Goal: Task Accomplishment & Management: Use online tool/utility

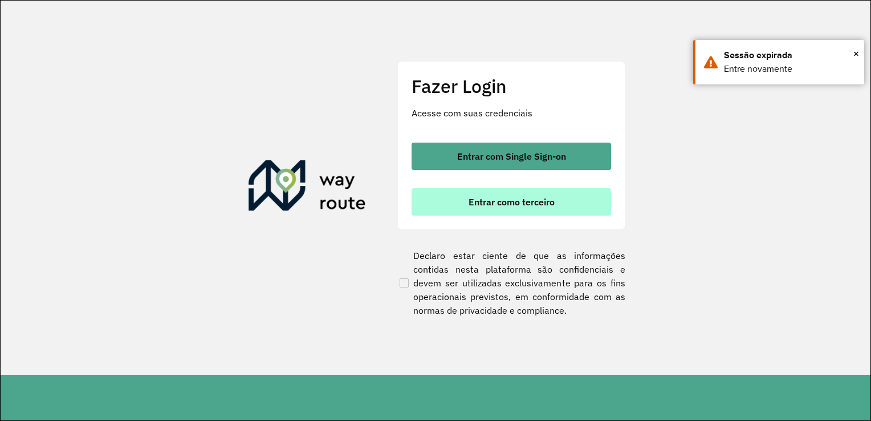
click at [541, 202] on span "Entrar como terceiro" at bounding box center [512, 201] width 86 height 9
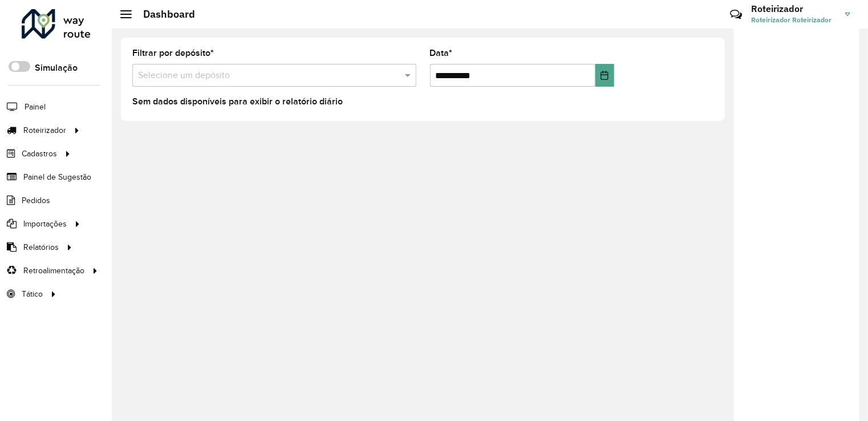
click at [213, 69] on input "text" at bounding box center [263, 76] width 250 height 14
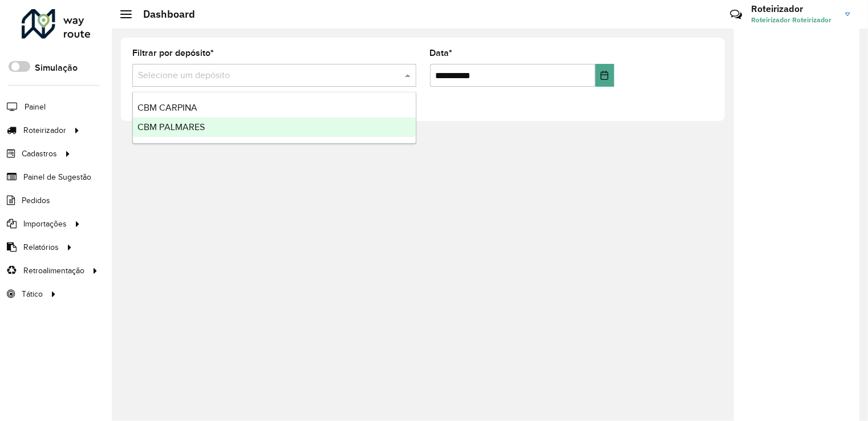
click at [196, 125] on span "CBM PALMARES" at bounding box center [170, 127] width 67 height 10
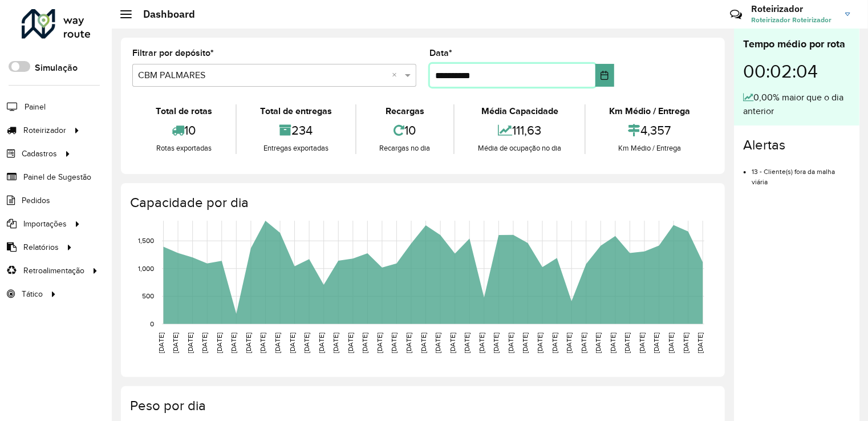
click at [444, 77] on input "**********" at bounding box center [512, 75] width 165 height 23
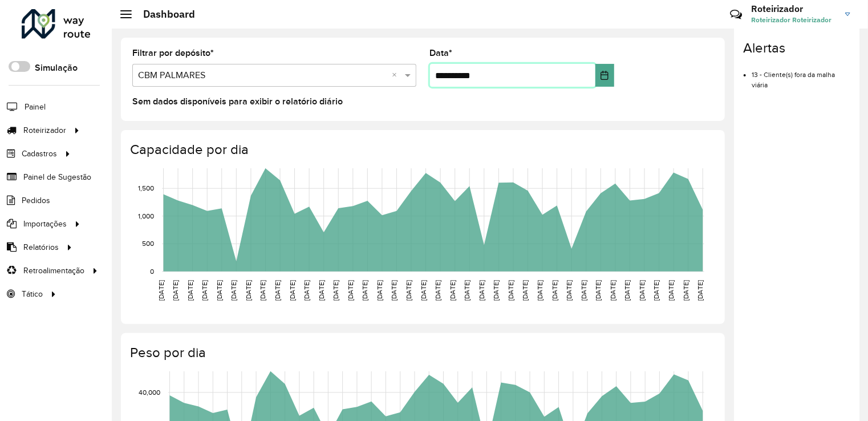
type input "**********"
click at [645, 40] on div "**********" at bounding box center [423, 79] width 604 height 83
click at [67, 320] on div "Roteirizador AmbevTech Simulação Painel Roteirizador Entregas Vendas Cadastros …" at bounding box center [56, 210] width 112 height 421
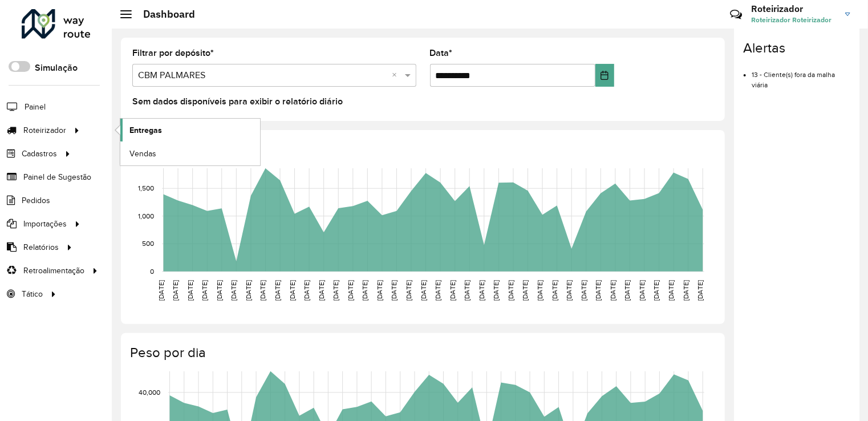
click at [151, 128] on span "Entregas" at bounding box center [145, 130] width 33 height 12
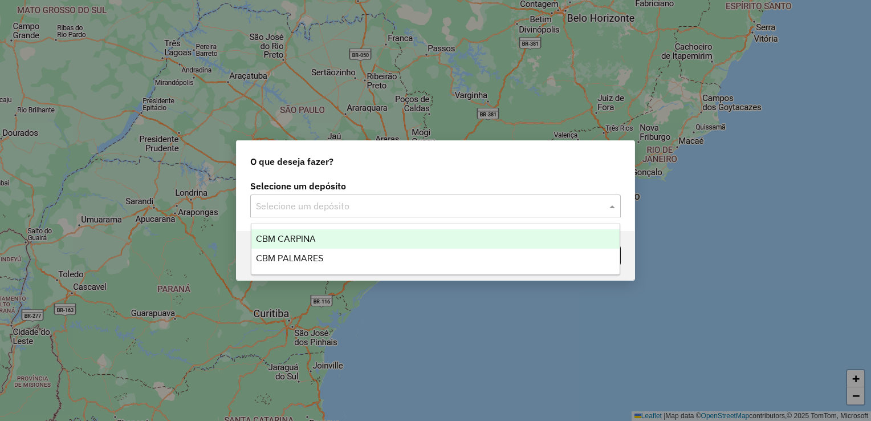
click at [316, 198] on div "Selecione um depósito" at bounding box center [435, 205] width 371 height 23
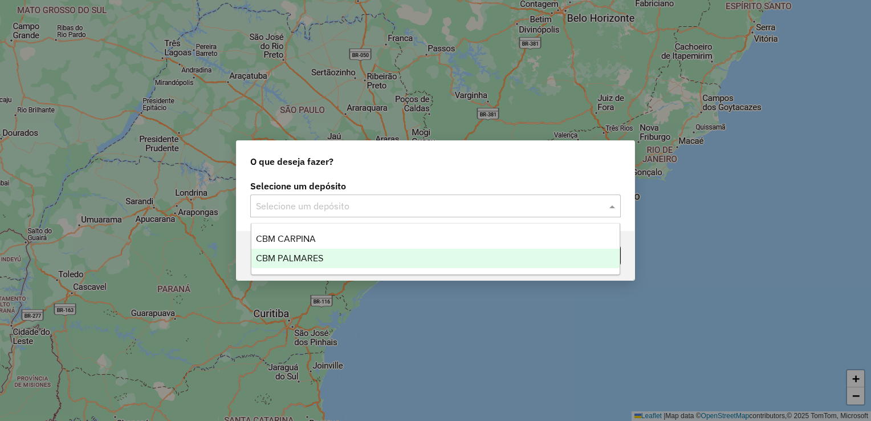
click at [295, 260] on span "CBM PALMARES" at bounding box center [289, 258] width 67 height 10
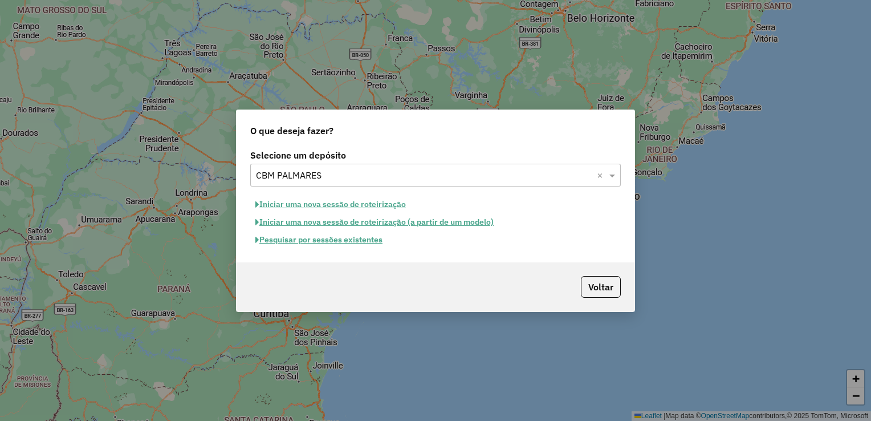
click at [302, 204] on button "Iniciar uma nova sessão de roteirização" at bounding box center [330, 205] width 161 height 18
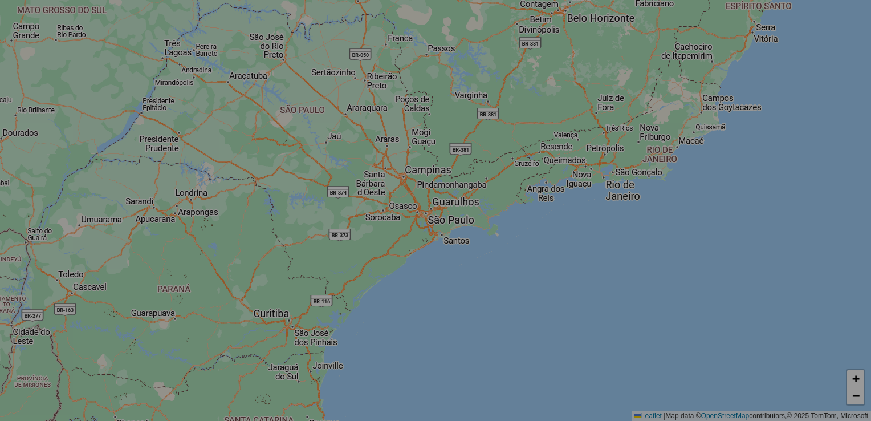
select select "*"
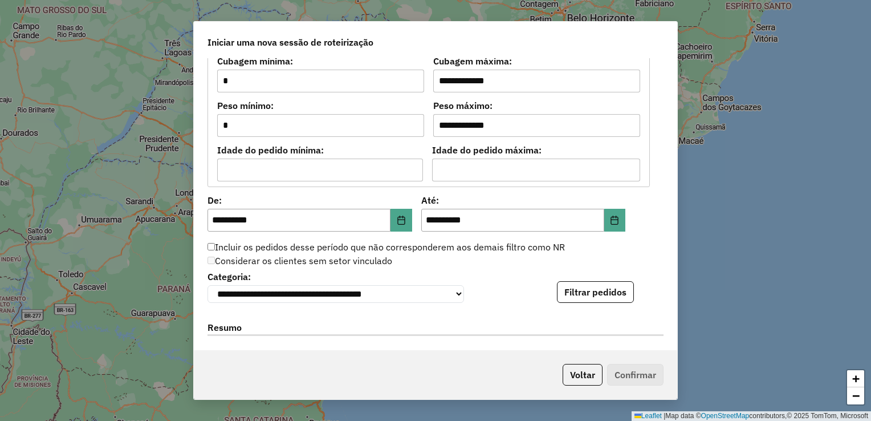
scroll to position [970, 0]
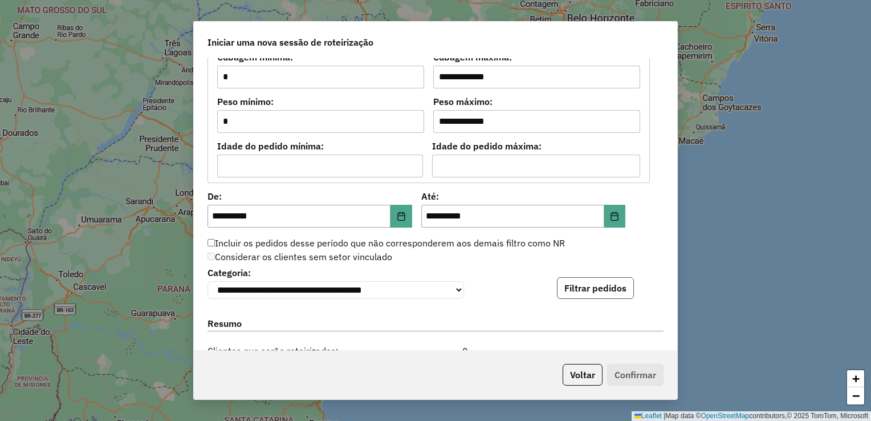
click at [591, 293] on button "Filtrar pedidos" at bounding box center [595, 288] width 77 height 22
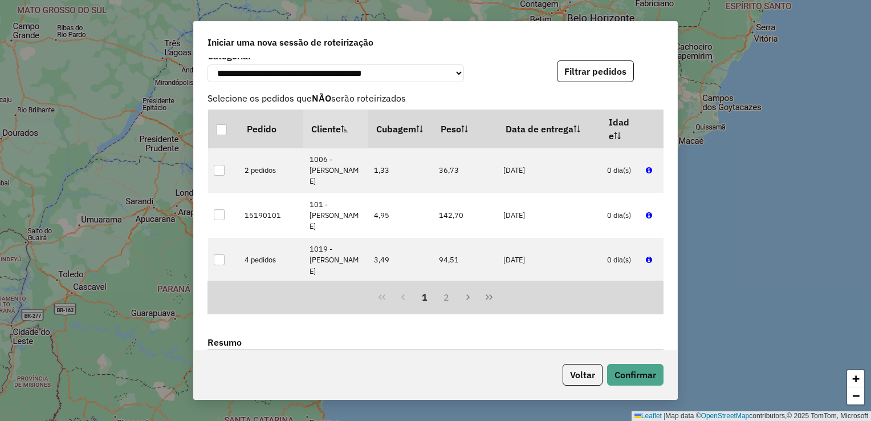
scroll to position [1388, 0]
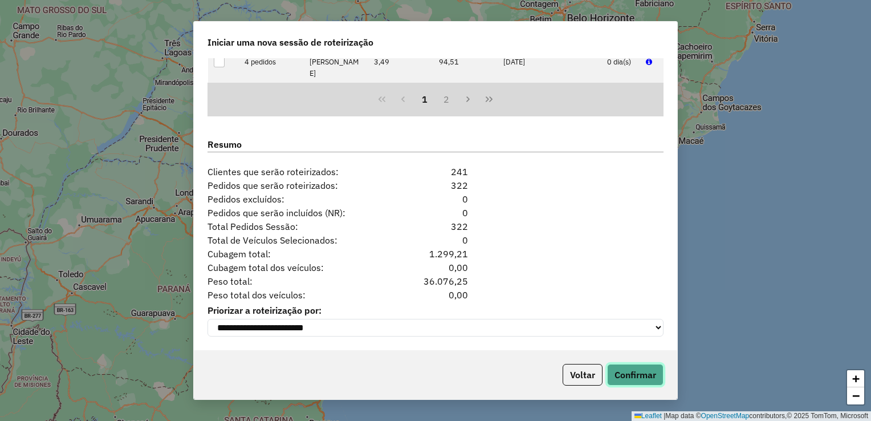
click at [639, 381] on button "Confirmar" at bounding box center [635, 375] width 56 height 22
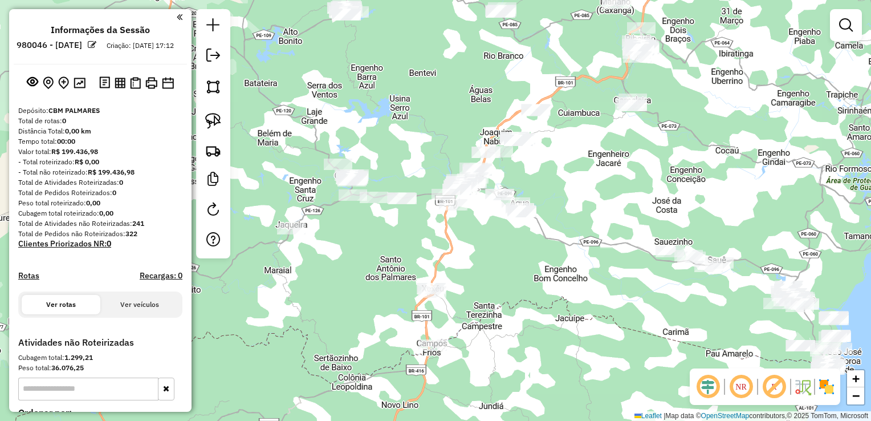
drag, startPoint x: 447, startPoint y: 229, endPoint x: 429, endPoint y: 282, distance: 55.6
click at [429, 282] on div "Janela de atendimento Grade de atendimento Capacidade Transportadoras Veículos …" at bounding box center [435, 210] width 871 height 421
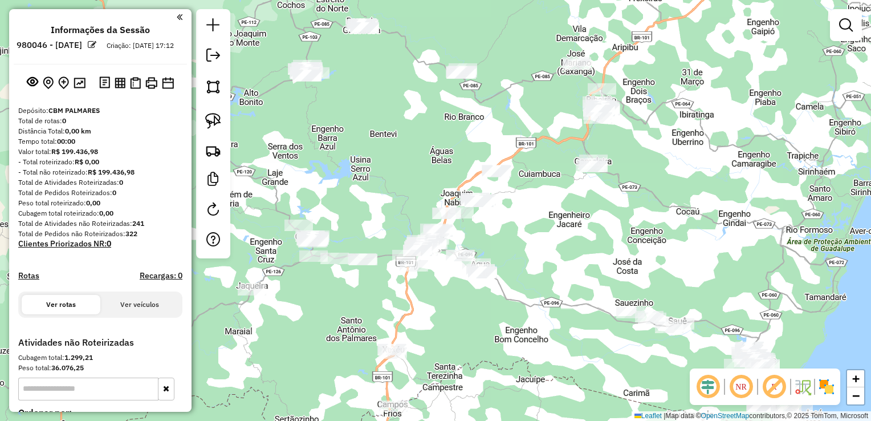
drag, startPoint x: 447, startPoint y: 371, endPoint x: 456, endPoint y: 249, distance: 122.4
click at [456, 252] on div "Janela de atendimento Grade de atendimento Capacidade Transportadoras Veículos …" at bounding box center [435, 210] width 871 height 421
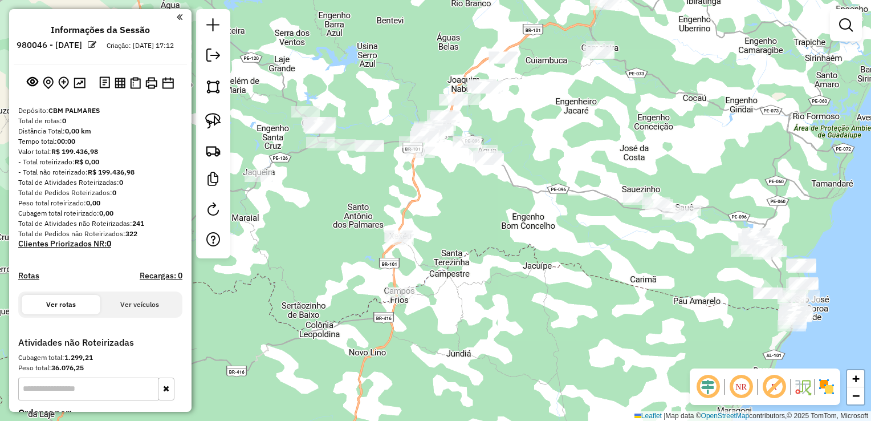
drag, startPoint x: 443, startPoint y: 194, endPoint x: 425, endPoint y: 289, distance: 96.3
click at [425, 287] on div "Janela de atendimento Grade de atendimento Capacidade Transportadoras Veículos …" at bounding box center [435, 210] width 871 height 421
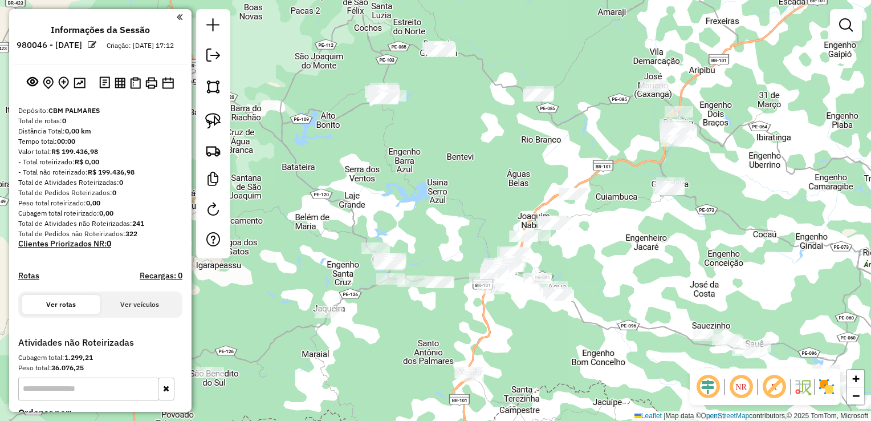
drag, startPoint x: 299, startPoint y: 258, endPoint x: 371, endPoint y: 305, distance: 85.4
click at [371, 307] on div "Janela de atendimento Grade de atendimento Capacidade Transportadoras Veículos …" at bounding box center [435, 210] width 871 height 421
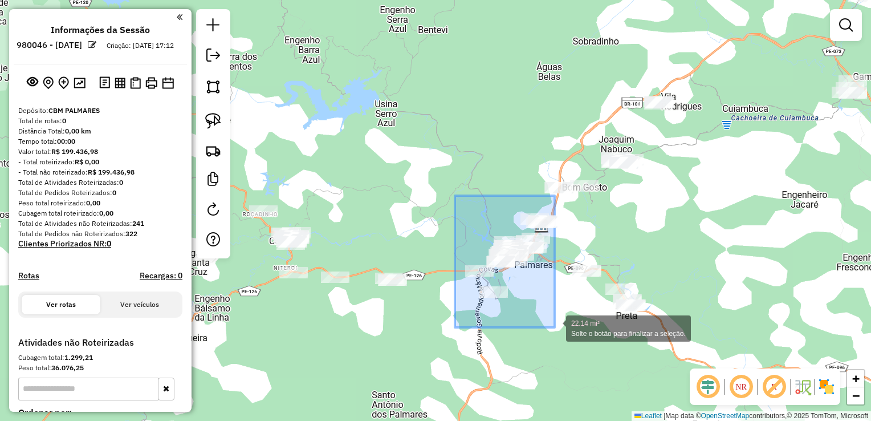
drag, startPoint x: 455, startPoint y: 196, endPoint x: 555, endPoint y: 327, distance: 165.3
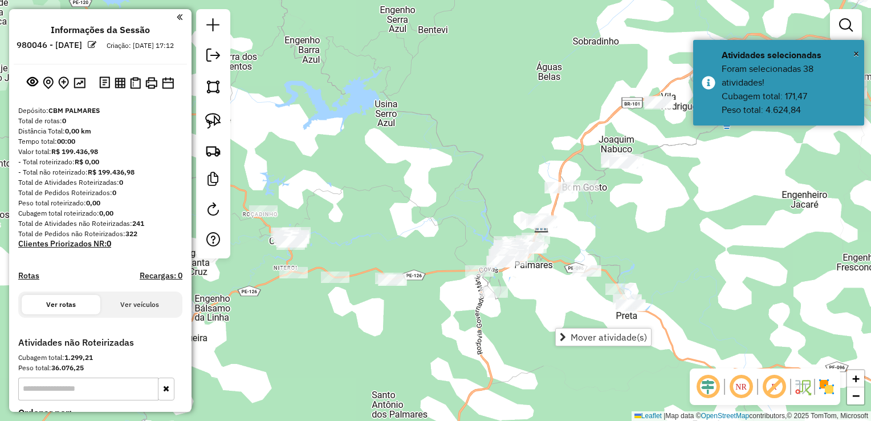
click at [547, 301] on div "Janela de atendimento Grade de atendimento Capacidade Transportadoras Veículos …" at bounding box center [435, 210] width 871 height 421
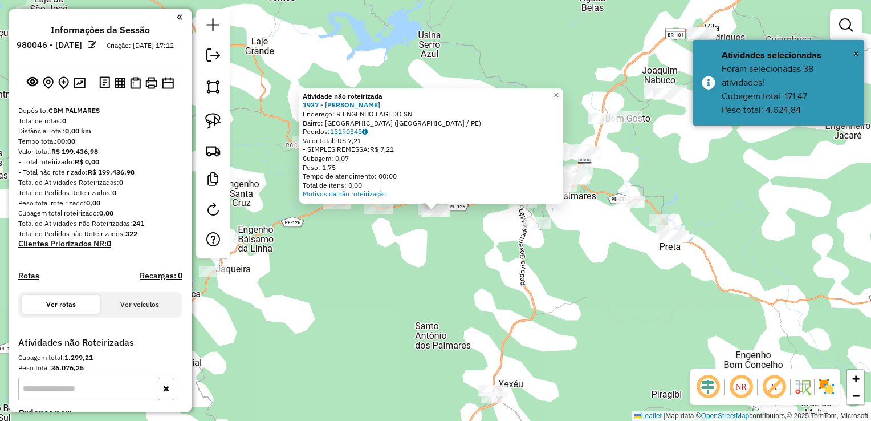
click at [475, 277] on div "Atividade não roteirizada 1937 - MARIA DE LOURDES DOS Endereço: R ENGENHO LAGED…" at bounding box center [435, 210] width 871 height 421
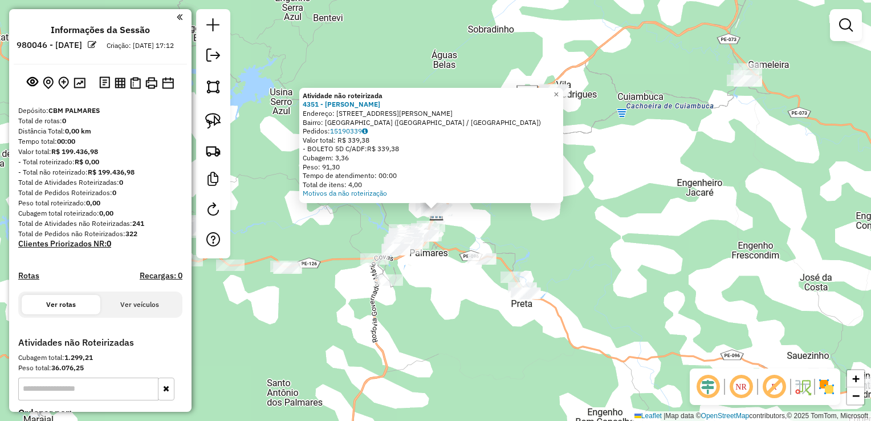
click at [591, 216] on div "Atividade não roteirizada 4351 - ALCIONE MARIA SILVA Endereço: R ANTONIO MEIRA …" at bounding box center [435, 210] width 871 height 421
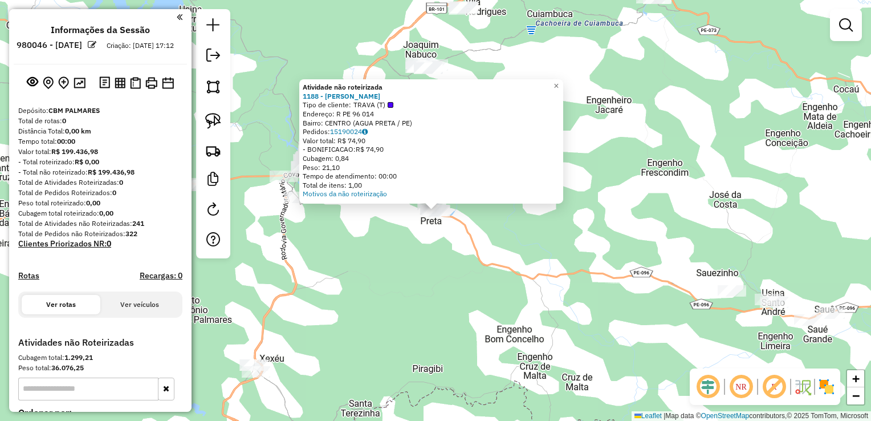
drag, startPoint x: 443, startPoint y: 292, endPoint x: 427, endPoint y: 261, distance: 35.0
click at [443, 292] on div "Atividade não roteirizada 1188 - MARCONE GOMES DE LIM Tipo de cliente: TRAVA (T…" at bounding box center [435, 210] width 871 height 421
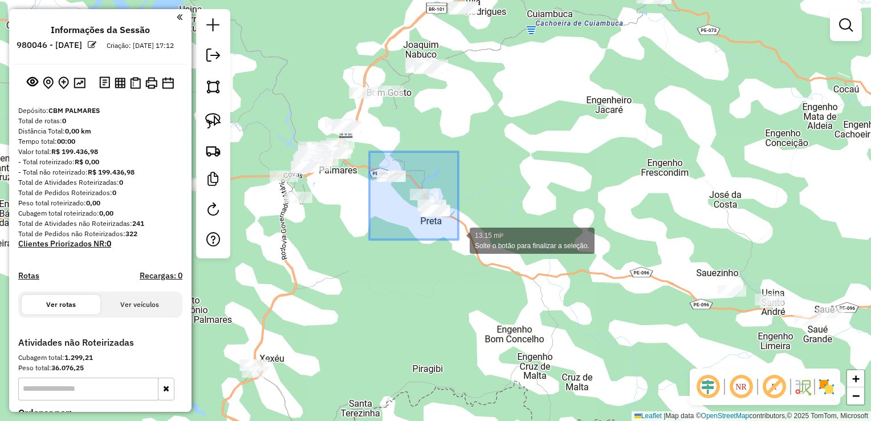
drag, startPoint x: 370, startPoint y: 152, endPoint x: 459, endPoint y: 240, distance: 125.0
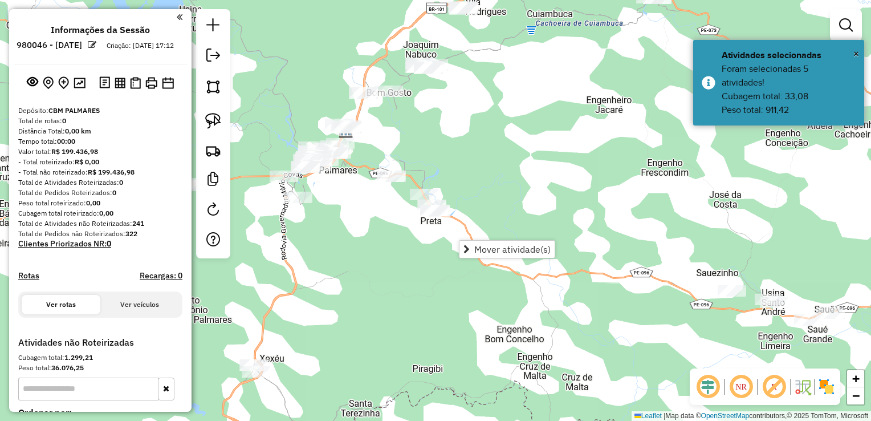
click at [302, 248] on div "Janela de atendimento Grade de atendimento Capacidade Transportadoras Veículos …" at bounding box center [435, 210] width 871 height 421
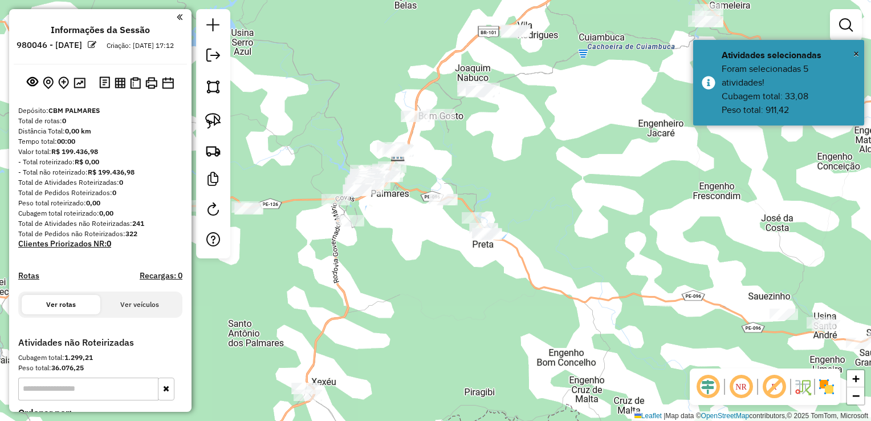
drag, startPoint x: 323, startPoint y: 248, endPoint x: 402, endPoint y: 277, distance: 83.9
click at [402, 277] on div "Janela de atendimento Grade de atendimento Capacidade Transportadoras Veículos …" at bounding box center [435, 210] width 871 height 421
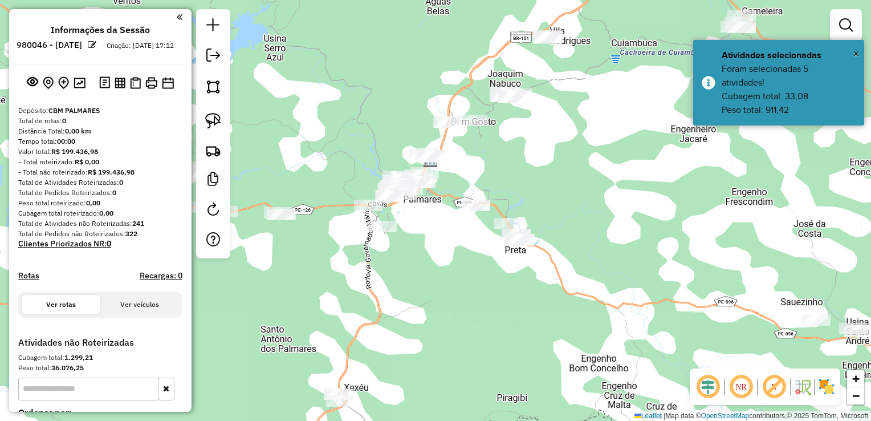
drag, startPoint x: 416, startPoint y: 242, endPoint x: 427, endPoint y: 242, distance: 10.3
click at [427, 242] on div "Janela de atendimento Grade de atendimento Capacidade Transportadoras Veículos …" at bounding box center [435, 210] width 871 height 421
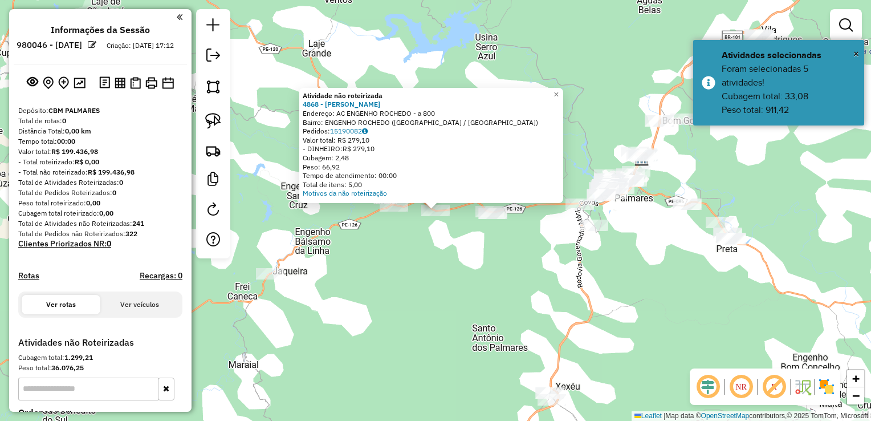
click at [395, 259] on div "Atividade não roteirizada 4868 - SEVERINO FRANCISCO Endereço: AC ENGENHO ROCHED…" at bounding box center [435, 210] width 871 height 421
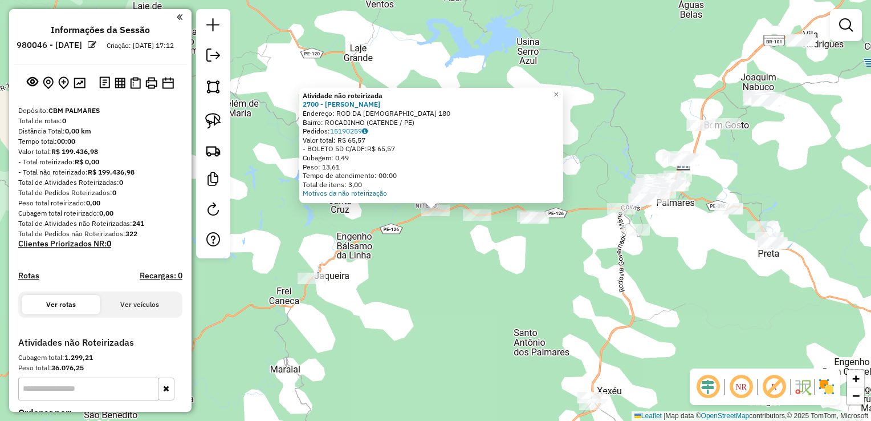
click at [424, 248] on div "Atividade não roteirizada 2700 - ALBERTO SOARES DA SI Endereço: ROD DA IGREJA 1…" at bounding box center [435, 210] width 871 height 421
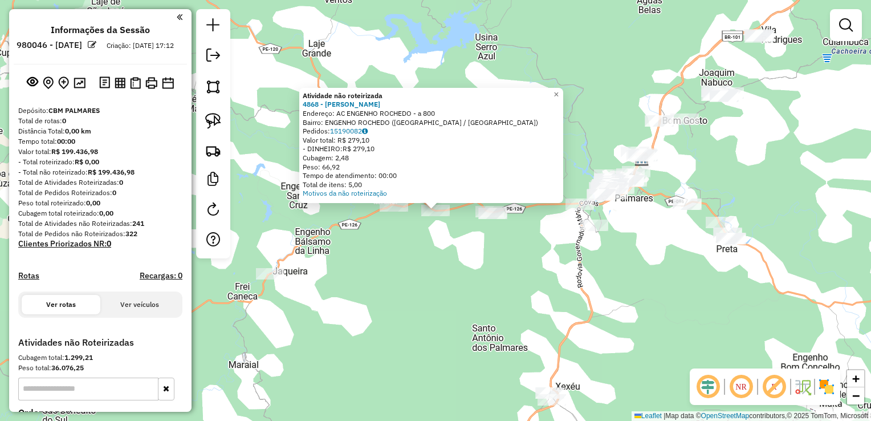
click at [474, 237] on div "Atividade não roteirizada 4868 - SEVERINO FRANCISCO Endereço: AC ENGENHO ROCHED…" at bounding box center [435, 210] width 871 height 421
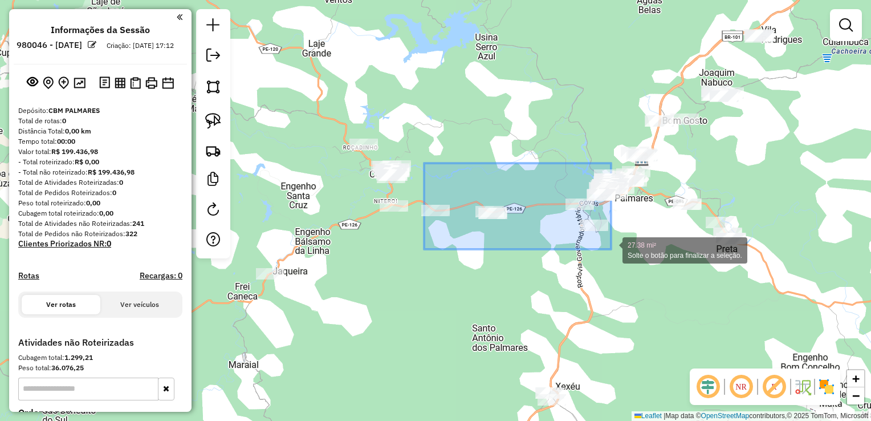
drag, startPoint x: 424, startPoint y: 163, endPoint x: 611, endPoint y: 249, distance: 205.9
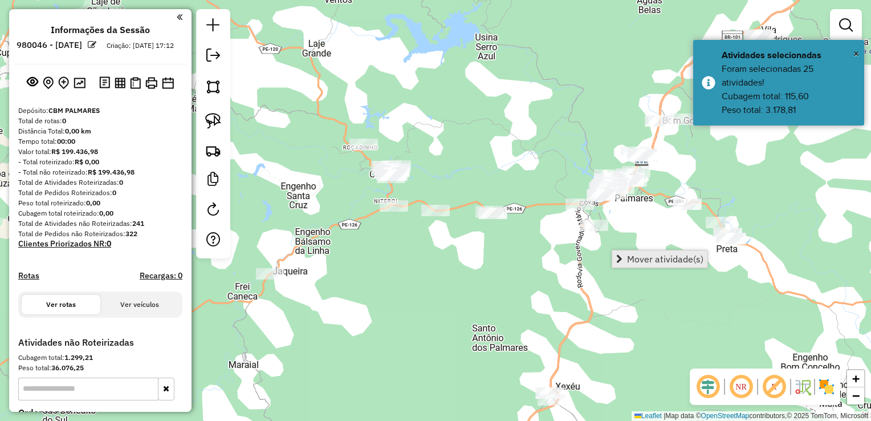
click at [632, 257] on span "Mover atividade(s)" at bounding box center [665, 258] width 76 height 9
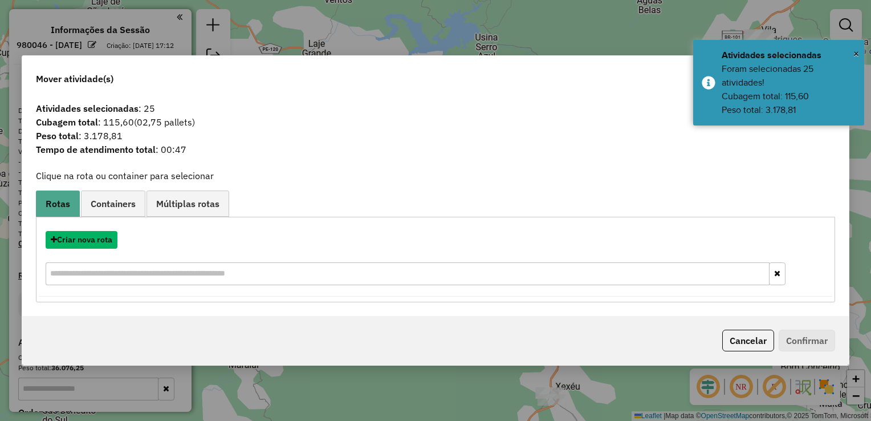
click at [95, 242] on button "Criar nova rota" at bounding box center [82, 240] width 72 height 18
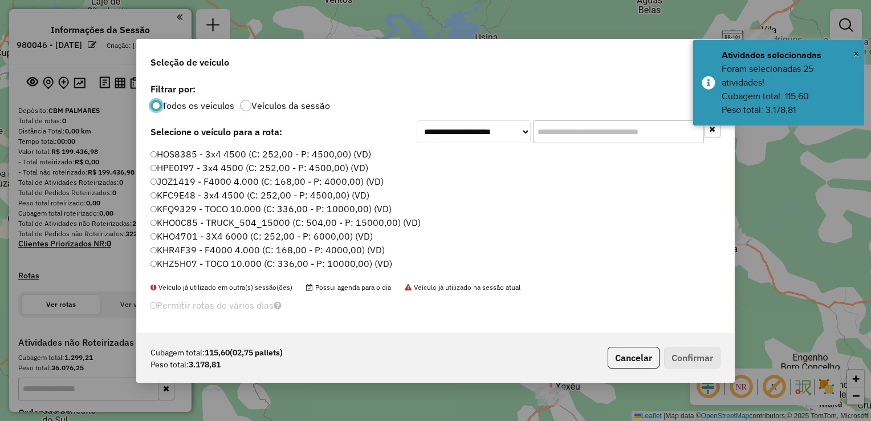
scroll to position [6, 3]
click at [586, 131] on input "text" at bounding box center [618, 131] width 171 height 23
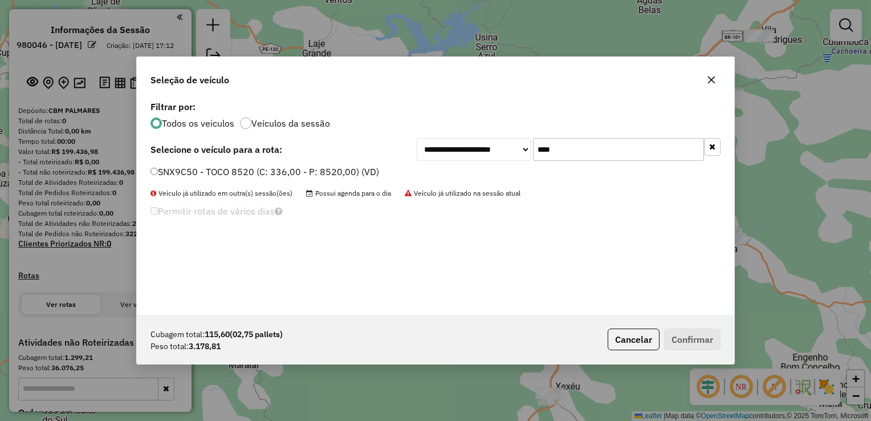
type input "****"
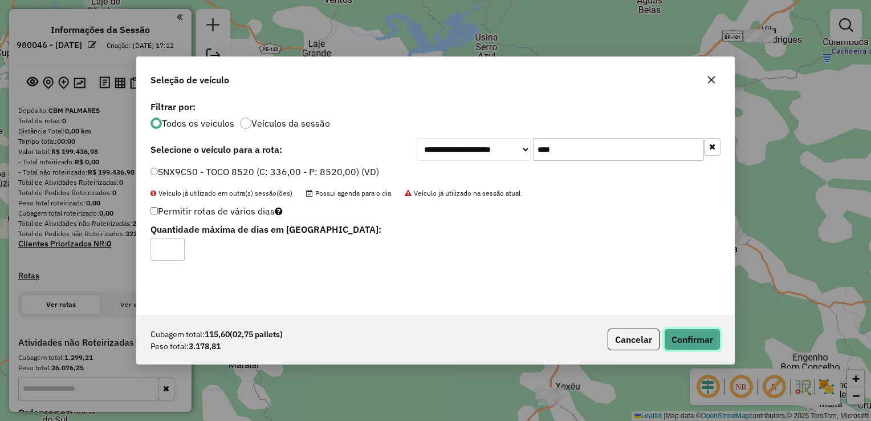
click at [703, 344] on button "Confirmar" at bounding box center [692, 340] width 56 height 22
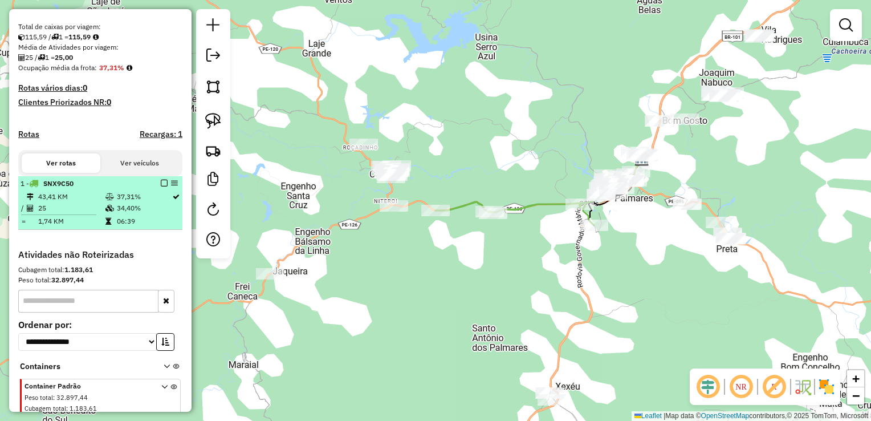
scroll to position [228, 0]
click at [70, 202] on td "43,41 KM" at bounding box center [71, 195] width 67 height 11
select select "**********"
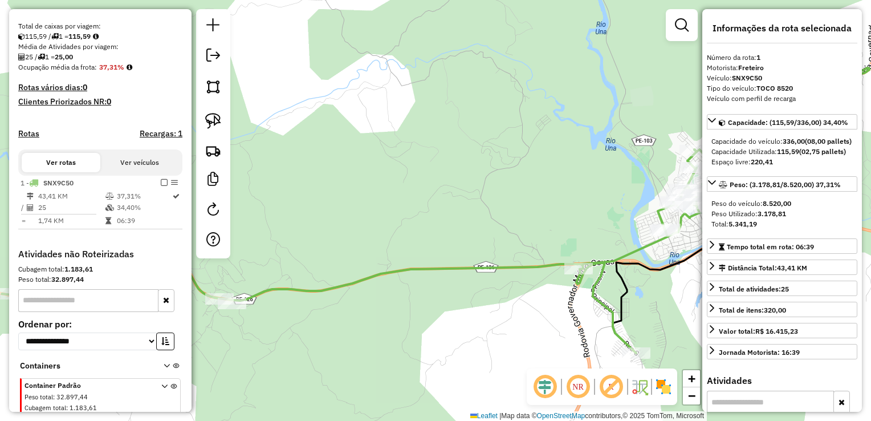
click at [404, 213] on div "Janela de atendimento Grade de atendimento Capacidade Transportadoras Veículos …" at bounding box center [435, 210] width 871 height 421
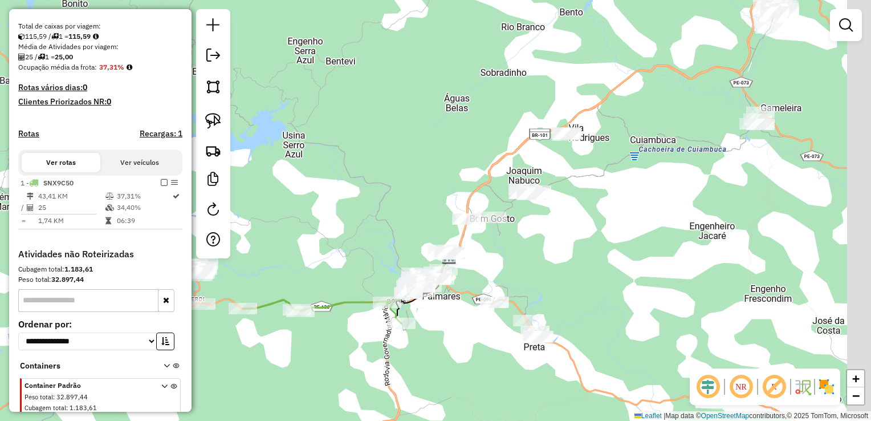
drag, startPoint x: 527, startPoint y: 221, endPoint x: 475, endPoint y: 286, distance: 83.2
click at [476, 286] on div "Janela de atendimento Grade de atendimento Capacidade Transportadoras Veículos …" at bounding box center [435, 210] width 871 height 421
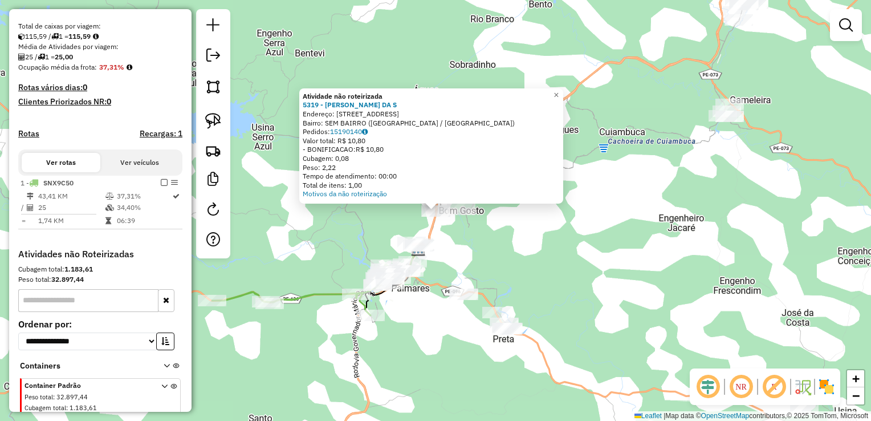
click at [490, 263] on div "Atividade não roteirizada 5319 - MARCIO DELMIRO DA S Endereço: R DO BARRACAO 25…" at bounding box center [435, 210] width 871 height 421
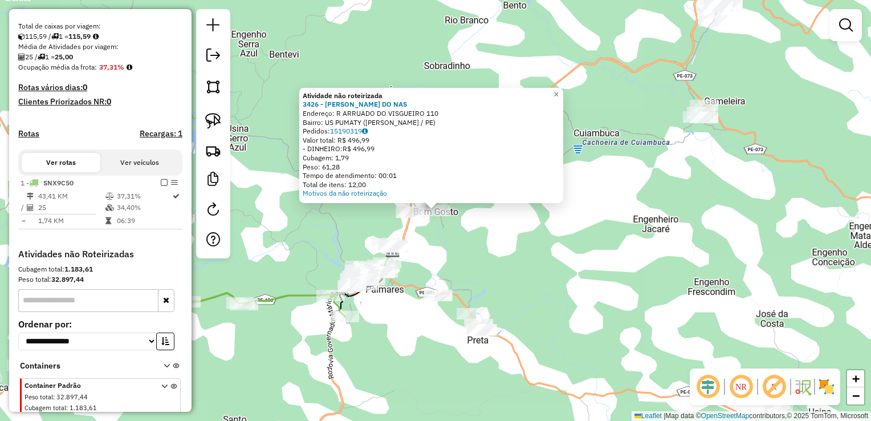
click at [470, 250] on div "Atividade não roteirizada 3426 - NEMUEL ARAUJO DO NAS Endereço: R ARRUADO DO VI…" at bounding box center [435, 210] width 871 height 421
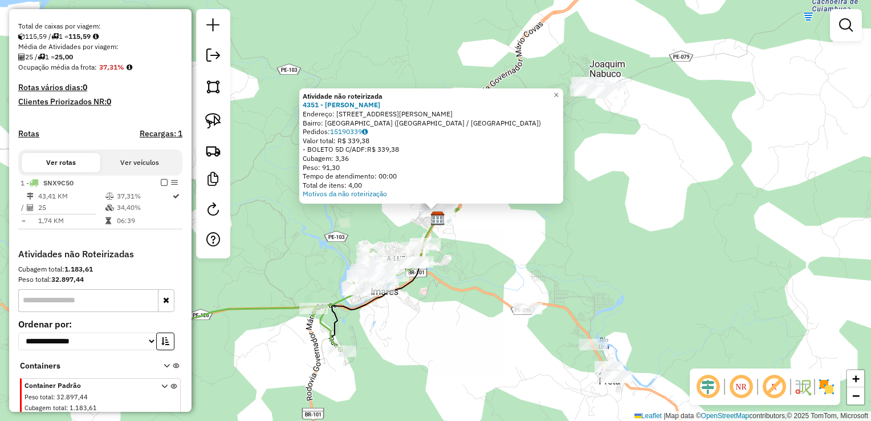
click at [483, 225] on div "Atividade não roteirizada 4351 - ALCIONE MARIA SILVA Endereço: R ANTONIO MEIRA …" at bounding box center [435, 210] width 871 height 421
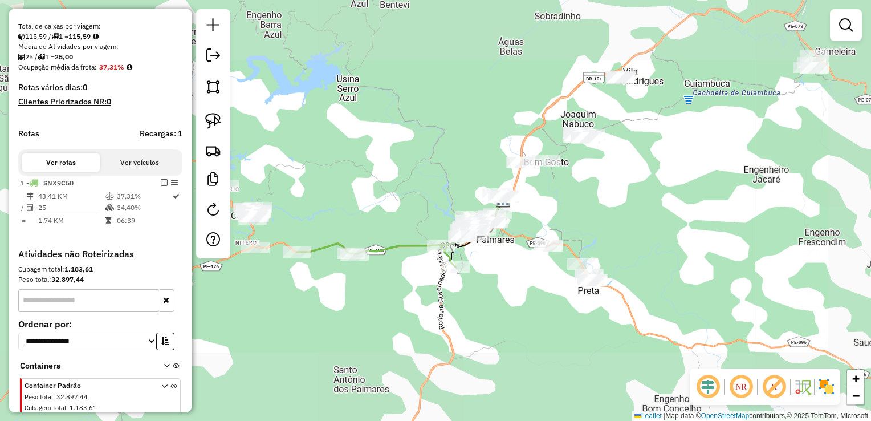
drag, startPoint x: 572, startPoint y: 197, endPoint x: 578, endPoint y: 230, distance: 33.7
click at [579, 230] on div "Janela de atendimento Grade de atendimento Capacidade Transportadoras Veículos …" at bounding box center [435, 210] width 871 height 421
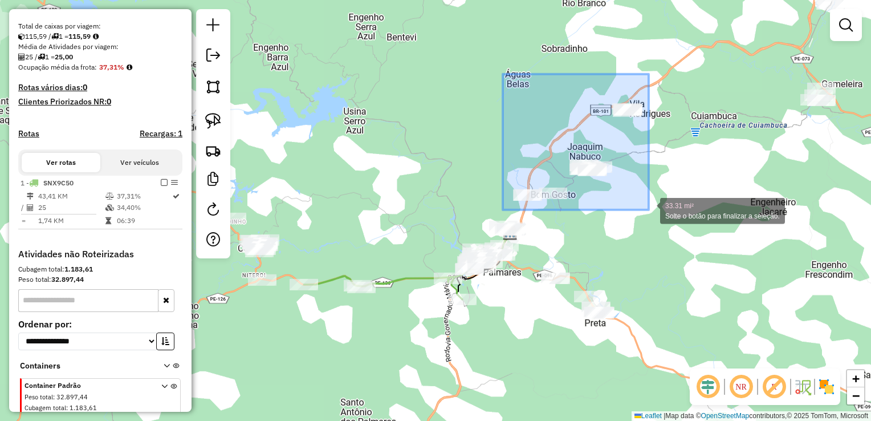
drag, startPoint x: 503, startPoint y: 74, endPoint x: 649, endPoint y: 210, distance: 199.4
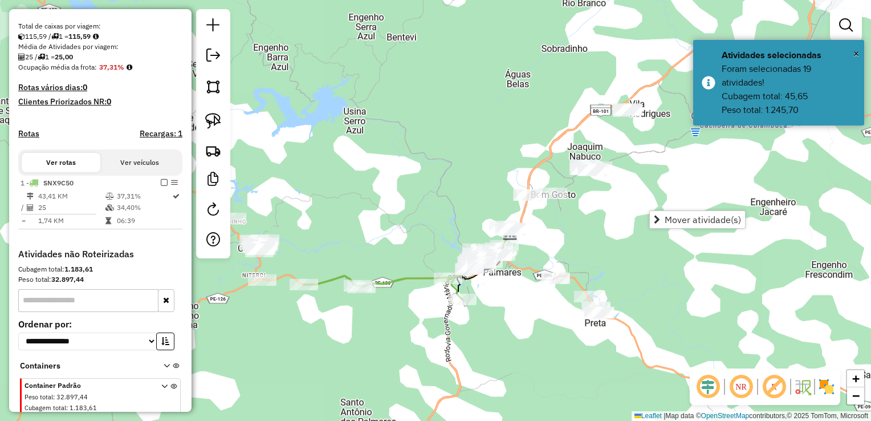
click at [575, 235] on div "Janela de atendimento Grade de atendimento Capacidade Transportadoras Veículos …" at bounding box center [435, 210] width 871 height 421
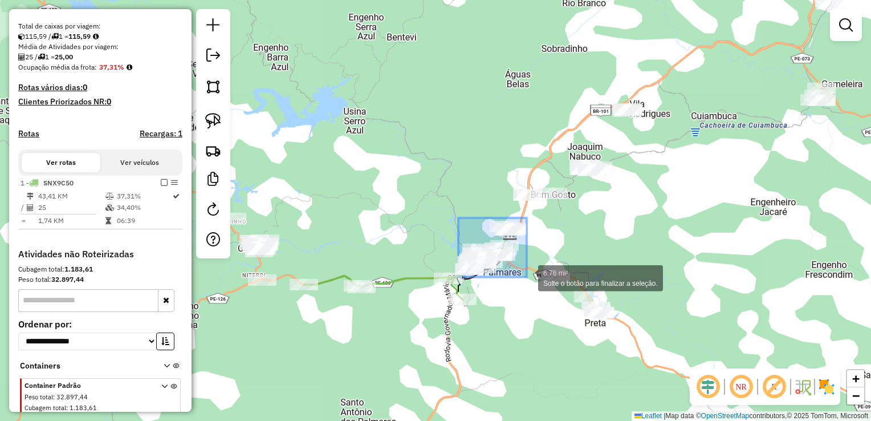
drag, startPoint x: 459, startPoint y: 218, endPoint x: 527, endPoint y: 277, distance: 90.6
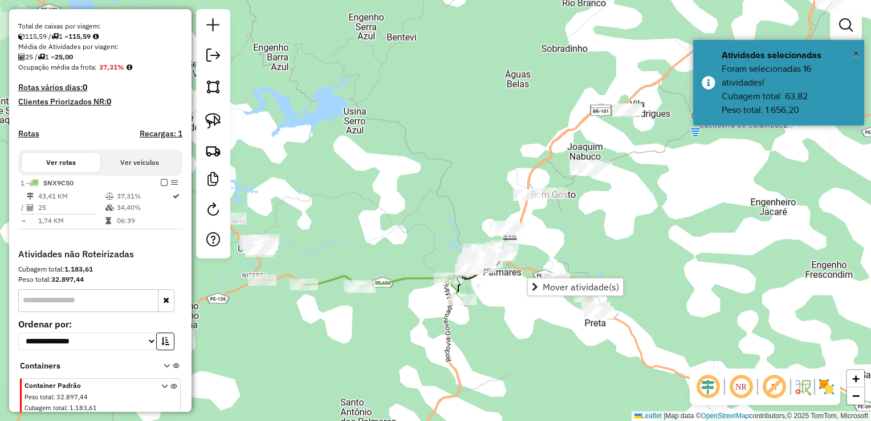
click at [574, 228] on div "Janela de atendimento Grade de atendimento Capacidade Transportadoras Veículos …" at bounding box center [435, 210] width 871 height 421
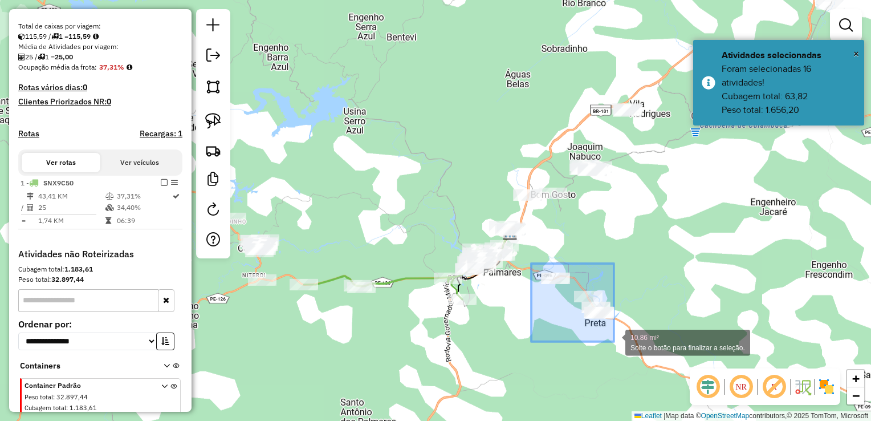
drag, startPoint x: 532, startPoint y: 263, endPoint x: 614, endPoint y: 342, distance: 113.8
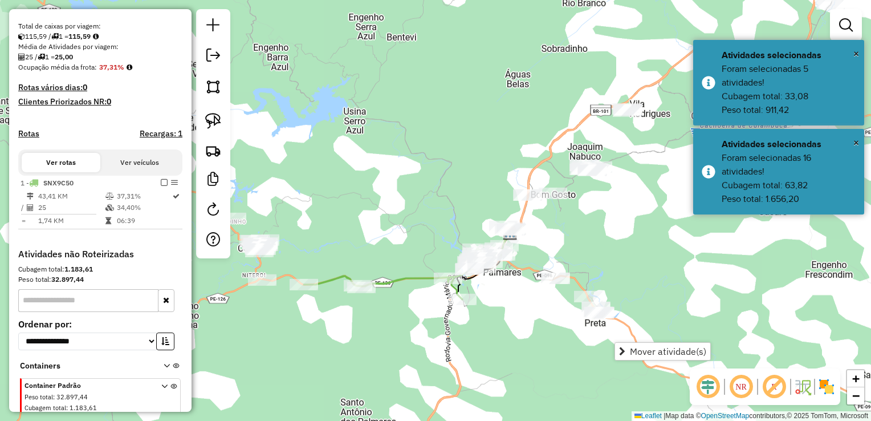
click at [625, 290] on div "Janela de atendimento Grade de atendimento Capacidade Transportadoras Veículos …" at bounding box center [435, 210] width 871 height 421
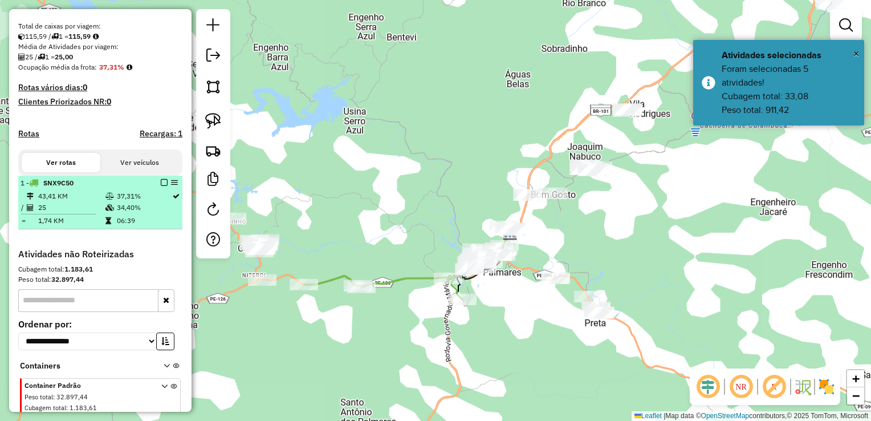
click at [56, 213] on td "25" at bounding box center [71, 207] width 67 height 11
select select "**********"
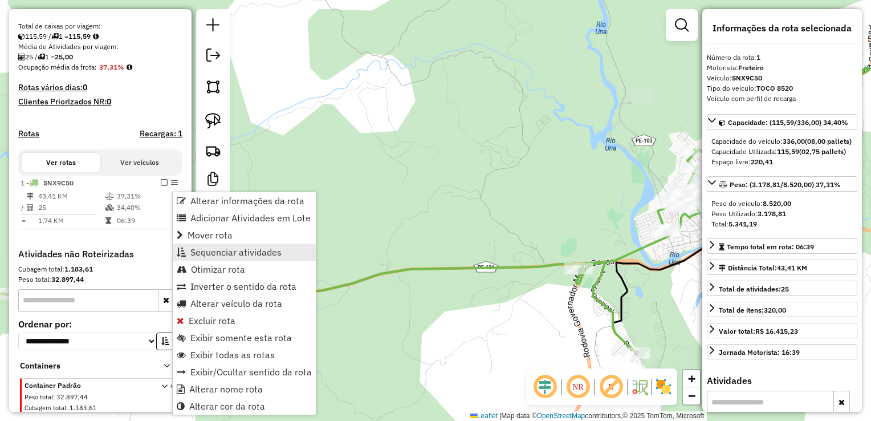
click at [221, 249] on span "Sequenciar atividades" at bounding box center [235, 252] width 91 height 9
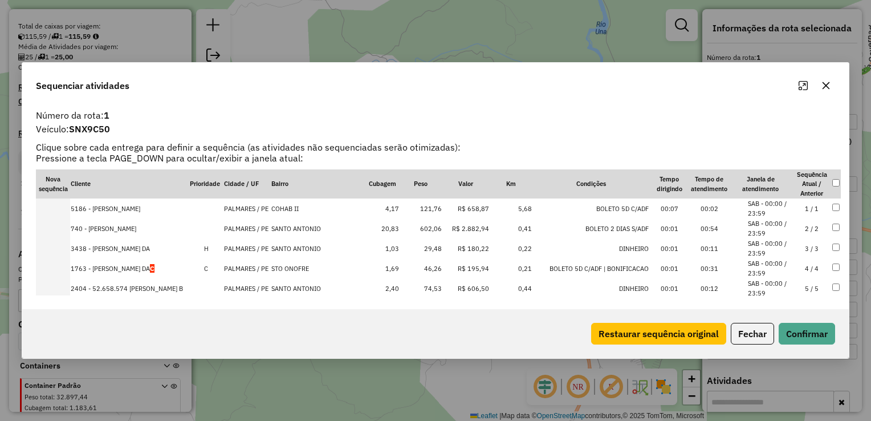
click at [425, 229] on td "602,06" at bounding box center [421, 228] width 43 height 20
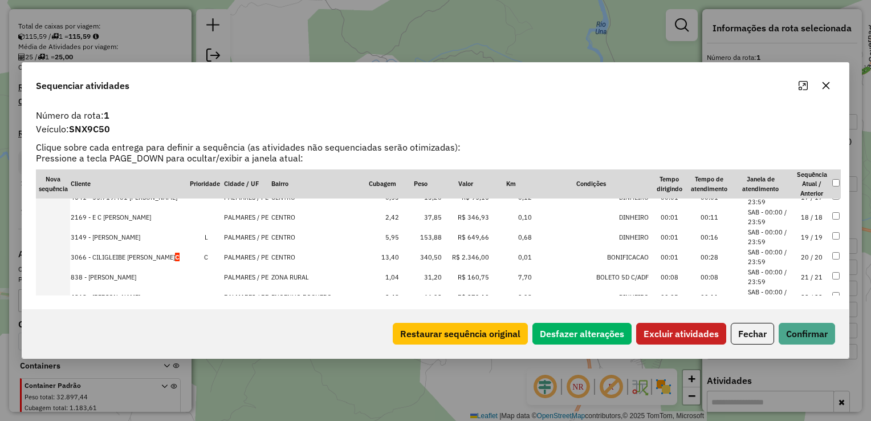
scroll to position [342, 0]
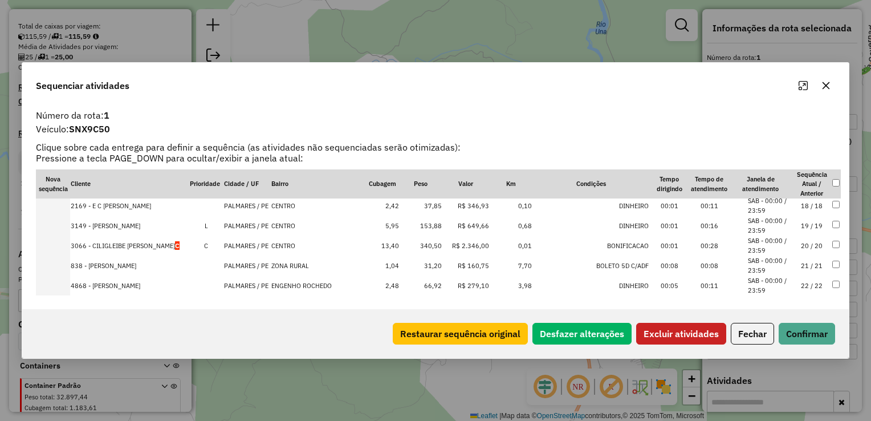
click at [432, 248] on td "340,50" at bounding box center [421, 246] width 43 height 20
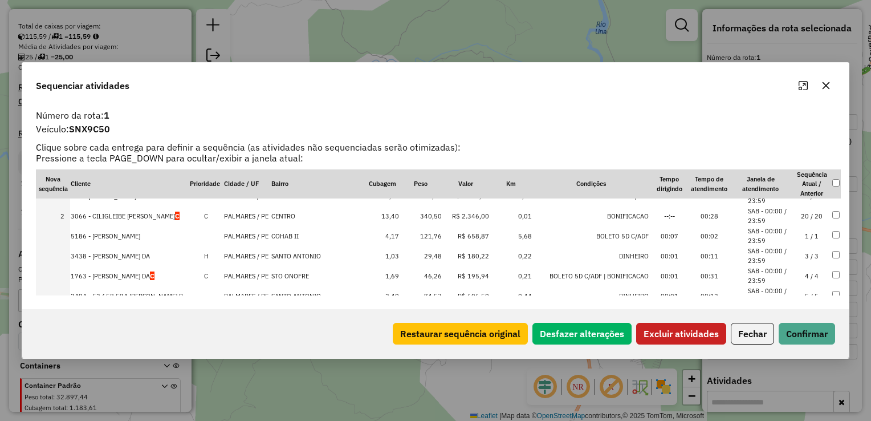
scroll to position [0, 0]
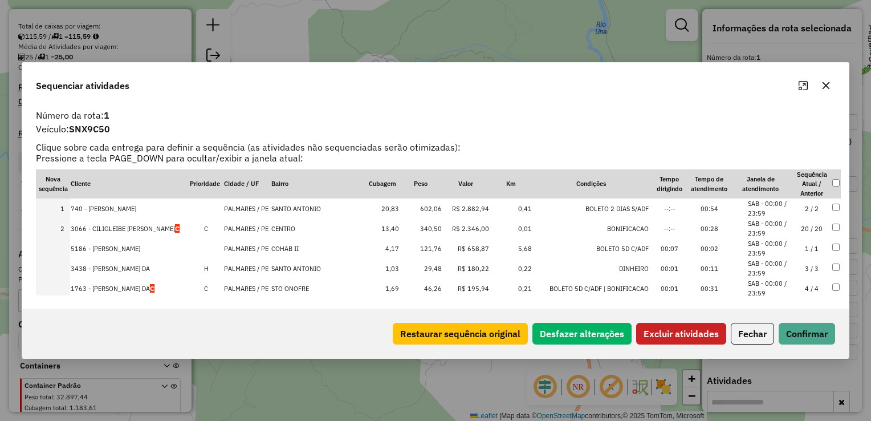
click at [700, 331] on button "Excluir atividades" at bounding box center [682, 334] width 90 height 22
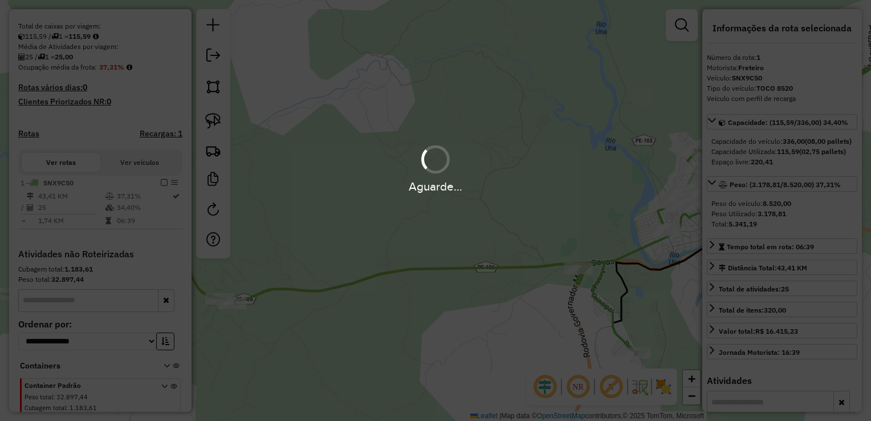
scroll to position [279, 0]
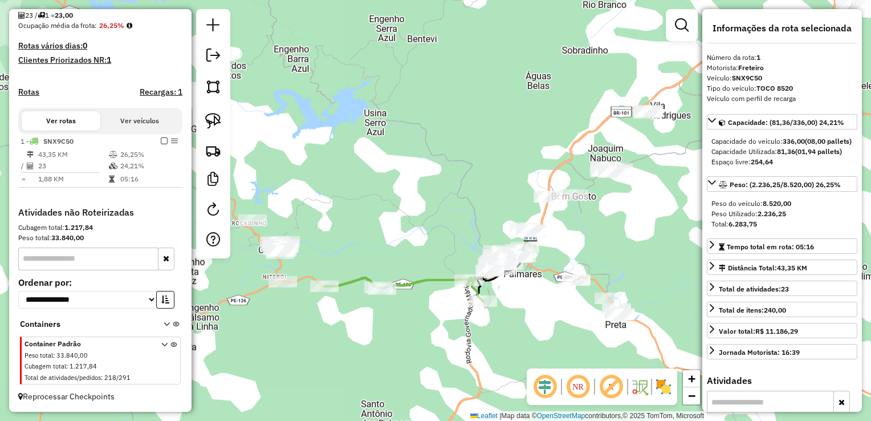
drag, startPoint x: 584, startPoint y: 304, endPoint x: 521, endPoint y: 305, distance: 63.3
click at [521, 305] on div "Janela de atendimento Grade de atendimento Capacidade Transportadoras Veículos …" at bounding box center [435, 210] width 871 height 421
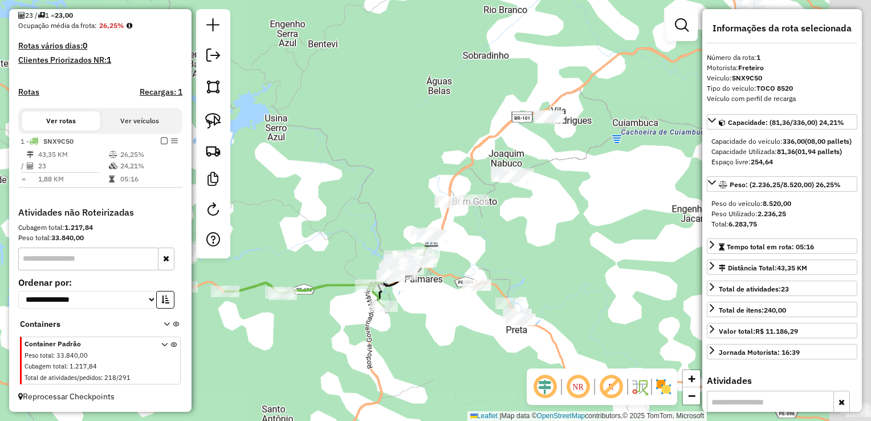
drag, startPoint x: 607, startPoint y: 244, endPoint x: 512, endPoint y: 245, distance: 95.3
click at [513, 248] on div "Janela de atendimento Grade de atendimento Capacidade Transportadoras Veículos …" at bounding box center [435, 210] width 871 height 421
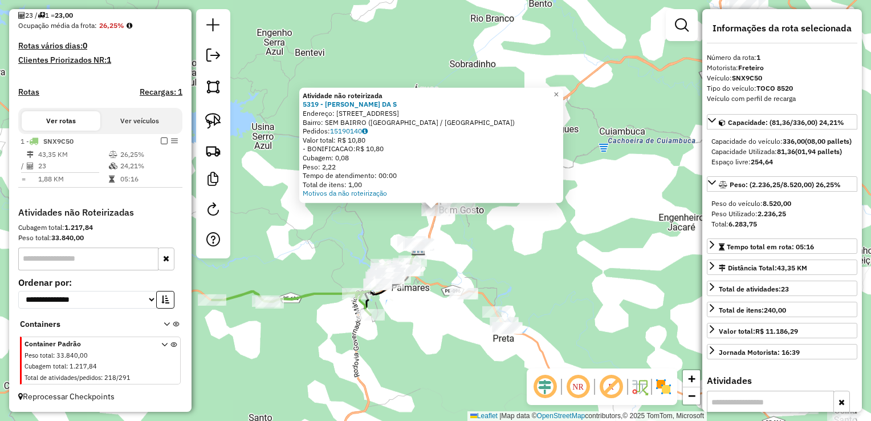
click at [478, 237] on div "Atividade não roteirizada 5319 - MARCIO DELMIRO DA S Endereço: R DO BARRACAO 25…" at bounding box center [435, 210] width 871 height 421
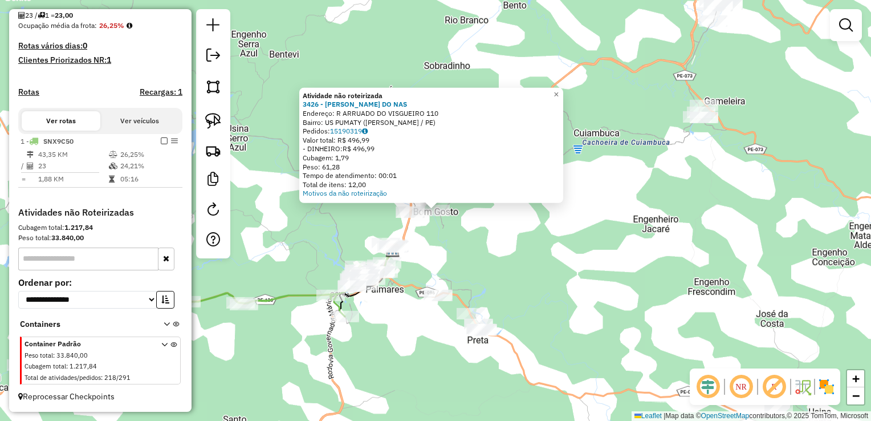
click at [495, 218] on div "Atividade não roteirizada 3426 - NEMUEL ARAUJO DO NAS Endereço: R ARRUADO DO VI…" at bounding box center [435, 210] width 871 height 421
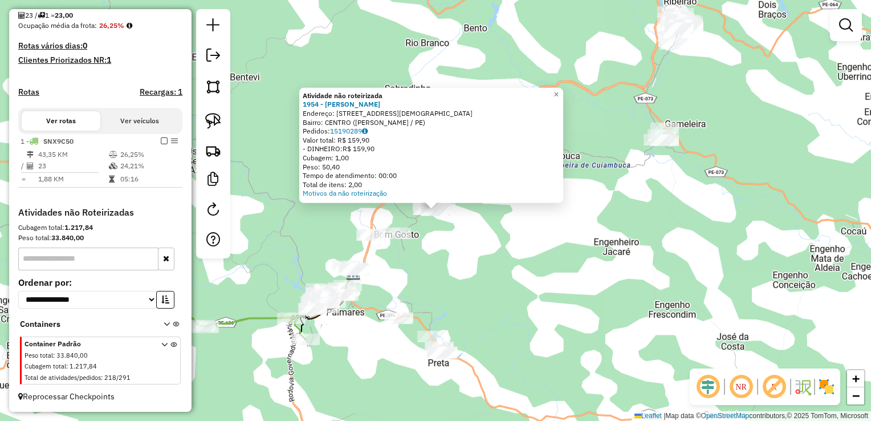
click at [500, 217] on div "Atividade não roteirizada 1954 - NATALIA MARIA DE LEM Endereço: AV ASSEMBLEIA D…" at bounding box center [435, 210] width 871 height 421
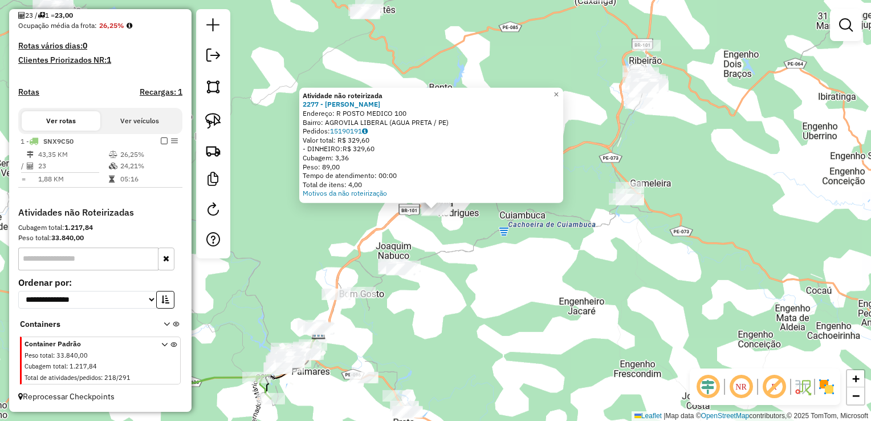
click at [492, 219] on div "Atividade não roteirizada 2277 - JOSE JOAQUIM DA SILV Endereço: R POSTO MEDICO …" at bounding box center [435, 210] width 871 height 421
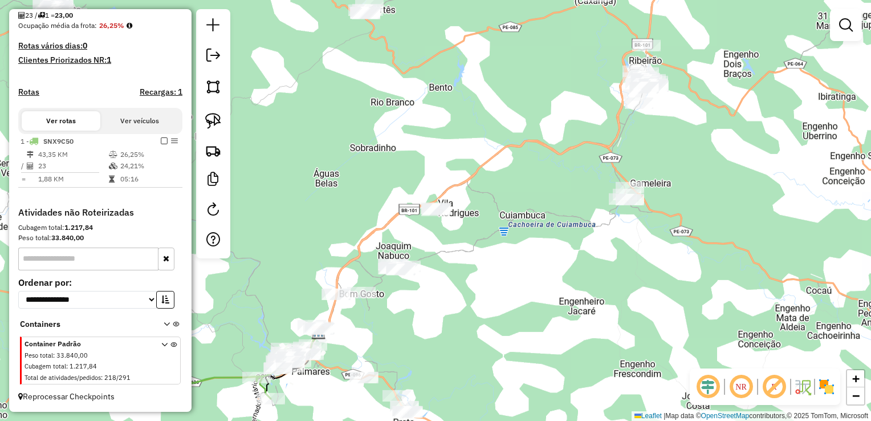
drag, startPoint x: 479, startPoint y: 311, endPoint x: 506, endPoint y: 250, distance: 66.6
click at [506, 252] on div "Janela de atendimento Grade de atendimento Capacidade Transportadoras Veículos …" at bounding box center [435, 210] width 871 height 421
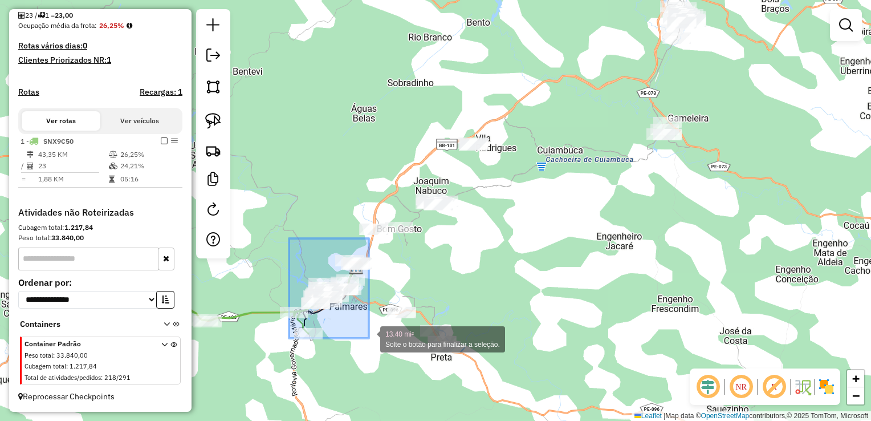
drag, startPoint x: 289, startPoint y: 238, endPoint x: 369, endPoint y: 338, distance: 127.8
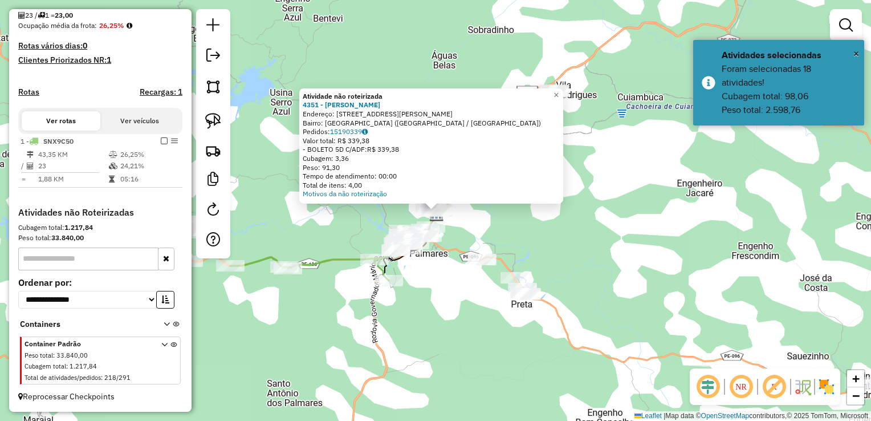
click at [435, 297] on div "Atividade não roteirizada 4351 - ALCIONE MARIA SILVA Endereço: R ANTONIO MEIRA …" at bounding box center [435, 210] width 871 height 421
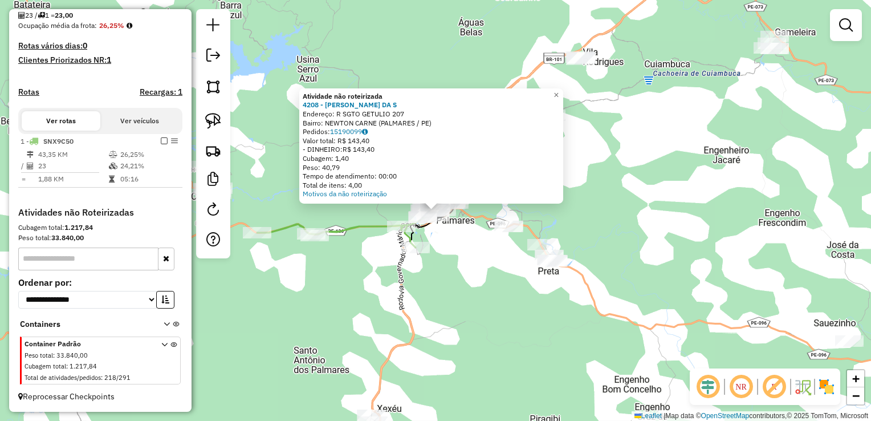
click at [447, 291] on div "Atividade não roteirizada 4208 - MARIA BERNADETE DA S Endereço: R SGTO GETULIO …" at bounding box center [435, 210] width 871 height 421
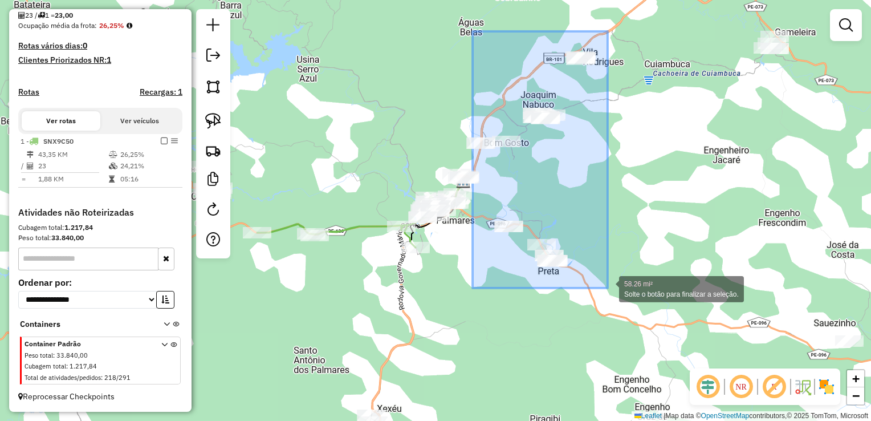
drag, startPoint x: 473, startPoint y: 31, endPoint x: 608, endPoint y: 288, distance: 290.1
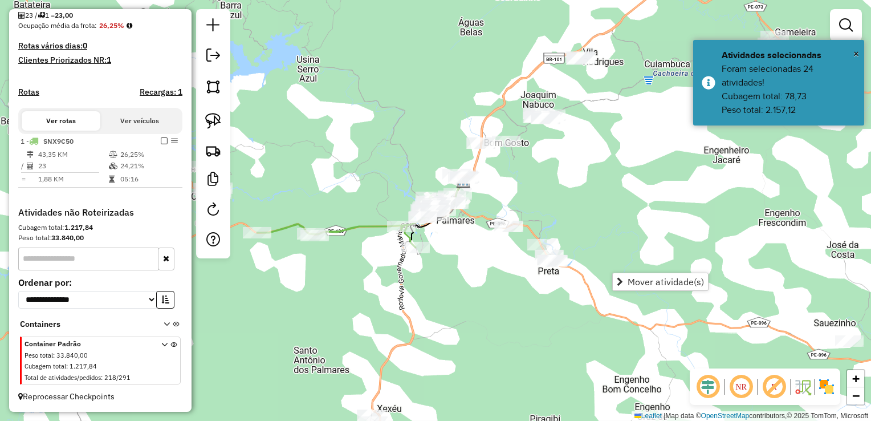
click at [603, 184] on div "Janela de atendimento Grade de atendimento Capacidade Transportadoras Veículos …" at bounding box center [435, 210] width 871 height 421
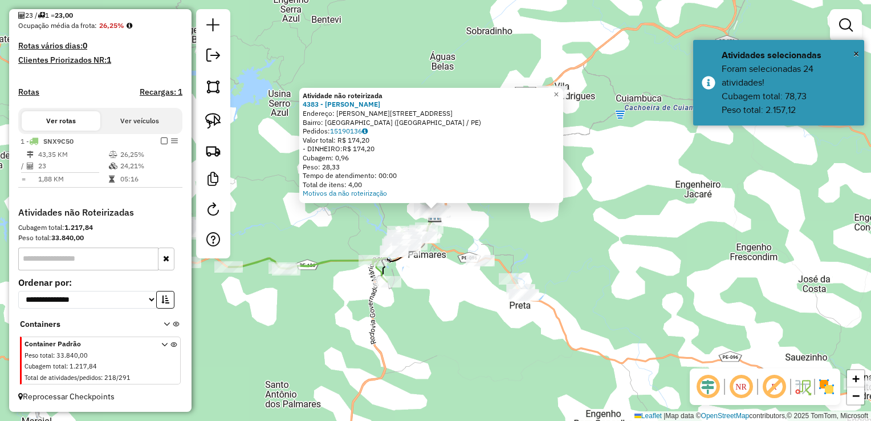
click at [431, 257] on div "Atividade não roteirizada 4383 - DAIANE SILVA DE LIMA Endereço: R RODERICK DA R…" at bounding box center [435, 210] width 871 height 421
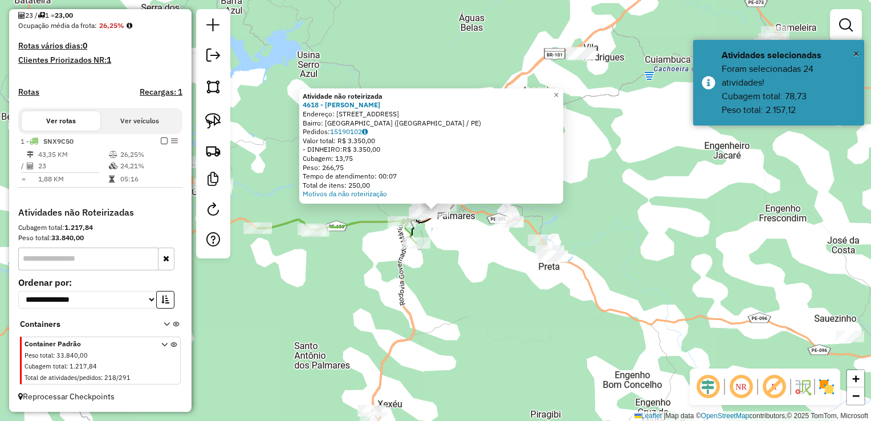
click at [449, 286] on div "Atividade não roteirizada 4618 - LUZIA FERREIRA LINS Endereço: R DA PALMA 75 Ba…" at bounding box center [435, 210] width 871 height 421
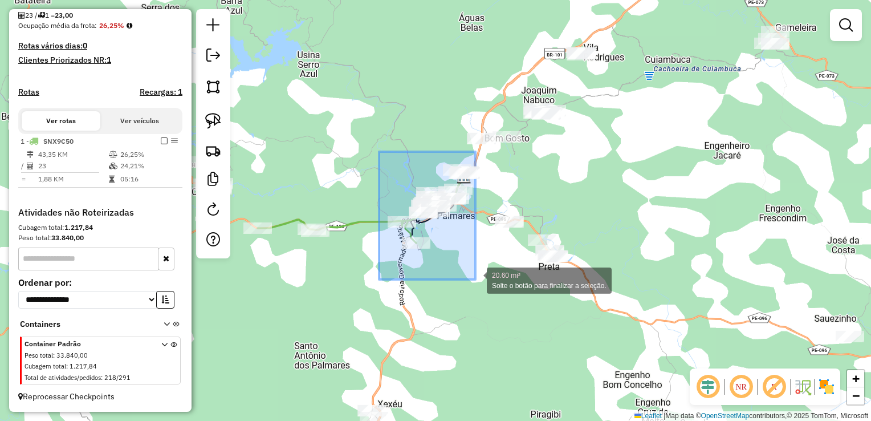
drag, startPoint x: 378, startPoint y: 206, endPoint x: 476, endPoint y: 279, distance: 121.8
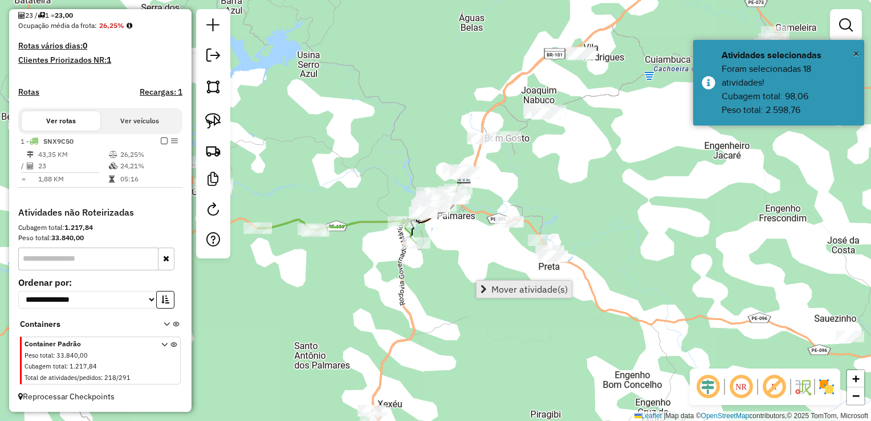
click at [509, 289] on span "Mover atividade(s)" at bounding box center [530, 289] width 76 height 9
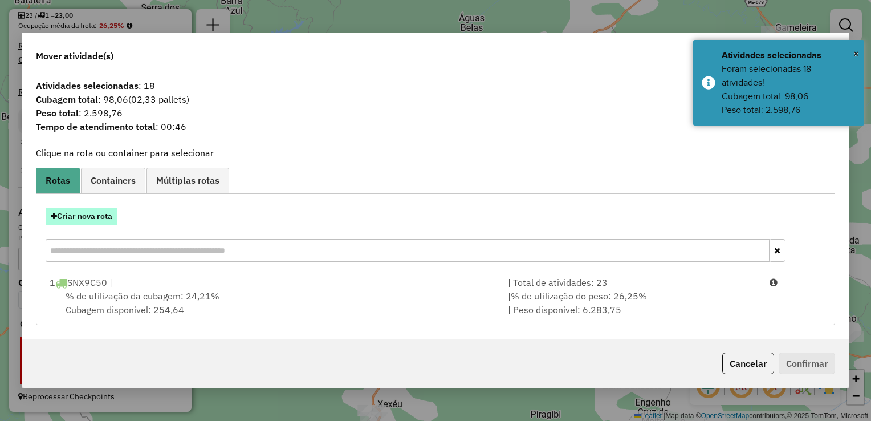
click at [94, 217] on button "Criar nova rota" at bounding box center [82, 217] width 72 height 18
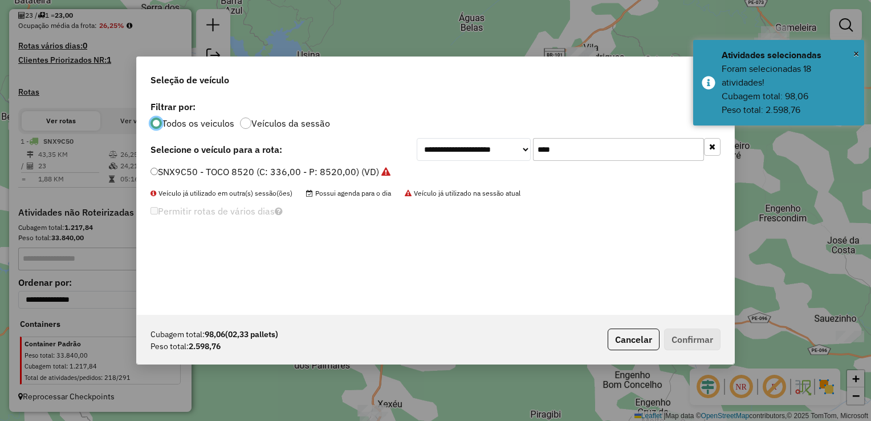
scroll to position [6, 3]
click at [579, 151] on input "****" at bounding box center [618, 149] width 171 height 23
type input "*"
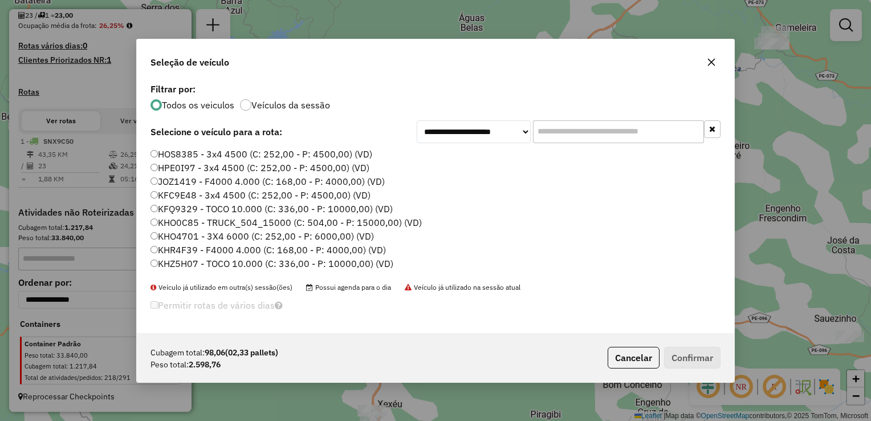
click at [577, 131] on input "text" at bounding box center [618, 131] width 171 height 23
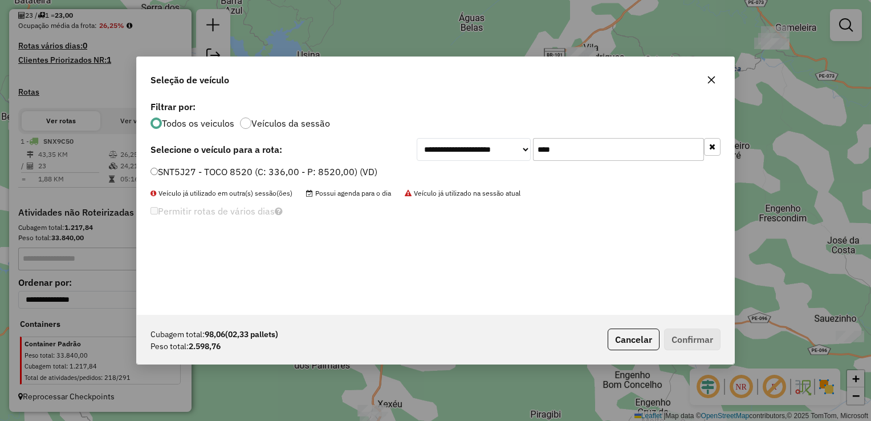
type input "****"
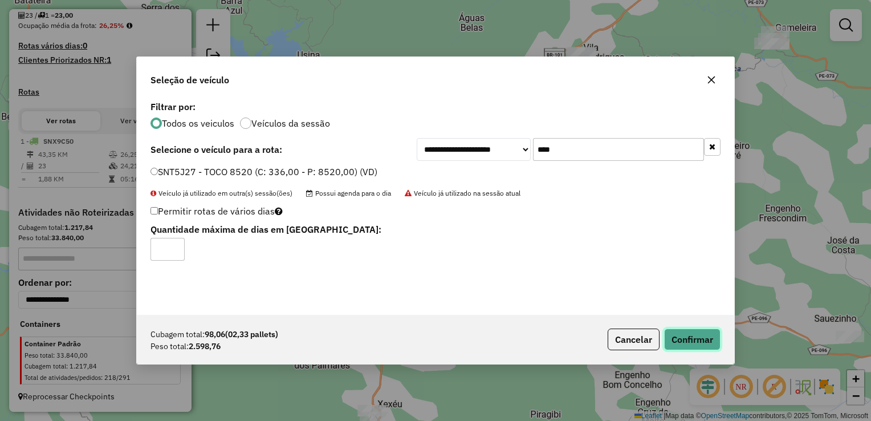
click at [712, 344] on button "Confirmar" at bounding box center [692, 340] width 56 height 22
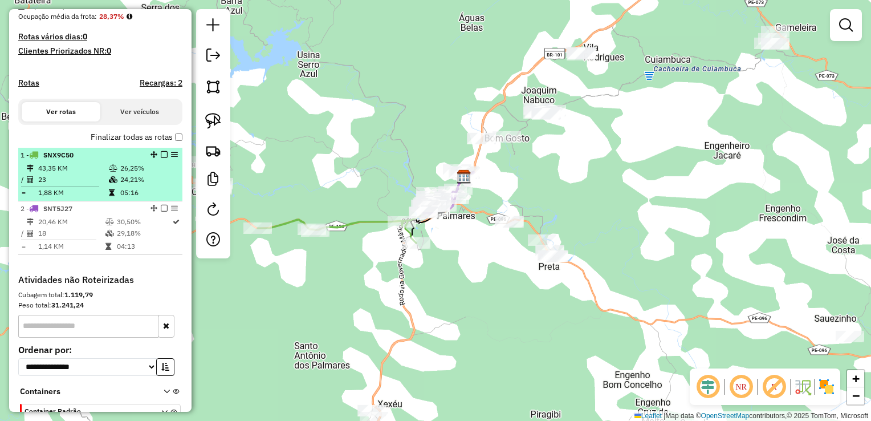
click at [71, 185] on td "23" at bounding box center [73, 179] width 71 height 11
select select "**********"
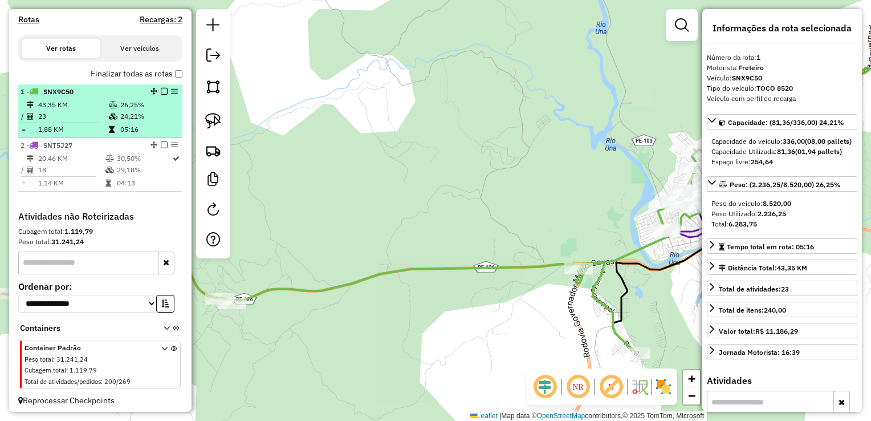
scroll to position [355, 0]
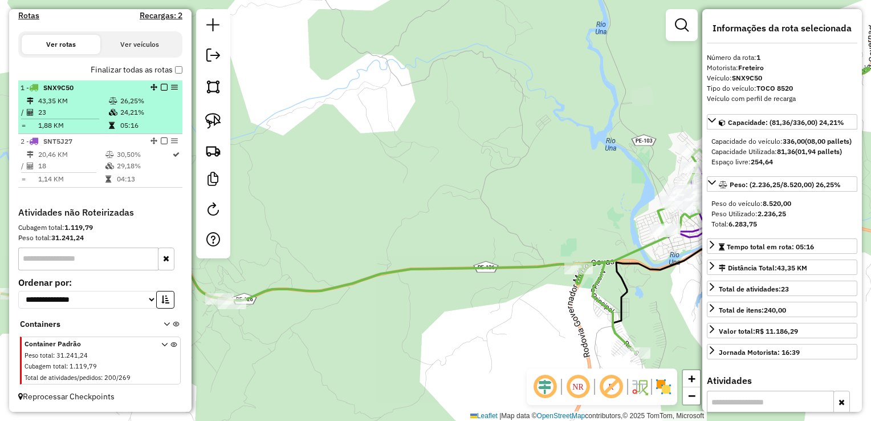
click at [71, 189] on div "1 - SNX9C50 43,35 KM 26,25% / 23 24,21% = 1,88 KM 05:16 2 - SNT5J27 20,46 KM 30…" at bounding box center [100, 143] width 164 height 127
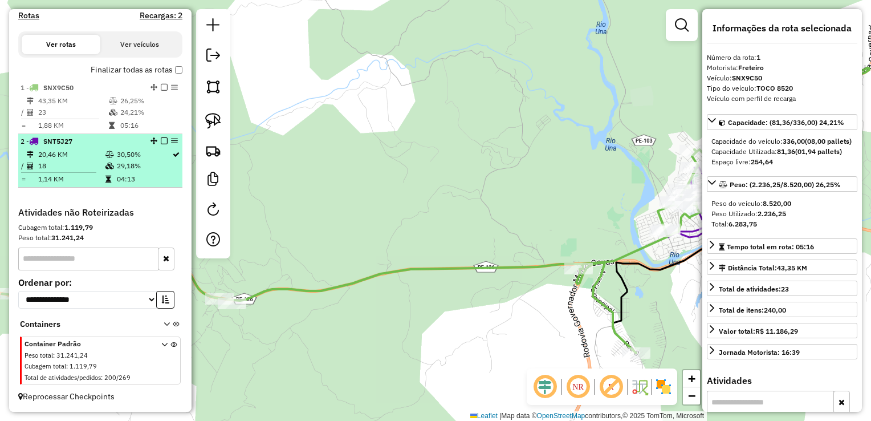
click at [68, 172] on td at bounding box center [63, 173] width 84 height 2
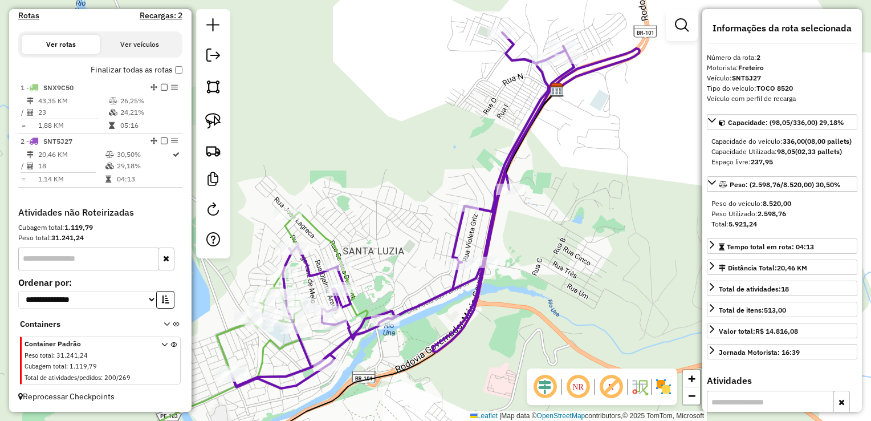
click at [387, 210] on div "Janela de atendimento Grade de atendimento Capacidade Transportadoras Veículos …" at bounding box center [435, 210] width 871 height 421
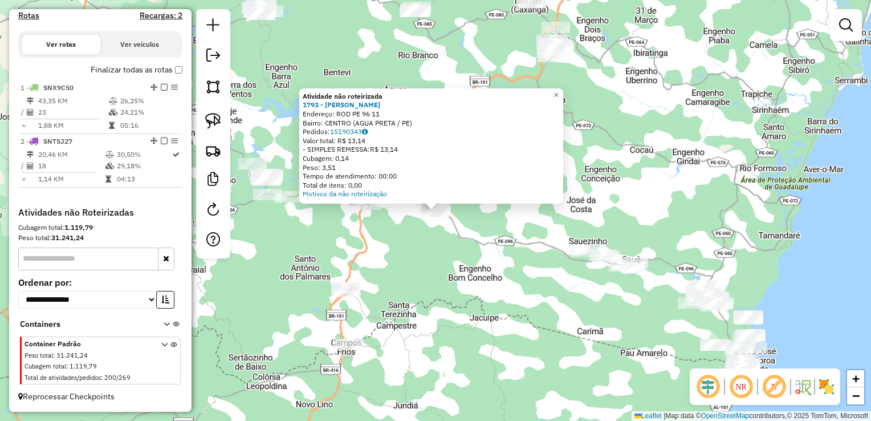
click at [464, 260] on div "Atividade não roteirizada 1793 - WALLISON GOMES CAVAL Endereço: ROD PE 96 11 Ba…" at bounding box center [435, 210] width 871 height 421
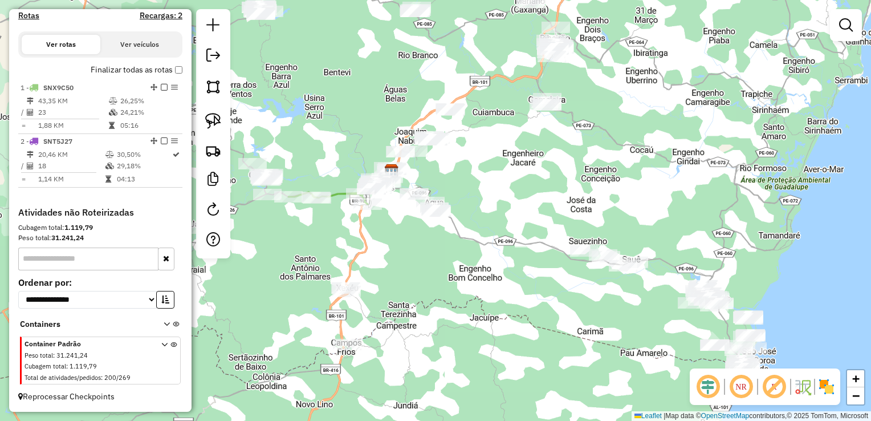
drag, startPoint x: 501, startPoint y: 245, endPoint x: 498, endPoint y: 251, distance: 6.1
click at [500, 251] on div "Janela de atendimento Grade de atendimento Capacidade Transportadoras Veículos …" at bounding box center [435, 210] width 871 height 421
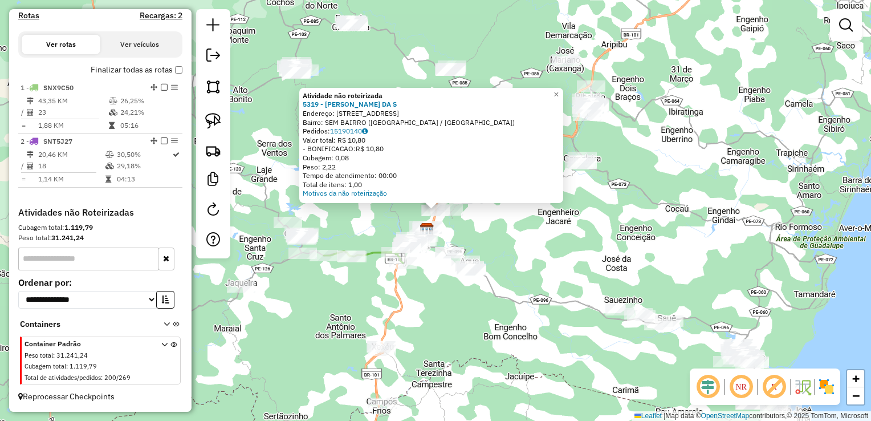
click at [480, 233] on div "Atividade não roteirizada 5319 - MARCIO DELMIRO DA S Endereço: R DO BARRACAO 25…" at bounding box center [435, 210] width 871 height 421
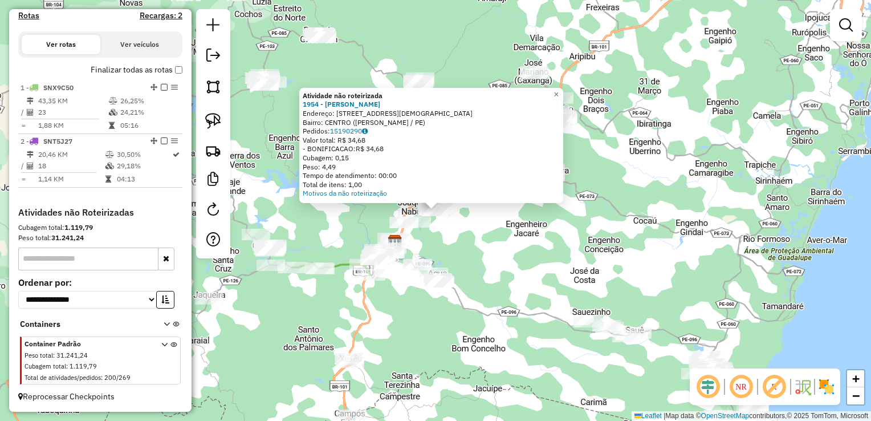
click at [483, 233] on div "Atividade não roteirizada 1954 - NATALIA MARIA DE LEM Endereço: AV ASSEMBLEIA D…" at bounding box center [435, 210] width 871 height 421
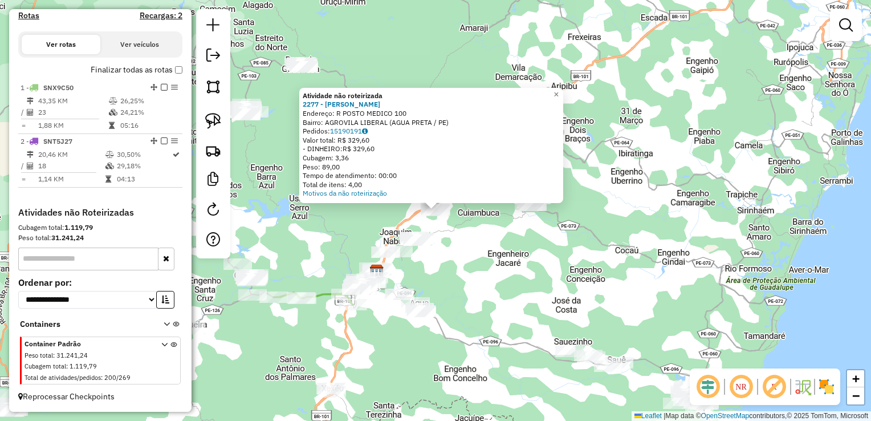
click at [452, 242] on div "Atividade não roteirizada 2277 - JOSE JOAQUIM DA SILV Endereço: R POSTO MEDICO …" at bounding box center [435, 210] width 871 height 421
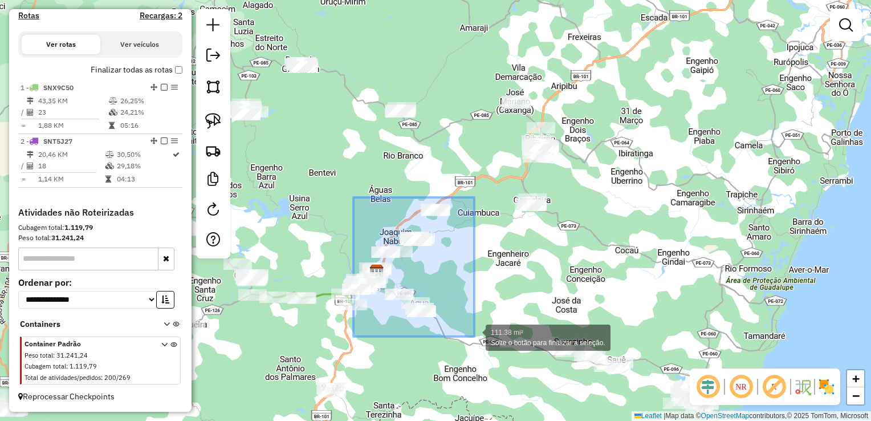
drag, startPoint x: 354, startPoint y: 197, endPoint x: 475, endPoint y: 337, distance: 184.4
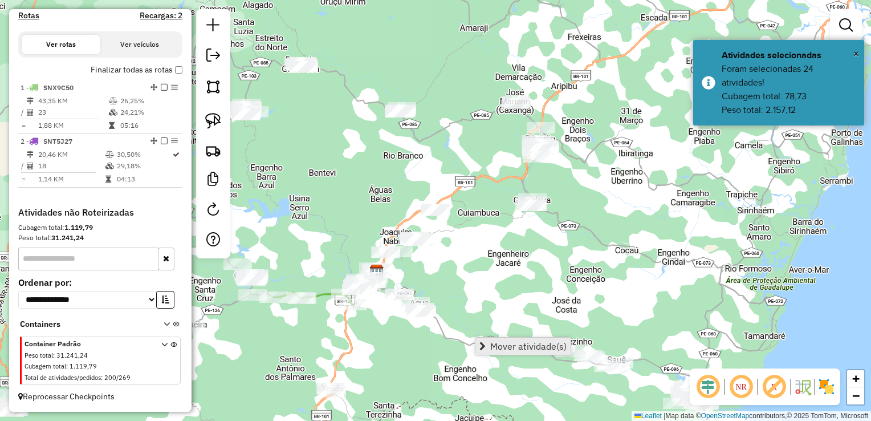
click at [491, 343] on span "Mover atividade(s)" at bounding box center [528, 346] width 76 height 9
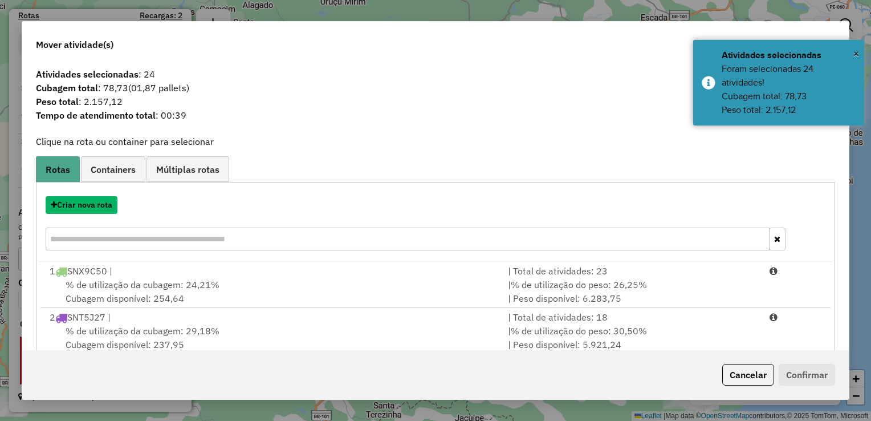
click at [92, 207] on button "Criar nova rota" at bounding box center [82, 205] width 72 height 18
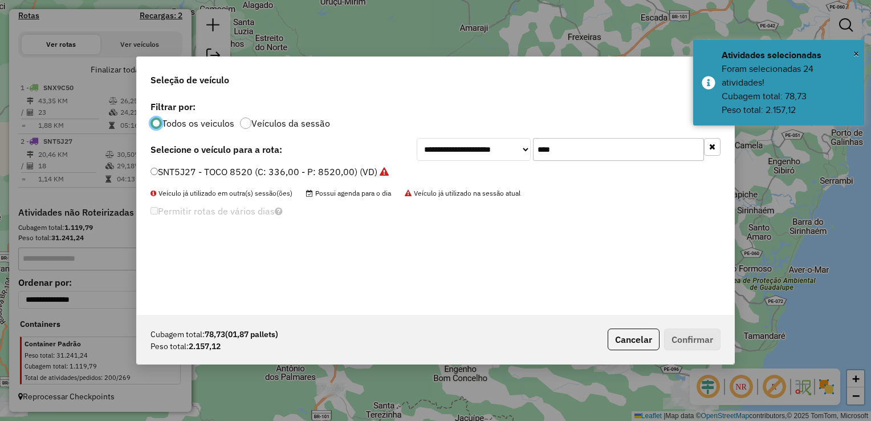
scroll to position [6, 3]
click at [583, 147] on input "****" at bounding box center [618, 149] width 171 height 23
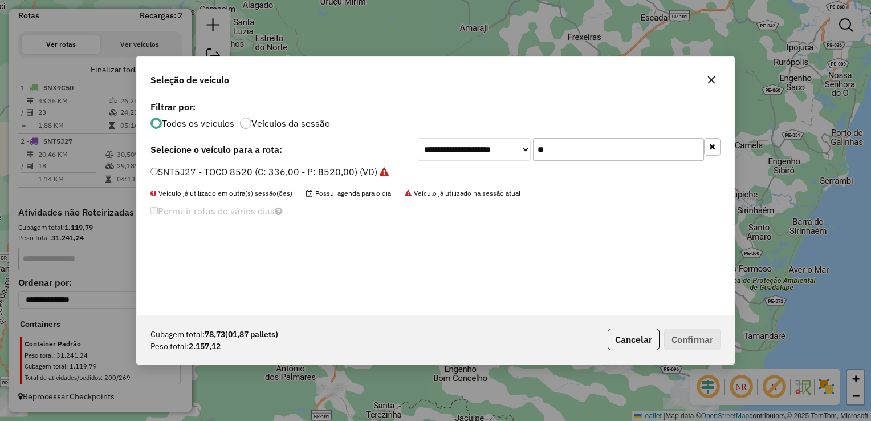
type input "*"
type input "***"
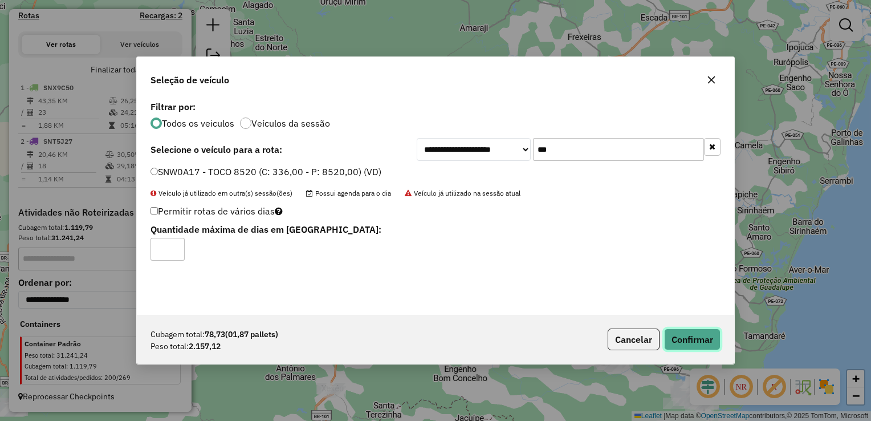
click at [690, 341] on button "Confirmar" at bounding box center [692, 340] width 56 height 22
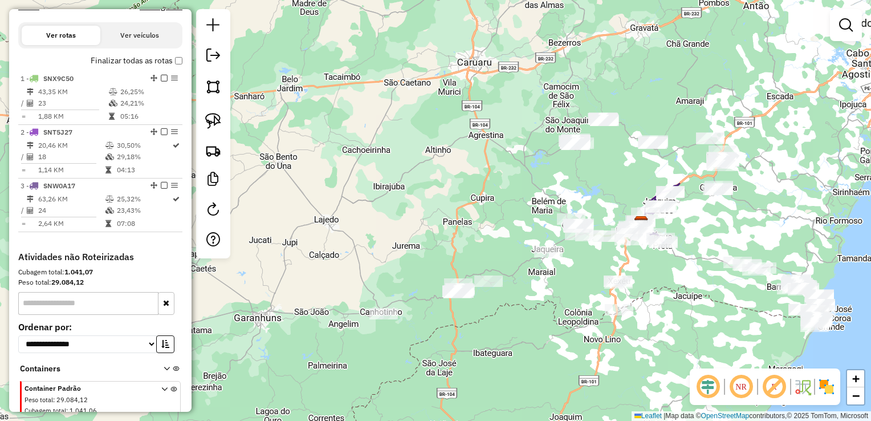
drag, startPoint x: 682, startPoint y: 231, endPoint x: 585, endPoint y: 108, distance: 157.1
click at [585, 108] on div "Janela de atendimento Grade de atendimento Capacidade Transportadoras Veículos …" at bounding box center [435, 210] width 871 height 421
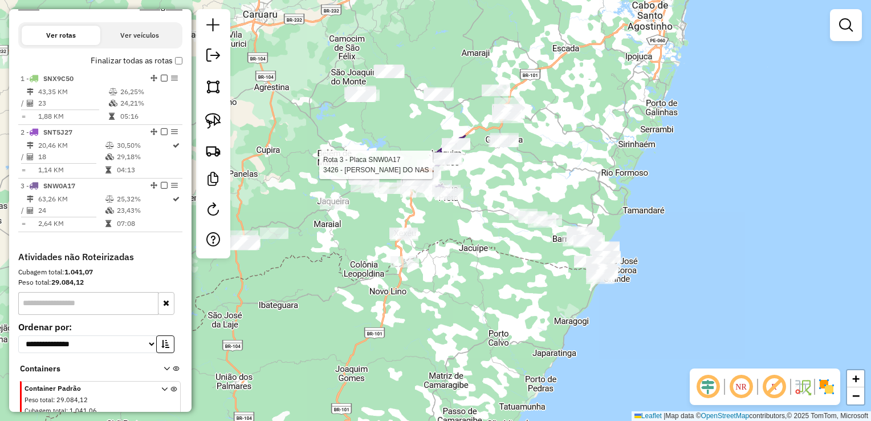
drag, startPoint x: 618, startPoint y: 168, endPoint x: 502, endPoint y: 244, distance: 139.2
click at [502, 244] on div "Rota 3 - Placa SNW0A17 3426 - NEMUEL ARAUJO DO NAS Janela de atendimento Grade …" at bounding box center [435, 210] width 871 height 421
click at [429, 275] on div "Rota 3 - Placa SNW0A17 3426 - NEMUEL ARAUJO DO NAS Janela de atendimento Grade …" at bounding box center [435, 210] width 871 height 421
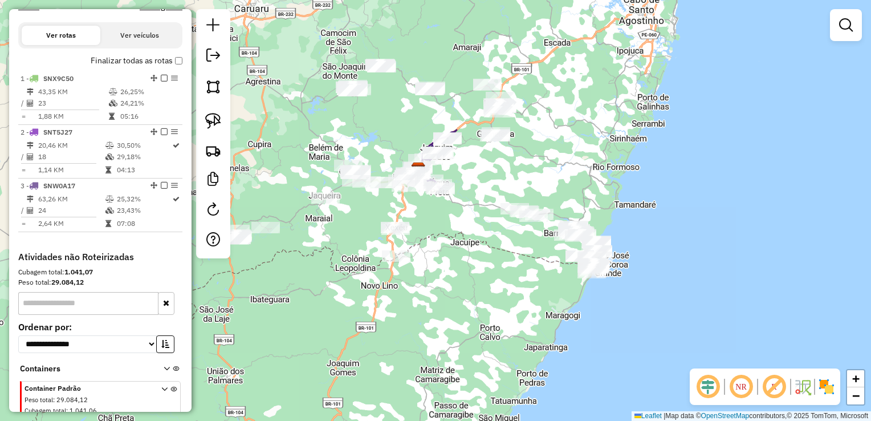
drag, startPoint x: 489, startPoint y: 257, endPoint x: 402, endPoint y: 205, distance: 101.5
click at [402, 205] on div "Janela de atendimento Grade de atendimento Capacidade Transportadoras Veículos …" at bounding box center [435, 210] width 871 height 421
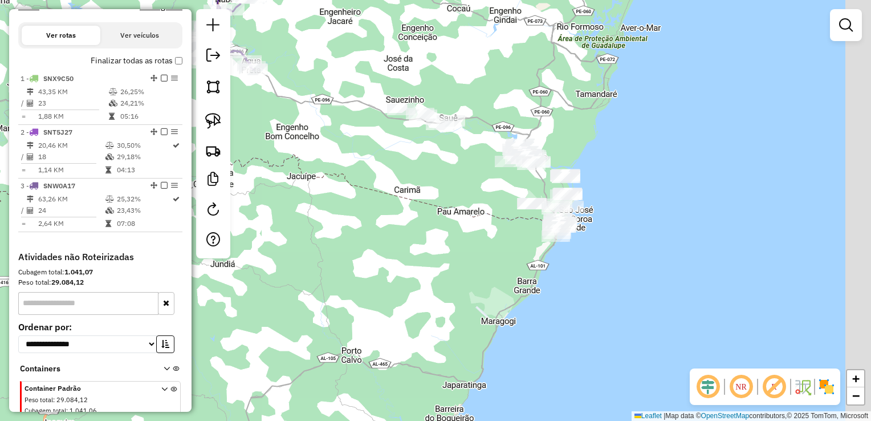
drag, startPoint x: 471, startPoint y: 228, endPoint x: 413, endPoint y: 225, distance: 57.7
click at [413, 225] on div "Janela de atendimento Grade de atendimento Capacidade Transportadoras Veículos …" at bounding box center [435, 210] width 871 height 421
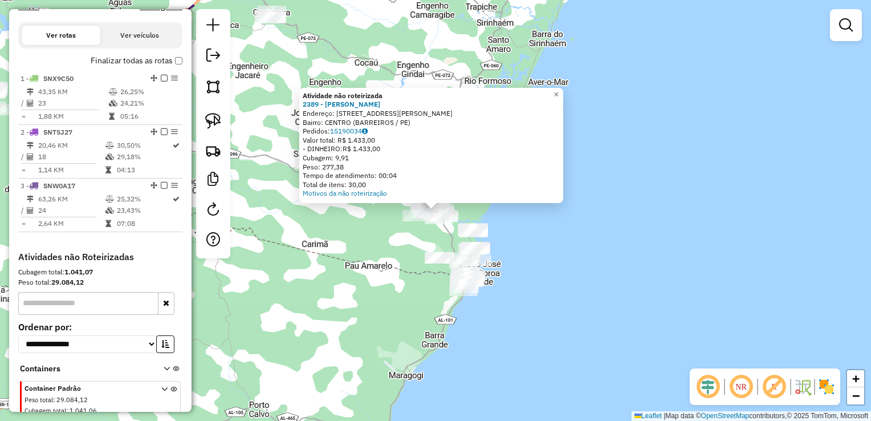
click at [358, 216] on div "Atividade não roteirizada 2389 - MIGUEL FARIAS OLIVEI Endereço: R TENENTE SABIN…" at bounding box center [435, 210] width 871 height 421
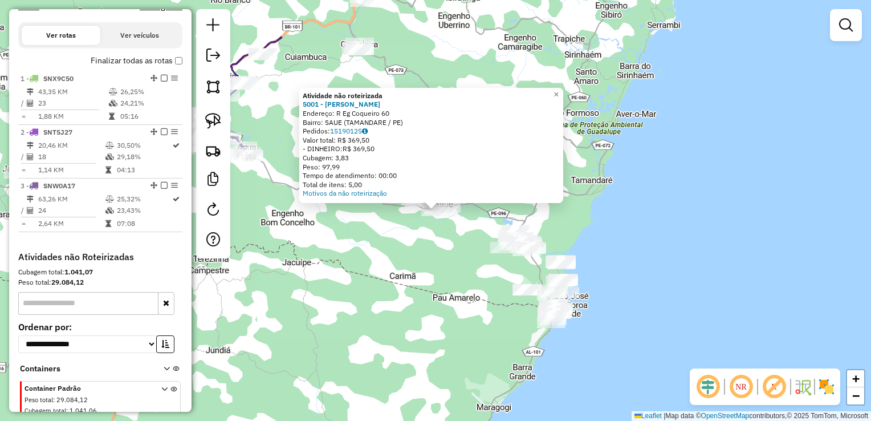
click at [365, 219] on div "Atividade não roteirizada 5001 - LUCIANO JOSE DA SILV Endereço: R Eg Coqueiro 6…" at bounding box center [435, 210] width 871 height 421
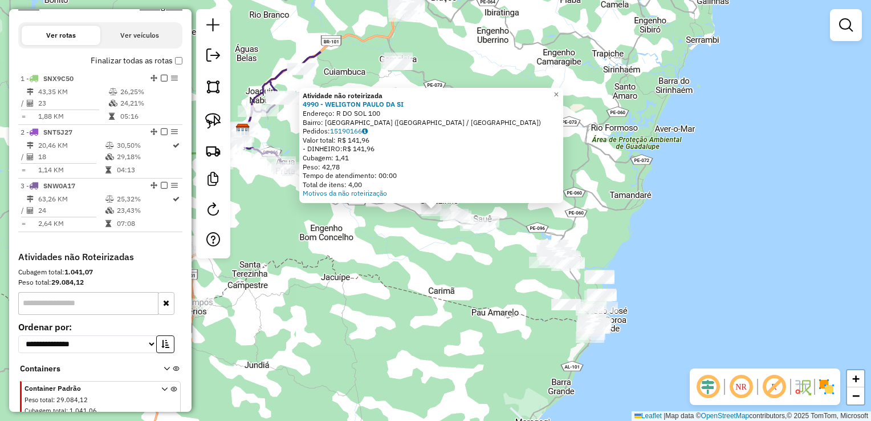
click at [471, 265] on div "Atividade não roteirizada 4990 - WELIGTON PAULO DA SI Endereço: R DO SOL 100 Ba…" at bounding box center [435, 210] width 871 height 421
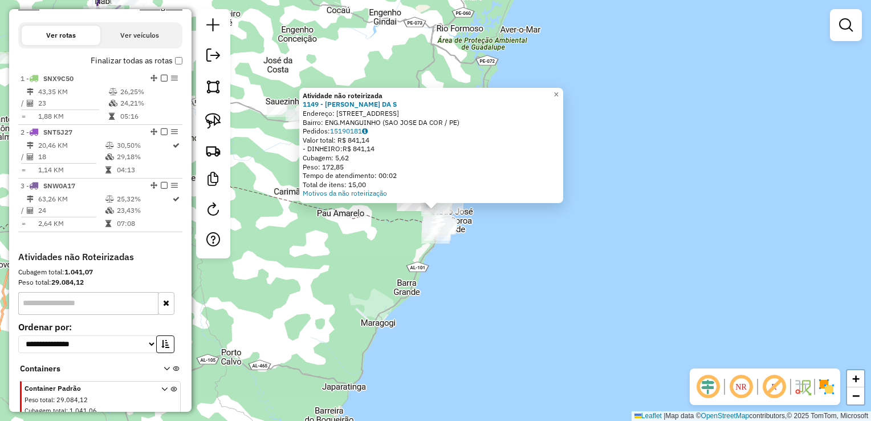
click at [374, 238] on div "Atividade não roteirizada 1149 - EDNALDO GALDINO DA S Endereço: R ENGENHO MANGU…" at bounding box center [435, 210] width 871 height 421
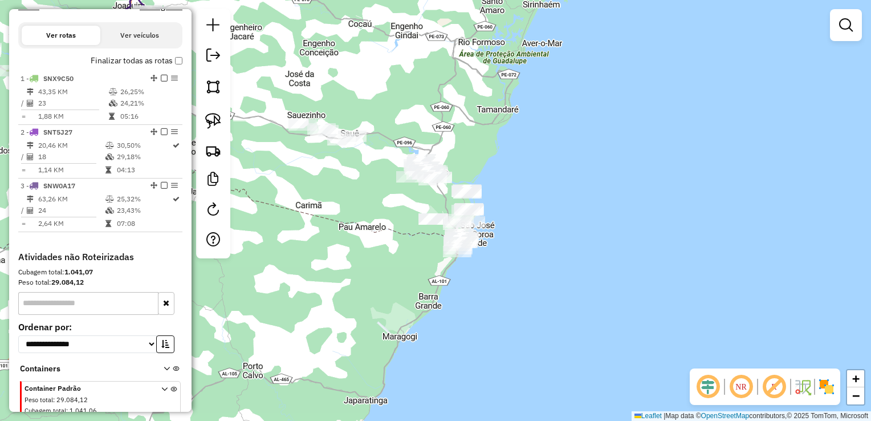
drag, startPoint x: 363, startPoint y: 200, endPoint x: 436, endPoint y: 243, distance: 85.4
click at [436, 243] on div "Janela de atendimento Grade de atendimento Capacidade Transportadoras Veículos …" at bounding box center [435, 210] width 871 height 421
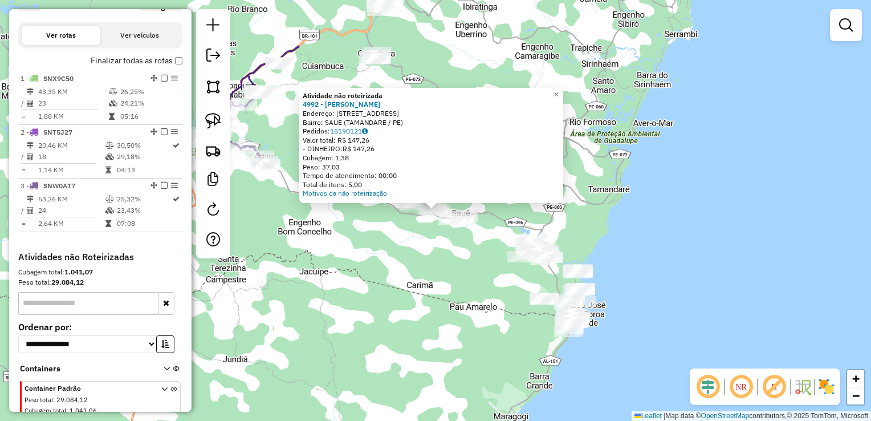
click at [436, 252] on div "Atividade não roteirizada 4992 - MANUELA MARIA MIGUEL Endereço: R Rua do Sol 50…" at bounding box center [435, 210] width 871 height 421
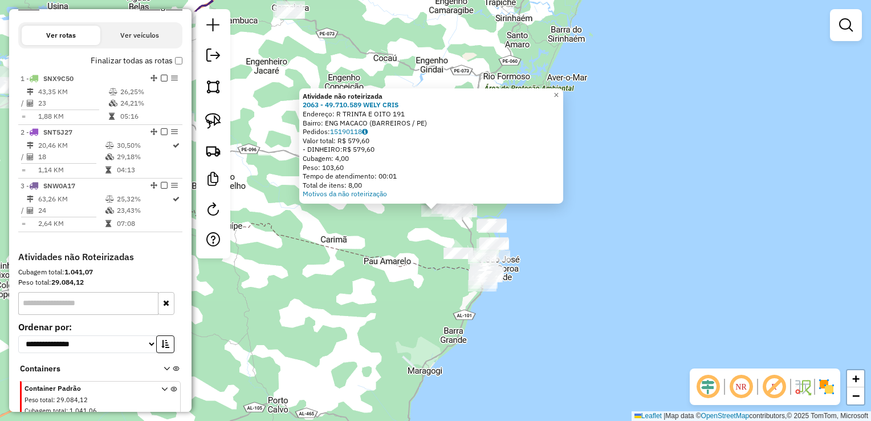
click at [385, 227] on div "Atividade não roteirizada 2063 - 49.710.589 WELY CRIS Endereço: R TRINTA E OITO…" at bounding box center [435, 210] width 871 height 421
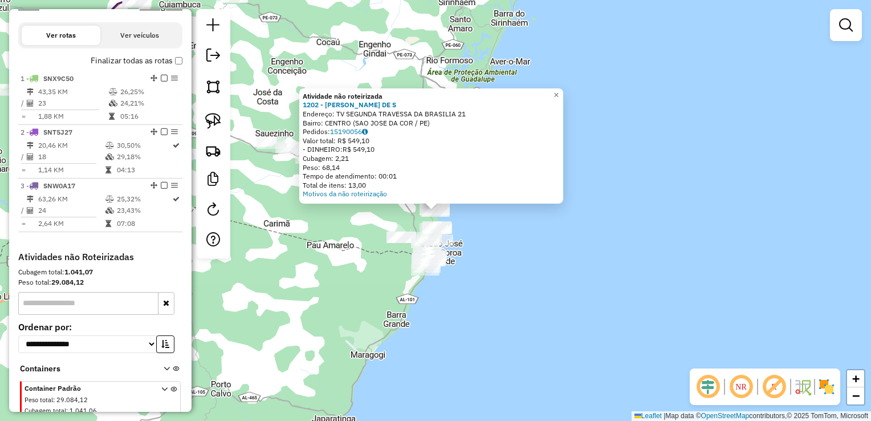
click at [355, 219] on div "Atividade não roteirizada 1202 - MARIANE BEZERRA DE S Endereço: TV SEGUNDA TRAV…" at bounding box center [435, 210] width 871 height 421
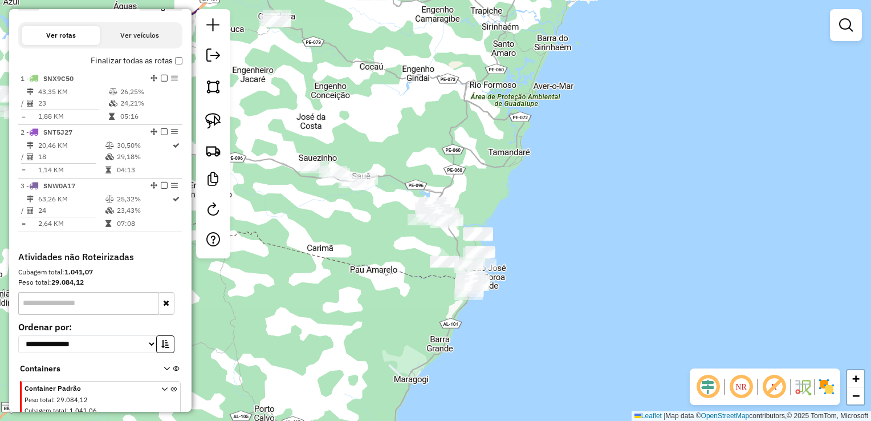
drag, startPoint x: 342, startPoint y: 212, endPoint x: 411, endPoint y: 244, distance: 75.3
click at [413, 246] on div "Janela de atendimento Grade de atendimento Capacidade Transportadoras Veículos …" at bounding box center [435, 210] width 871 height 421
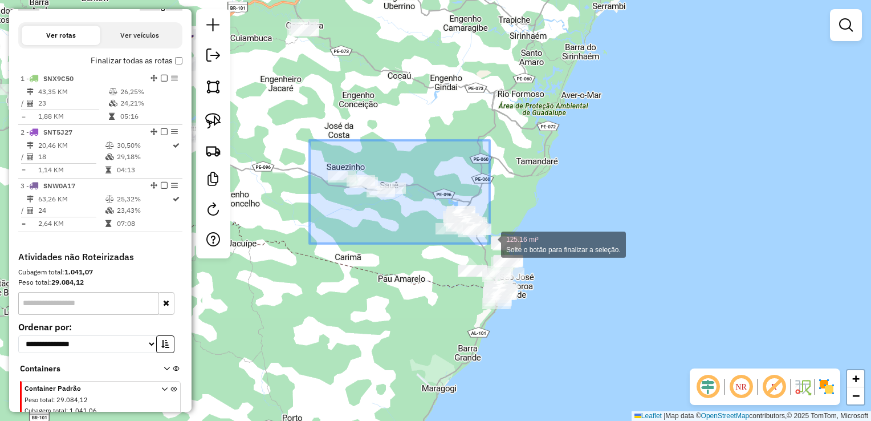
drag, startPoint x: 310, startPoint y: 140, endPoint x: 490, endPoint y: 244, distance: 207.7
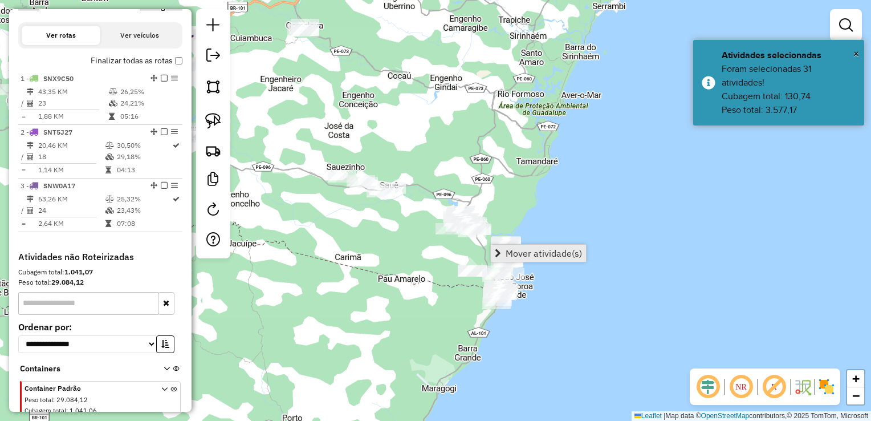
click at [518, 255] on span "Mover atividade(s)" at bounding box center [544, 253] width 76 height 9
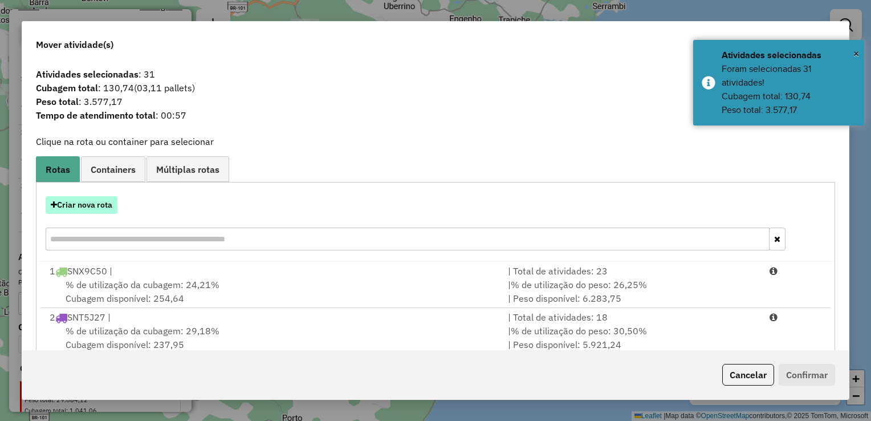
click at [89, 208] on button "Criar nova rota" at bounding box center [82, 205] width 72 height 18
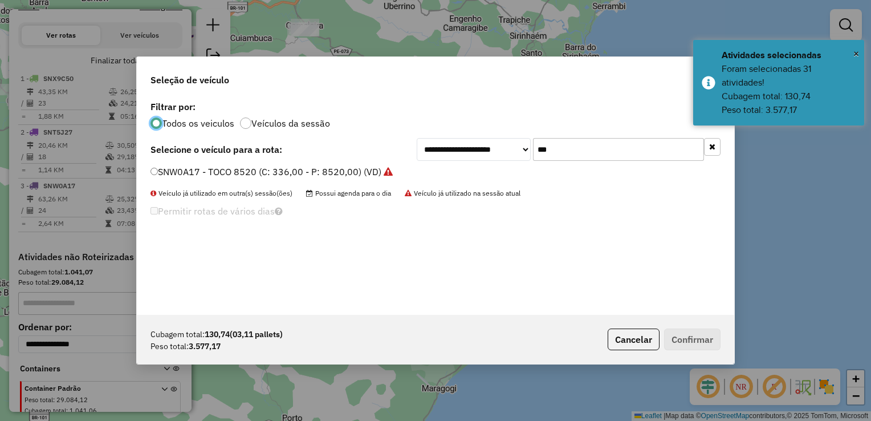
click at [562, 152] on input "***" at bounding box center [618, 149] width 171 height 23
type input "*"
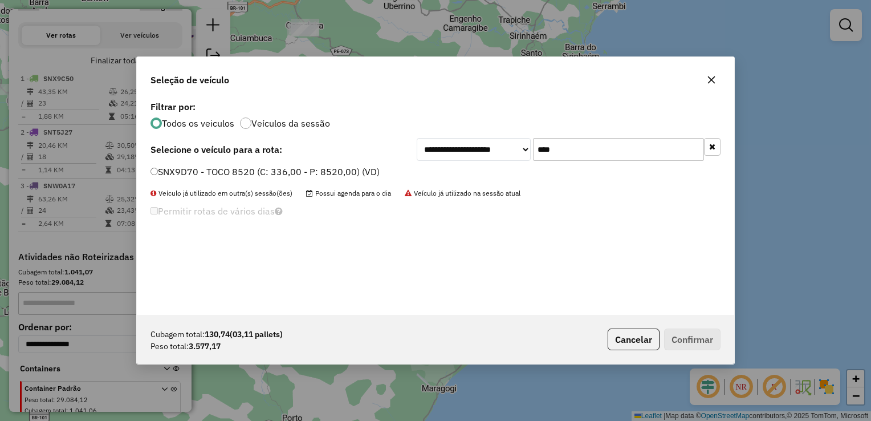
type input "****"
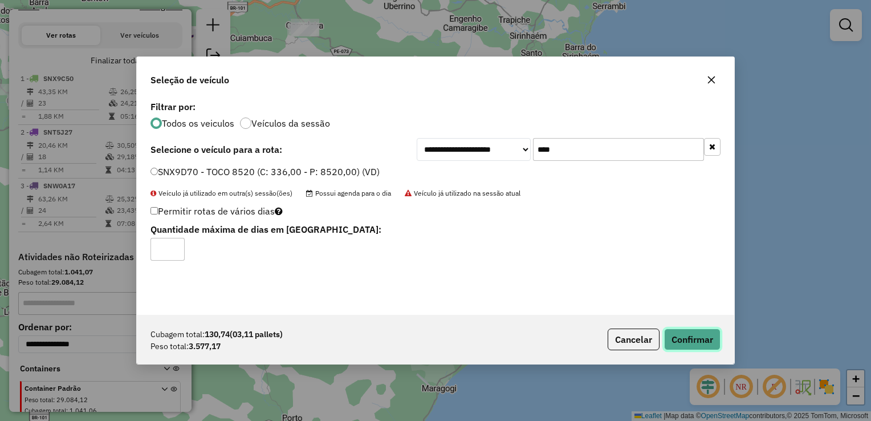
click at [689, 339] on button "Confirmar" at bounding box center [692, 340] width 56 height 22
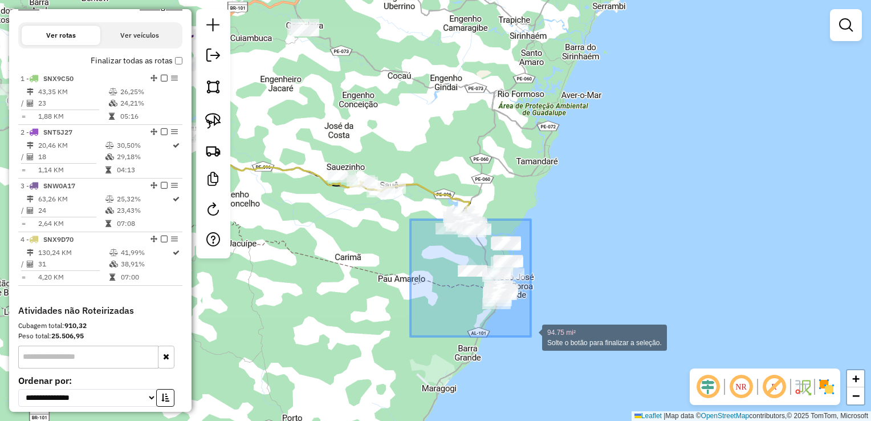
drag, startPoint x: 411, startPoint y: 220, endPoint x: 531, endPoint y: 337, distance: 167.8
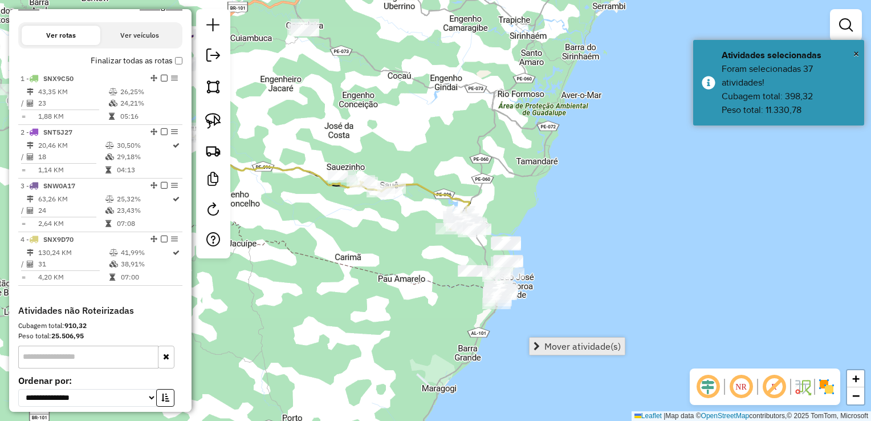
click at [553, 344] on span "Mover atividade(s)" at bounding box center [583, 346] width 76 height 9
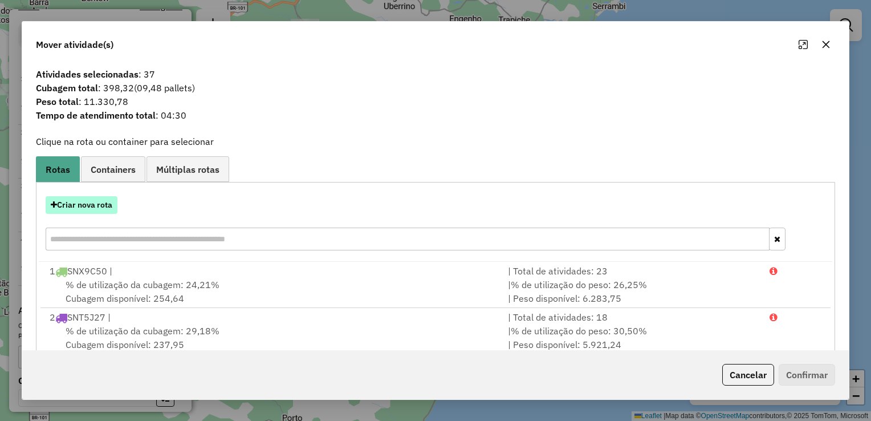
click at [90, 205] on button "Criar nova rota" at bounding box center [82, 205] width 72 height 18
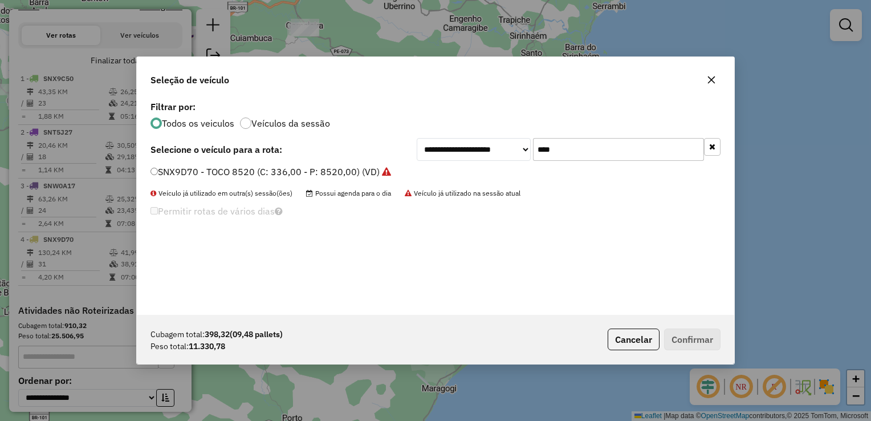
click at [594, 153] on input "****" at bounding box center [618, 149] width 171 height 23
type input "*"
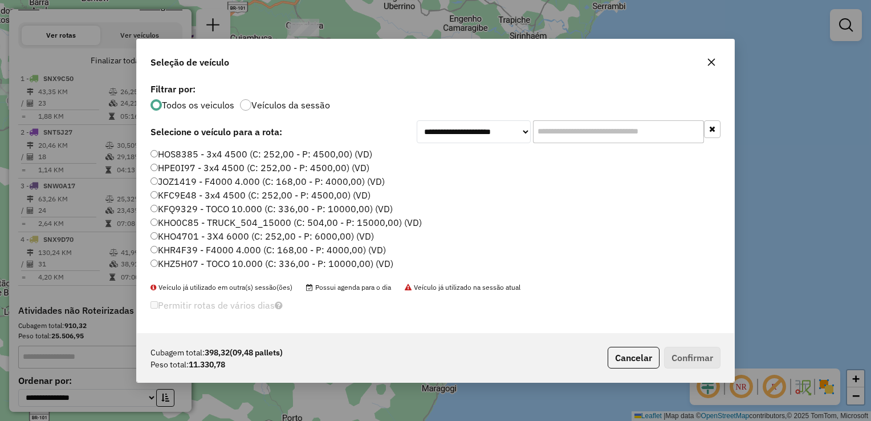
click at [714, 58] on icon "button" at bounding box center [711, 61] width 7 height 7
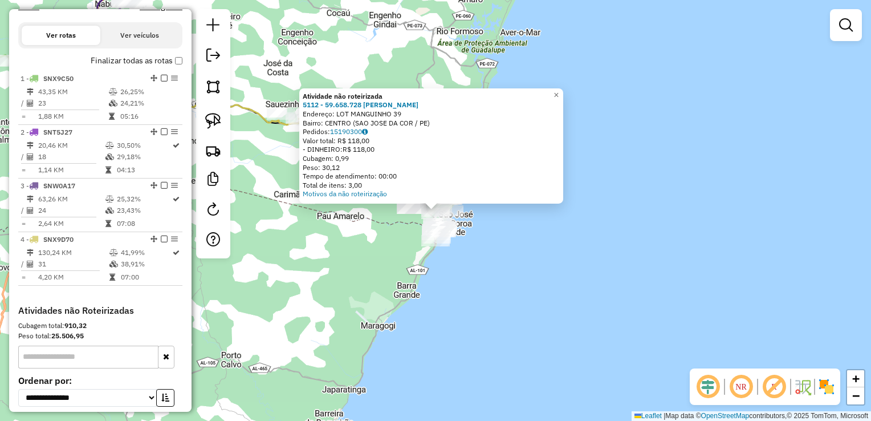
click at [384, 268] on div "Atividade não roteirizada 5112 - 59.658.728 FERNANDO Endereço: LOT MANGUINHO 39…" at bounding box center [435, 210] width 871 height 421
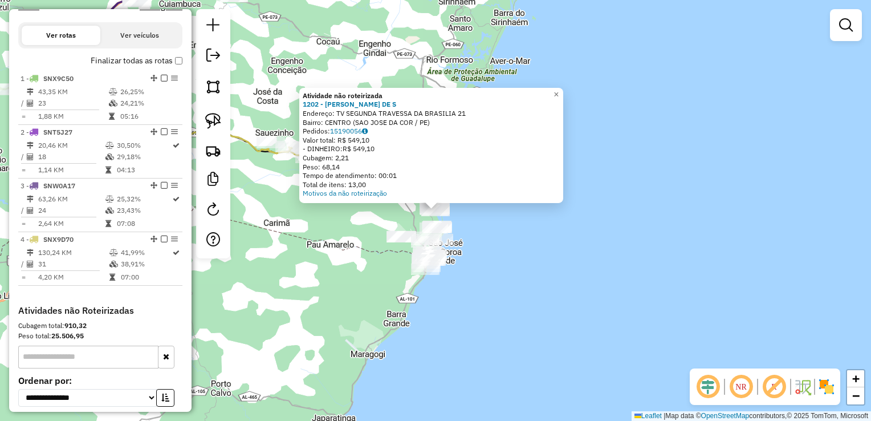
click at [392, 275] on div "Atividade não roteirizada 1202 - MARIANE BEZERRA DE S Endereço: TV SEGUNDA TRAV…" at bounding box center [435, 210] width 871 height 421
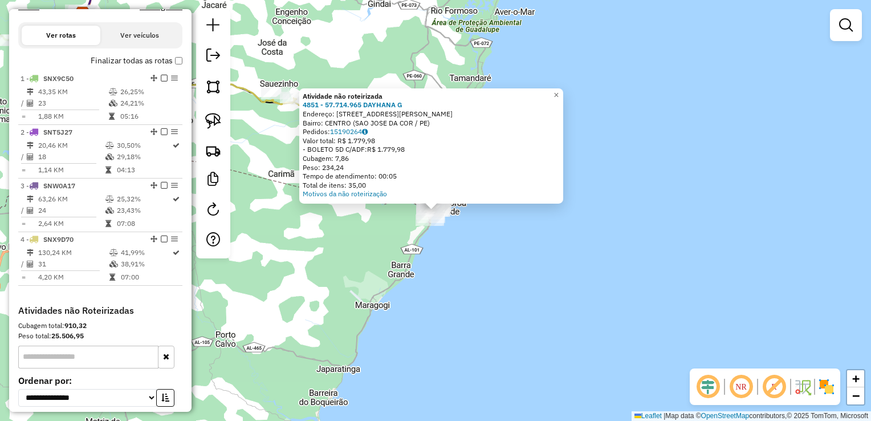
click at [363, 257] on div "Atividade não roteirizada 4851 - 57.714.965 DAYHANA G Endereço: R Rua Julio Bel…" at bounding box center [435, 210] width 871 height 421
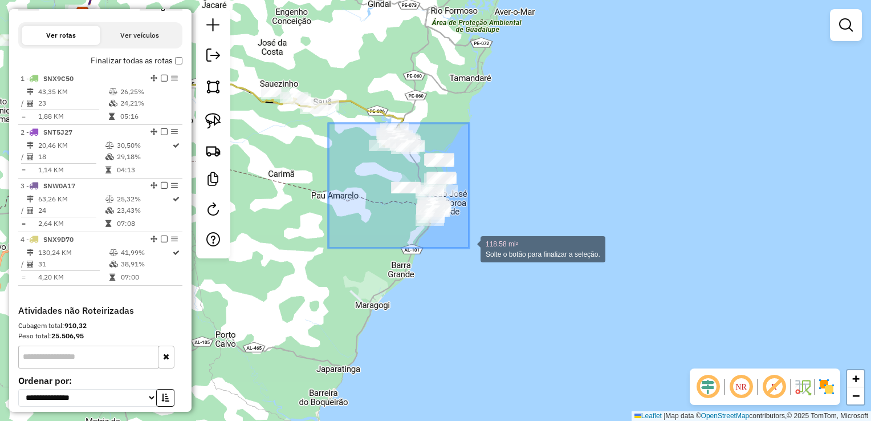
drag, startPoint x: 329, startPoint y: 123, endPoint x: 469, endPoint y: 248, distance: 188.3
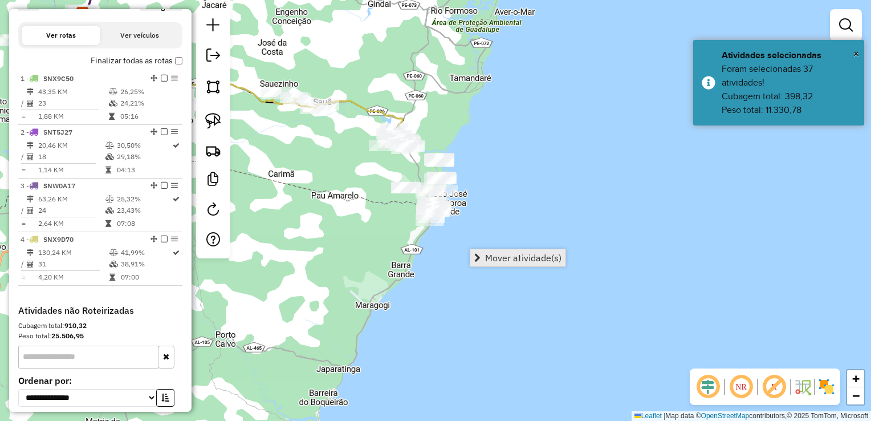
click at [533, 255] on span "Mover atividade(s)" at bounding box center [523, 257] width 76 height 9
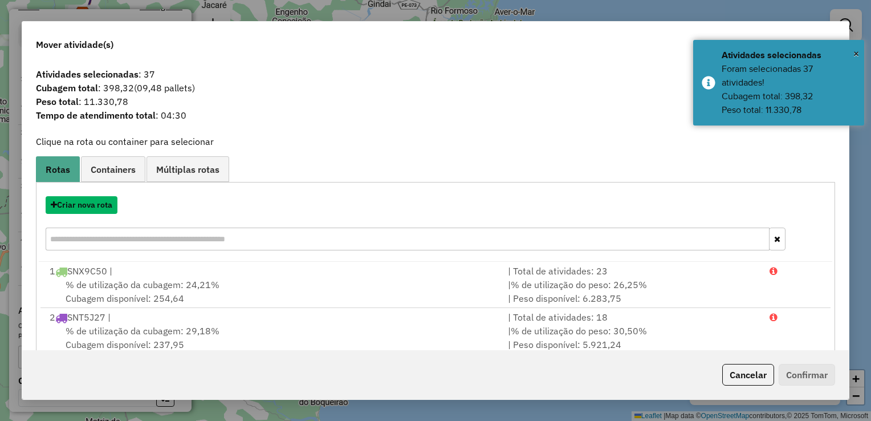
click at [97, 208] on button "Criar nova rota" at bounding box center [82, 205] width 72 height 18
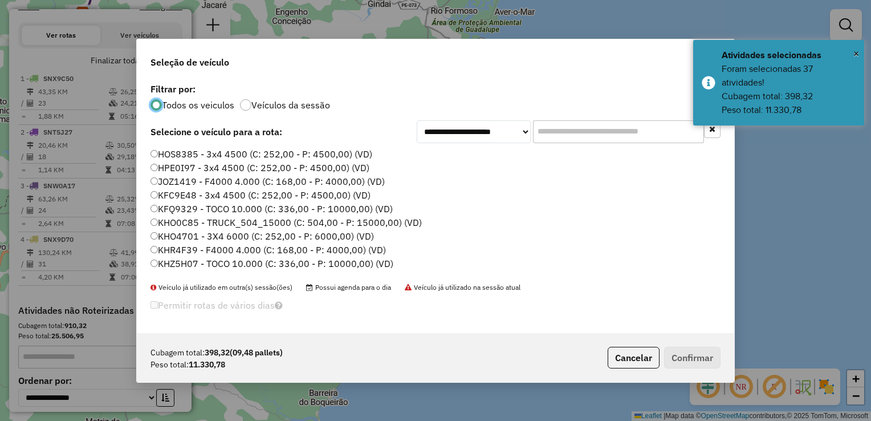
click at [561, 126] on input "text" at bounding box center [618, 131] width 171 height 23
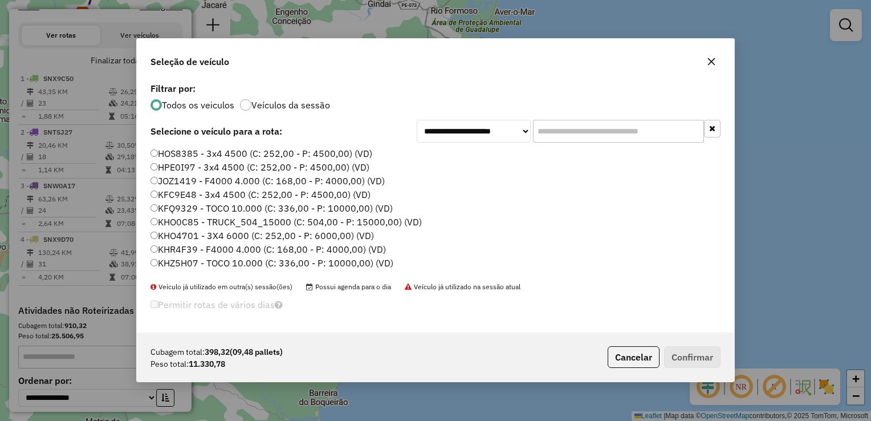
click at [711, 62] on icon "button" at bounding box center [711, 61] width 7 height 7
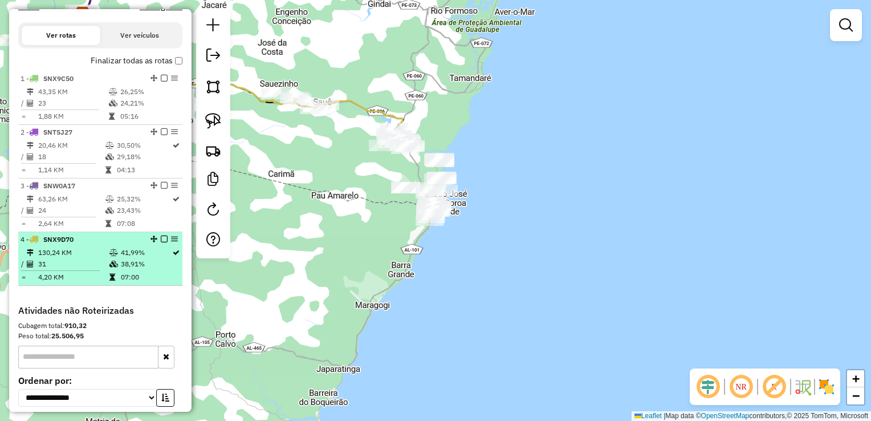
select select "**********"
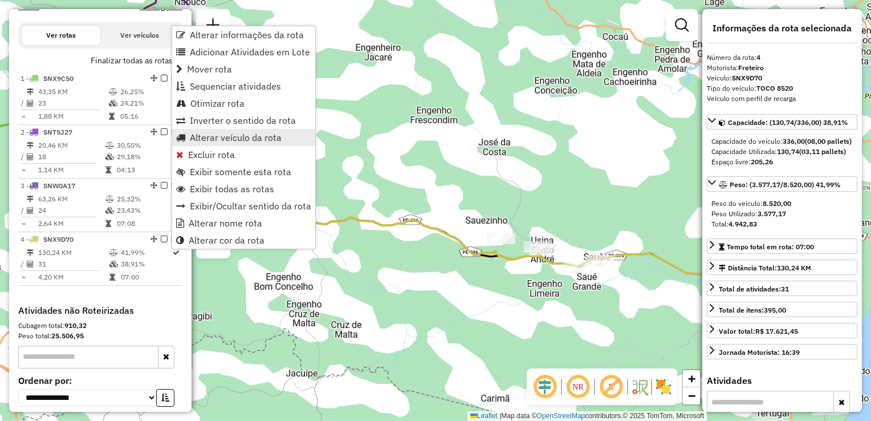
click at [240, 137] on span "Alterar veículo da rota" at bounding box center [236, 137] width 92 height 9
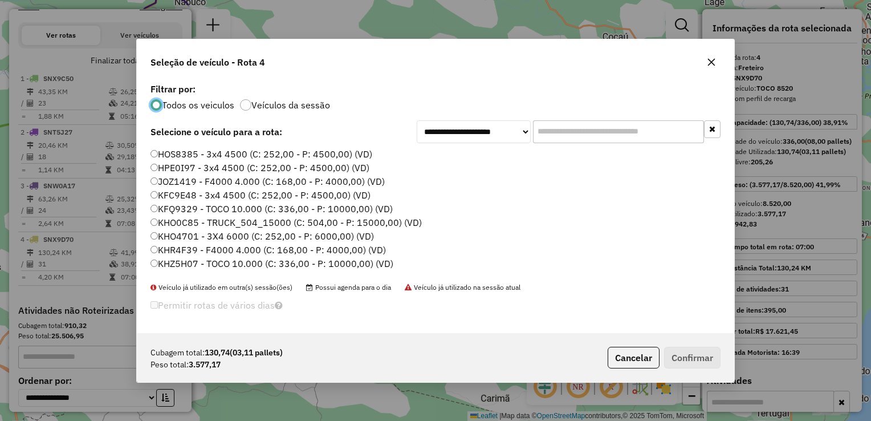
click at [558, 133] on input "text" at bounding box center [618, 131] width 171 height 23
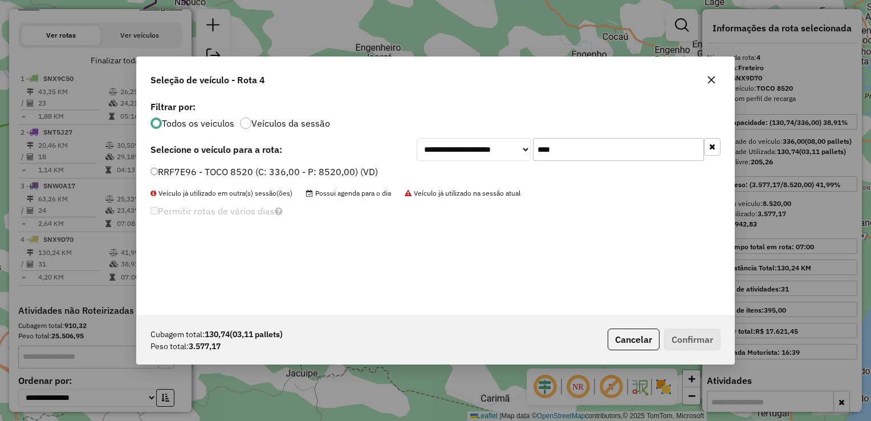
type input "****"
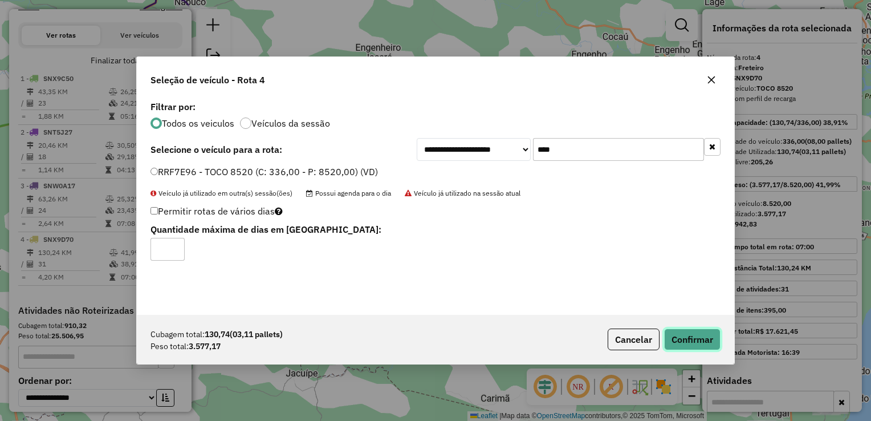
click at [710, 337] on button "Confirmar" at bounding box center [692, 340] width 56 height 22
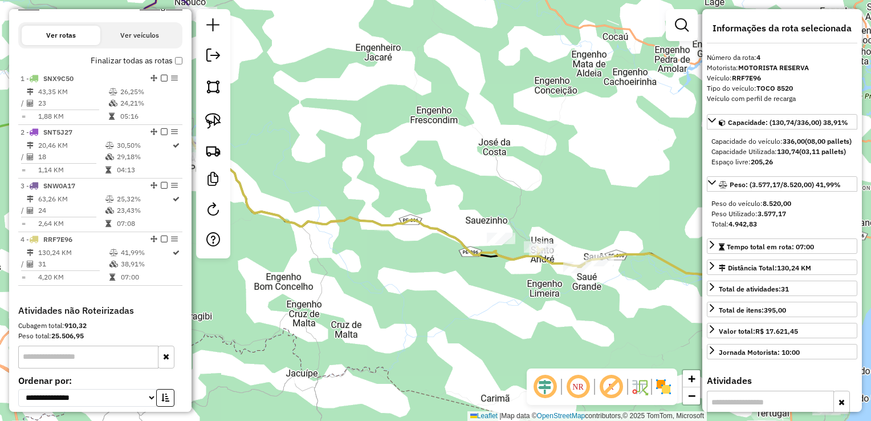
scroll to position [463, 0]
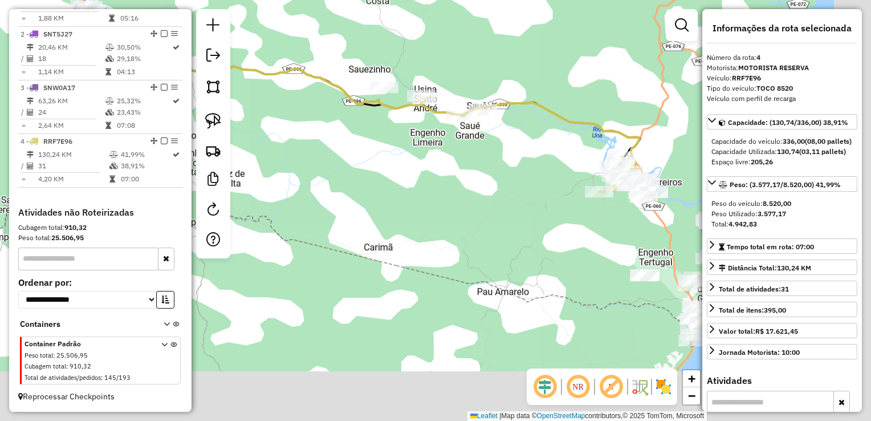
drag, startPoint x: 477, startPoint y: 292, endPoint x: 364, endPoint y: 143, distance: 187.3
click at [356, 139] on div "Janela de atendimento Grade de atendimento Capacidade Transportadoras Veículos …" at bounding box center [435, 210] width 871 height 421
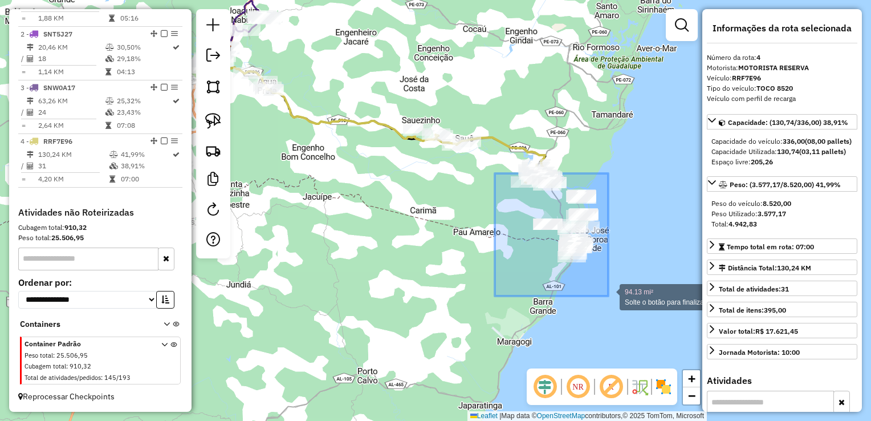
drag, startPoint x: 495, startPoint y: 173, endPoint x: 609, endPoint y: 296, distance: 167.1
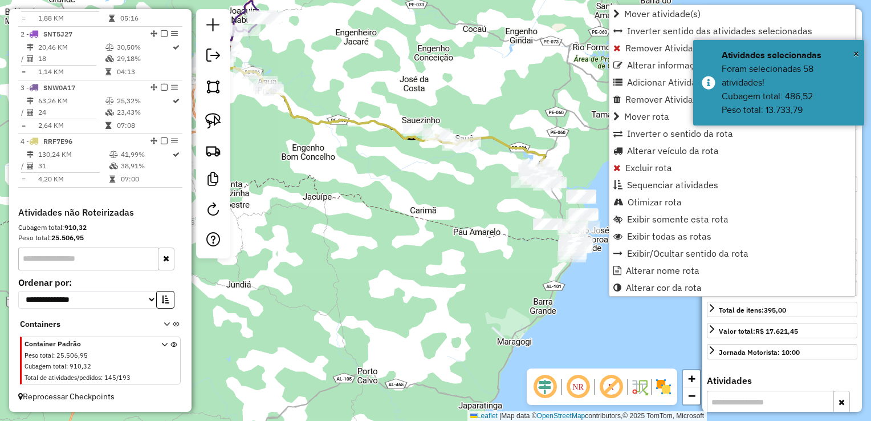
click at [504, 258] on div "Janela de atendimento Grade de atendimento Capacidade Transportadoras Veículos …" at bounding box center [435, 210] width 871 height 421
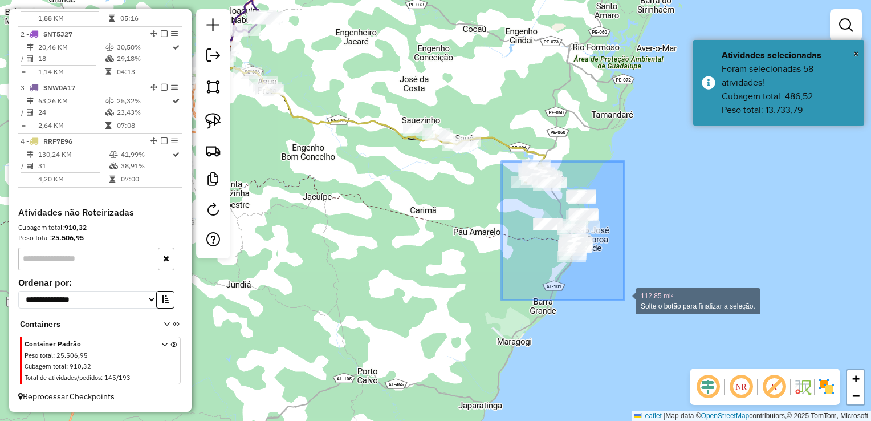
drag, startPoint x: 502, startPoint y: 161, endPoint x: 630, endPoint y: 300, distance: 188.9
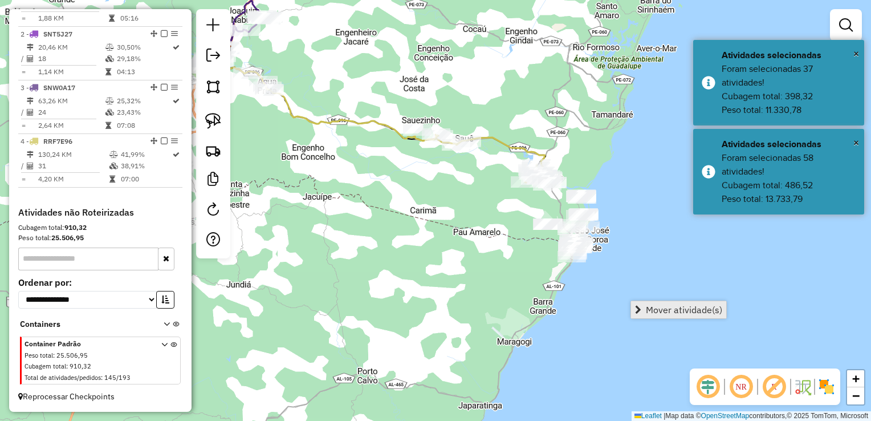
click at [652, 306] on span "Mover atividade(s)" at bounding box center [684, 309] width 76 height 9
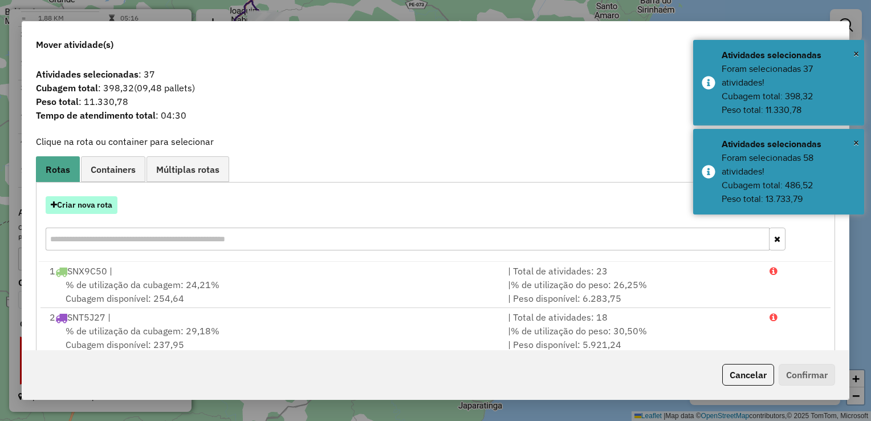
click at [94, 204] on button "Criar nova rota" at bounding box center [82, 205] width 72 height 18
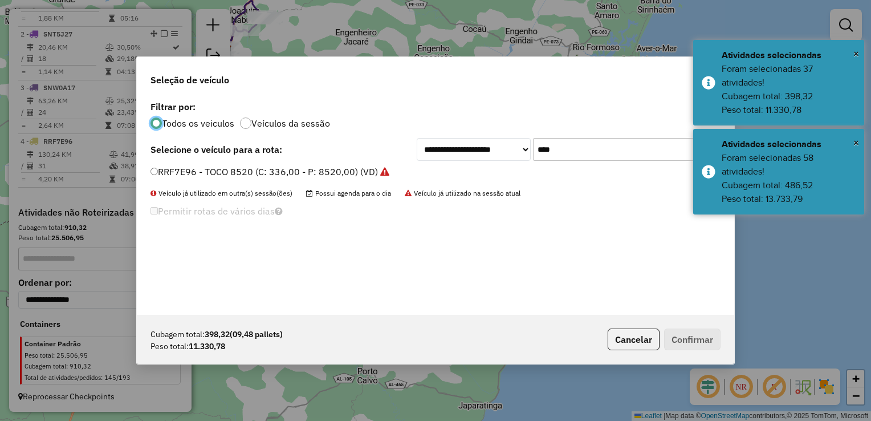
scroll to position [6, 3]
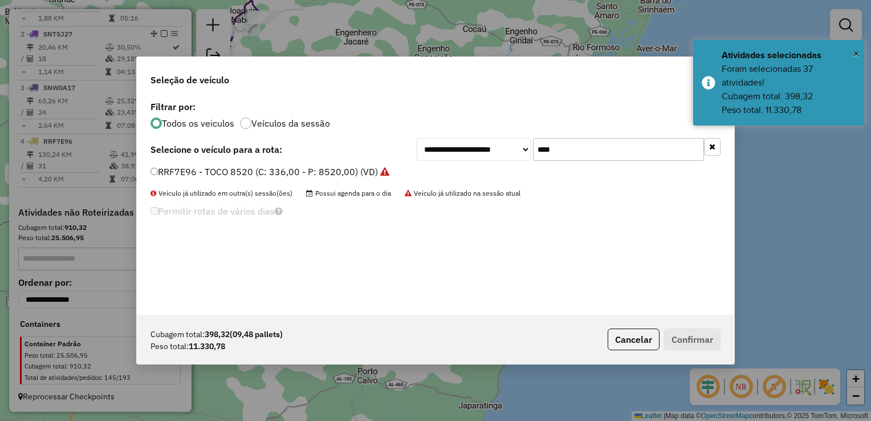
click at [582, 145] on input "****" at bounding box center [618, 149] width 171 height 23
type input "*"
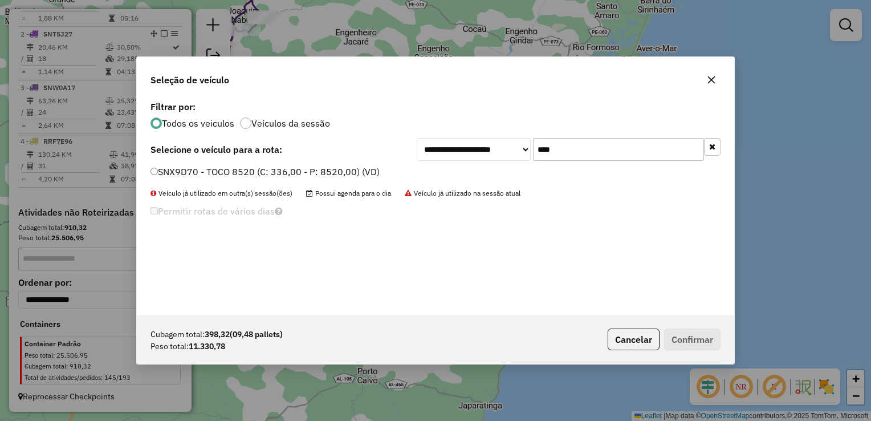
type input "****"
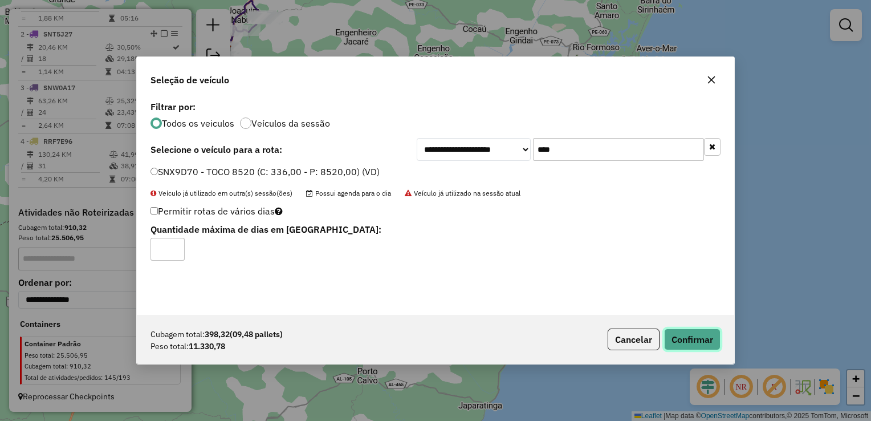
click at [705, 341] on button "Confirmar" at bounding box center [692, 340] width 56 height 22
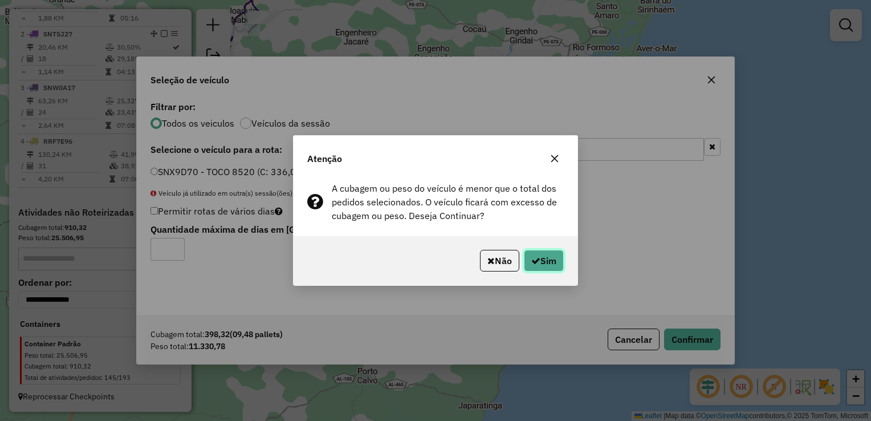
click at [553, 257] on button "Sim" at bounding box center [544, 261] width 40 height 22
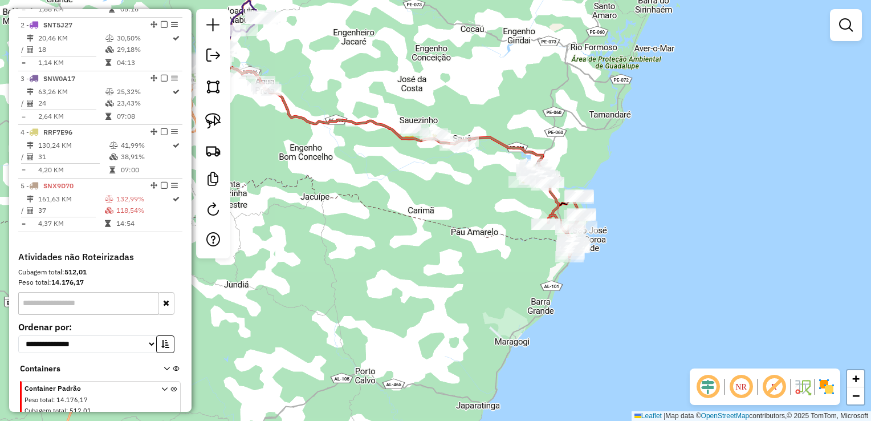
drag, startPoint x: -2, startPoint y: 125, endPoint x: 115, endPoint y: 300, distance: 210.1
click at [0, 175] on html "Aguarde... Pop-up bloqueado! Seu navegador bloqueou automáticamente a abertura …" at bounding box center [435, 210] width 871 height 421
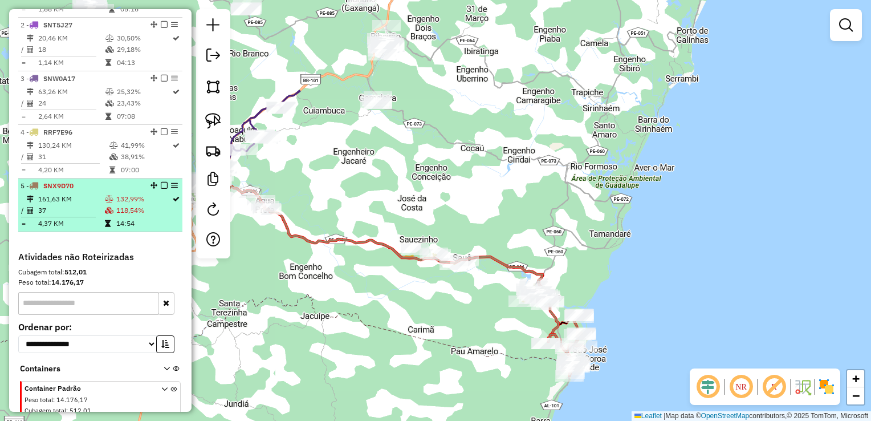
click at [64, 214] on td "37" at bounding box center [71, 210] width 67 height 11
select select "**********"
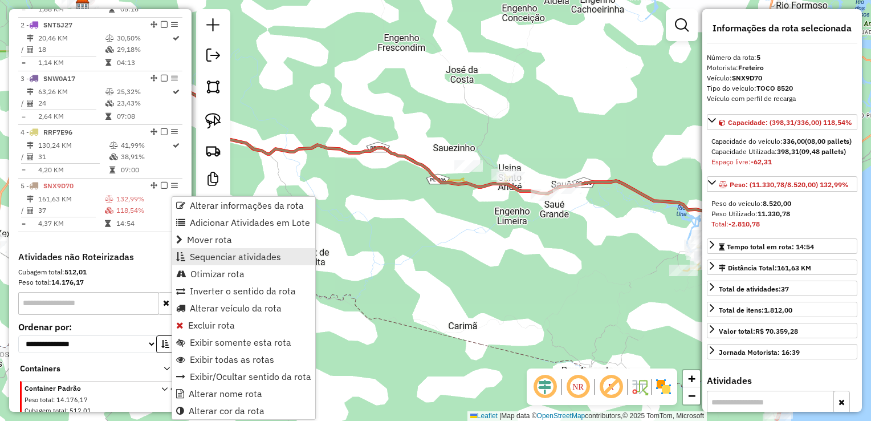
click at [226, 257] on span "Sequenciar atividades" at bounding box center [235, 256] width 91 height 9
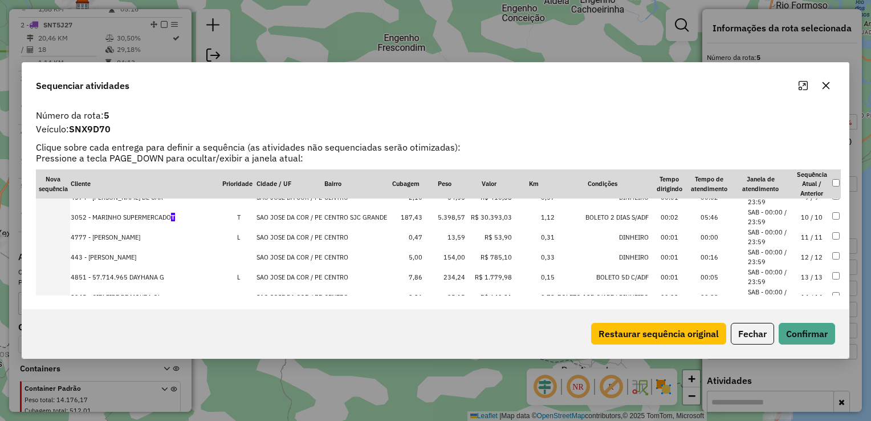
click at [445, 220] on td "5.398,57" at bounding box center [444, 217] width 43 height 20
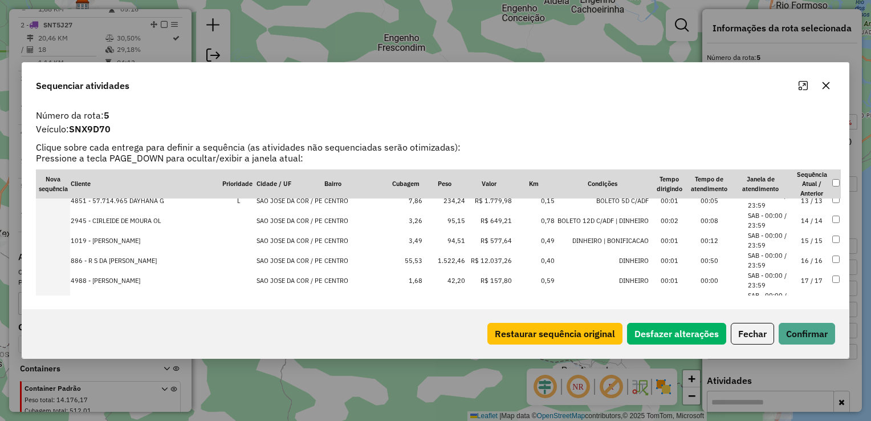
click at [445, 260] on td "1.522,46" at bounding box center [444, 260] width 43 height 20
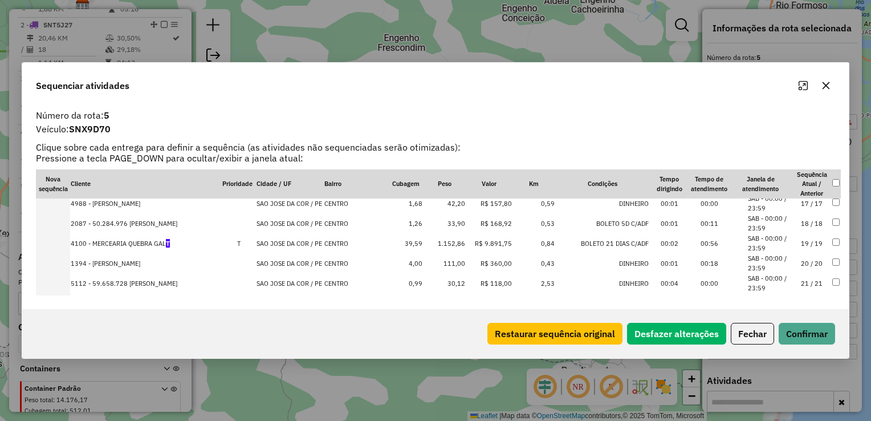
click at [443, 243] on td "1.152,86" at bounding box center [444, 243] width 43 height 20
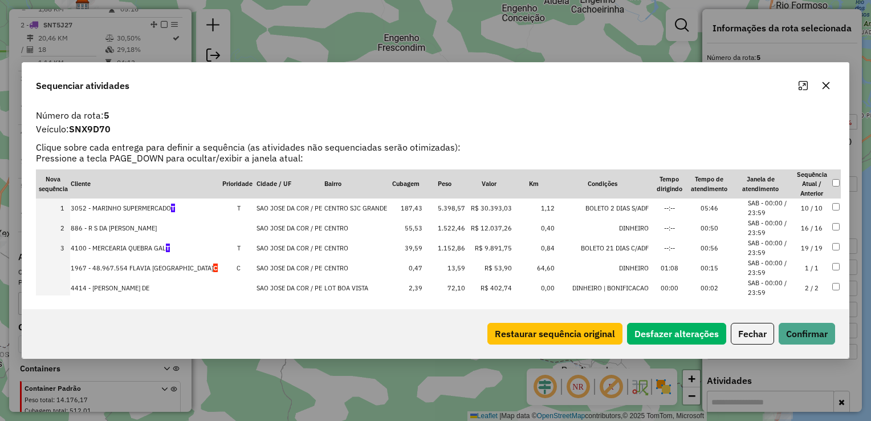
scroll to position [0, 0]
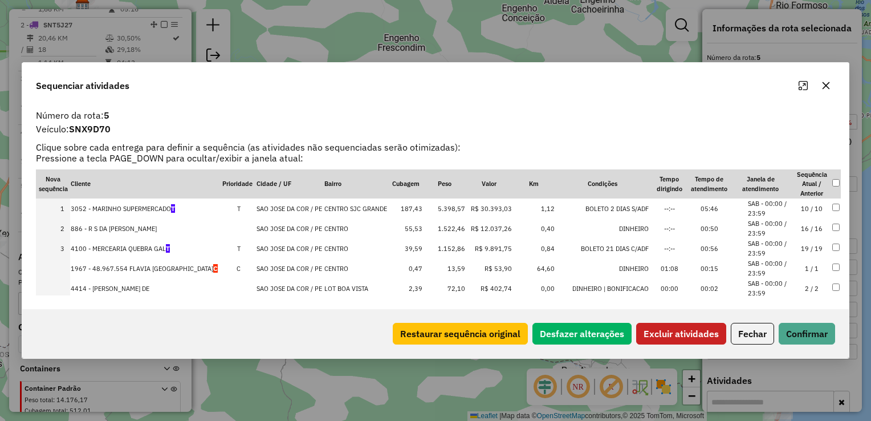
click at [707, 331] on button "Excluir atividades" at bounding box center [682, 334] width 90 height 22
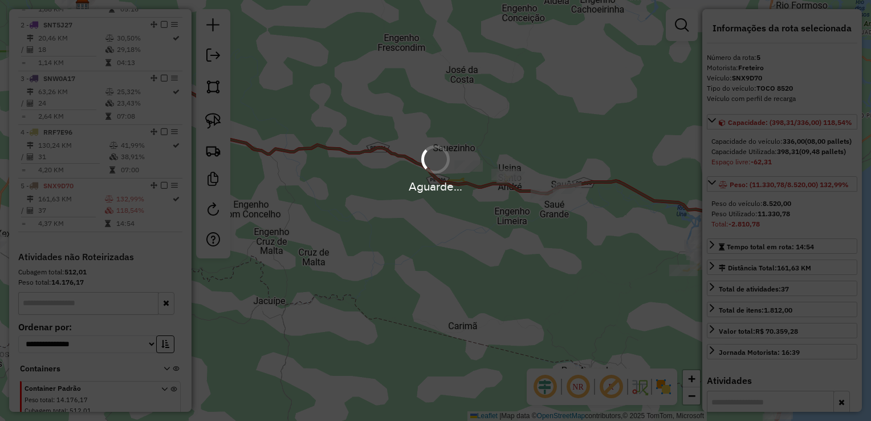
scroll to position [516, 0]
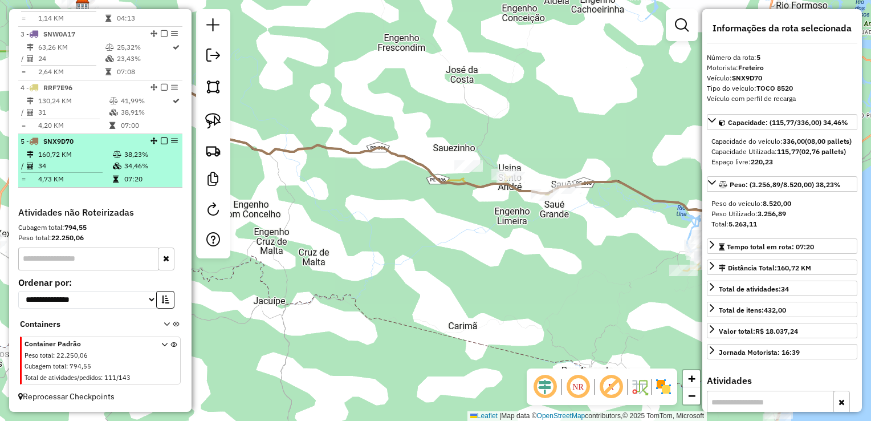
click at [64, 167] on td "34" at bounding box center [75, 165] width 75 height 11
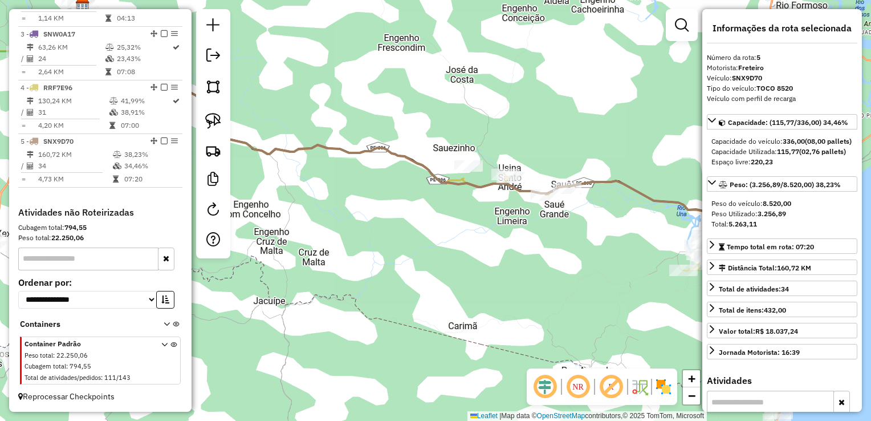
click at [533, 279] on div "Janela de atendimento Grade de atendimento Capacidade Transportadoras Veículos …" at bounding box center [435, 210] width 871 height 421
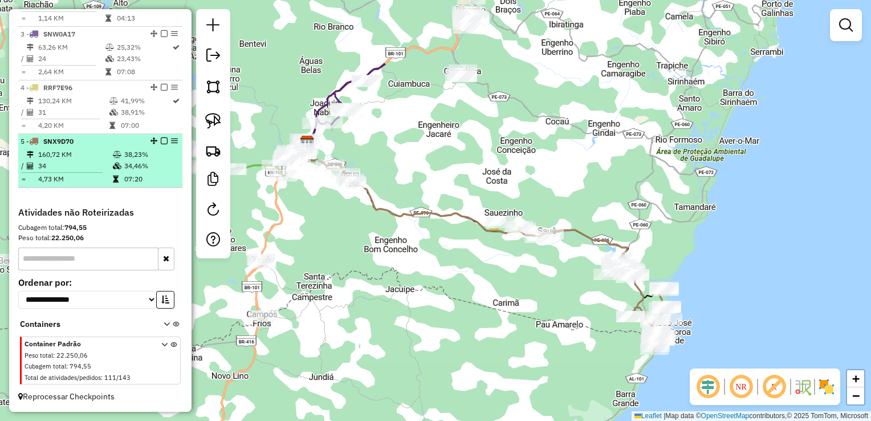
select select "**********"
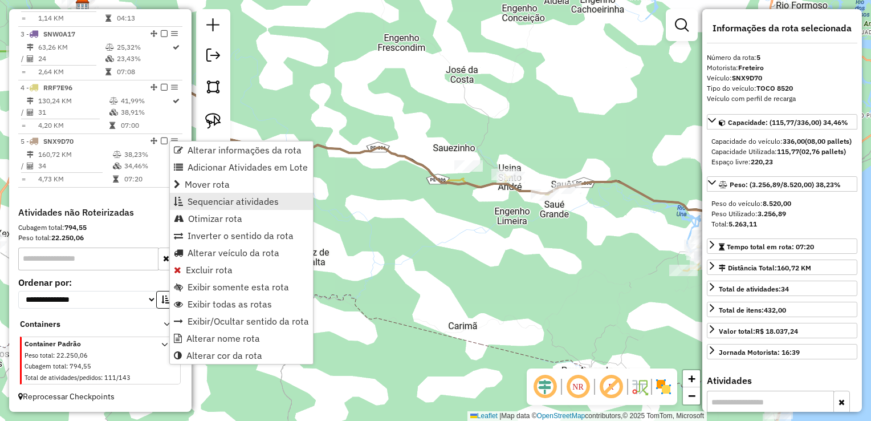
click at [241, 206] on span "Sequenciar atividades" at bounding box center [233, 201] width 91 height 9
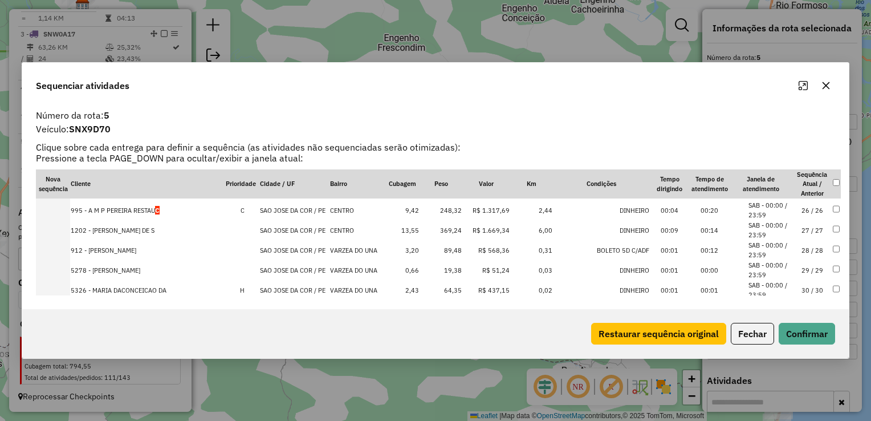
scroll to position [478, 0]
click at [439, 250] on td "369,24" at bounding box center [441, 250] width 43 height 20
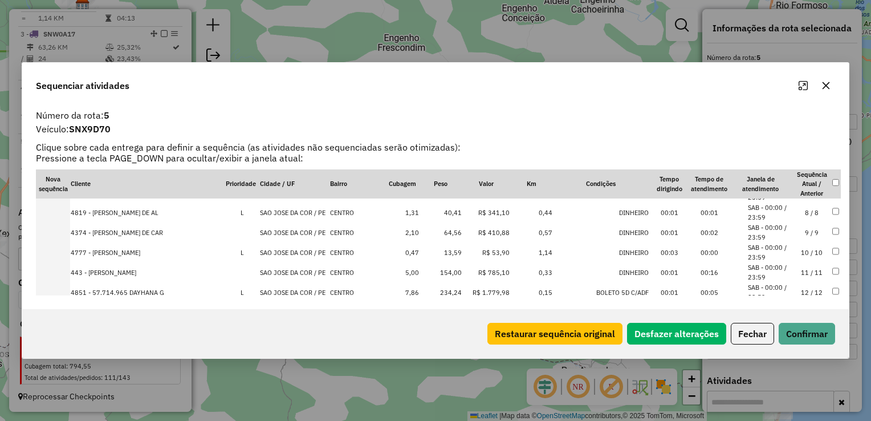
scroll to position [0, 0]
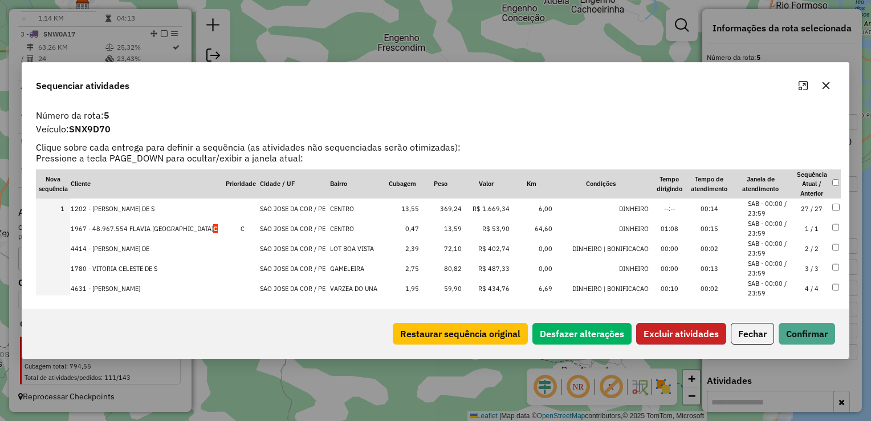
click at [690, 337] on button "Excluir atividades" at bounding box center [682, 334] width 90 height 22
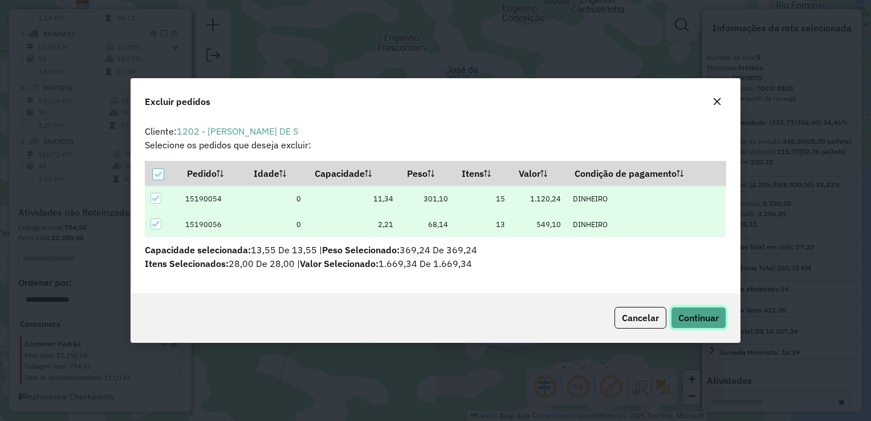
click at [699, 317] on span "Continuar" at bounding box center [699, 317] width 40 height 11
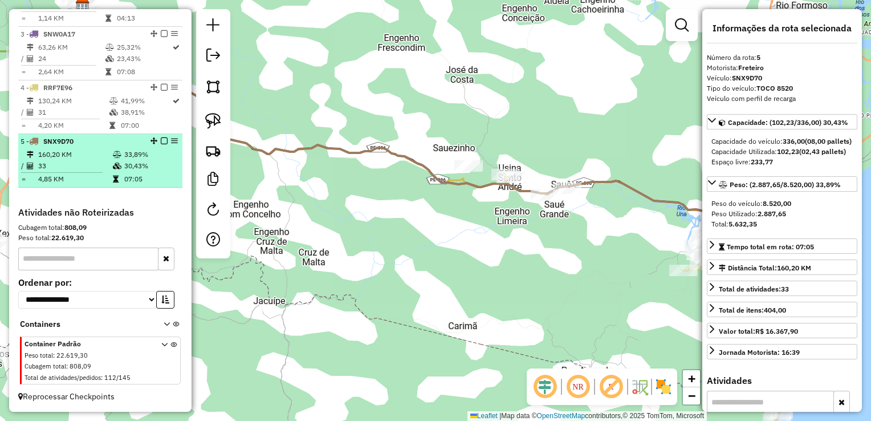
click at [58, 163] on td "33" at bounding box center [75, 165] width 75 height 11
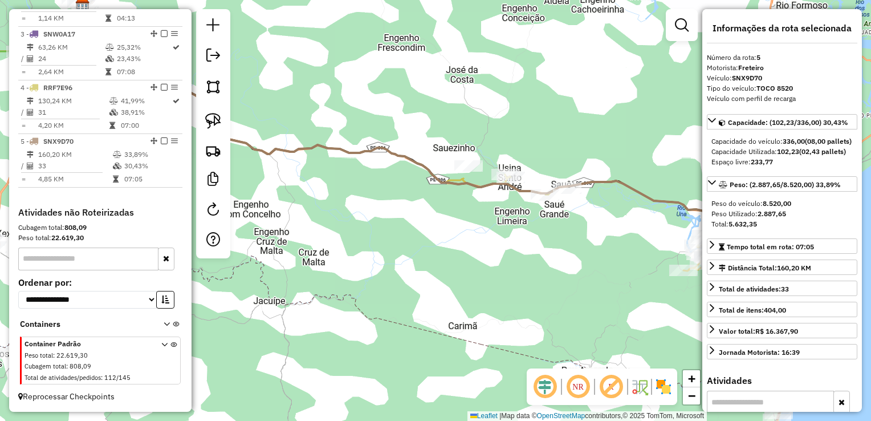
click at [466, 269] on div "Janela de atendimento Grade de atendimento Capacidade Transportadoras Veículos …" at bounding box center [435, 210] width 871 height 421
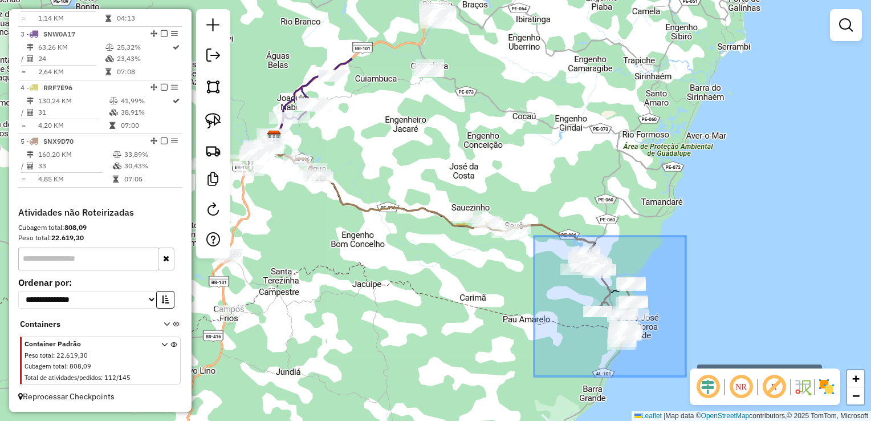
drag, startPoint x: 534, startPoint y: 236, endPoint x: 686, endPoint y: 376, distance: 206.6
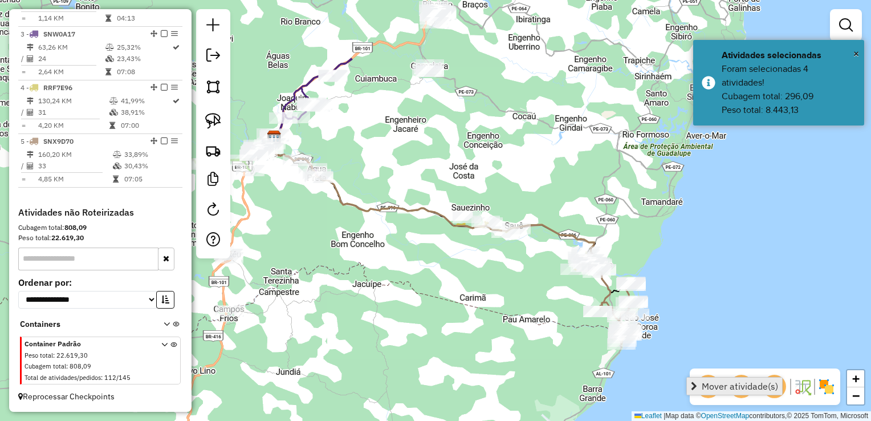
click at [707, 382] on span "Mover atividade(s)" at bounding box center [740, 386] width 76 height 9
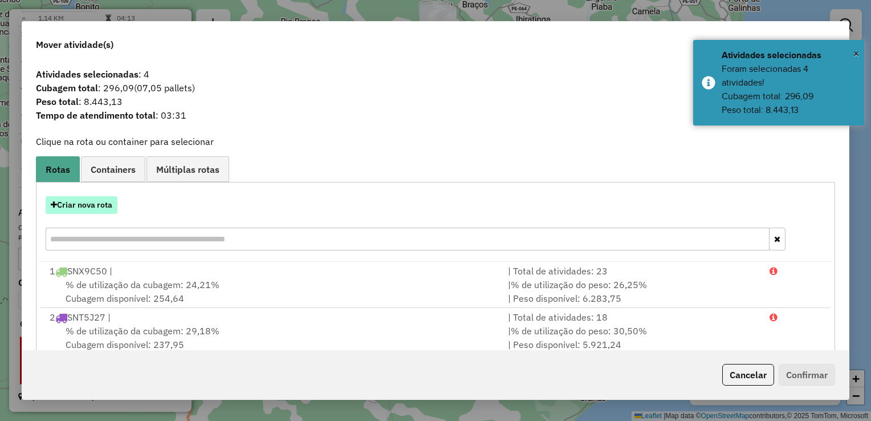
click at [84, 205] on button "Criar nova rota" at bounding box center [82, 205] width 72 height 18
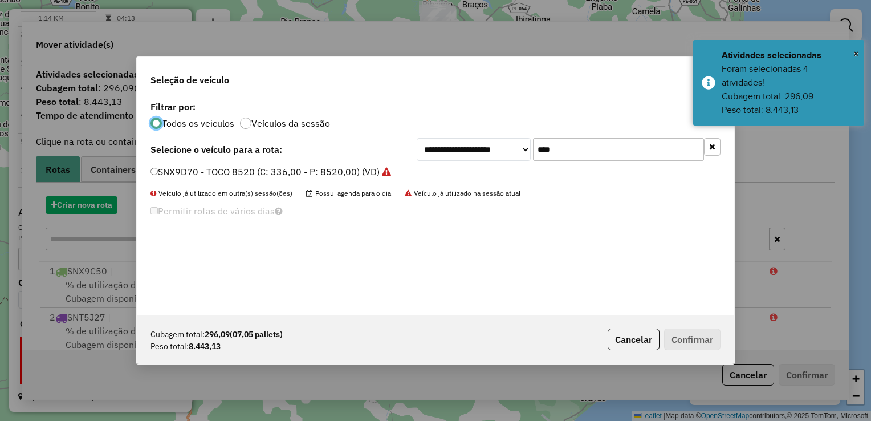
scroll to position [6, 3]
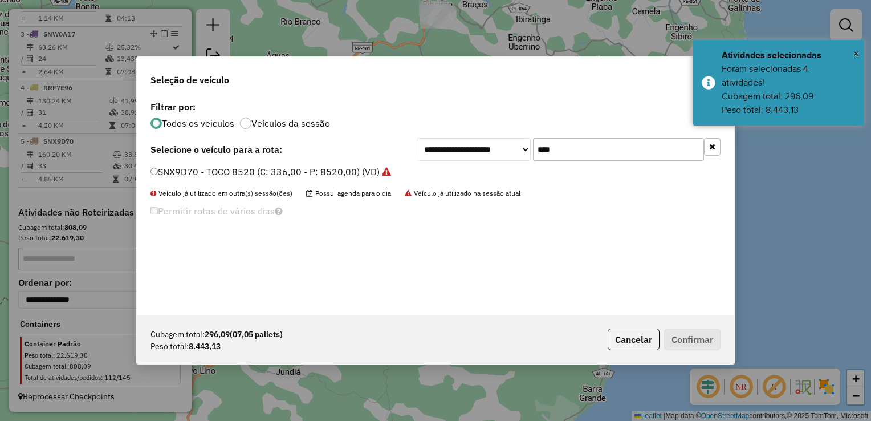
click at [601, 157] on input "****" at bounding box center [618, 149] width 171 height 23
type input "*"
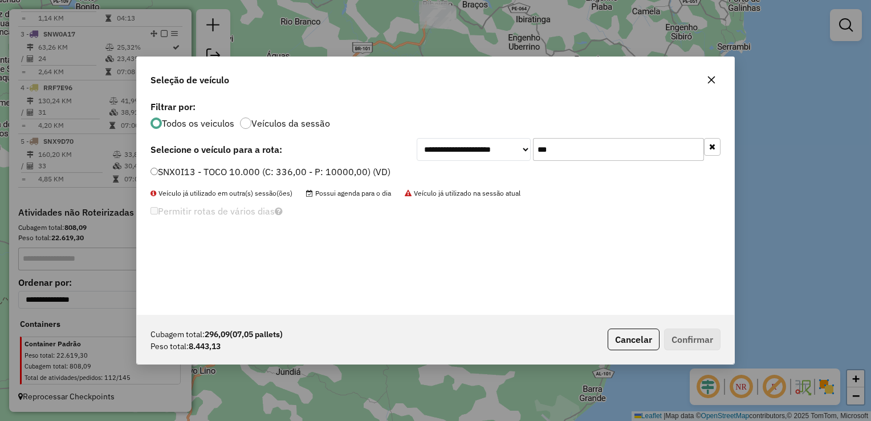
type input "***"
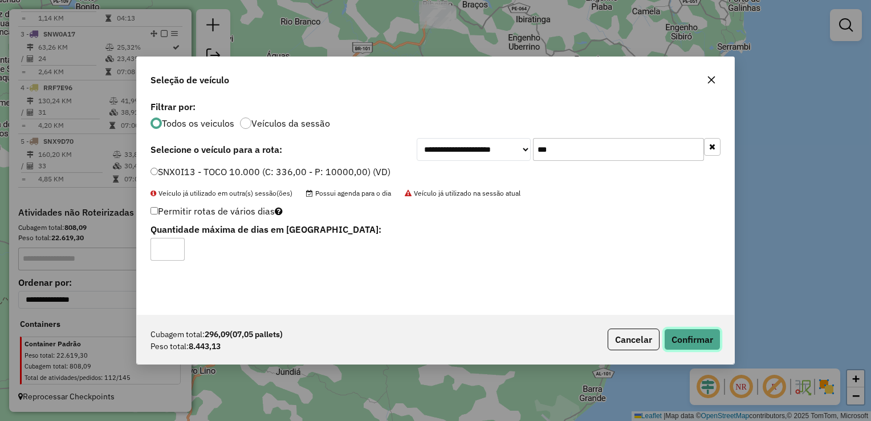
click at [692, 342] on button "Confirmar" at bounding box center [692, 340] width 56 height 22
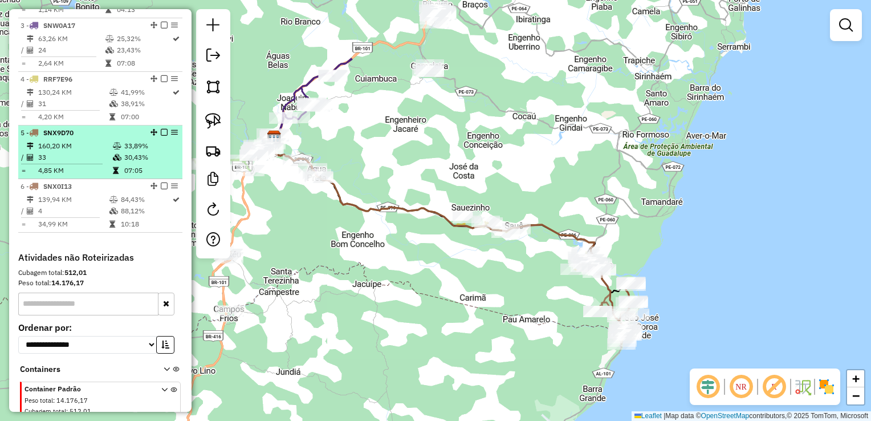
click at [68, 163] on td "33" at bounding box center [75, 157] width 75 height 11
select select "**********"
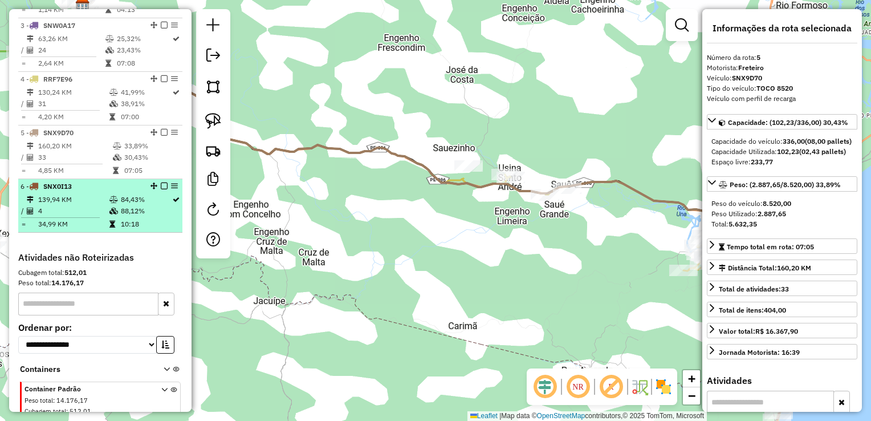
click at [68, 217] on td "4" at bounding box center [73, 210] width 71 height 11
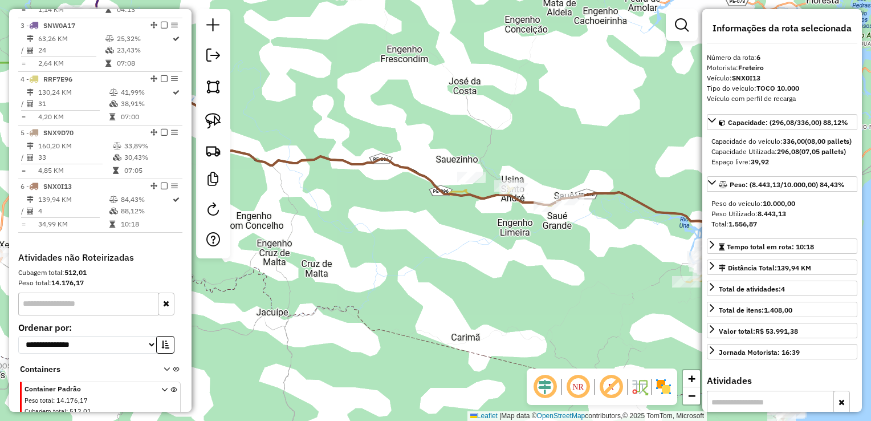
click at [324, 233] on div "Janela de atendimento Grade de atendimento Capacidade Transportadoras Veículos …" at bounding box center [435, 210] width 871 height 421
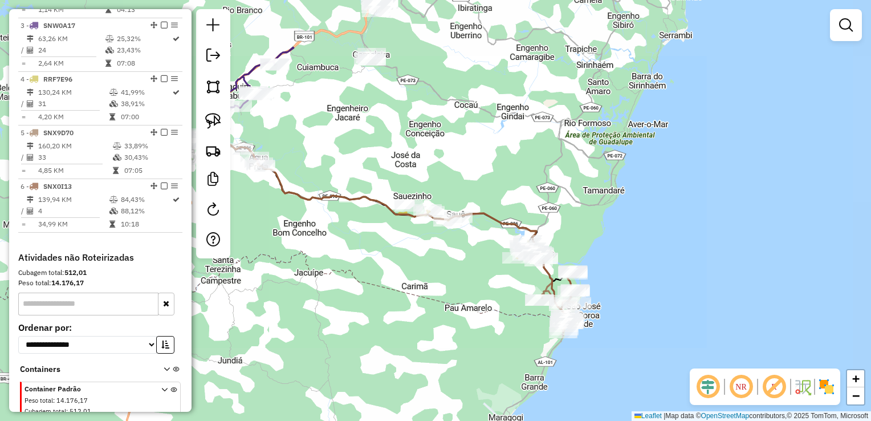
drag, startPoint x: 337, startPoint y: 263, endPoint x: 480, endPoint y: 267, distance: 142.6
click at [495, 273] on div "Janela de atendimento Grade de atendimento Capacidade Transportadoras Veículos …" at bounding box center [435, 210] width 871 height 421
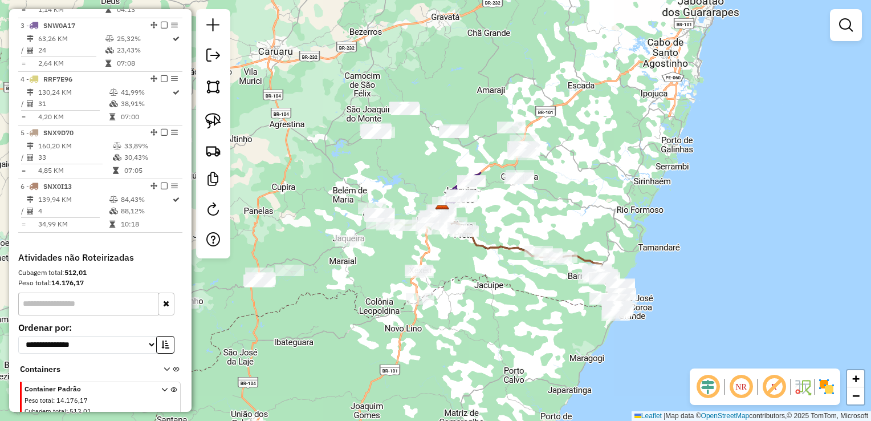
drag, startPoint x: 450, startPoint y: 284, endPoint x: 524, endPoint y: 322, distance: 83.2
click at [524, 322] on div "Janela de atendimento Grade de atendimento Capacidade Transportadoras Veículos …" at bounding box center [435, 210] width 871 height 421
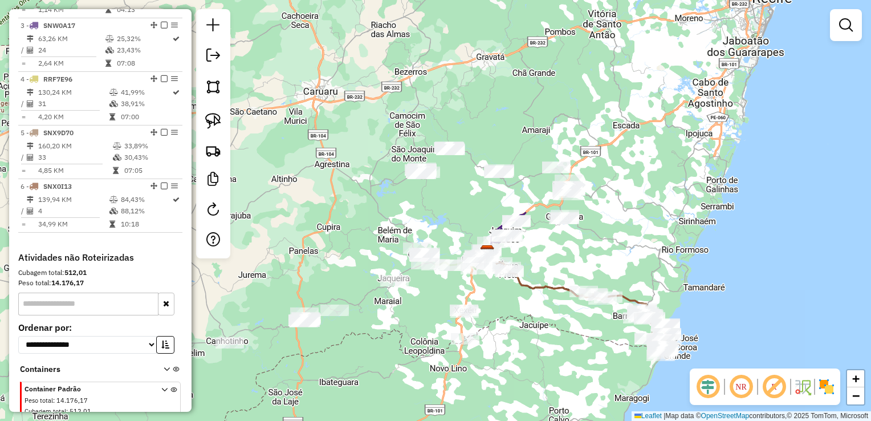
drag, startPoint x: 557, startPoint y: 255, endPoint x: 548, endPoint y: 285, distance: 31.4
click at [548, 285] on div "Janela de atendimento Grade de atendimento Capacidade Transportadoras Veículos …" at bounding box center [435, 210] width 871 height 421
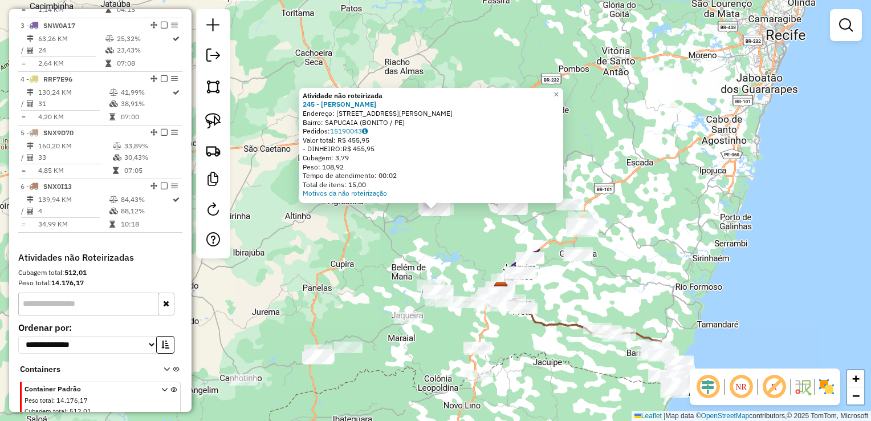
click at [472, 231] on div "Atividade não roteirizada 245 - MARIA JUDITE DA SILV Endereço: AV DOUTOR LUIZ R…" at bounding box center [435, 210] width 871 height 421
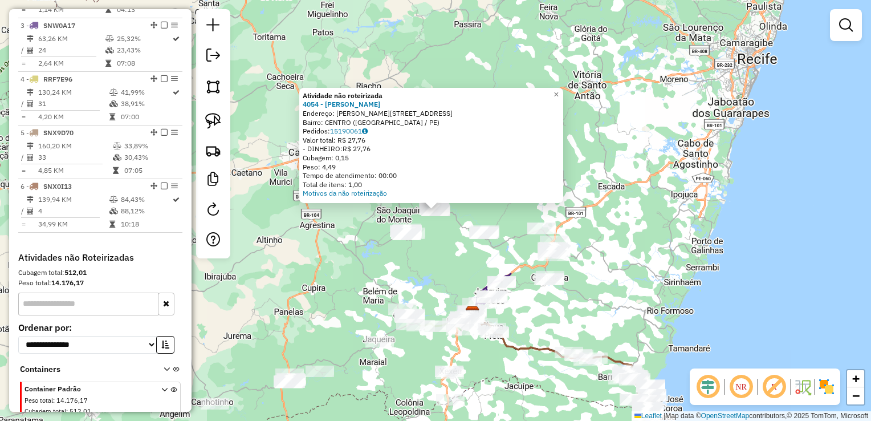
click at [449, 244] on div "Atividade não roteirizada 4054 - HELBERTE BRUNO FERRE Endereço: R MARCIONILO MA…" at bounding box center [435, 210] width 871 height 421
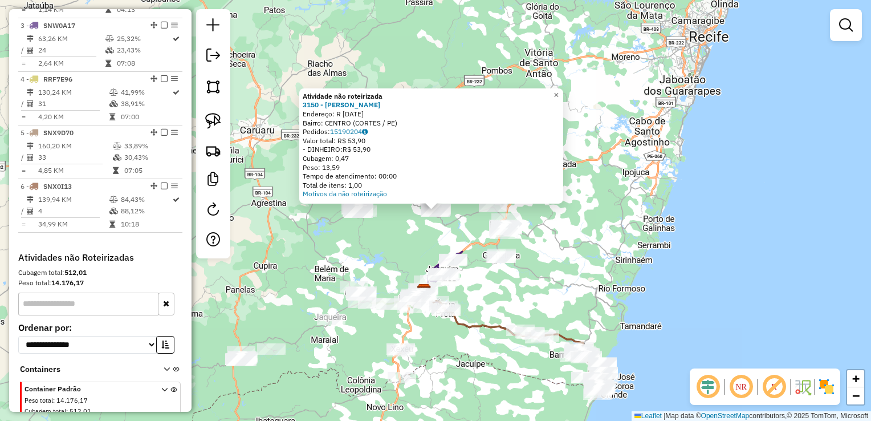
click at [398, 237] on div "Atividade não roteirizada 3150 - LUIZA MARIA GUILHERM Endereço: R 7 DE SETEMBRO…" at bounding box center [435, 210] width 871 height 421
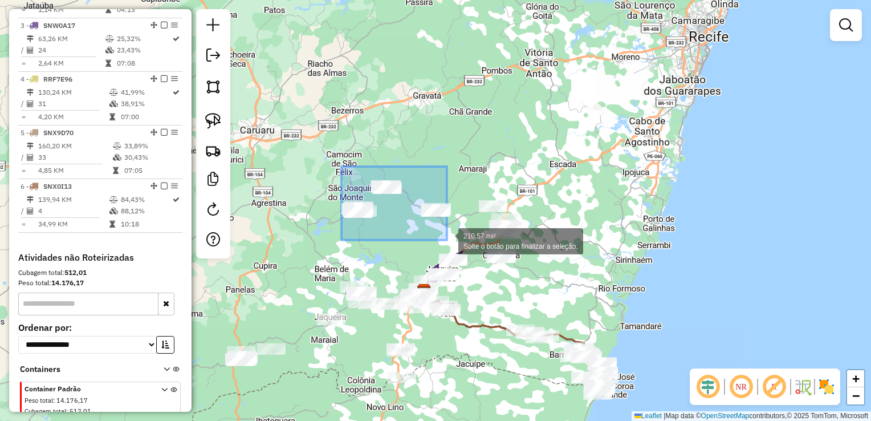
drag, startPoint x: 342, startPoint y: 167, endPoint x: 447, endPoint y: 240, distance: 128.6
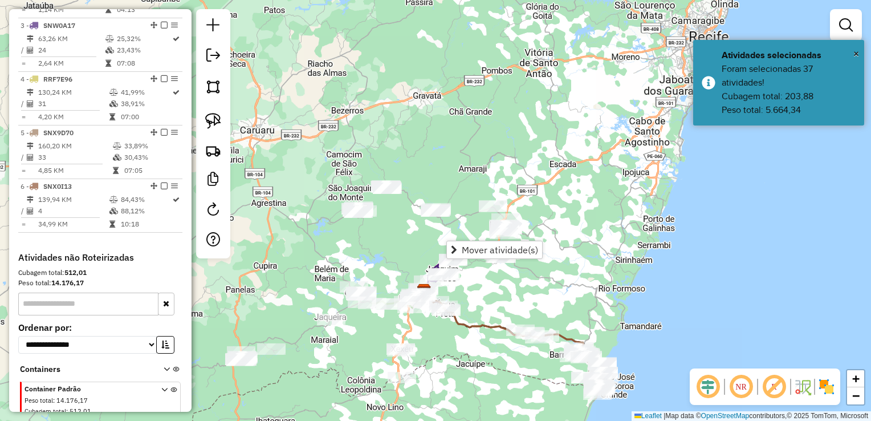
click at [391, 237] on div "Janela de atendimento Grade de atendimento Capacidade Transportadoras Veículos …" at bounding box center [435, 210] width 871 height 421
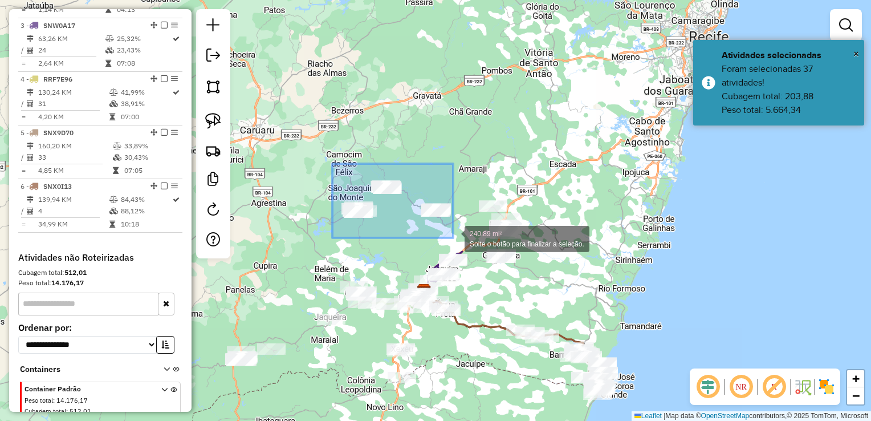
drag, startPoint x: 333, startPoint y: 164, endPoint x: 453, endPoint y: 238, distance: 141.8
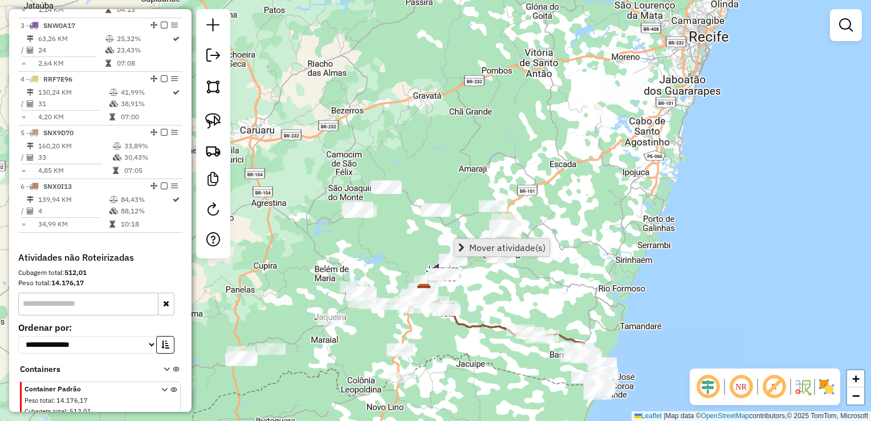
click at [477, 247] on span "Mover atividade(s)" at bounding box center [507, 247] width 76 height 9
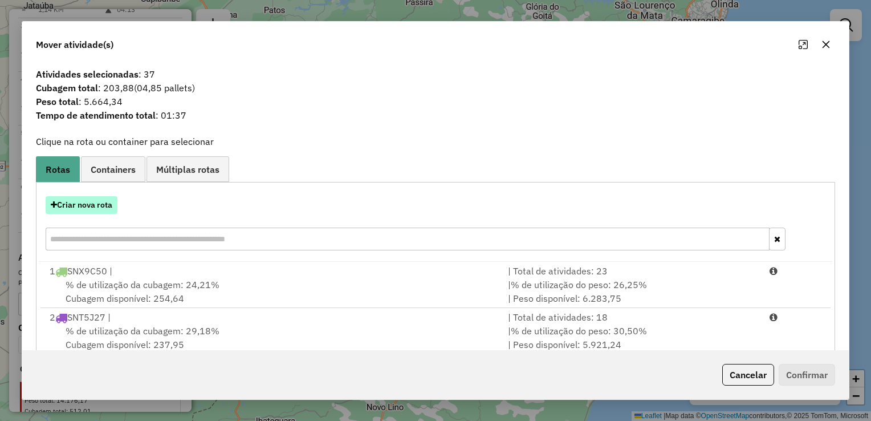
click at [98, 210] on button "Criar nova rota" at bounding box center [82, 205] width 72 height 18
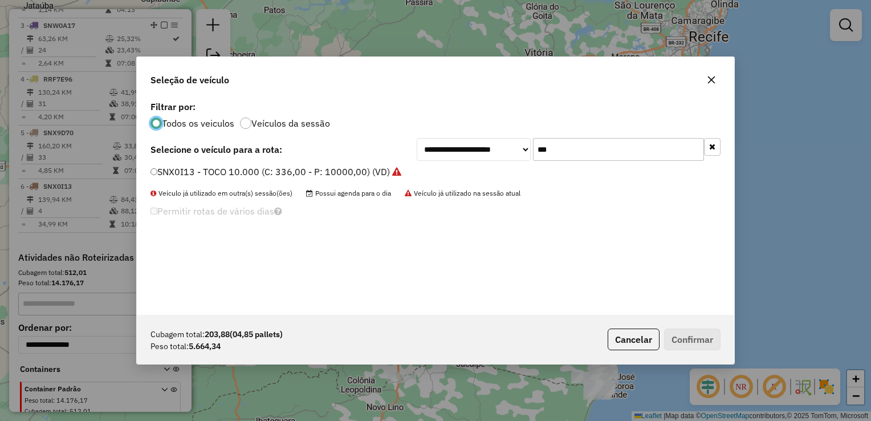
click at [590, 152] on input "***" at bounding box center [618, 149] width 171 height 23
type input "*"
type input "****"
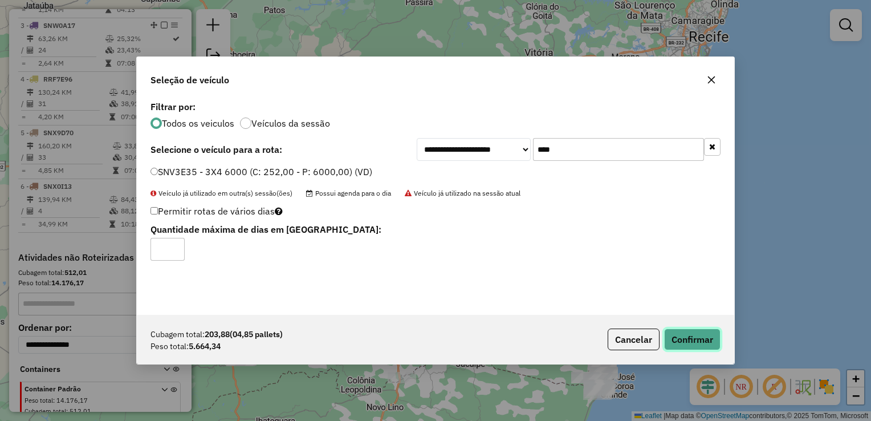
click at [703, 337] on button "Confirmar" at bounding box center [692, 340] width 56 height 22
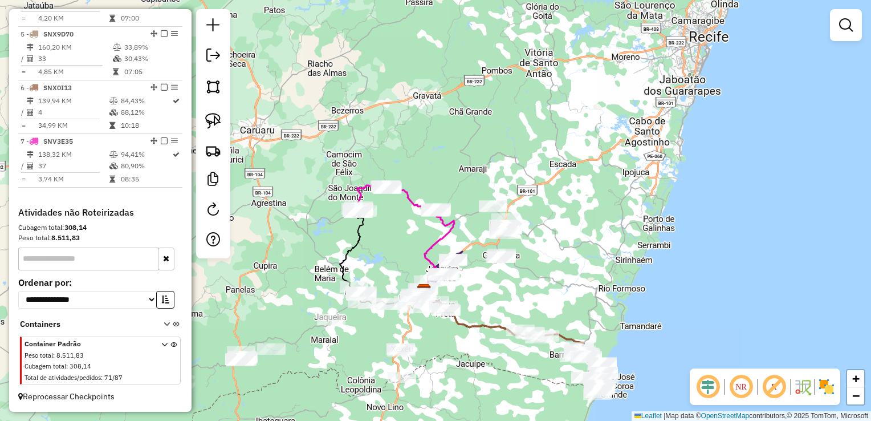
scroll to position [623, 0]
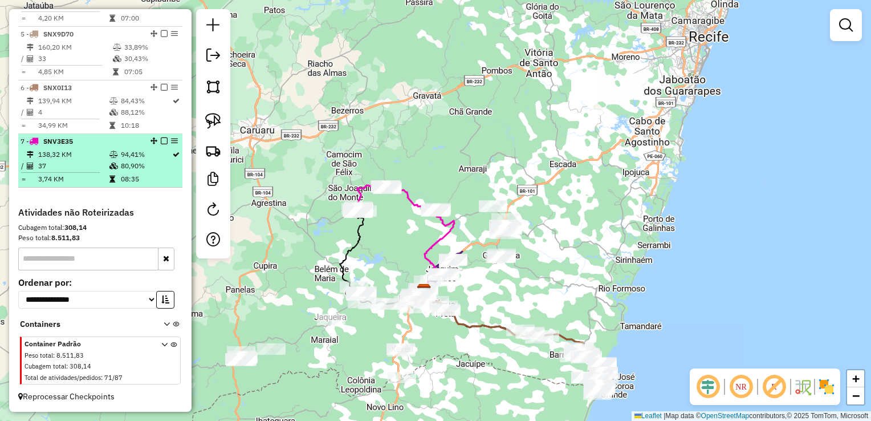
click at [70, 171] on td "37" at bounding box center [73, 165] width 71 height 11
select select "**********"
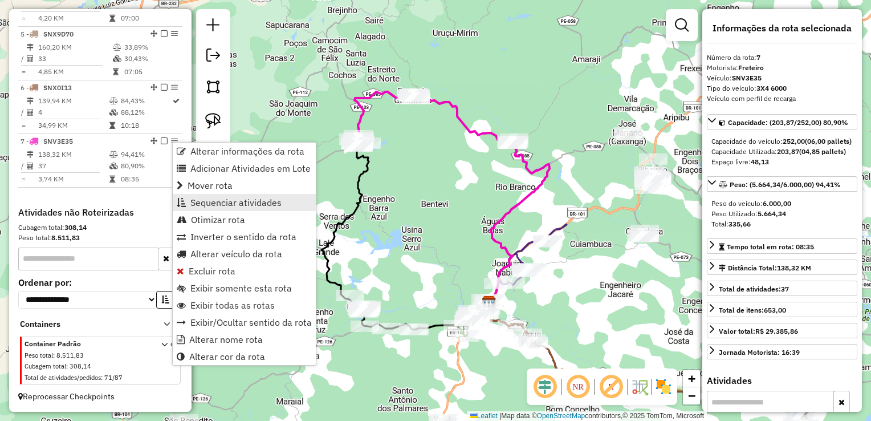
click at [244, 199] on span "Sequenciar atividades" at bounding box center [235, 202] width 91 height 9
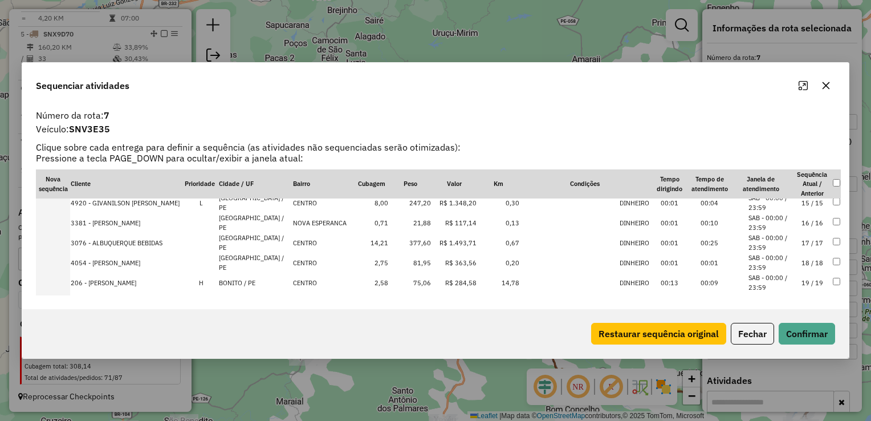
click at [416, 226] on td "21,88" at bounding box center [410, 223] width 43 height 20
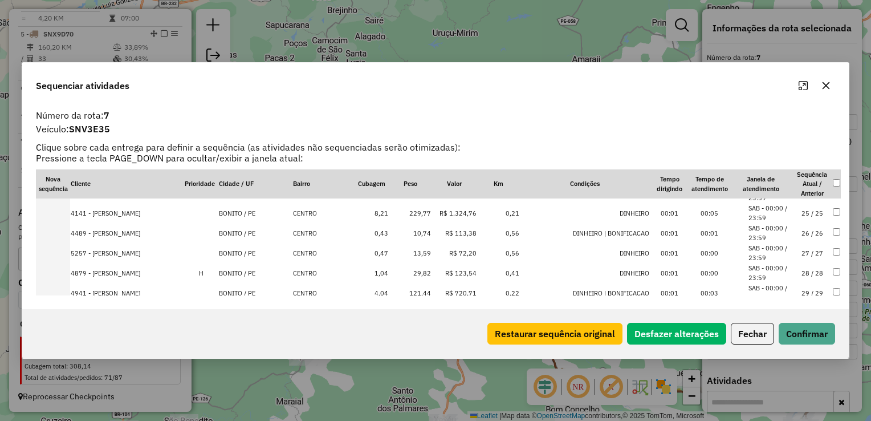
scroll to position [476, 0]
click at [413, 248] on td "13,59" at bounding box center [410, 251] width 43 height 20
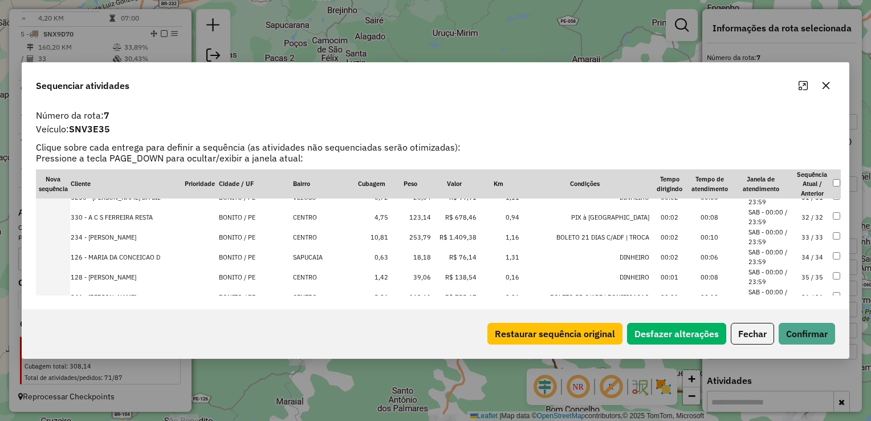
scroll to position [652, 0]
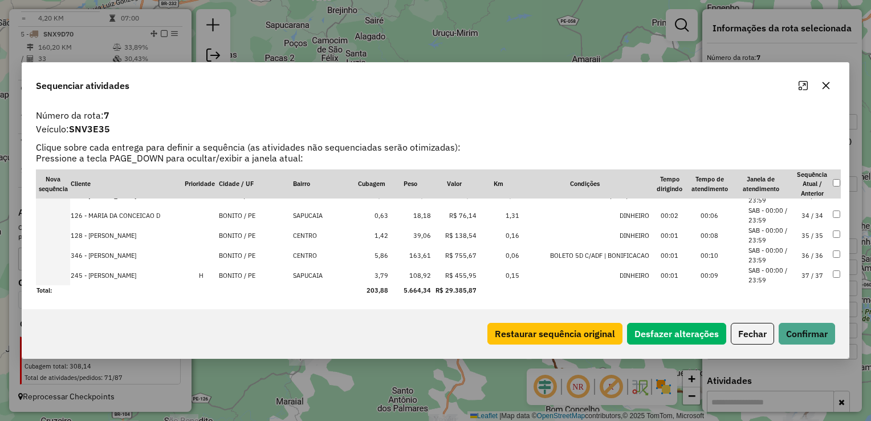
click at [416, 214] on td "18,18" at bounding box center [410, 215] width 43 height 20
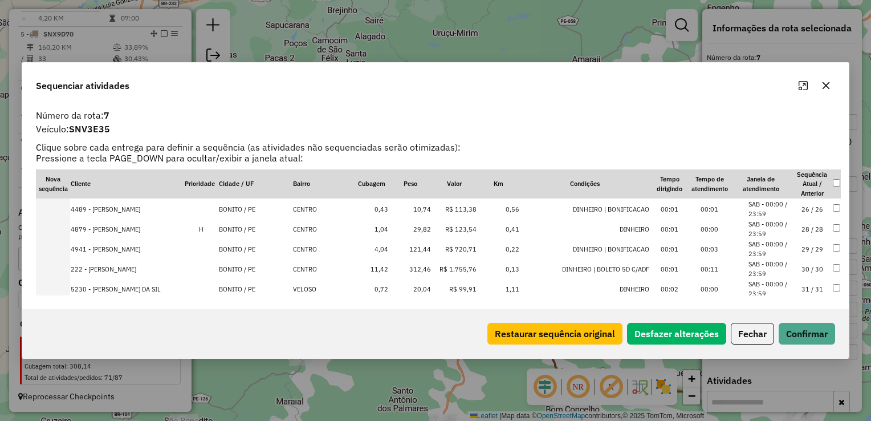
click at [412, 289] on td "20,04" at bounding box center [410, 289] width 43 height 20
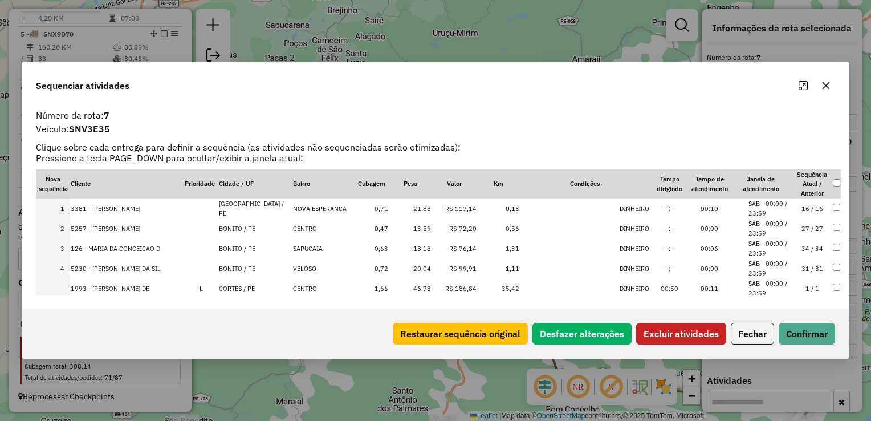
click at [694, 334] on button "Excluir atividades" at bounding box center [682, 334] width 90 height 22
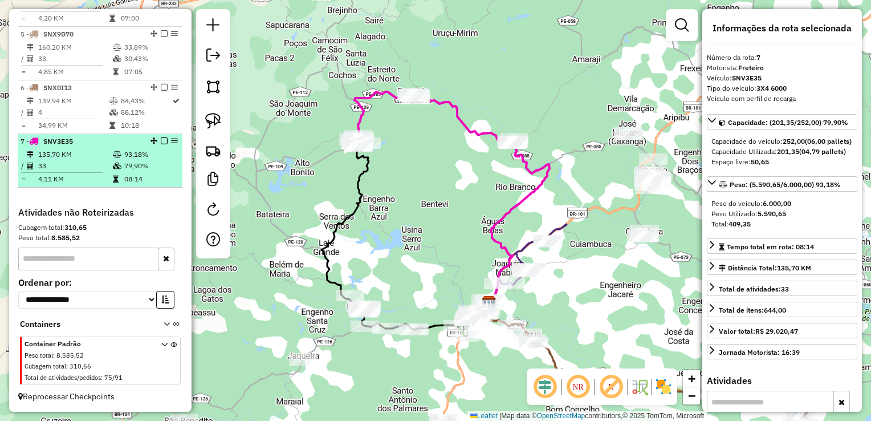
click at [58, 159] on td "135,70 KM" at bounding box center [75, 154] width 75 height 11
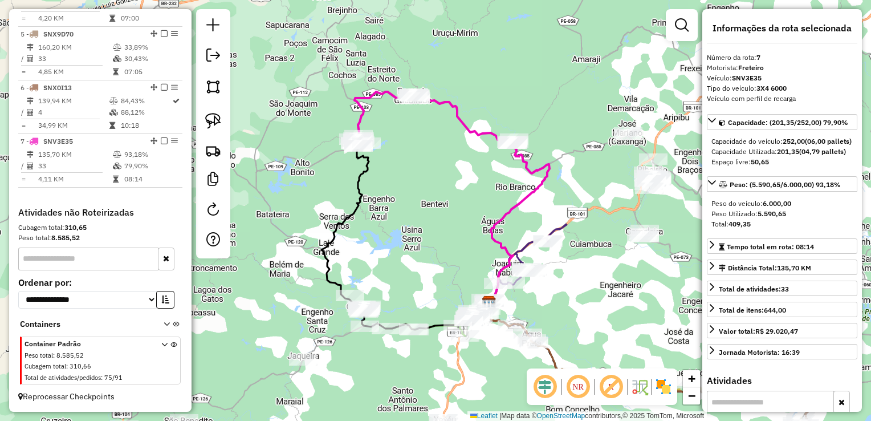
click at [412, 177] on div "Janela de atendimento Grade de atendimento Capacidade Transportadoras Veículos …" at bounding box center [435, 210] width 871 height 421
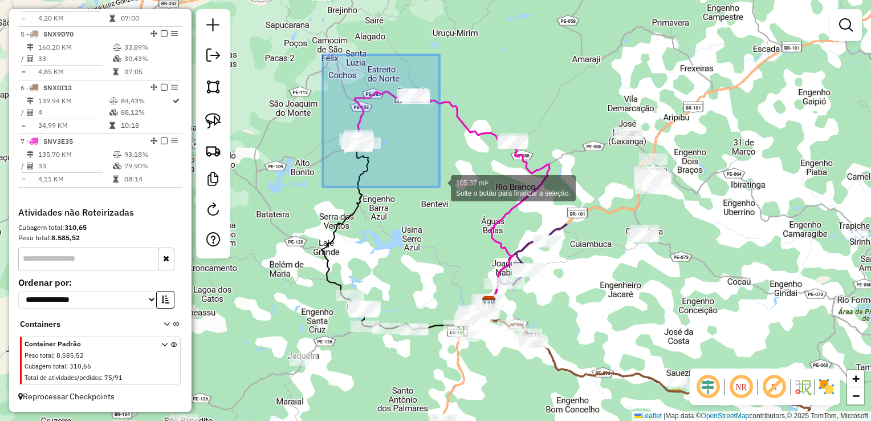
drag, startPoint x: 323, startPoint y: 55, endPoint x: 440, endPoint y: 187, distance: 176.6
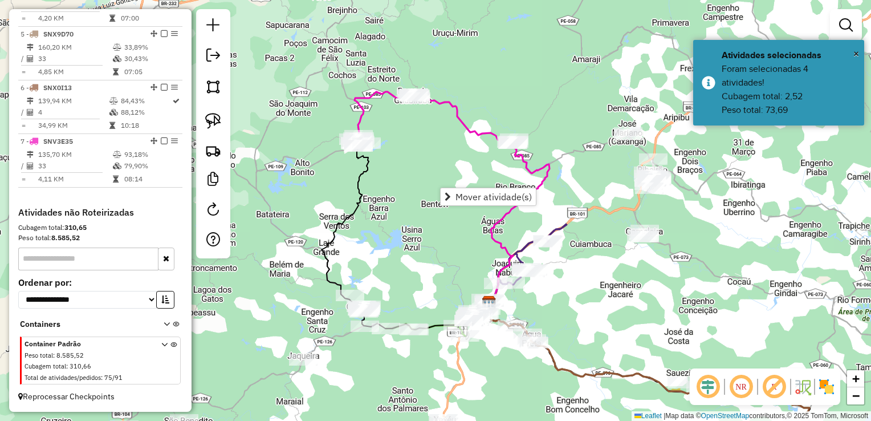
click at [424, 163] on div "Janela de atendimento Grade de atendimento Capacidade Transportadoras Veículos …" at bounding box center [435, 210] width 871 height 421
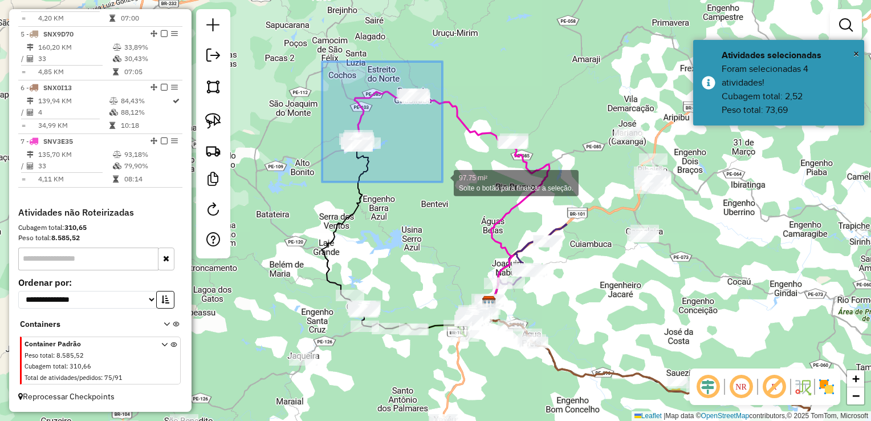
drag, startPoint x: 322, startPoint y: 62, endPoint x: 443, endPoint y: 182, distance: 170.2
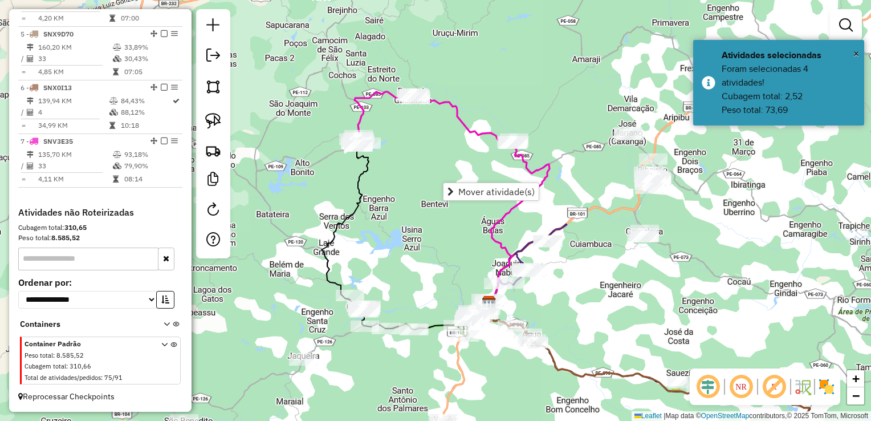
click at [440, 169] on div "Janela de atendimento Grade de atendimento Capacidade Transportadoras Veículos …" at bounding box center [435, 210] width 871 height 421
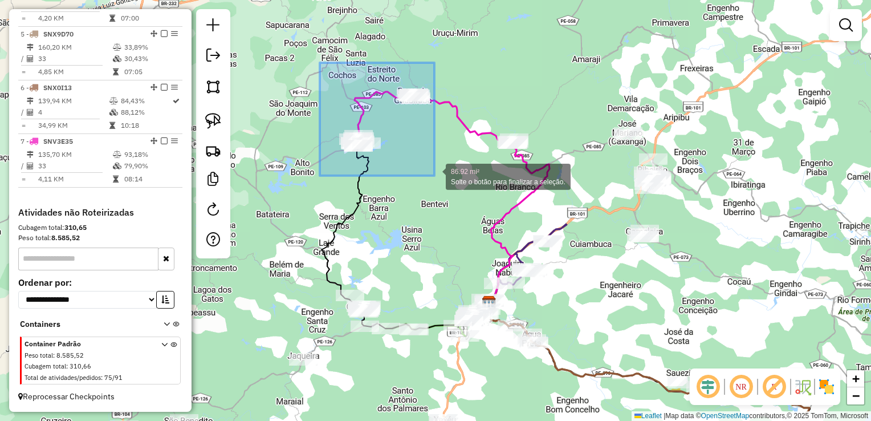
drag, startPoint x: 318, startPoint y: 86, endPoint x: 435, endPoint y: 176, distance: 147.3
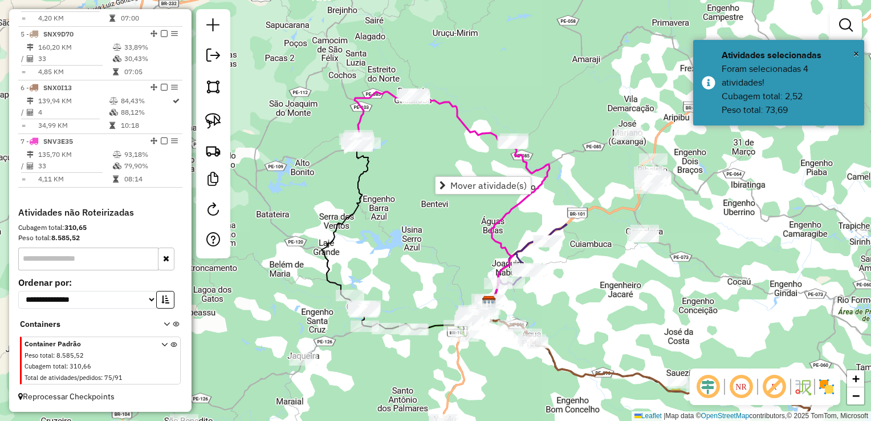
click at [429, 156] on div "Janela de atendimento Grade de atendimento Capacidade Transportadoras Veículos …" at bounding box center [435, 210] width 871 height 421
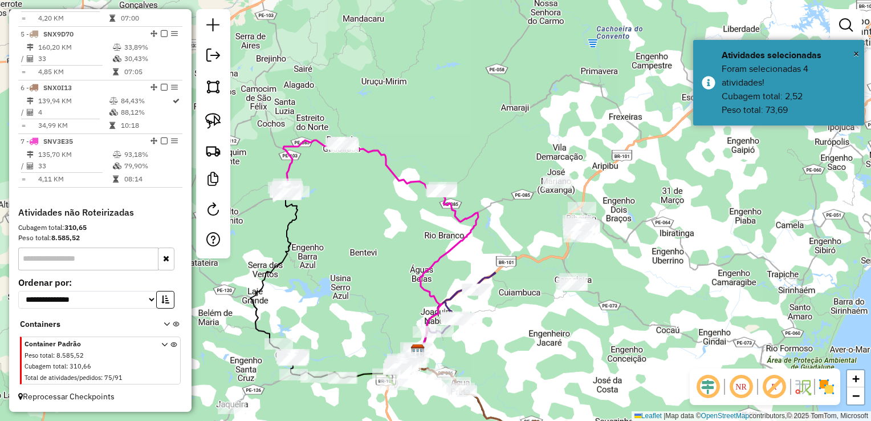
drag, startPoint x: 602, startPoint y: 216, endPoint x: 530, endPoint y: 269, distance: 89.7
click at [526, 269] on div "Janela de atendimento Grade de atendimento Capacidade Transportadoras Veículos …" at bounding box center [435, 210] width 871 height 421
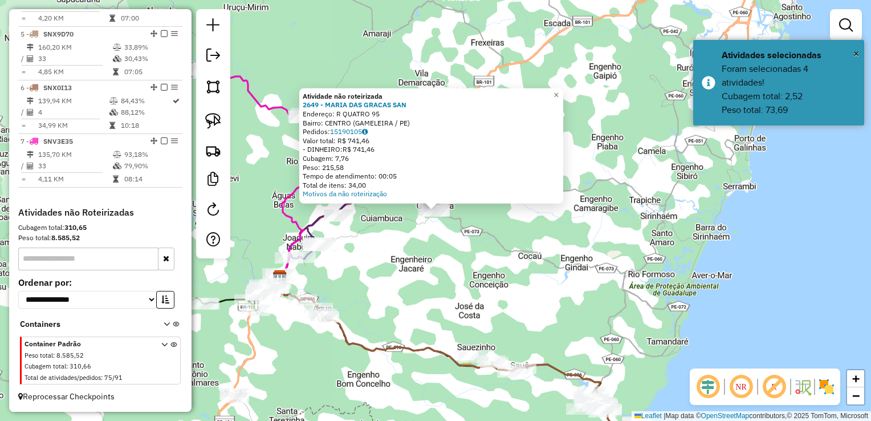
click at [438, 240] on div "Atividade não roteirizada 2649 - MARIA DAS GRACAS SAN Endereço: R QUATRO 95 Bai…" at bounding box center [435, 210] width 871 height 421
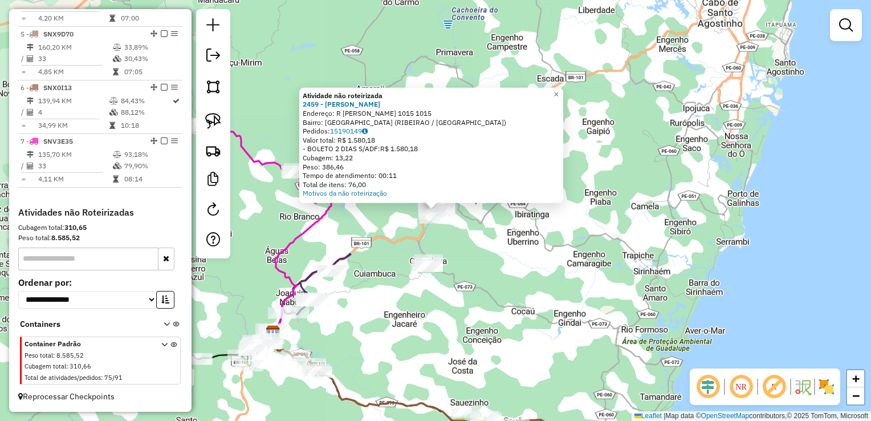
click at [465, 231] on div "Atividade não roteirizada 2459 - LUCIENE LIMA DA SILV Endereço: R MARIO DOMINGU…" at bounding box center [435, 210] width 871 height 421
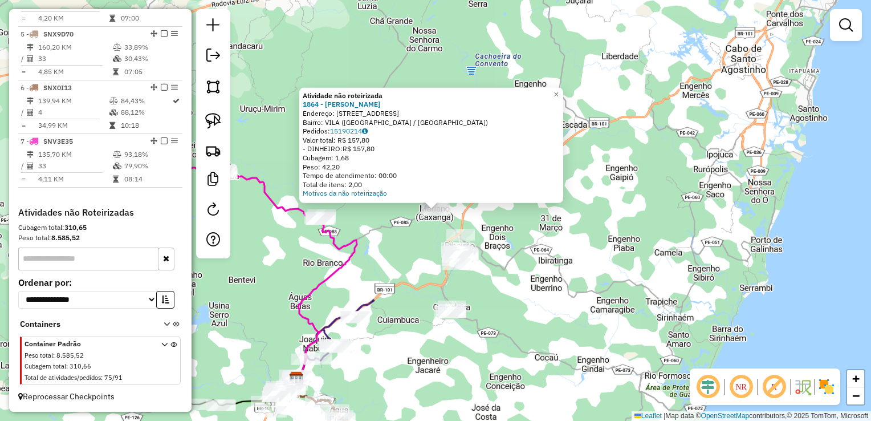
click at [500, 262] on div "Atividade não roteirizada 1864 - ADRIANA DA SILVA LOU Endereço: R DO CAMPO 1002…" at bounding box center [435, 210] width 871 height 421
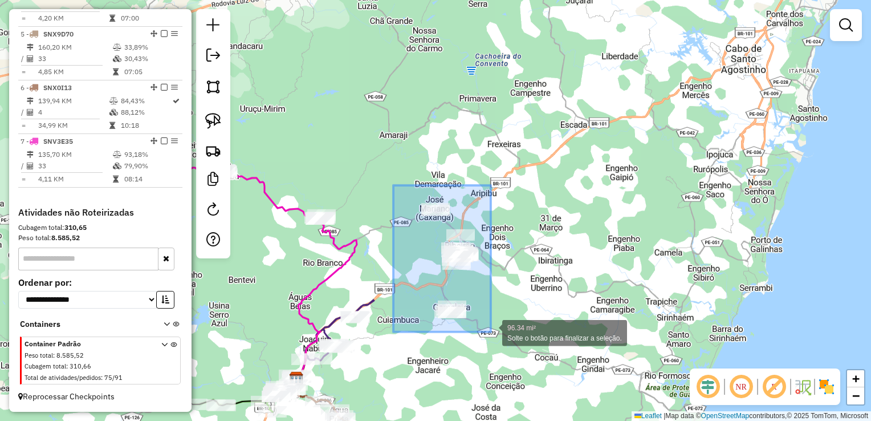
drag, startPoint x: 394, startPoint y: 208, endPoint x: 491, endPoint y: 332, distance: 157.2
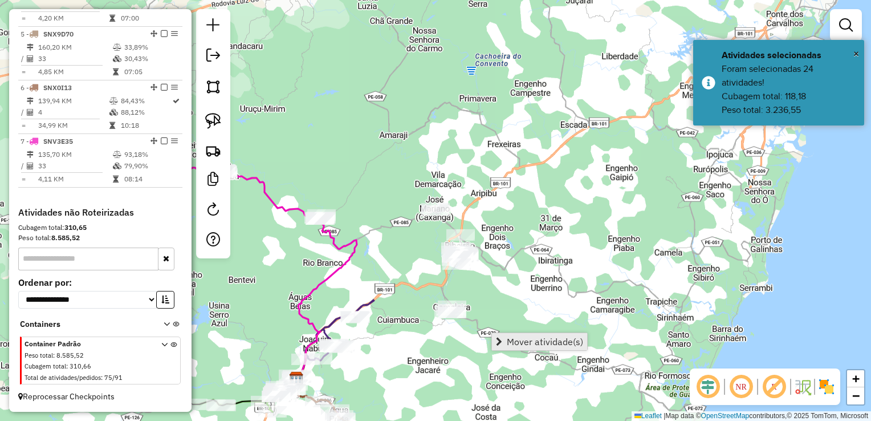
click at [516, 343] on span "Mover atividade(s)" at bounding box center [545, 341] width 76 height 9
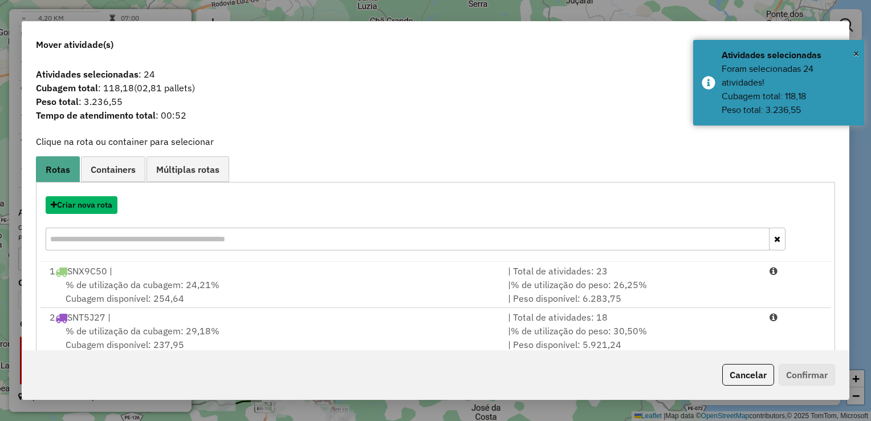
click at [90, 206] on button "Criar nova rota" at bounding box center [82, 205] width 72 height 18
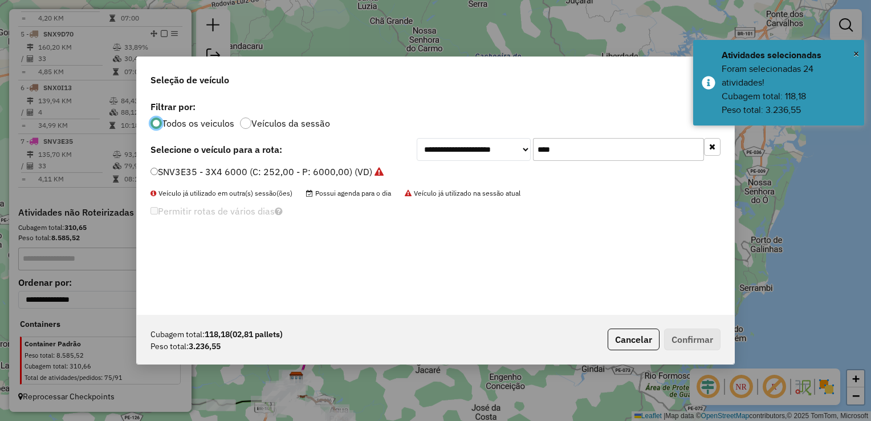
scroll to position [6, 3]
click at [569, 155] on input "****" at bounding box center [618, 149] width 171 height 23
type input "*"
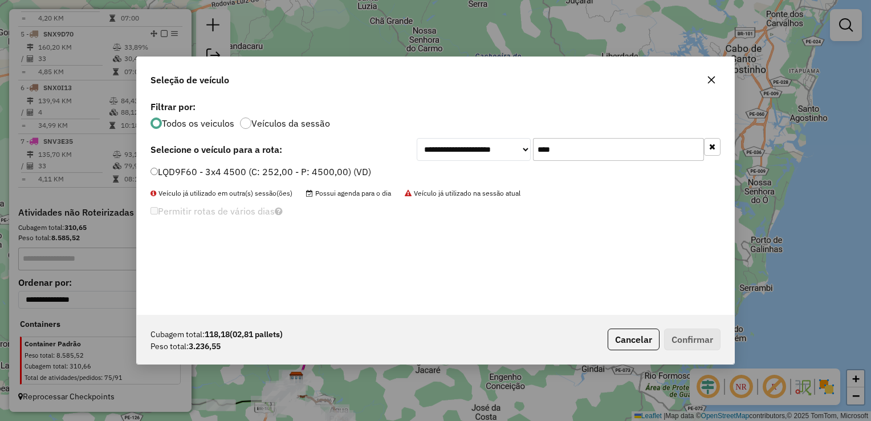
type input "****"
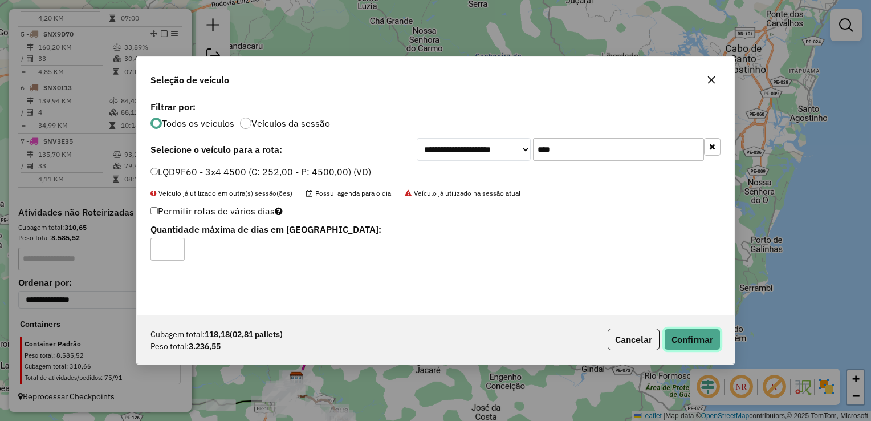
click at [695, 337] on button "Confirmar" at bounding box center [692, 340] width 56 height 22
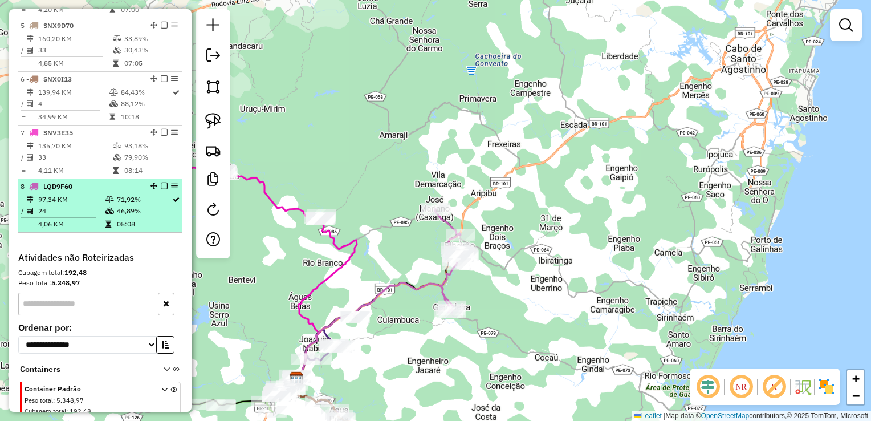
click at [55, 216] on td "24" at bounding box center [71, 210] width 67 height 11
select select "**********"
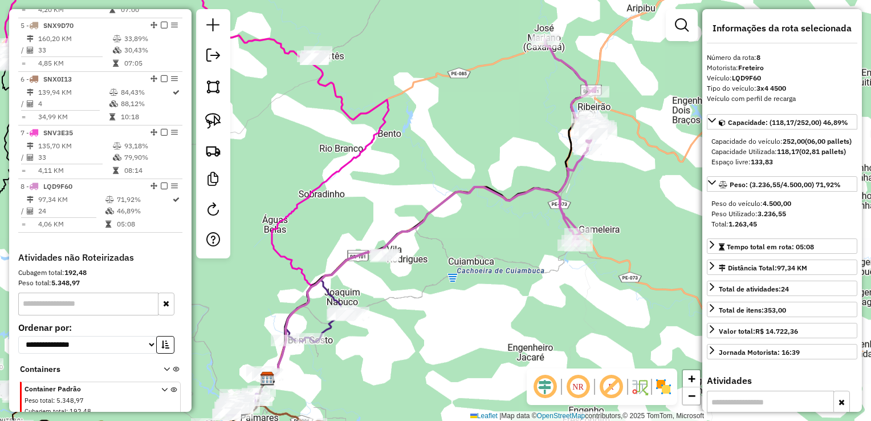
click at [350, 190] on div "Janela de atendimento Grade de atendimento Capacidade Transportadoras Veículos …" at bounding box center [435, 210] width 871 height 421
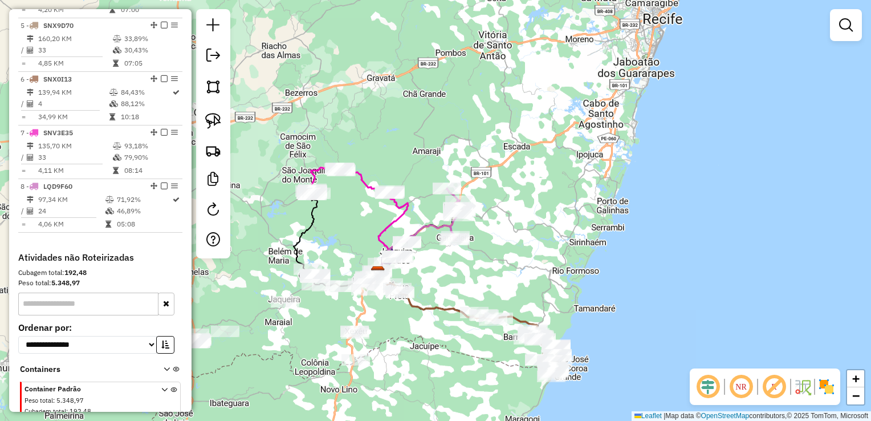
drag, startPoint x: 396, startPoint y: 345, endPoint x: 564, endPoint y: 301, distance: 172.8
click at [566, 302] on div "Janela de atendimento Grade de atendimento Capacidade Transportadoras Veículos …" at bounding box center [435, 210] width 871 height 421
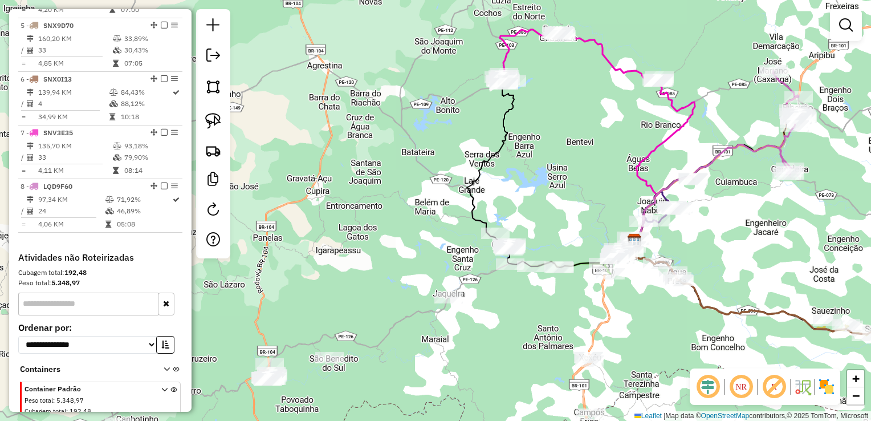
drag, startPoint x: 471, startPoint y: 330, endPoint x: 459, endPoint y: 252, distance: 79.0
click at [460, 255] on div "Janela de atendimento Grade de atendimento Capacidade Transportadoras Veículos …" at bounding box center [435, 210] width 871 height 421
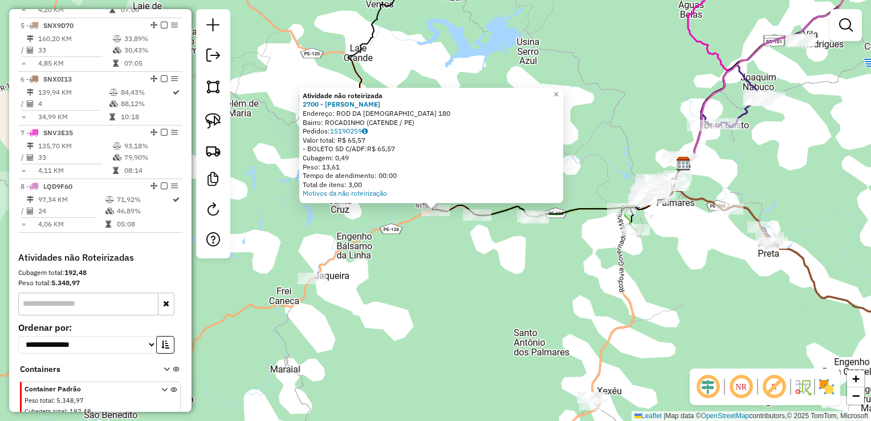
drag, startPoint x: 445, startPoint y: 261, endPoint x: 442, endPoint y: 234, distance: 27.0
click at [445, 261] on div "Atividade não roteirizada 2700 - ALBERTO SOARES DA SI Endereço: ROD DA IGREJA 1…" at bounding box center [435, 210] width 871 height 421
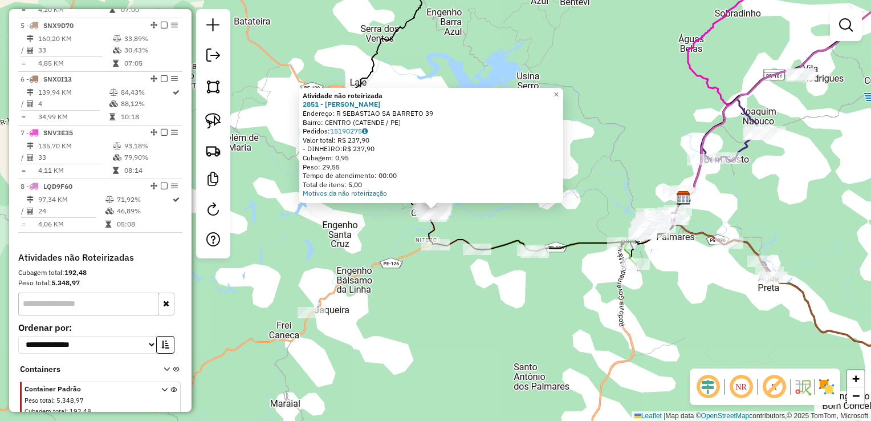
click at [500, 218] on div "Atividade não roteirizada 2851 - GENILDA MARIA ARAUJO Endereço: R SEBASTIAO SA …" at bounding box center [435, 210] width 871 height 421
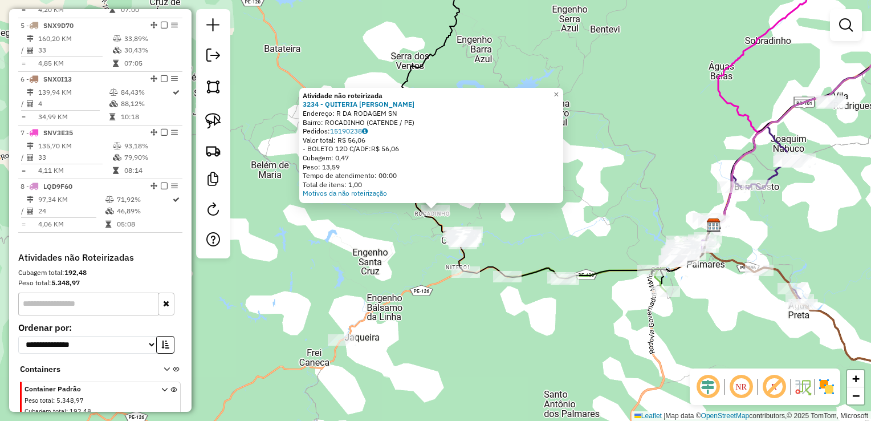
click at [512, 216] on div "Atividade não roteirizada 3234 - QUITERIA SIMONE LIMA Endereço: R DA RODAGEM SN…" at bounding box center [435, 210] width 871 height 421
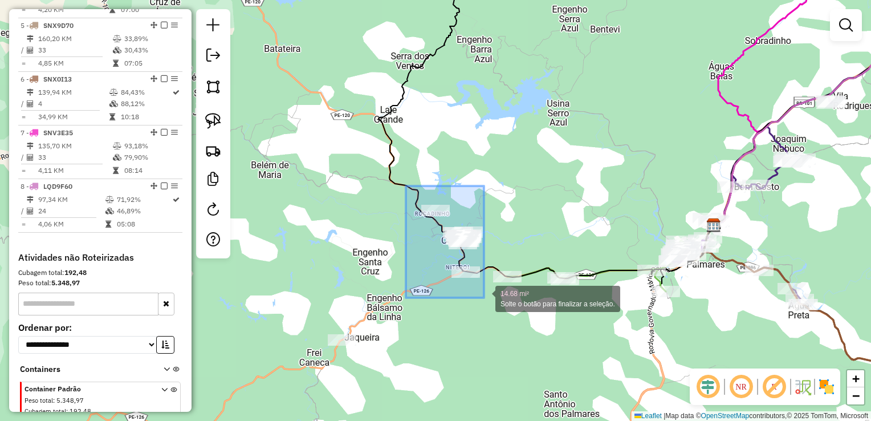
drag, startPoint x: 406, startPoint y: 186, endPoint x: 484, endPoint y: 298, distance: 136.4
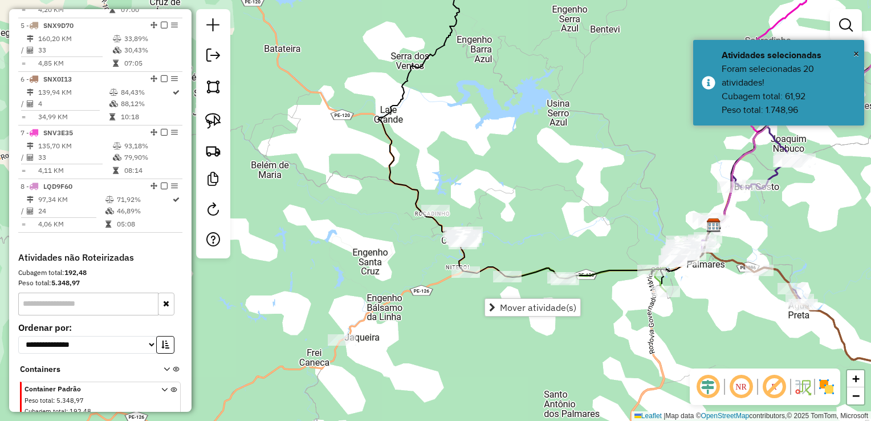
click at [427, 314] on div "Janela de atendimento Grade de atendimento Capacidade Transportadoras Veículos …" at bounding box center [435, 210] width 871 height 421
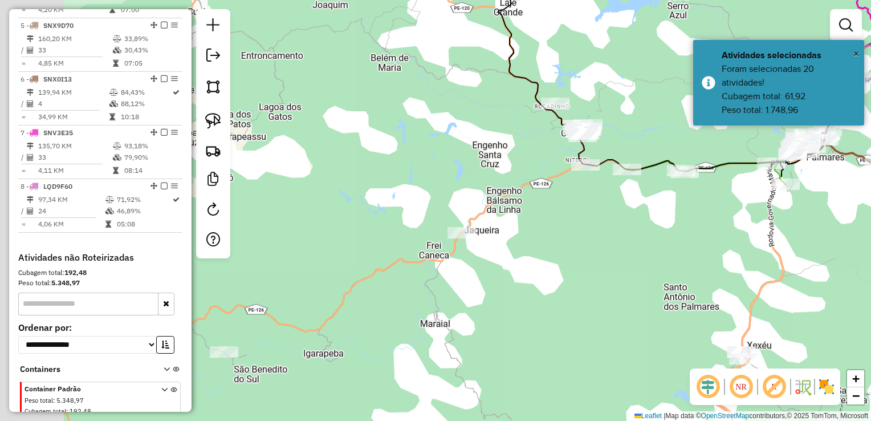
drag, startPoint x: 430, startPoint y: 357, endPoint x: 582, endPoint y: 206, distance: 213.7
click at [581, 208] on div "Janela de atendimento Grade de atendimento Capacidade Transportadoras Veículos …" at bounding box center [435, 210] width 871 height 421
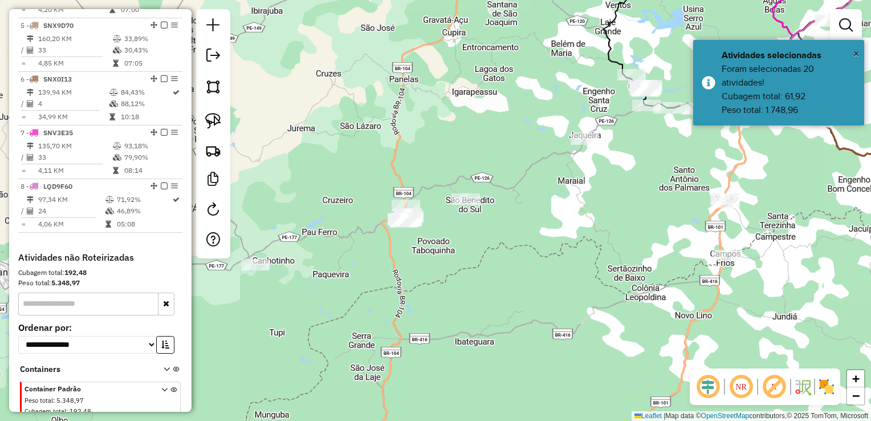
drag, startPoint x: 473, startPoint y: 286, endPoint x: 530, endPoint y: 216, distance: 90.4
click at [530, 217] on div "Janela de atendimento Grade de atendimento Capacidade Transportadoras Veículos …" at bounding box center [435, 210] width 871 height 421
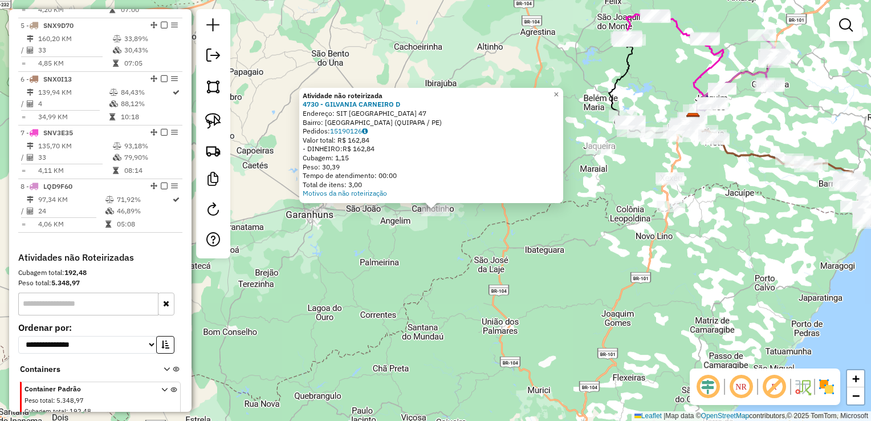
click at [494, 243] on div "Atividade não roteirizada 4730 - GILVANIA CARNEIRO D Endereço: SIT Sitio Boa Vi…" at bounding box center [435, 210] width 871 height 421
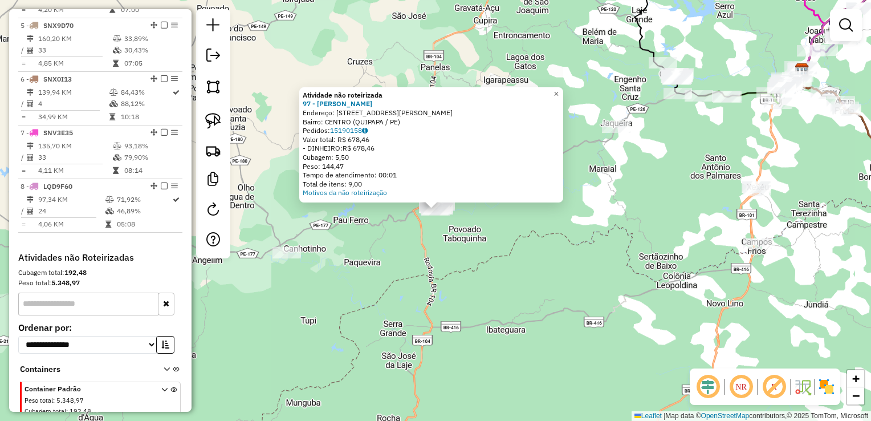
click at [503, 221] on div "Atividade não roteirizada 97 - JOSIAS JOAO DOS ANJO Endereço: R ERNESTO G DE OL…" at bounding box center [435, 210] width 871 height 421
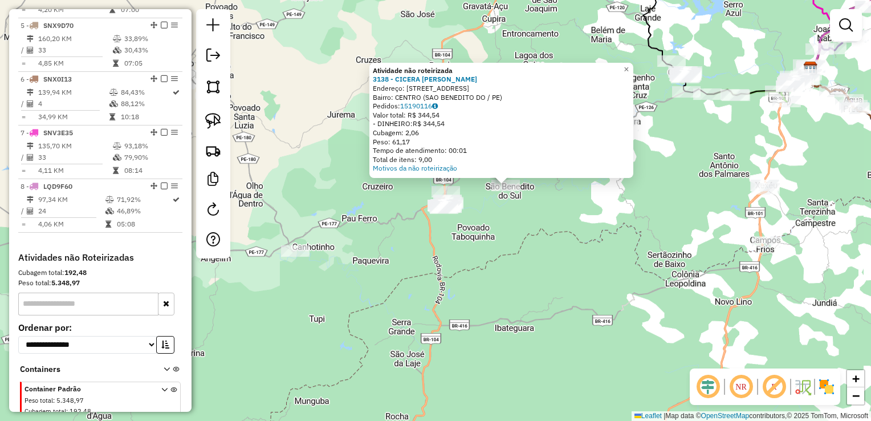
drag, startPoint x: 463, startPoint y: 228, endPoint x: 496, endPoint y: 203, distance: 41.1
click at [522, 199] on div "Atividade não roteirizada 3138 - CICERA MARIA LOURENC Endereço: R BOA VISTA 382…" at bounding box center [435, 210] width 871 height 421
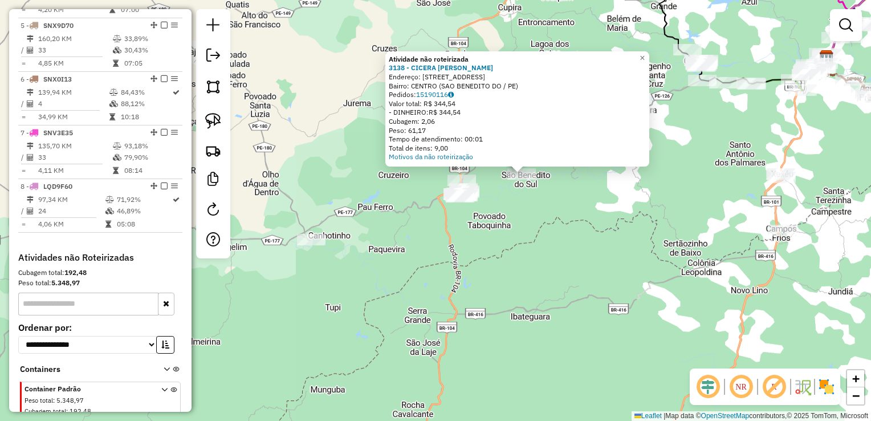
click at [487, 220] on div "Atividade não roteirizada 3138 - CICERA MARIA LOURENC Endereço: R BOA VISTA 382…" at bounding box center [435, 210] width 871 height 421
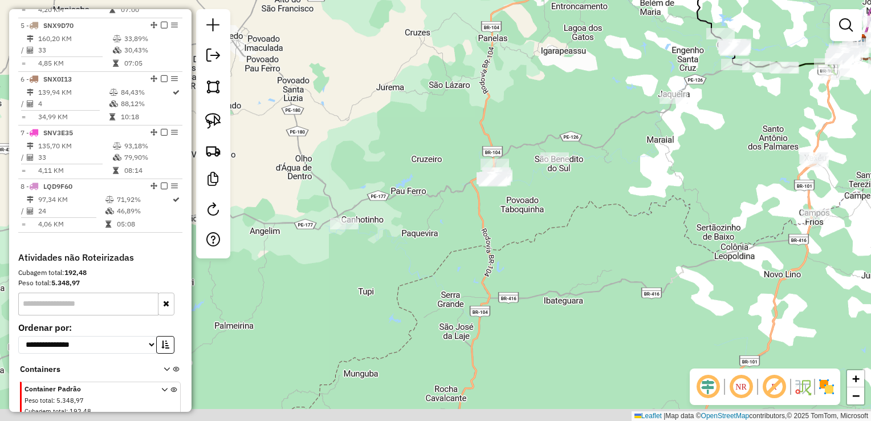
drag, startPoint x: 396, startPoint y: 232, endPoint x: 450, endPoint y: 198, distance: 63.8
click at [450, 198] on div "Janela de atendimento Grade de atendimento Capacidade Transportadoras Veículos …" at bounding box center [435, 210] width 871 height 421
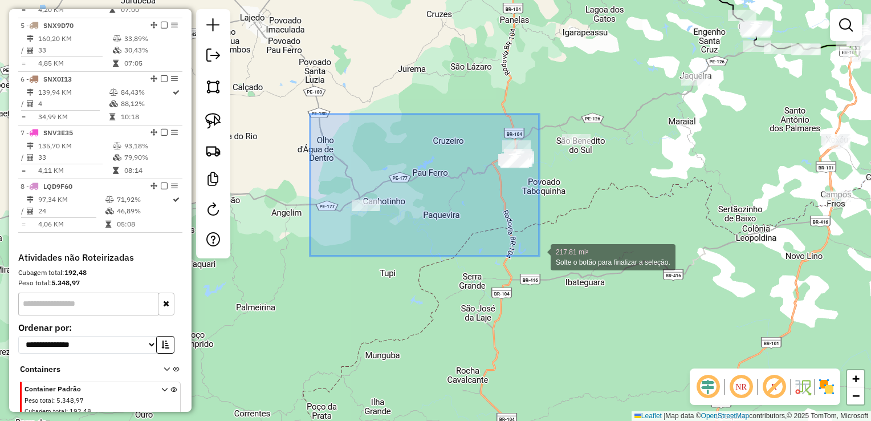
drag, startPoint x: 310, startPoint y: 114, endPoint x: 540, endPoint y: 256, distance: 269.7
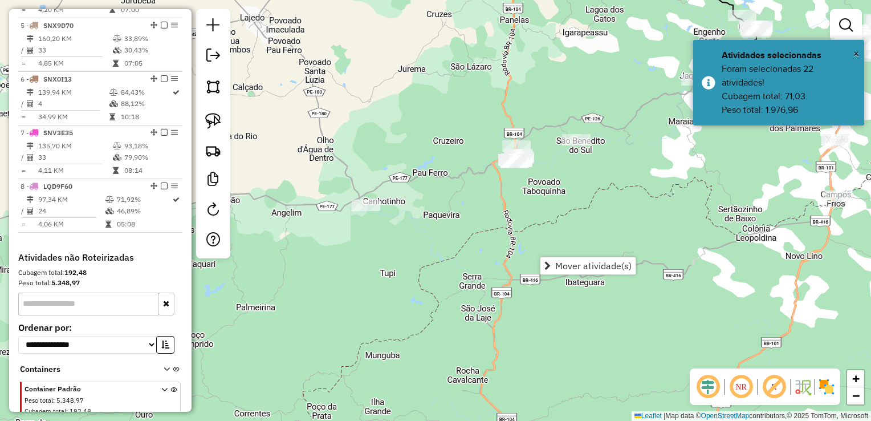
click at [575, 186] on div "Janela de atendimento Grade de atendimento Capacidade Transportadoras Veículos …" at bounding box center [435, 210] width 871 height 421
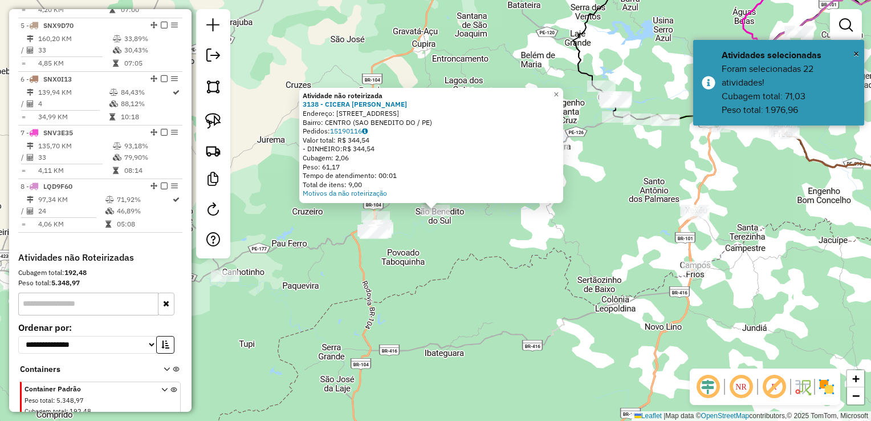
click at [485, 234] on div "Atividade não roteirizada 3138 - CICERA MARIA LOURENC Endereço: R BOA VISTA 382…" at bounding box center [435, 210] width 871 height 421
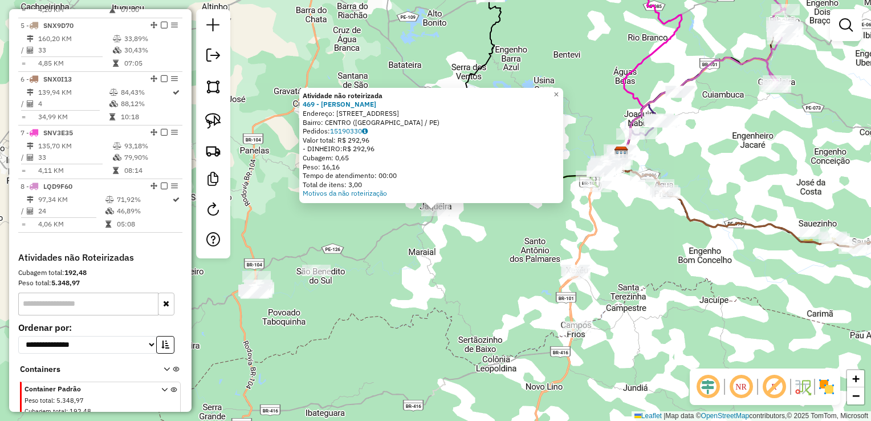
click at [495, 240] on div "Atividade não roteirizada 469 - JOSE ENILDO DOS SANT Endereço: R EG JAQUEIRA 50…" at bounding box center [435, 210] width 871 height 421
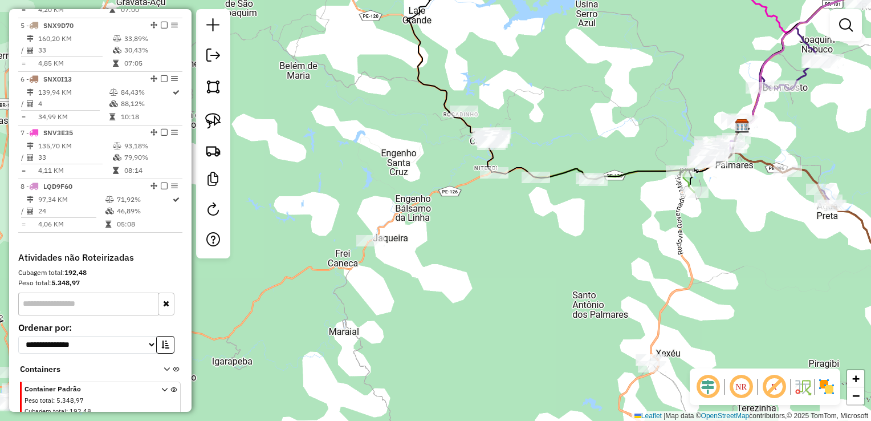
drag, startPoint x: 486, startPoint y: 190, endPoint x: 471, endPoint y: 242, distance: 54.1
click at [473, 249] on div "Janela de atendimento Grade de atendimento Capacidade Transportadoras Veículos …" at bounding box center [435, 210] width 871 height 421
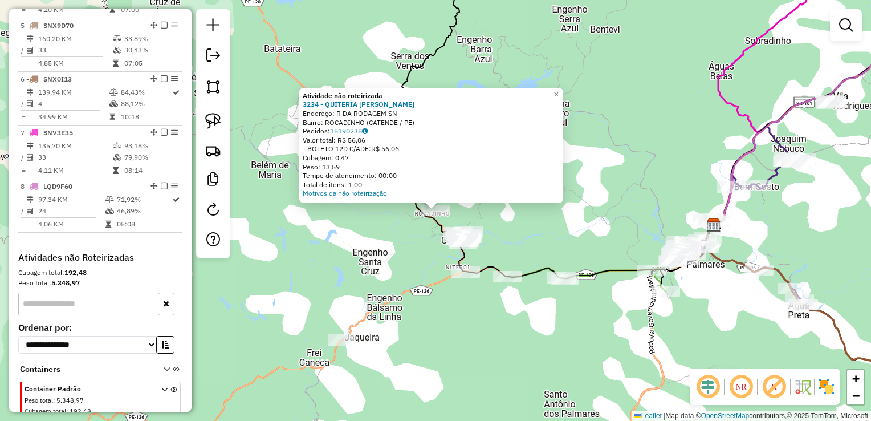
click at [420, 238] on div "Atividade não roteirizada 3234 - QUITERIA SIMONE LIMA Endereço: R DA RODAGEM SN…" at bounding box center [435, 210] width 871 height 421
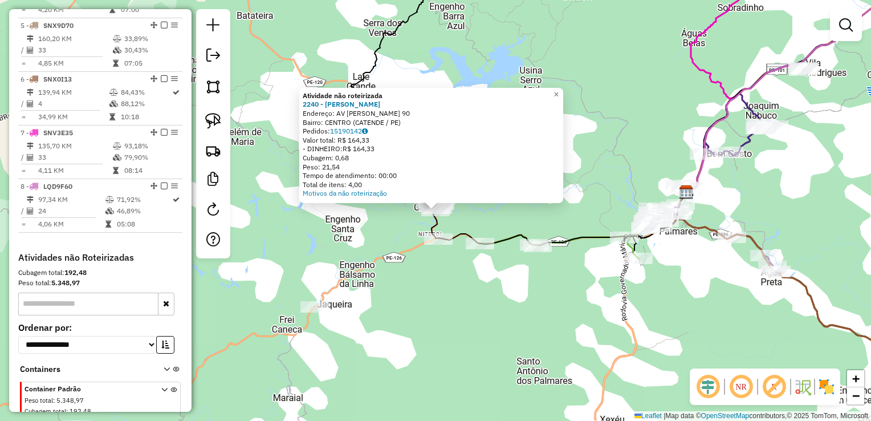
click at [445, 273] on div "Atividade não roteirizada 2240 - PEDRO HENRIQUE DE LI Endereço: AV PAULO GUERRA…" at bounding box center [435, 210] width 871 height 421
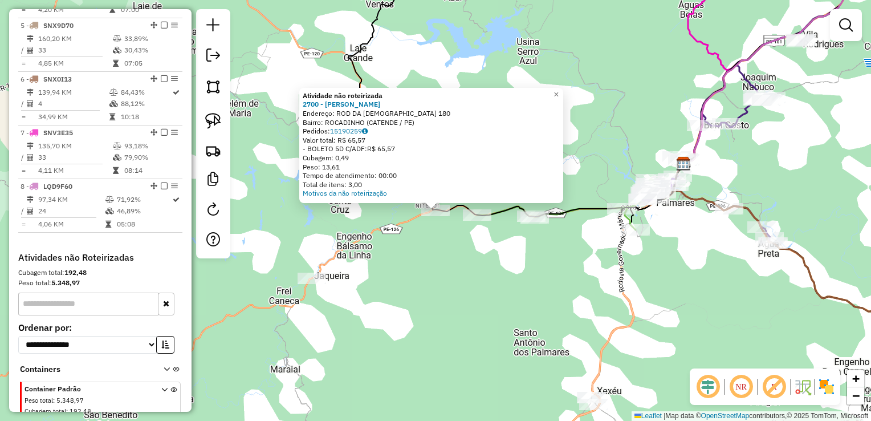
click at [436, 249] on div "Atividade não roteirizada 2700 - ALBERTO SOARES DA SI Endereço: ROD DA IGREJA 1…" at bounding box center [435, 210] width 871 height 421
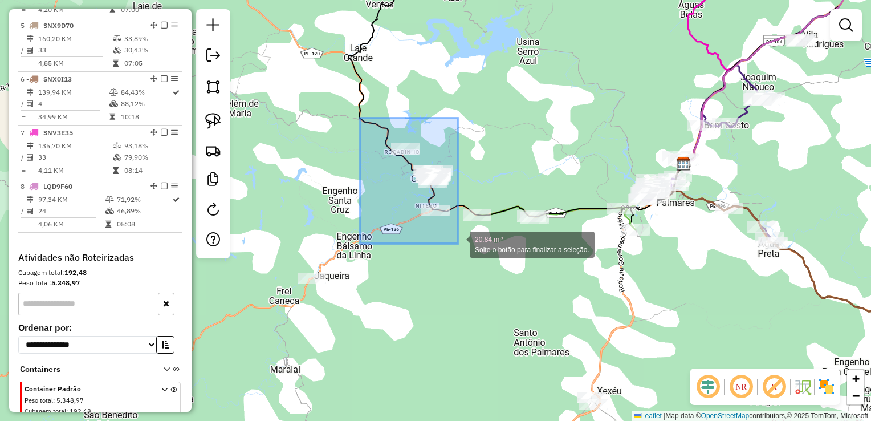
drag, startPoint x: 360, startPoint y: 124, endPoint x: 459, endPoint y: 244, distance: 154.8
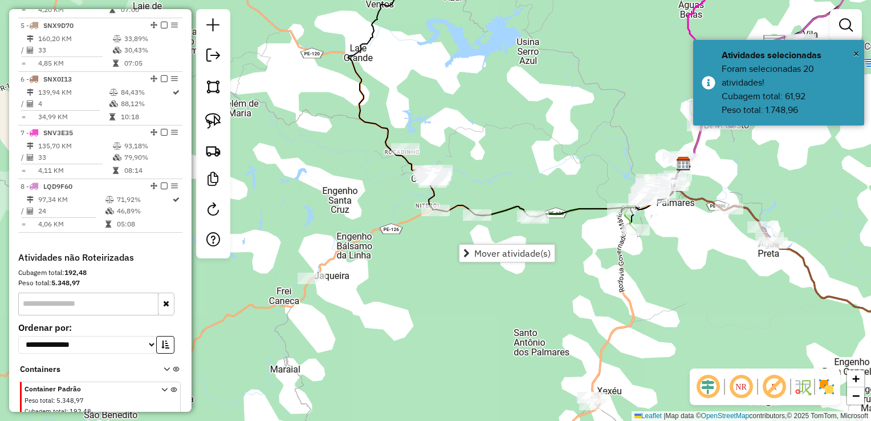
click at [415, 261] on div "Janela de atendimento Grade de atendimento Capacidade Transportadoras Veículos …" at bounding box center [435, 210] width 871 height 421
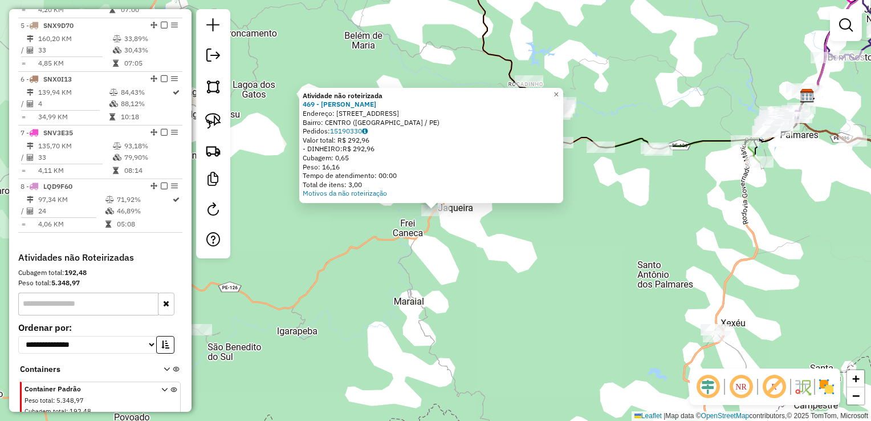
click at [476, 262] on div "Atividade não roteirizada 469 - JOSE ENILDO DOS SANT Endereço: R EG JAQUEIRA 50…" at bounding box center [435, 210] width 871 height 421
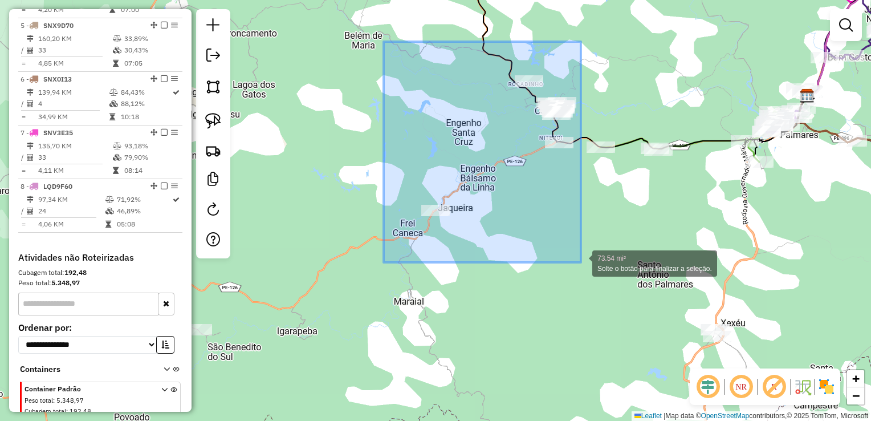
drag, startPoint x: 384, startPoint y: 42, endPoint x: 581, endPoint y: 262, distance: 296.1
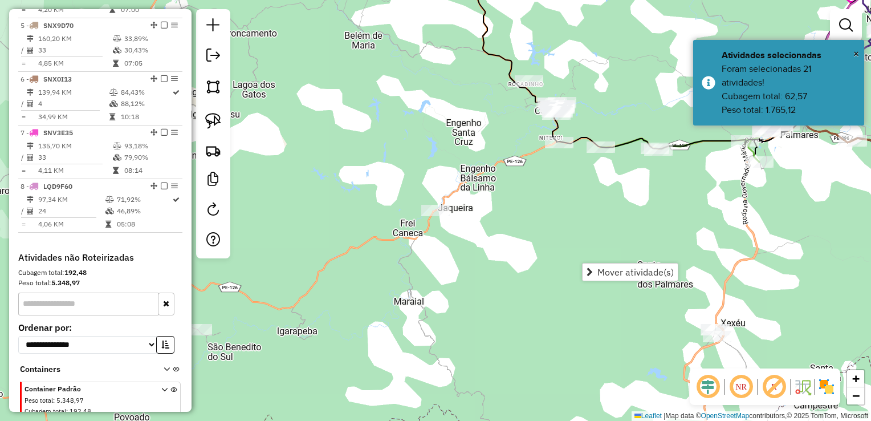
click at [489, 260] on div "Janela de atendimento Grade de atendimento Capacidade Transportadoras Veículos …" at bounding box center [435, 210] width 871 height 421
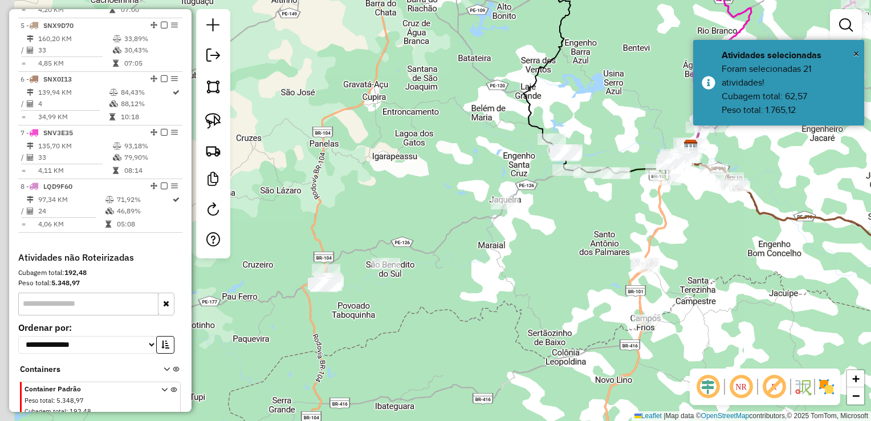
drag, startPoint x: 407, startPoint y: 332, endPoint x: 451, endPoint y: 298, distance: 55.7
click at [451, 300] on div "Janela de atendimento Grade de atendimento Capacidade Transportadoras Veículos …" at bounding box center [435, 210] width 871 height 421
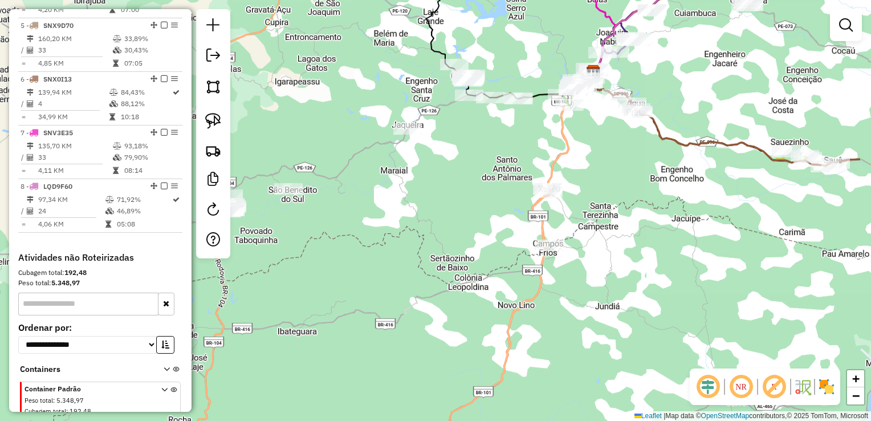
drag, startPoint x: 600, startPoint y: 262, endPoint x: 496, endPoint y: 182, distance: 131.4
click at [500, 186] on div "Janela de atendimento Grade de atendimento Capacidade Transportadoras Veículos …" at bounding box center [435, 210] width 871 height 421
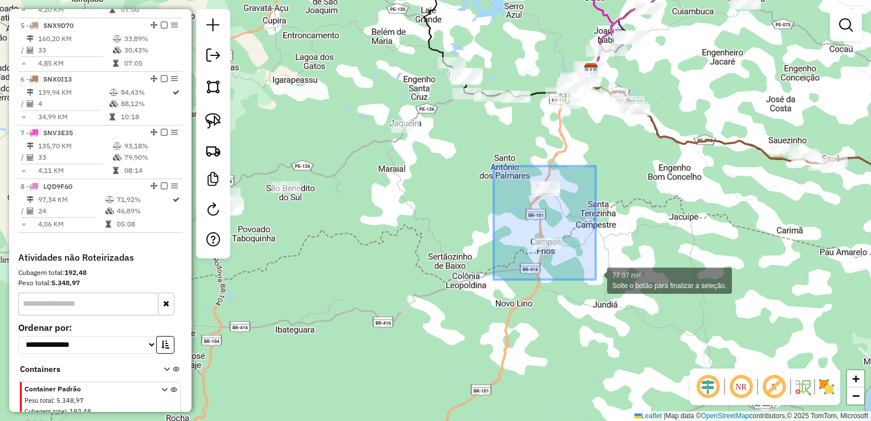
drag, startPoint x: 494, startPoint y: 166, endPoint x: 596, endPoint y: 279, distance: 152.7
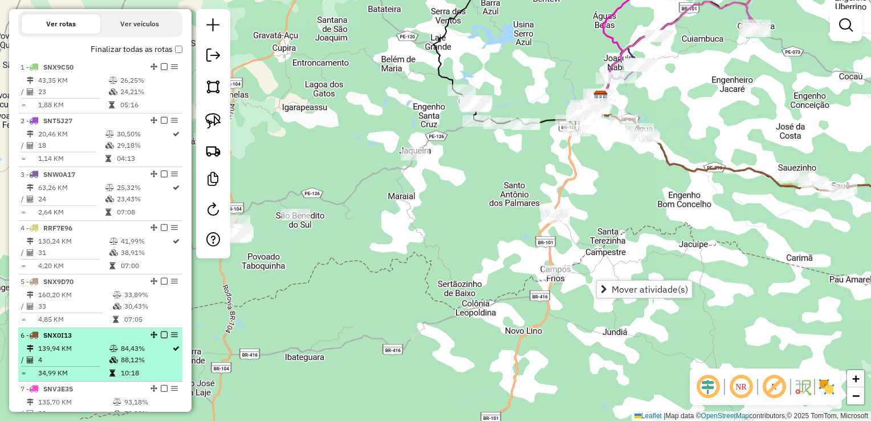
scroll to position [338, 0]
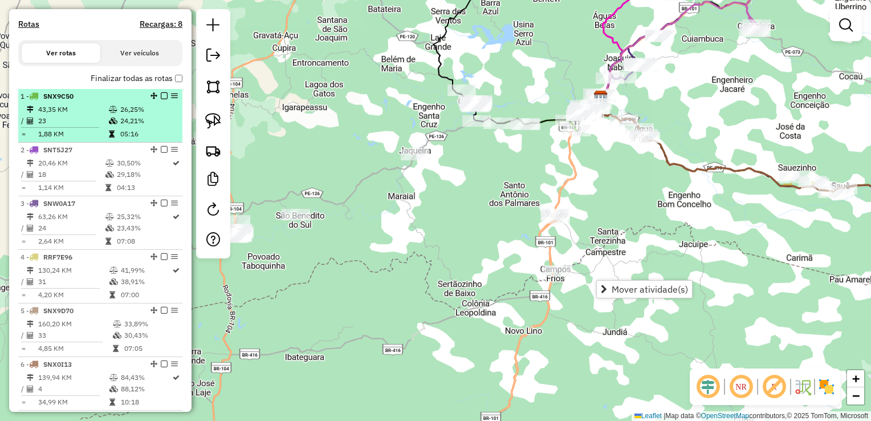
click at [52, 115] on td "43,35 KM" at bounding box center [73, 109] width 71 height 11
select select "**********"
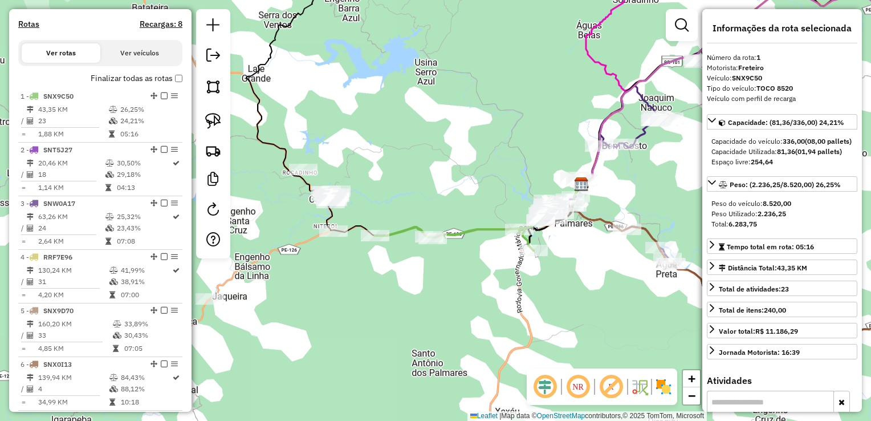
drag, startPoint x: 557, startPoint y: 297, endPoint x: 563, endPoint y: 188, distance: 109.7
click at [564, 190] on div "Janela de atendimento Grade de atendimento Capacidade Transportadoras Veículos …" at bounding box center [435, 210] width 871 height 421
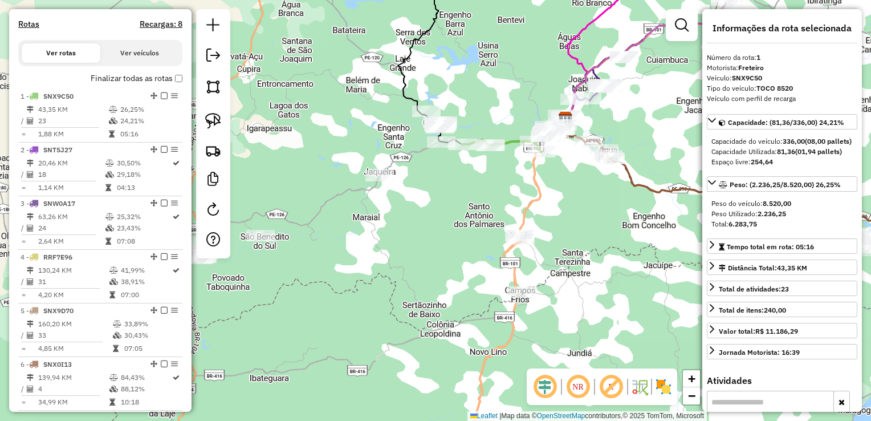
drag, startPoint x: 568, startPoint y: 275, endPoint x: 538, endPoint y: 218, distance: 64.5
click at [539, 220] on div "Janela de atendimento Grade de atendimento Capacidade Transportadoras Veículos …" at bounding box center [435, 210] width 871 height 421
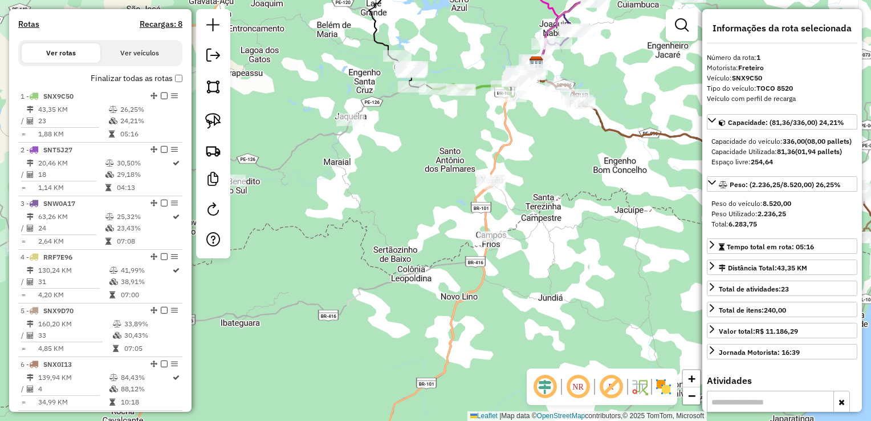
click at [447, 179] on div "Janela de atendimento Grade de atendimento Capacidade Transportadoras Veículos …" at bounding box center [435, 210] width 871 height 421
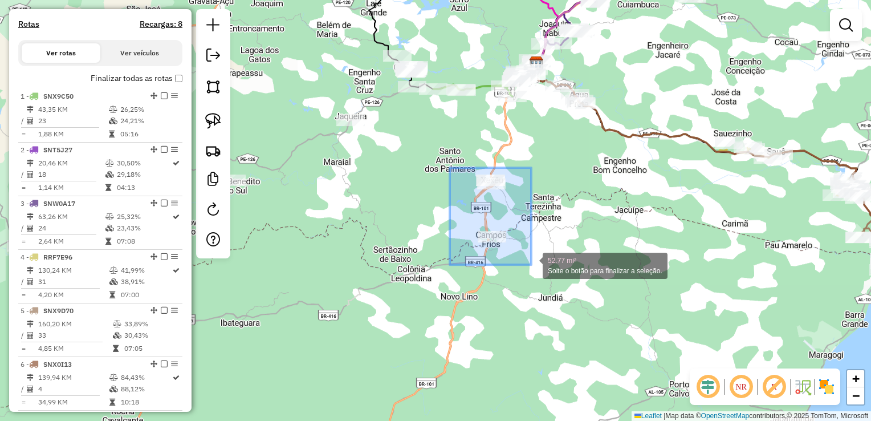
drag, startPoint x: 468, startPoint y: 214, endPoint x: 532, endPoint y: 265, distance: 81.6
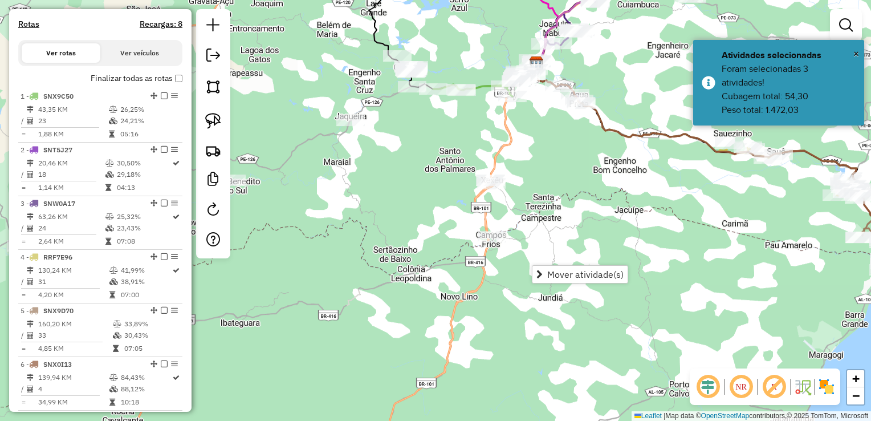
click at [517, 204] on div "Janela de atendimento Grade de atendimento Capacidade Transportadoras Veículos …" at bounding box center [435, 210] width 871 height 421
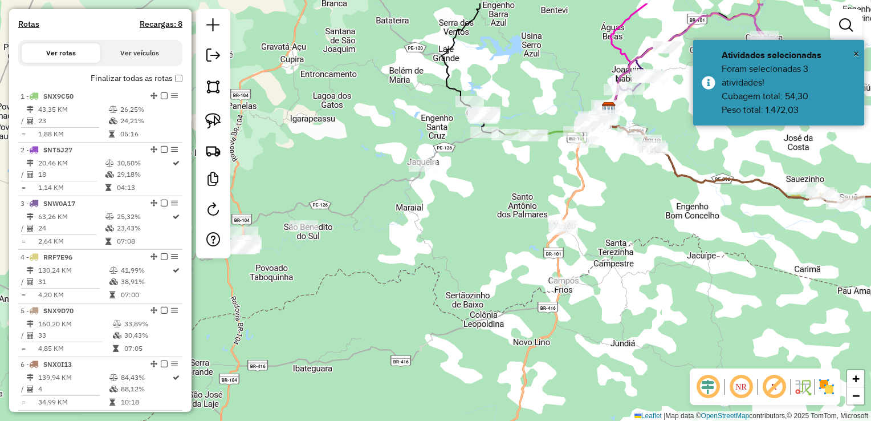
drag, startPoint x: 517, startPoint y: 204, endPoint x: 639, endPoint y: 263, distance: 135.2
click at [639, 263] on div "Janela de atendimento Grade de atendimento Capacidade Transportadoras Veículos …" at bounding box center [435, 210] width 871 height 421
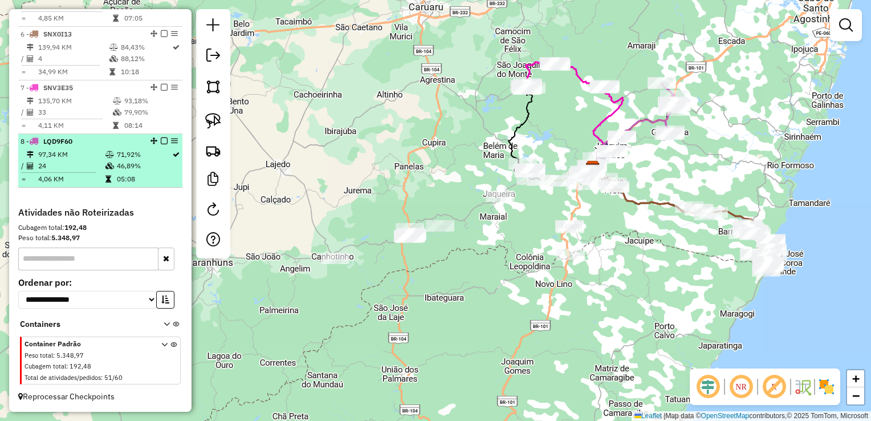
scroll to position [676, 0]
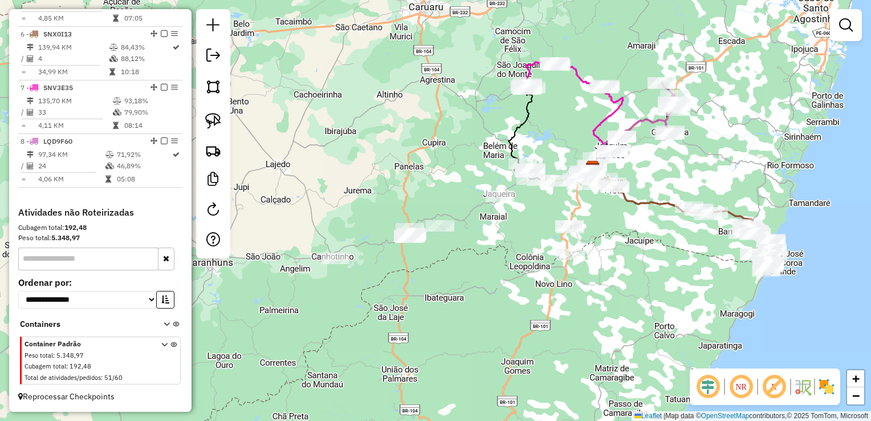
click at [480, 252] on div "Janela de atendimento Grade de atendimento Capacidade Transportadoras Veículos …" at bounding box center [435, 210] width 871 height 421
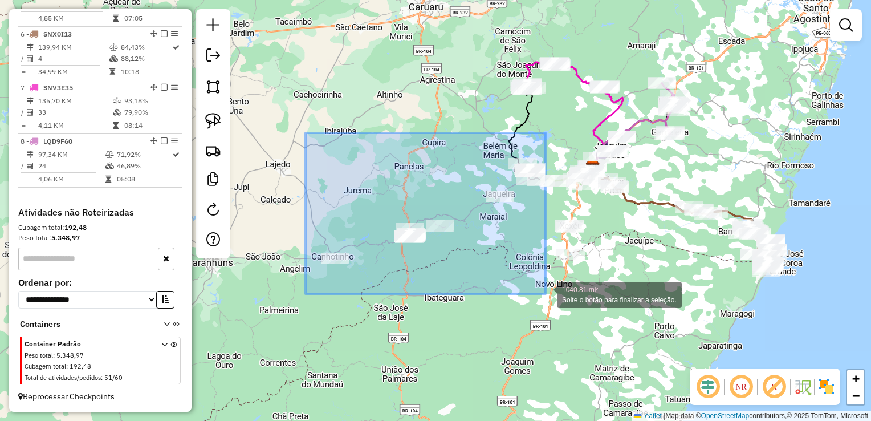
drag, startPoint x: 327, startPoint y: 228, endPoint x: 546, endPoint y: 294, distance: 228.1
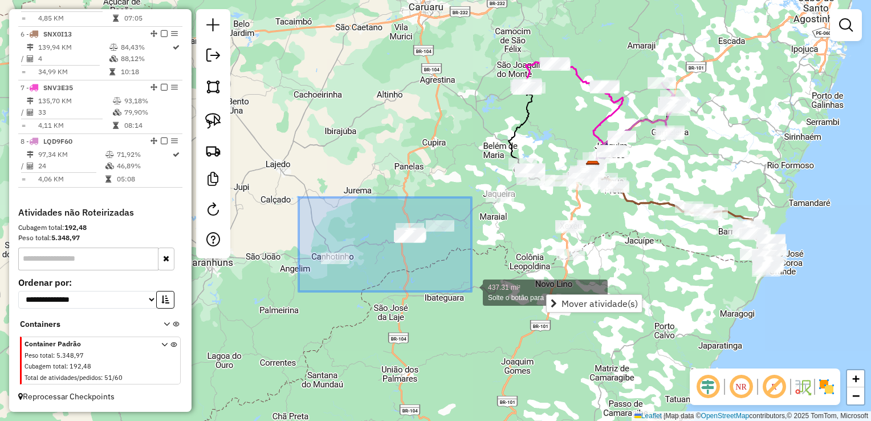
drag, startPoint x: 299, startPoint y: 197, endPoint x: 472, endPoint y: 291, distance: 196.8
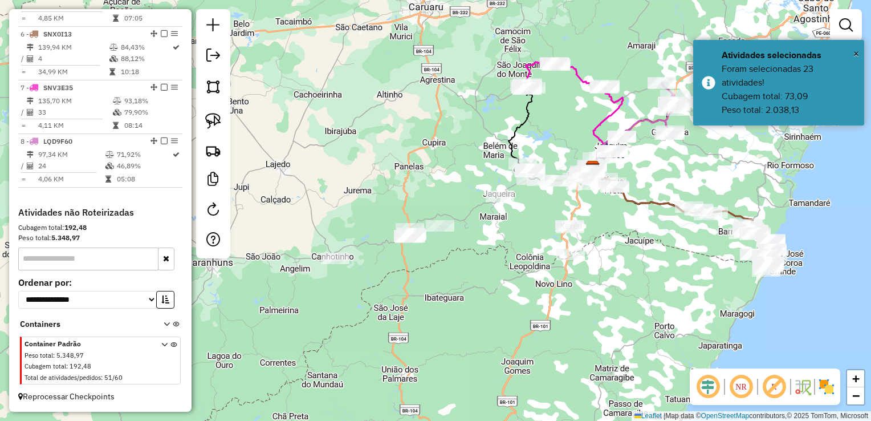
click at [490, 238] on div "Janela de atendimento Grade de atendimento Capacidade Transportadoras Veículos …" at bounding box center [435, 210] width 871 height 421
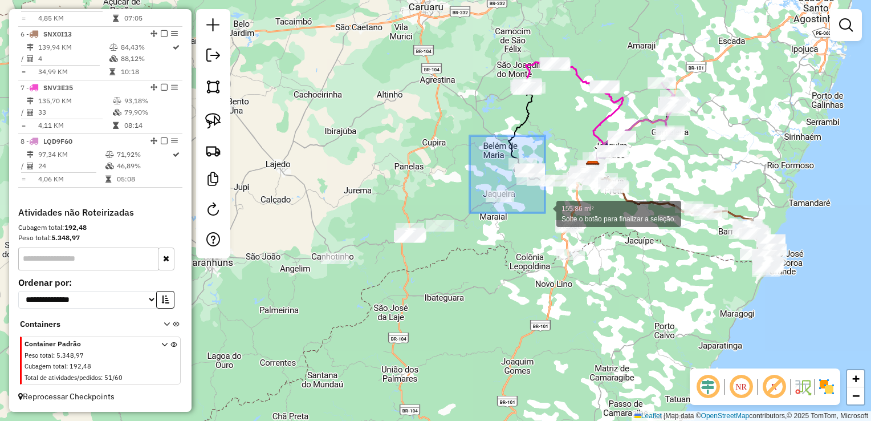
drag, startPoint x: 470, startPoint y: 136, endPoint x: 545, endPoint y: 213, distance: 108.1
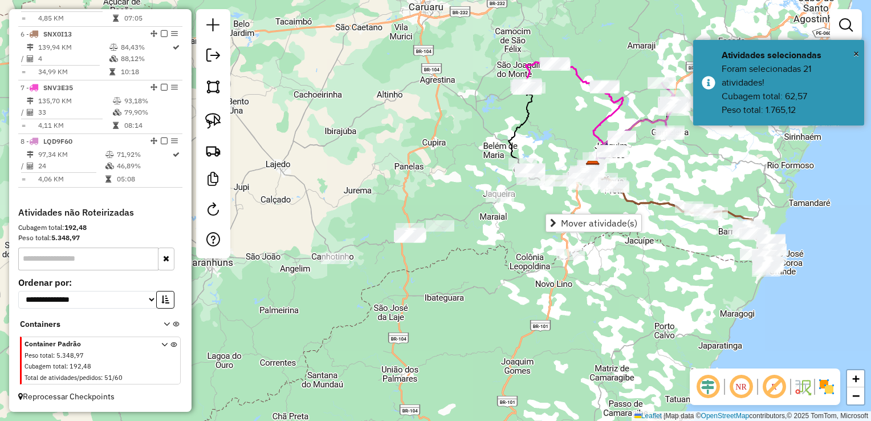
click at [509, 227] on div "Janela de atendimento Grade de atendimento Capacidade Transportadoras Veículos …" at bounding box center [435, 210] width 871 height 421
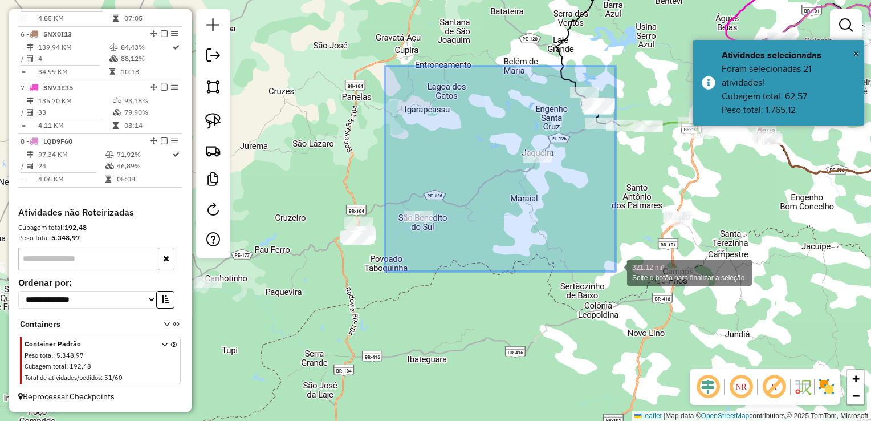
drag, startPoint x: 390, startPoint y: 177, endPoint x: 616, endPoint y: 271, distance: 245.4
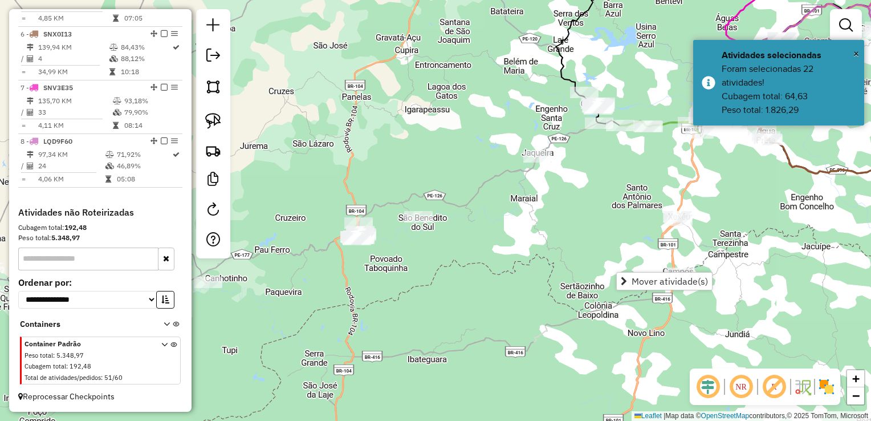
click at [544, 254] on div "Janela de atendimento Grade de atendimento Capacidade Transportadoras Veículos …" at bounding box center [435, 210] width 871 height 421
drag, startPoint x: 417, startPoint y: 271, endPoint x: 547, endPoint y: 241, distance: 133.5
click at [547, 241] on div "Janela de atendimento Grade de atendimento Capacidade Transportadoras Veículos …" at bounding box center [435, 210] width 871 height 421
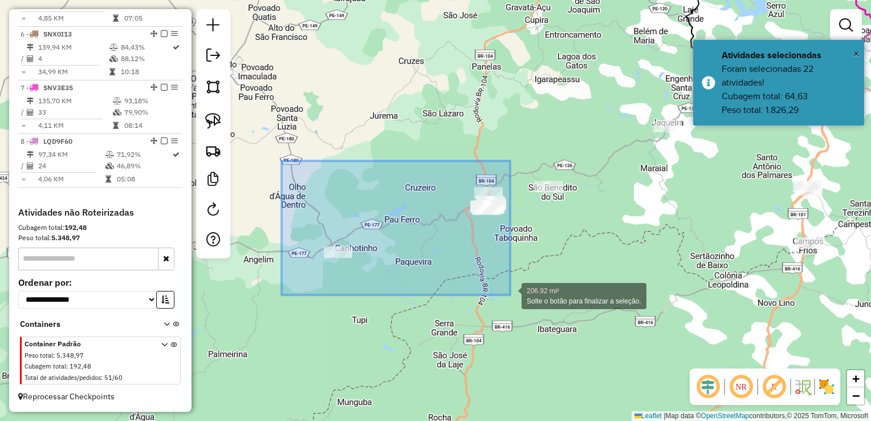
drag, startPoint x: 283, startPoint y: 176, endPoint x: 511, endPoint y: 295, distance: 256.9
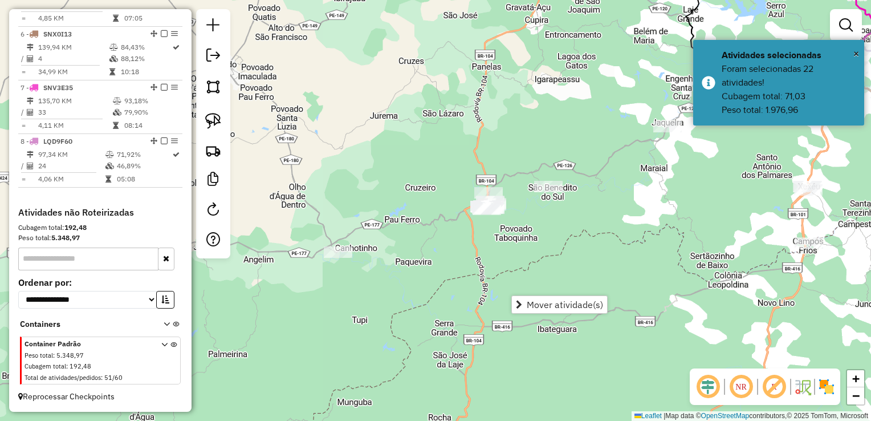
click at [565, 241] on div "Janela de atendimento Grade de atendimento Capacidade Transportadoras Veículos …" at bounding box center [435, 210] width 871 height 421
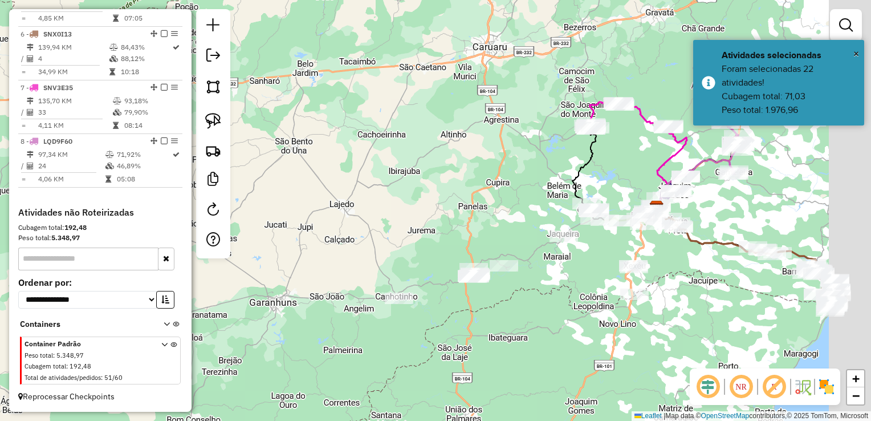
drag, startPoint x: 676, startPoint y: 192, endPoint x: 557, endPoint y: 278, distance: 147.5
click at [559, 277] on div "Janela de atendimento Grade de atendimento Capacidade Transportadoras Veículos …" at bounding box center [435, 210] width 871 height 421
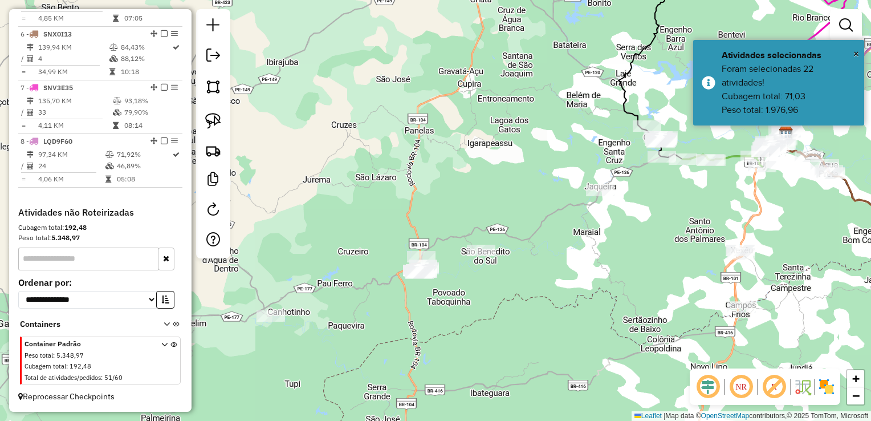
drag, startPoint x: 501, startPoint y: 293, endPoint x: 502, endPoint y: 281, distance: 11.5
click at [571, 238] on div "Janela de atendimento Grade de atendimento Capacidade Transportadoras Veículos …" at bounding box center [435, 210] width 871 height 421
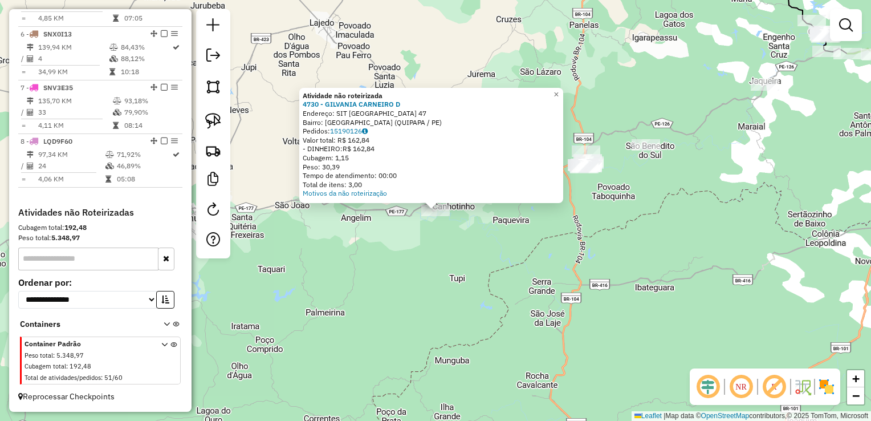
click at [505, 269] on div "Atividade não roteirizada 4730 - GILVANIA CARNEIRO D Endereço: SIT Sitio Boa Vi…" at bounding box center [435, 210] width 871 height 421
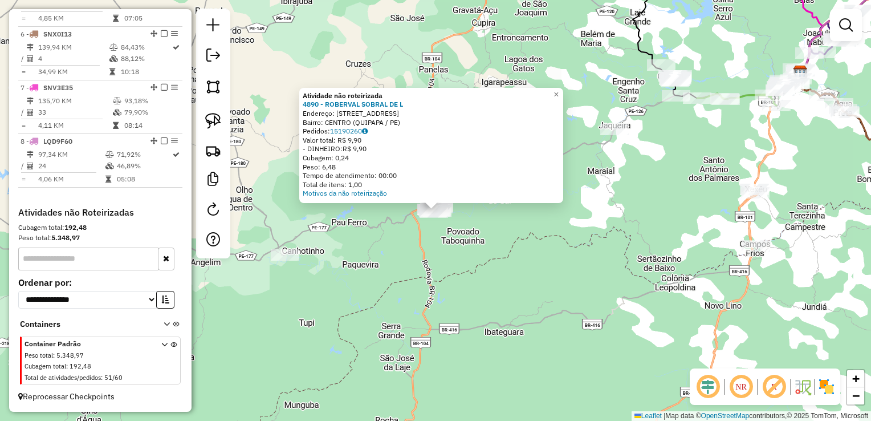
click at [575, 220] on div "Atividade não roteirizada 4890 - ROBERVAL SOBRAL DE L Endereço: R Rua Padre Cal…" at bounding box center [435, 210] width 871 height 421
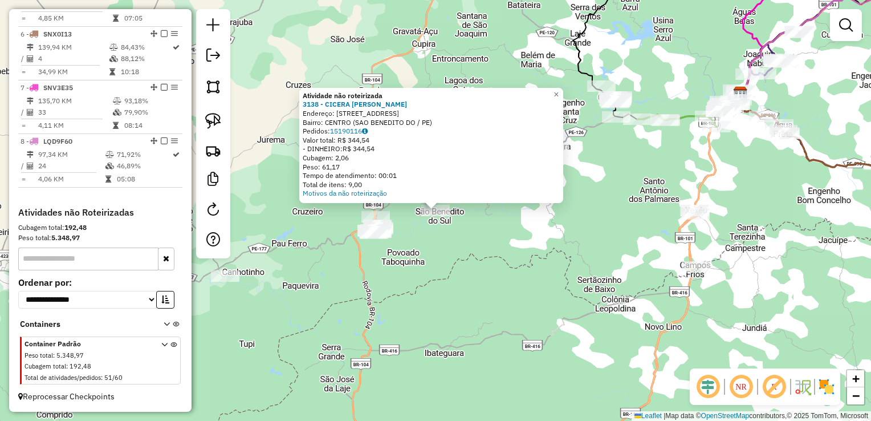
click at [524, 211] on div "Atividade não roteirizada 3138 - CICERA MARIA LOURENC Endereço: R BOA VISTA 382…" at bounding box center [435, 210] width 871 height 421
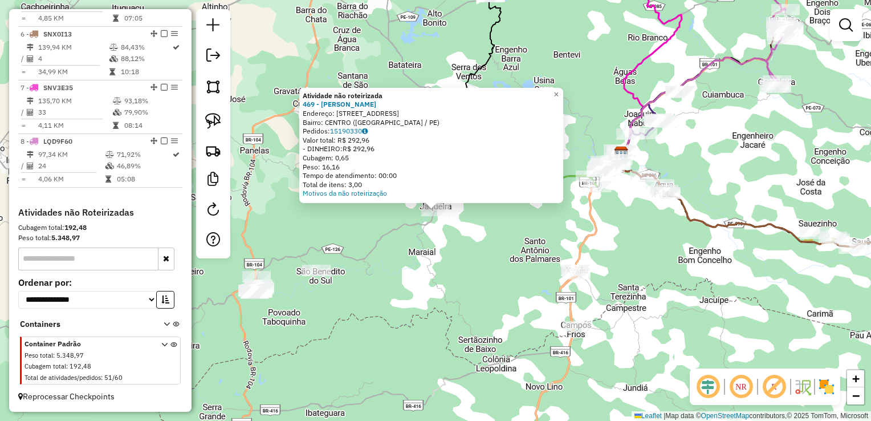
click at [427, 240] on div "Atividade não roteirizada 469 - JOSE ENILDO DOS SANT Endereço: R EG JAQUEIRA 50…" at bounding box center [435, 210] width 871 height 421
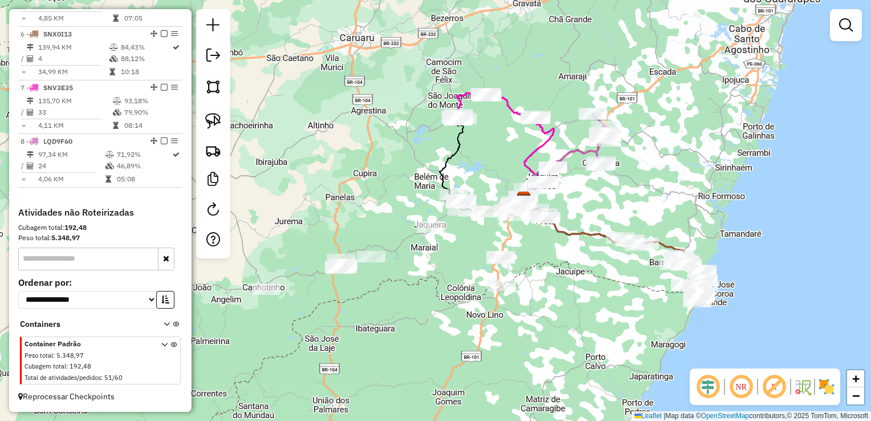
drag, startPoint x: 381, startPoint y: 302, endPoint x: 448, endPoint y: 289, distance: 68.0
click at [448, 289] on div "Janela de atendimento Grade de atendimento Capacidade Transportadoras Veículos …" at bounding box center [435, 210] width 871 height 421
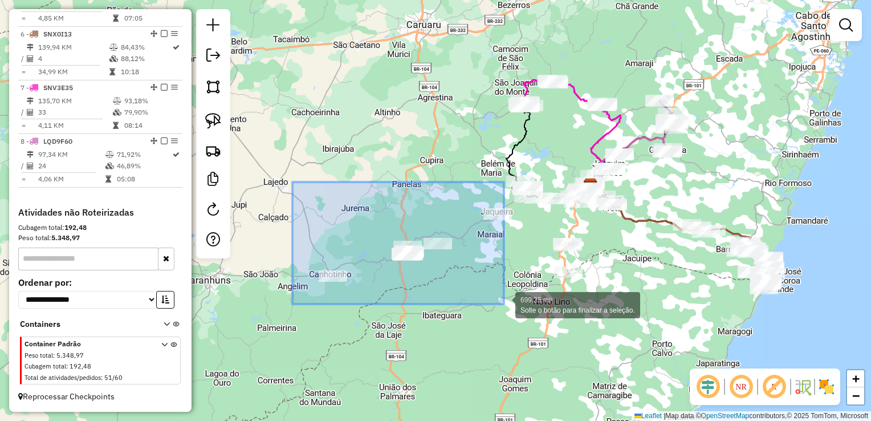
drag, startPoint x: 308, startPoint y: 274, endPoint x: 504, endPoint y: 304, distance: 198.4
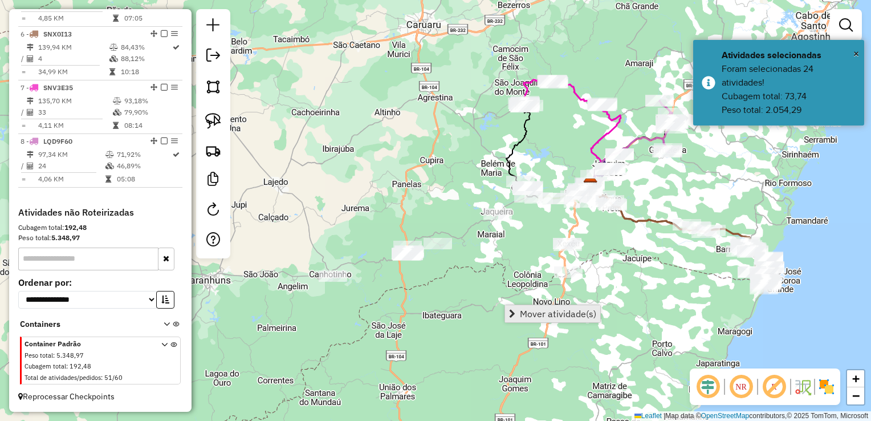
click at [535, 315] on span "Mover atividade(s)" at bounding box center [558, 313] width 76 height 9
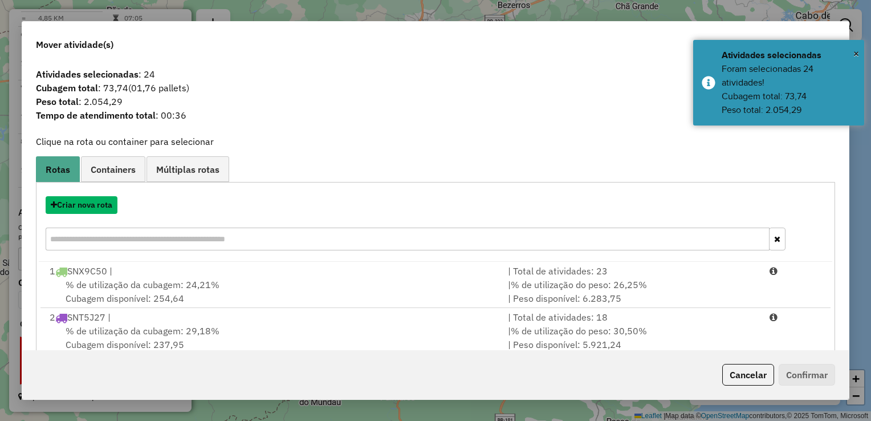
click at [86, 206] on button "Criar nova rota" at bounding box center [82, 205] width 72 height 18
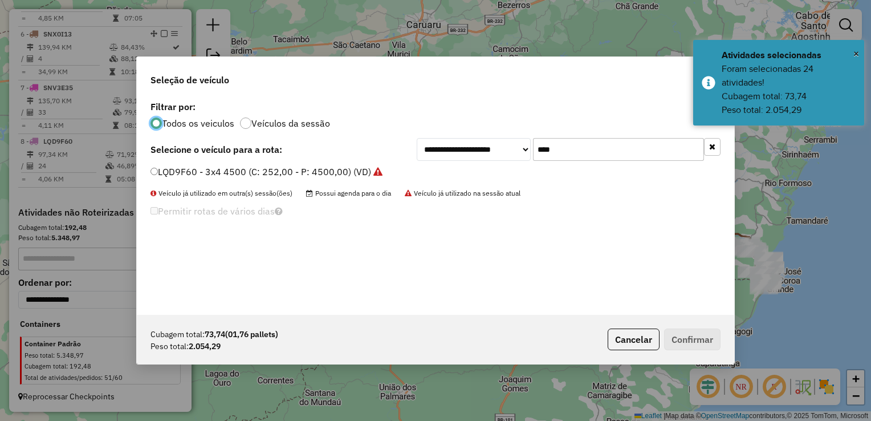
scroll to position [6, 3]
click at [616, 150] on input "****" at bounding box center [618, 149] width 171 height 23
type input "*"
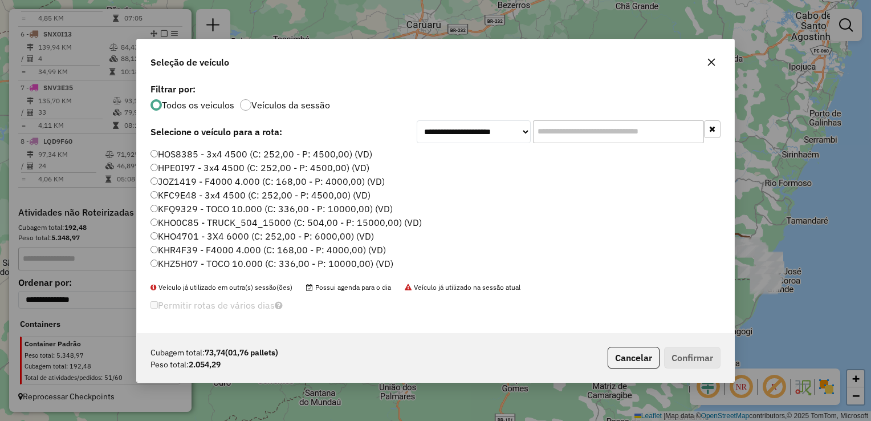
click at [710, 65] on icon "button" at bounding box center [711, 62] width 9 height 9
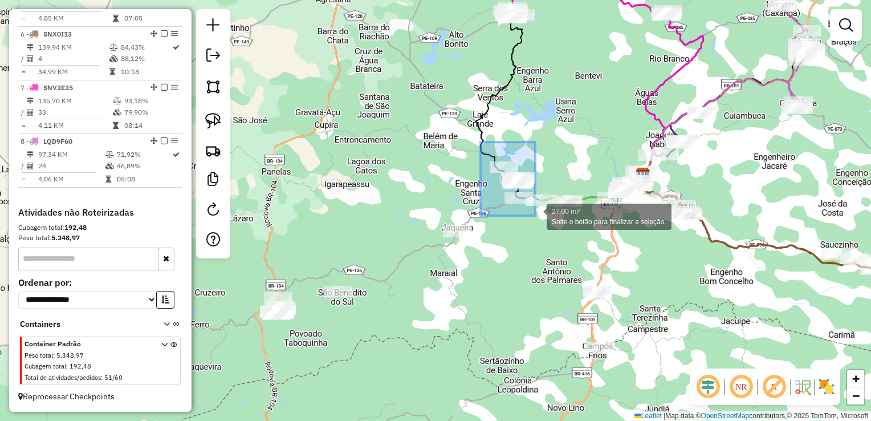
drag, startPoint x: 480, startPoint y: 153, endPoint x: 543, endPoint y: 216, distance: 88.3
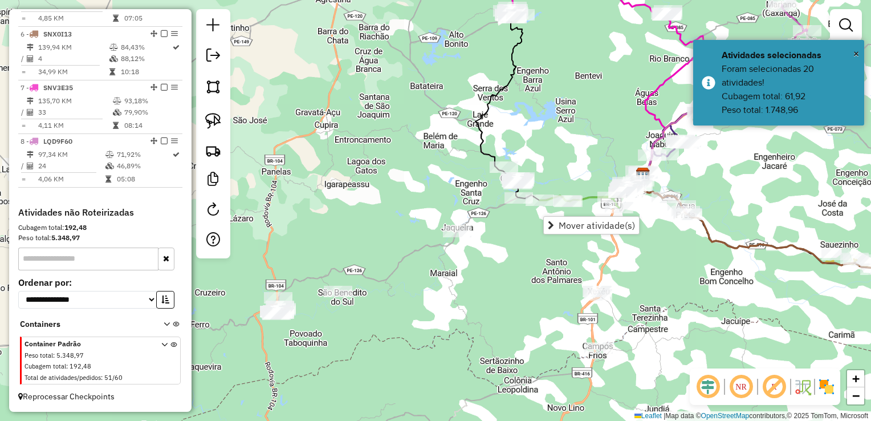
click at [486, 270] on div "Janela de atendimento Grade de atendimento Capacidade Transportadoras Veículos …" at bounding box center [435, 210] width 871 height 421
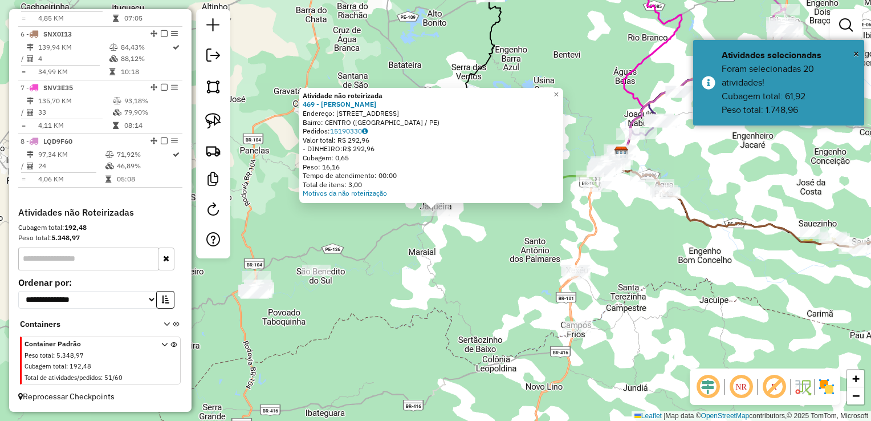
click at [349, 286] on div "Atividade não roteirizada 469 - JOSE ENILDO DOS SANT Endereço: R EG JAQUEIRA 50…" at bounding box center [435, 210] width 871 height 421
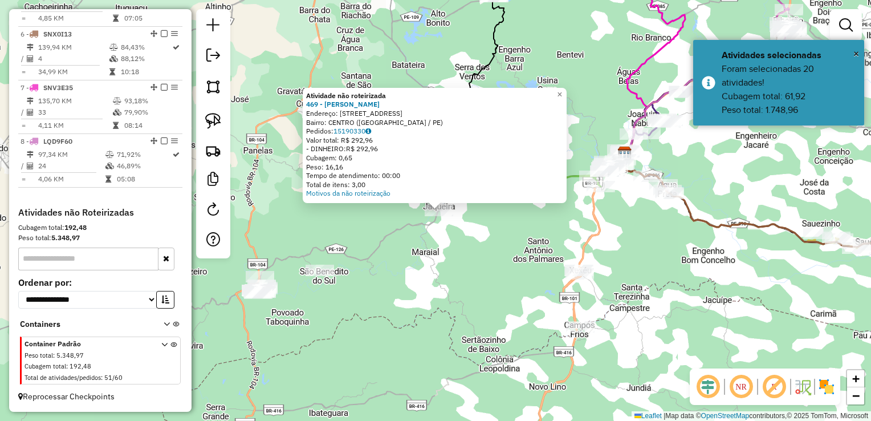
drag, startPoint x: 357, startPoint y: 296, endPoint x: 484, endPoint y: 240, distance: 138.9
click at [484, 242] on div "Atividade não roteirizada 469 - JOSE ENILDO DOS SANT Endereço: R EG JAQUEIRA 50…" at bounding box center [435, 210] width 871 height 421
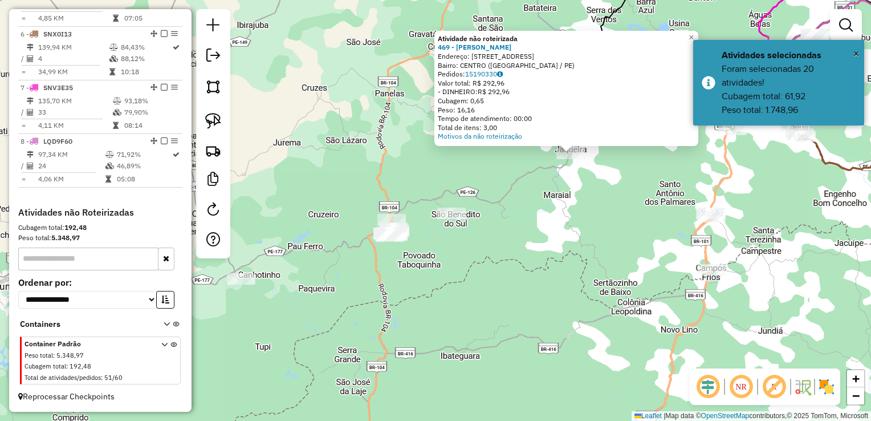
click at [484, 239] on div "Atividade não roteirizada 469 - JOSE ENILDO DOS SANT Endereço: R EG JAQUEIRA 50…" at bounding box center [435, 210] width 871 height 421
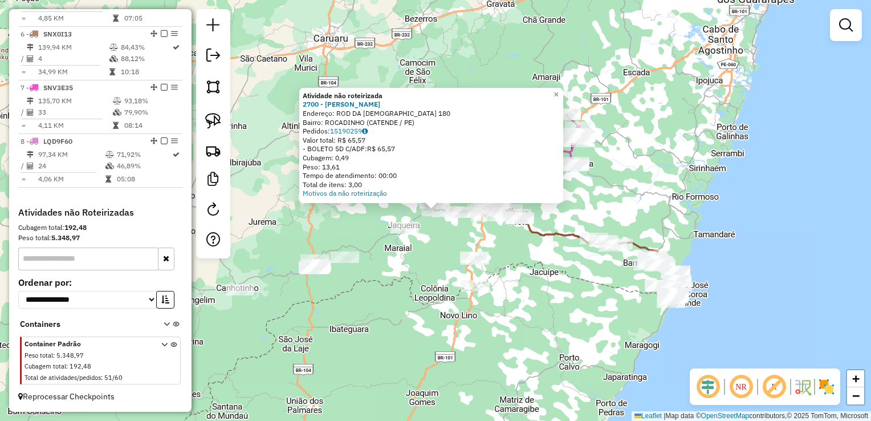
click at [422, 263] on div "Atividade não roteirizada 2700 - ALBERTO SOARES DA SI Endereço: ROD DA IGREJA 1…" at bounding box center [435, 210] width 871 height 421
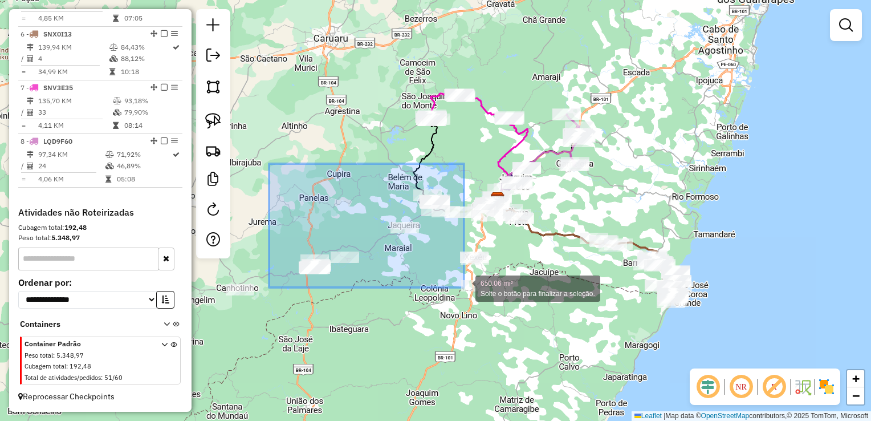
click at [463, 289] on div "650.06 mi² Solte o botão para finalizar a seleção. Janela de atendimento Grade …" at bounding box center [435, 210] width 871 height 421
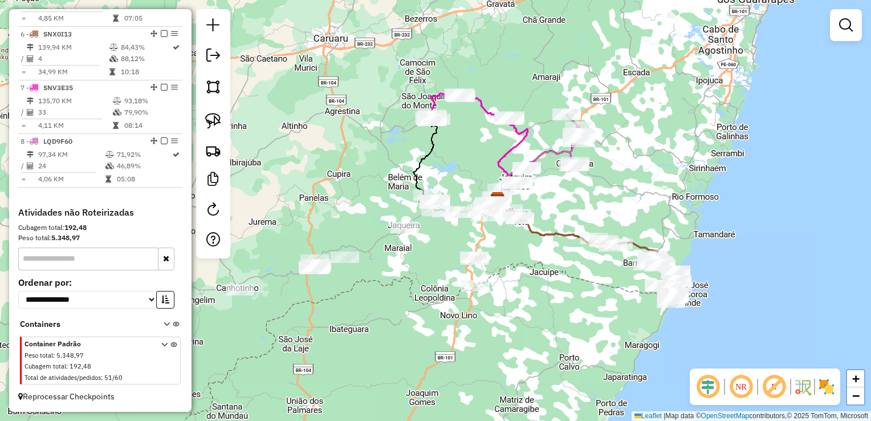
click at [415, 269] on div "Janela de atendimento Grade de atendimento Capacidade Transportadoras Veículos …" at bounding box center [435, 210] width 871 height 421
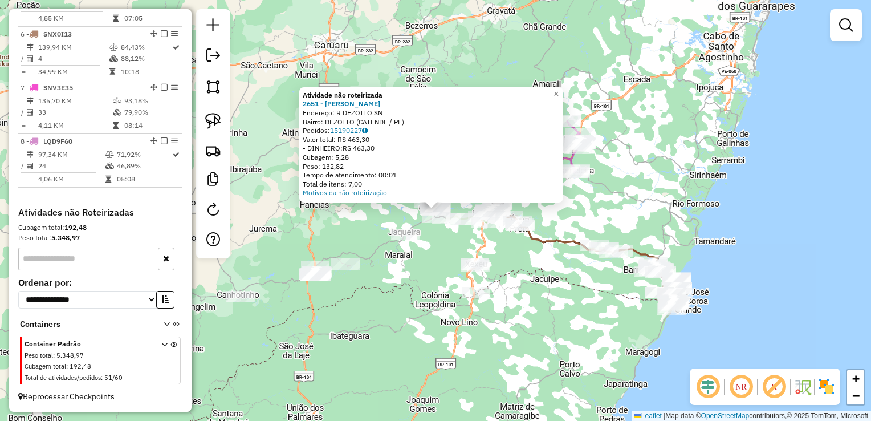
click at [406, 258] on div "Atividade não roteirizada 2651 - JEAN MARCOS SANTOS L Endereço: R DEZOITO SN Ba…" at bounding box center [435, 210] width 871 height 421
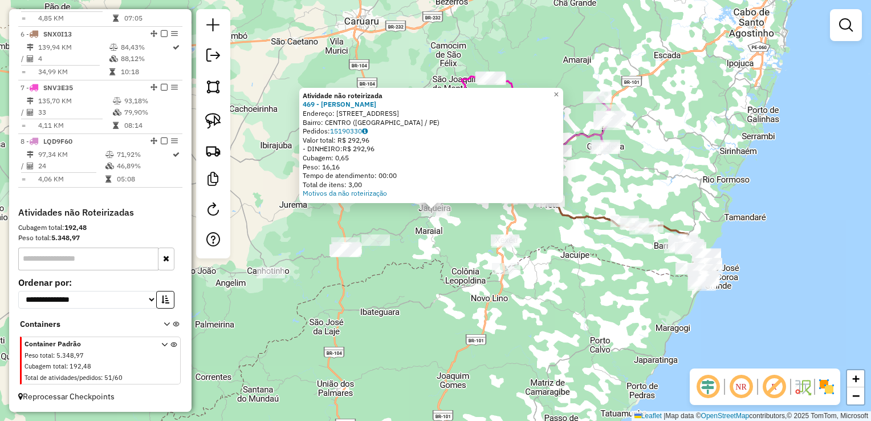
click at [383, 257] on div "Atividade não roteirizada 469 - JOSE ENILDO DOS SANT Endereço: R EG JAQUEIRA 50…" at bounding box center [435, 210] width 871 height 421
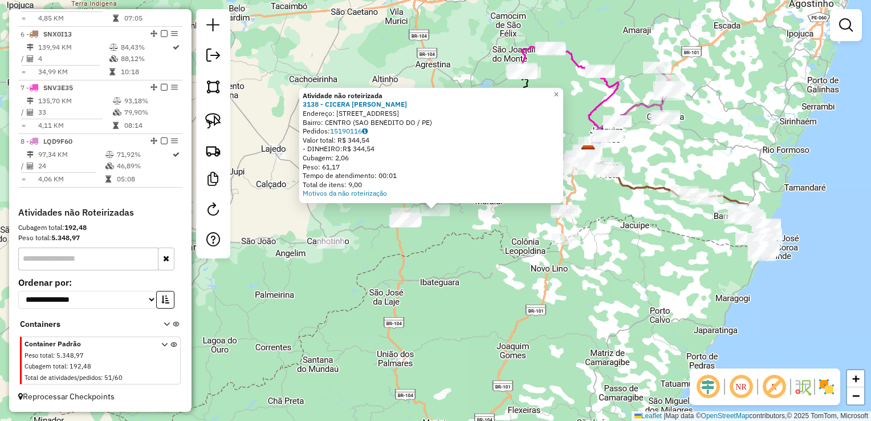
click at [387, 262] on div "Atividade não roteirizada 3138 - CICERA MARIA LOURENC Endereço: R BOA VISTA 382…" at bounding box center [435, 210] width 871 height 421
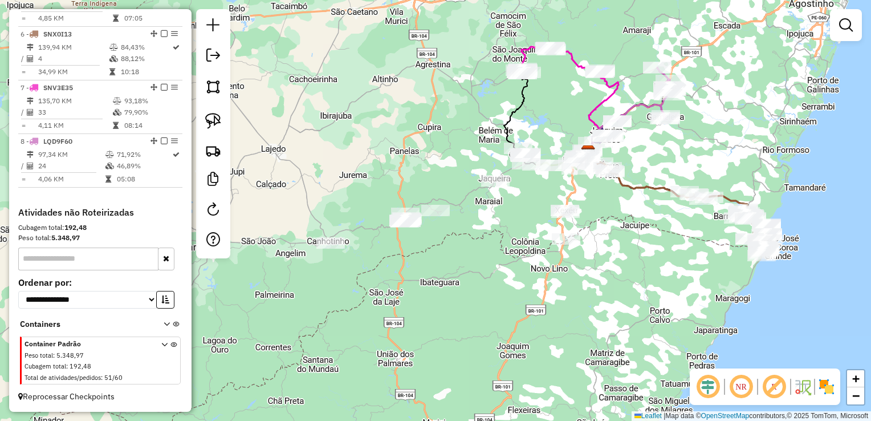
click at [403, 228] on div at bounding box center [405, 221] width 29 height 11
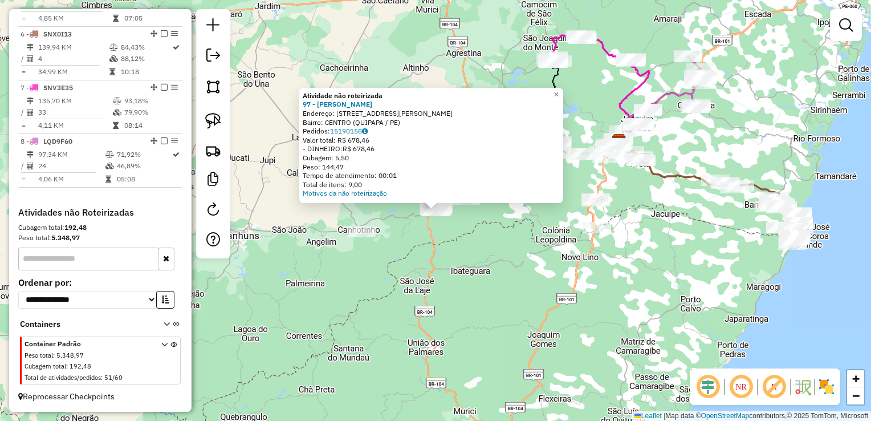
click at [424, 246] on div "Atividade não roteirizada 97 - JOSIAS JOAO DOS ANJO Endereço: R ERNESTO G DE OL…" at bounding box center [435, 210] width 871 height 421
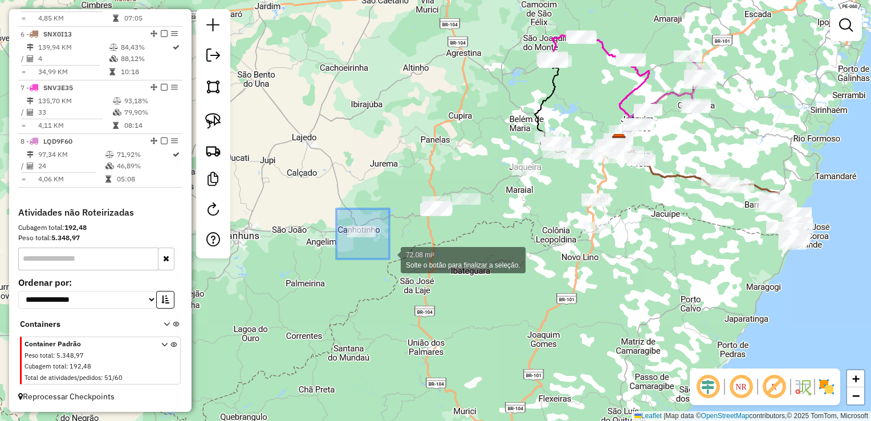
drag, startPoint x: 337, startPoint y: 211, endPoint x: 390, endPoint y: 259, distance: 71.5
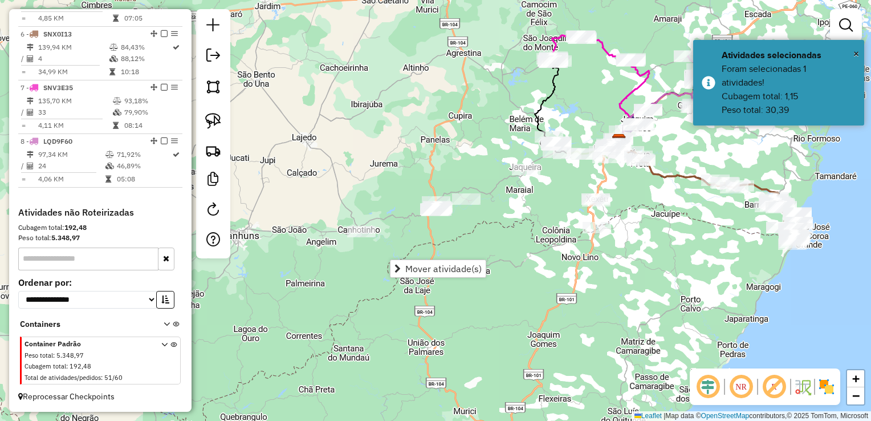
click at [413, 240] on div "Janela de atendimento Grade de atendimento Capacidade Transportadoras Veículos …" at bounding box center [435, 210] width 871 height 421
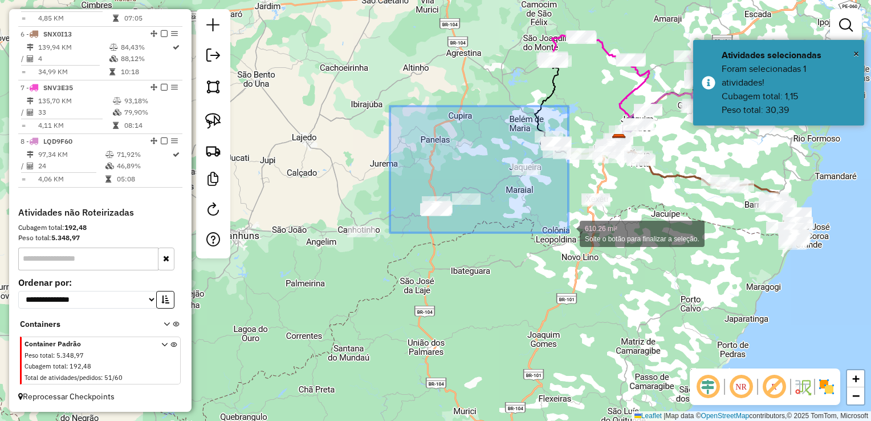
drag, startPoint x: 390, startPoint y: 106, endPoint x: 569, endPoint y: 233, distance: 218.9
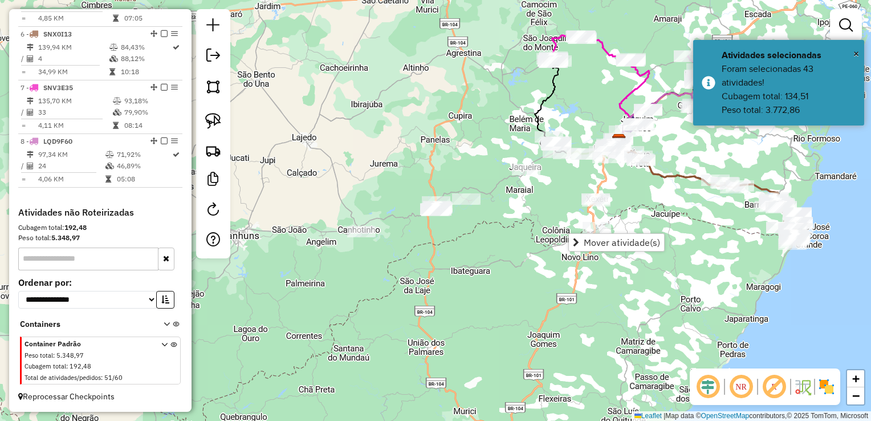
click at [525, 228] on div "Janela de atendimento Grade de atendimento Capacidade Transportadoras Veículos …" at bounding box center [435, 210] width 871 height 421
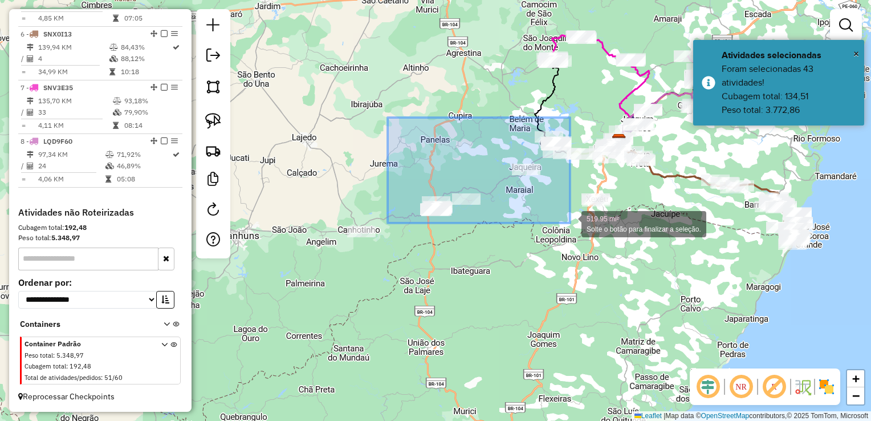
drag, startPoint x: 388, startPoint y: 117, endPoint x: 570, endPoint y: 223, distance: 210.8
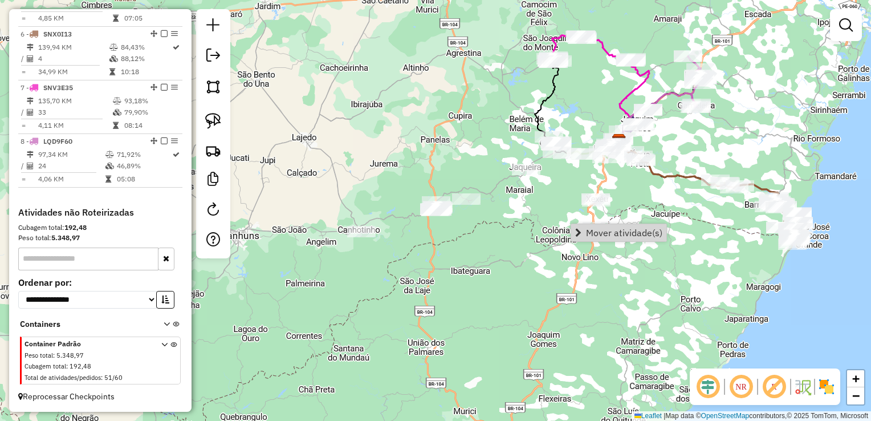
click at [554, 194] on div "Janela de atendimento Grade de atendimento Capacidade Transportadoras Veículos …" at bounding box center [435, 210] width 871 height 421
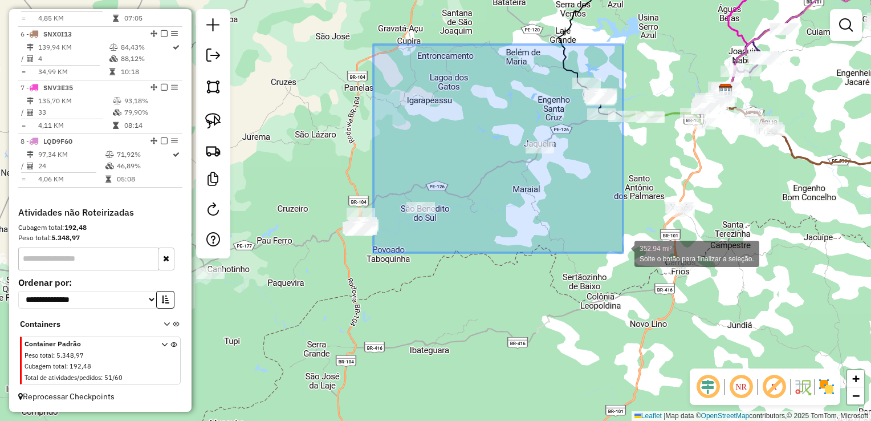
drag, startPoint x: 374, startPoint y: 44, endPoint x: 623, endPoint y: 253, distance: 325.2
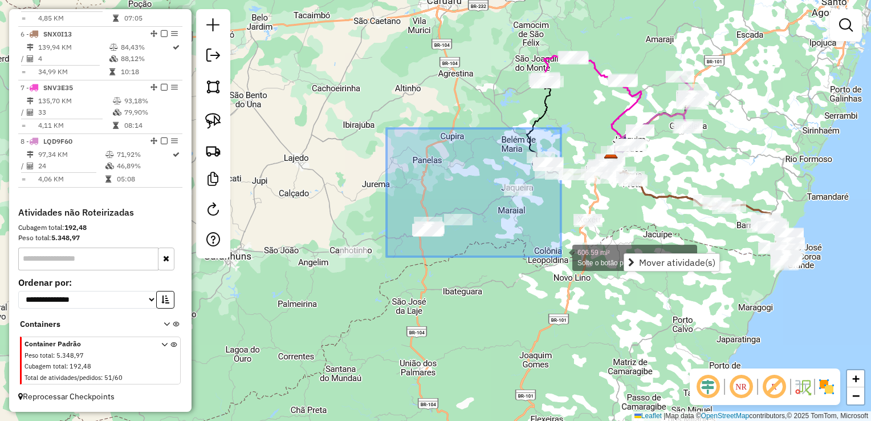
drag, startPoint x: 387, startPoint y: 149, endPoint x: 561, endPoint y: 257, distance: 205.1
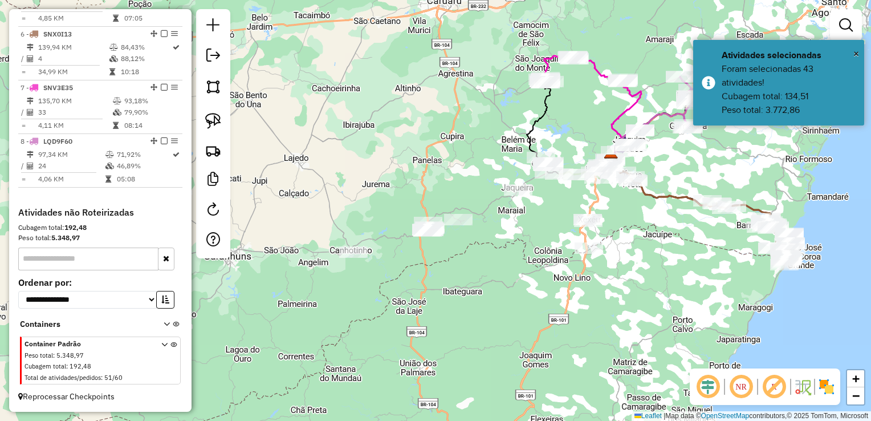
click at [534, 230] on div "Janela de atendimento Grade de atendimento Capacidade Transportadoras Veículos …" at bounding box center [435, 210] width 871 height 421
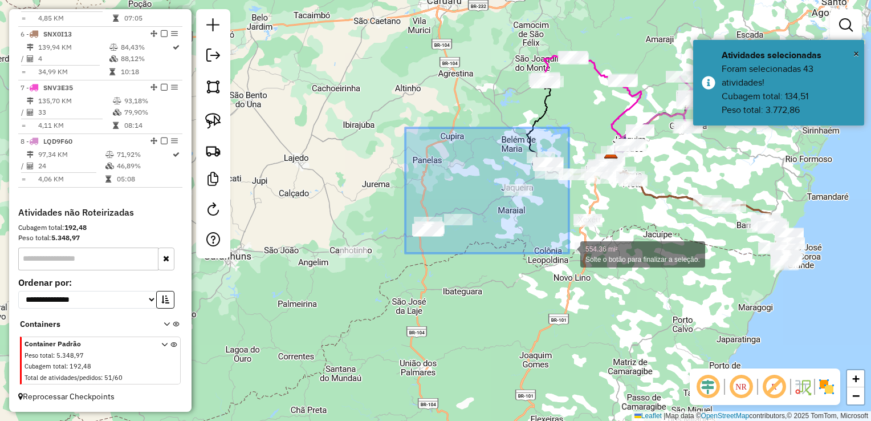
drag, startPoint x: 406, startPoint y: 128, endPoint x: 569, endPoint y: 253, distance: 206.2
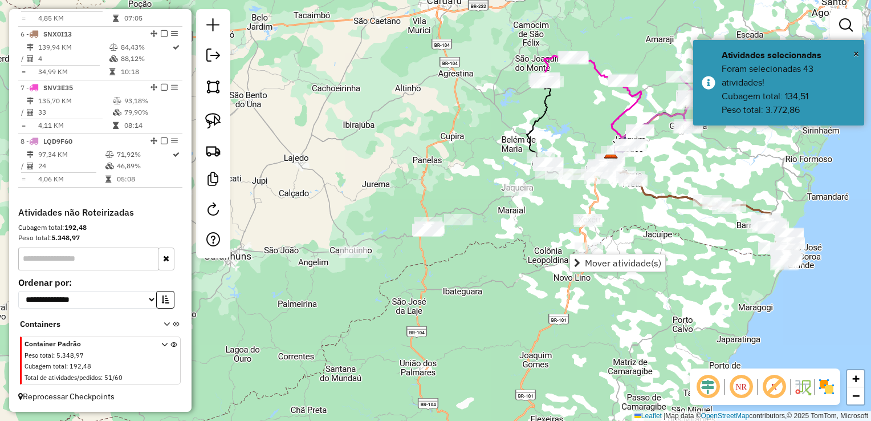
click at [493, 256] on div "Janela de atendimento Grade de atendimento Capacidade Transportadoras Veículos …" at bounding box center [435, 210] width 871 height 421
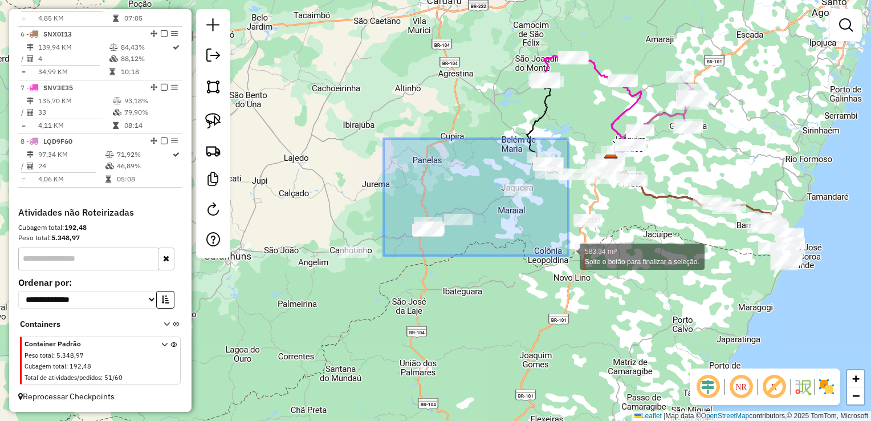
drag, startPoint x: 388, startPoint y: 154, endPoint x: 569, endPoint y: 256, distance: 207.4
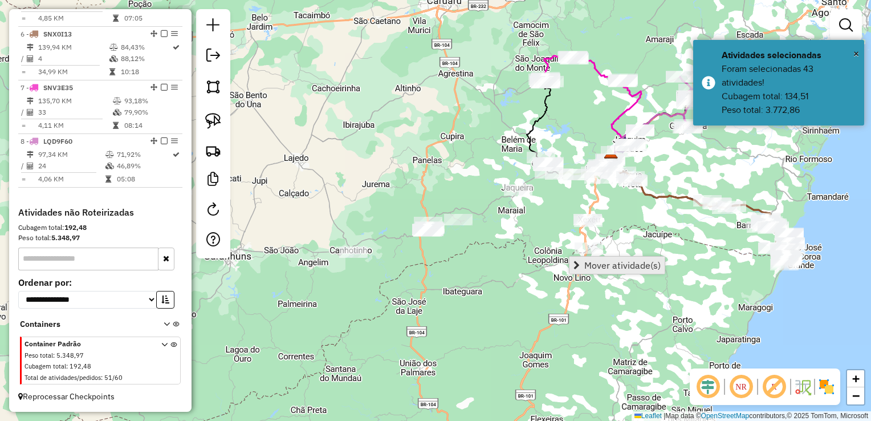
click at [587, 265] on span "Mover atividade(s)" at bounding box center [623, 265] width 76 height 9
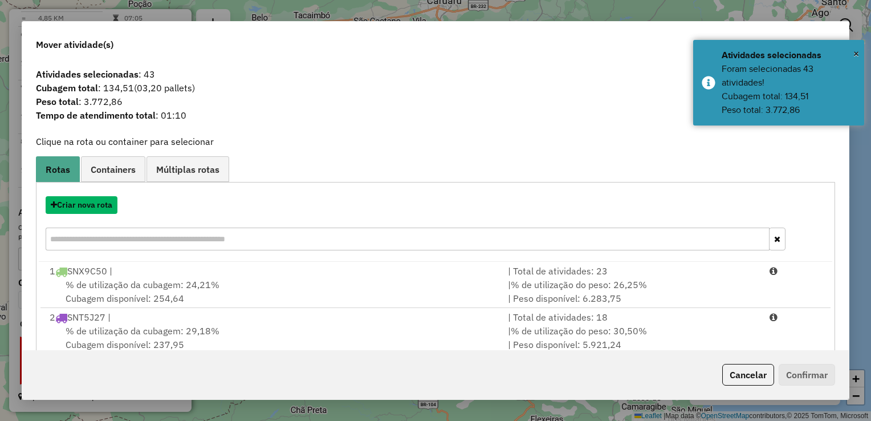
click at [89, 205] on button "Criar nova rota" at bounding box center [82, 205] width 72 height 18
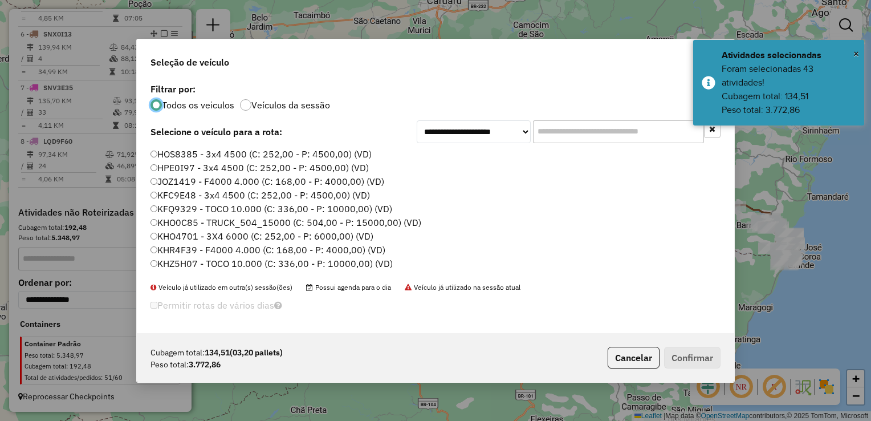
click at [577, 125] on input "text" at bounding box center [618, 131] width 171 height 23
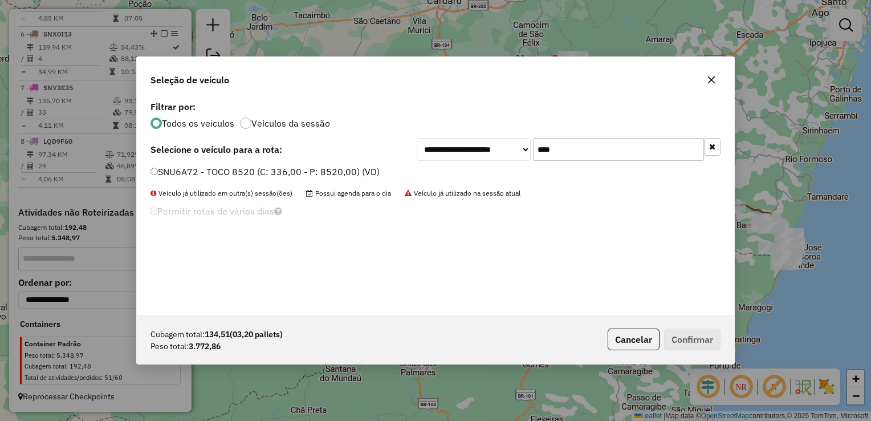
type input "****"
click at [159, 169] on label "SNU6A72 - TOCO 8520 (C: 336,00 - P: 8520,00) (VD)" at bounding box center [265, 172] width 229 height 14
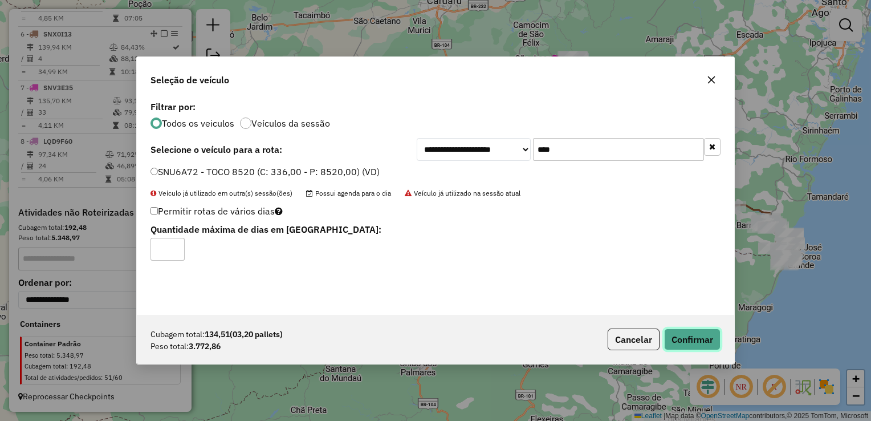
click at [678, 333] on button "Confirmar" at bounding box center [692, 340] width 56 height 22
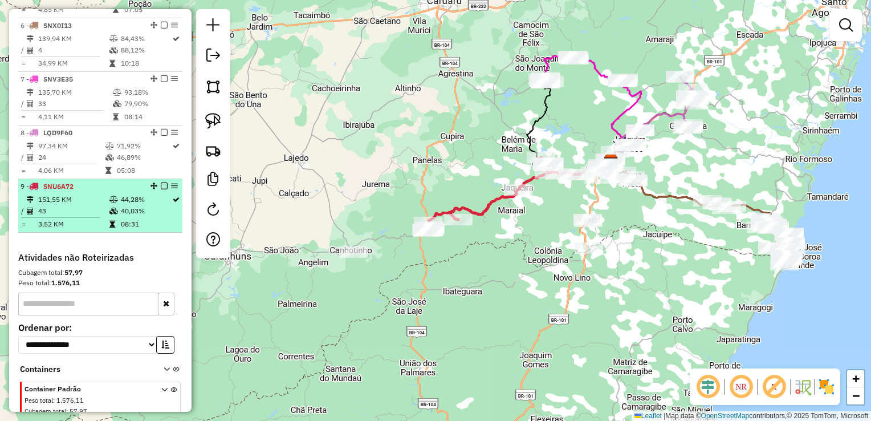
click at [55, 217] on td "43" at bounding box center [73, 210] width 71 height 11
select select "**********"
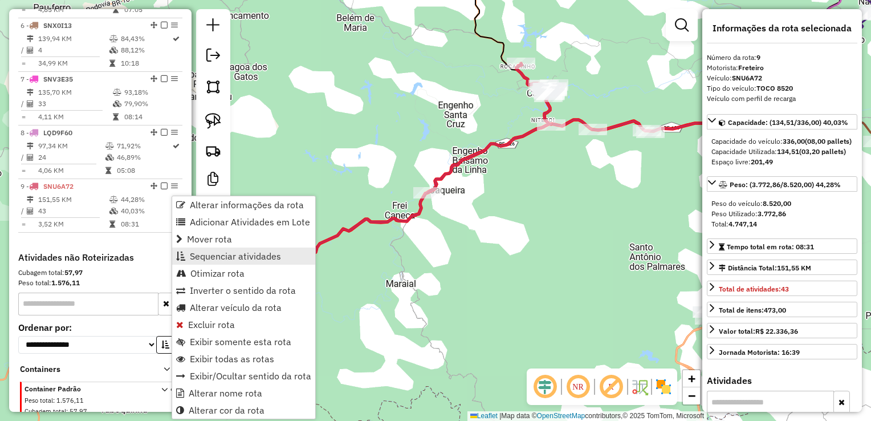
click at [221, 253] on span "Sequenciar atividades" at bounding box center [235, 256] width 91 height 9
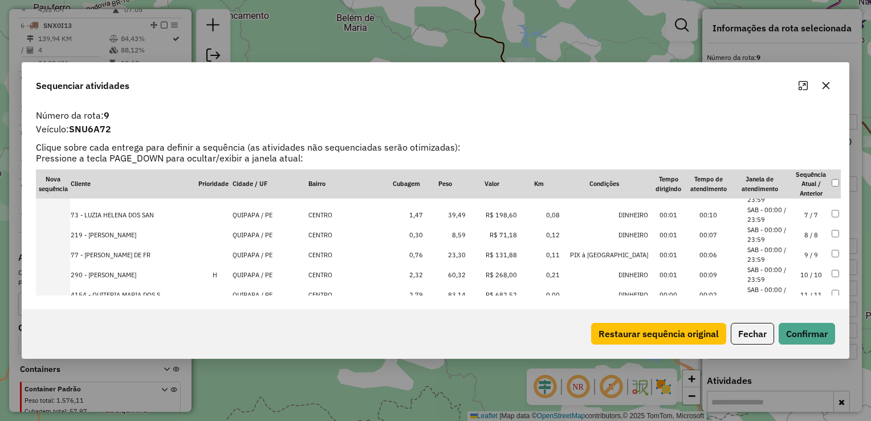
scroll to position [114, 0]
click at [460, 238] on td "8,59" at bounding box center [445, 234] width 43 height 20
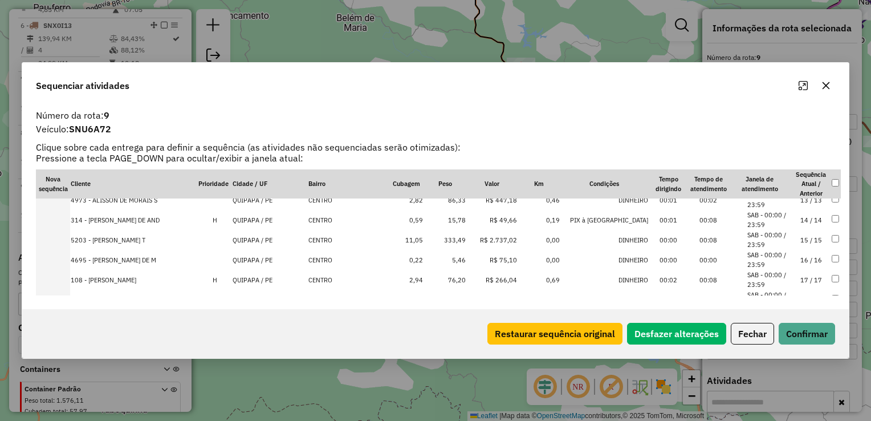
scroll to position [305, 0]
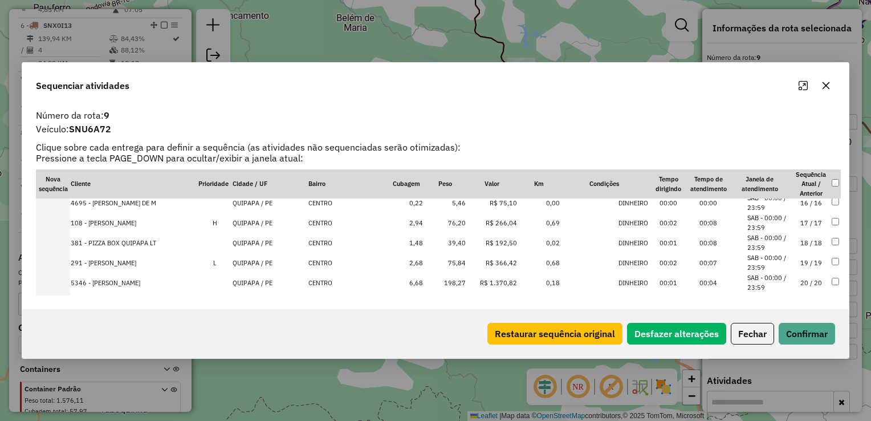
click at [463, 202] on td "5,46" at bounding box center [445, 203] width 43 height 20
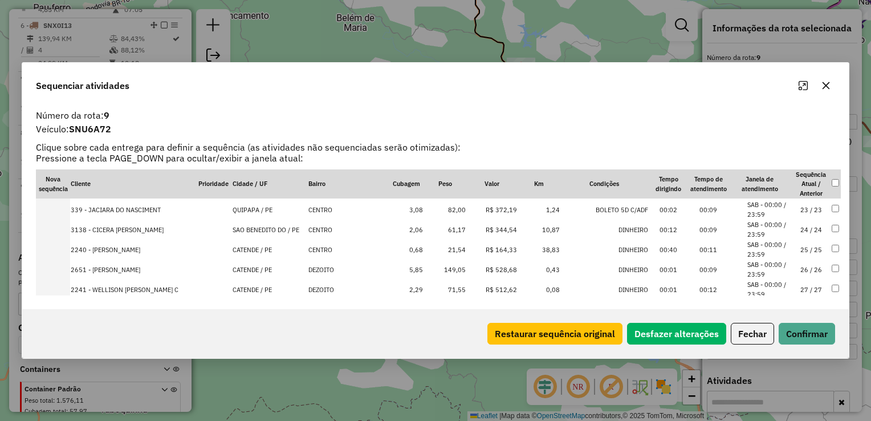
scroll to position [439, 0]
click at [459, 250] on td "21,54" at bounding box center [445, 248] width 43 height 20
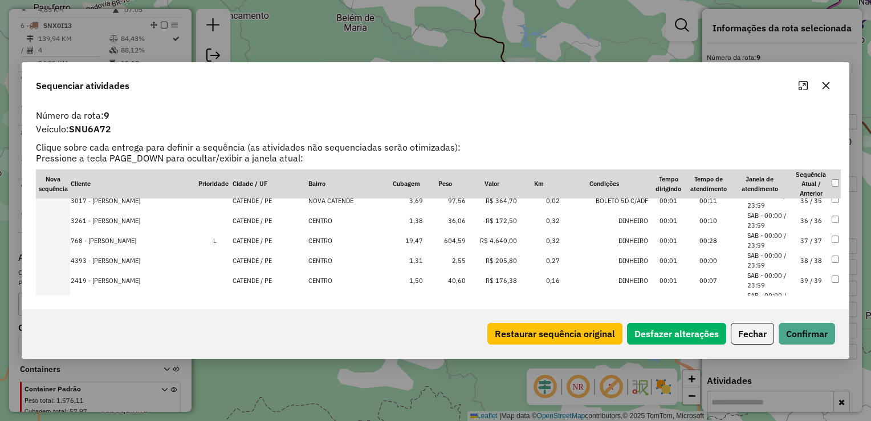
scroll to position [687, 0]
click at [452, 263] on td "2,55" at bounding box center [445, 260] width 43 height 20
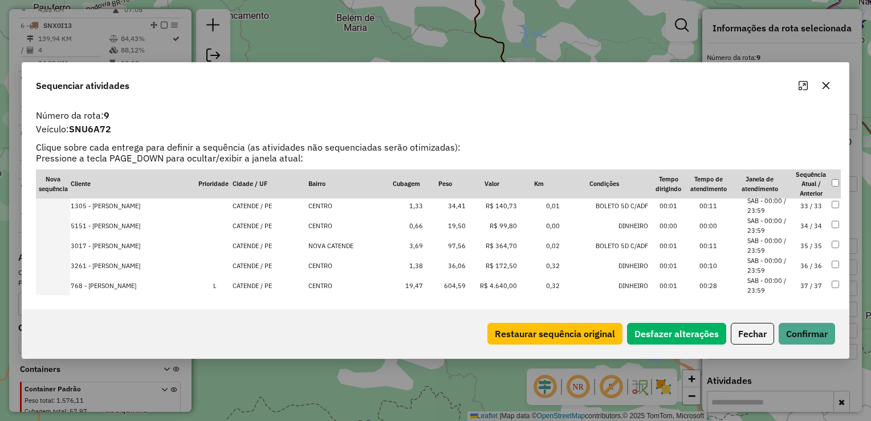
scroll to position [658, 0]
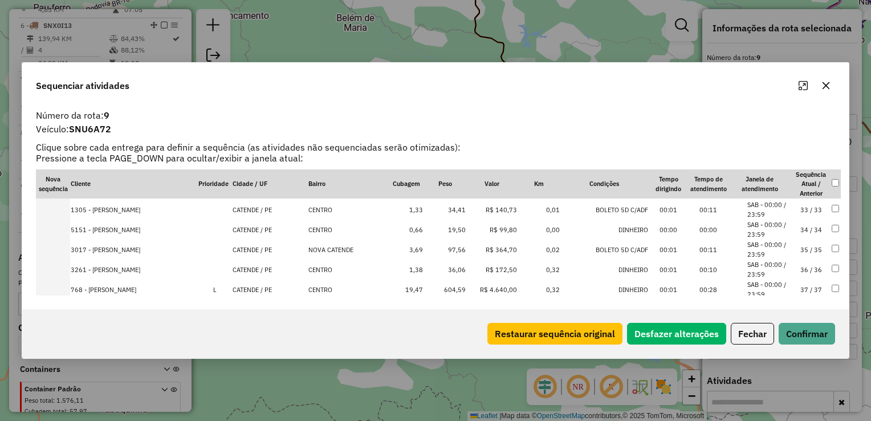
click at [459, 232] on td "19,50" at bounding box center [445, 230] width 43 height 20
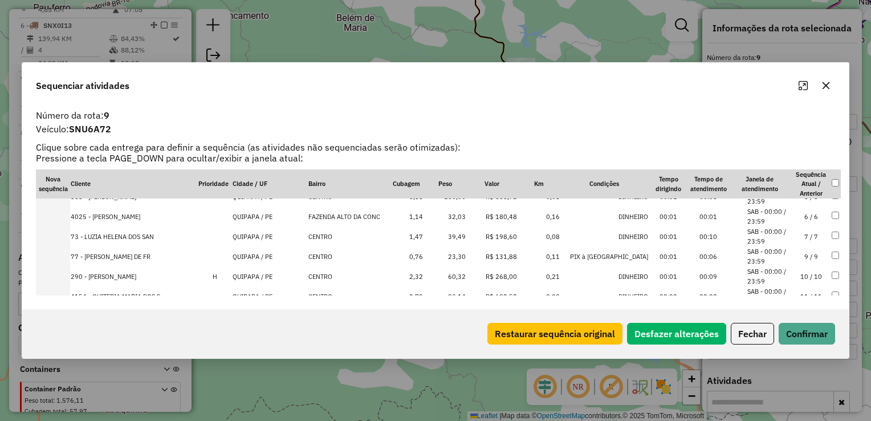
scroll to position [221, 0]
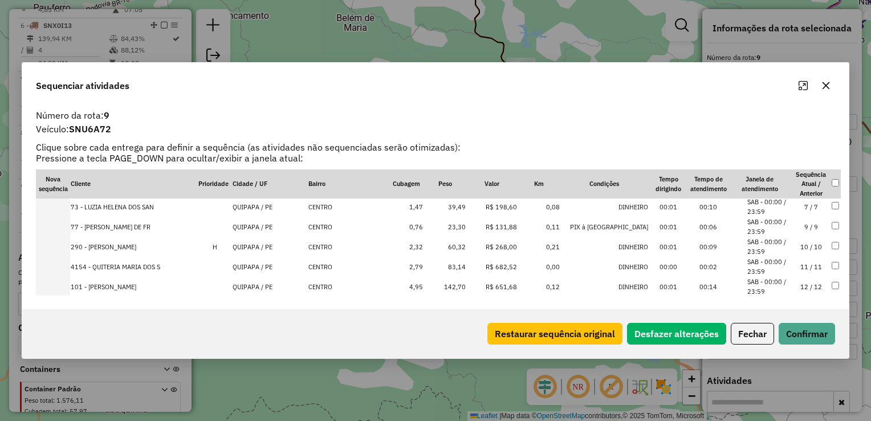
click at [457, 228] on td "23,30" at bounding box center [445, 227] width 43 height 20
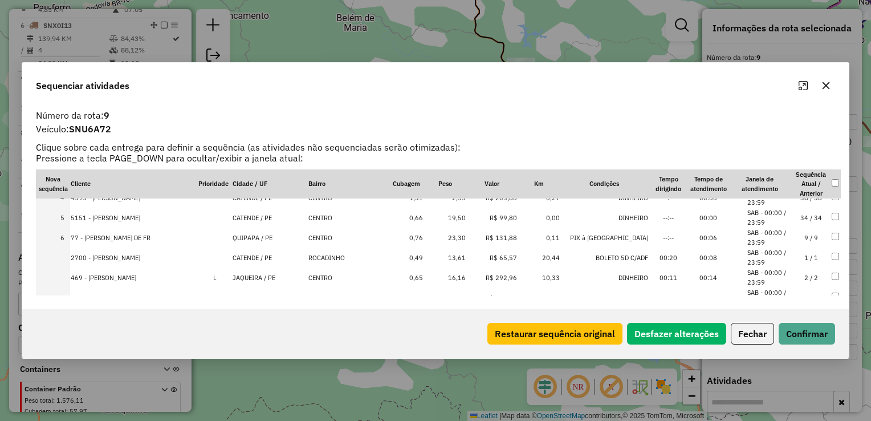
scroll to position [70, 0]
click at [461, 259] on td "13,61" at bounding box center [445, 258] width 43 height 20
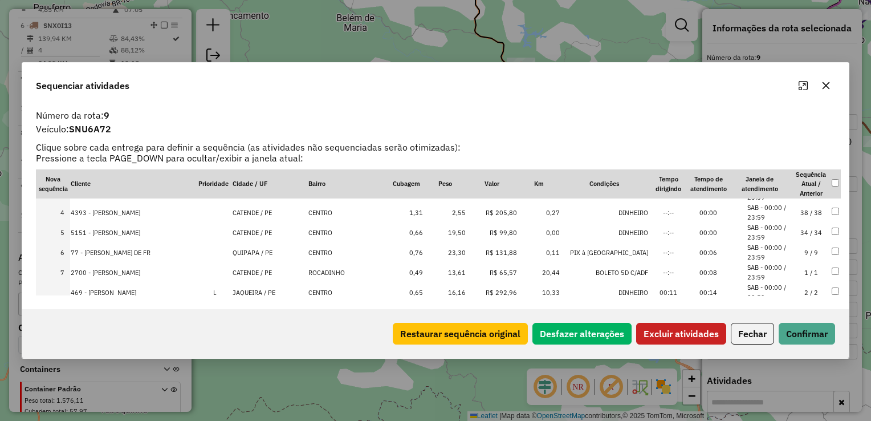
scroll to position [57, 0]
click at [719, 332] on button "Excluir atividades" at bounding box center [682, 334] width 90 height 22
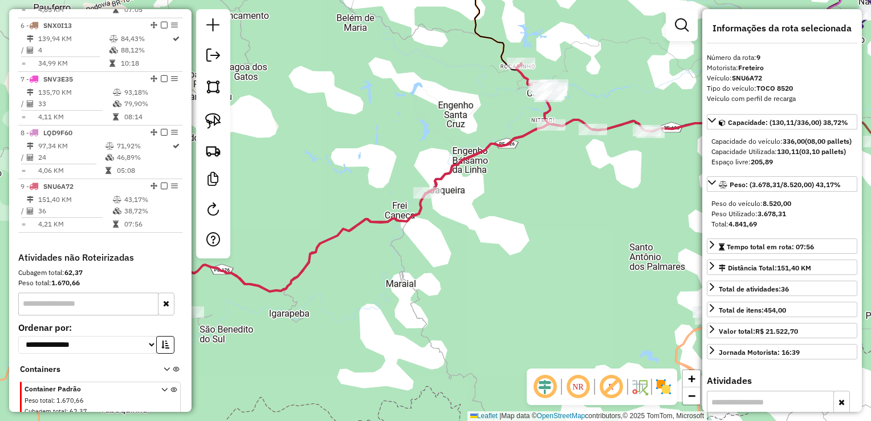
scroll to position [730, 0]
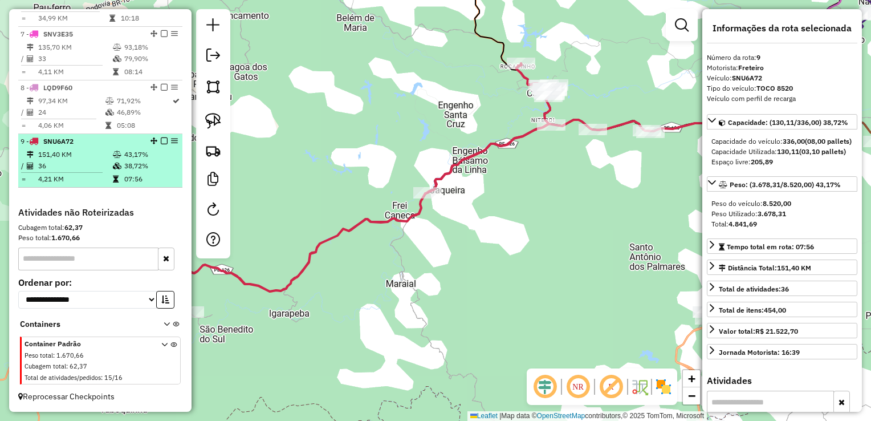
click at [55, 158] on td "151,40 KM" at bounding box center [75, 154] width 75 height 11
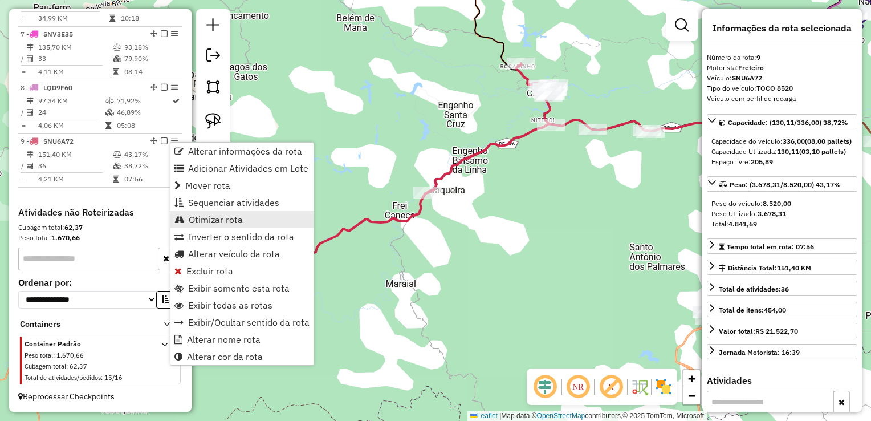
click at [201, 211] on link "Otimizar rota" at bounding box center [242, 219] width 143 height 17
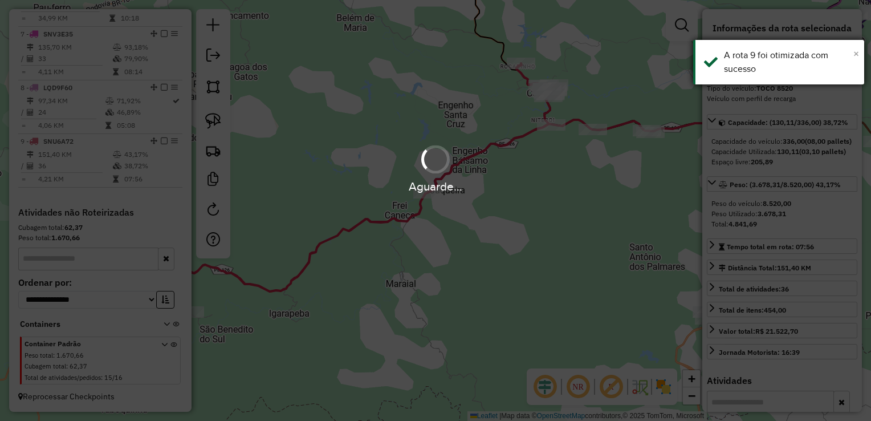
click at [857, 56] on span "×" at bounding box center [857, 53] width 6 height 13
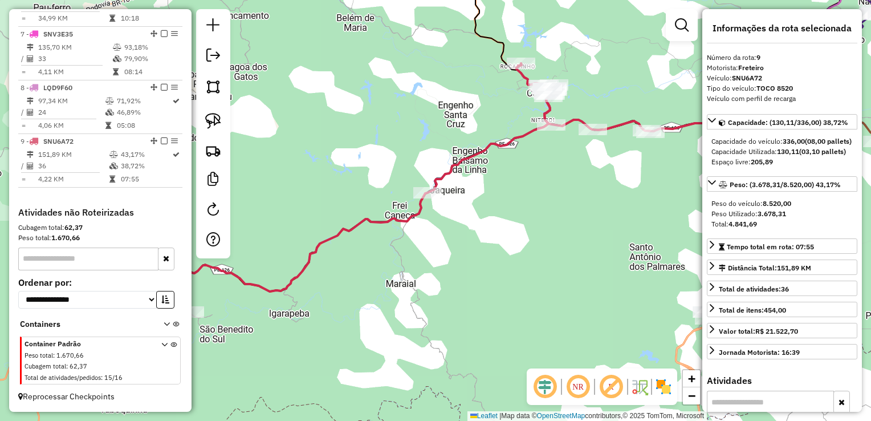
click at [326, 154] on div "Janela de atendimento Grade de atendimento Capacidade Transportadoras Veículos …" at bounding box center [435, 210] width 871 height 421
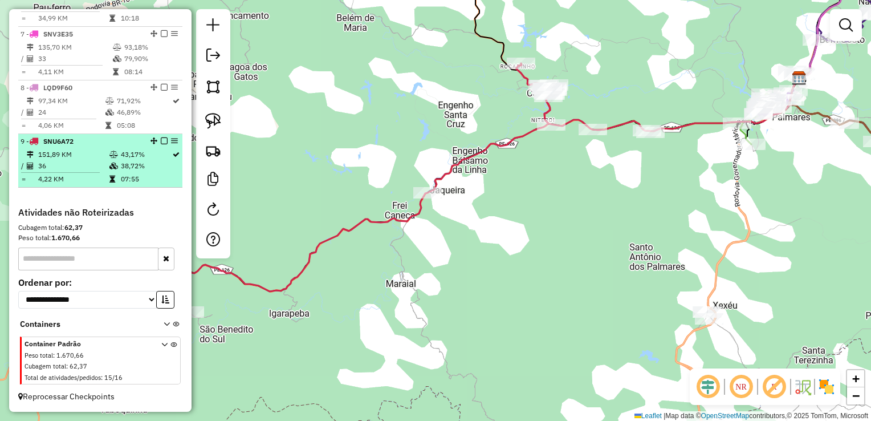
select select "**********"
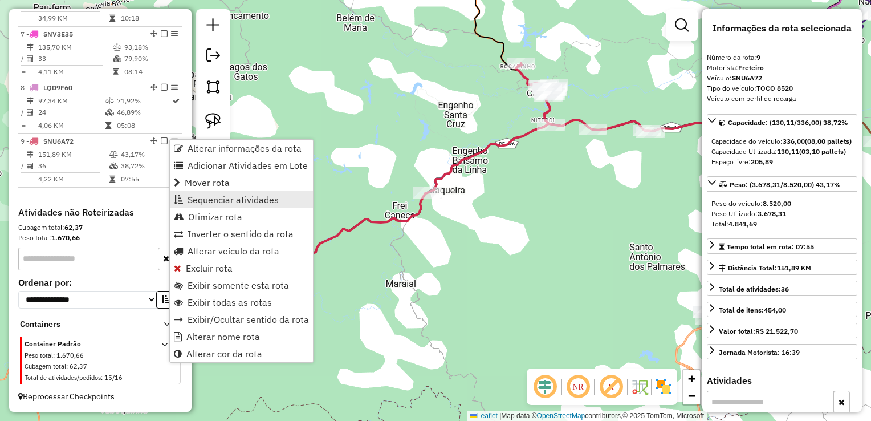
click at [253, 196] on span "Sequenciar atividades" at bounding box center [233, 199] width 91 height 9
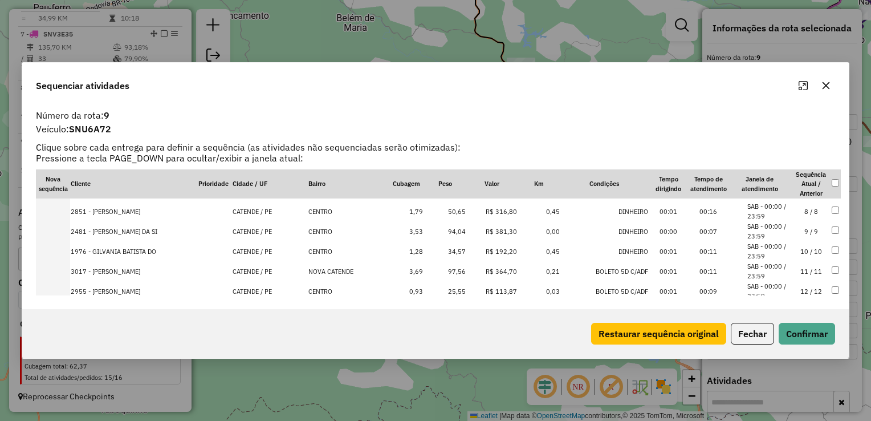
scroll to position [171, 0]
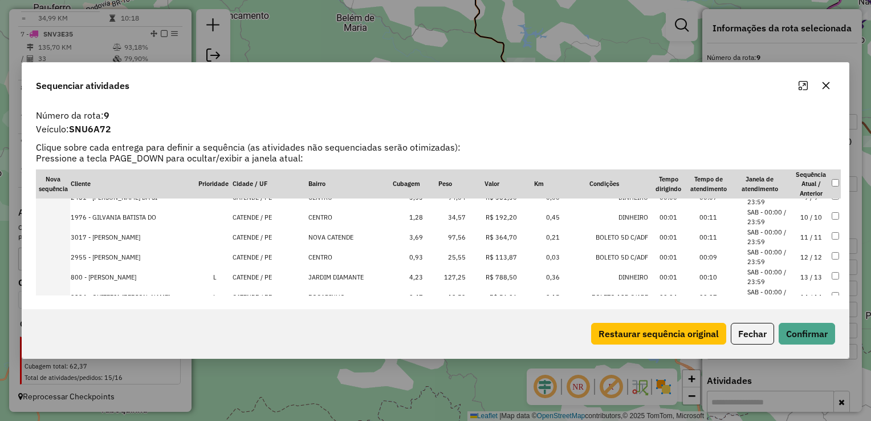
click at [459, 258] on td "25,55" at bounding box center [445, 257] width 43 height 20
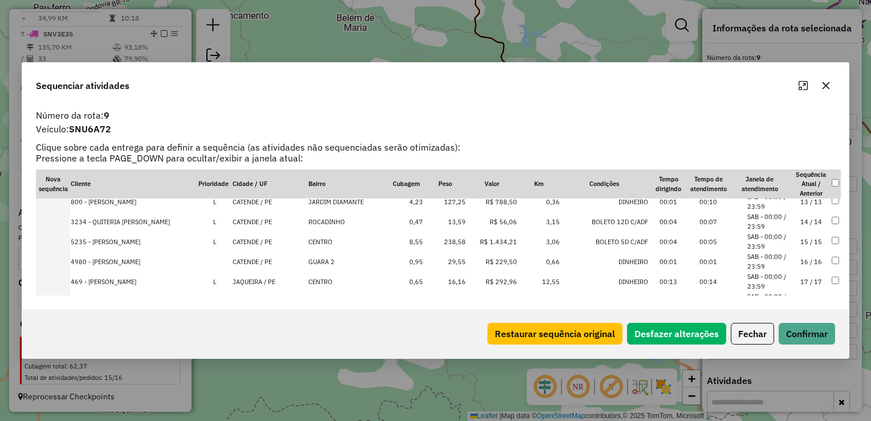
scroll to position [248, 0]
click at [460, 257] on td "29,55" at bounding box center [445, 260] width 43 height 20
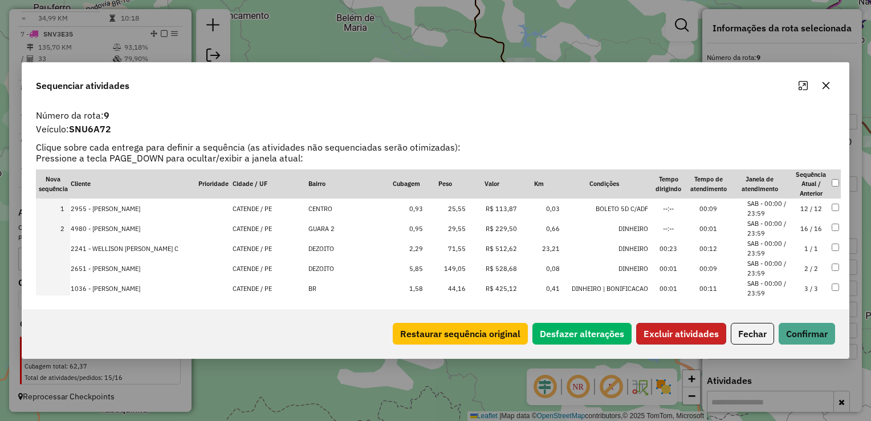
click at [703, 330] on button "Excluir atividades" at bounding box center [682, 334] width 90 height 22
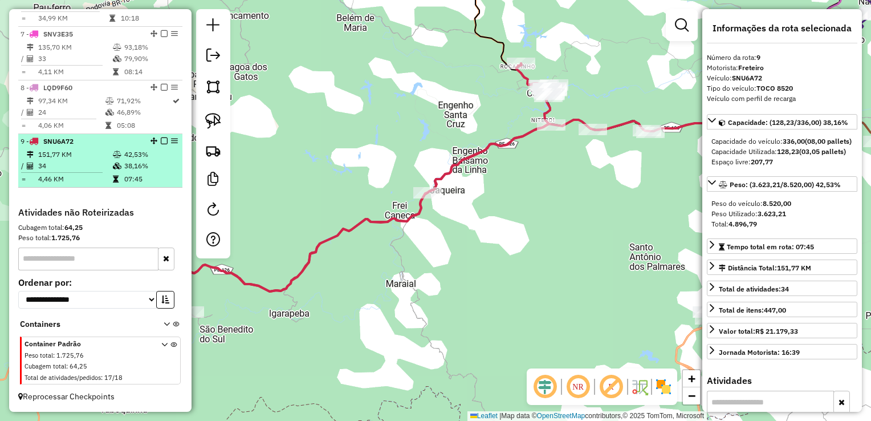
click at [68, 161] on td "34" at bounding box center [75, 165] width 75 height 11
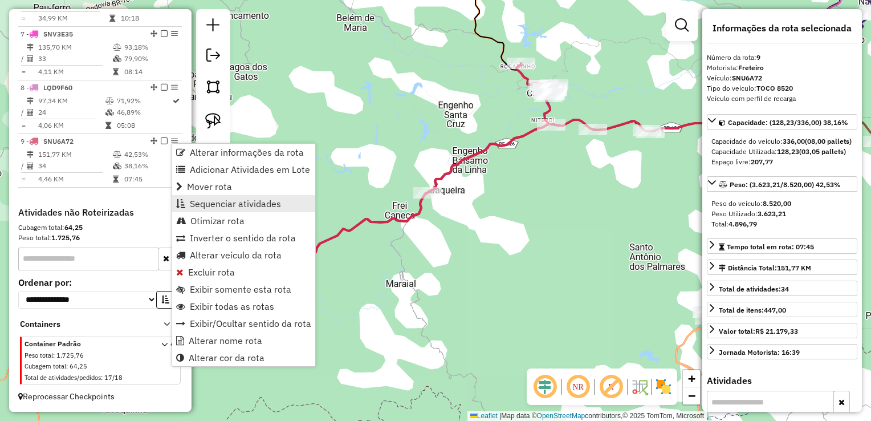
click at [214, 205] on span "Sequenciar atividades" at bounding box center [235, 203] width 91 height 9
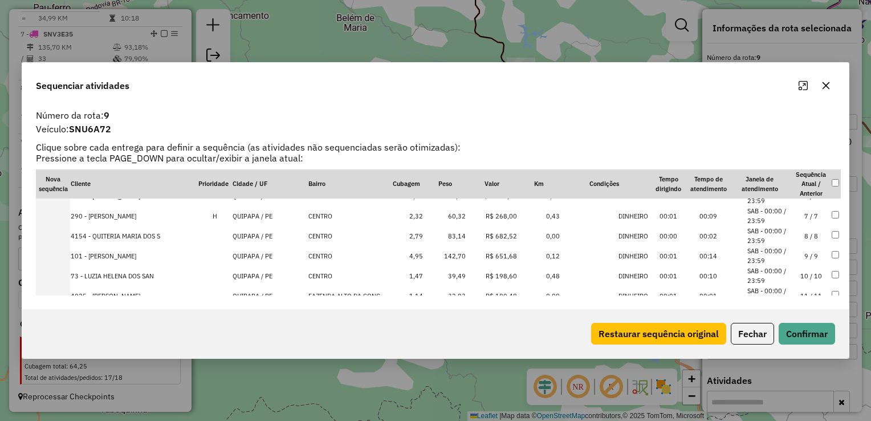
scroll to position [114, 0]
click at [830, 86] on button "button" at bounding box center [826, 85] width 18 height 18
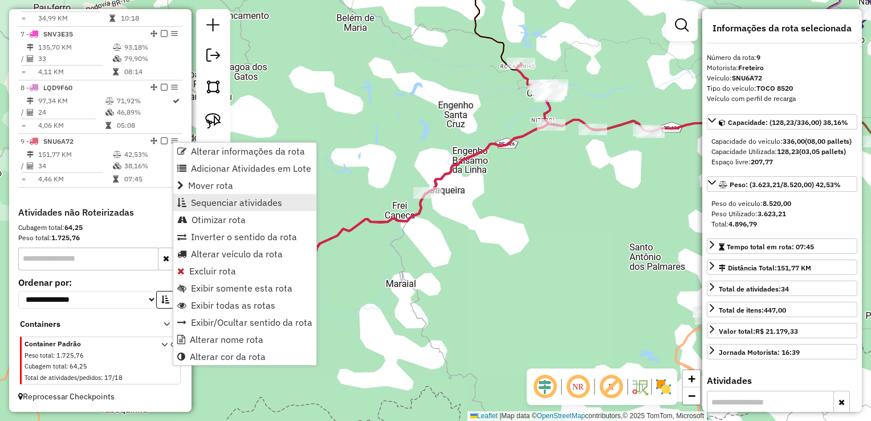
click at [225, 204] on span "Sequenciar atividades" at bounding box center [236, 202] width 91 height 9
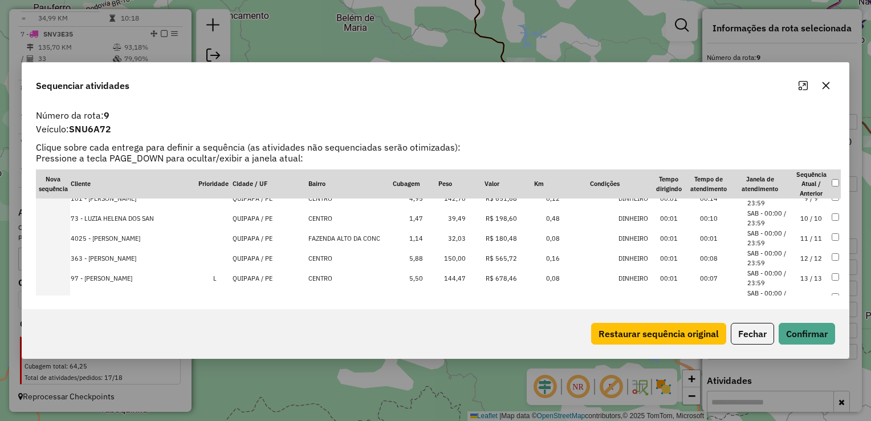
scroll to position [171, 0]
click at [462, 236] on td "32,03" at bounding box center [445, 237] width 43 height 20
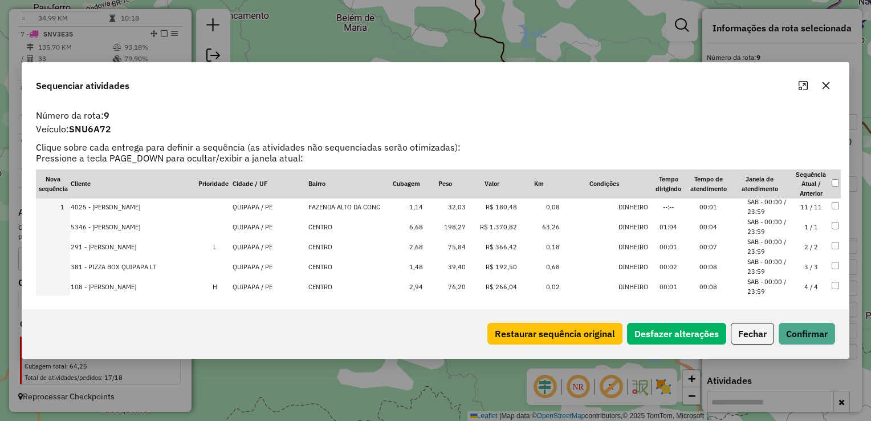
scroll to position [0, 0]
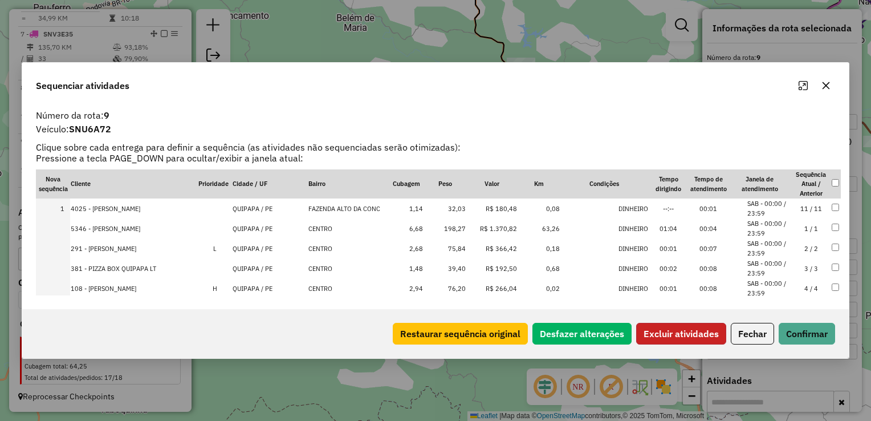
click at [680, 330] on button "Excluir atividades" at bounding box center [682, 334] width 90 height 22
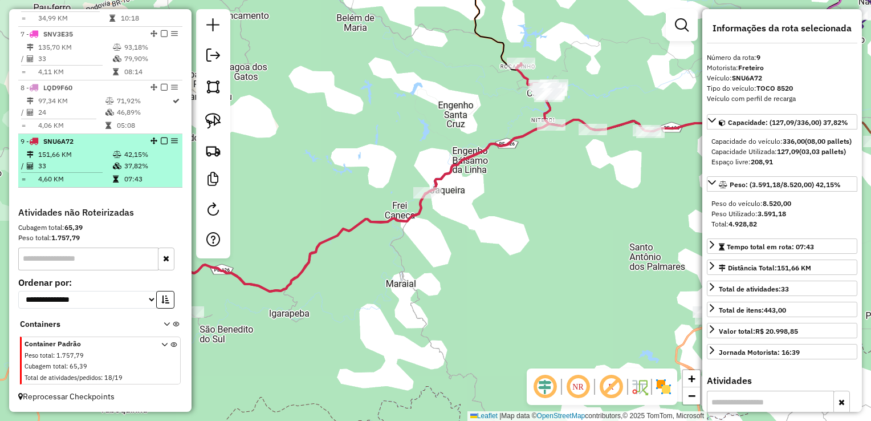
click at [62, 168] on td "33" at bounding box center [75, 165] width 75 height 11
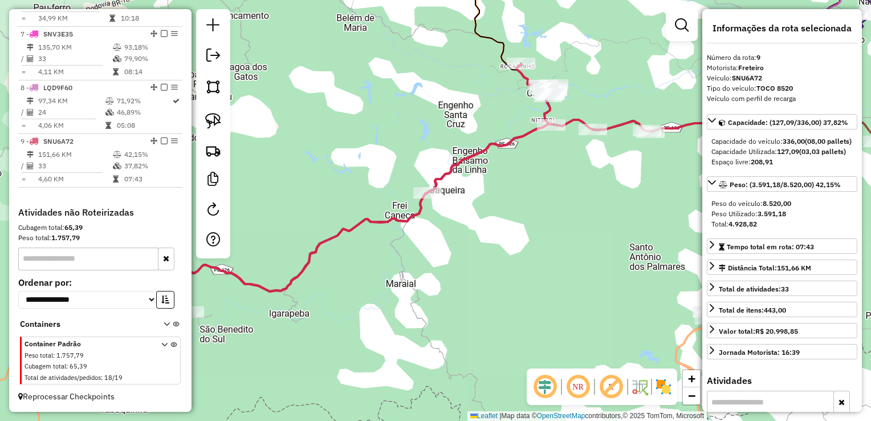
click at [311, 170] on div "Janela de atendimento Grade de atendimento Capacidade Transportadoras Veículos …" at bounding box center [435, 210] width 871 height 421
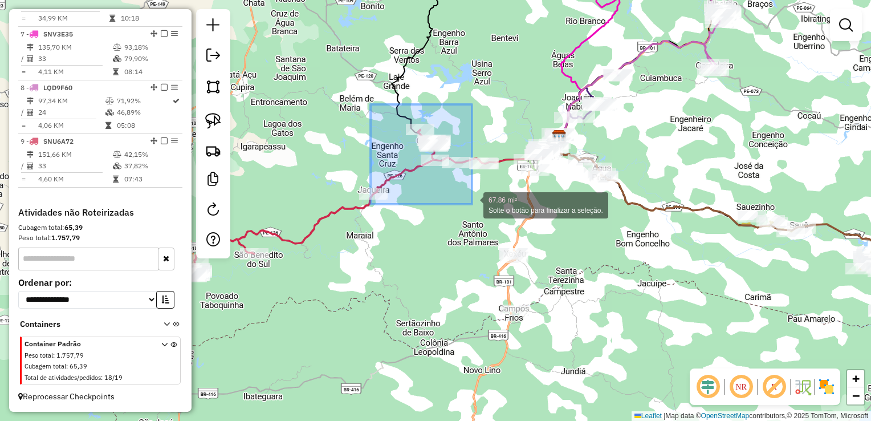
drag, startPoint x: 371, startPoint y: 111, endPoint x: 472, endPoint y: 204, distance: 138.0
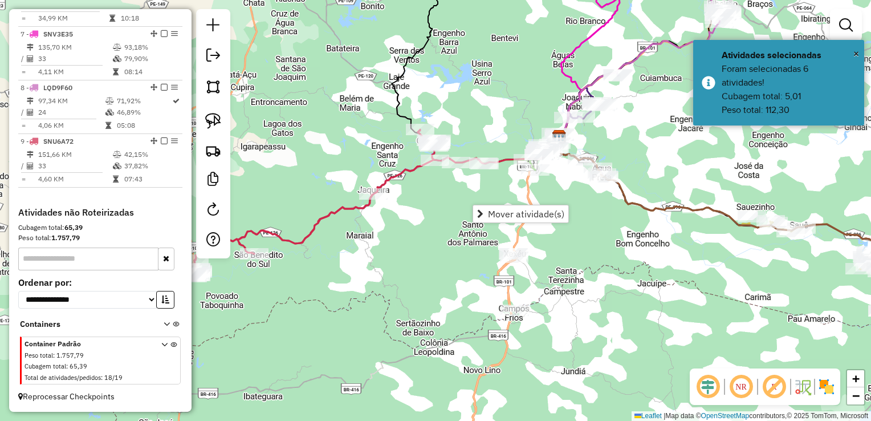
click at [408, 210] on div "Janela de atendimento Grade de atendimento Capacidade Transportadoras Veículos …" at bounding box center [435, 210] width 871 height 421
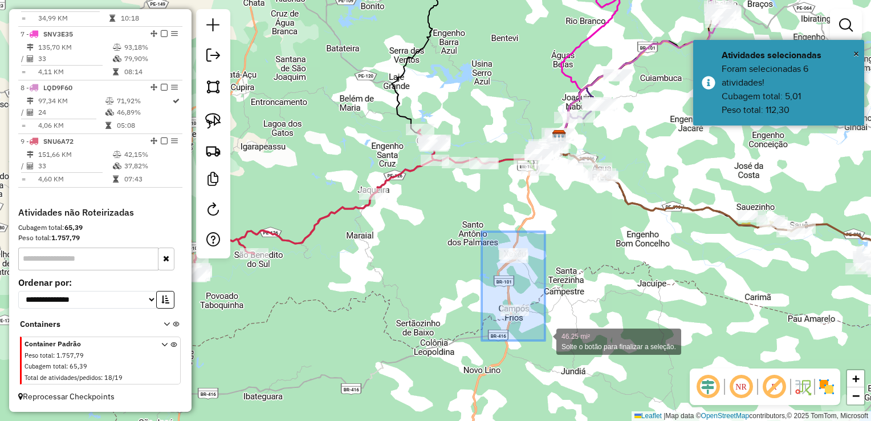
drag, startPoint x: 514, startPoint y: 328, endPoint x: 545, endPoint y: 340, distance: 33.8
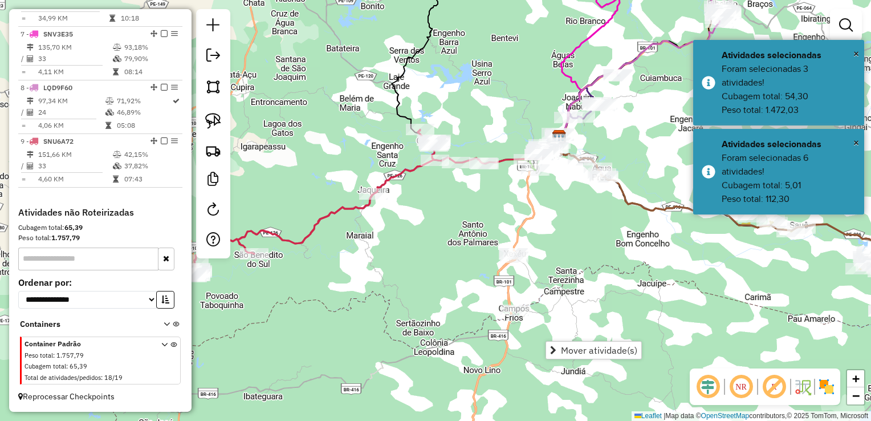
click at [612, 284] on div "Janela de atendimento Grade de atendimento Capacidade Transportadoras Veículos …" at bounding box center [435, 210] width 871 height 421
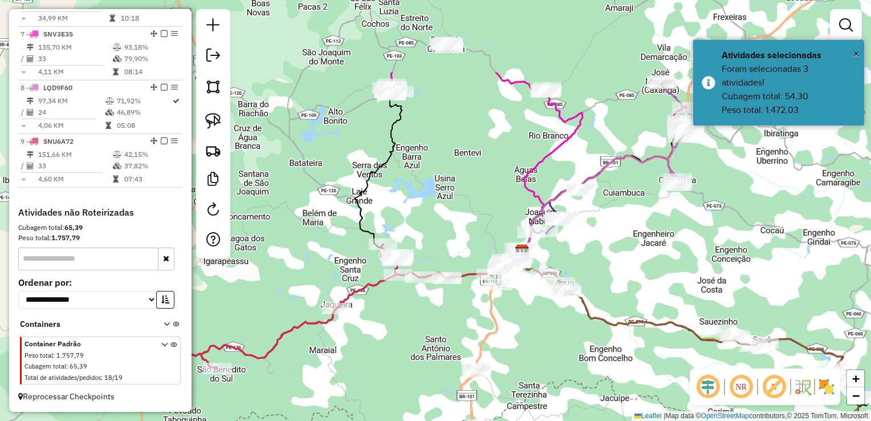
drag, startPoint x: 483, startPoint y: 342, endPoint x: 592, endPoint y: 389, distance: 118.6
click at [592, 389] on div "Janela de atendimento Grade de atendimento Capacidade Transportadoras Veículos …" at bounding box center [435, 210] width 871 height 421
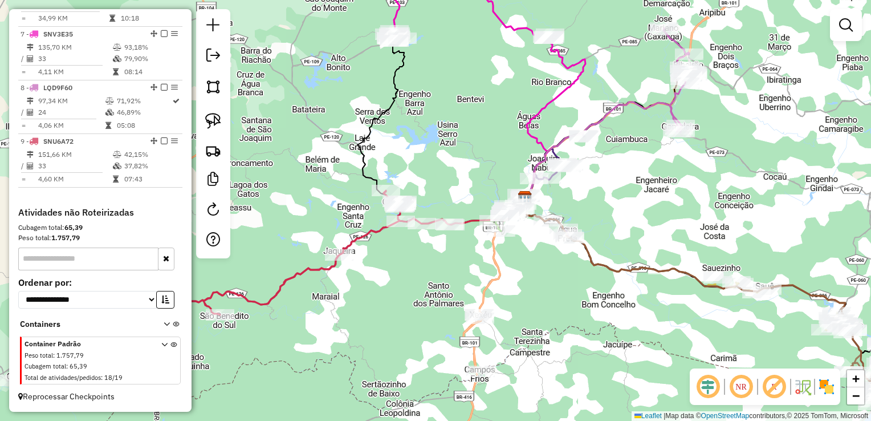
drag, startPoint x: 401, startPoint y: 375, endPoint x: 398, endPoint y: 298, distance: 77.0
click at [399, 300] on div "Janela de atendimento Grade de atendimento Capacidade Transportadoras Veículos …" at bounding box center [435, 210] width 871 height 421
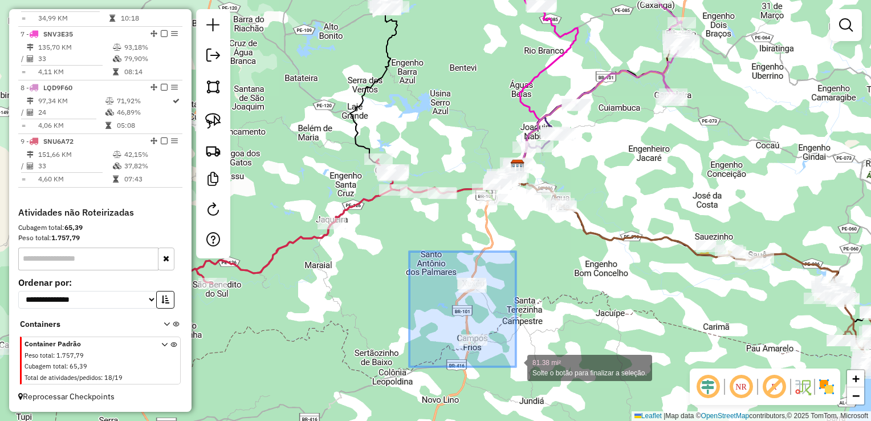
drag, startPoint x: 413, startPoint y: 272, endPoint x: 519, endPoint y: 367, distance: 141.8
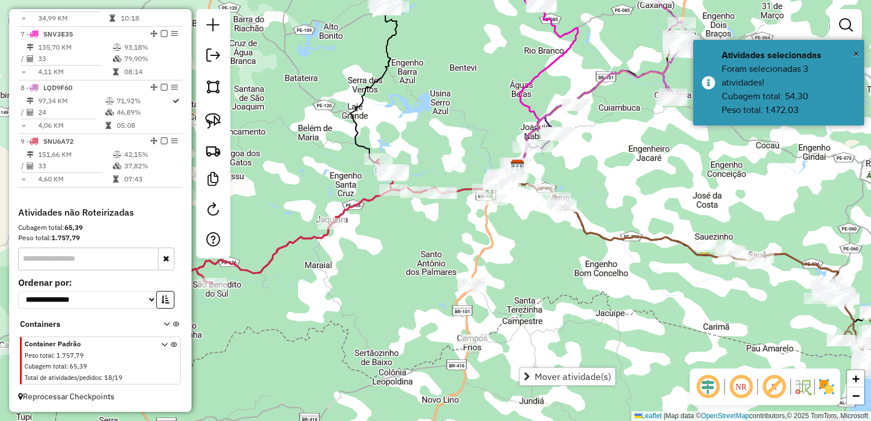
click at [529, 266] on div "Janela de atendimento Grade de atendimento Capacidade Transportadoras Veículos …" at bounding box center [435, 210] width 871 height 421
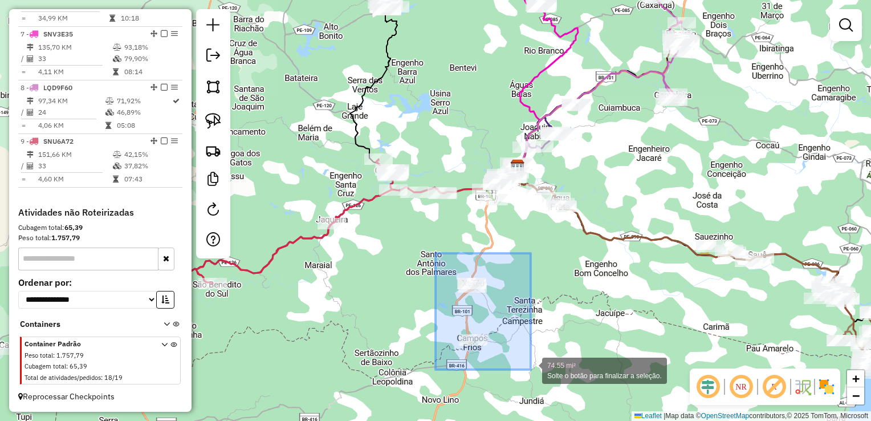
drag, startPoint x: 436, startPoint y: 318, endPoint x: 531, endPoint y: 370, distance: 108.5
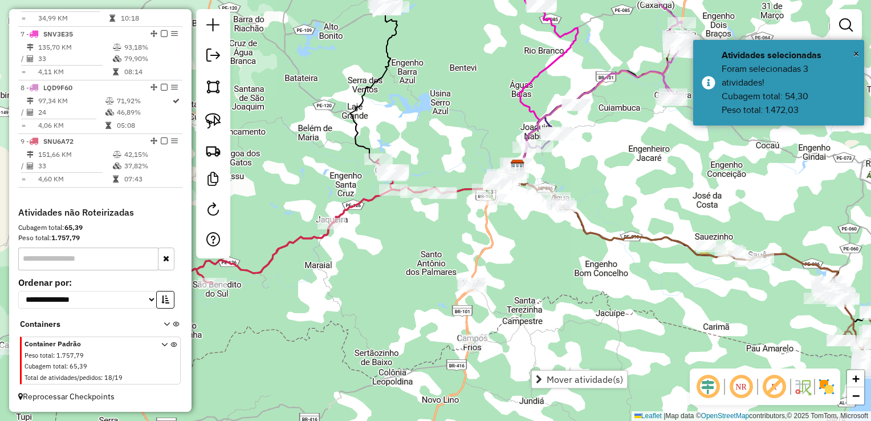
click at [510, 279] on div "Janela de atendimento Grade de atendimento Capacidade Transportadoras Veículos …" at bounding box center [435, 210] width 871 height 421
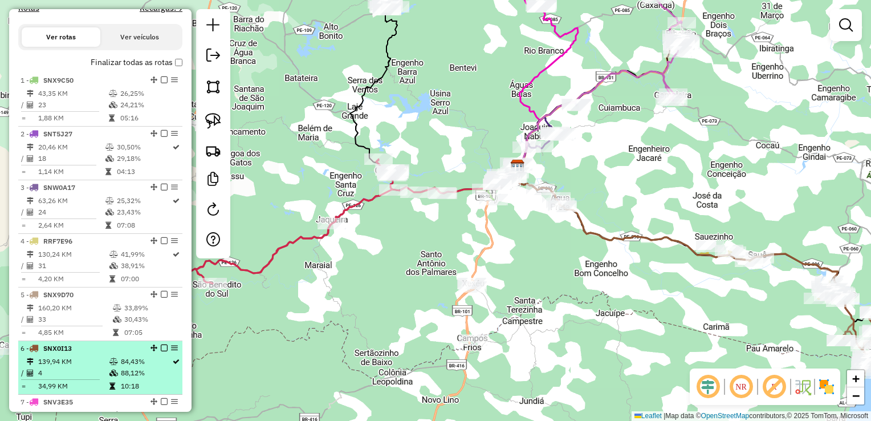
scroll to position [331, 0]
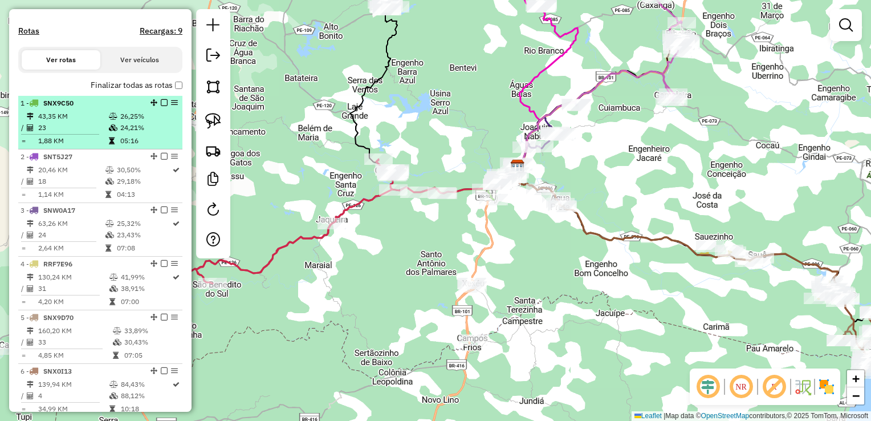
click at [64, 133] on td "23" at bounding box center [73, 127] width 71 height 11
select select "**********"
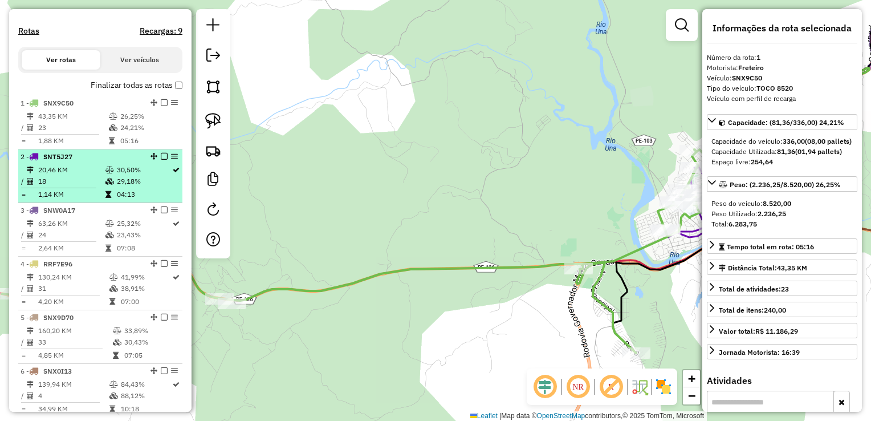
click at [73, 176] on td "20,46 KM" at bounding box center [71, 169] width 67 height 11
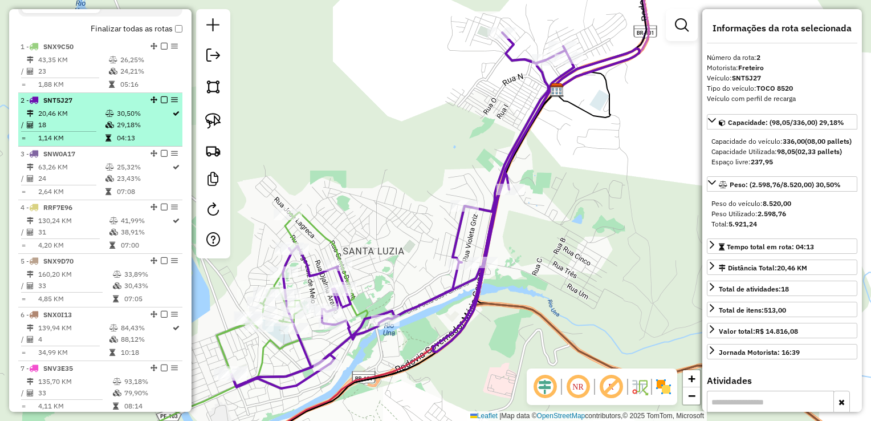
scroll to position [388, 0]
click at [73, 172] on td "63,26 KM" at bounding box center [71, 166] width 67 height 11
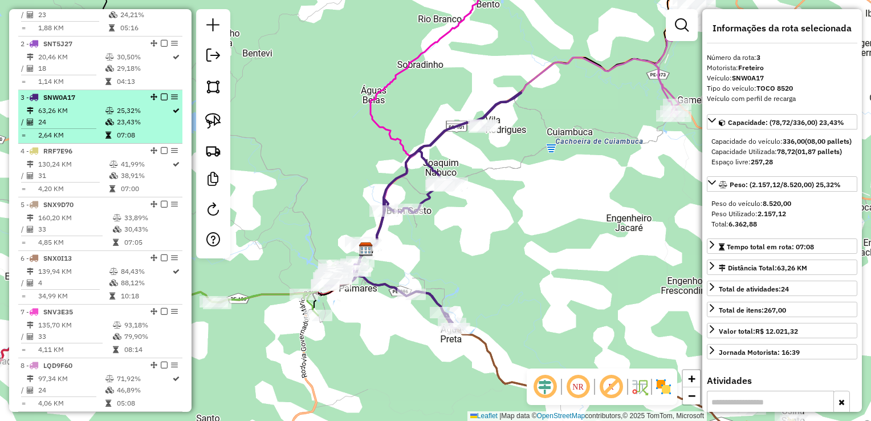
scroll to position [445, 0]
click at [72, 180] on td "31" at bounding box center [73, 174] width 71 height 11
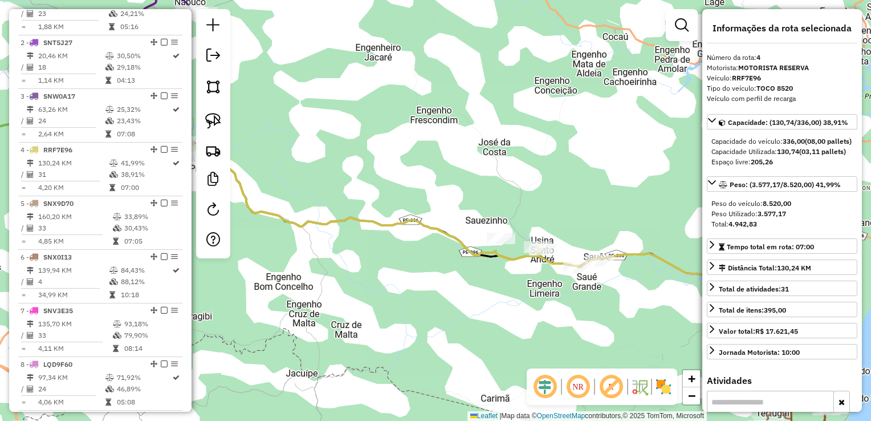
click at [396, 275] on div "Janela de atendimento Grade de atendimento Capacidade Transportadoras Veículos …" at bounding box center [435, 210] width 871 height 421
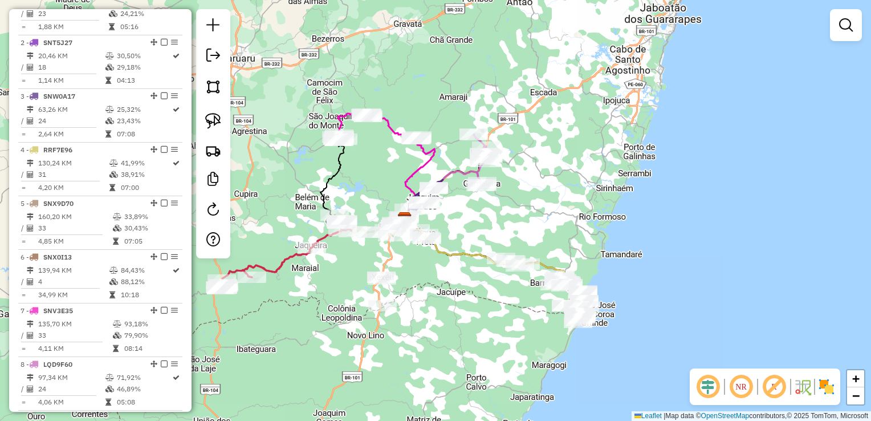
drag, startPoint x: 323, startPoint y: 275, endPoint x: 431, endPoint y: 258, distance: 109.8
click at [431, 258] on div "Janela de atendimento Grade de atendimento Capacidade Transportadoras Veículos …" at bounding box center [435, 210] width 871 height 421
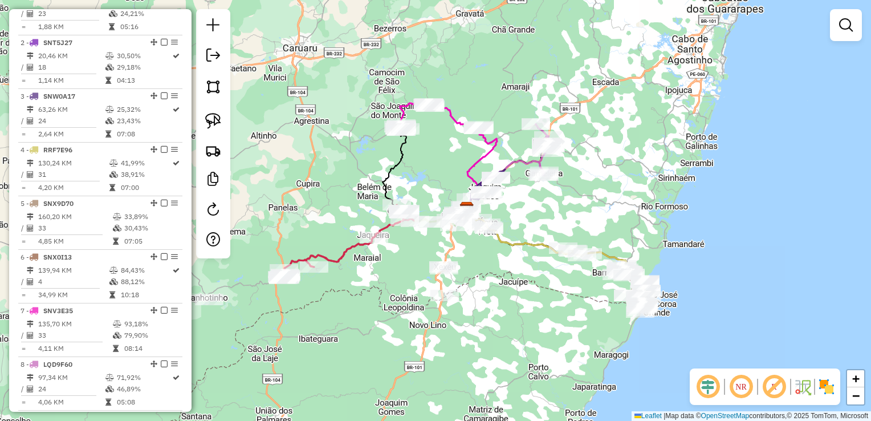
drag, startPoint x: 359, startPoint y: 249, endPoint x: 420, endPoint y: 242, distance: 62.0
click at [420, 242] on div "Rota 9 - Placa SNU6A72 469 - JOSE ENILDO DOS SANT Janela de atendimento Grade d…" at bounding box center [435, 210] width 871 height 421
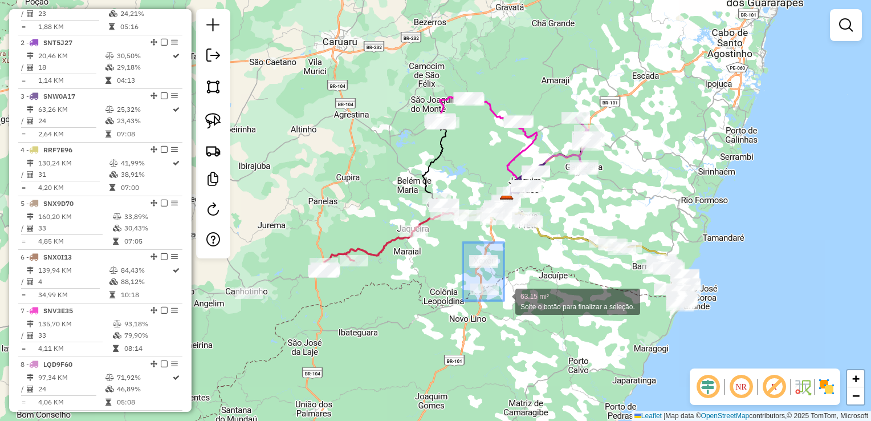
drag, startPoint x: 472, startPoint y: 282, endPoint x: 508, endPoint y: 302, distance: 40.6
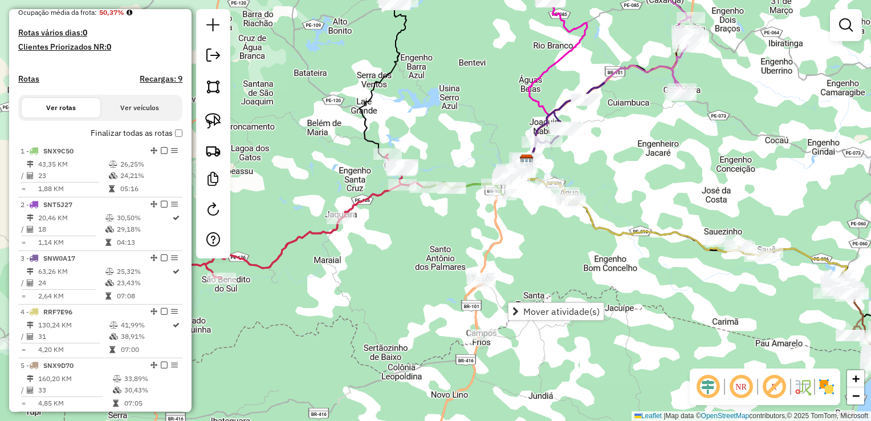
scroll to position [274, 0]
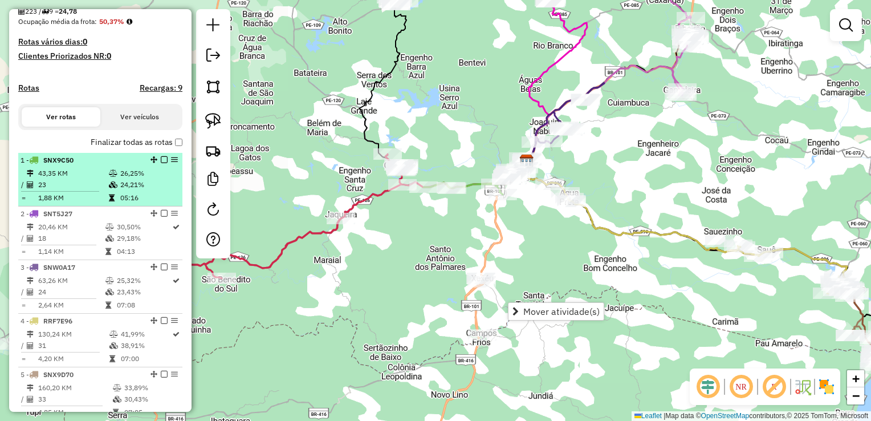
click at [50, 190] on td "23" at bounding box center [73, 184] width 71 height 11
select select "**********"
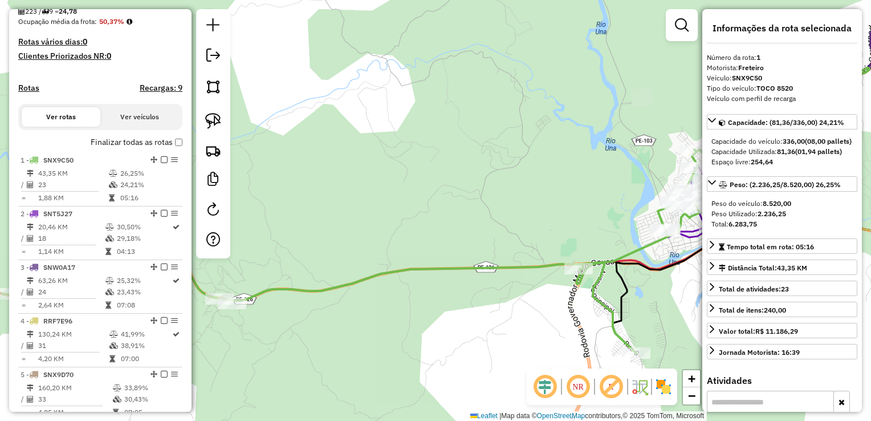
click at [395, 184] on div "Janela de atendimento Grade de atendimento Capacidade Transportadoras Veículos …" at bounding box center [435, 210] width 871 height 421
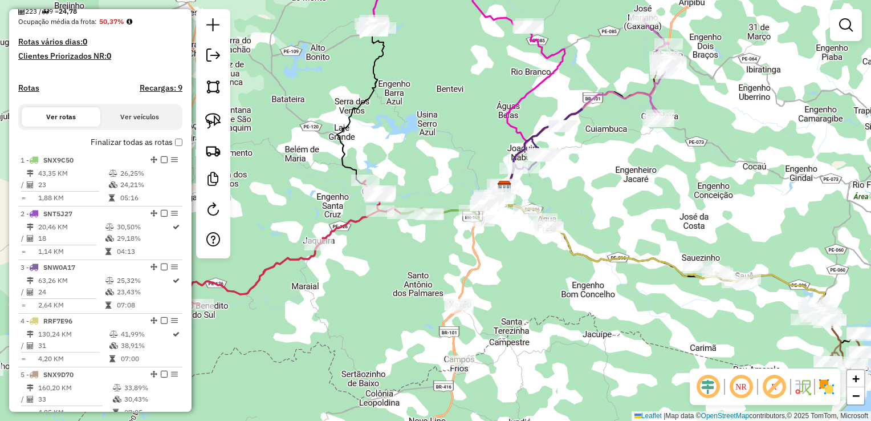
drag, startPoint x: 456, startPoint y: 261, endPoint x: 505, endPoint y: 267, distance: 48.9
click at [505, 267] on div "Janela de atendimento Grade de atendimento Capacidade Transportadoras Veículos …" at bounding box center [435, 210] width 871 height 421
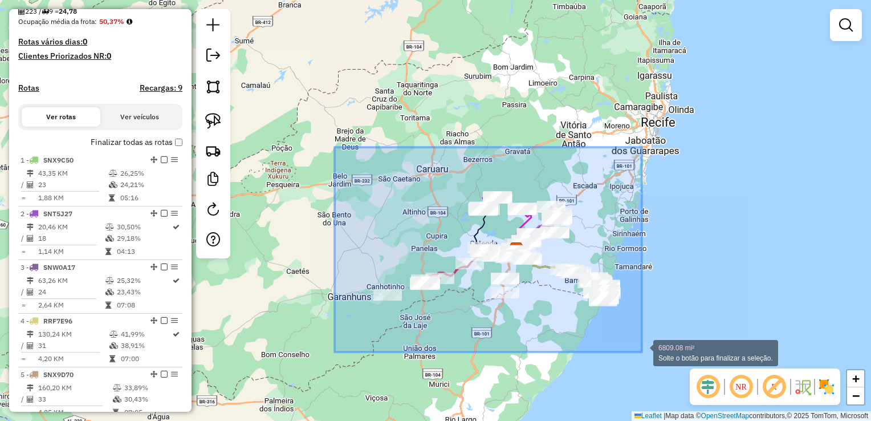
drag, startPoint x: 383, startPoint y: 260, endPoint x: 642, endPoint y: 352, distance: 274.2
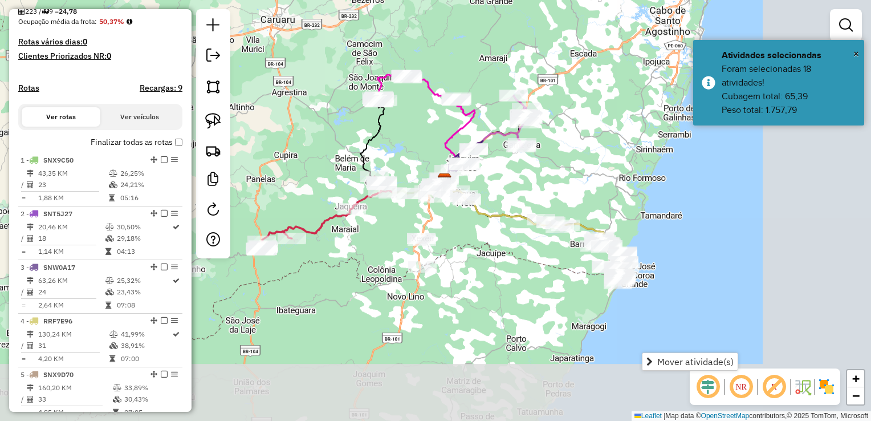
drag, startPoint x: 438, startPoint y: 254, endPoint x: 267, endPoint y: 177, distance: 187.9
click at [269, 177] on div "Janela de atendimento Grade de atendimento Capacidade Transportadoras Veículos …" at bounding box center [435, 210] width 871 height 421
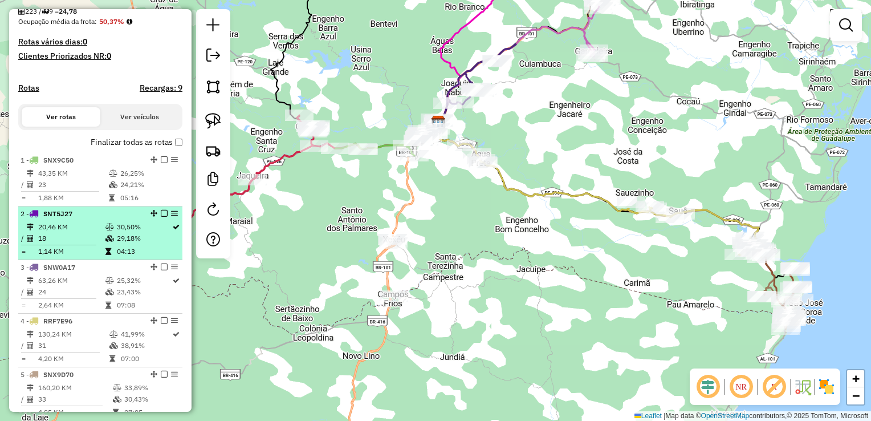
click at [62, 244] on td "18" at bounding box center [71, 238] width 67 height 11
select select "**********"
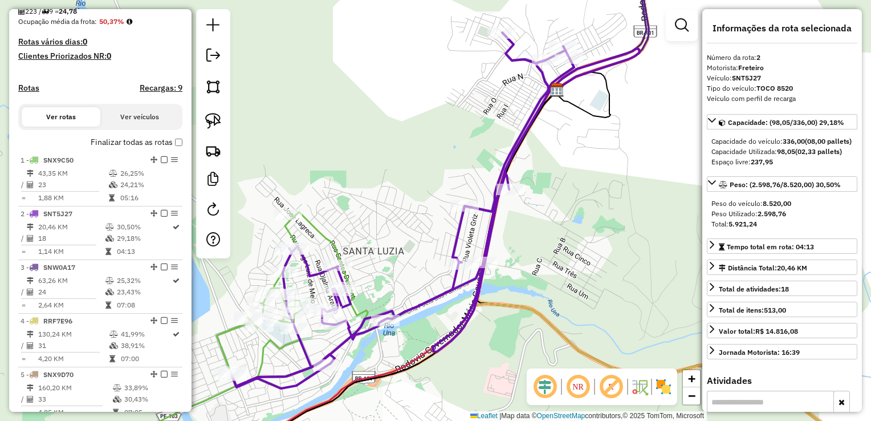
click at [326, 240] on icon at bounding box center [465, 183] width 350 height 270
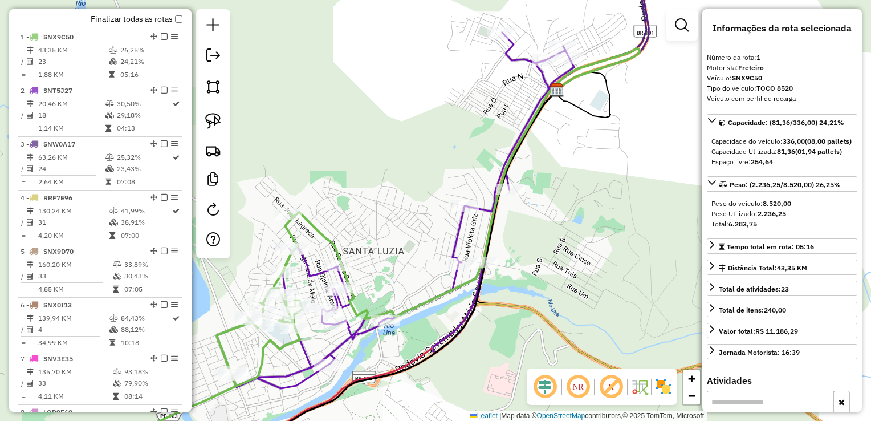
scroll to position [427, 0]
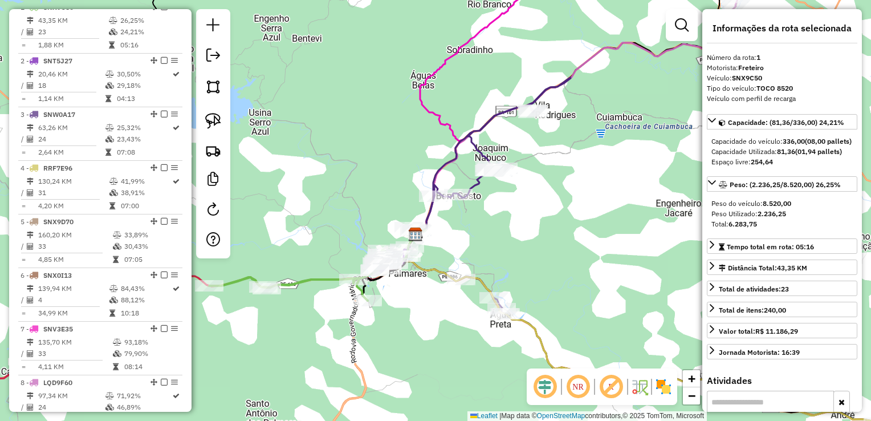
drag, startPoint x: 420, startPoint y: 321, endPoint x: 444, endPoint y: 223, distance: 101.0
click at [444, 227] on div "Janela de atendimento Grade de atendimento Capacidade Transportadoras Veículos …" at bounding box center [435, 210] width 871 height 421
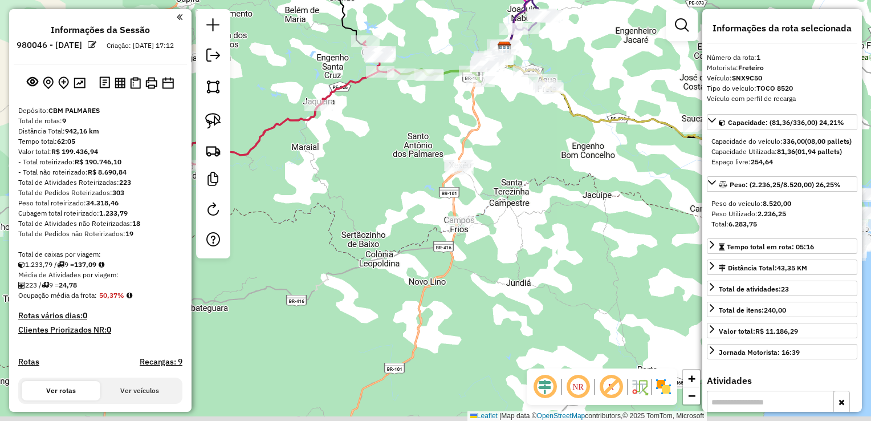
select select "**********"
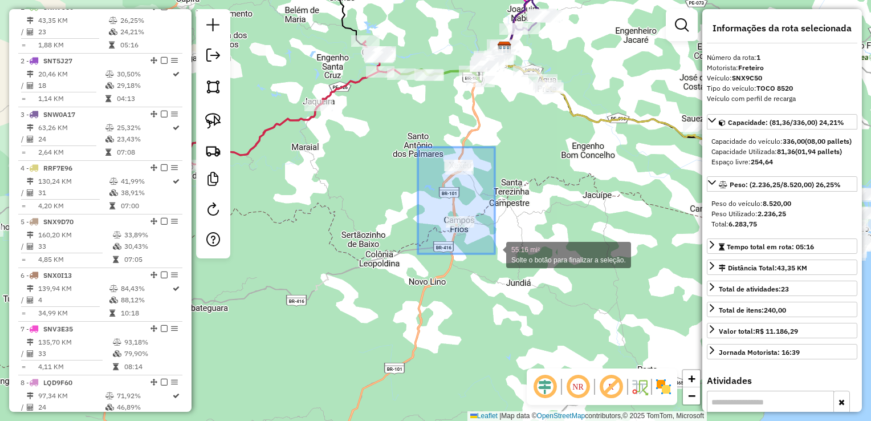
drag, startPoint x: 418, startPoint y: 147, endPoint x: 495, endPoint y: 254, distance: 131.5
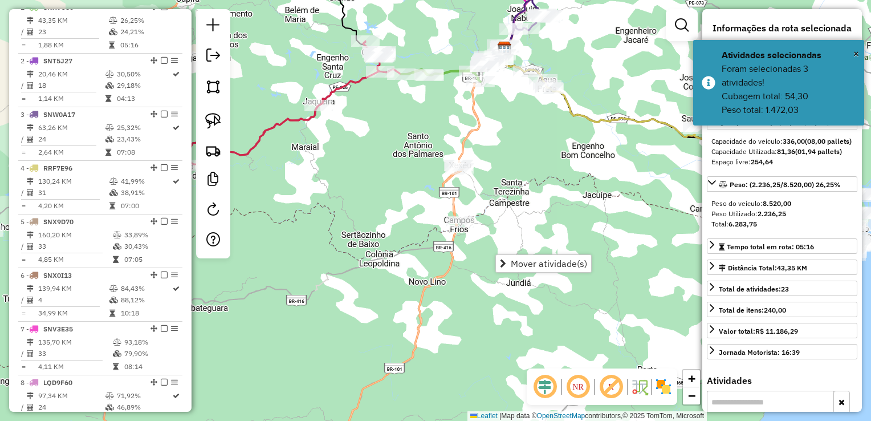
click at [528, 160] on div "Janela de atendimento Grade de atendimento Capacidade Transportadoras Veículos …" at bounding box center [435, 210] width 871 height 421
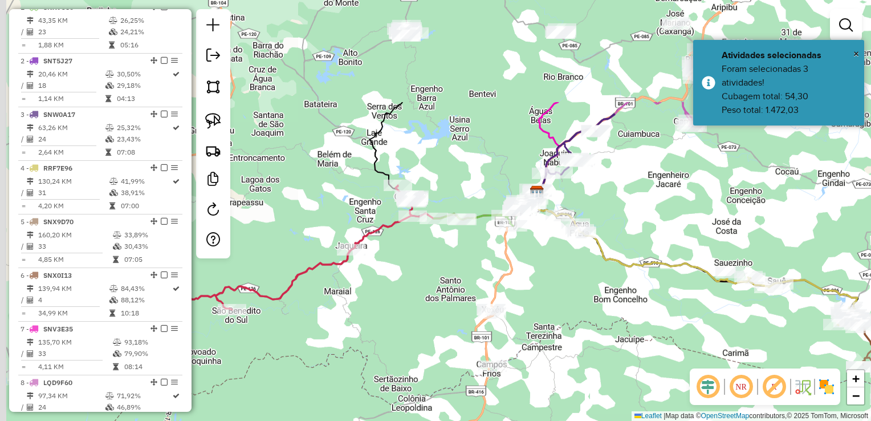
drag, startPoint x: 517, startPoint y: 148, endPoint x: 690, endPoint y: 286, distance: 220.8
click at [603, 303] on div "Janela de atendimento Grade de atendimento Capacidade Transportadoras Veículos …" at bounding box center [435, 210] width 871 height 421
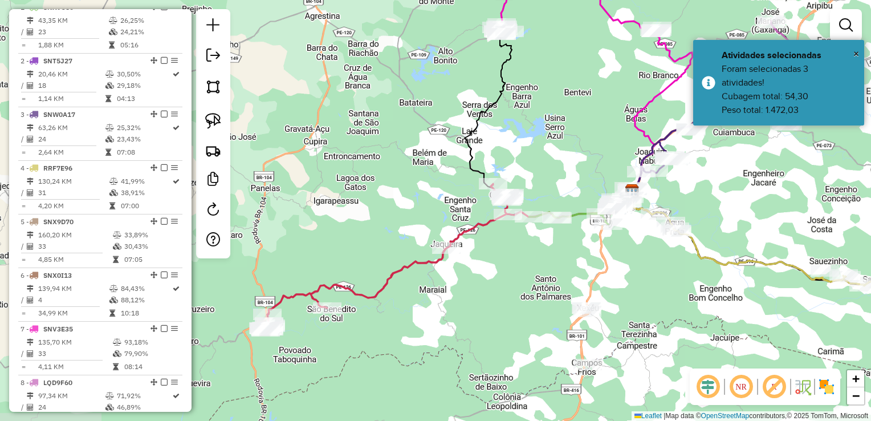
drag, startPoint x: 471, startPoint y: 266, endPoint x: 494, endPoint y: 255, distance: 26.3
click at [494, 255] on div "Janela de atendimento Grade de atendimento Capacidade Transportadoras Veículos …" at bounding box center [435, 210] width 871 height 421
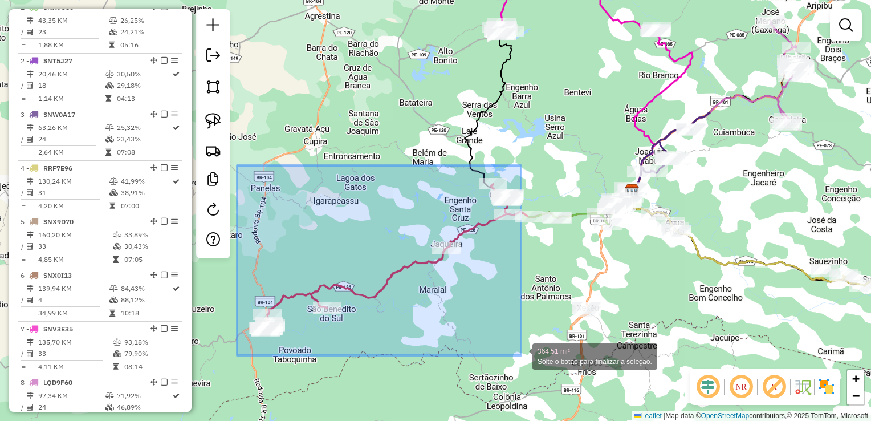
drag, startPoint x: 255, startPoint y: 270, endPoint x: 521, endPoint y: 355, distance: 279.6
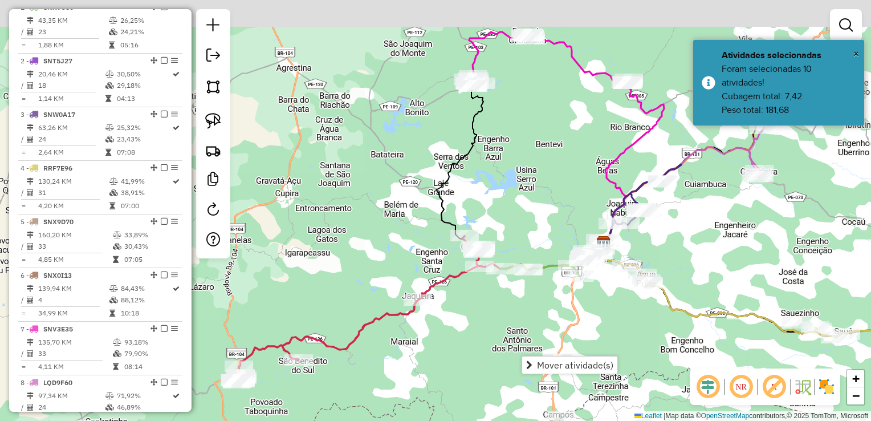
drag, startPoint x: 561, startPoint y: 120, endPoint x: 422, endPoint y: 302, distance: 229.1
click at [422, 301] on div "Janela de atendimento Grade de atendimento Capacidade Transportadoras Veículos …" at bounding box center [435, 210] width 871 height 421
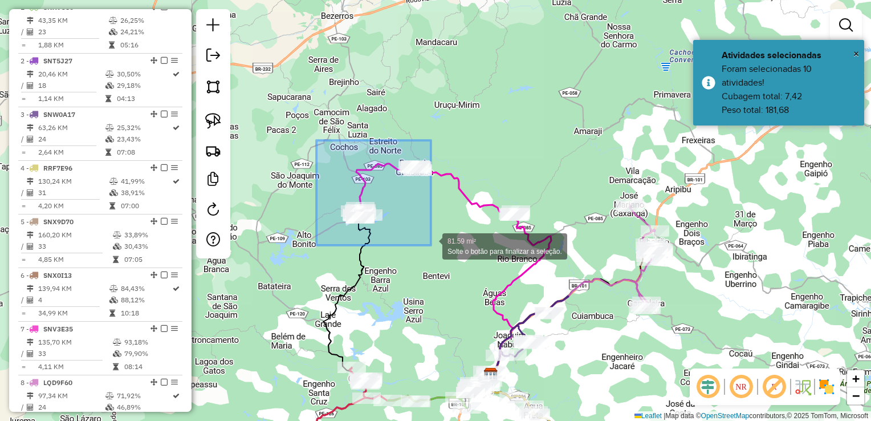
drag, startPoint x: 314, startPoint y: 147, endPoint x: 431, endPoint y: 245, distance: 153.0
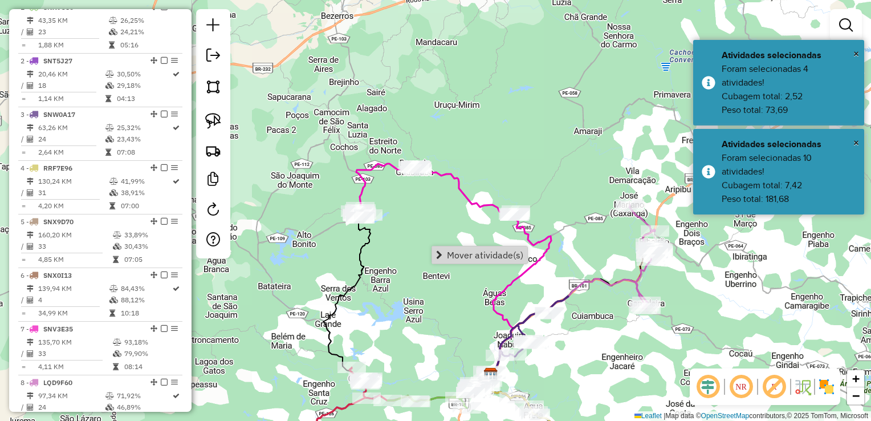
click at [607, 335] on div "Janela de atendimento Grade de atendimento Capacidade Transportadoras Veículos …" at bounding box center [435, 210] width 871 height 421
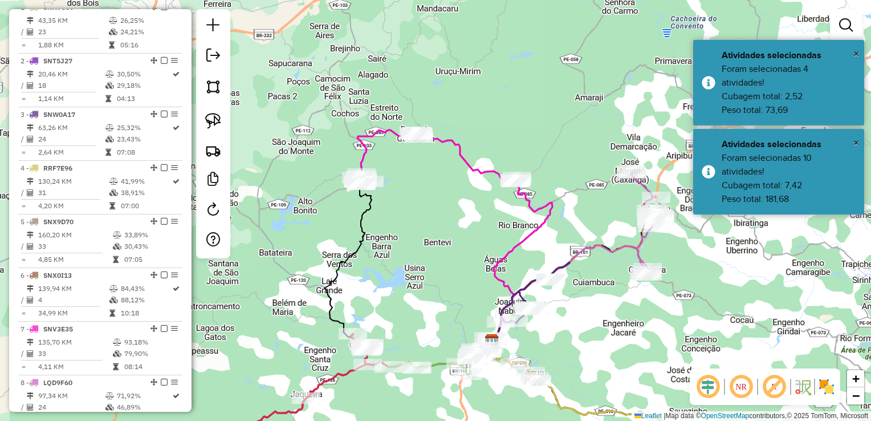
drag, startPoint x: 601, startPoint y: 355, endPoint x: 590, endPoint y: 153, distance: 201.6
click at [595, 185] on div "Janela de atendimento Grade de atendimento Capacidade Transportadoras Veículos …" at bounding box center [435, 210] width 871 height 421
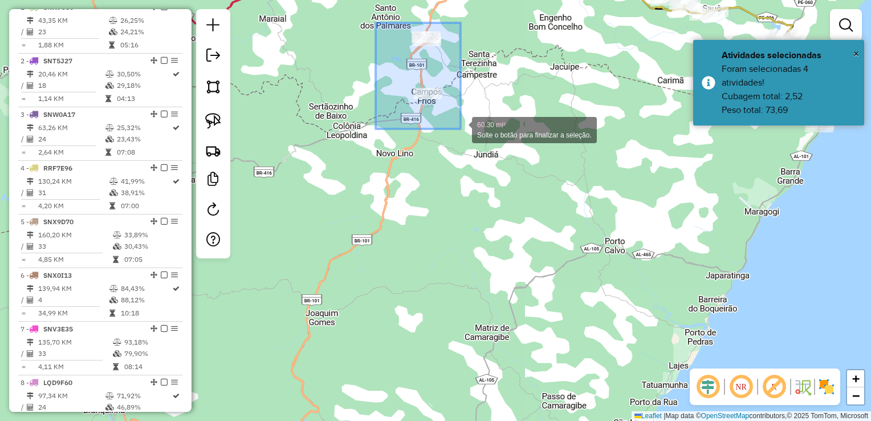
drag, startPoint x: 376, startPoint y: 23, endPoint x: 461, endPoint y: 129, distance: 135.9
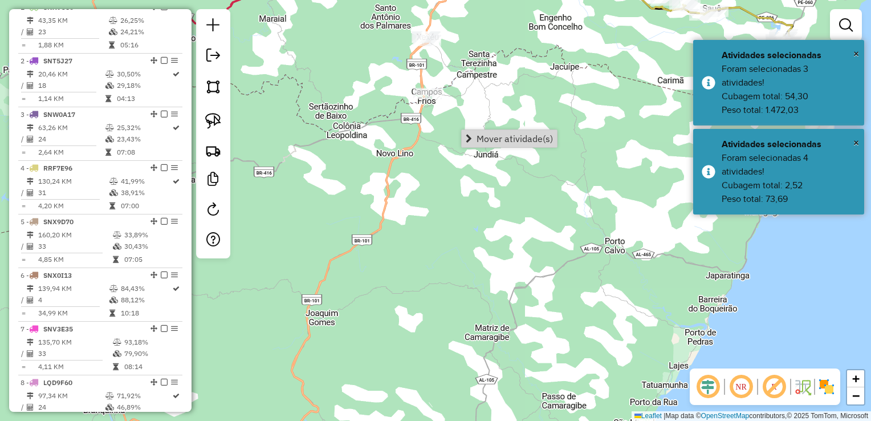
click at [472, 192] on div "Janela de atendimento Grade de atendimento Capacidade Transportadoras Veículos …" at bounding box center [435, 210] width 871 height 421
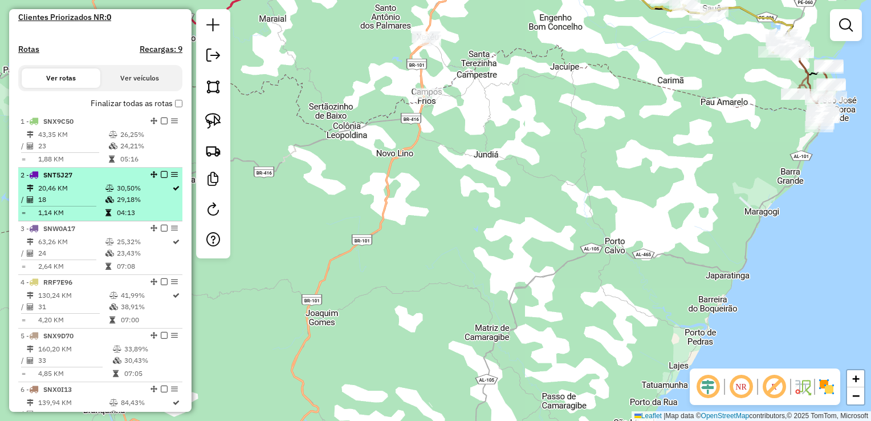
scroll to position [313, 0]
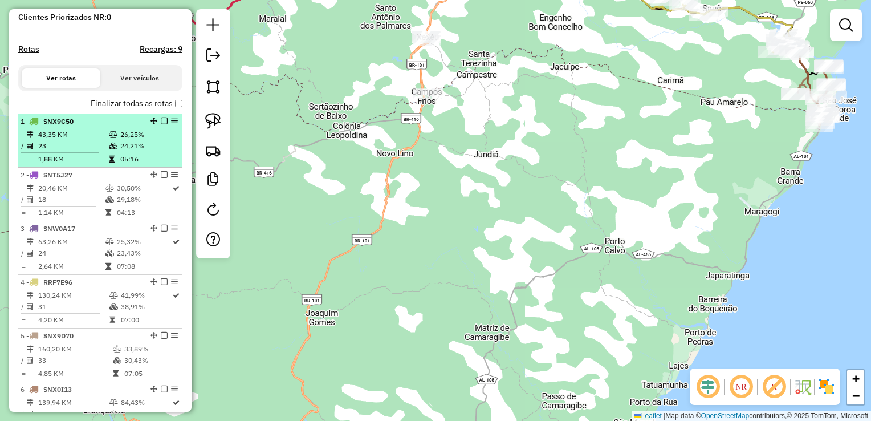
click at [67, 152] on td "23" at bounding box center [73, 145] width 71 height 11
select select "**********"
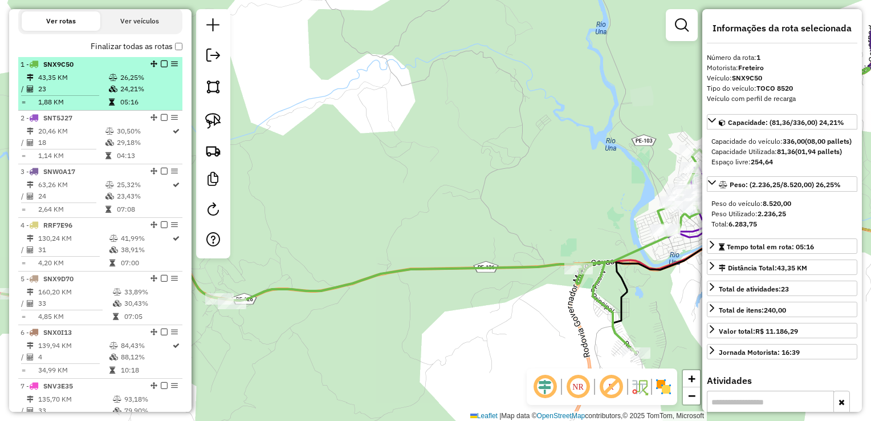
scroll to position [370, 0]
click at [67, 149] on hr at bounding box center [58, 149] width 75 height 1
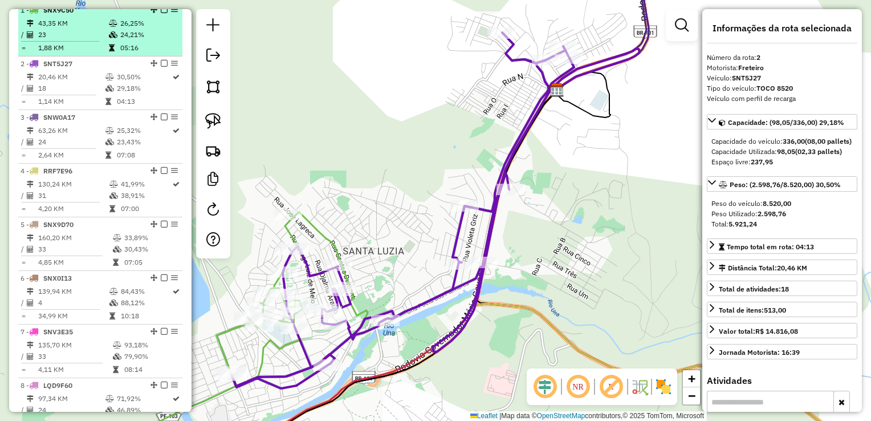
scroll to position [427, 0]
click at [67, 158] on td "2,64 KM" at bounding box center [71, 152] width 67 height 11
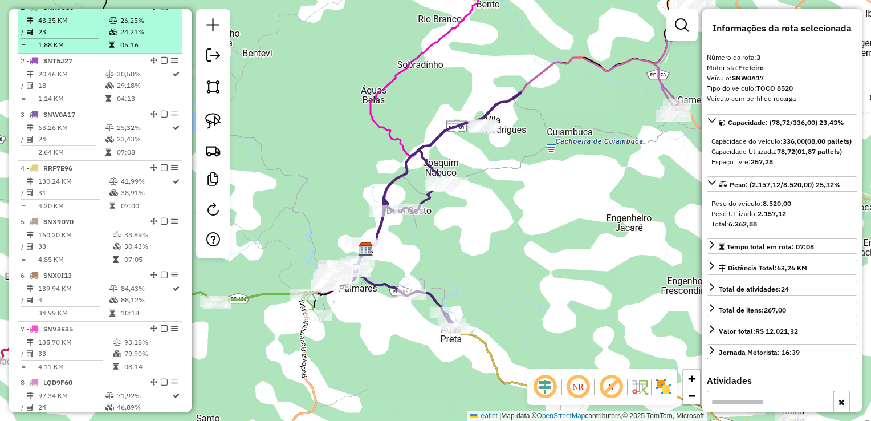
scroll to position [484, 0]
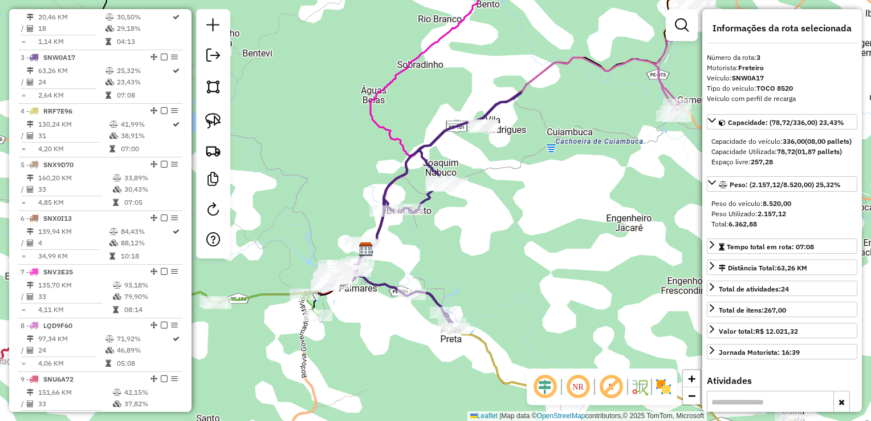
click at [67, 155] on td "4,20 KM" at bounding box center [73, 148] width 71 height 11
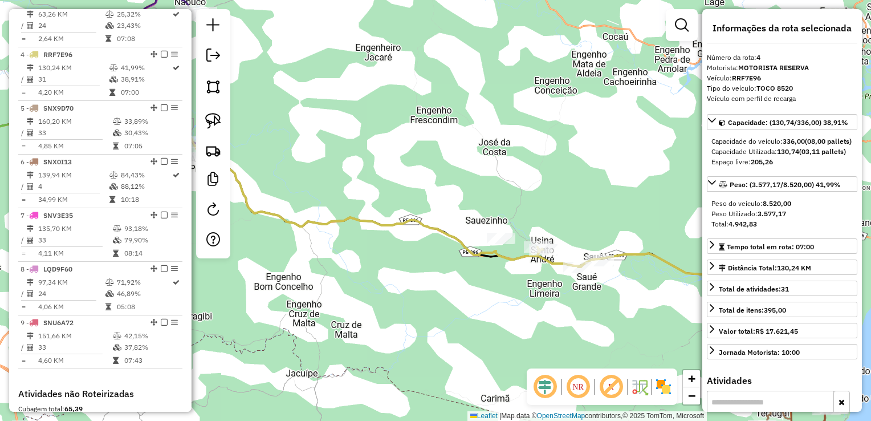
scroll to position [541, 0]
click at [67, 151] on td "4,85 KM" at bounding box center [75, 145] width 75 height 11
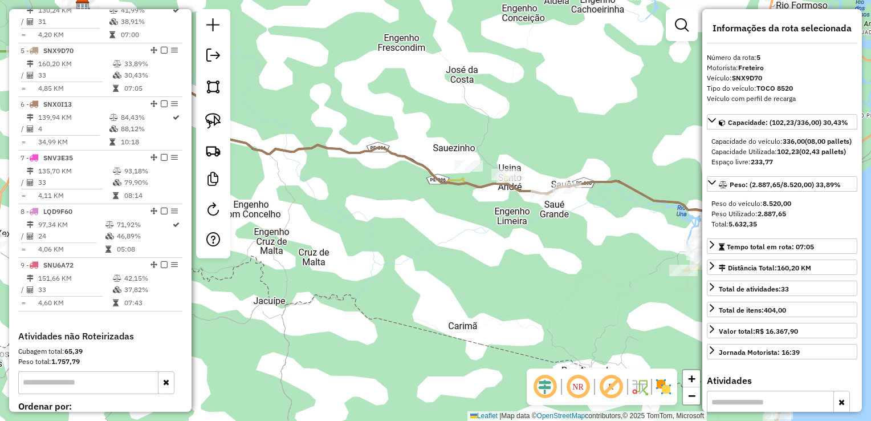
scroll to position [598, 0]
click at [67, 151] on li "6 - SNX0I13 139,94 KM 84,43% / 4 88,12% = 34,99 KM 10:18" at bounding box center [100, 124] width 164 height 54
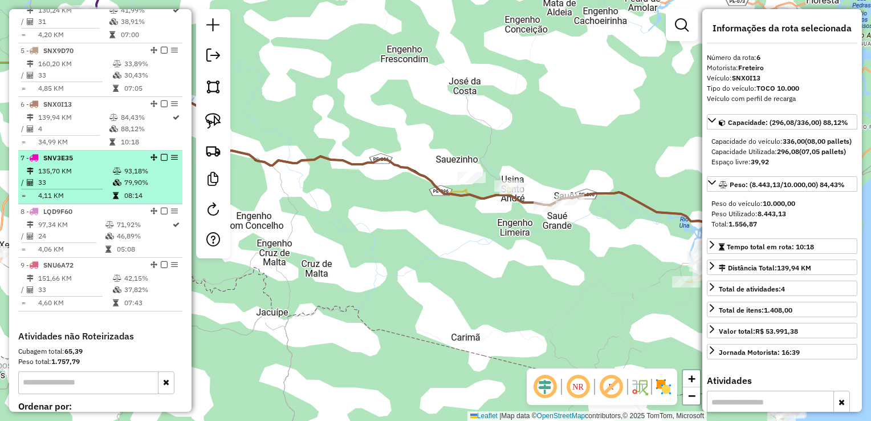
click at [60, 188] on td "33" at bounding box center [75, 182] width 75 height 11
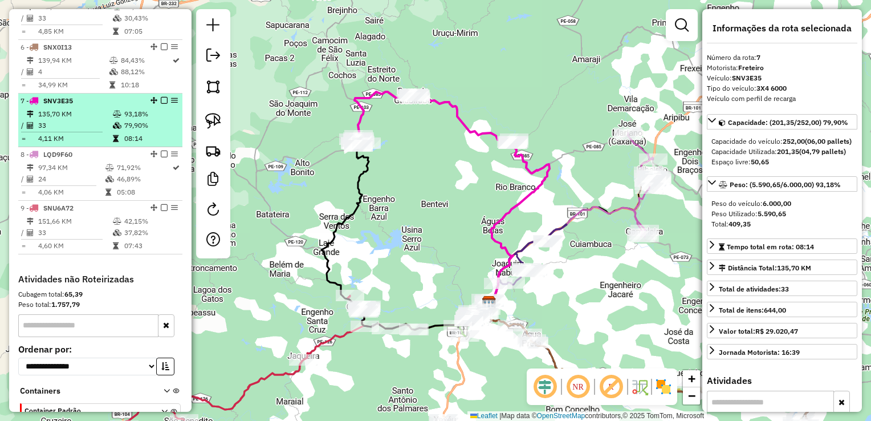
scroll to position [655, 0]
click at [60, 187] on td at bounding box center [63, 186] width 84 height 2
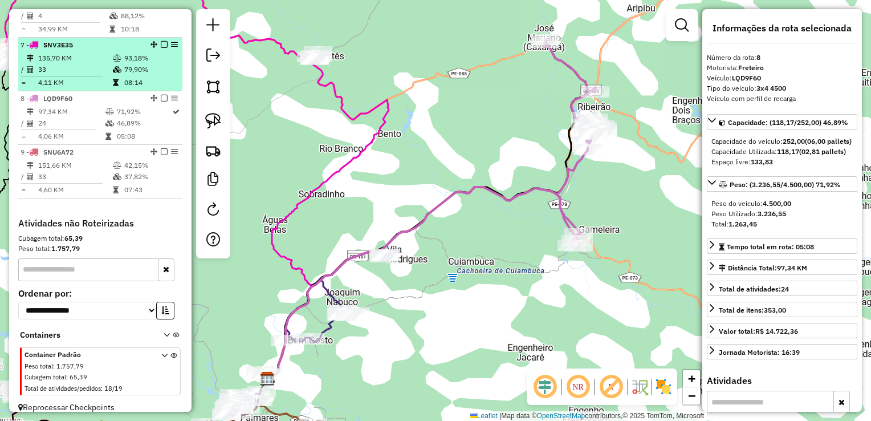
scroll to position [712, 0]
click at [60, 193] on td "4,60 KM" at bounding box center [75, 188] width 75 height 11
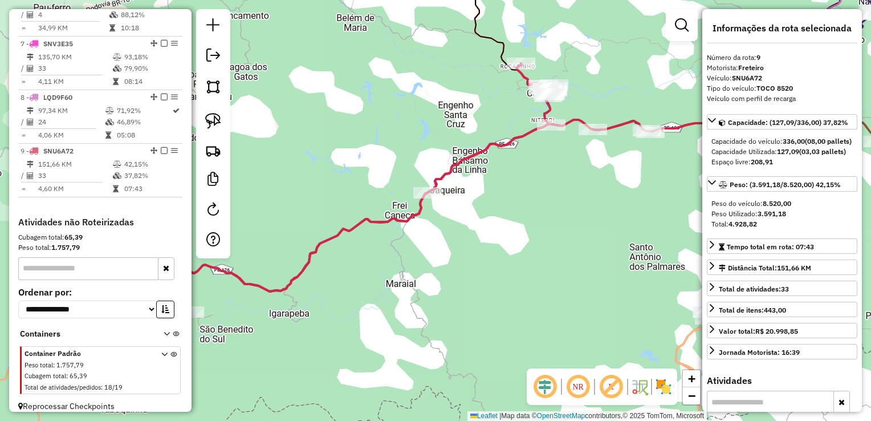
click at [287, 256] on div "Janela de atendimento Grade de atendimento Capacidade Transportadoras Veículos …" at bounding box center [435, 210] width 871 height 421
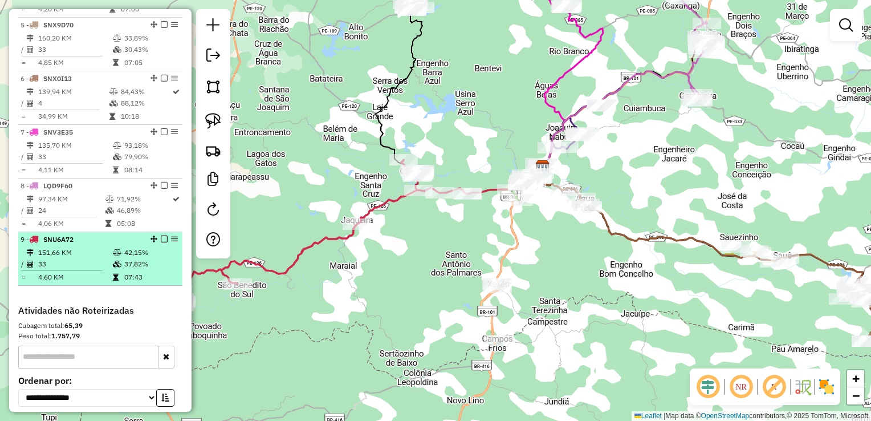
scroll to position [655, 0]
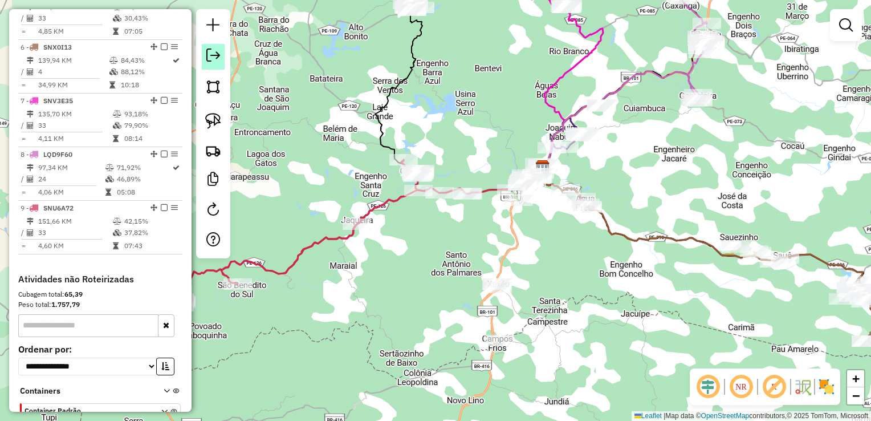
click at [213, 55] on em at bounding box center [213, 55] width 14 height 14
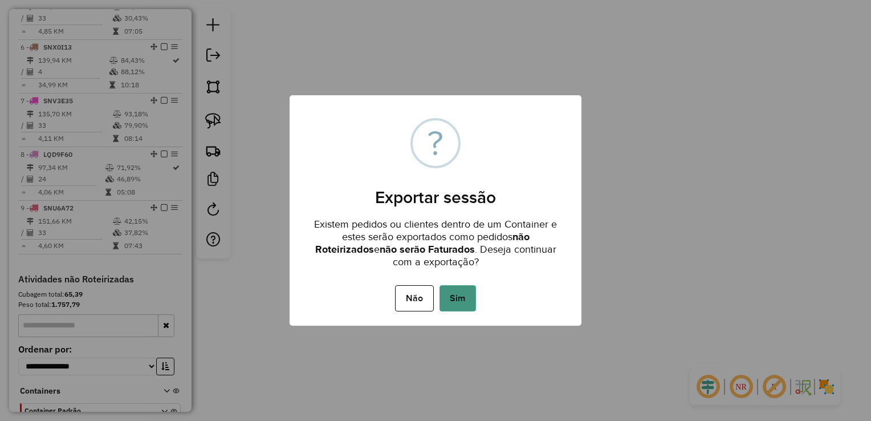
click at [463, 305] on button "Sim" at bounding box center [458, 298] width 37 height 26
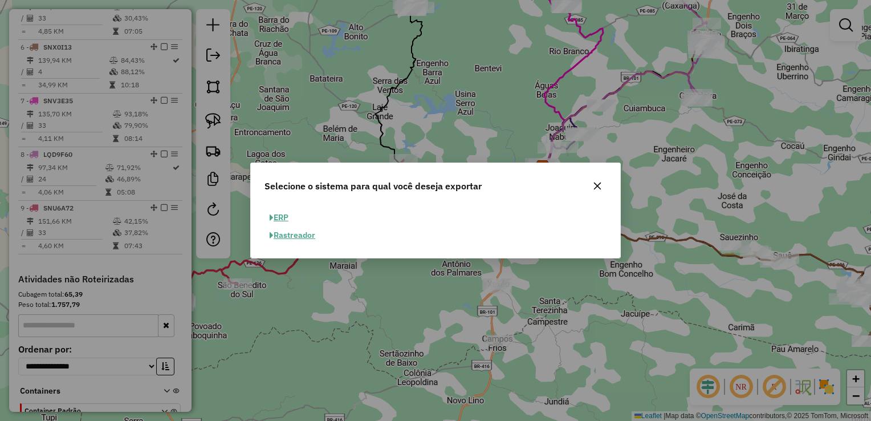
click at [281, 217] on button "ERP" at bounding box center [279, 218] width 29 height 18
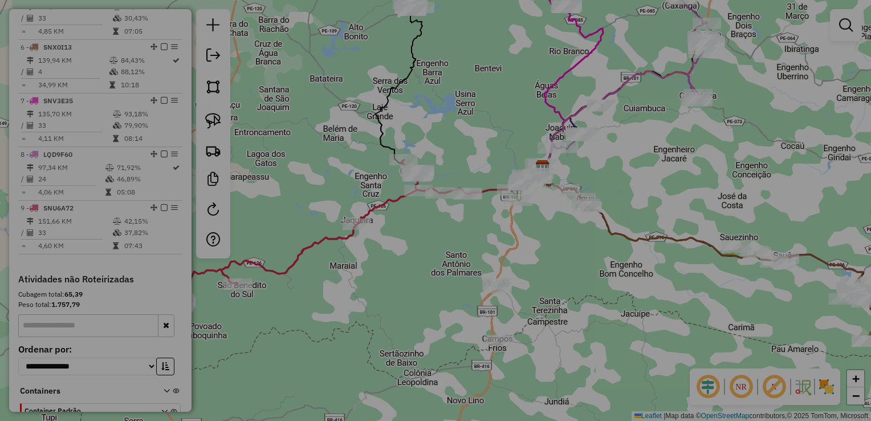
select select "**"
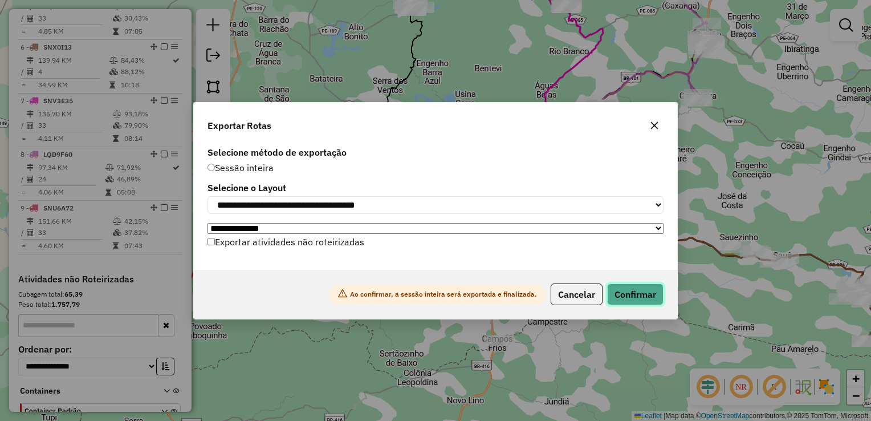
click at [662, 298] on button "Confirmar" at bounding box center [635, 294] width 56 height 22
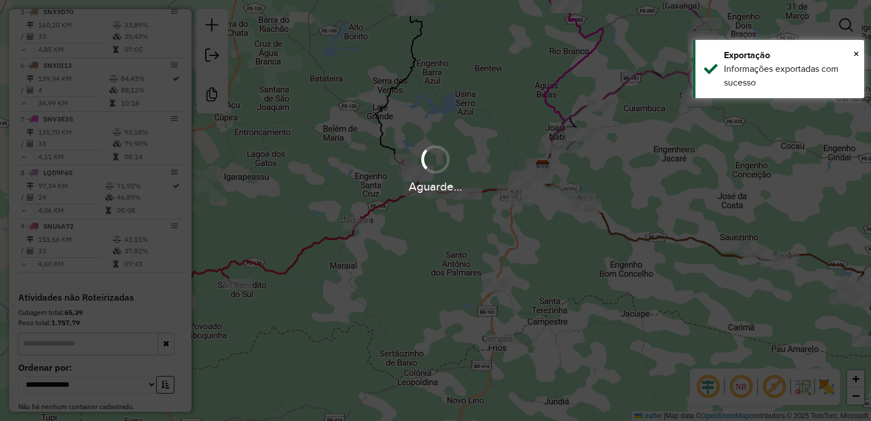
scroll to position [663, 0]
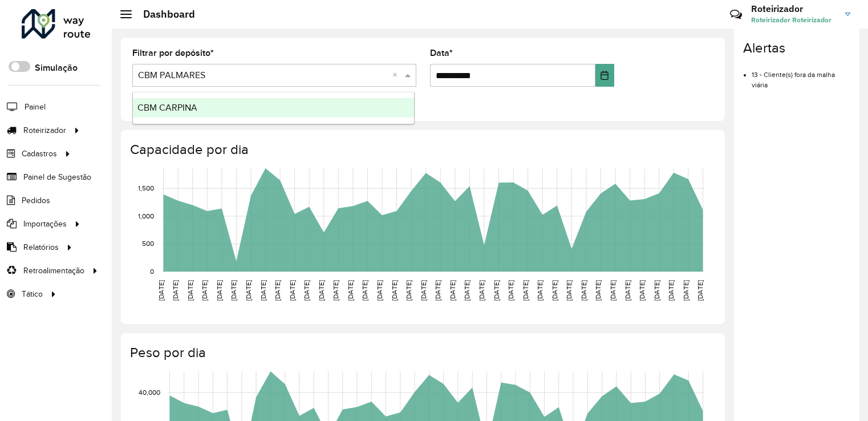
click at [218, 69] on input "text" at bounding box center [263, 76] width 250 height 14
click at [197, 107] on div "CBM CARPINA" at bounding box center [273, 107] width 281 height 19
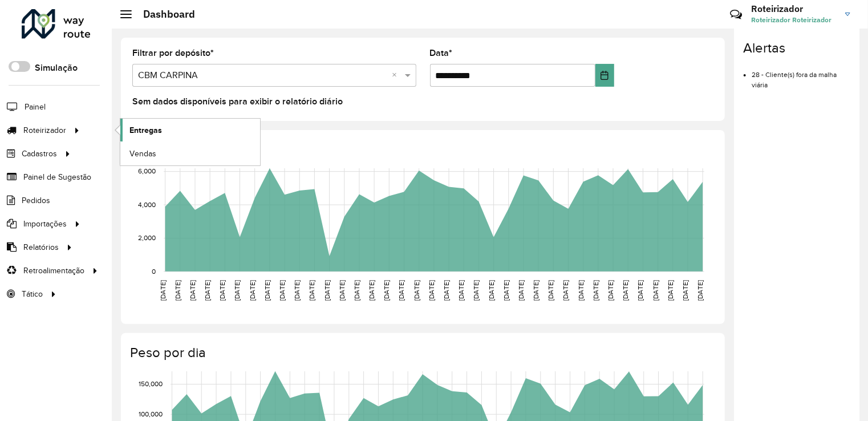
click at [142, 124] on span "Entregas" at bounding box center [145, 130] width 33 height 12
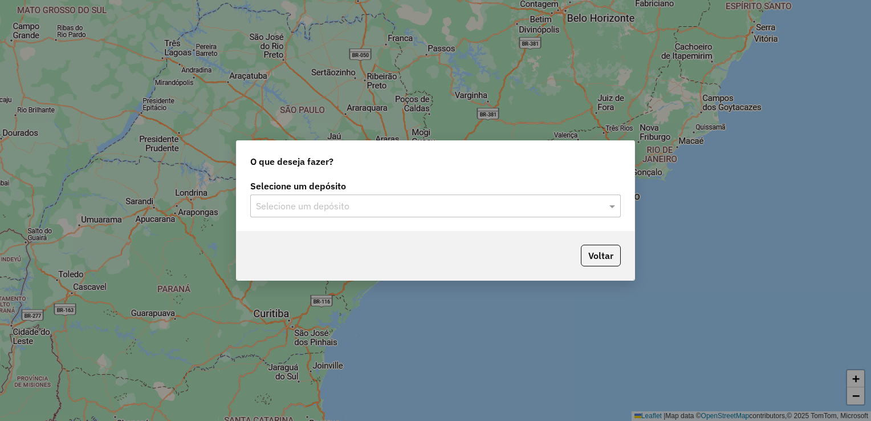
click at [305, 205] on input "text" at bounding box center [424, 207] width 337 height 14
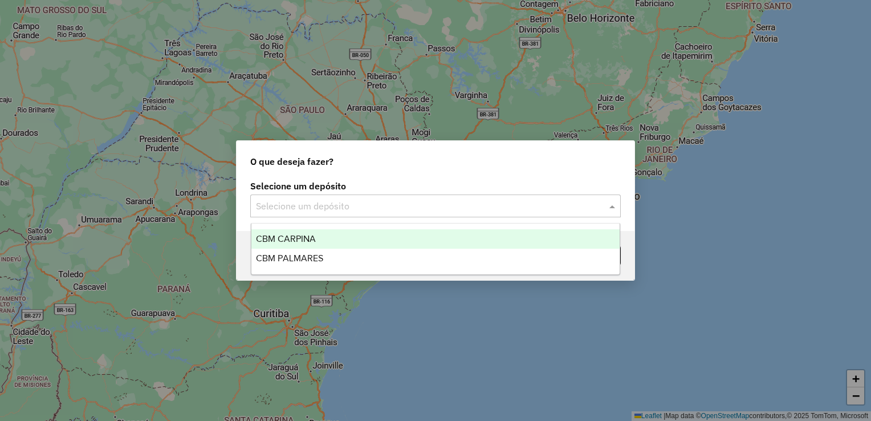
click at [306, 242] on span "CBM CARPINA" at bounding box center [286, 239] width 60 height 10
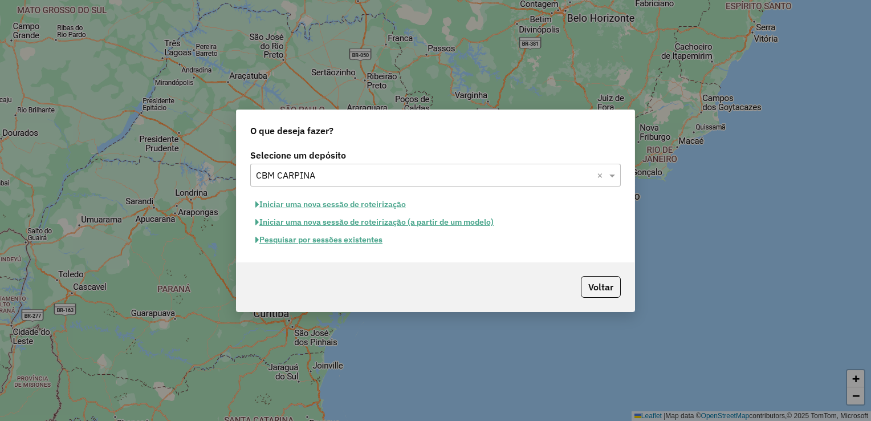
click at [309, 206] on button "Iniciar uma nova sessão de roteirização" at bounding box center [330, 205] width 161 height 18
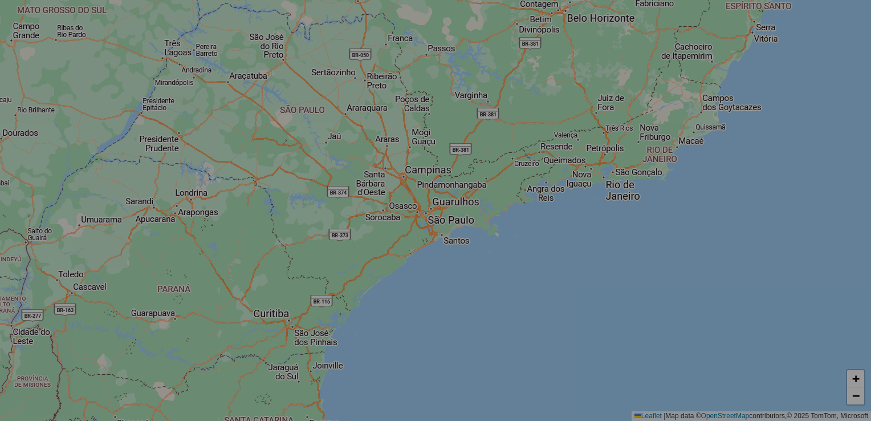
select select "*"
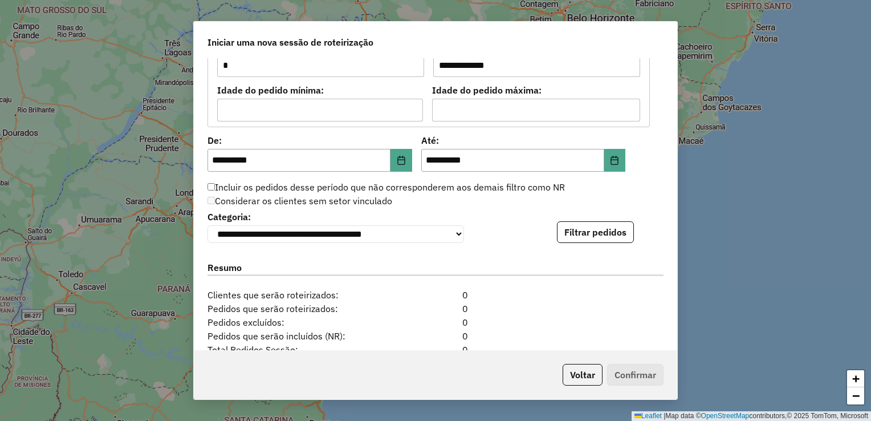
scroll to position [1027, 0]
click at [606, 234] on button "Filtrar pedidos" at bounding box center [595, 231] width 77 height 22
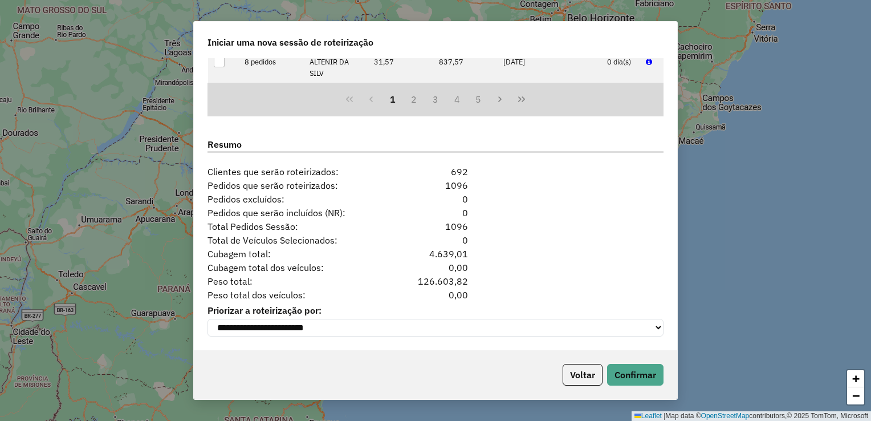
scroll to position [1388, 0]
click at [652, 377] on button "Confirmar" at bounding box center [635, 375] width 56 height 22
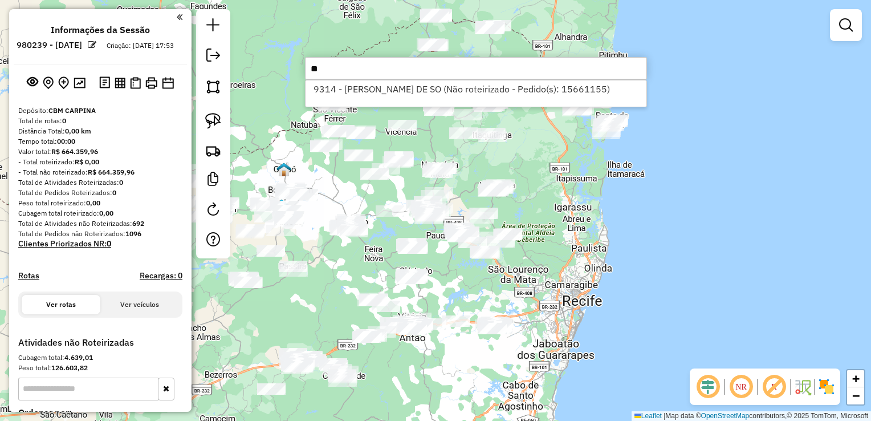
type input "*"
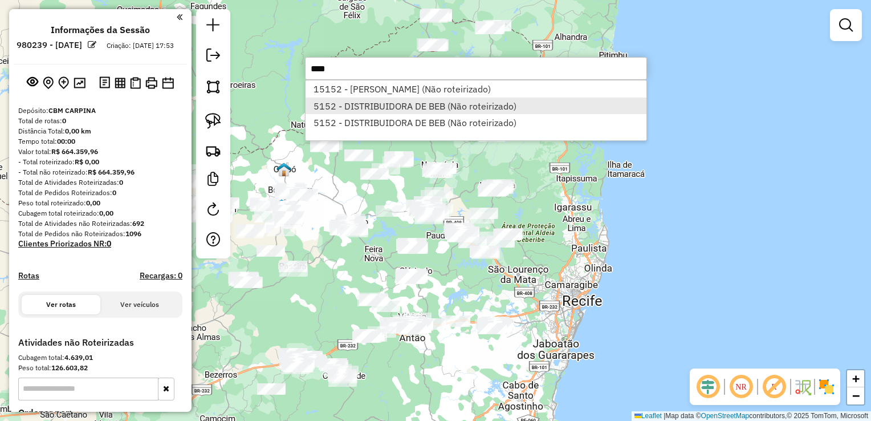
type input "****"
click at [353, 108] on li "5152 - DISTRIBUIDORA DE BEB (Não roteirizado)" at bounding box center [476, 106] width 341 height 17
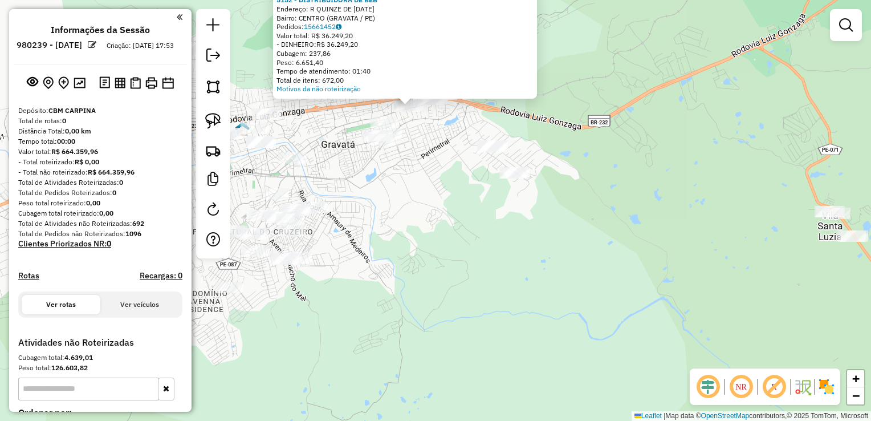
drag, startPoint x: 427, startPoint y: 133, endPoint x: 425, endPoint y: 184, distance: 50.8
click at [425, 184] on div "Atividade não roteirizada 5152 - DISTRIBUIDORA DE BEB Endereço: R QUINZE DE NOV…" at bounding box center [435, 210] width 871 height 421
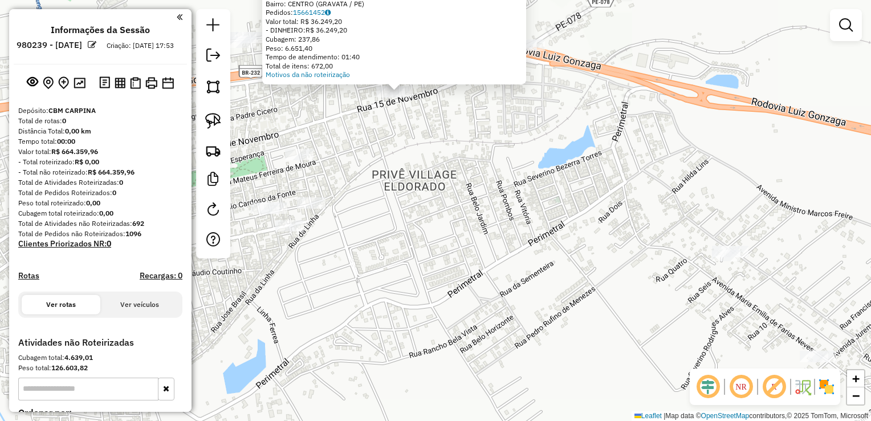
click at [390, 133] on div "Atividade não roteirizada 5152 - DISTRIBUIDORA DE BEB Endereço: R QUINZE DE NOV…" at bounding box center [435, 210] width 871 height 421
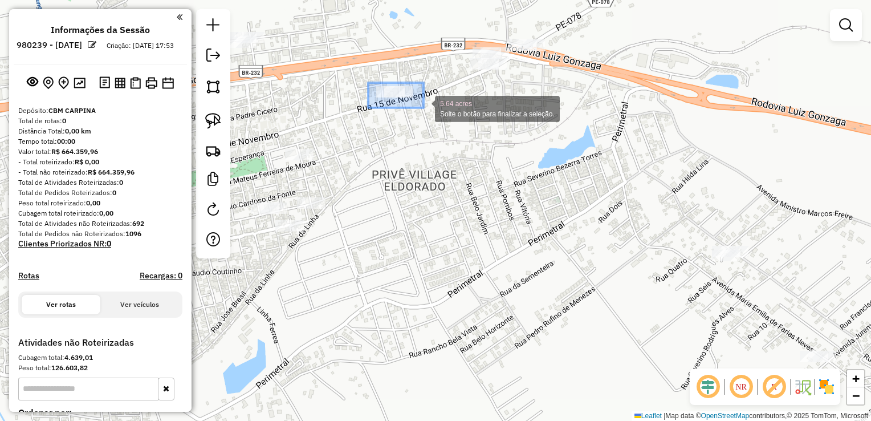
drag, startPoint x: 368, startPoint y: 83, endPoint x: 424, endPoint y: 108, distance: 60.7
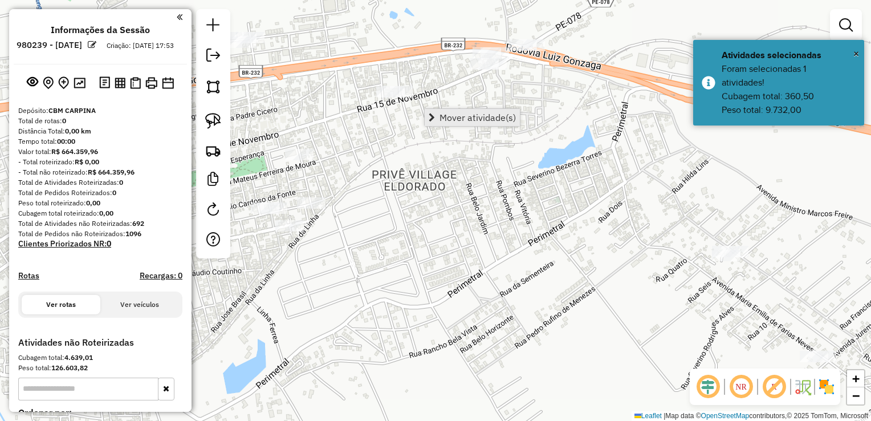
click at [459, 117] on span "Mover atividade(s)" at bounding box center [478, 117] width 76 height 9
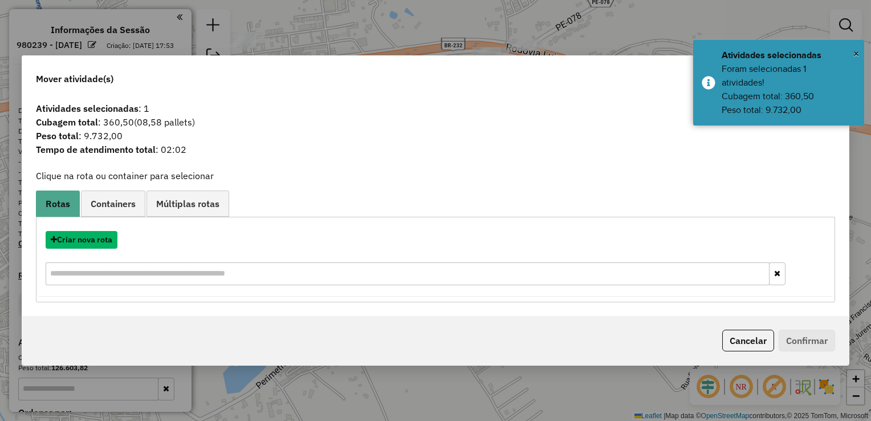
click at [93, 240] on button "Criar nova rota" at bounding box center [82, 240] width 72 height 18
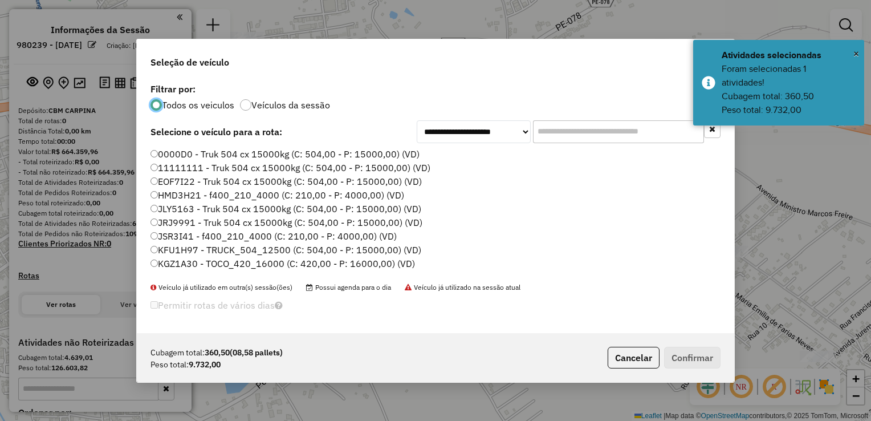
scroll to position [6, 3]
click at [557, 133] on input "text" at bounding box center [618, 131] width 171 height 23
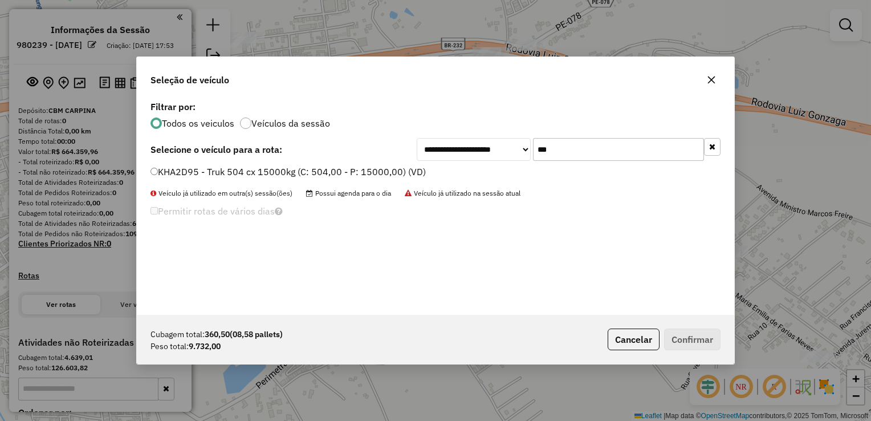
type input "***"
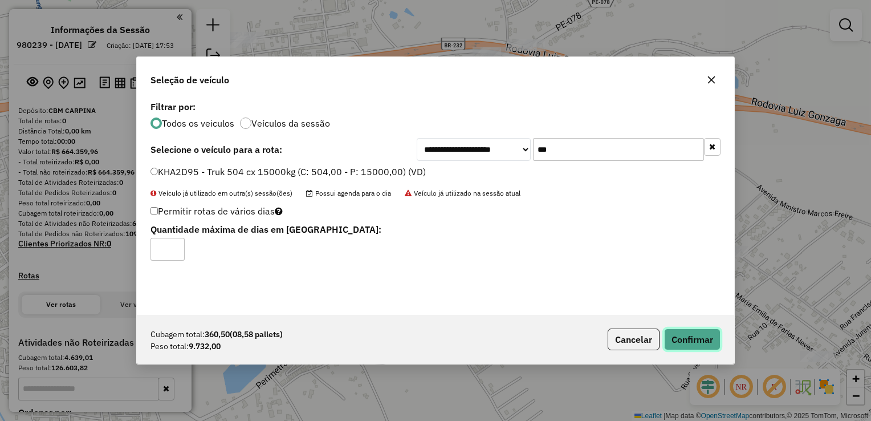
click at [679, 338] on button "Confirmar" at bounding box center [692, 340] width 56 height 22
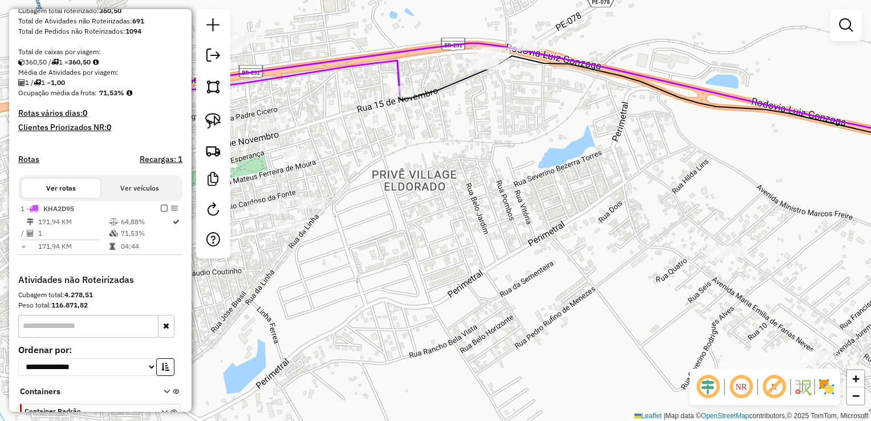
scroll to position [228, 0]
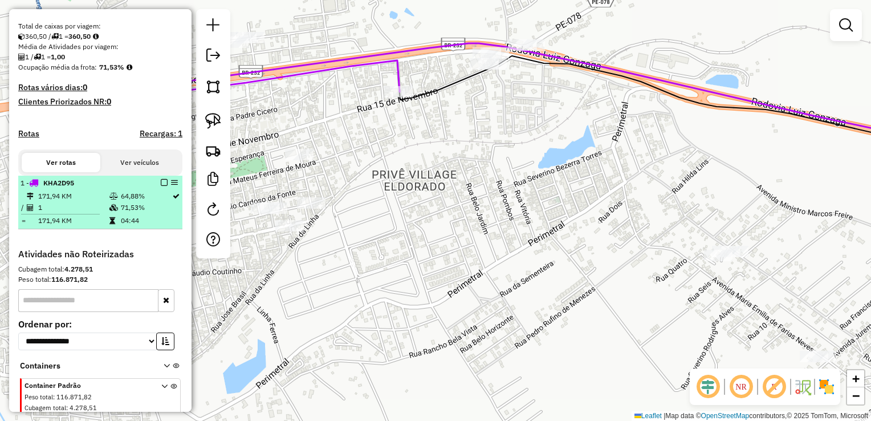
select select "**********"
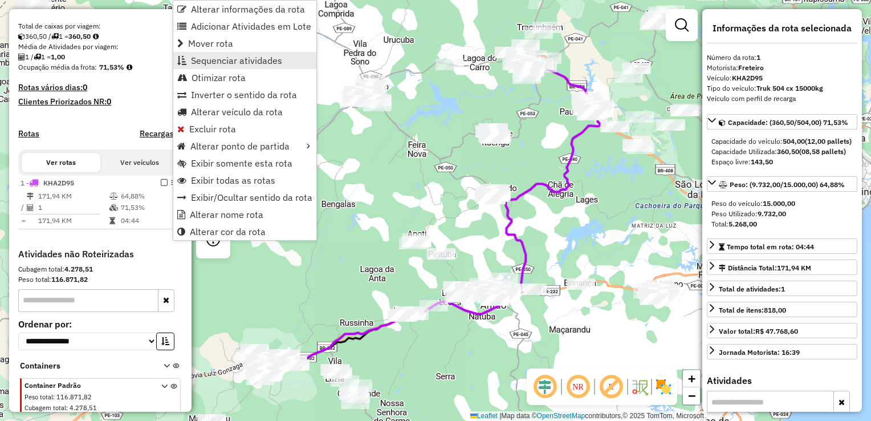
click at [226, 58] on span "Sequenciar atividades" at bounding box center [236, 60] width 91 height 9
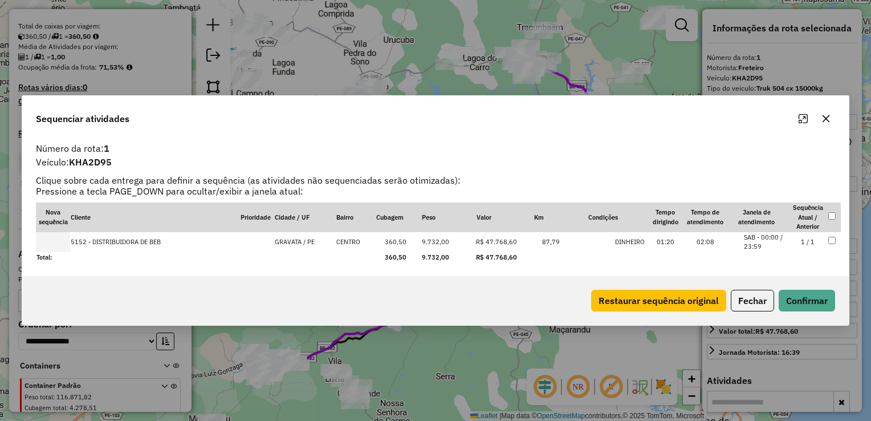
click at [829, 117] on icon "button" at bounding box center [826, 118] width 9 height 9
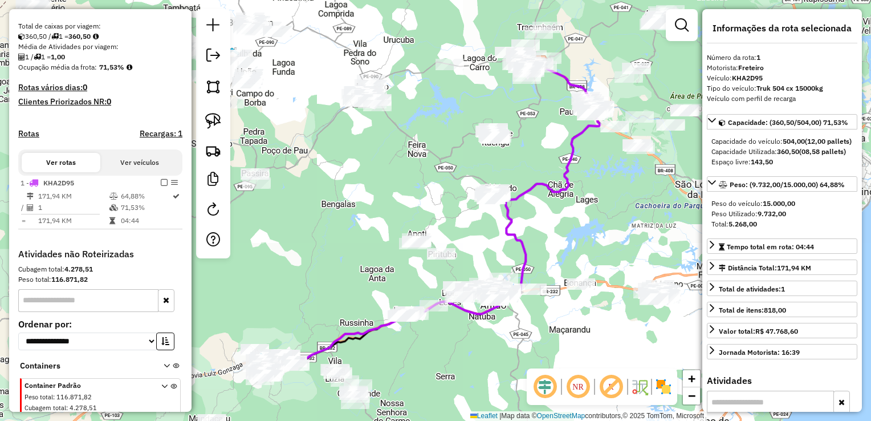
click at [347, 214] on div "Janela de atendimento Grade de atendimento Capacidade Transportadoras Veículos …" at bounding box center [435, 210] width 871 height 421
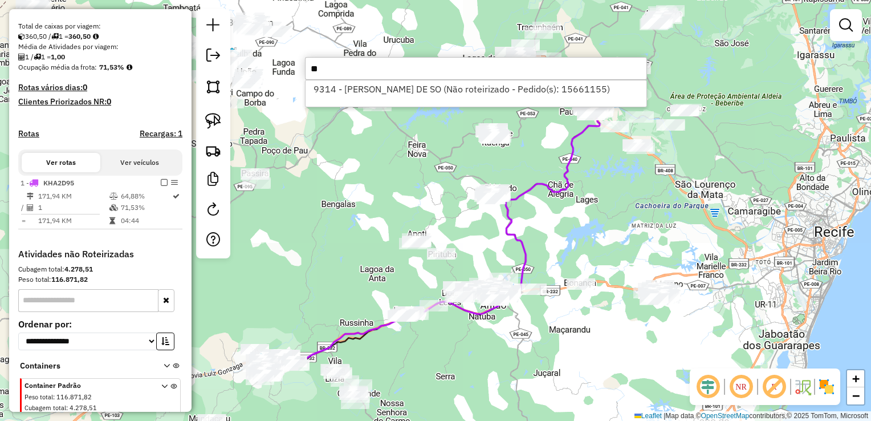
type input "*"
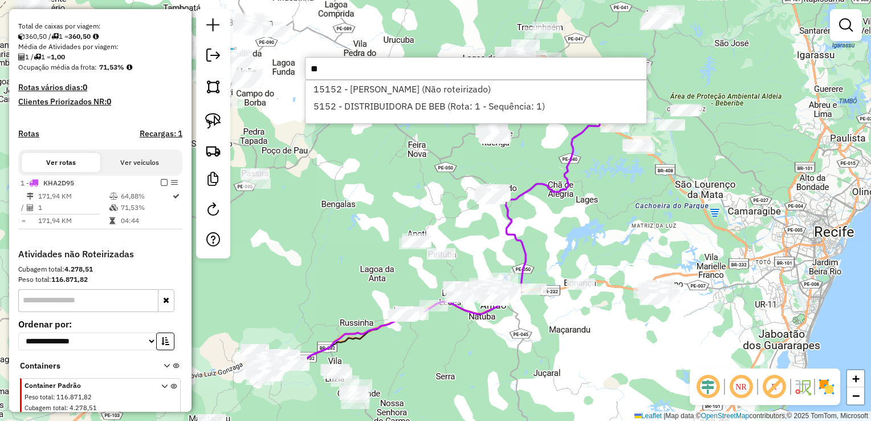
type input "*"
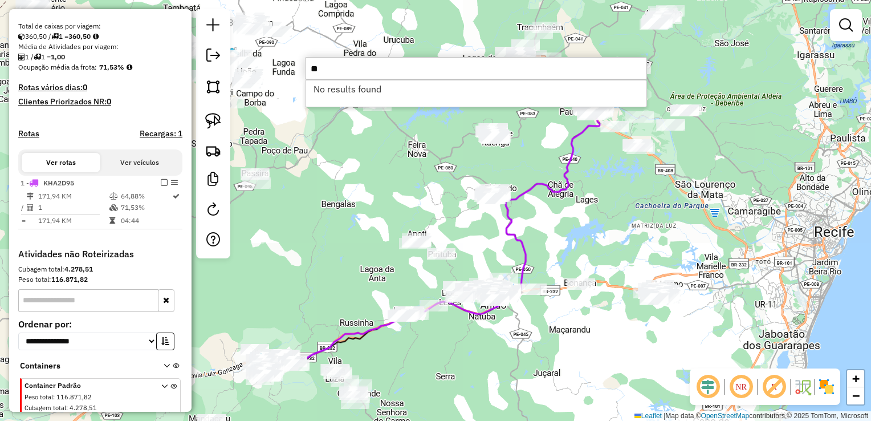
type input "*"
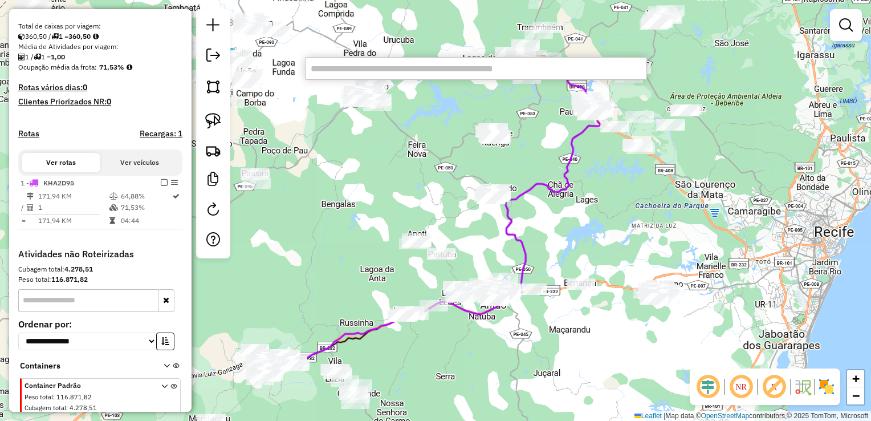
click at [370, 222] on div "Janela de atendimento Grade de atendimento Capacidade Transportadoras Veículos …" at bounding box center [435, 210] width 871 height 421
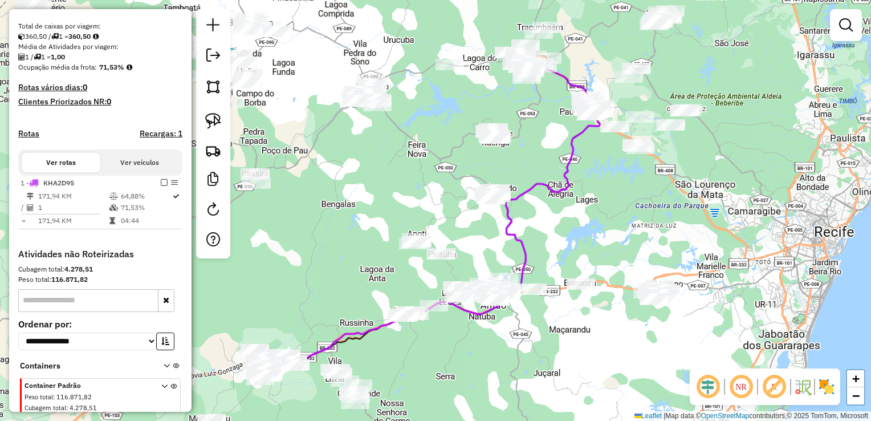
drag, startPoint x: 343, startPoint y: 273, endPoint x: 427, endPoint y: 42, distance: 246.3
click at [425, 59] on div "Janela de atendimento Grade de atendimento Capacidade Transportadoras Veículos …" at bounding box center [435, 210] width 871 height 421
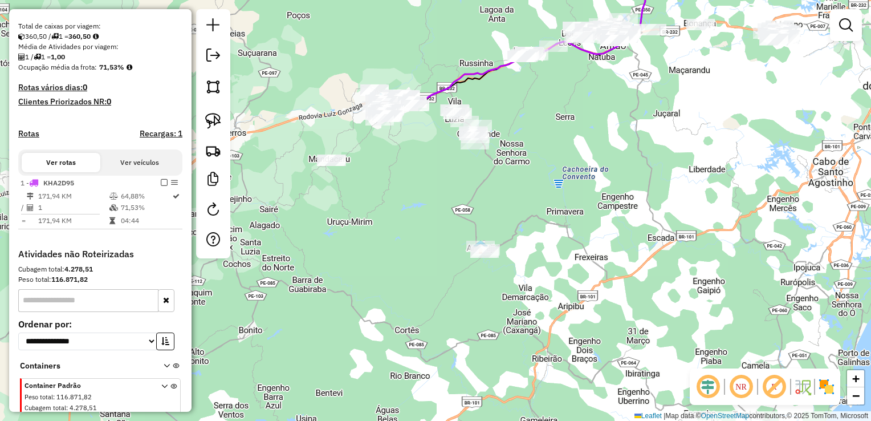
drag, startPoint x: 361, startPoint y: 161, endPoint x: 407, endPoint y: 223, distance: 77.1
click at [407, 223] on div "Janela de atendimento Grade de atendimento Capacidade Transportadoras Veículos …" at bounding box center [435, 210] width 871 height 421
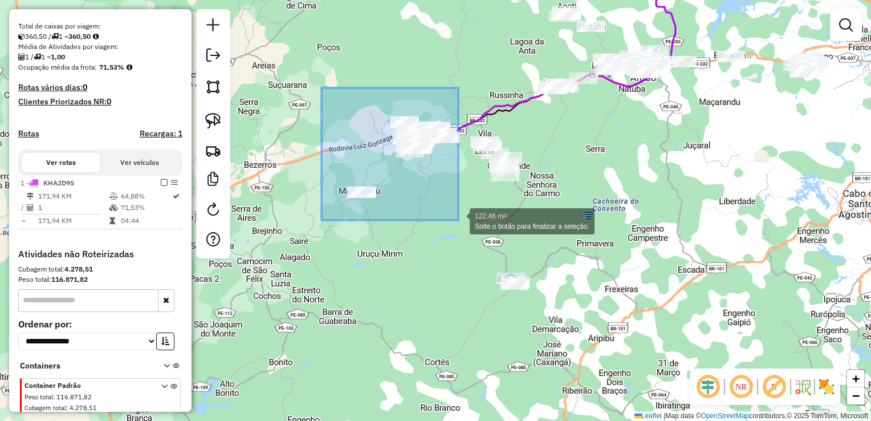
drag, startPoint x: 322, startPoint y: 99, endPoint x: 459, endPoint y: 220, distance: 183.0
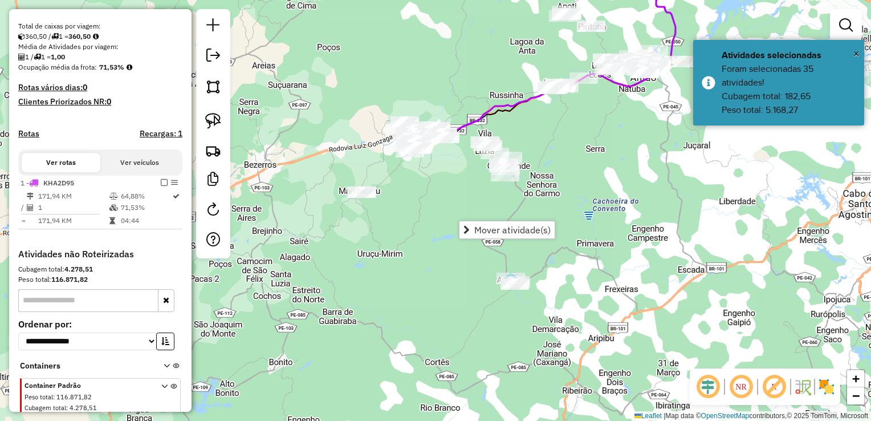
click at [456, 187] on div "Janela de atendimento Grade de atendimento Capacidade Transportadoras Veículos …" at bounding box center [435, 210] width 871 height 421
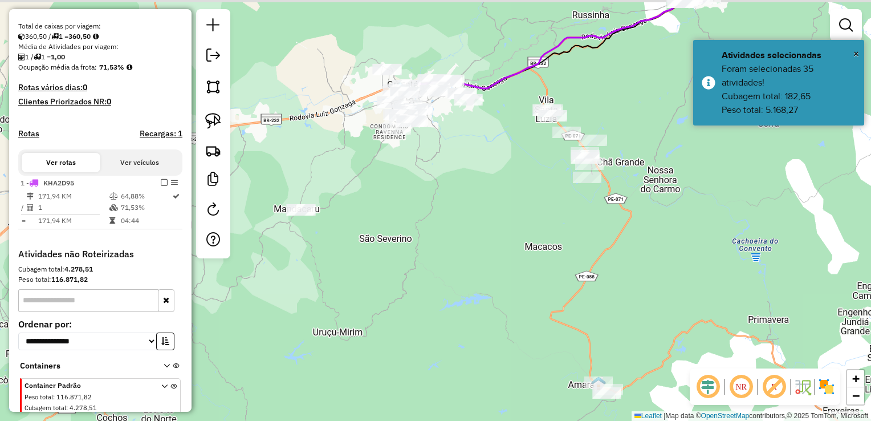
drag, startPoint x: 447, startPoint y: 181, endPoint x: 469, endPoint y: 188, distance: 23.3
click at [471, 188] on div "Janela de atendimento Grade de atendimento Capacidade Transportadoras Veículos …" at bounding box center [435, 210] width 871 height 421
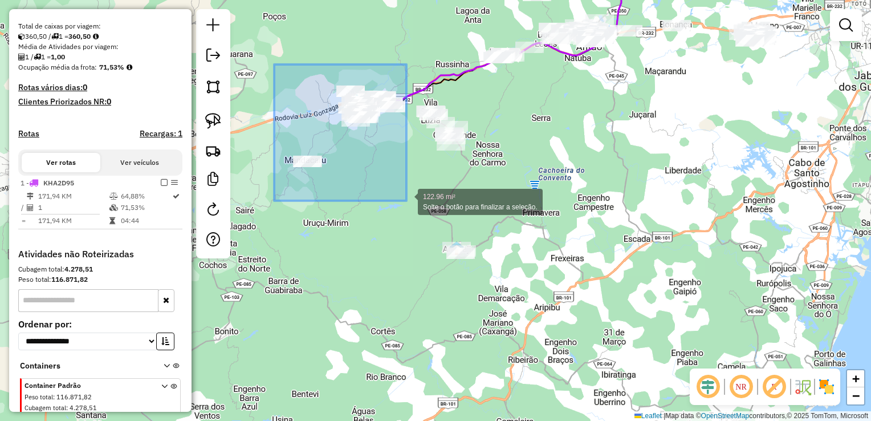
drag, startPoint x: 274, startPoint y: 64, endPoint x: 407, endPoint y: 201, distance: 190.0
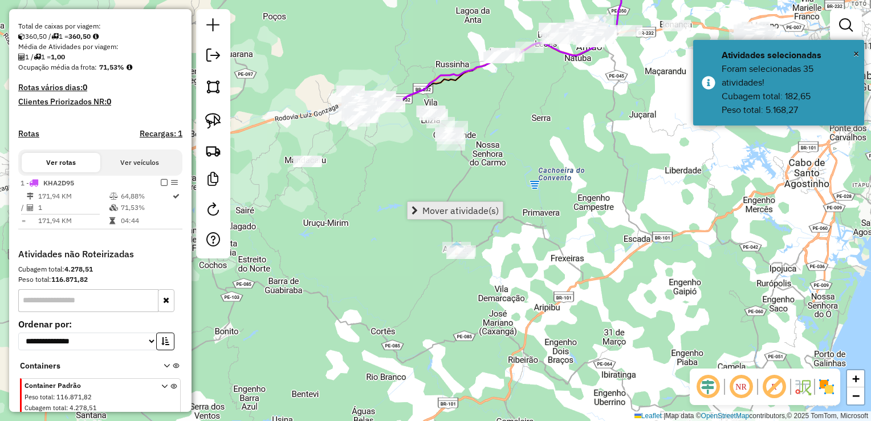
click at [434, 208] on span "Mover atividade(s)" at bounding box center [461, 210] width 76 height 9
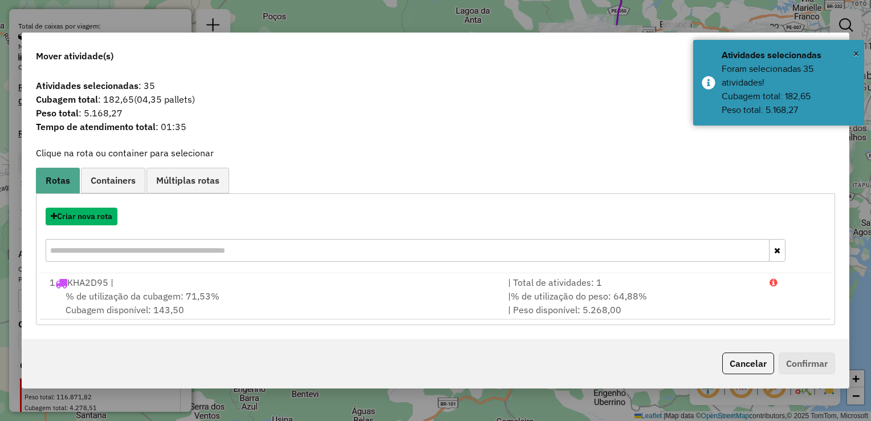
click at [84, 218] on button "Criar nova rota" at bounding box center [82, 217] width 72 height 18
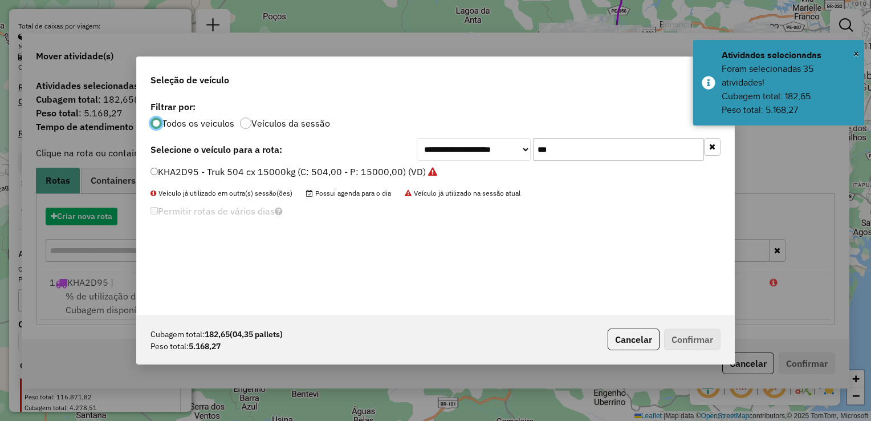
scroll to position [6, 3]
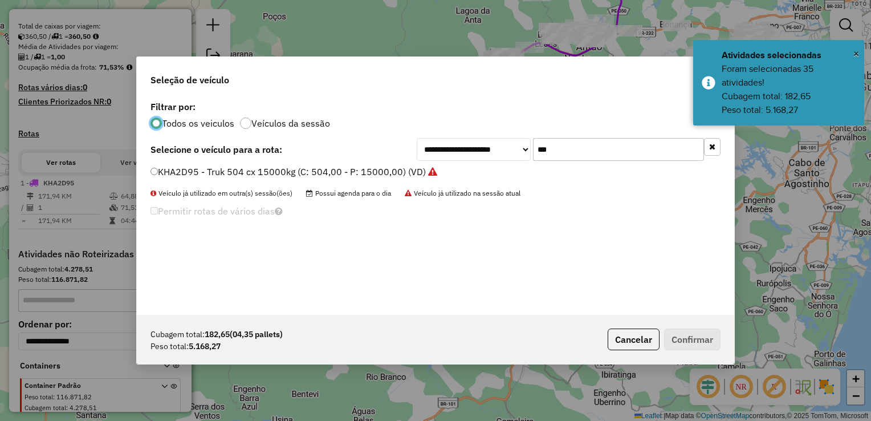
click at [557, 148] on input "***" at bounding box center [618, 149] width 171 height 23
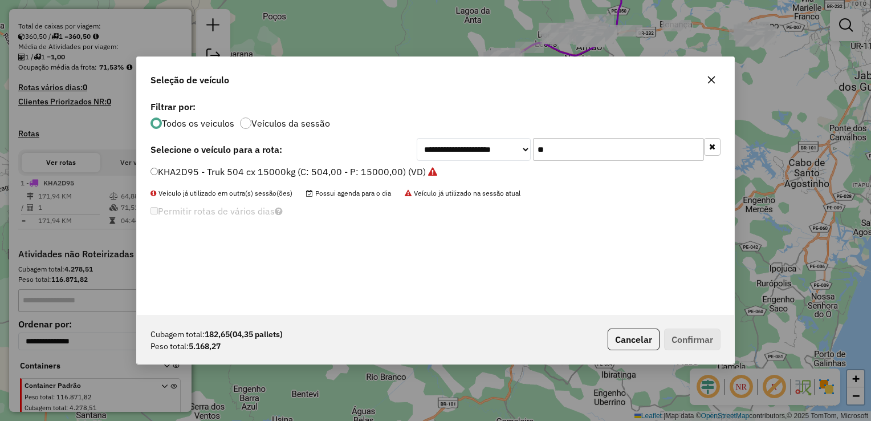
type input "*"
type input "****"
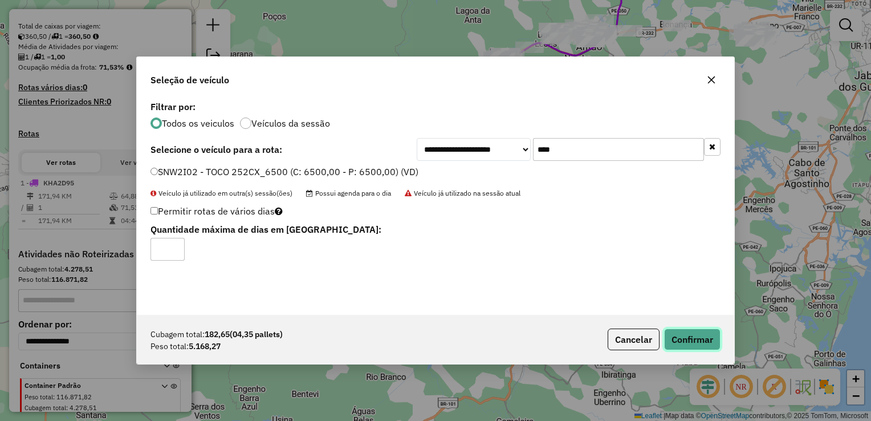
click at [680, 336] on button "Confirmar" at bounding box center [692, 340] width 56 height 22
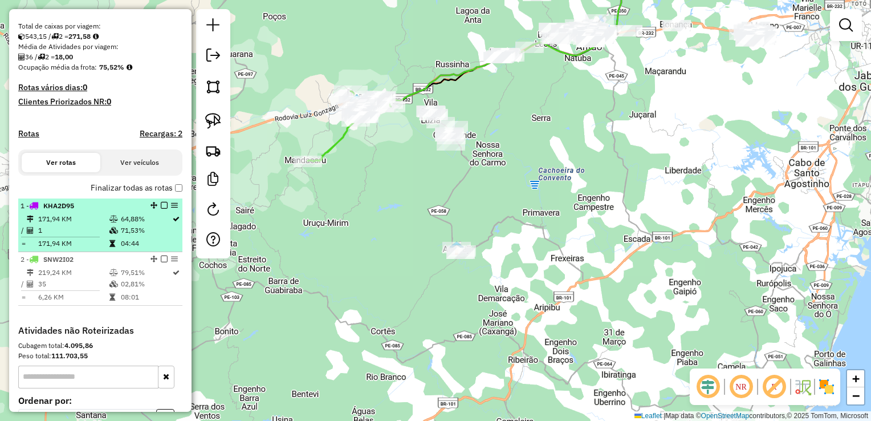
click at [52, 236] on td "1" at bounding box center [73, 230] width 71 height 11
select select "**********"
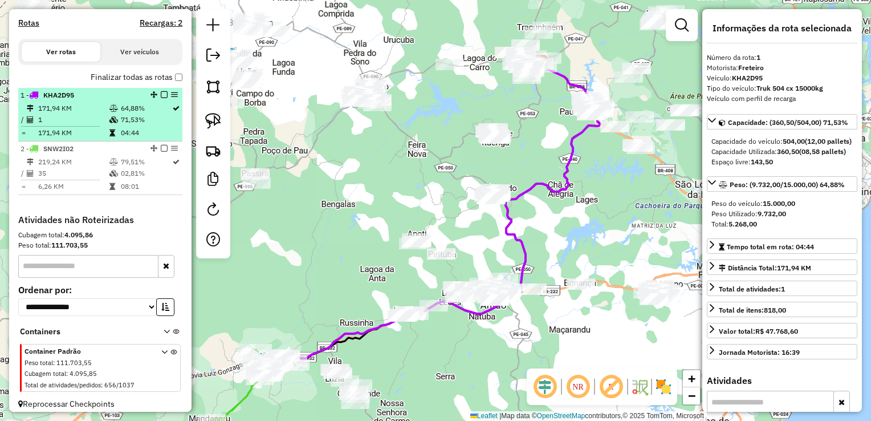
scroll to position [342, 0]
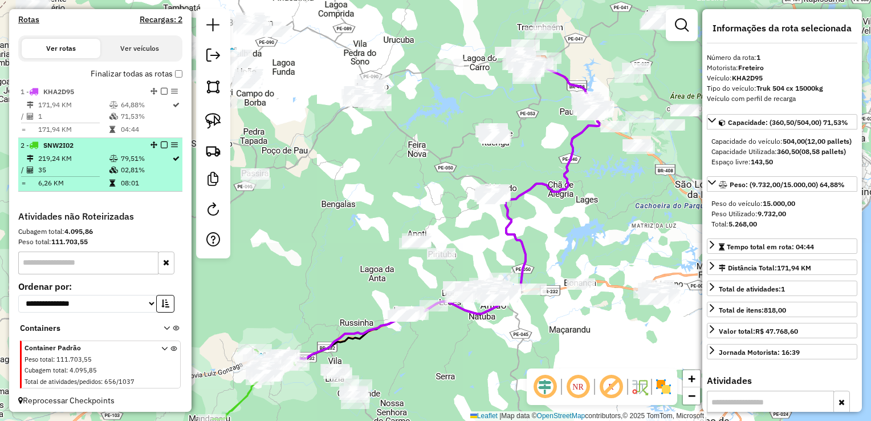
click at [52, 176] on td "35" at bounding box center [73, 169] width 71 height 11
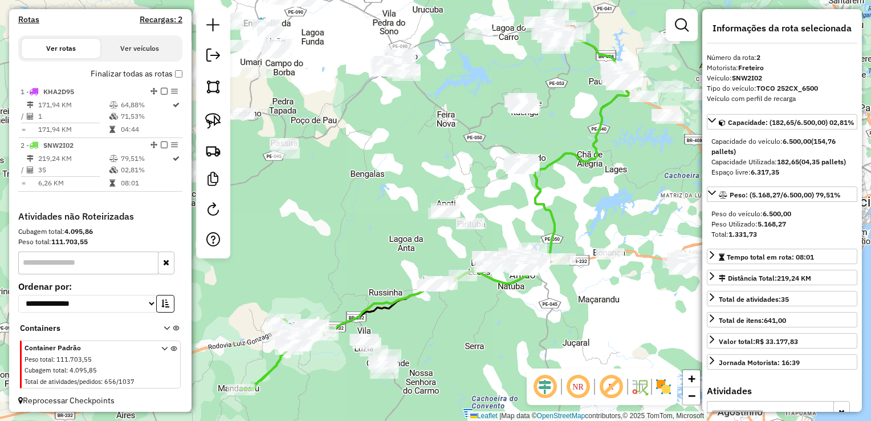
click at [284, 219] on div "Janela de atendimento Grade de atendimento Capacidade Transportadoras Veículos …" at bounding box center [435, 210] width 871 height 421
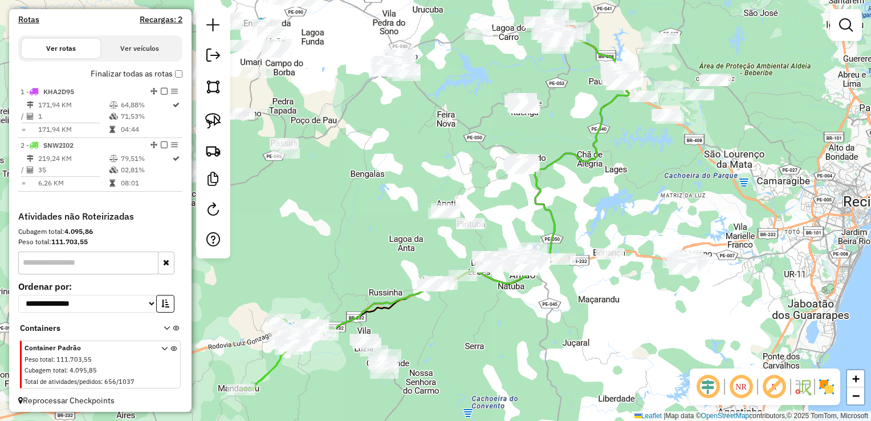
drag, startPoint x: 344, startPoint y: 263, endPoint x: 355, endPoint y: 86, distance: 177.7
click at [356, 92] on div "Janela de atendimento Grade de atendimento Capacidade Transportadoras Veículos …" at bounding box center [435, 210] width 871 height 421
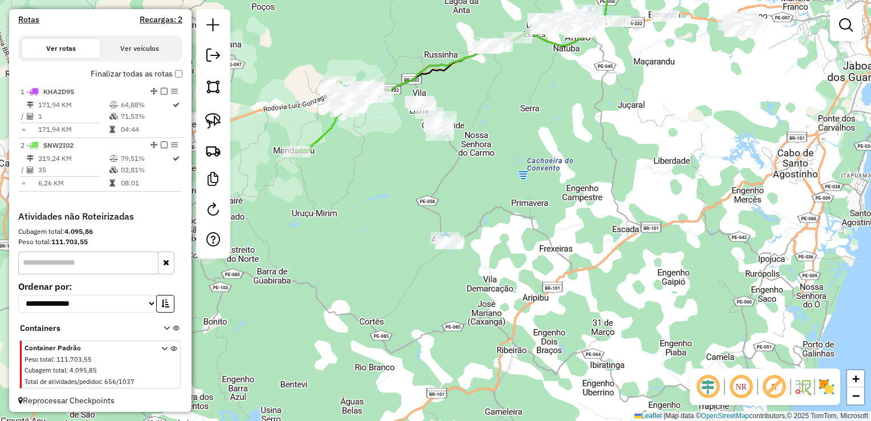
drag, startPoint x: 457, startPoint y: 205, endPoint x: 475, endPoint y: 213, distance: 19.2
click at [475, 213] on div "Janela de atendimento Grade de atendimento Capacidade Transportadoras Veículos …" at bounding box center [435, 210] width 871 height 421
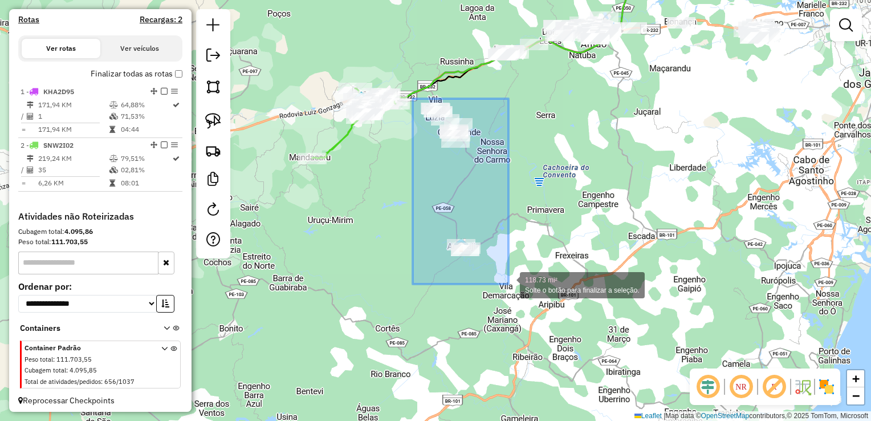
drag, startPoint x: 413, startPoint y: 99, endPoint x: 508, endPoint y: 283, distance: 207.4
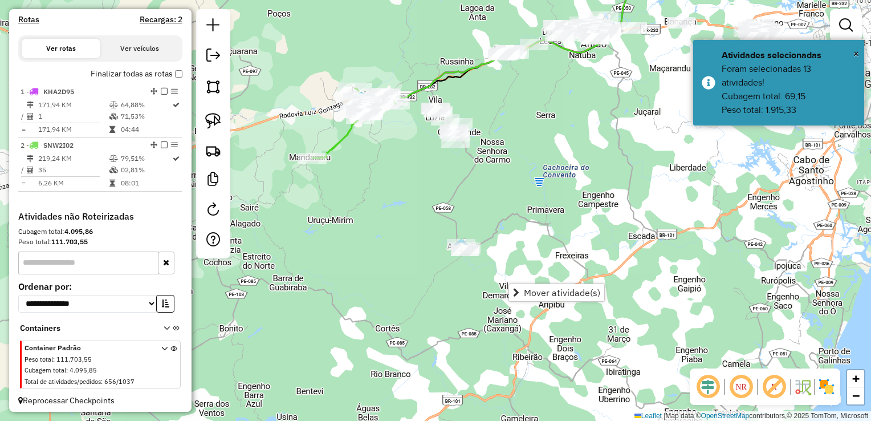
click at [526, 222] on div "Janela de atendimento Grade de atendimento Capacidade Transportadoras Veículos …" at bounding box center [435, 210] width 871 height 421
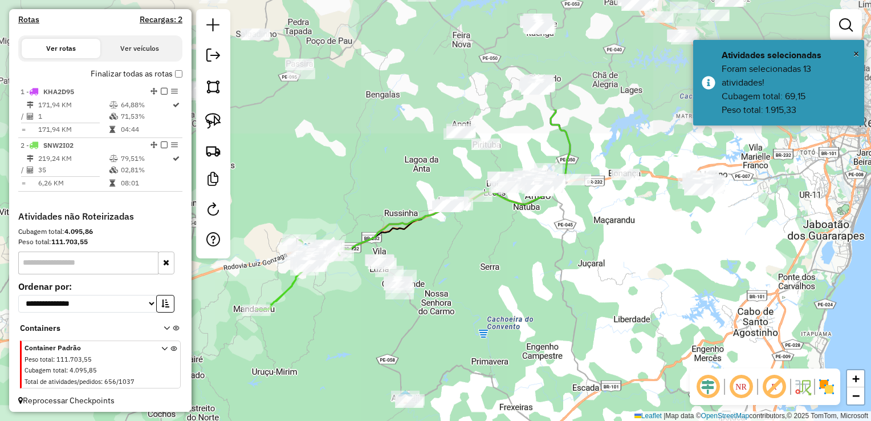
drag, startPoint x: 524, startPoint y: 125, endPoint x: 466, endPoint y: 282, distance: 166.6
click at [466, 282] on div "Janela de atendimento Grade de atendimento Capacidade Transportadoras Veículos …" at bounding box center [435, 210] width 871 height 421
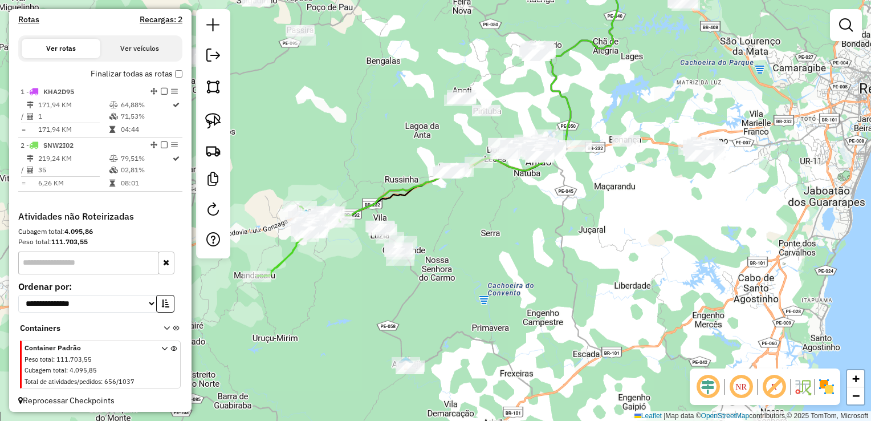
drag, startPoint x: 383, startPoint y: 322, endPoint x: 381, endPoint y: 231, distance: 90.7
click at [382, 232] on div "Janela de atendimento Grade de atendimento Capacidade Transportadoras Veículos …" at bounding box center [435, 210] width 871 height 421
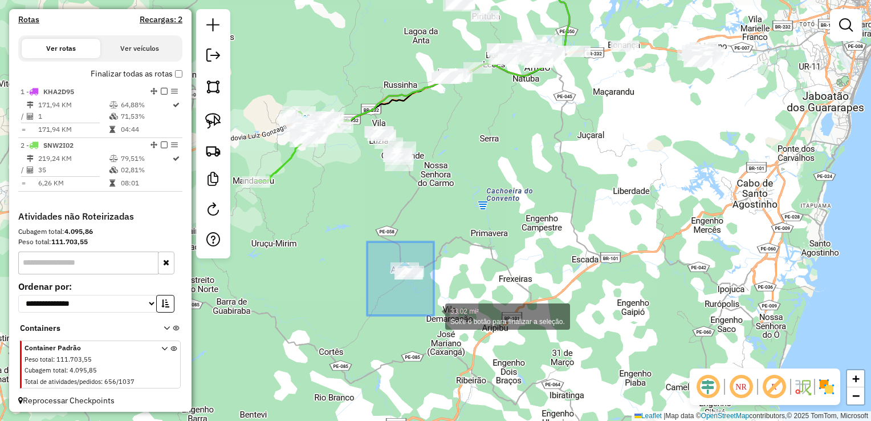
drag, startPoint x: 407, startPoint y: 306, endPoint x: 444, endPoint y: 314, distance: 38.6
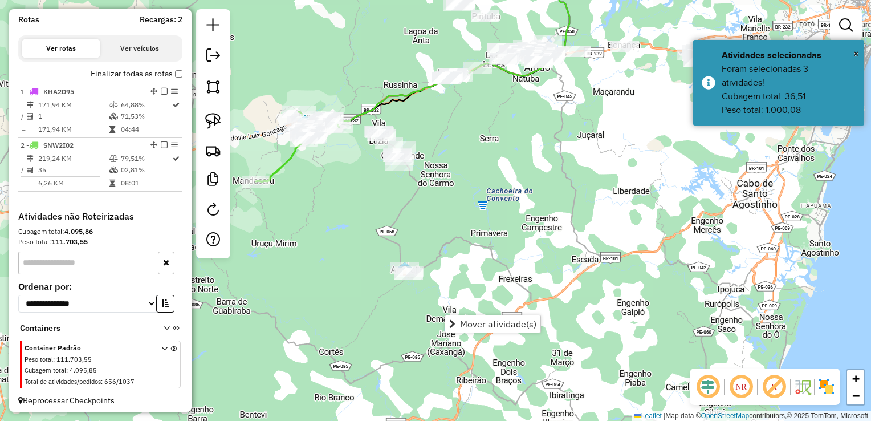
click at [419, 222] on div "Janela de atendimento Grade de atendimento Capacidade Transportadoras Veículos …" at bounding box center [435, 210] width 871 height 421
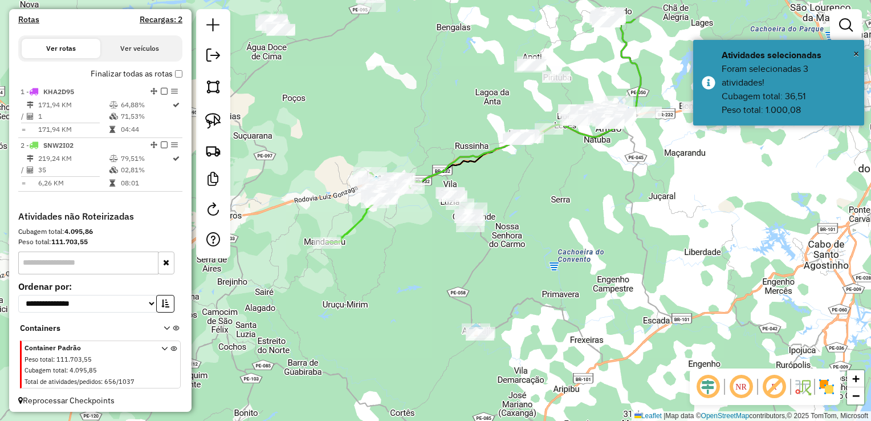
drag, startPoint x: 419, startPoint y: 222, endPoint x: 505, endPoint y: 300, distance: 116.3
click at [505, 300] on div "Janela de atendimento Grade de atendimento Capacidade Transportadoras Veículos …" at bounding box center [435, 210] width 871 height 421
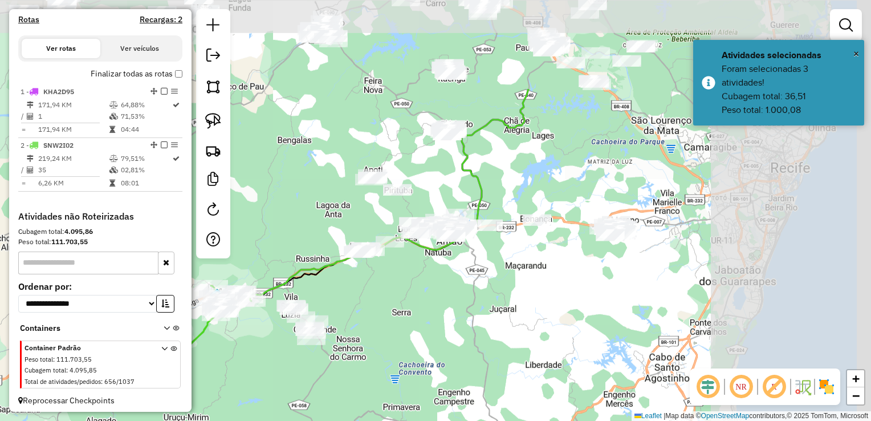
drag, startPoint x: 595, startPoint y: 157, endPoint x: 418, endPoint y: 289, distance: 221.0
click at [419, 289] on div "Janela de atendimento Grade de atendimento Capacidade Transportadoras Veículos …" at bounding box center [435, 210] width 871 height 421
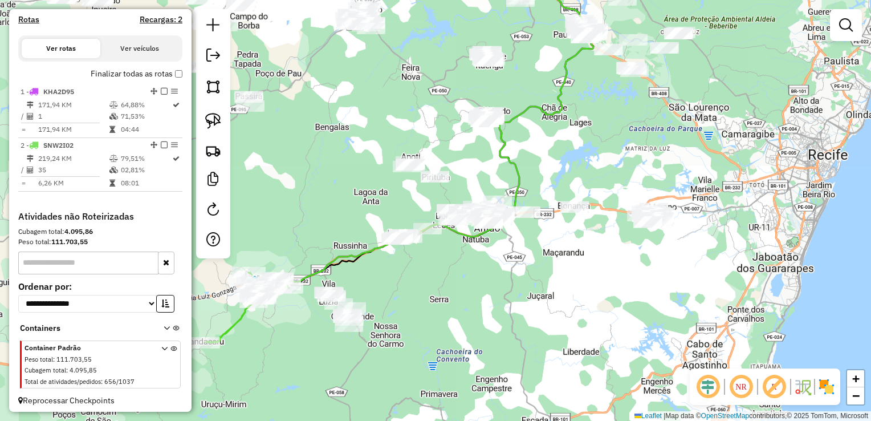
drag, startPoint x: 376, startPoint y: 301, endPoint x: 404, endPoint y: 291, distance: 30.1
click at [404, 291] on div "Janela de atendimento Grade de atendimento Capacidade Transportadoras Veículos …" at bounding box center [435, 210] width 871 height 421
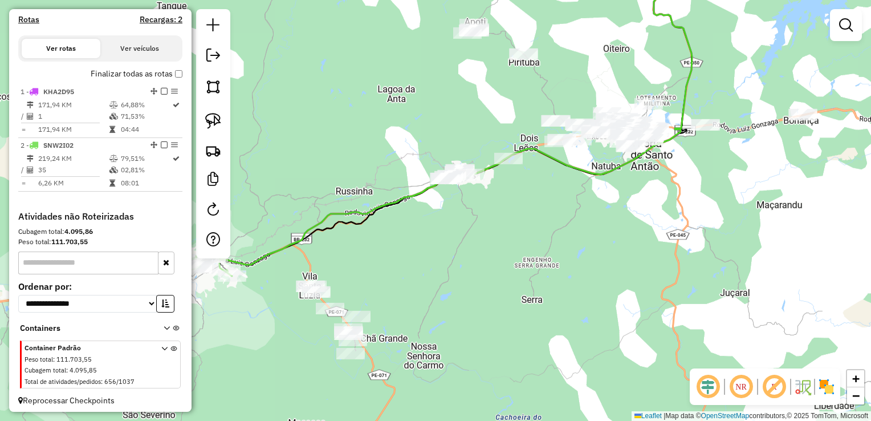
drag, startPoint x: 475, startPoint y: 263, endPoint x: 488, endPoint y: 237, distance: 29.3
click at [514, 236] on div "Janela de atendimento Grade de atendimento Capacidade Transportadoras Veículos …" at bounding box center [435, 210] width 871 height 421
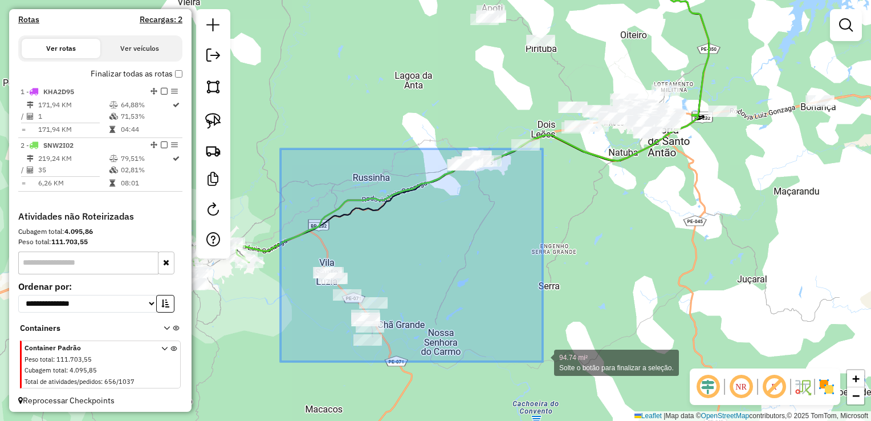
drag, startPoint x: 281, startPoint y: 152, endPoint x: 543, endPoint y: 362, distance: 335.6
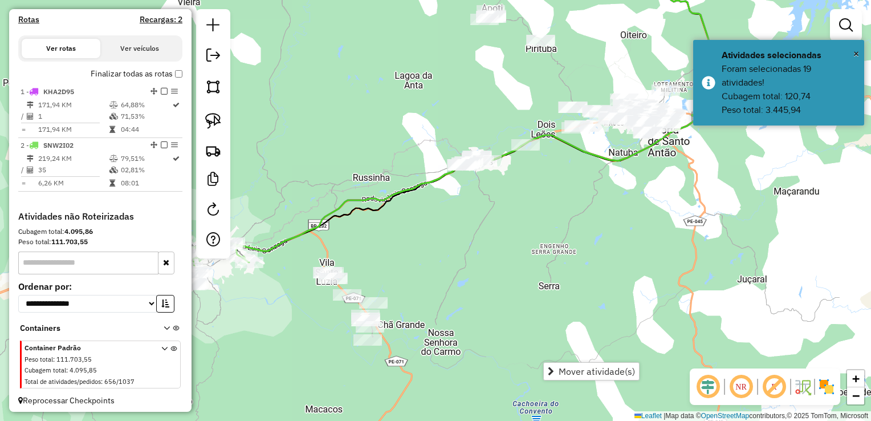
click at [536, 306] on div "Janela de atendimento Grade de atendimento Capacidade Transportadoras Veículos …" at bounding box center [435, 210] width 871 height 421
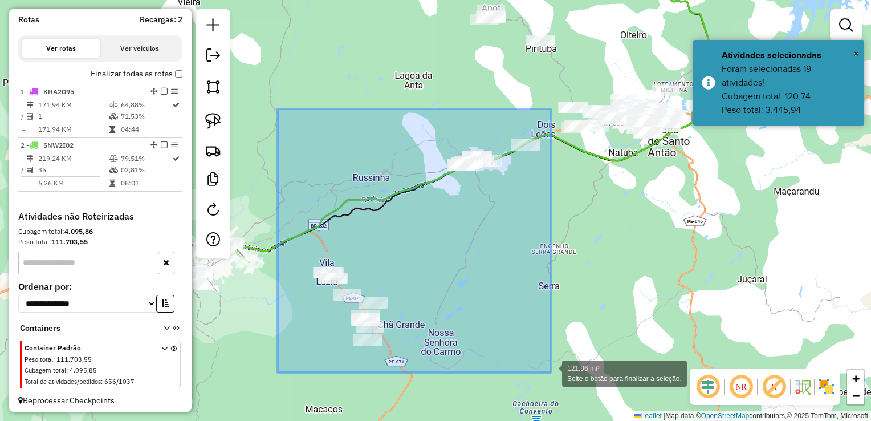
drag, startPoint x: 274, startPoint y: 151, endPoint x: 551, endPoint y: 372, distance: 354.7
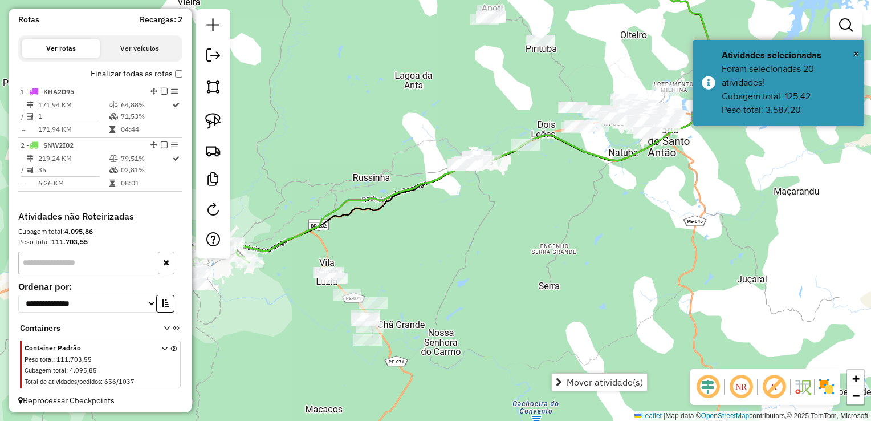
click at [502, 347] on div "Janela de atendimento Grade de atendimento Capacidade Transportadoras Veículos …" at bounding box center [435, 210] width 871 height 421
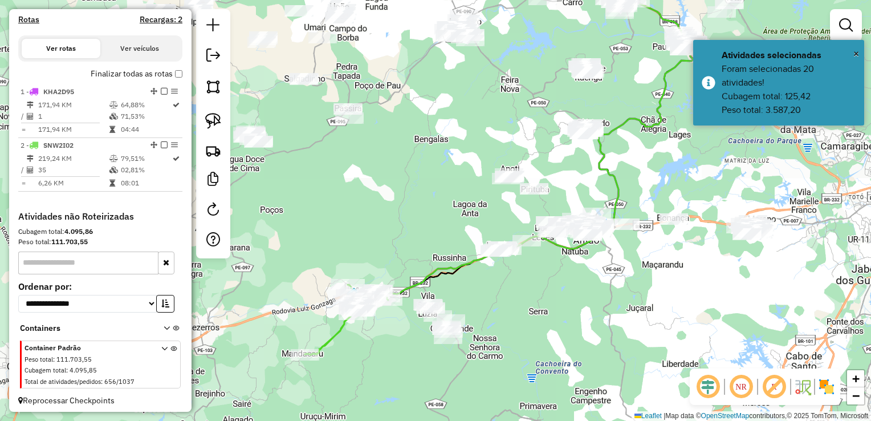
drag, startPoint x: 496, startPoint y: 358, endPoint x: 543, endPoint y: 241, distance: 126.7
click at [540, 254] on div "Janela de atendimento Grade de atendimento Capacidade Transportadoras Veículos …" at bounding box center [435, 210] width 871 height 421
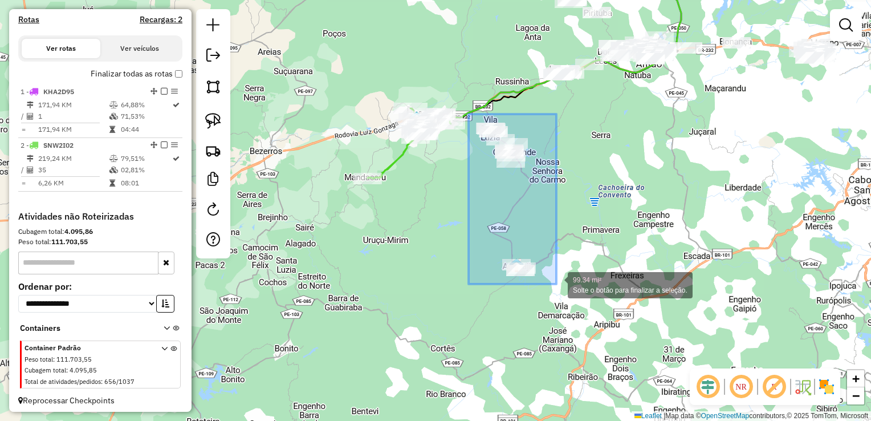
drag, startPoint x: 482, startPoint y: 155, endPoint x: 557, endPoint y: 284, distance: 149.0
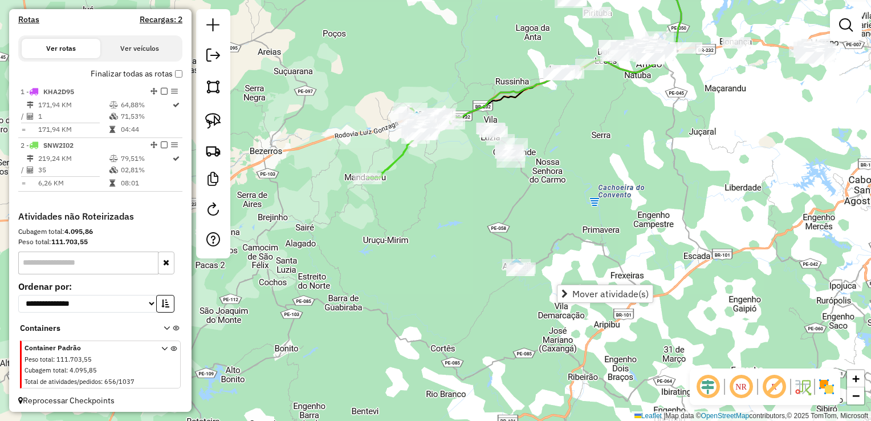
click at [569, 224] on div "Janela de atendimento Grade de atendimento Capacidade Transportadoras Veículos …" at bounding box center [435, 210] width 871 height 421
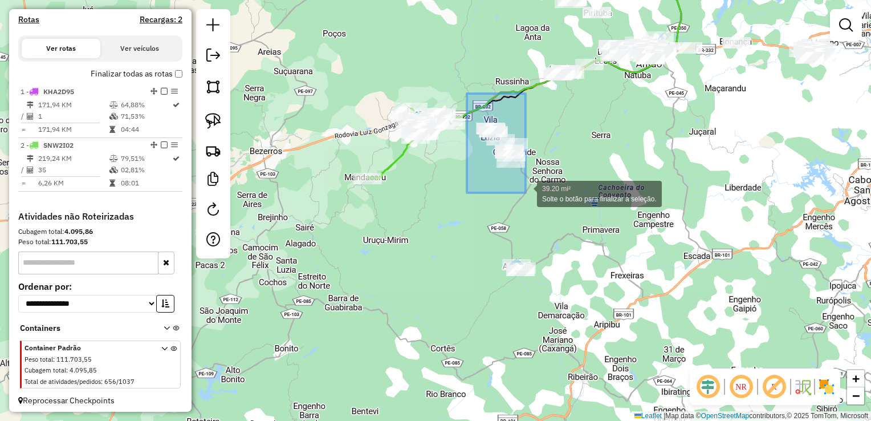
drag, startPoint x: 467, startPoint y: 94, endPoint x: 526, endPoint y: 193, distance: 115.6
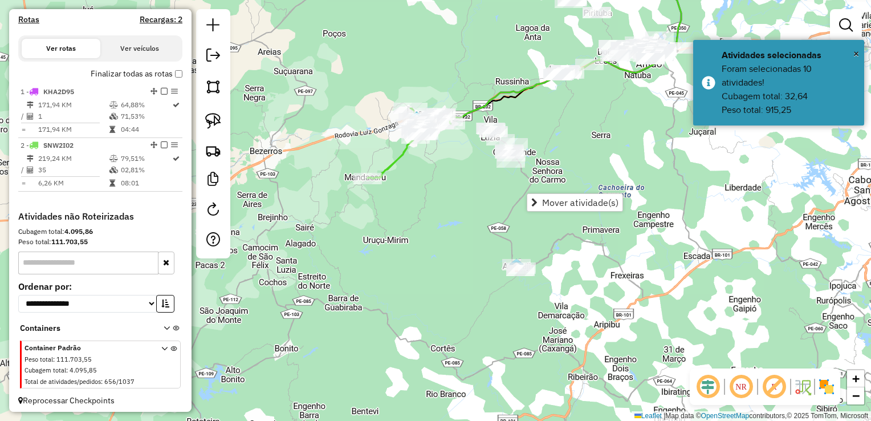
click at [545, 170] on div "Janela de atendimento Grade de atendimento Capacidade Transportadoras Veículos …" at bounding box center [435, 210] width 871 height 421
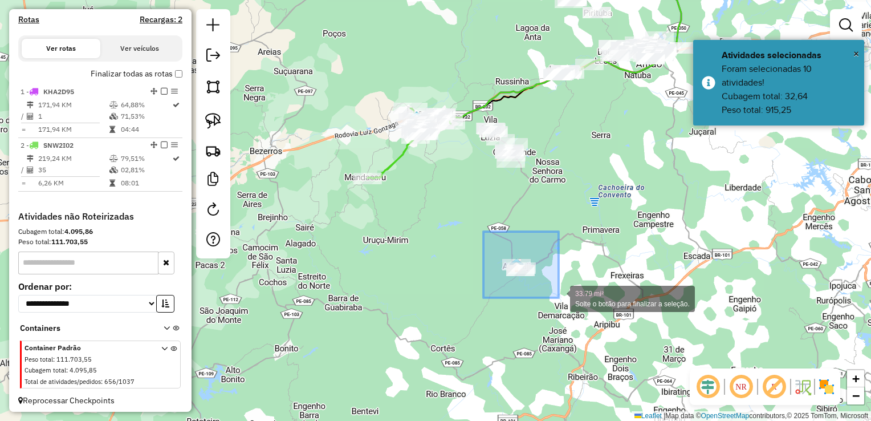
drag, startPoint x: 485, startPoint y: 234, endPoint x: 556, endPoint y: 297, distance: 94.2
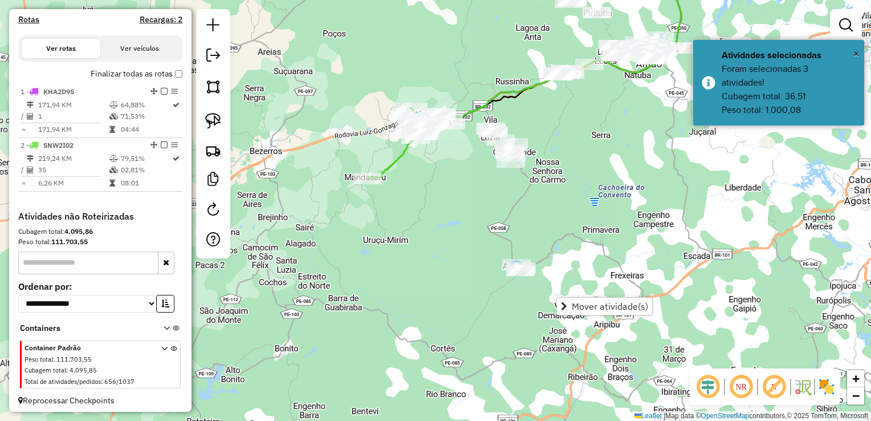
click at [548, 209] on div "Janela de atendimento Grade de atendimento Capacidade Transportadoras Veículos …" at bounding box center [435, 210] width 871 height 421
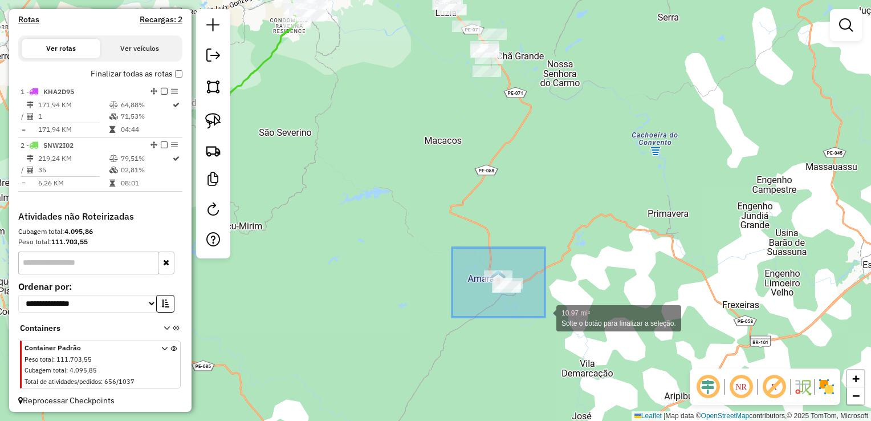
drag, startPoint x: 452, startPoint y: 250, endPoint x: 545, endPoint y: 317, distance: 114.8
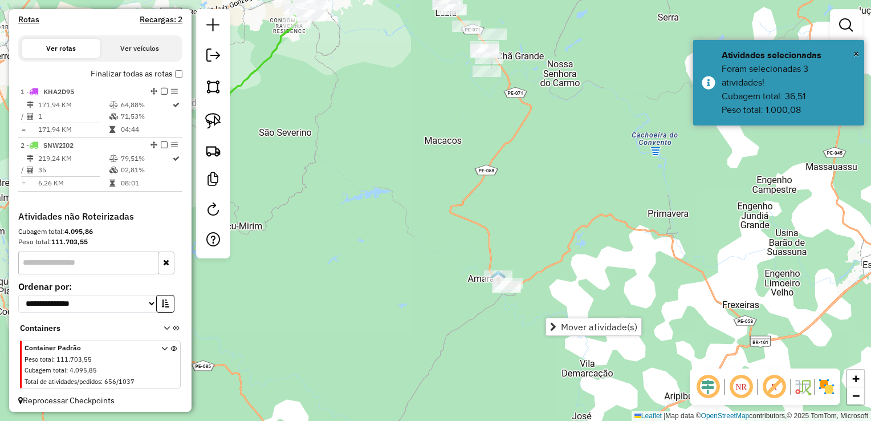
click at [536, 204] on div "Janela de atendimento Grade de atendimento Capacidade Transportadoras Veículos …" at bounding box center [435, 210] width 871 height 421
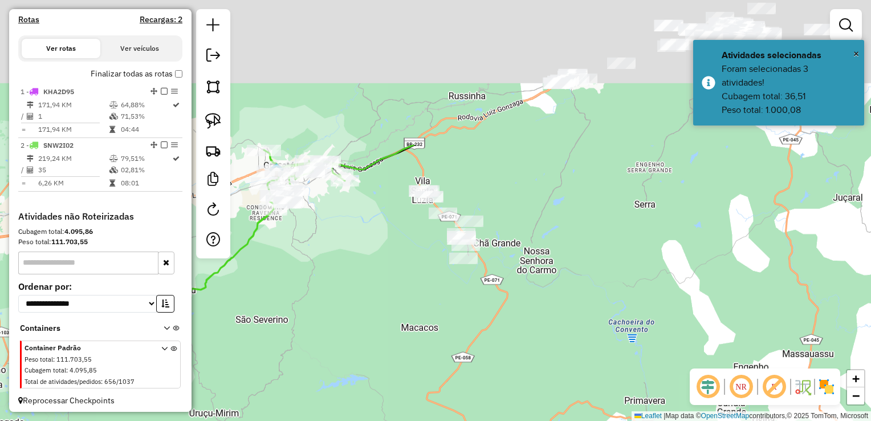
drag, startPoint x: 534, startPoint y: 179, endPoint x: 510, endPoint y: 370, distance: 191.9
click at [510, 370] on div "Janela de atendimento Grade de atendimento Capacidade Transportadoras Veículos …" at bounding box center [435, 210] width 871 height 421
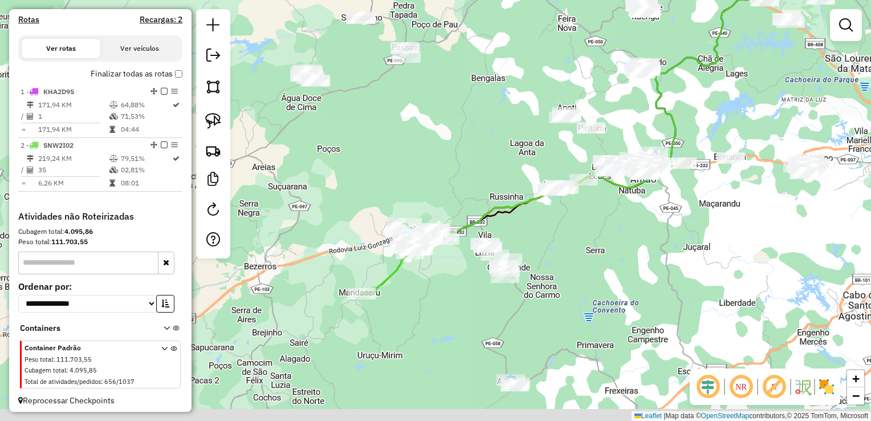
drag, startPoint x: 536, startPoint y: 257, endPoint x: 551, endPoint y: 216, distance: 43.7
click at [551, 216] on div "Janela de atendimento Grade de atendimento Capacidade Transportadoras Veículos …" at bounding box center [435, 210] width 871 height 421
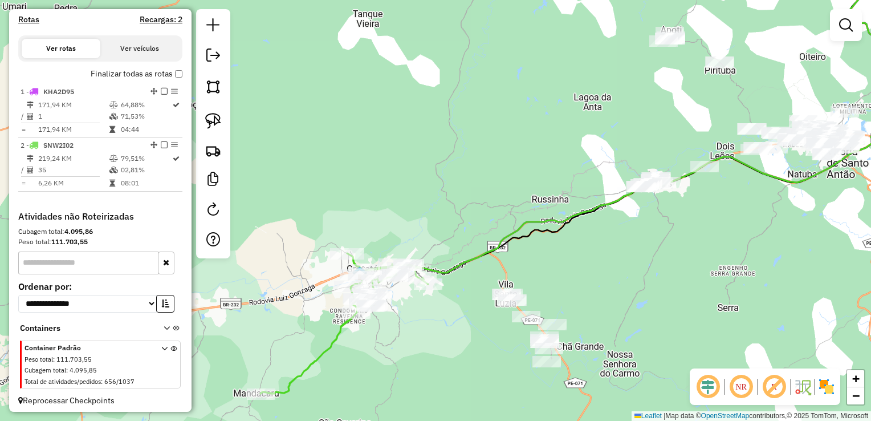
drag, startPoint x: 475, startPoint y: 173, endPoint x: 451, endPoint y: 145, distance: 36.8
click at [452, 149] on div "Janela de atendimento Grade de atendimento Capacidade Transportadoras Veículos …" at bounding box center [435, 210] width 871 height 421
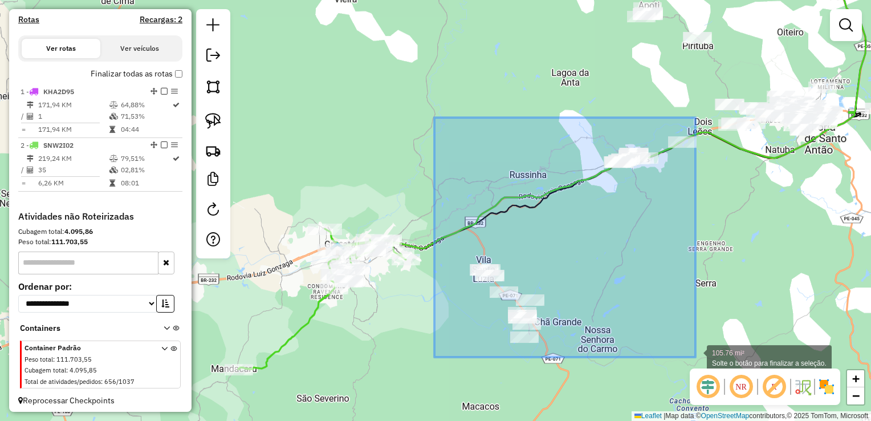
drag, startPoint x: 435, startPoint y: 147, endPoint x: 696, endPoint y: 357, distance: 335.1
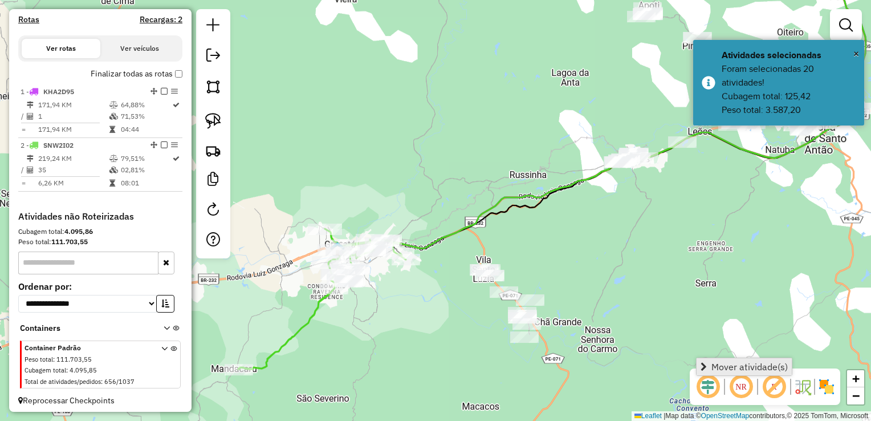
click at [723, 366] on span "Mover atividade(s)" at bounding box center [750, 366] width 76 height 9
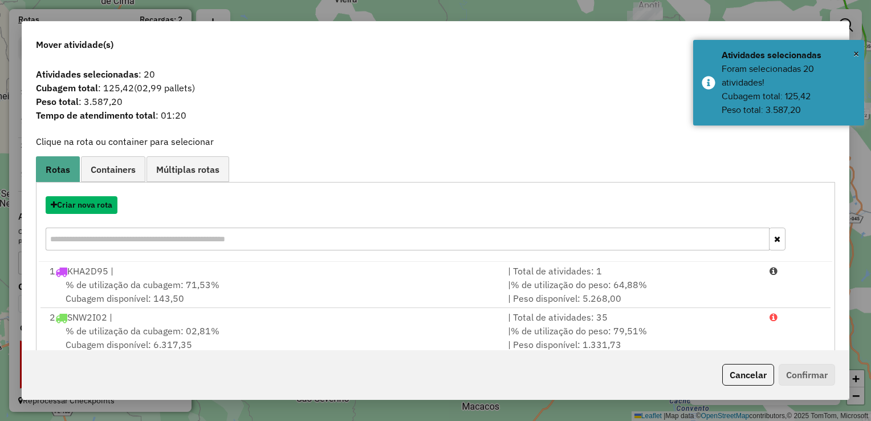
click at [82, 207] on button "Criar nova rota" at bounding box center [82, 205] width 72 height 18
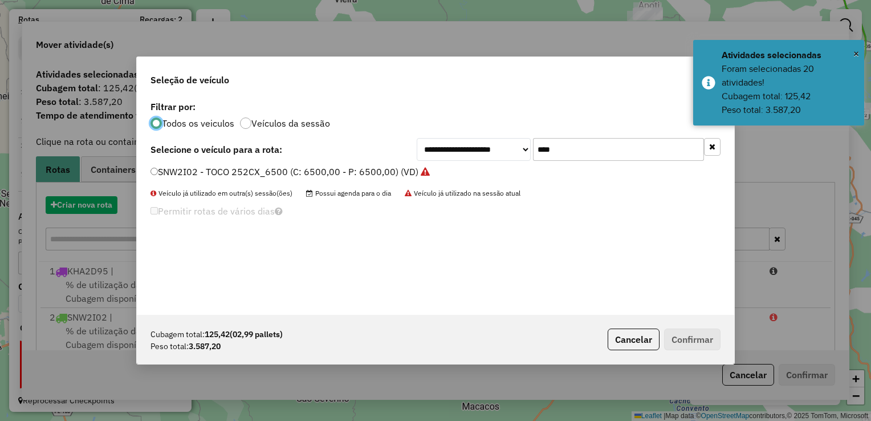
scroll to position [6, 3]
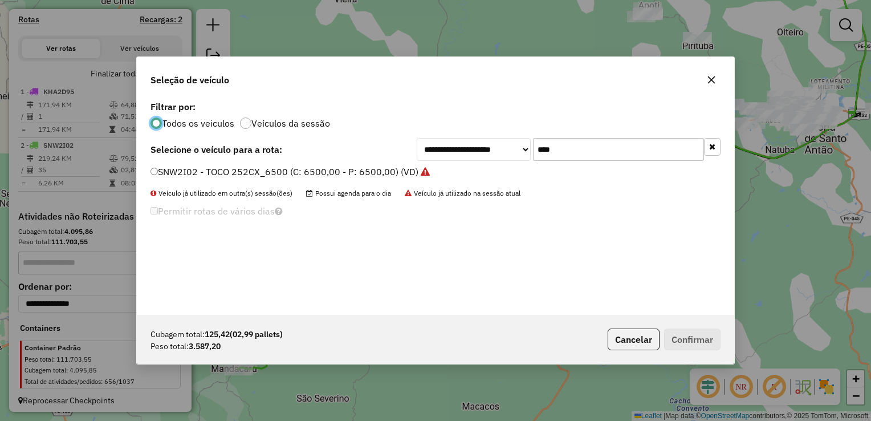
click at [578, 154] on input "****" at bounding box center [618, 149] width 171 height 23
type input "*"
type input "****"
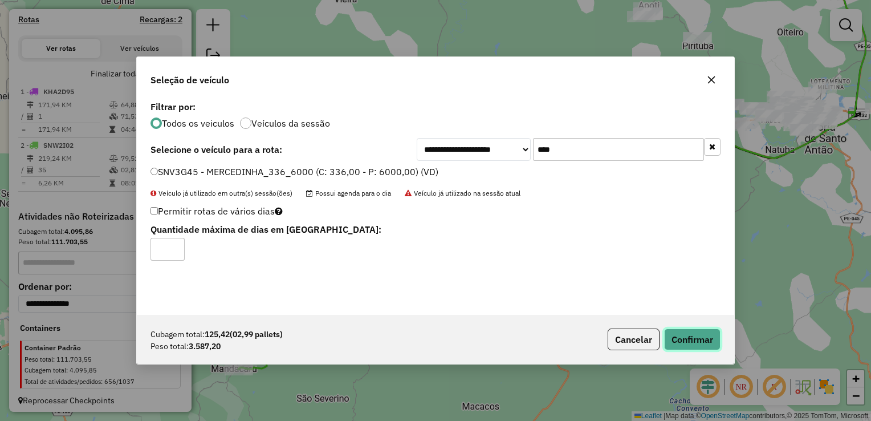
click at [680, 334] on button "Confirmar" at bounding box center [692, 340] width 56 height 22
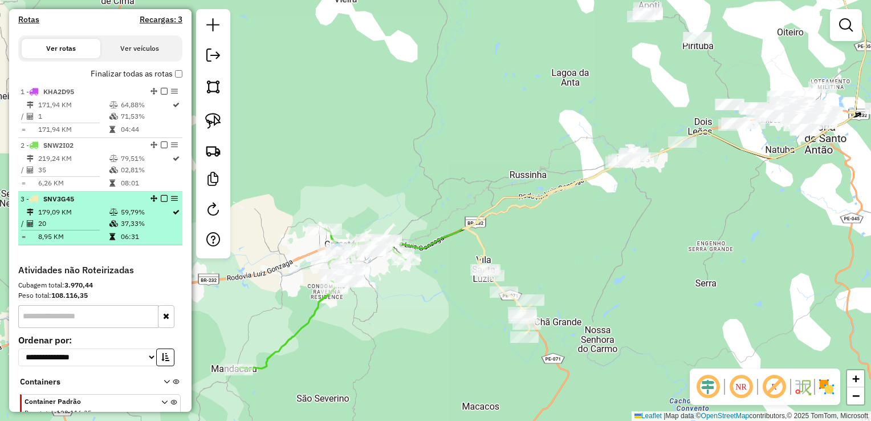
click at [59, 218] on td "179,09 KM" at bounding box center [73, 211] width 71 height 11
select select "**********"
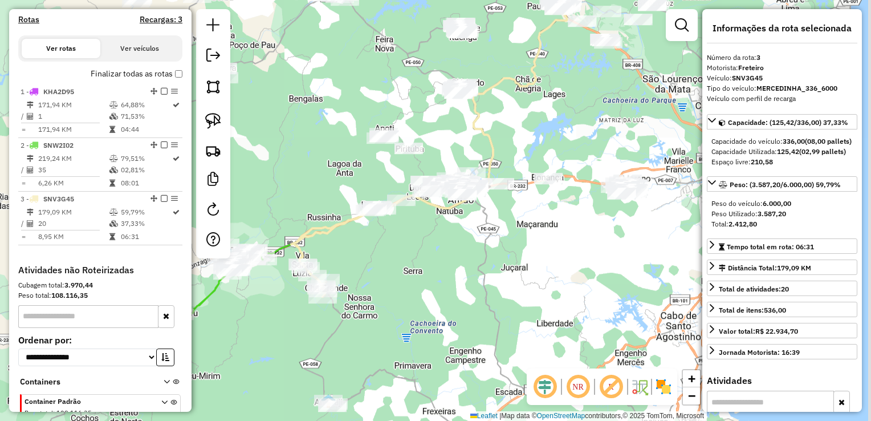
drag, startPoint x: 398, startPoint y: 335, endPoint x: 384, endPoint y: 242, distance: 93.4
click at [385, 242] on div "Janela de atendimento Grade de atendimento Capacidade Transportadoras Veículos …" at bounding box center [435, 210] width 871 height 421
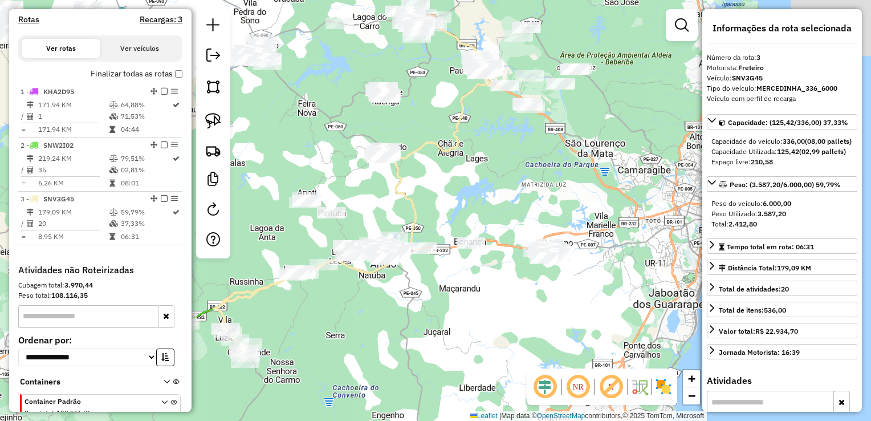
drag, startPoint x: 377, startPoint y: 293, endPoint x: 349, endPoint y: 310, distance: 32.5
click at [351, 310] on div "Janela de atendimento Grade de atendimento Capacidade Transportadoras Veículos …" at bounding box center [435, 210] width 871 height 421
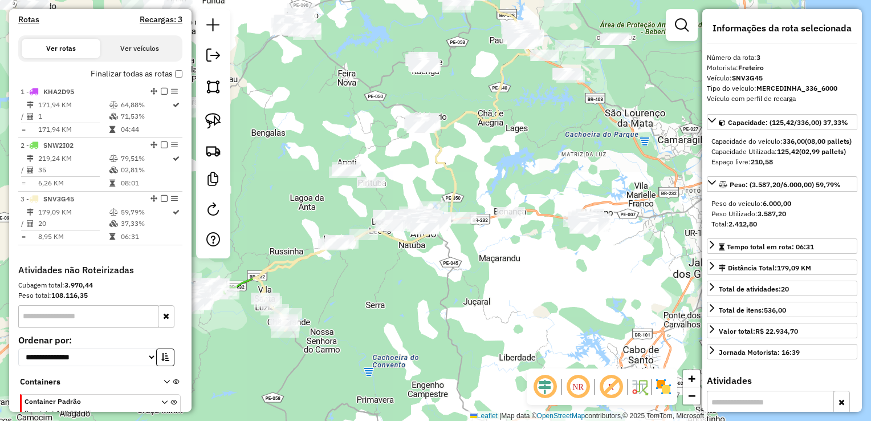
drag, startPoint x: 534, startPoint y: 244, endPoint x: 418, endPoint y: 200, distance: 124.4
click at [423, 205] on div "Janela de atendimento Grade de atendimento Capacidade Transportadoras Veículos …" at bounding box center [435, 210] width 871 height 421
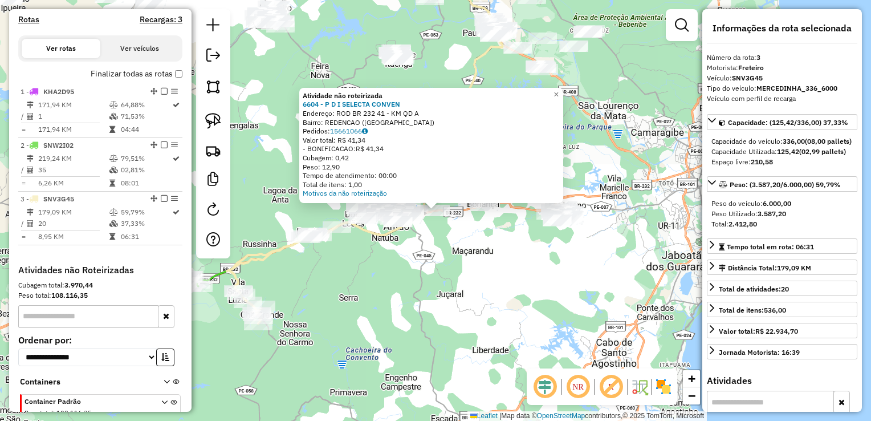
click at [460, 234] on div "Atividade não roteirizada 6604 - P D I SELECTA CONVEN Endereço: ROD BR 232 41 -…" at bounding box center [435, 210] width 871 height 421
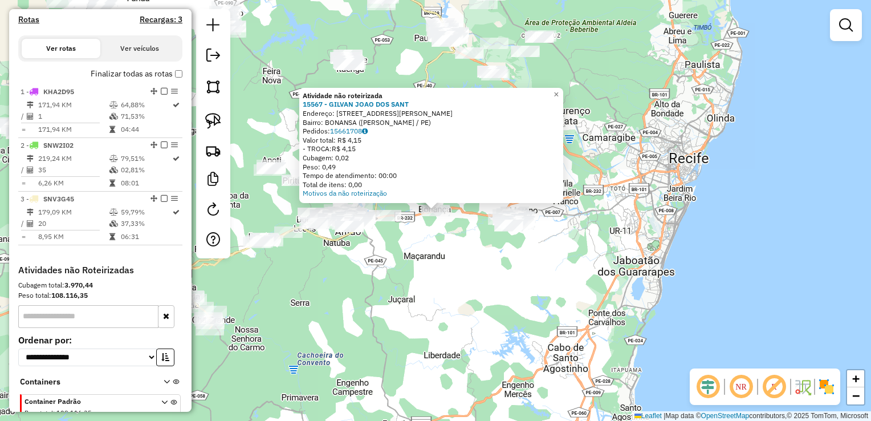
click at [472, 241] on div "Atividade não roteirizada 15567 - GILVAN JOAO DOS SANT Endereço: AV PRESIDENTE …" at bounding box center [435, 210] width 871 height 421
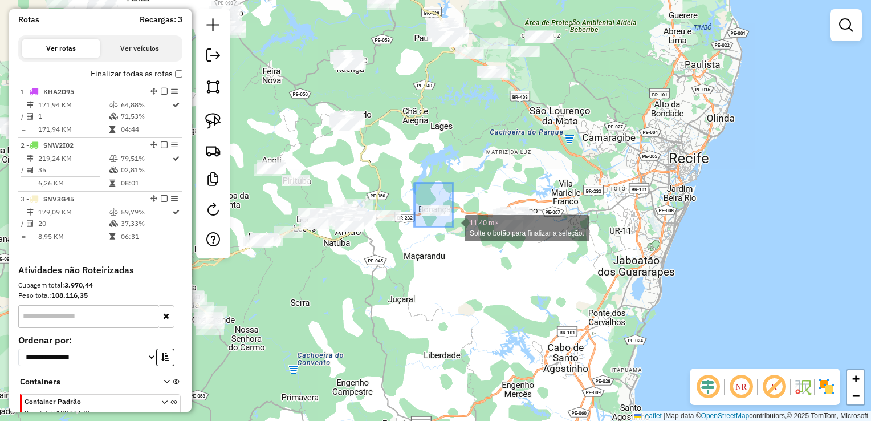
drag, startPoint x: 414, startPoint y: 183, endPoint x: 453, endPoint y: 227, distance: 59.0
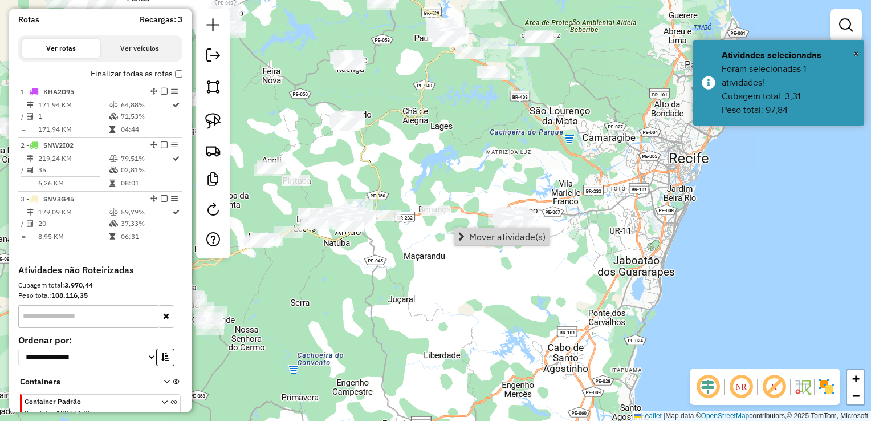
click at [462, 282] on div "Janela de atendimento Grade de atendimento Capacidade Transportadoras Veículos …" at bounding box center [435, 210] width 871 height 421
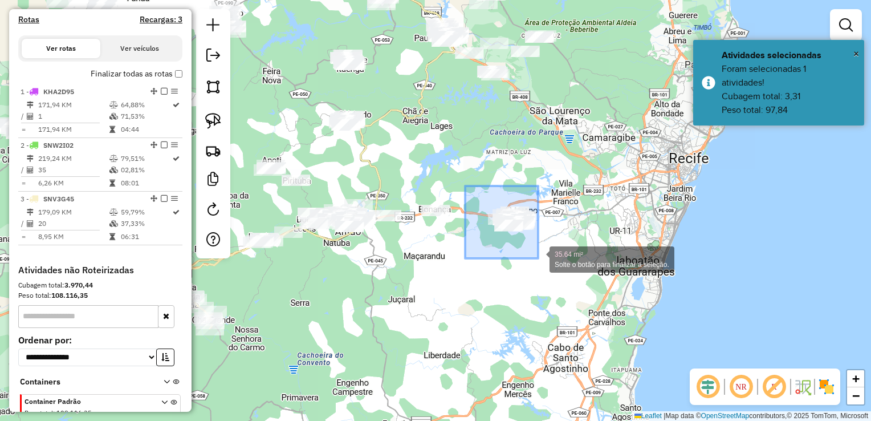
drag, startPoint x: 465, startPoint y: 186, endPoint x: 539, endPoint y: 258, distance: 103.2
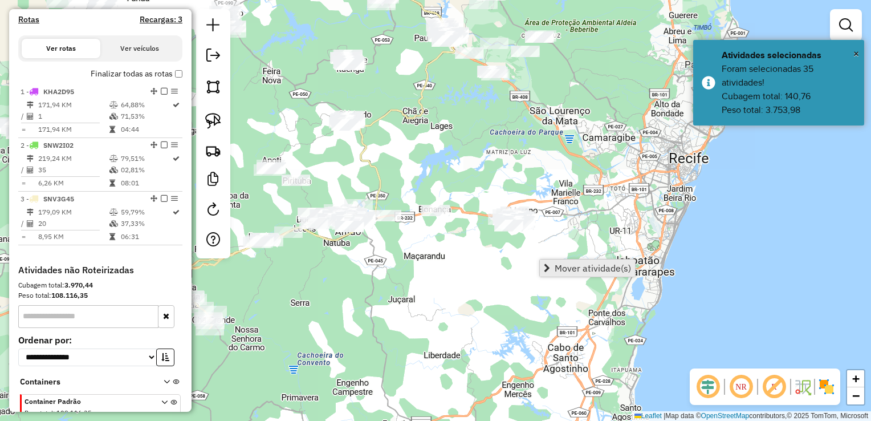
click at [556, 265] on span "Mover atividade(s)" at bounding box center [593, 267] width 76 height 9
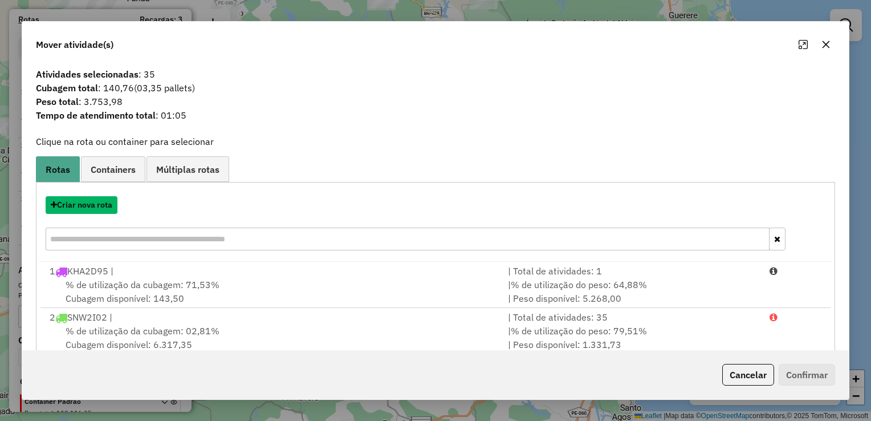
click at [82, 204] on button "Criar nova rota" at bounding box center [82, 205] width 72 height 18
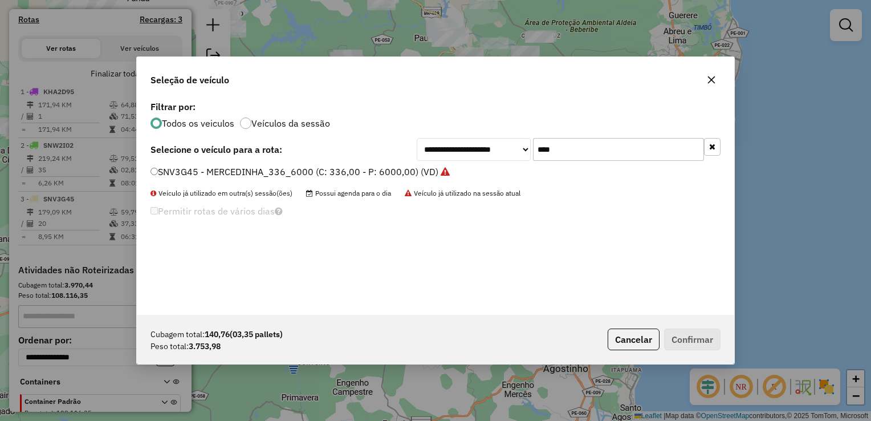
click at [570, 153] on input "****" at bounding box center [618, 149] width 171 height 23
type input "*"
type input "****"
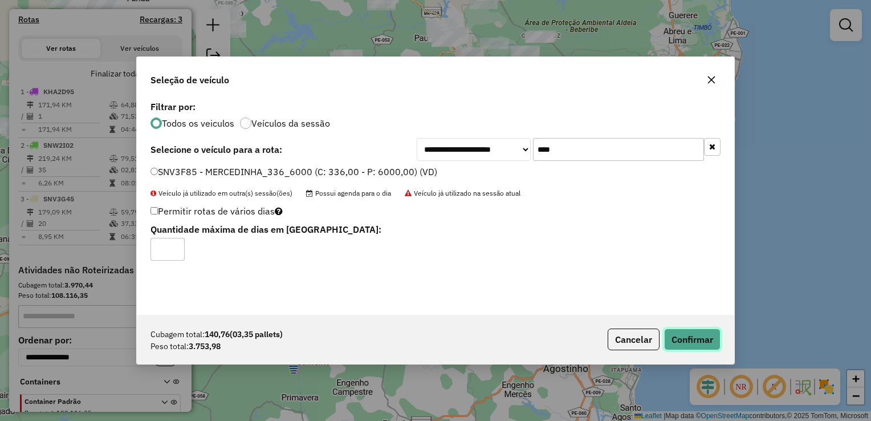
click at [680, 334] on button "Confirmar" at bounding box center [692, 340] width 56 height 22
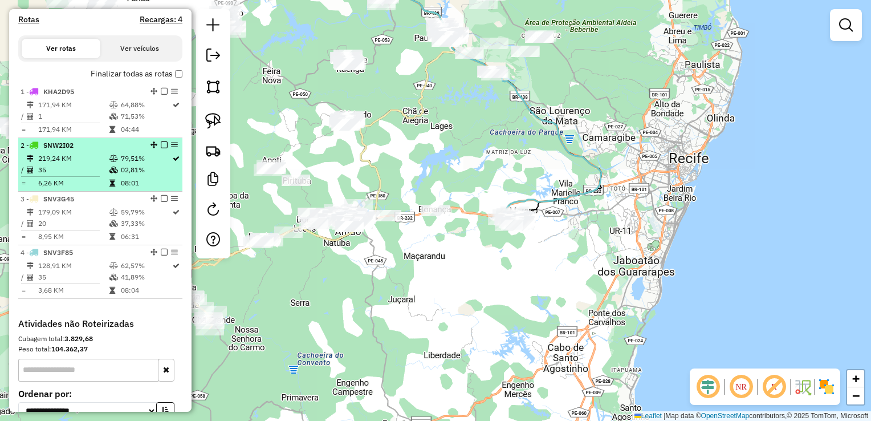
click at [59, 176] on td "35" at bounding box center [73, 169] width 71 height 11
select select "**********"
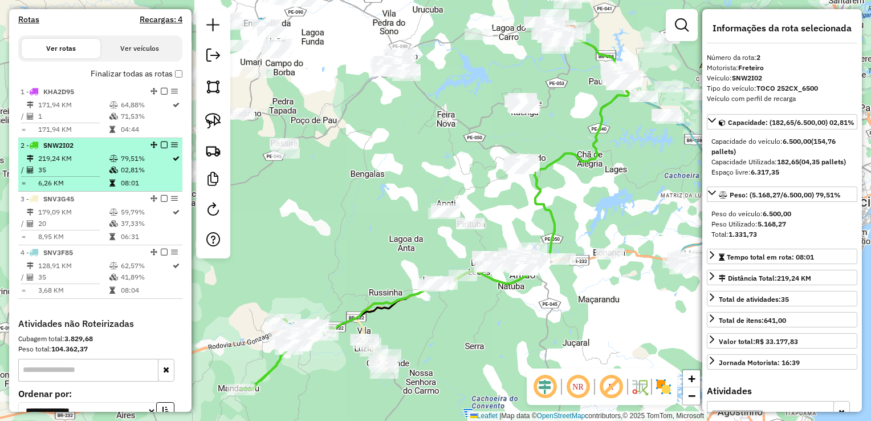
scroll to position [399, 0]
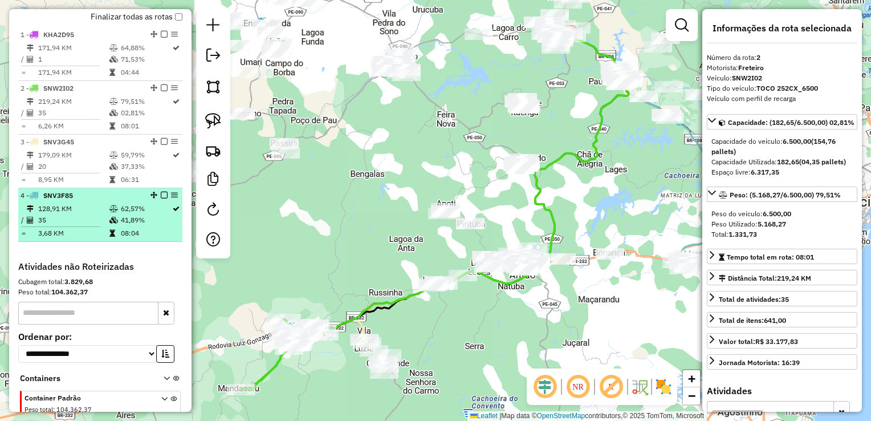
click at [64, 226] on td "35" at bounding box center [73, 219] width 71 height 11
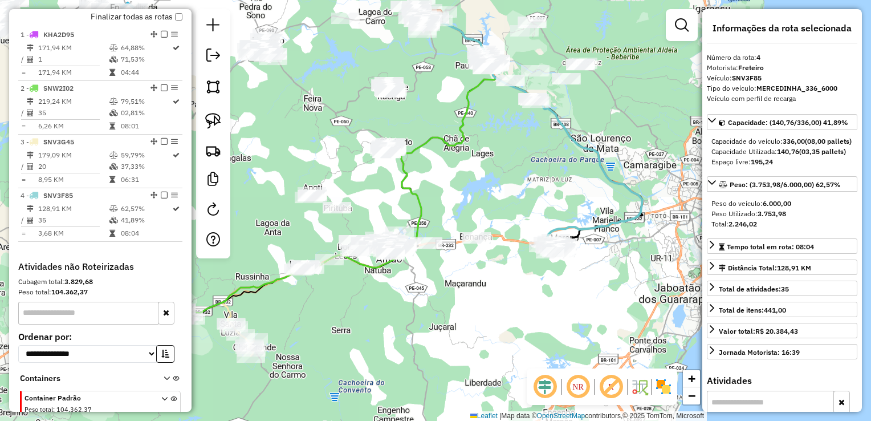
drag, startPoint x: 415, startPoint y: 335, endPoint x: 490, endPoint y: 273, distance: 97.6
click at [492, 275] on div "Janela de atendimento Grade de atendimento Capacidade Transportadoras Veículos …" at bounding box center [435, 210] width 871 height 421
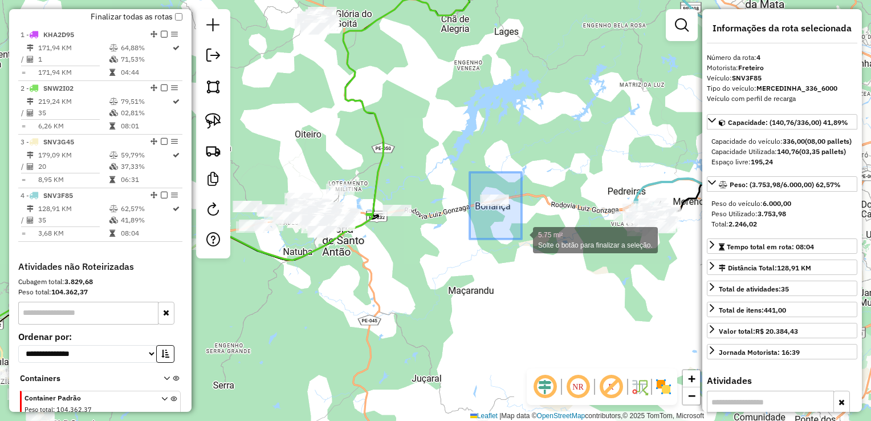
drag, startPoint x: 470, startPoint y: 172, endPoint x: 521, endPoint y: 238, distance: 83.4
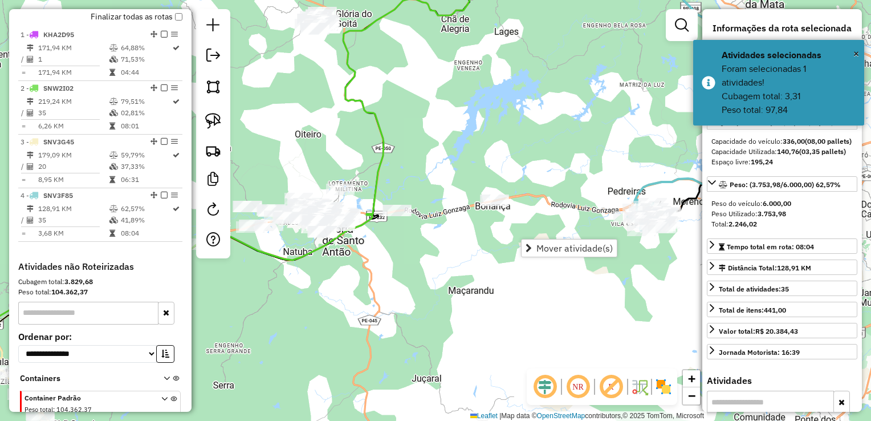
click at [487, 127] on div "Janela de atendimento Grade de atendimento Capacidade Transportadoras Veículos …" at bounding box center [435, 210] width 871 height 421
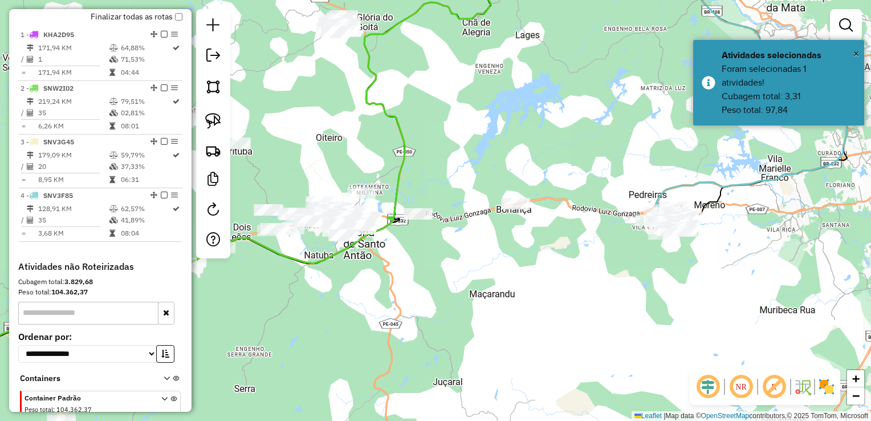
drag, startPoint x: 432, startPoint y: 212, endPoint x: 466, endPoint y: 218, distance: 34.3
click at [481, 216] on div "Janela de atendimento Grade de atendimento Capacidade Transportadoras Veículos …" at bounding box center [435, 210] width 871 height 421
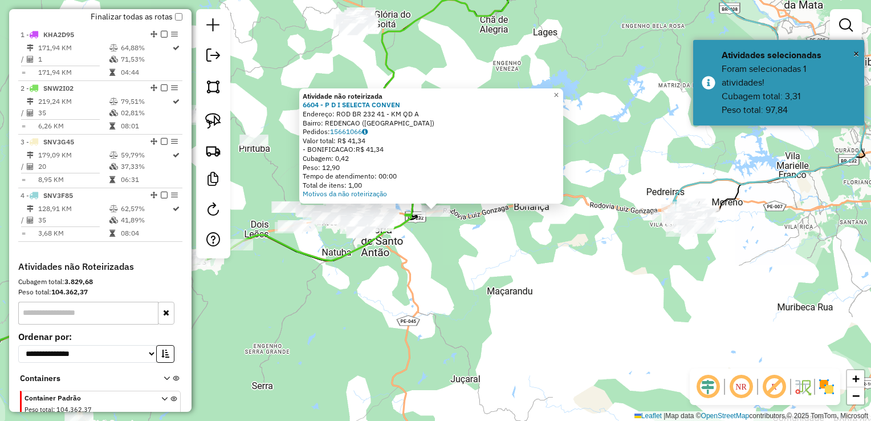
click at [456, 225] on div "Atividade não roteirizada 6604 - P D I SELECTA CONVEN Endereço: ROD BR 232 41 -…" at bounding box center [435, 210] width 871 height 421
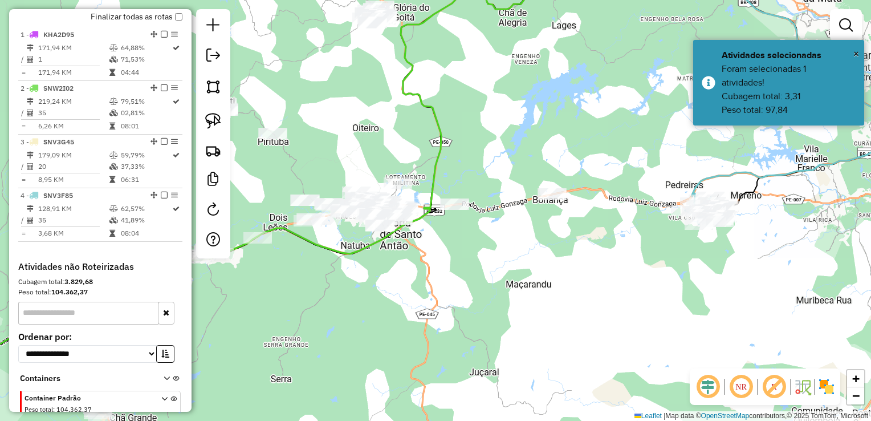
drag, startPoint x: 396, startPoint y: 259, endPoint x: 494, endPoint y: 201, distance: 114.3
click at [493, 202] on div "Janela de atendimento Grade de atendimento Capacidade Transportadoras Veículos …" at bounding box center [435, 210] width 871 height 421
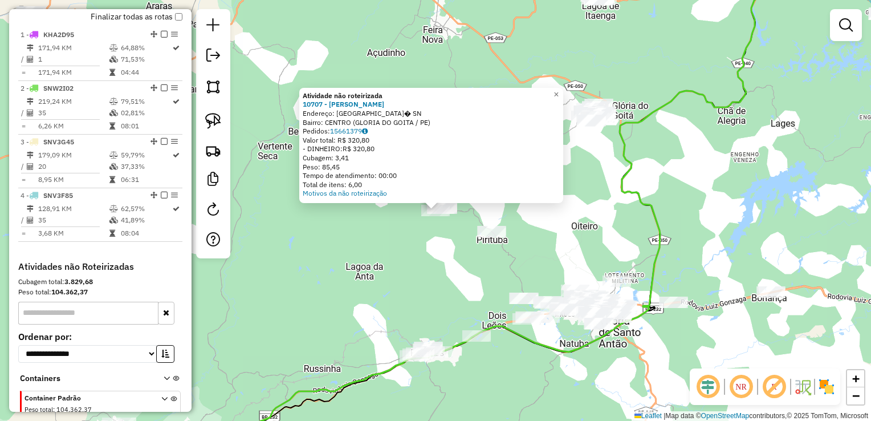
click at [399, 274] on div "Atividade não roteirizada 10707 - SIMONE MARIA Endereço: RUA DO CAJ� SN Bairro:…" at bounding box center [435, 210] width 871 height 421
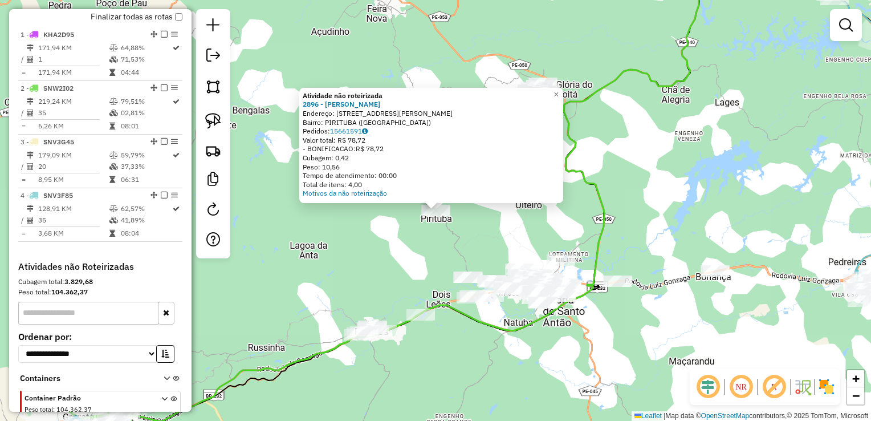
click at [502, 240] on div "Atividade não roteirizada 2896 - RODRIGO MARTINS DE O Endereço: AV NUNES MACHAD…" at bounding box center [435, 210] width 871 height 421
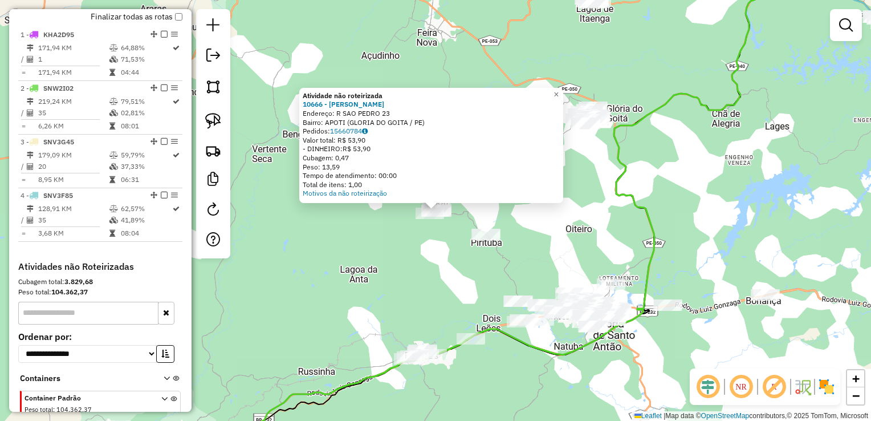
click at [428, 244] on div "Atividade não roteirizada 10666 - IVANETE MARIA DA SI Endereço: R SAO PEDRO 23 …" at bounding box center [435, 210] width 871 height 421
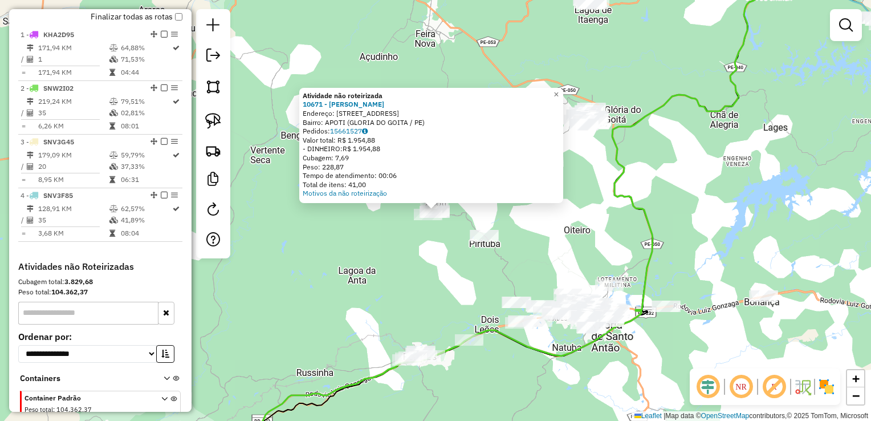
click at [444, 245] on div "Atividade não roteirizada 10671 - DIMAS DIONISIO Endereço: R SANTO AMTONIO 1 Ba…" at bounding box center [435, 210] width 871 height 421
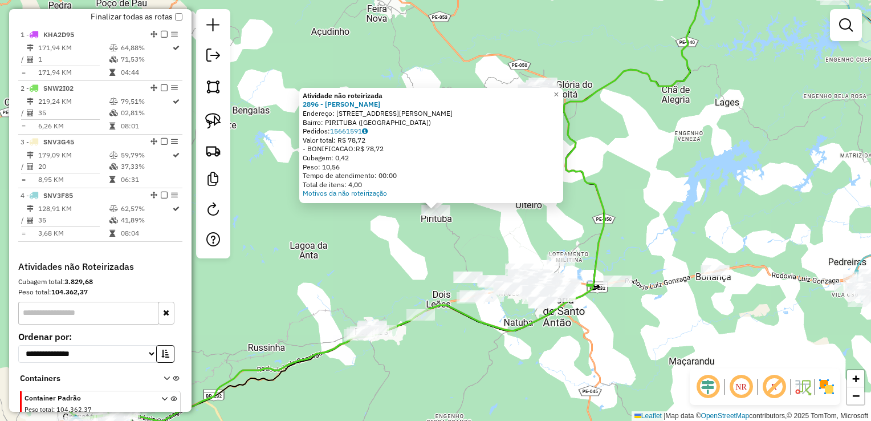
click at [435, 244] on div "Atividade não roteirizada 2896 - RODRIGO MARTINS DE O Endereço: AV NUNES MACHAD…" at bounding box center [435, 210] width 871 height 421
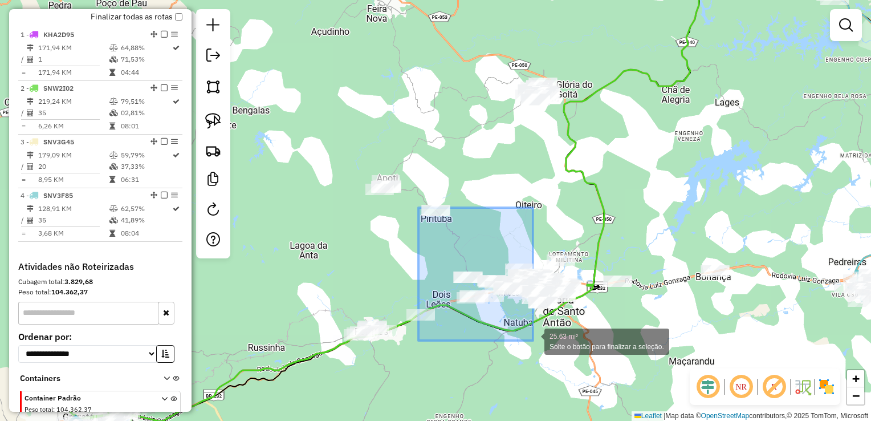
drag, startPoint x: 435, startPoint y: 259, endPoint x: 533, endPoint y: 340, distance: 128.0
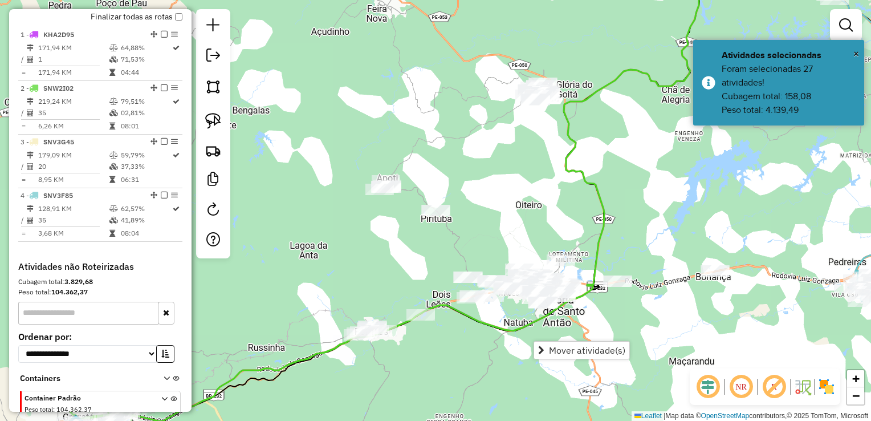
click at [472, 339] on div "Janela de atendimento Grade de atendimento Capacidade Transportadoras Veículos …" at bounding box center [435, 210] width 871 height 421
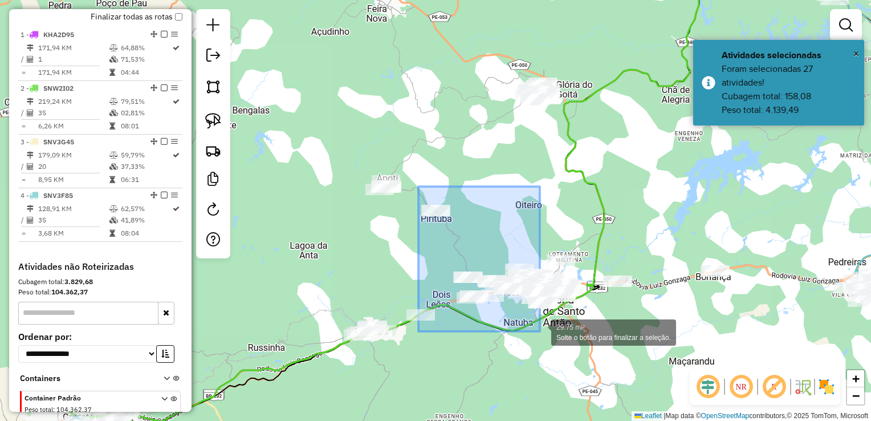
drag, startPoint x: 436, startPoint y: 259, endPoint x: 540, endPoint y: 331, distance: 127.0
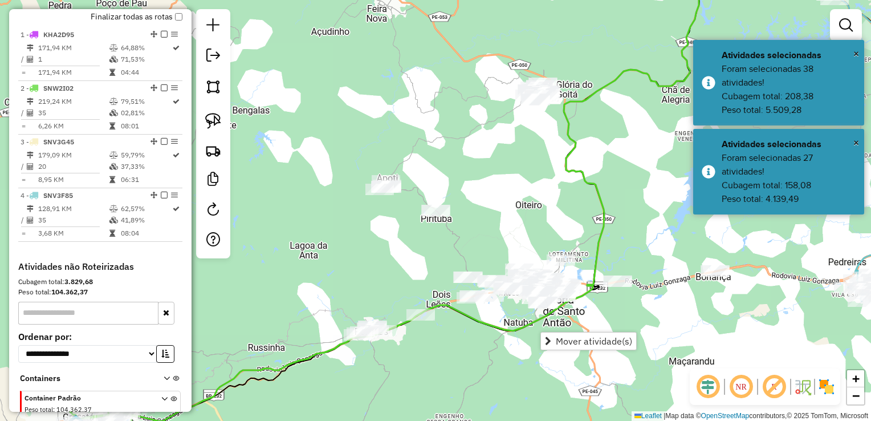
click at [443, 321] on div "Janela de atendimento Grade de atendimento Capacidade Transportadoras Veículos …" at bounding box center [435, 210] width 871 height 421
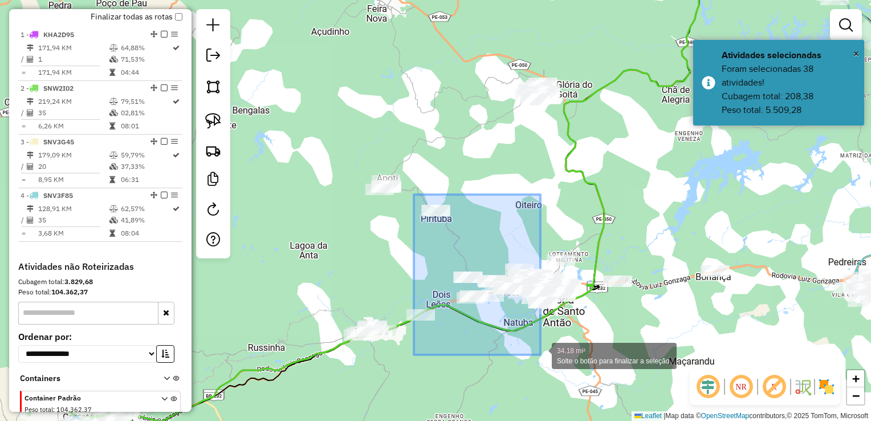
drag, startPoint x: 414, startPoint y: 194, endPoint x: 541, endPoint y: 355, distance: 204.2
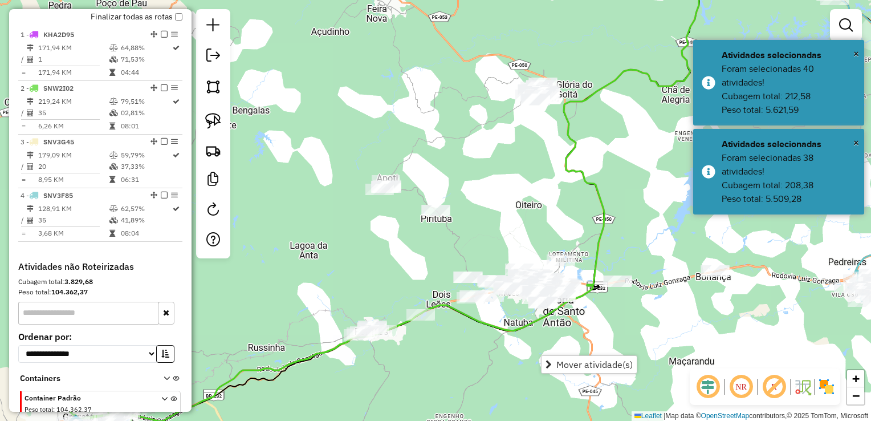
click at [490, 361] on div "Janela de atendimento Grade de atendimento Capacidade Transportadoras Veículos …" at bounding box center [435, 210] width 871 height 421
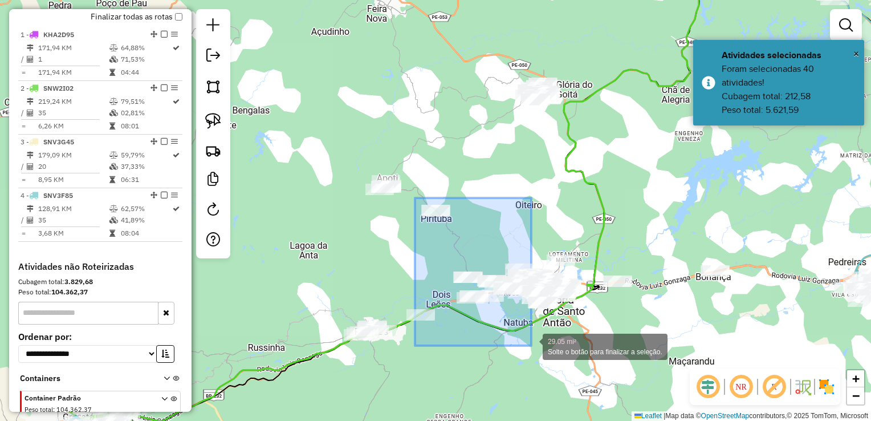
drag, startPoint x: 415, startPoint y: 198, endPoint x: 532, endPoint y: 346, distance: 188.0
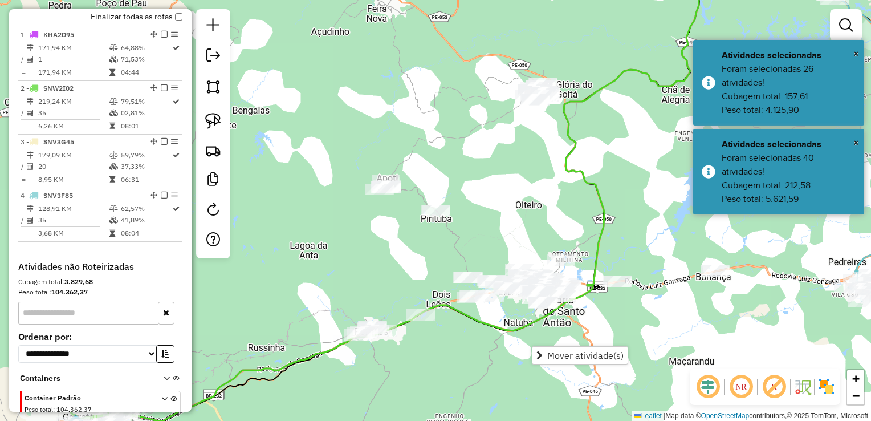
click at [485, 334] on div "Janela de atendimento Grade de atendimento Capacidade Transportadoras Veículos …" at bounding box center [435, 210] width 871 height 421
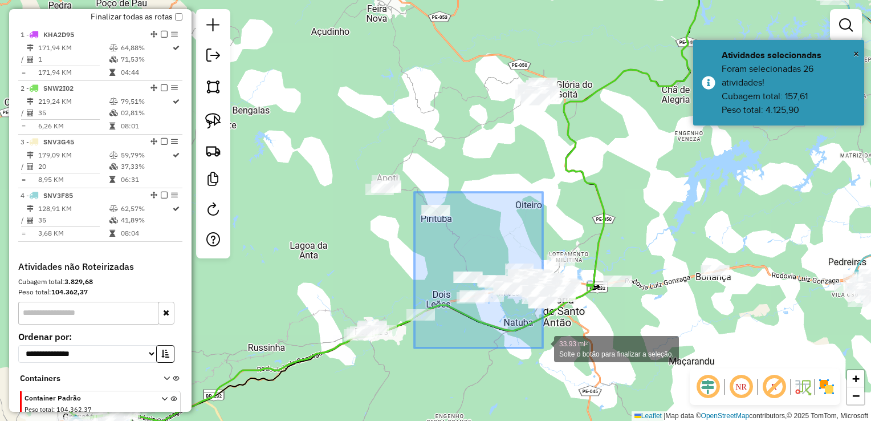
drag, startPoint x: 415, startPoint y: 192, endPoint x: 543, endPoint y: 348, distance: 201.8
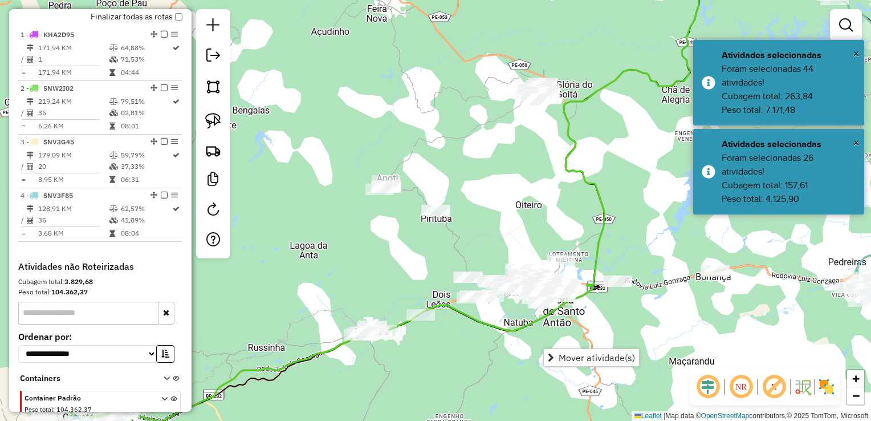
click at [504, 353] on div "Janela de atendimento Grade de atendimento Capacidade Transportadoras Veículos …" at bounding box center [435, 210] width 871 height 421
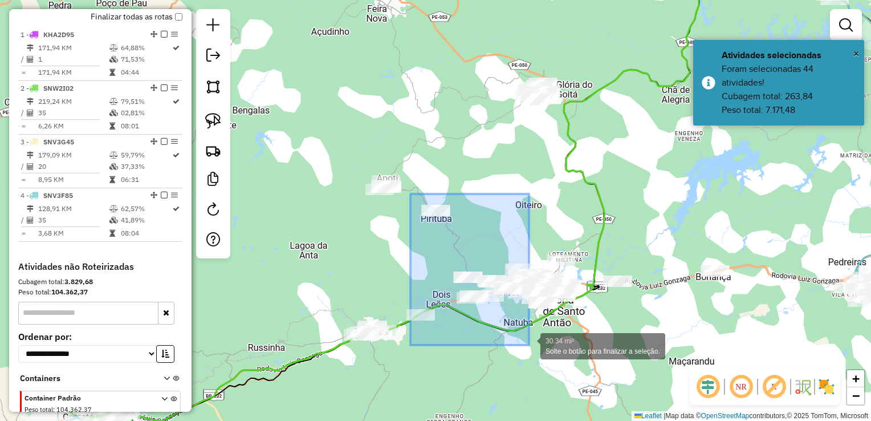
drag, startPoint x: 411, startPoint y: 194, endPoint x: 529, endPoint y: 344, distance: 191.7
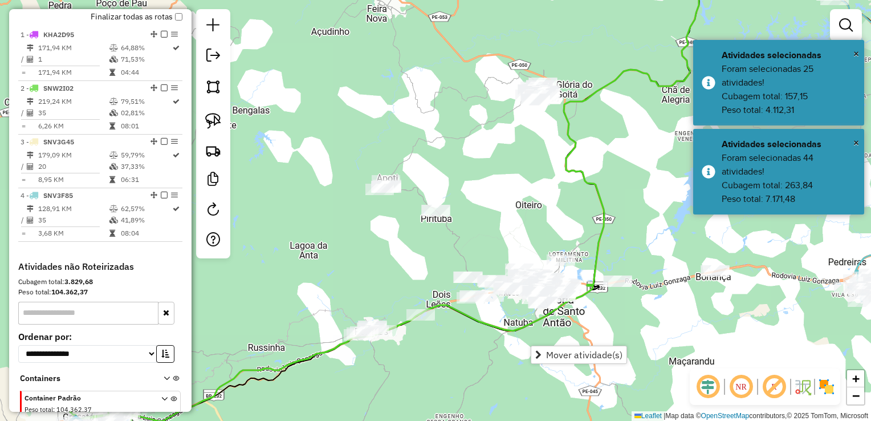
click at [472, 355] on div "Janela de atendimento Grade de atendimento Capacidade Transportadoras Veículos …" at bounding box center [435, 210] width 871 height 421
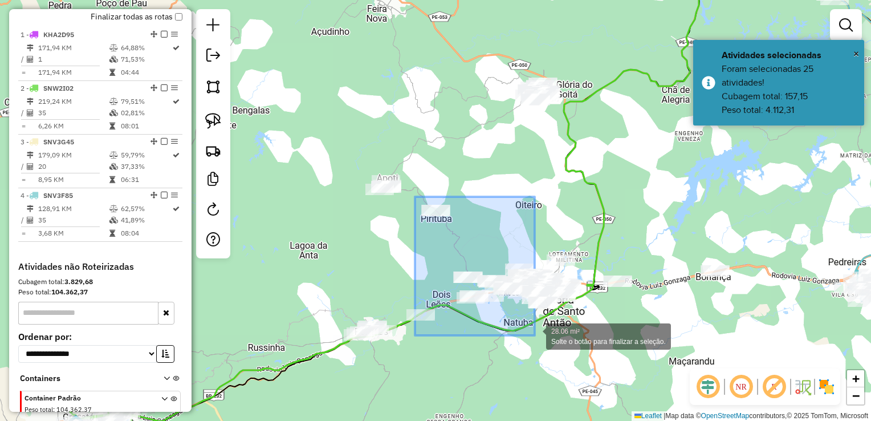
drag, startPoint x: 415, startPoint y: 197, endPoint x: 538, endPoint y: 337, distance: 185.9
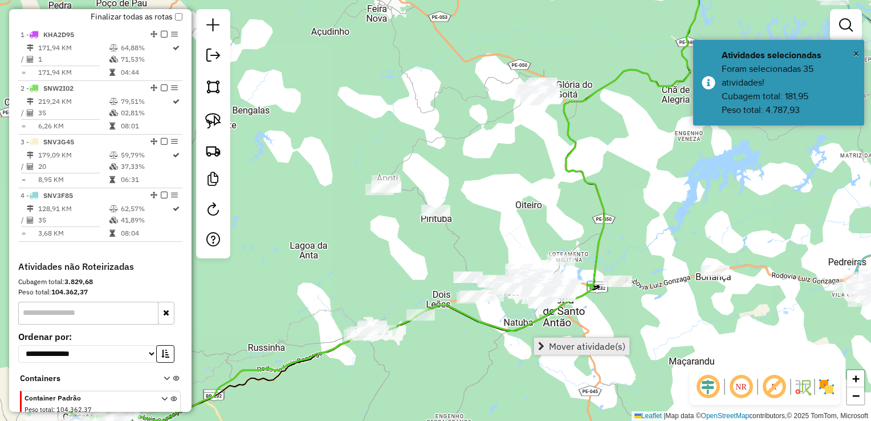
click at [564, 343] on span "Mover atividade(s)" at bounding box center [587, 346] width 76 height 9
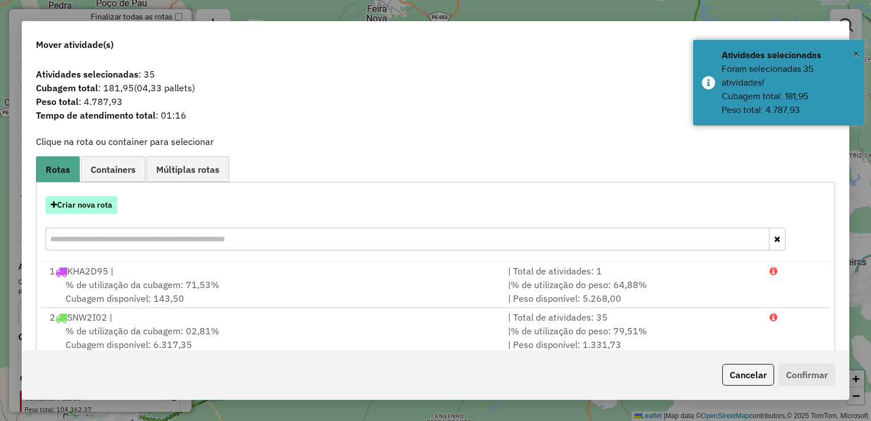
click at [72, 206] on button "Criar nova rota" at bounding box center [82, 205] width 72 height 18
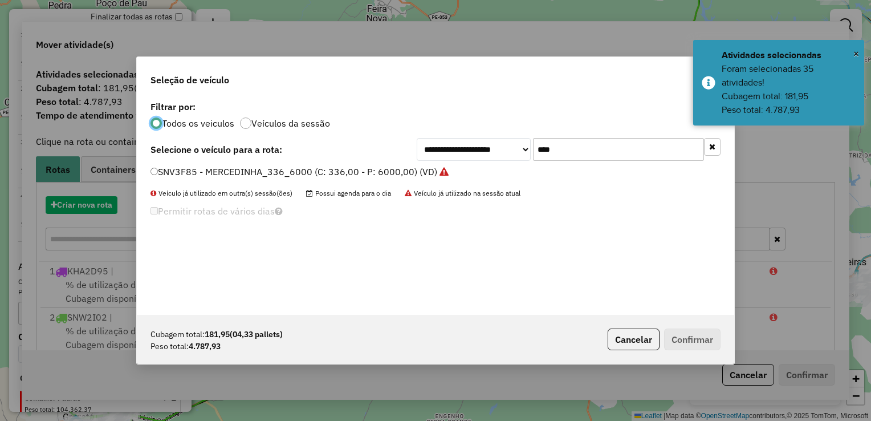
scroll to position [6, 3]
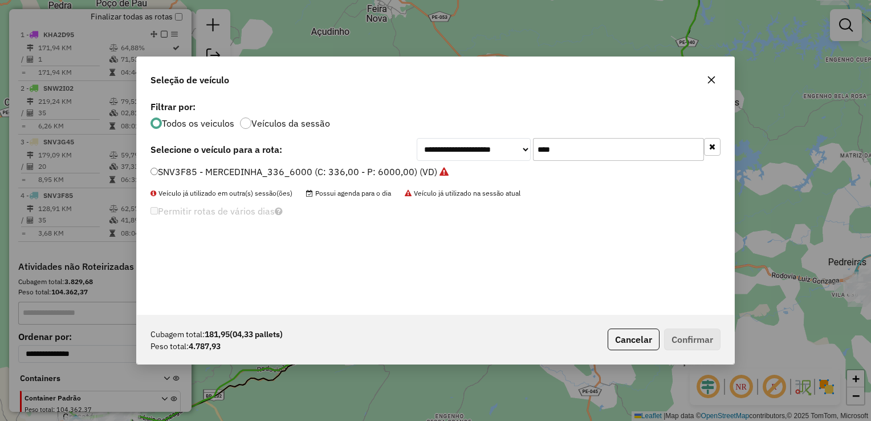
click at [558, 149] on input "****" at bounding box center [618, 149] width 171 height 23
type input "*"
type input "****"
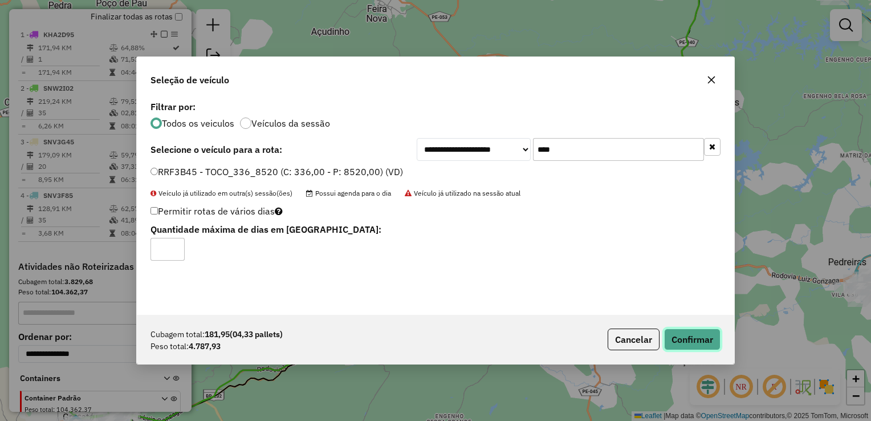
click at [679, 334] on button "Confirmar" at bounding box center [692, 340] width 56 height 22
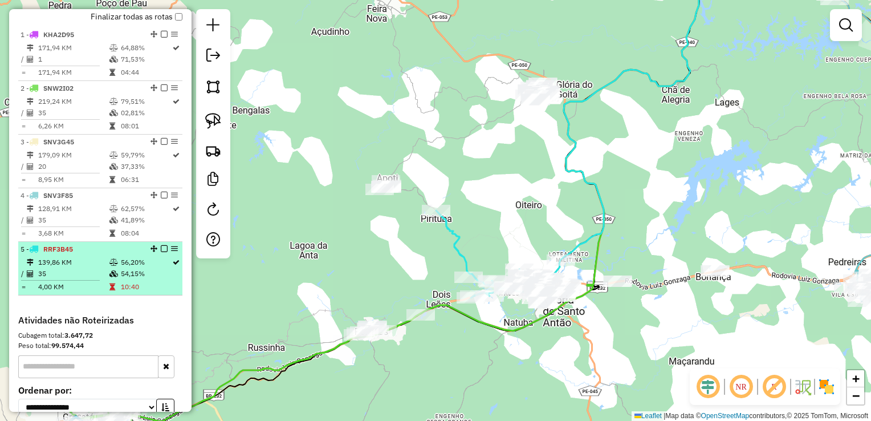
click at [70, 279] on td "35" at bounding box center [73, 273] width 71 height 11
select select "**********"
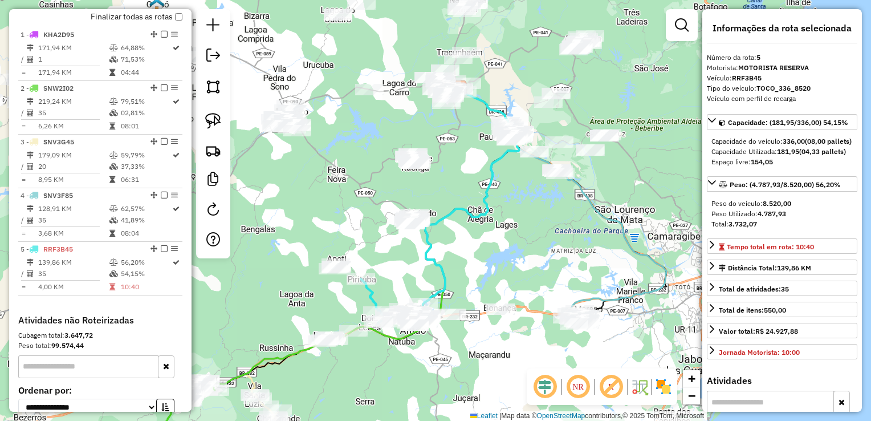
drag, startPoint x: 419, startPoint y: 278, endPoint x: 411, endPoint y: 228, distance: 51.5
click at [411, 229] on div "Janela de atendimento Grade de atendimento Capacidade Transportadoras Veículos …" at bounding box center [435, 210] width 871 height 421
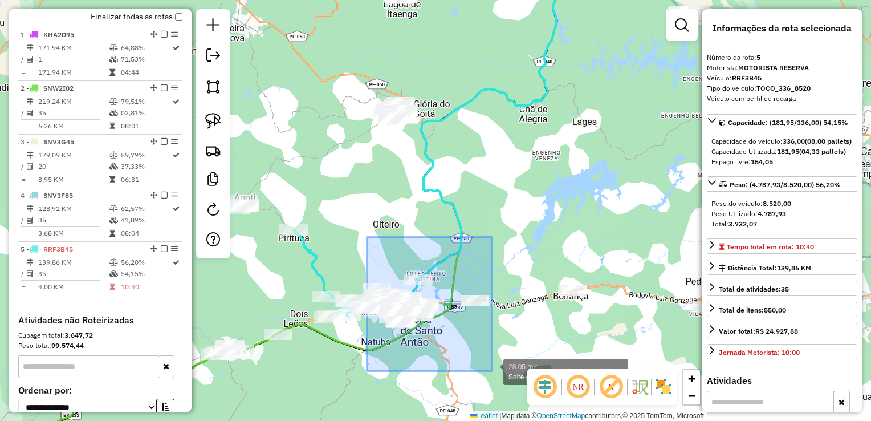
drag, startPoint x: 372, startPoint y: 317, endPoint x: 492, endPoint y: 371, distance: 131.7
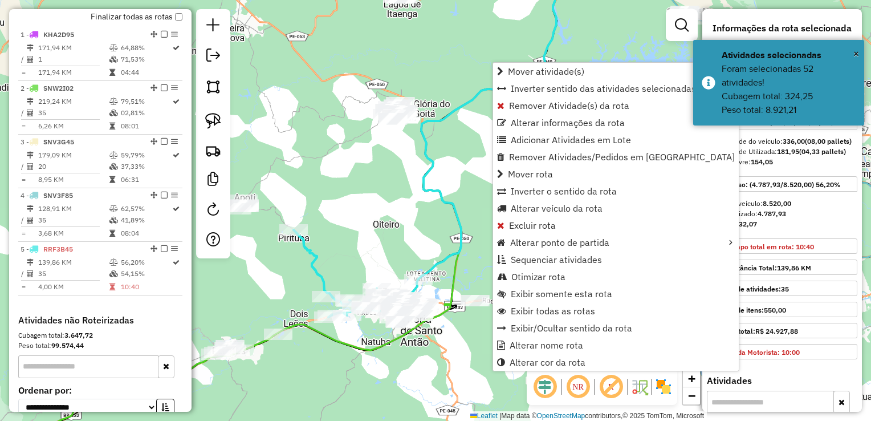
click at [465, 254] on icon at bounding box center [497, 134] width 230 height 353
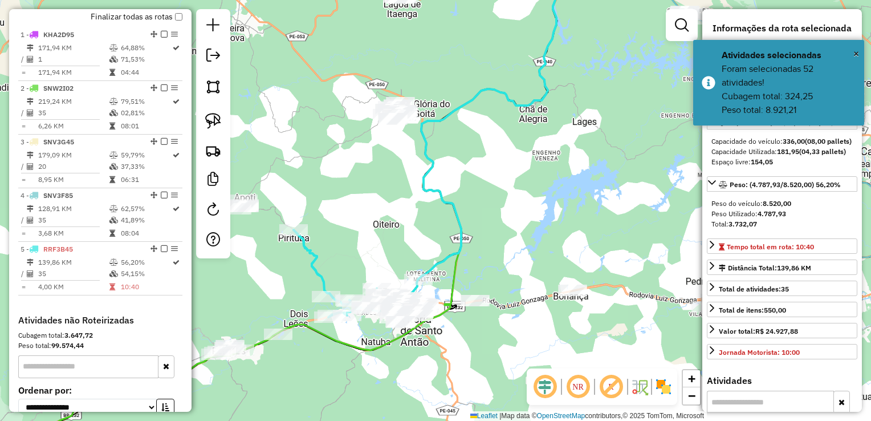
scroll to position [516, 0]
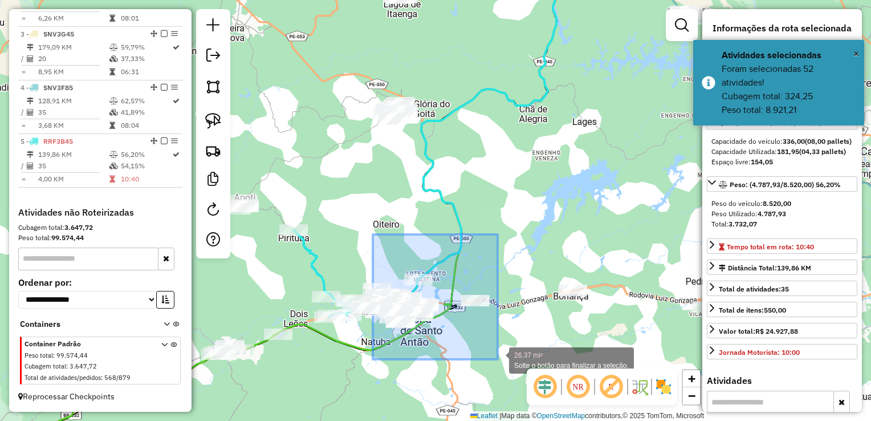
drag, startPoint x: 370, startPoint y: 277, endPoint x: 498, endPoint y: 359, distance: 152.7
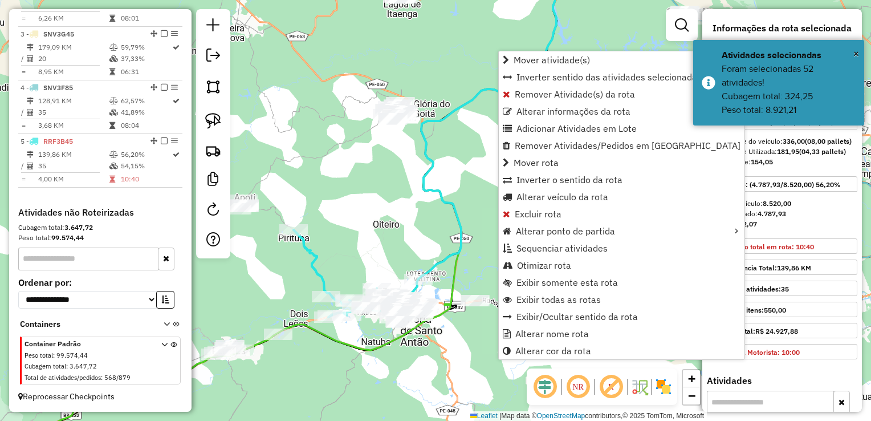
click at [475, 249] on div "Janela de atendimento Grade de atendimento Capacidade Transportadoras Veículos …" at bounding box center [435, 210] width 871 height 421
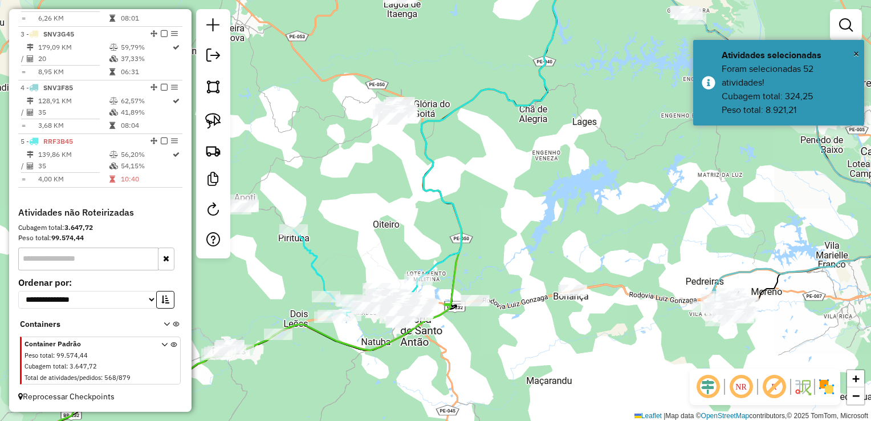
click at [475, 249] on div "Janela de atendimento Grade de atendimento Capacidade Transportadoras Veículos …" at bounding box center [435, 210] width 871 height 421
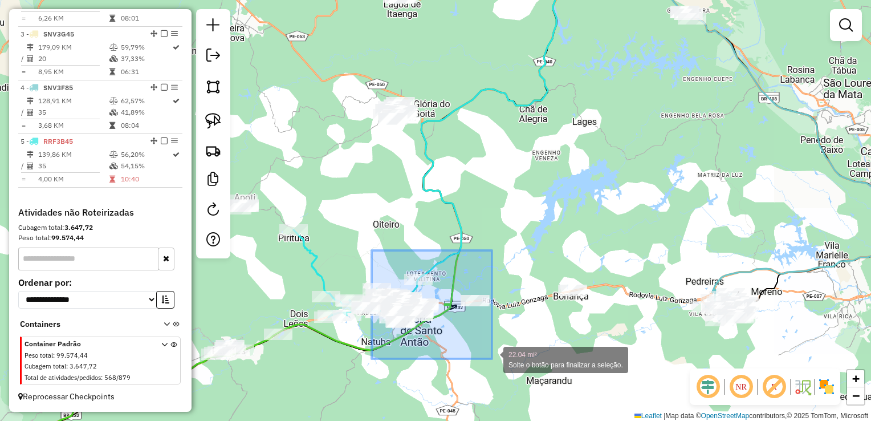
drag, startPoint x: 383, startPoint y: 334, endPoint x: 494, endPoint y: 359, distance: 114.4
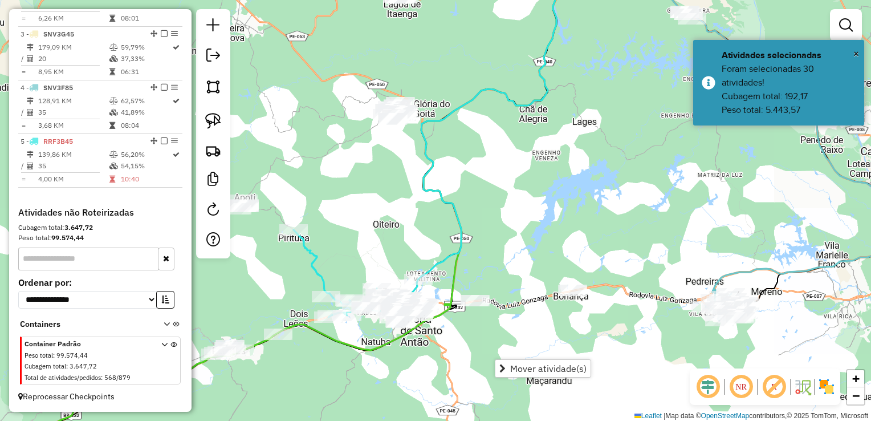
click at [514, 325] on div "Janela de atendimento Grade de atendimento Capacidade Transportadoras Veículos …" at bounding box center [435, 210] width 871 height 421
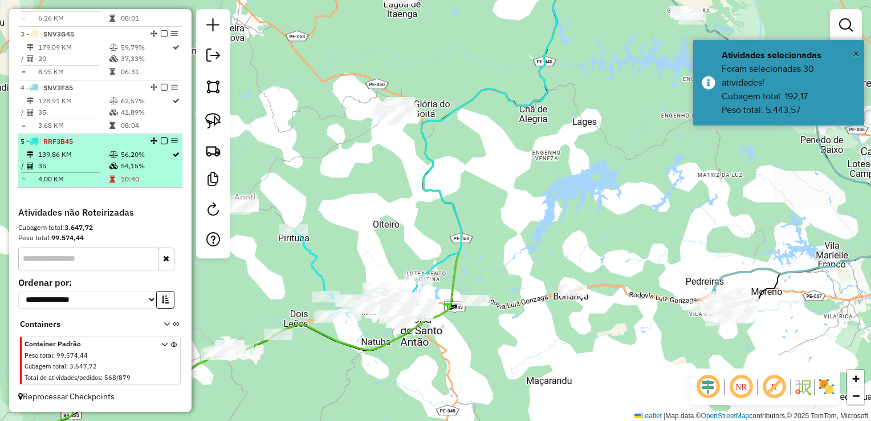
select select "**********"
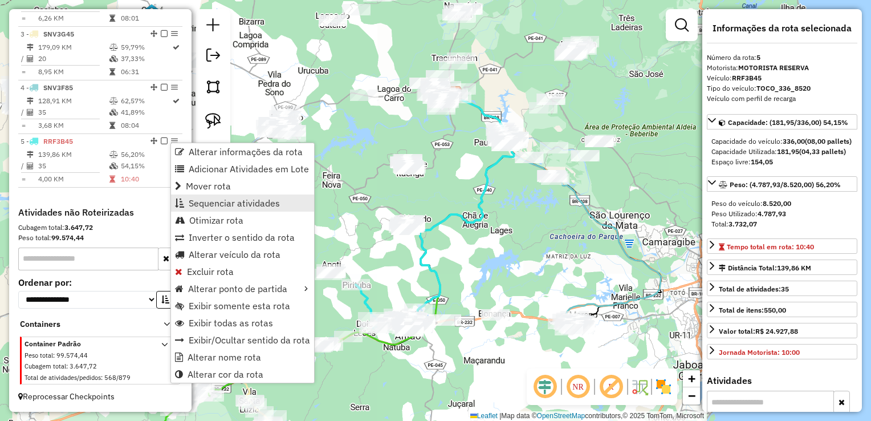
click at [224, 200] on span "Sequenciar atividades" at bounding box center [234, 202] width 91 height 9
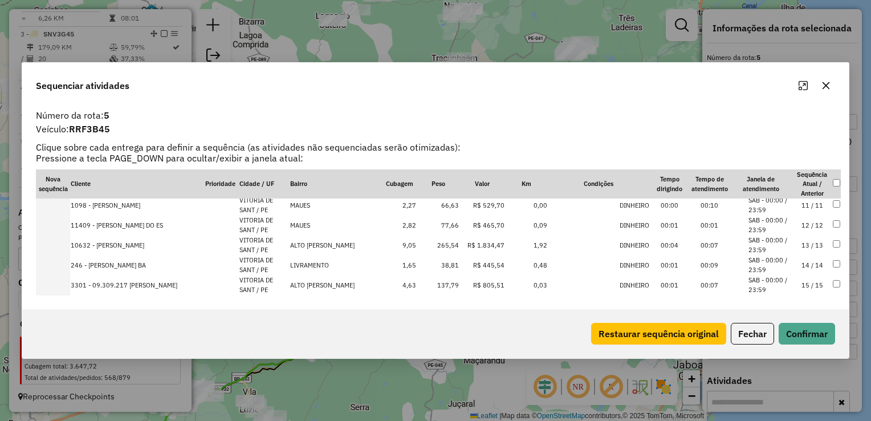
scroll to position [285, 0]
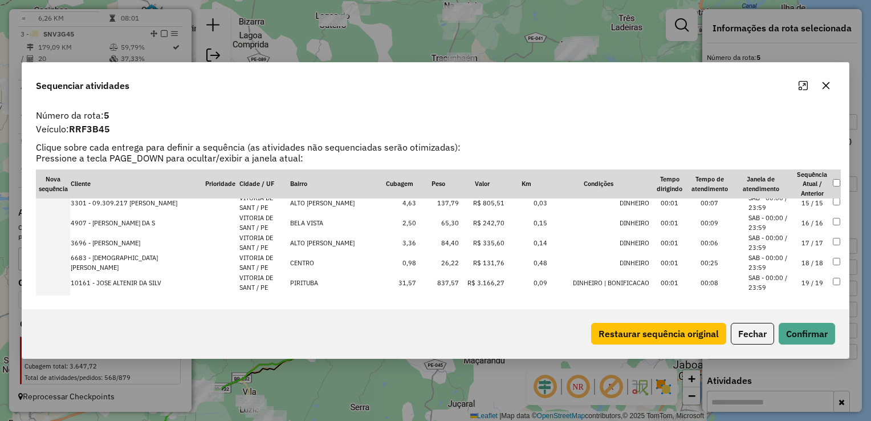
click at [427, 264] on td "26,22" at bounding box center [438, 263] width 43 height 20
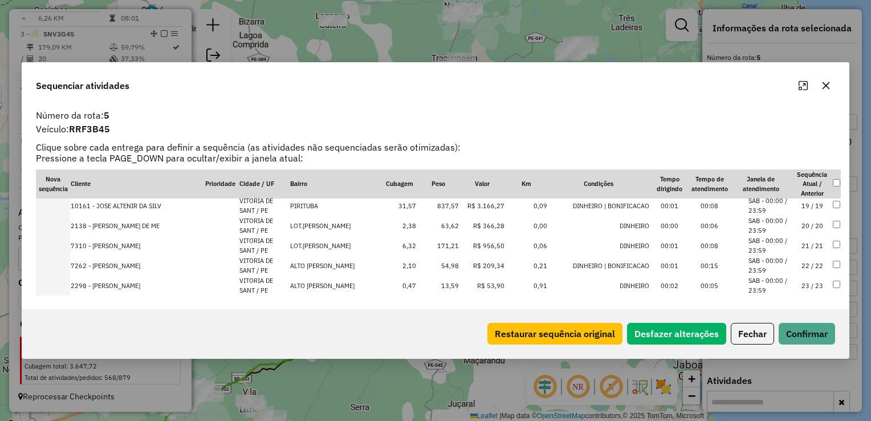
scroll to position [419, 0]
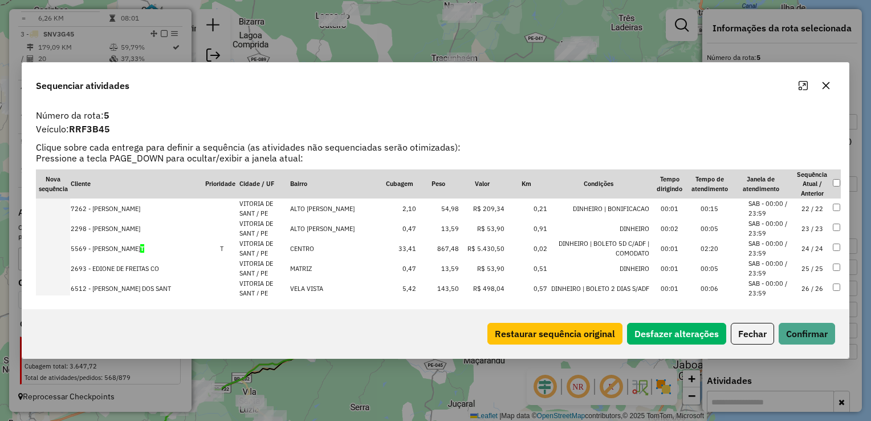
click at [425, 232] on td "13,59" at bounding box center [438, 228] width 43 height 20
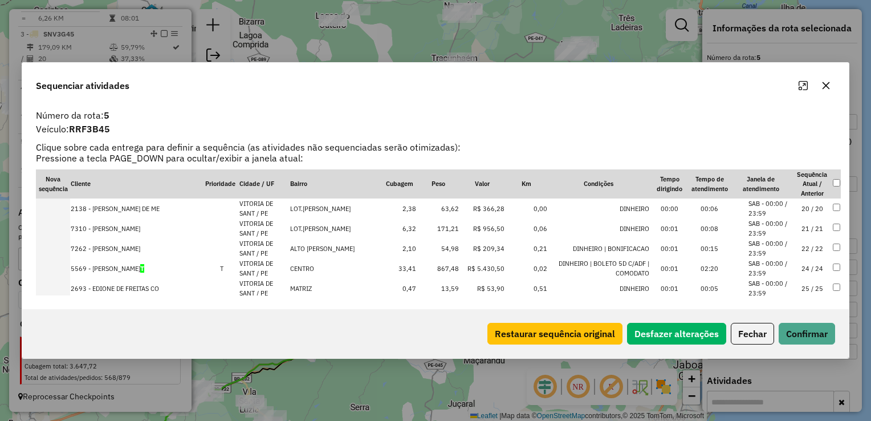
scroll to position [456, 0]
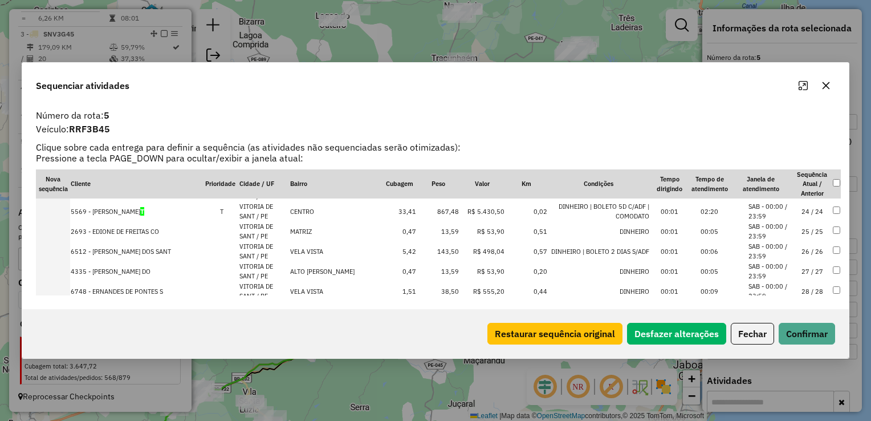
click at [425, 236] on td "13,59" at bounding box center [438, 231] width 43 height 20
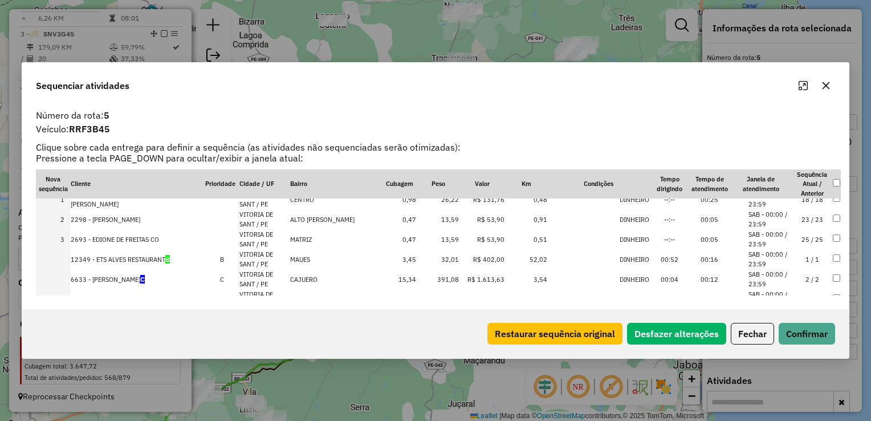
scroll to position [0, 0]
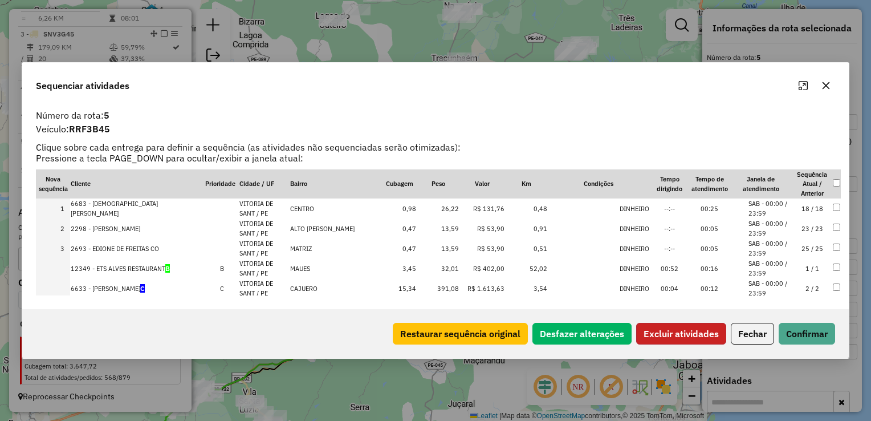
click at [681, 337] on button "Excluir atividades" at bounding box center [682, 334] width 90 height 22
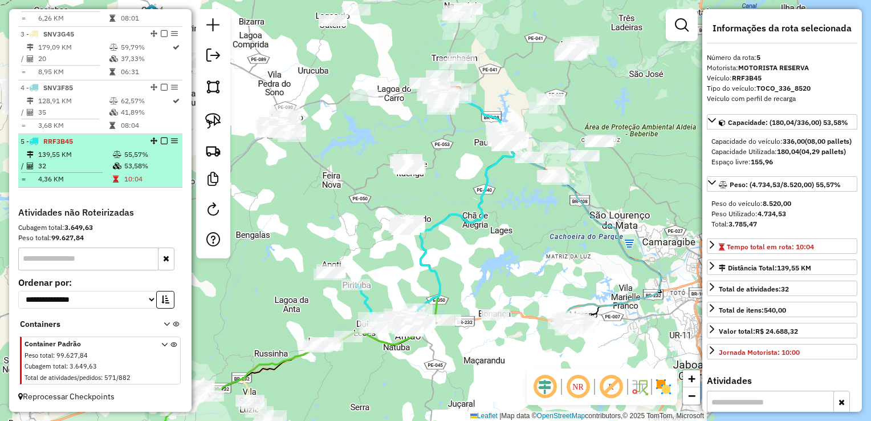
click at [65, 161] on td "32" at bounding box center [75, 165] width 75 height 11
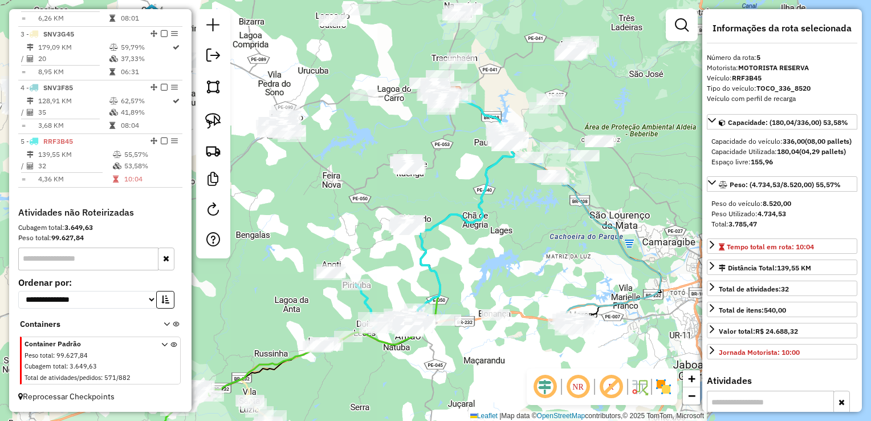
click at [402, 268] on div "Janela de atendimento Grade de atendimento Capacidade Transportadoras Veículos …" at bounding box center [435, 210] width 871 height 421
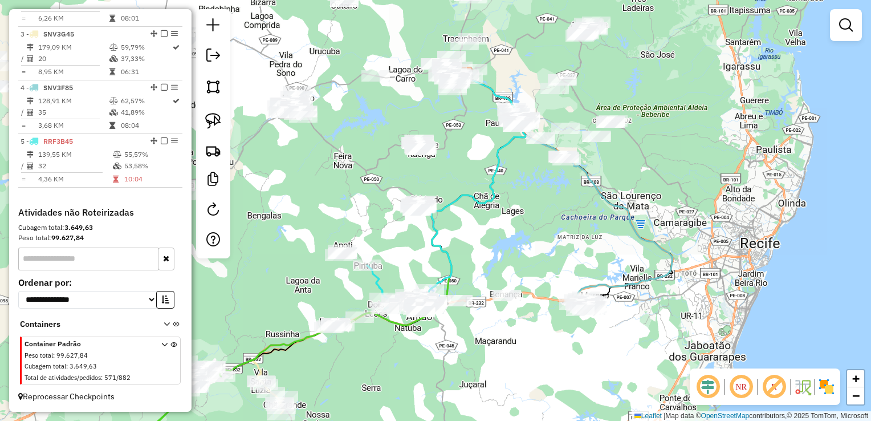
drag, startPoint x: 397, startPoint y: 274, endPoint x: 414, endPoint y: 234, distance: 43.4
click at [414, 236] on div "Janela de atendimento Grade de atendimento Capacidade Transportadoras Veículos …" at bounding box center [435, 210] width 871 height 421
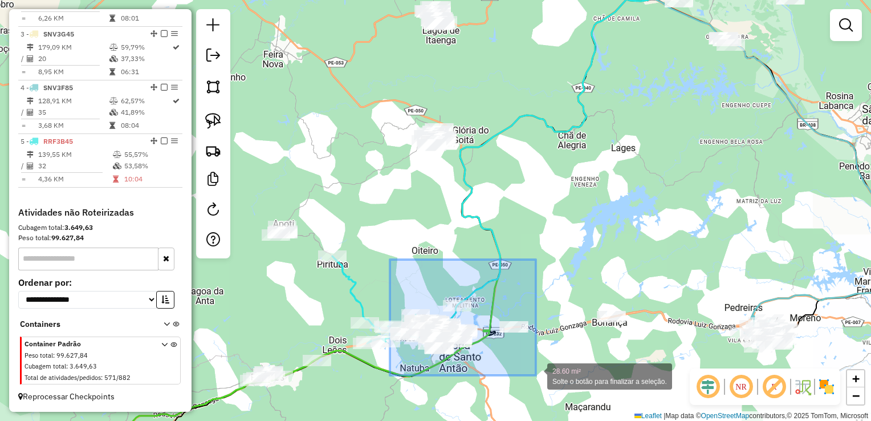
drag, startPoint x: 390, startPoint y: 260, endPoint x: 536, endPoint y: 375, distance: 186.3
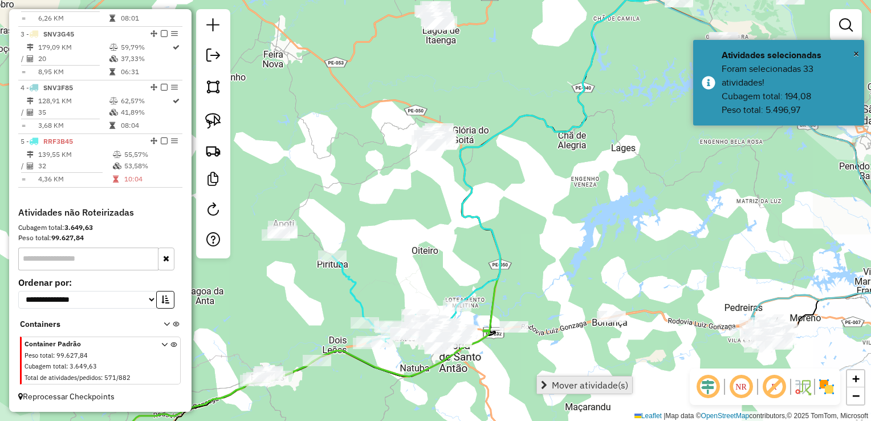
click at [561, 383] on span "Mover atividade(s)" at bounding box center [590, 384] width 76 height 9
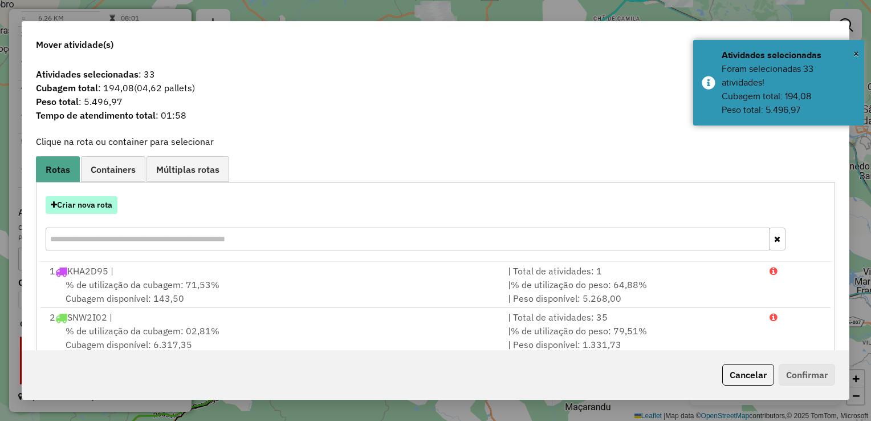
click at [95, 204] on button "Criar nova rota" at bounding box center [82, 205] width 72 height 18
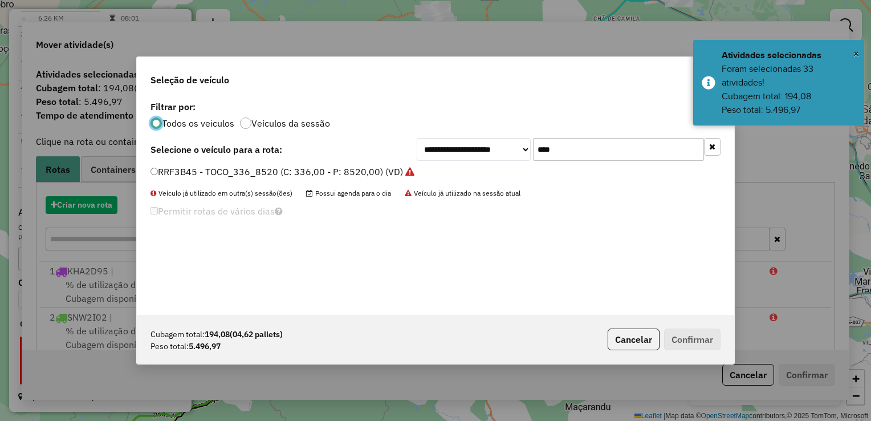
scroll to position [6, 3]
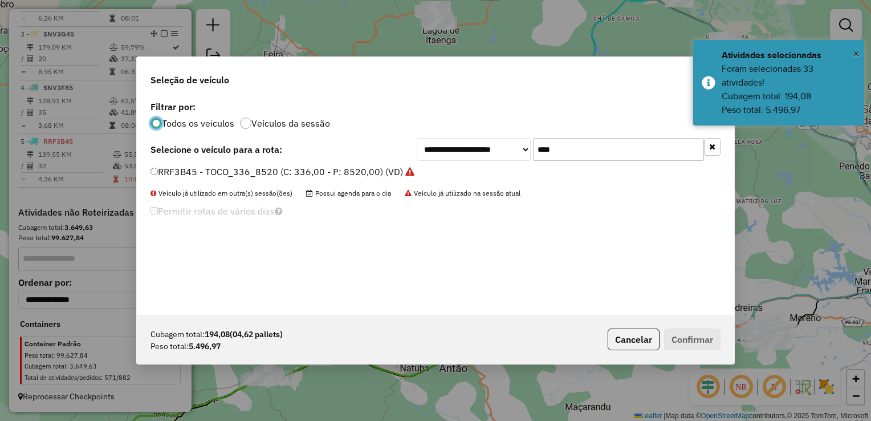
click at [566, 147] on input "****" at bounding box center [618, 149] width 171 height 23
type input "*"
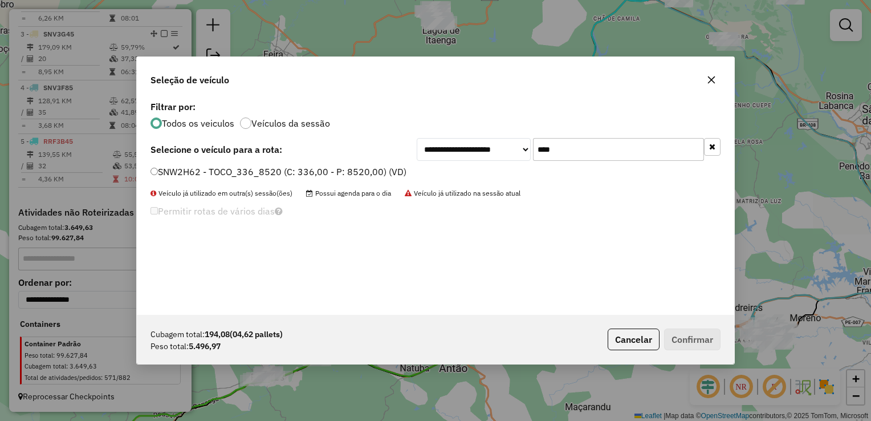
type input "****"
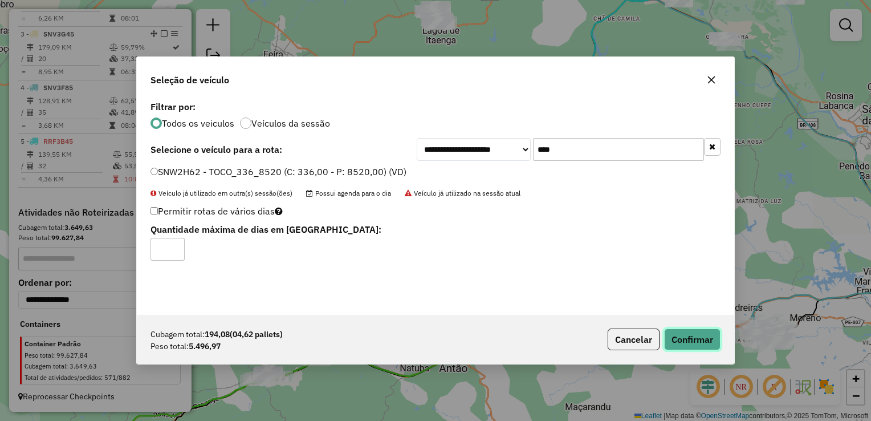
click at [702, 334] on button "Confirmar" at bounding box center [692, 340] width 56 height 22
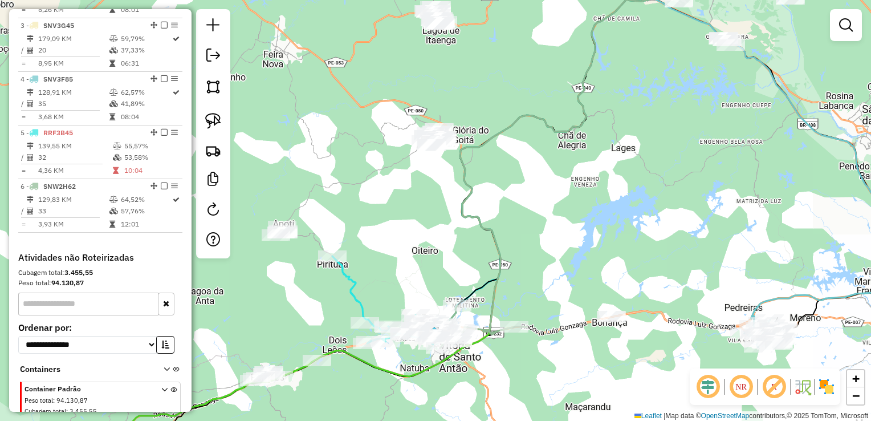
click at [638, 177] on div "Janela de atendimento Grade de atendimento Capacidade Transportadoras Veículos …" at bounding box center [435, 210] width 871 height 421
click at [603, 228] on div "Janela de atendimento Grade de atendimento Capacidade Transportadoras Veículos …" at bounding box center [435, 210] width 871 height 421
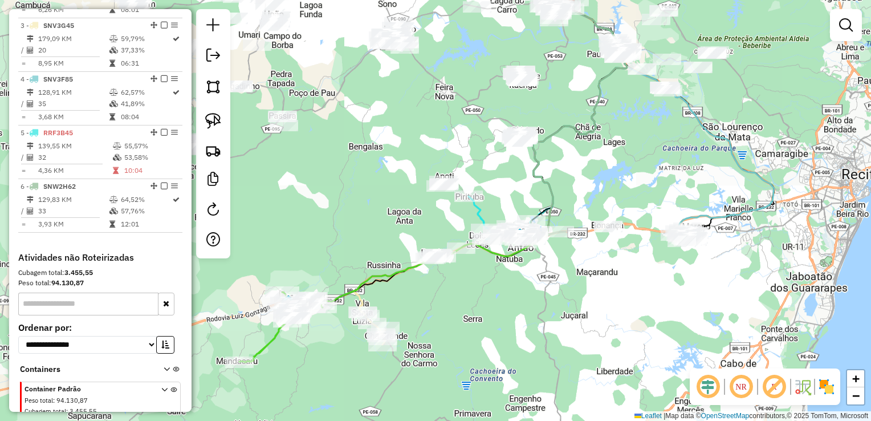
drag, startPoint x: 552, startPoint y: 346, endPoint x: 609, endPoint y: 206, distance: 151.2
click at [607, 209] on div "Janela de atendimento Grade de atendimento Capacidade Transportadoras Veículos …" at bounding box center [435, 210] width 871 height 421
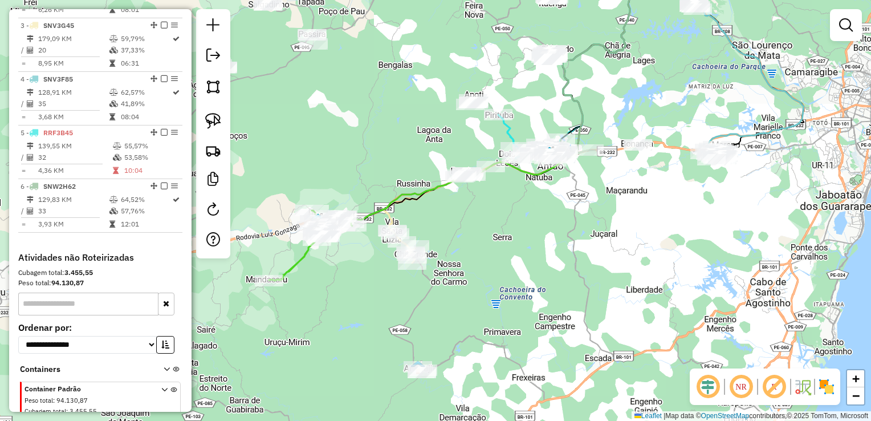
drag, startPoint x: 448, startPoint y: 314, endPoint x: 479, endPoint y: 254, distance: 66.8
click at [479, 254] on div "Janela de atendimento Grade de atendimento Capacidade Transportadoras Veículos …" at bounding box center [435, 210] width 871 height 421
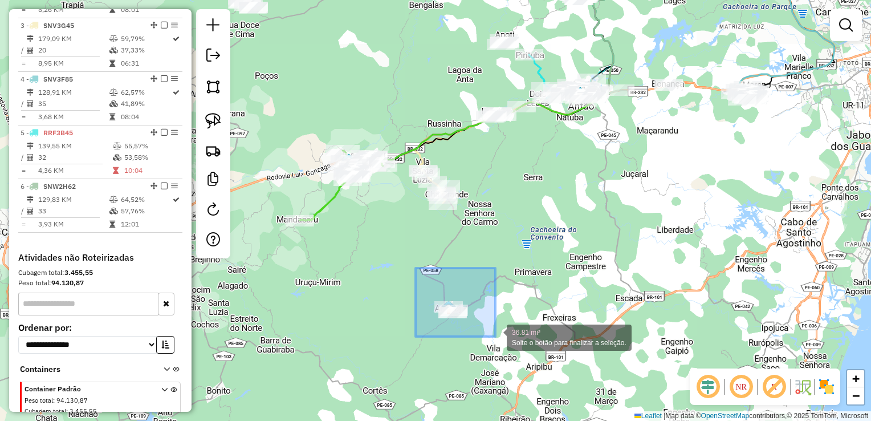
drag, startPoint x: 434, startPoint y: 316, endPoint x: 496, endPoint y: 337, distance: 64.9
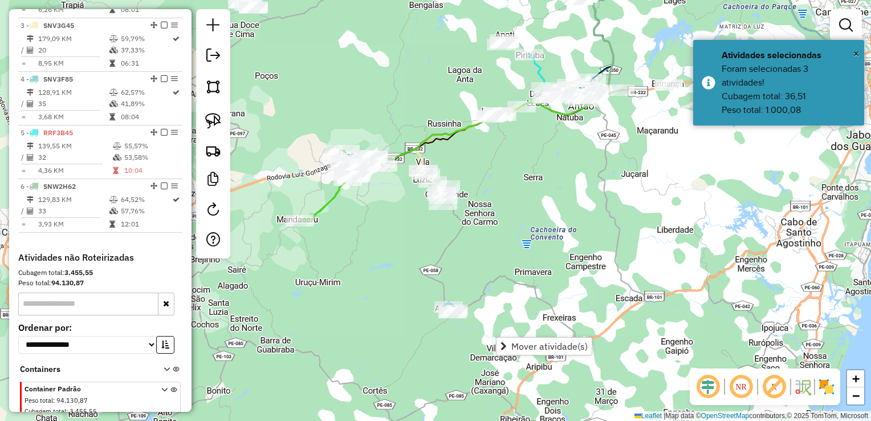
click at [659, 198] on div "Janela de atendimento Grade de atendimento Capacidade Transportadoras Veículos …" at bounding box center [435, 210] width 871 height 421
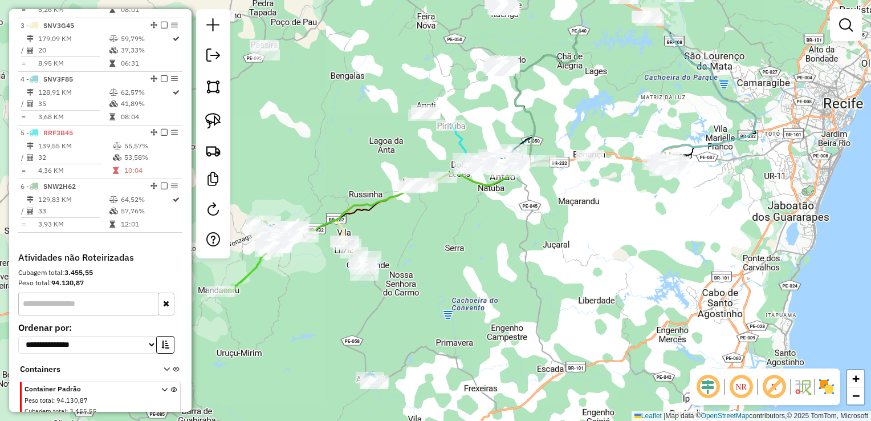
drag, startPoint x: 664, startPoint y: 165, endPoint x: 573, endPoint y: 245, distance: 120.9
click at [573, 245] on div "Janela de atendimento Grade de atendimento Capacidade Transportadoras Veículos …" at bounding box center [435, 210] width 871 height 421
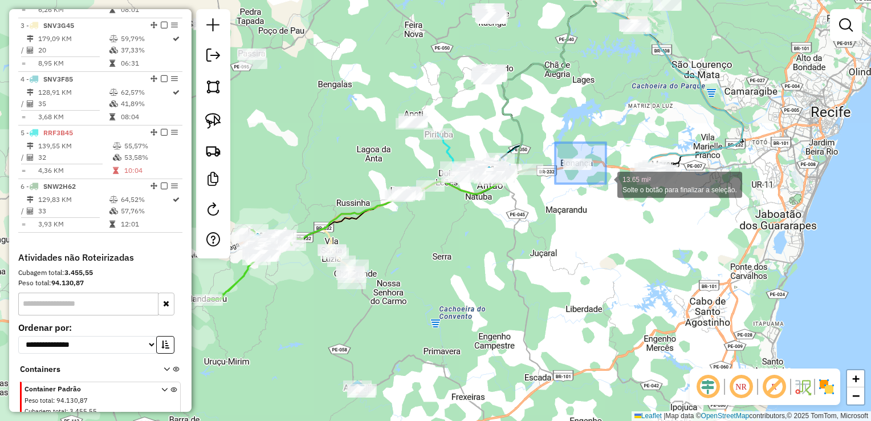
drag, startPoint x: 564, startPoint y: 154, endPoint x: 606, endPoint y: 184, distance: 52.1
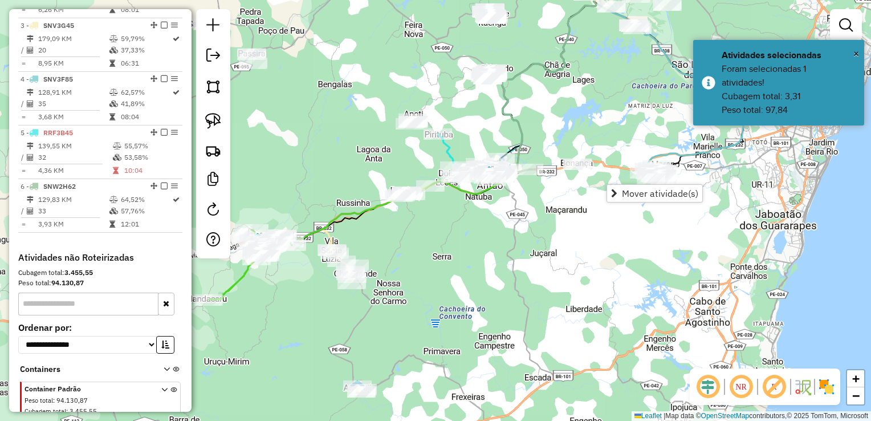
click at [591, 266] on div "Janela de atendimento Grade de atendimento Capacidade Transportadoras Veículos …" at bounding box center [435, 210] width 871 height 421
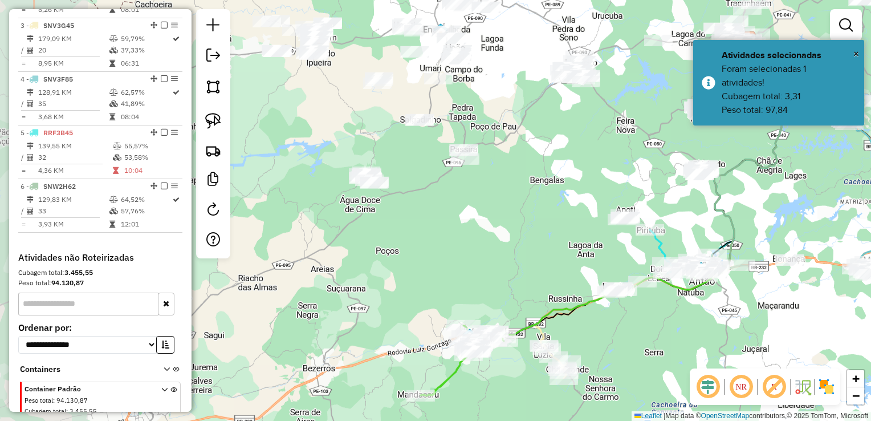
drag, startPoint x: 407, startPoint y: 248, endPoint x: 528, endPoint y: 294, distance: 129.6
click at [528, 294] on div "Janela de atendimento Grade de atendimento Capacidade Transportadoras Veículos …" at bounding box center [435, 210] width 871 height 421
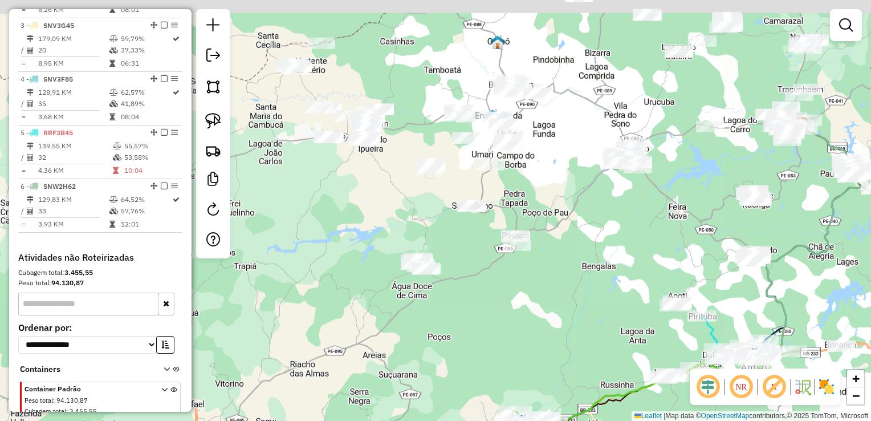
drag, startPoint x: 464, startPoint y: 315, endPoint x: 497, endPoint y: 350, distance: 48.4
click at [501, 352] on div "Janela de atendimento Grade de atendimento Capacidade Transportadoras Veículos …" at bounding box center [435, 210] width 871 height 421
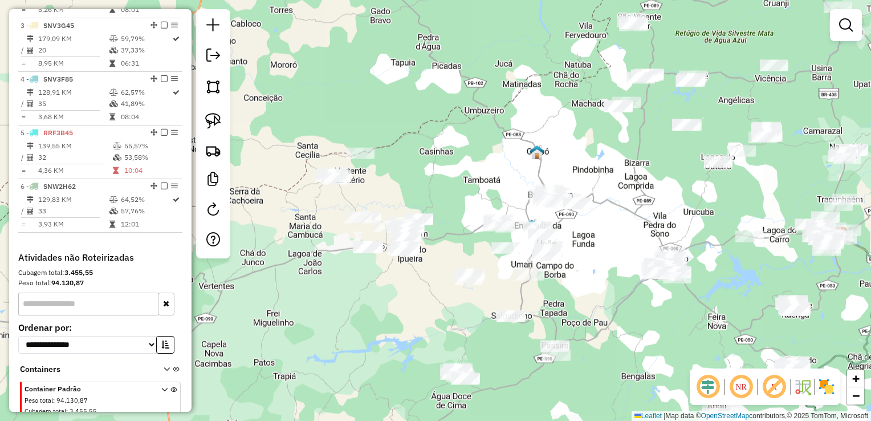
drag, startPoint x: 379, startPoint y: 276, endPoint x: 405, endPoint y: 323, distance: 53.3
click at [405, 323] on div "Janela de atendimento Grade de atendimento Capacidade Transportadoras Veículos …" at bounding box center [435, 210] width 871 height 421
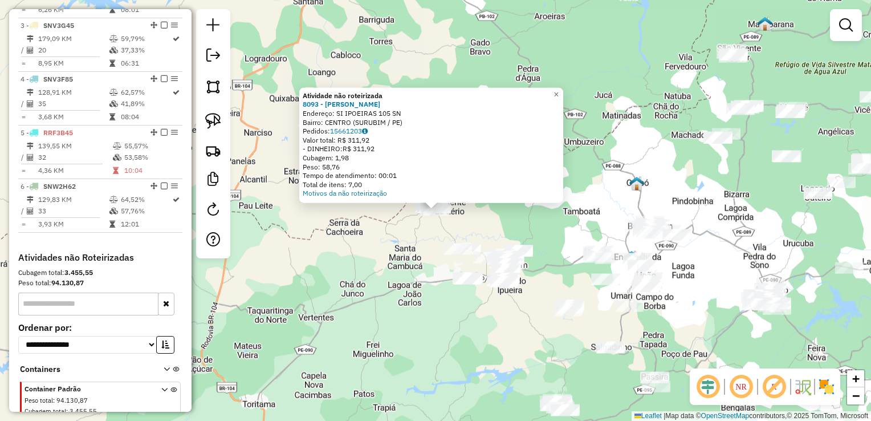
click at [416, 271] on div "Atividade não roteirizada 8093 - ANDRE JOSE DA SILVA Endereço: SI IPOEIRAS 105 …" at bounding box center [435, 210] width 871 height 421
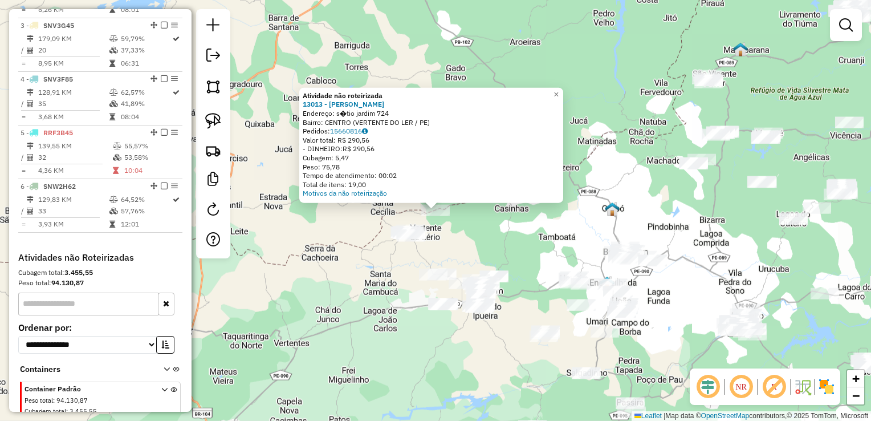
click at [478, 230] on div "Atividade não roteirizada 13013 - VIVALDO GUERRA Endereço: s�tio jardim 724 Bai…" at bounding box center [435, 210] width 871 height 421
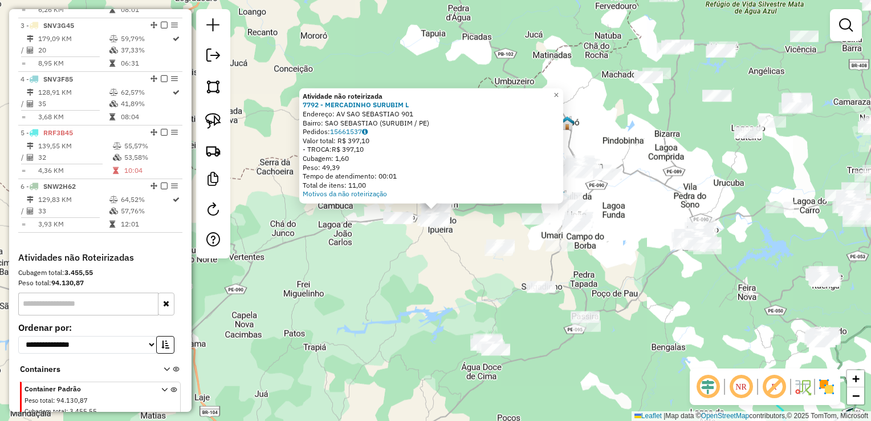
click at [452, 286] on div "Atividade não roteirizada 7792 - MERCADINHO SURUBIM L Endereço: AV SAO SEBASTIA…" at bounding box center [435, 210] width 871 height 421
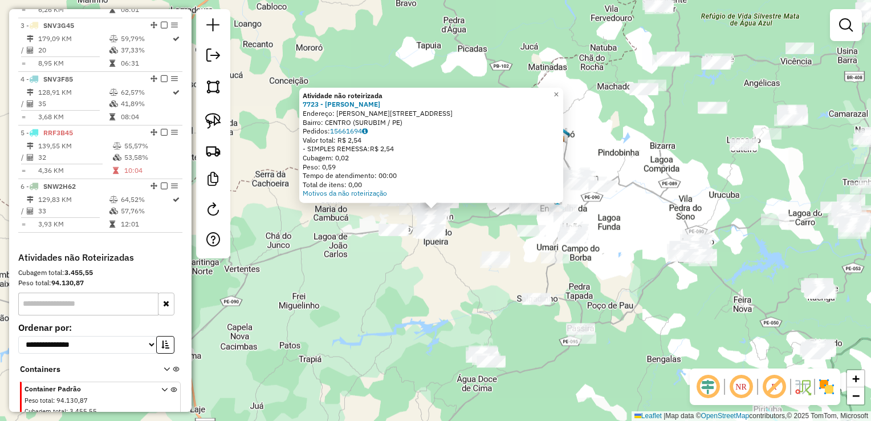
click at [443, 279] on div "Atividade não roteirizada 7723 - ADRIANO MARTINNY GOM Endereço: R ANTONIO FARIA…" at bounding box center [435, 210] width 871 height 421
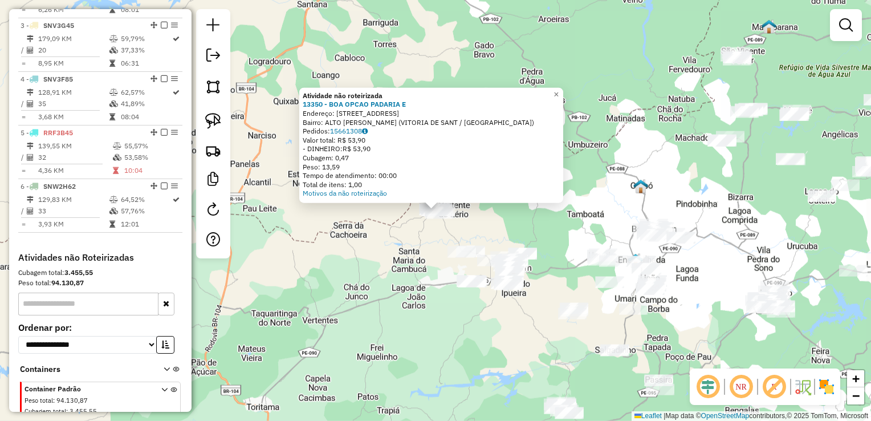
click at [413, 252] on div "Atividade não roteirizada 13350 - BOA OPCAO PADARIA E Endereço: R DO BORGES 504…" at bounding box center [435, 210] width 871 height 421
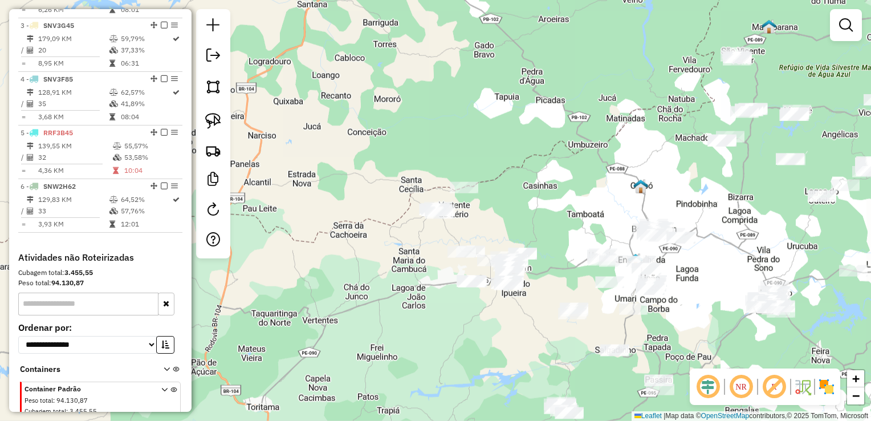
click at [461, 258] on div at bounding box center [462, 251] width 29 height 11
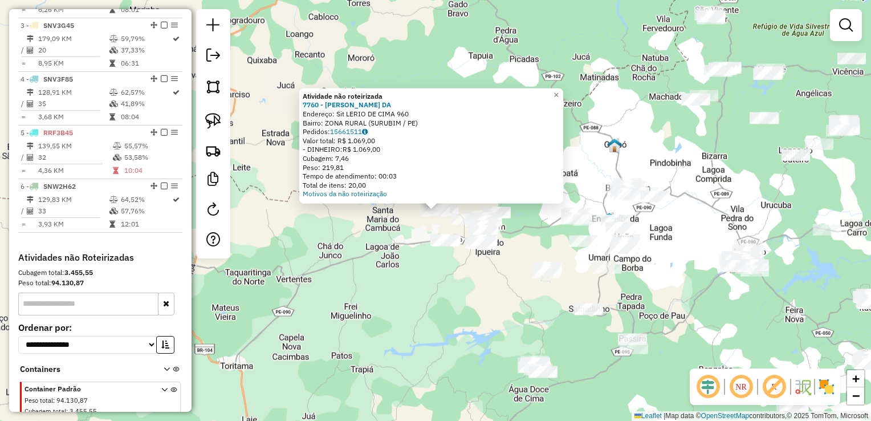
click at [462, 290] on div "Atividade não roteirizada 7760 - MARINALVA CABRAL DA Endereço: Sit LERIO DE CIM…" at bounding box center [435, 210] width 871 height 421
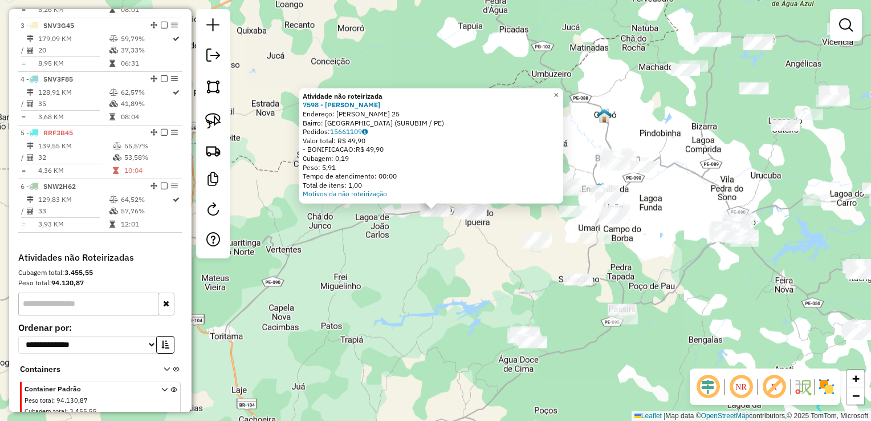
click at [453, 258] on div "Atividade não roteirizada 7598 - JOSE DIONISIO BARBOS Endereço: R AGAMENOM MAGA…" at bounding box center [435, 210] width 871 height 421
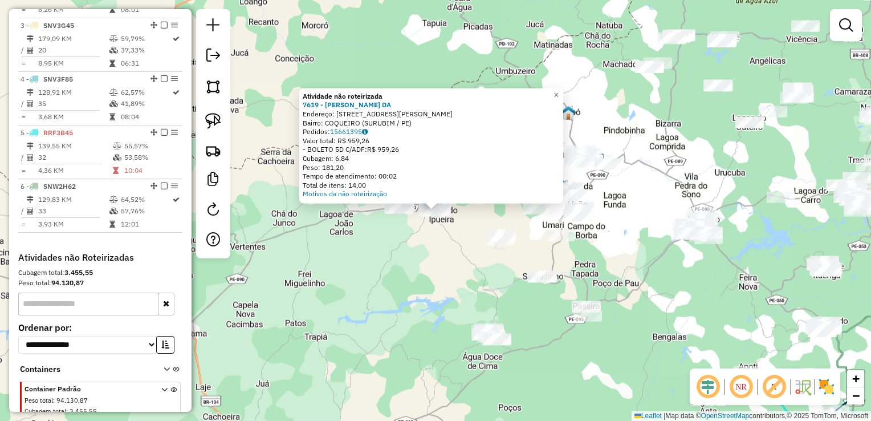
click at [445, 237] on div "Atividade não roteirizada 7619 - SEVERINO CARDOSO DA Endereço: R ANIBAL DA SILV…" at bounding box center [435, 210] width 871 height 421
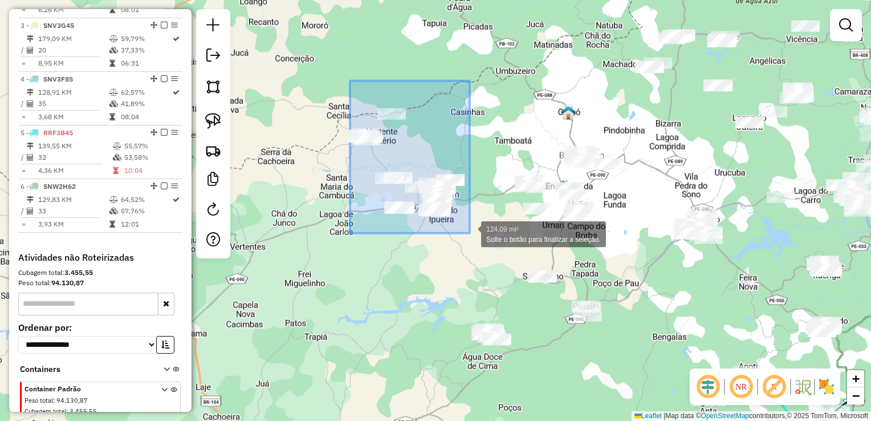
drag, startPoint x: 347, startPoint y: 172, endPoint x: 470, endPoint y: 233, distance: 137.0
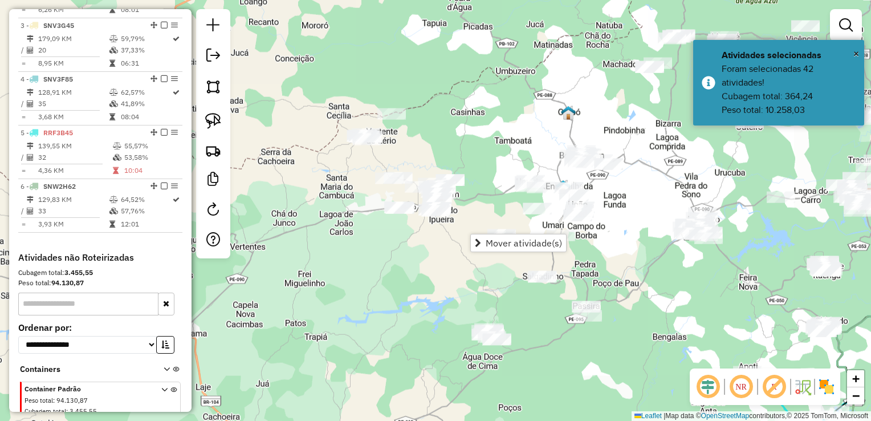
click at [412, 242] on div "Janela de atendimento Grade de atendimento Capacidade Transportadoras Veículos …" at bounding box center [435, 210] width 871 height 421
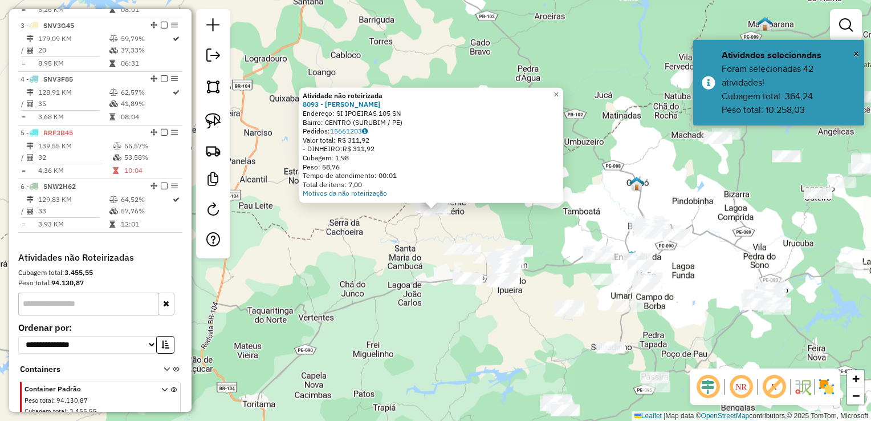
click at [397, 245] on div "Atividade não roteirizada 8093 - ANDRE JOSE DA SILVA Endereço: SI IPOEIRAS 105 …" at bounding box center [435, 210] width 871 height 421
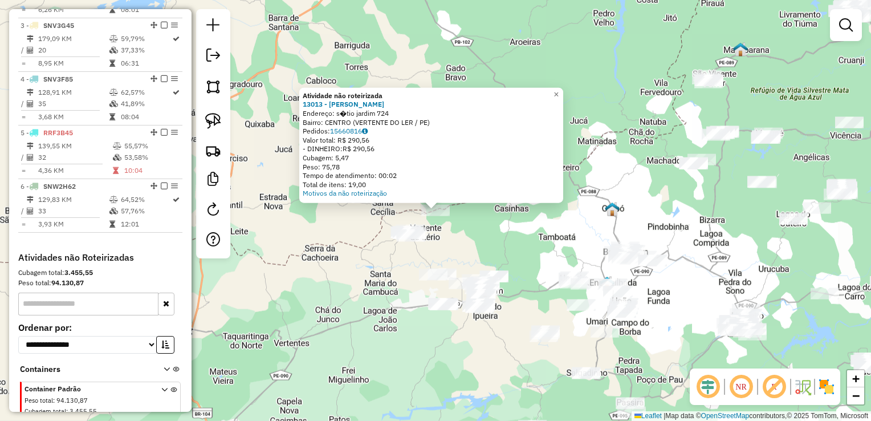
click at [446, 232] on div "Atividade não roteirizada 13013 - VIVALDO GUERRA Endereço: s�tio jardim 724 Bai…" at bounding box center [435, 210] width 871 height 421
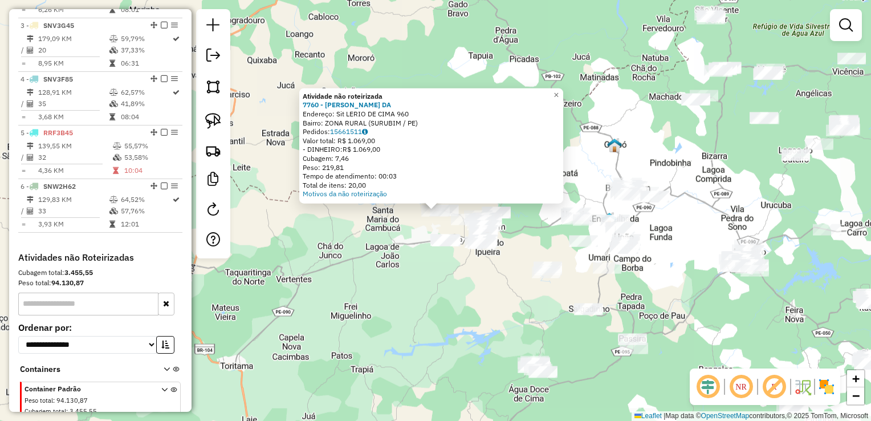
click at [447, 283] on div "Atividade não roteirizada 7760 - MARINALVA CABRAL DA Endereço: Sit LERIO DE CIM…" at bounding box center [435, 210] width 871 height 421
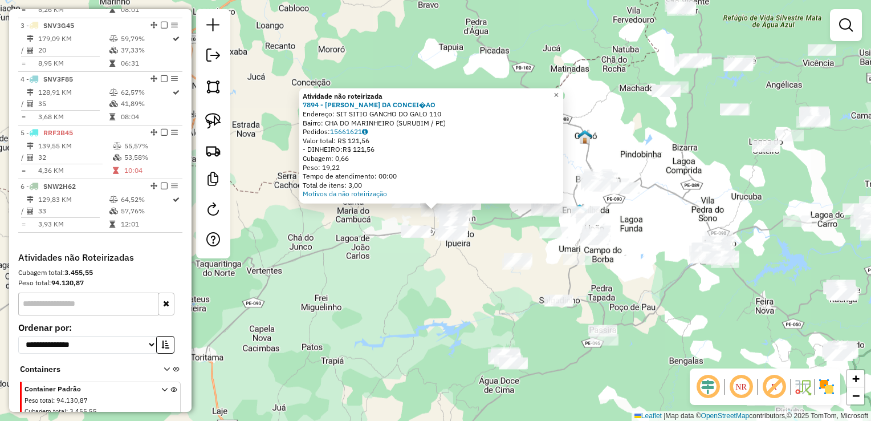
click at [447, 254] on div "Atividade não roteirizada 7894 - MARIA DA CONCEI�AO Endereço: SIT SITIO GANCHO …" at bounding box center [435, 210] width 871 height 421
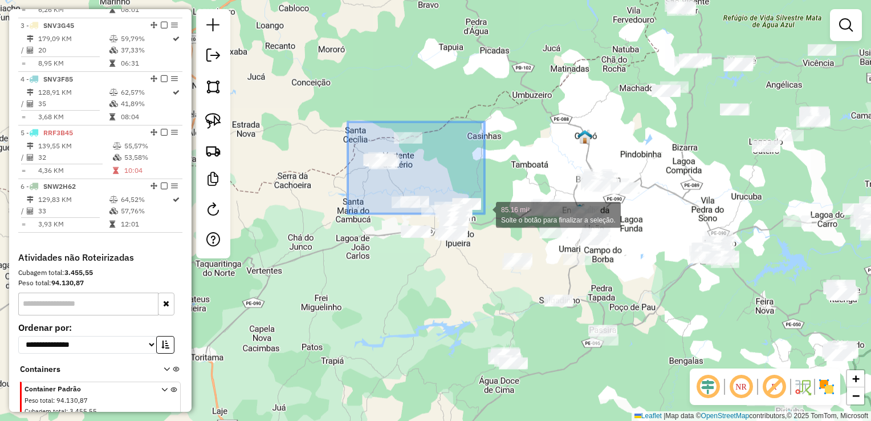
drag, startPoint x: 348, startPoint y: 122, endPoint x: 485, endPoint y: 214, distance: 165.3
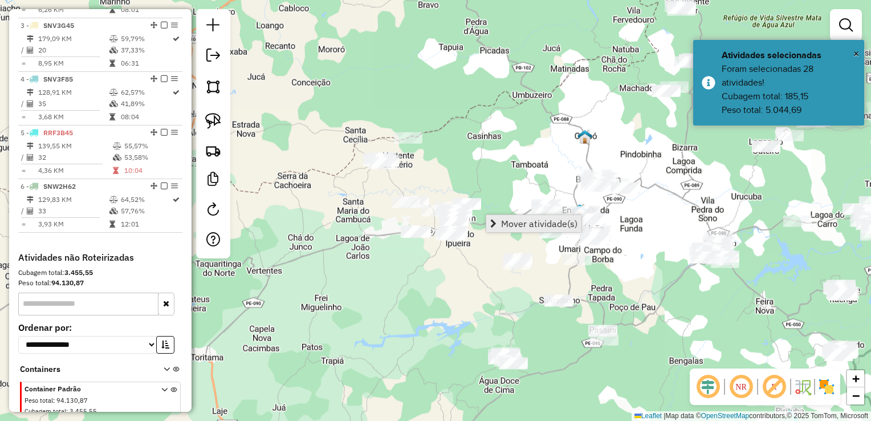
click at [505, 221] on span "Mover atividade(s)" at bounding box center [539, 223] width 76 height 9
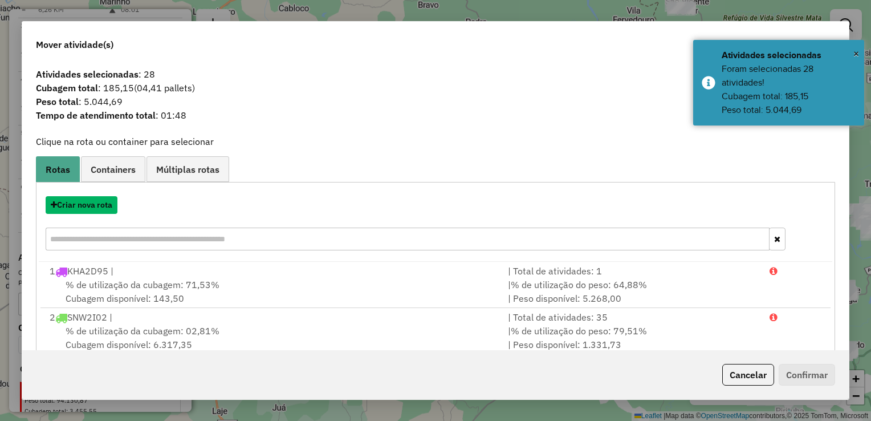
click at [88, 207] on button "Criar nova rota" at bounding box center [82, 205] width 72 height 18
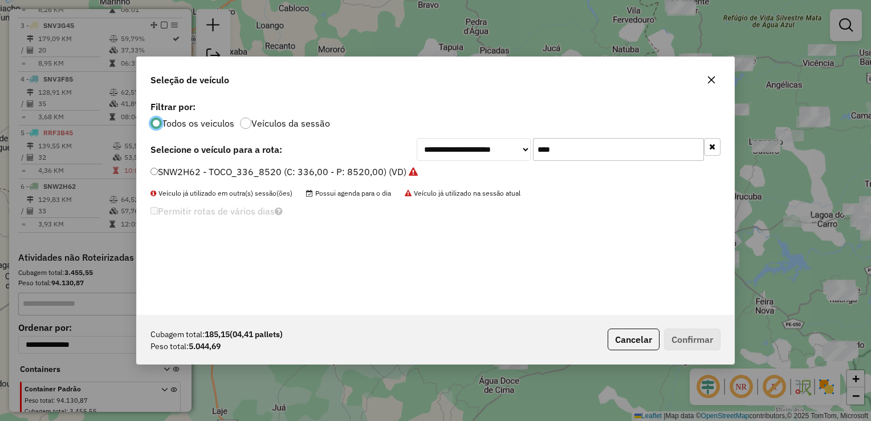
click at [711, 77] on icon "button" at bounding box center [711, 79] width 9 height 9
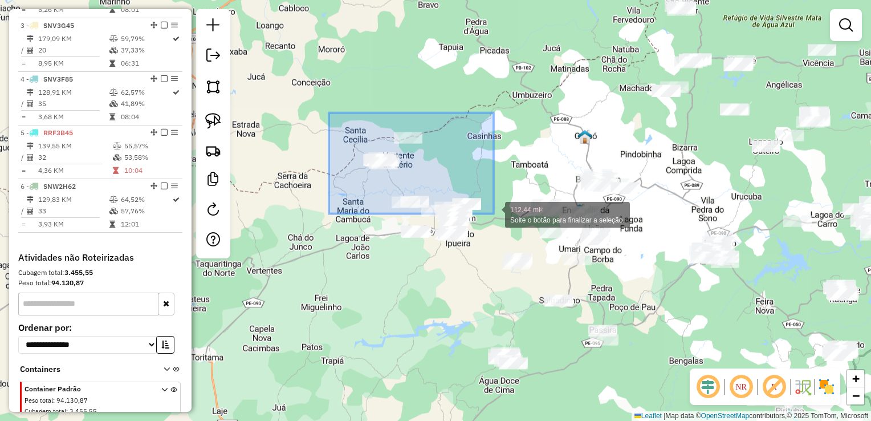
drag, startPoint x: 360, startPoint y: 156, endPoint x: 494, endPoint y: 214, distance: 145.6
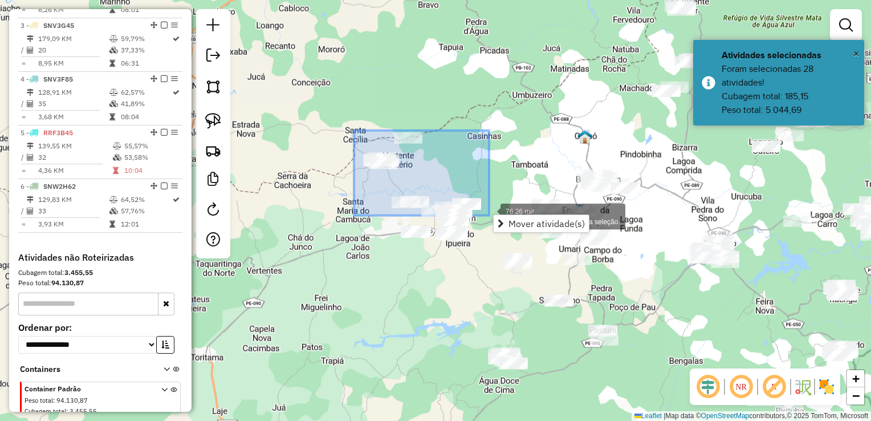
drag, startPoint x: 372, startPoint y: 169, endPoint x: 489, endPoint y: 216, distance: 126.2
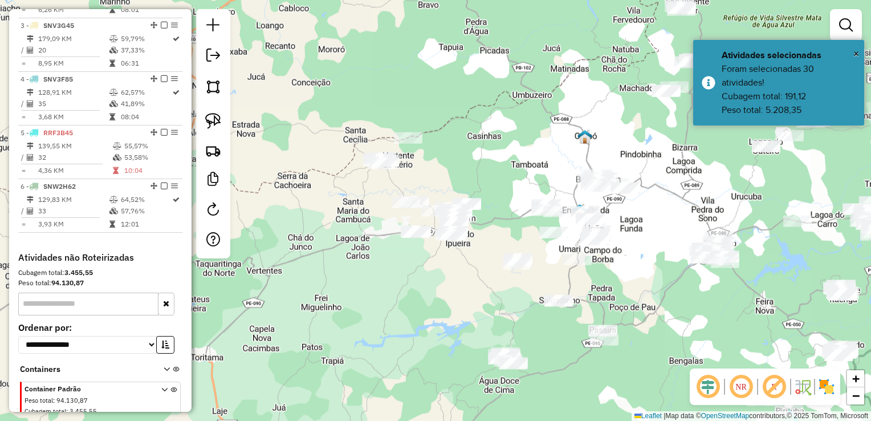
click at [369, 116] on div "Janela de atendimento Grade de atendimento Capacidade Transportadoras Veículos …" at bounding box center [435, 210] width 871 height 421
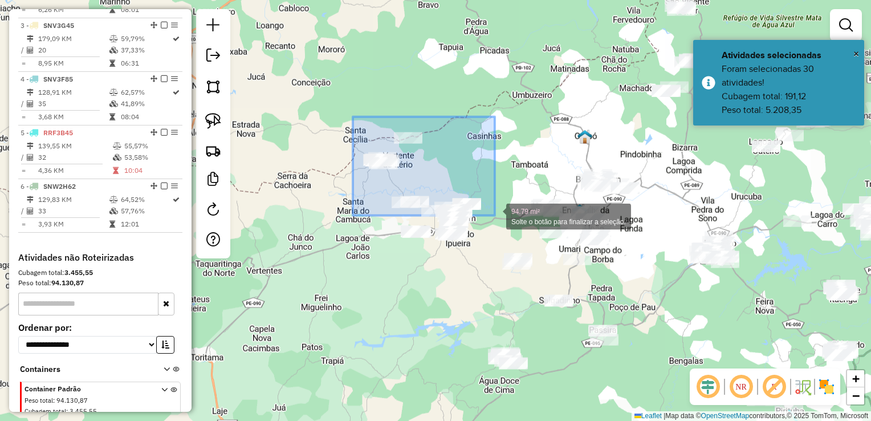
drag, startPoint x: 379, startPoint y: 179, endPoint x: 495, endPoint y: 216, distance: 121.9
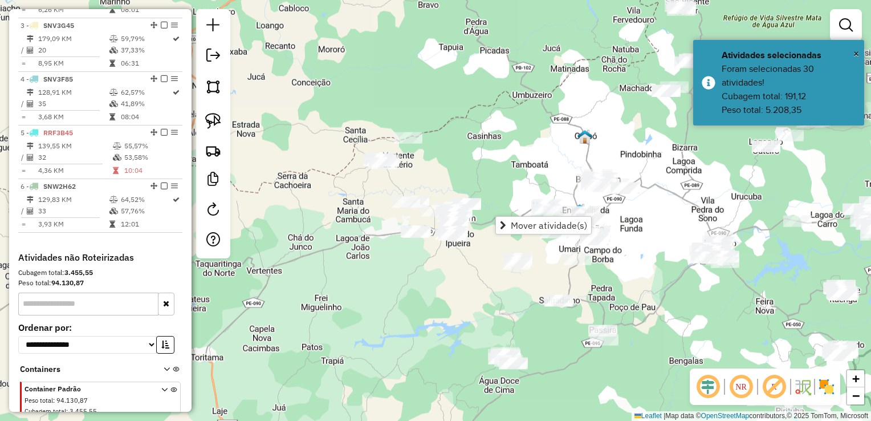
click at [490, 162] on div "Janela de atendimento Grade de atendimento Capacidade Transportadoras Veículos …" at bounding box center [435, 210] width 871 height 421
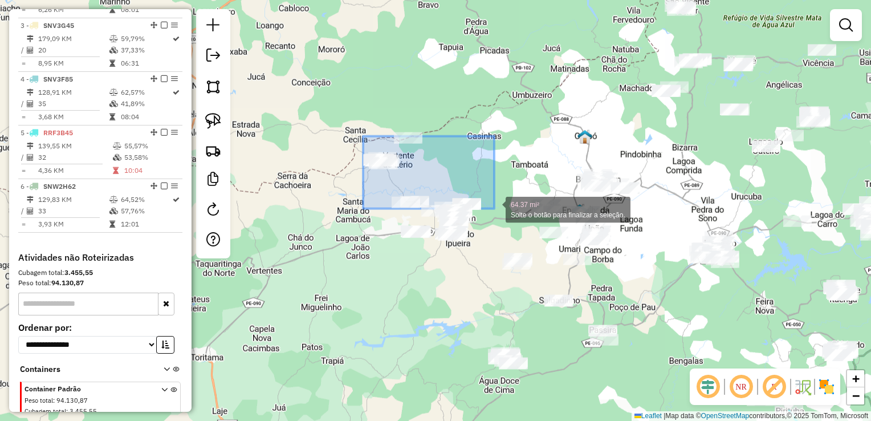
drag, startPoint x: 407, startPoint y: 188, endPoint x: 494, endPoint y: 209, distance: 90.2
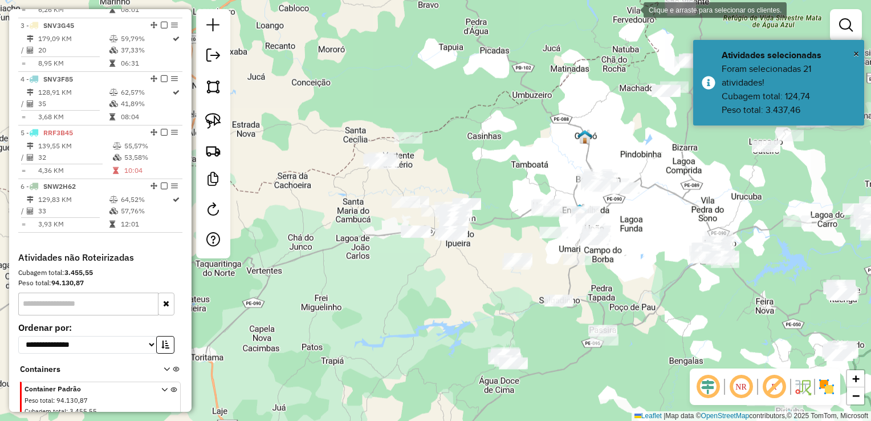
click at [494, 209] on div "Clique e arraste para selecionar os clientes. Janela de atendimento Grade de at…" at bounding box center [435, 210] width 871 height 421
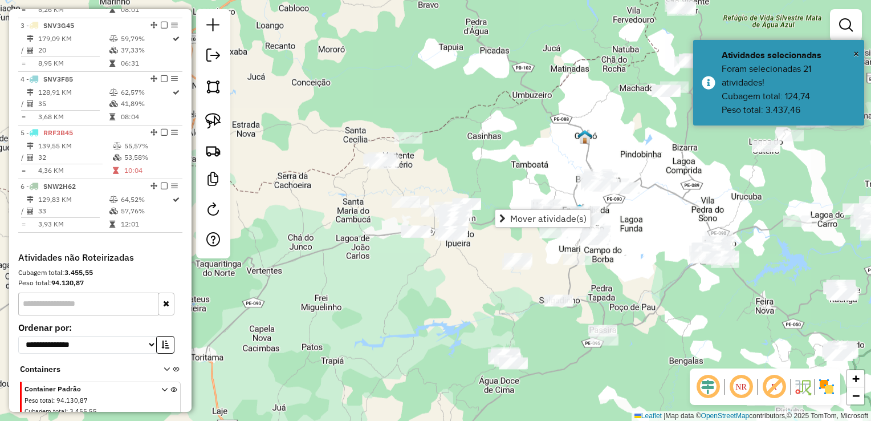
click at [456, 137] on div "Janela de atendimento Grade de atendimento Capacidade Transportadoras Veículos …" at bounding box center [435, 210] width 871 height 421
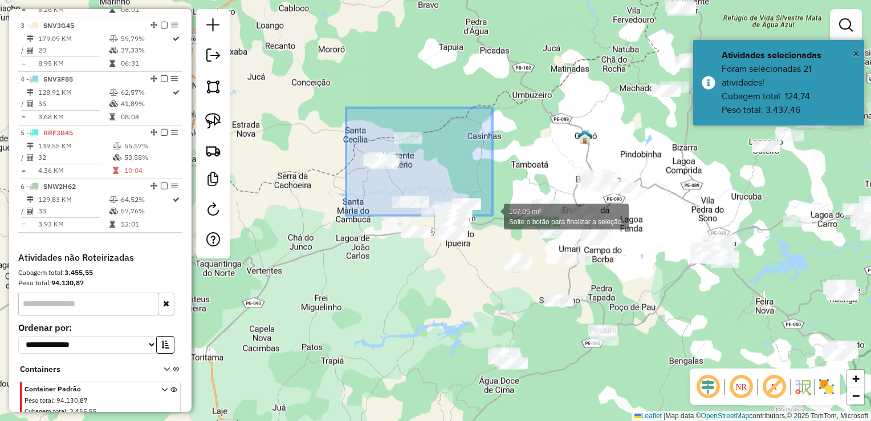
drag, startPoint x: 361, startPoint y: 151, endPoint x: 493, endPoint y: 216, distance: 146.9
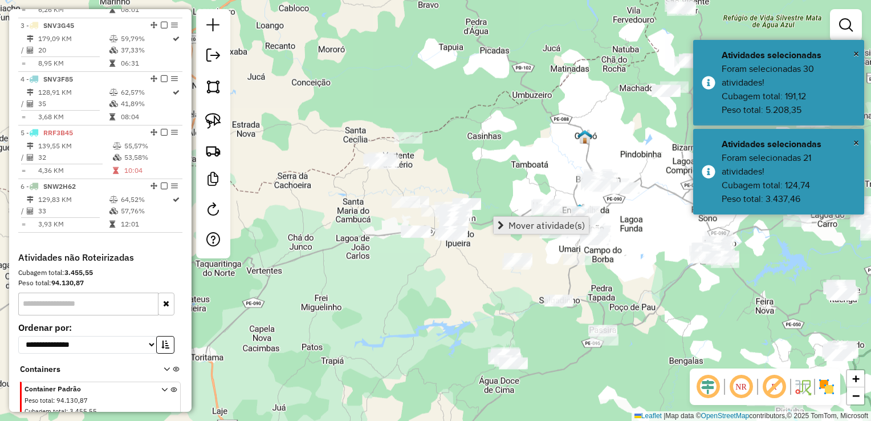
click at [507, 226] on link "Mover atividade(s)" at bounding box center [541, 225] width 95 height 17
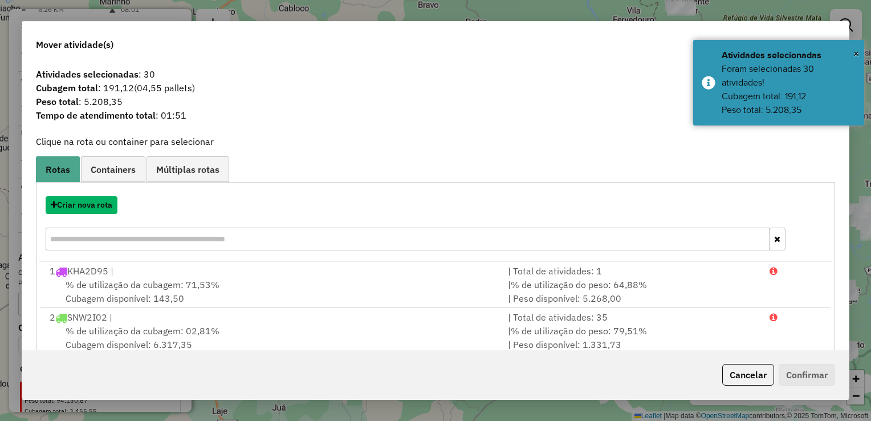
click at [93, 206] on button "Criar nova rota" at bounding box center [82, 205] width 72 height 18
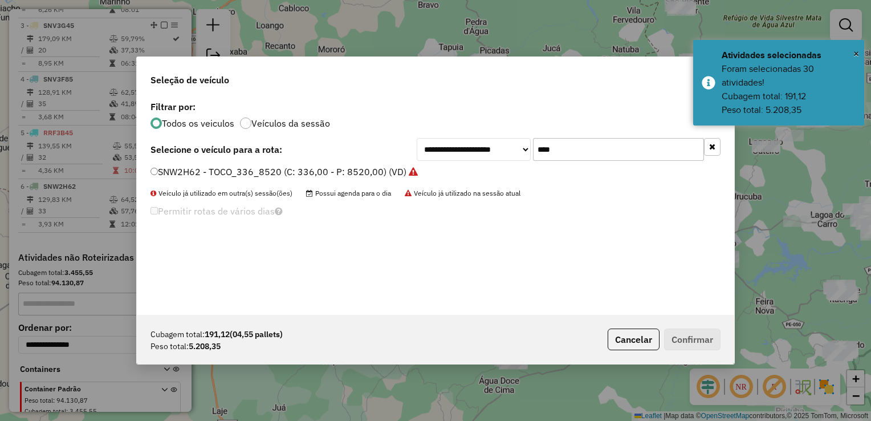
click at [579, 153] on input "****" at bounding box center [618, 149] width 171 height 23
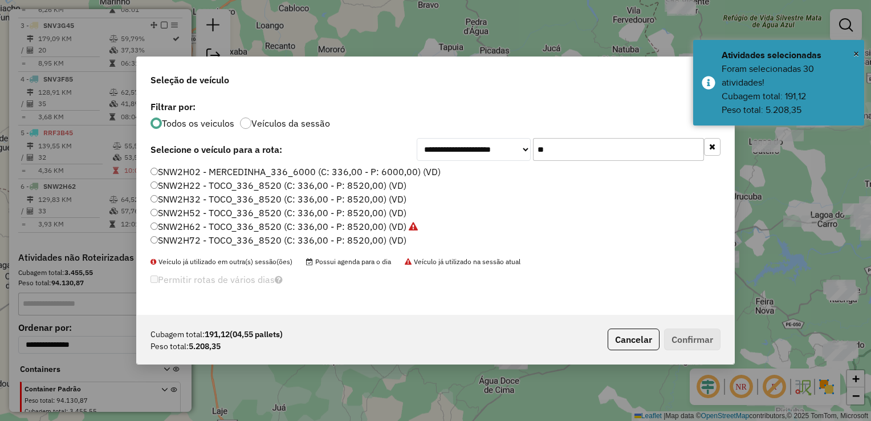
type input "*"
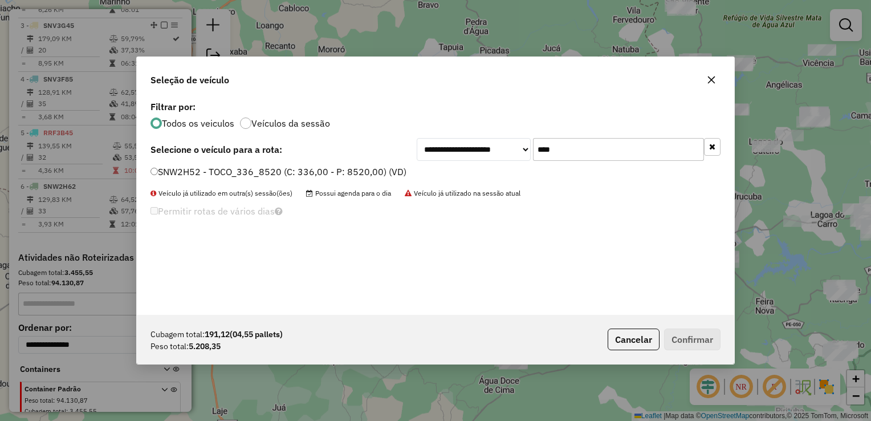
type input "****"
click at [149, 172] on div "SNW2H52 - TOCO_336_8520 (C: 336,00 - P: 8520,00) (VD)" at bounding box center [436, 176] width 584 height 23
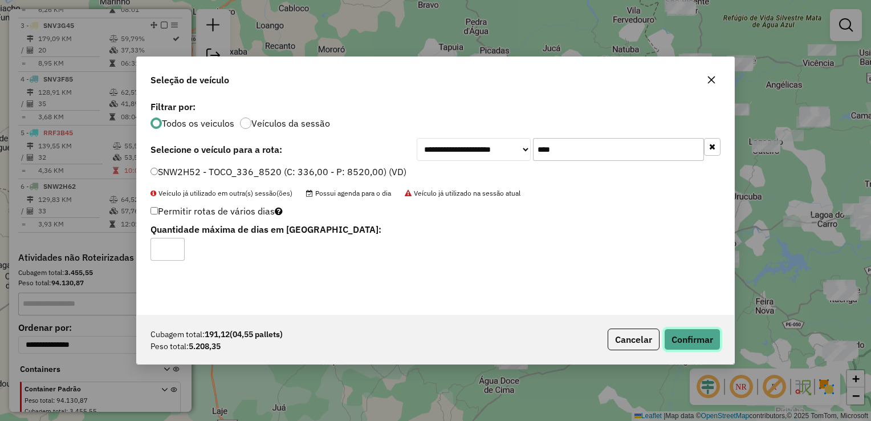
click at [686, 340] on button "Confirmar" at bounding box center [692, 340] width 56 height 22
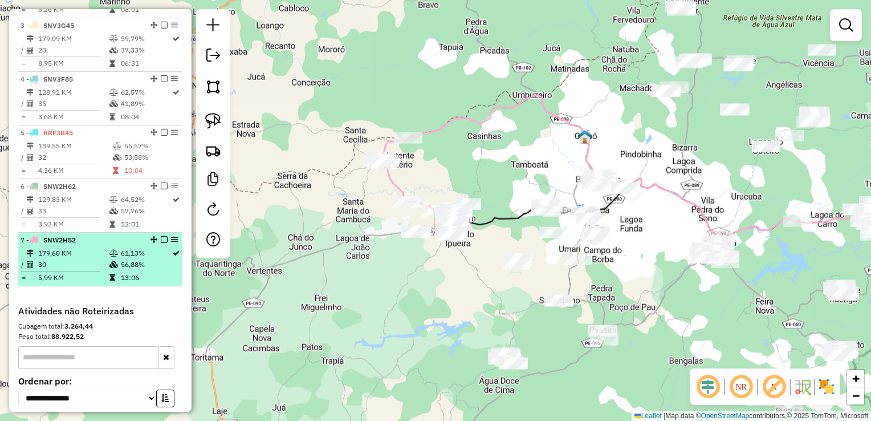
click at [62, 259] on td "179,60 KM" at bounding box center [73, 253] width 71 height 11
select select "**********"
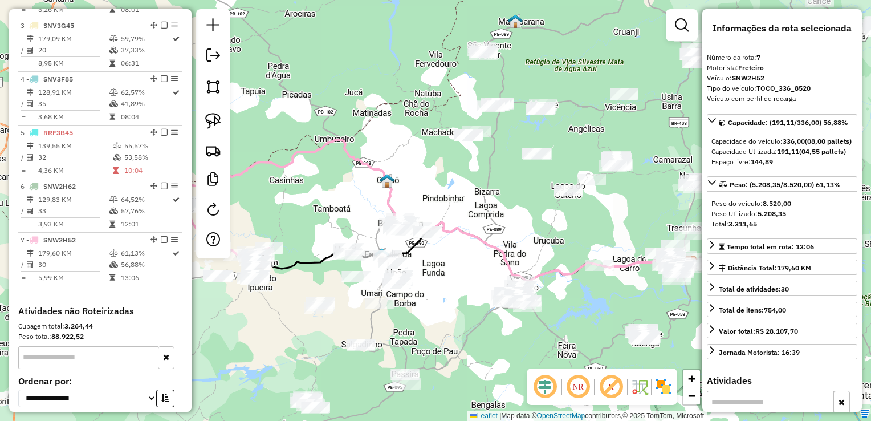
click at [263, 331] on div "Janela de atendimento Grade de atendimento Capacidade Transportadoras Veículos …" at bounding box center [435, 210] width 871 height 421
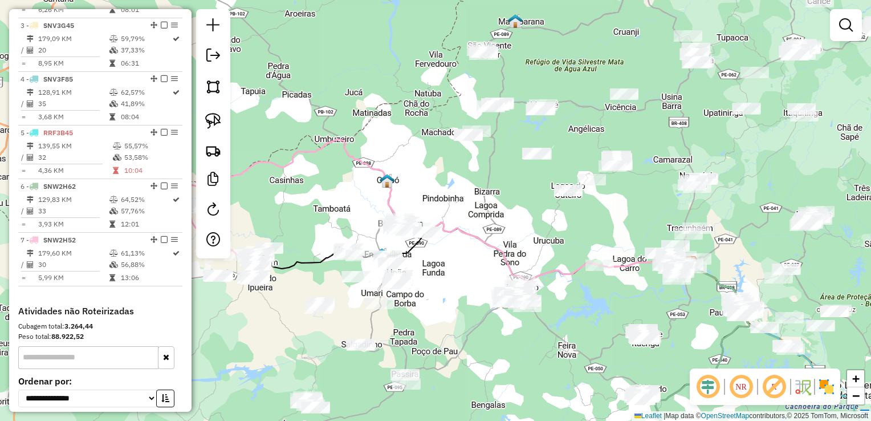
drag, startPoint x: 251, startPoint y: 334, endPoint x: 380, endPoint y: 317, distance: 130.6
click at [379, 319] on div "Janela de atendimento Grade de atendimento Capacidade Transportadoras Veículos …" at bounding box center [435, 210] width 871 height 421
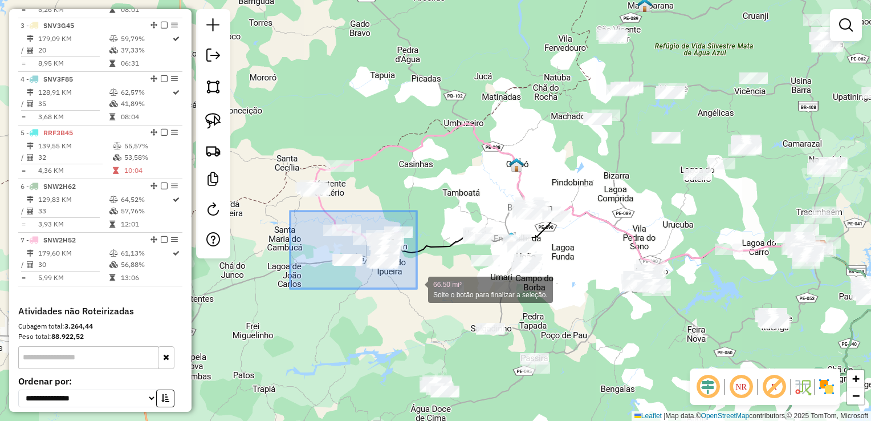
drag, startPoint x: 313, startPoint y: 236, endPoint x: 417, endPoint y: 289, distance: 116.8
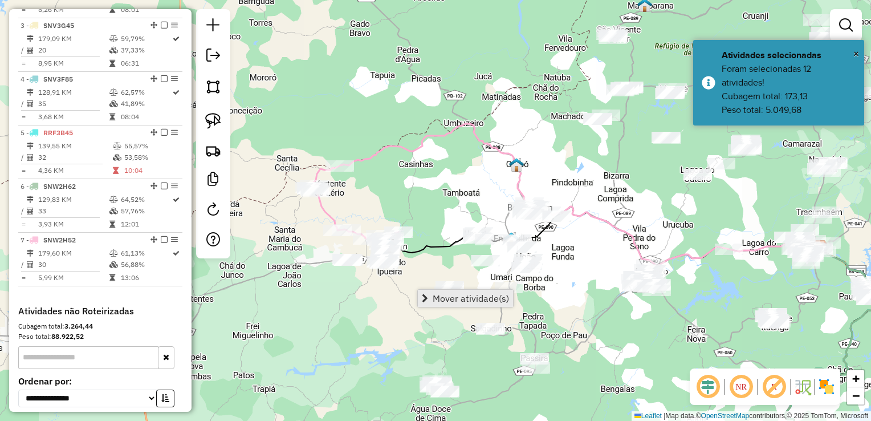
click at [429, 299] on link "Mover atividade(s)" at bounding box center [465, 298] width 95 height 17
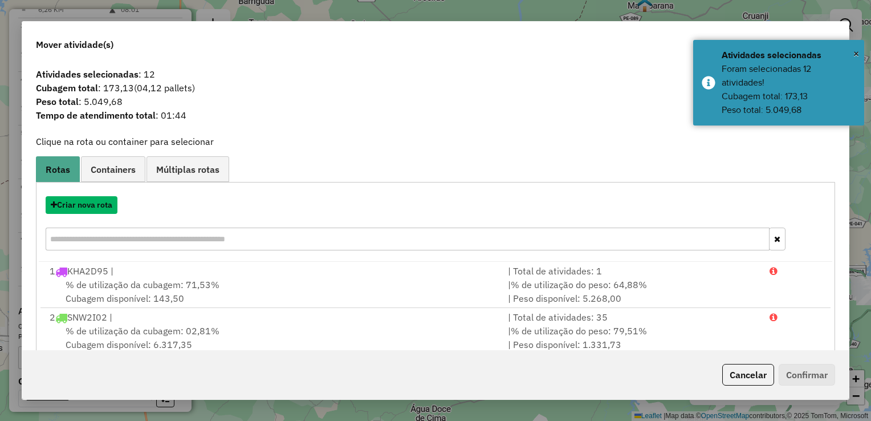
click at [95, 204] on button "Criar nova rota" at bounding box center [82, 205] width 72 height 18
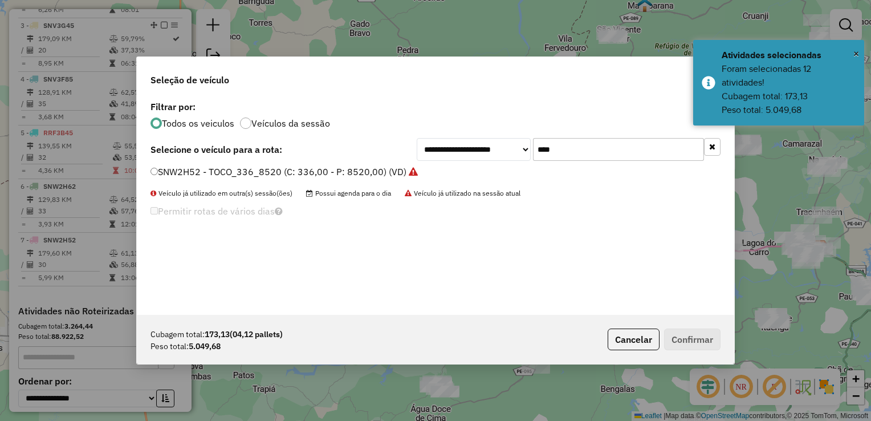
click at [578, 148] on input "****" at bounding box center [618, 149] width 171 height 23
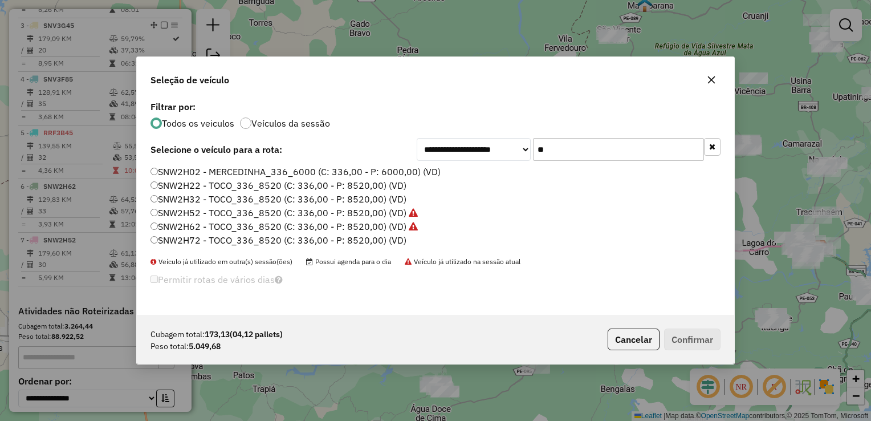
type input "*"
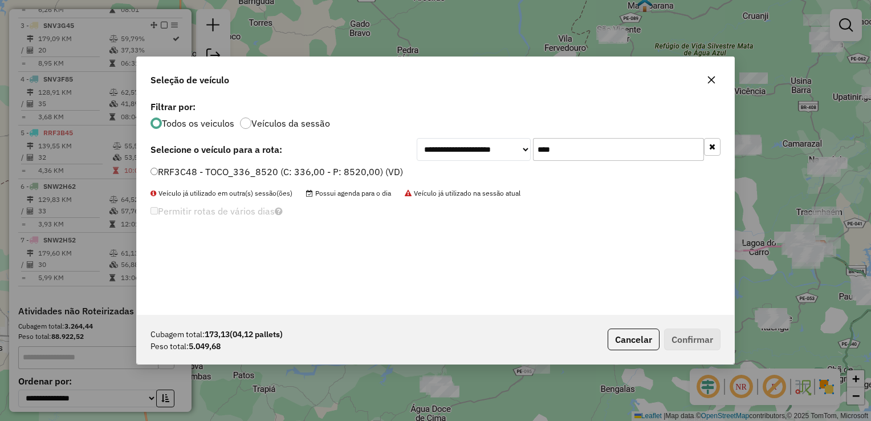
type input "****"
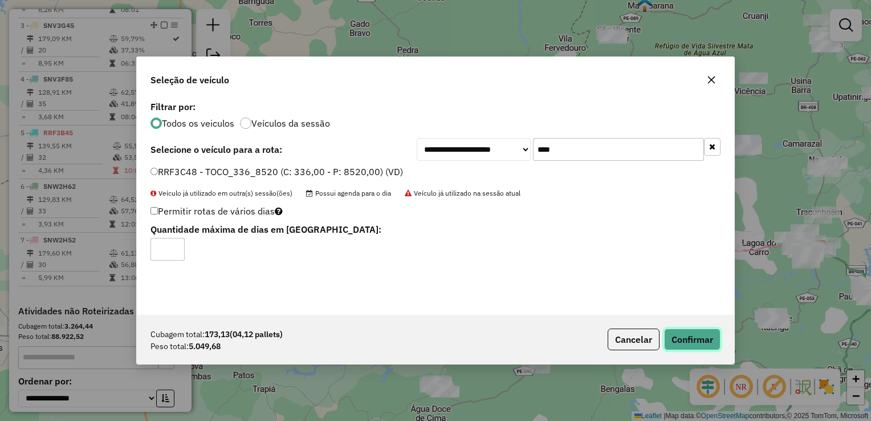
click at [694, 344] on button "Confirmar" at bounding box center [692, 340] width 56 height 22
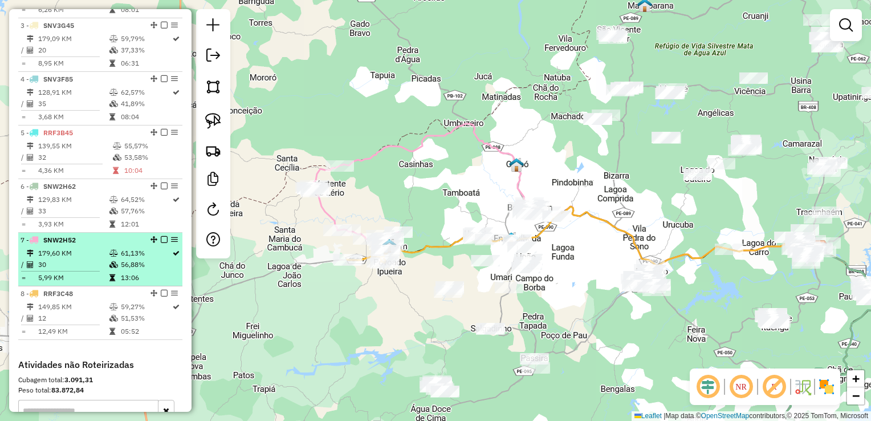
click at [67, 272] on td at bounding box center [65, 271] width 88 height 2
select select "**********"
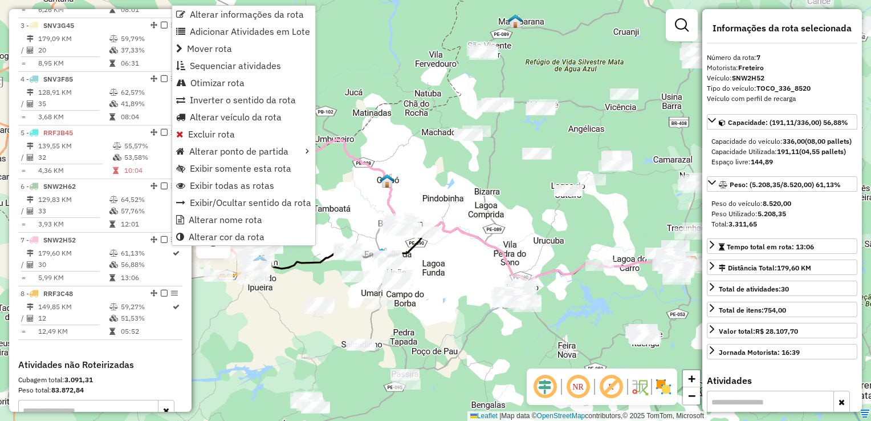
click at [260, 322] on div "Janela de atendimento Grade de atendimento Capacidade Transportadoras Veículos …" at bounding box center [435, 210] width 871 height 421
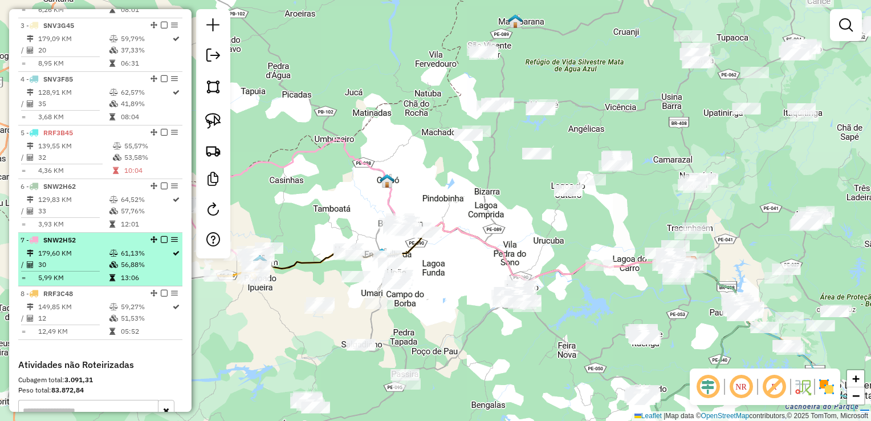
select select "**********"
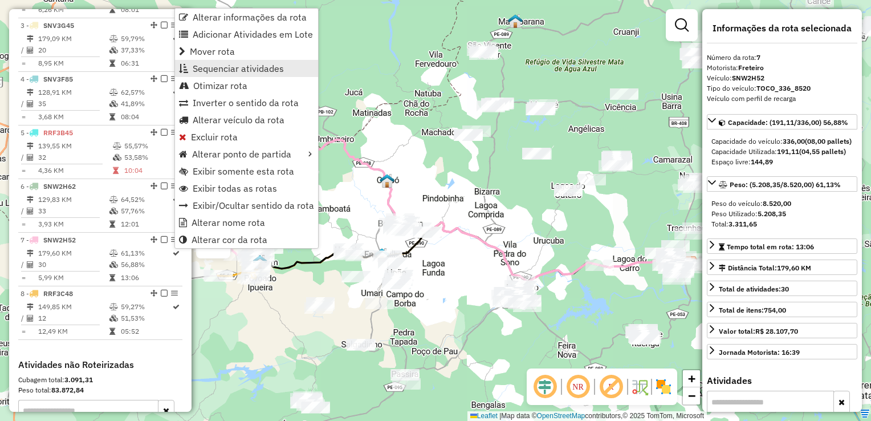
click at [241, 72] on span "Sequenciar atividades" at bounding box center [238, 68] width 91 height 9
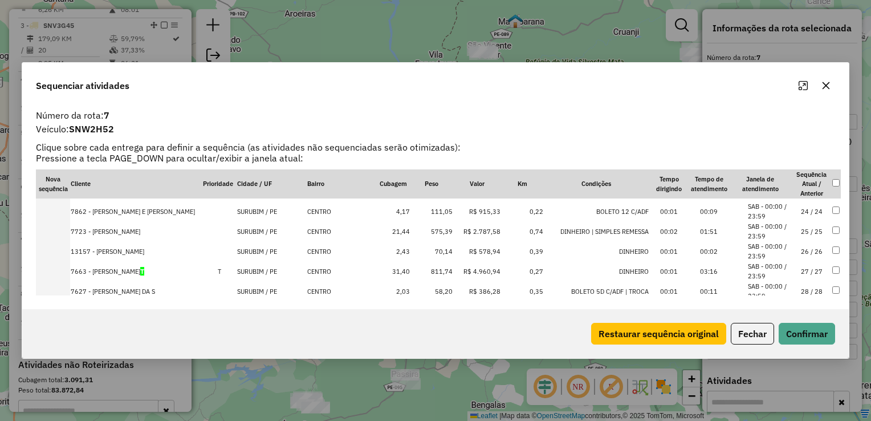
scroll to position [512, 0]
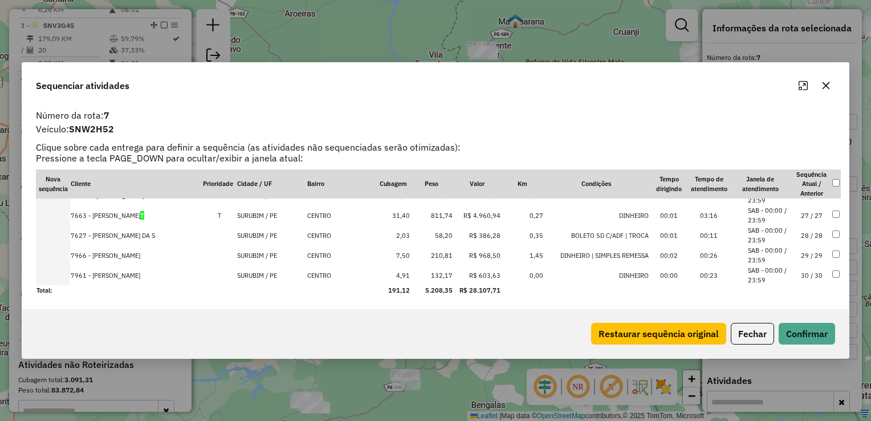
click at [153, 217] on td "7663 - CARLOS ROBERTO SOARE T" at bounding box center [136, 215] width 132 height 20
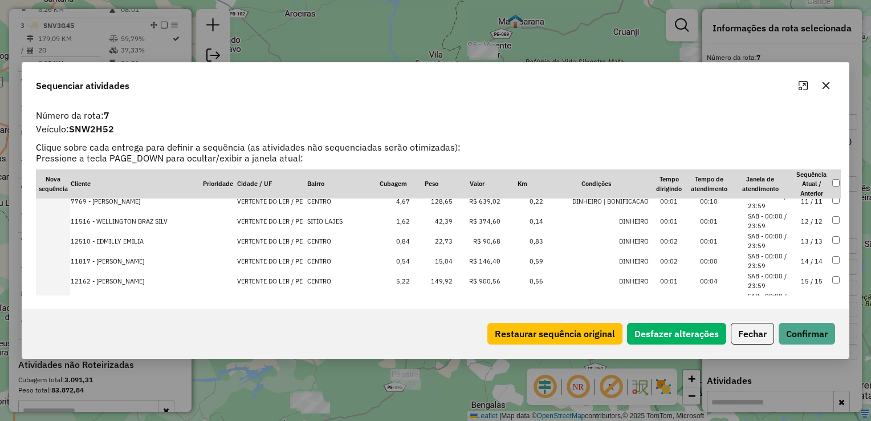
scroll to position [0, 0]
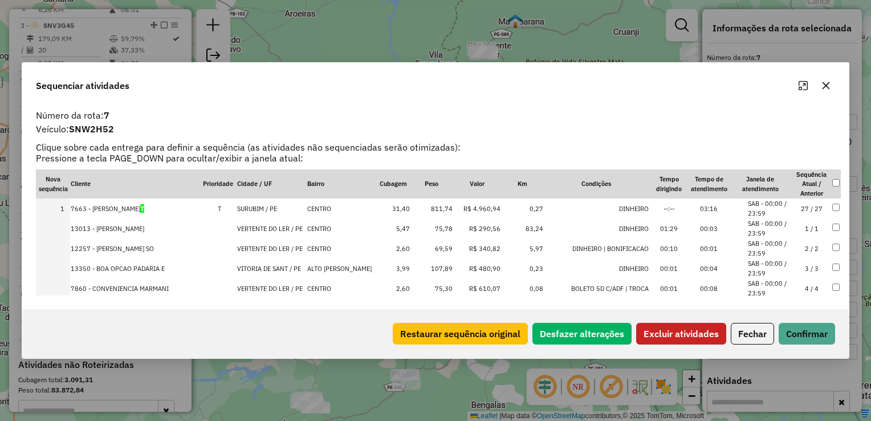
click at [700, 331] on button "Excluir atividades" at bounding box center [682, 334] width 90 height 22
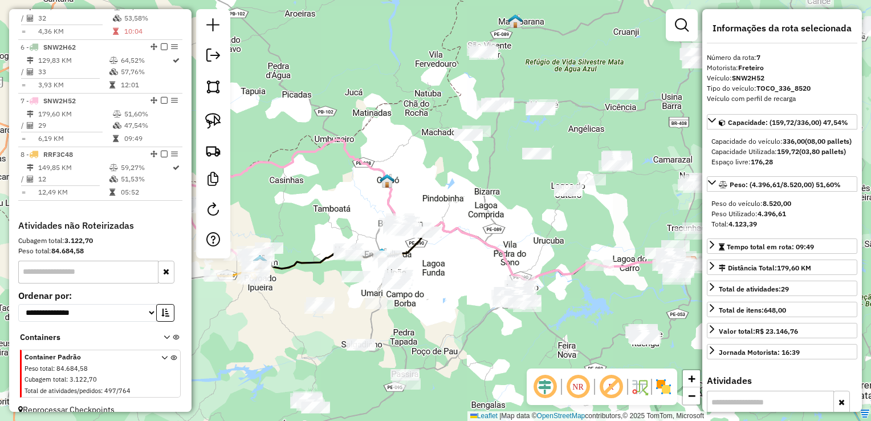
scroll to position [676, 0]
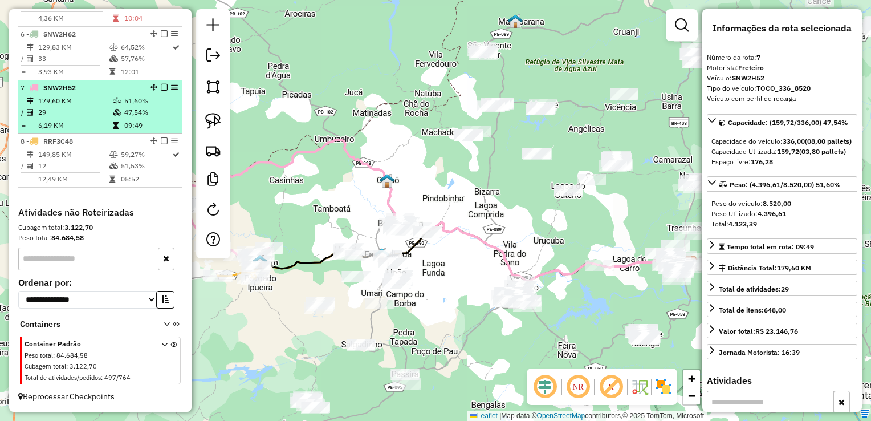
click at [78, 115] on td "29" at bounding box center [75, 112] width 75 height 11
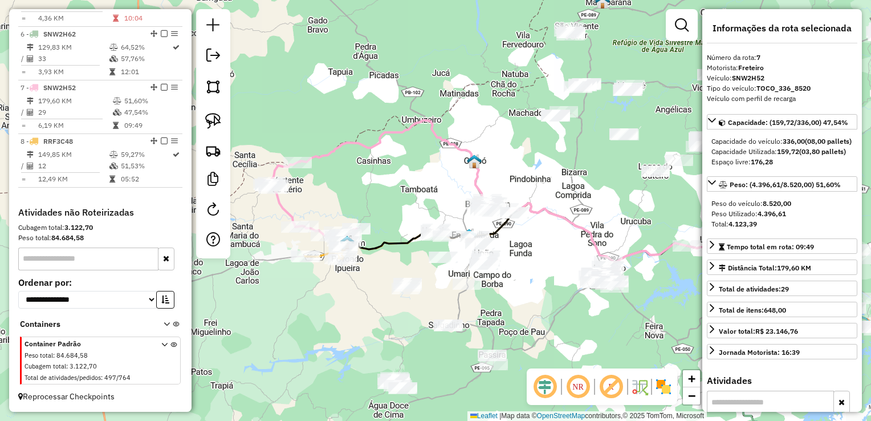
drag, startPoint x: 311, startPoint y: 212, endPoint x: 401, endPoint y: 190, distance: 92.1
click at [402, 192] on div "Janela de atendimento Grade de atendimento Capacidade Transportadoras Veículos …" at bounding box center [435, 210] width 871 height 421
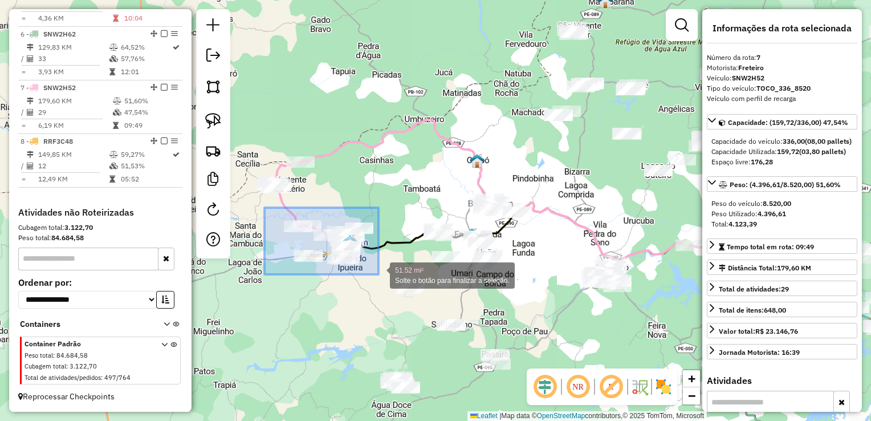
drag, startPoint x: 276, startPoint y: 233, endPoint x: 379, endPoint y: 274, distance: 110.8
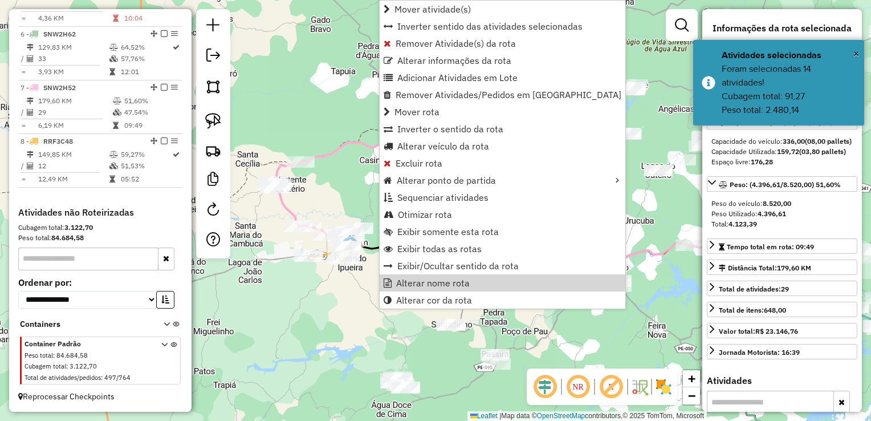
click at [329, 284] on div "Janela de atendimento Grade de atendimento Capacidade Transportadoras Veículos …" at bounding box center [435, 210] width 871 height 421
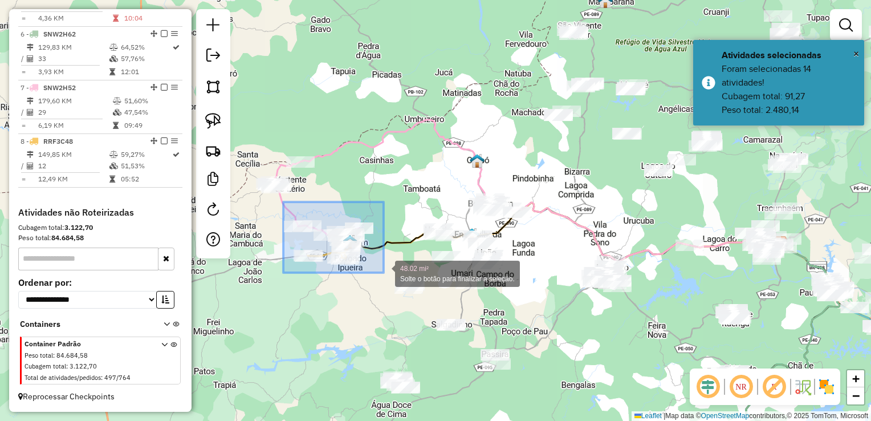
drag, startPoint x: 283, startPoint y: 202, endPoint x: 384, endPoint y: 273, distance: 122.8
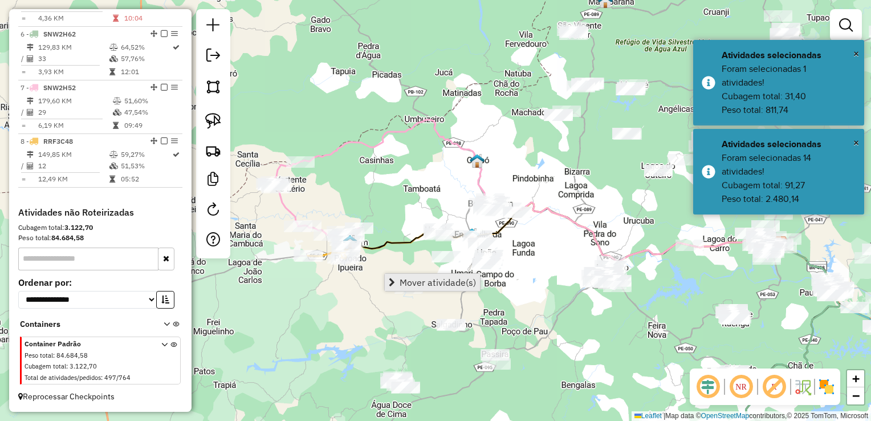
click at [408, 285] on span "Mover atividade(s)" at bounding box center [438, 282] width 76 height 9
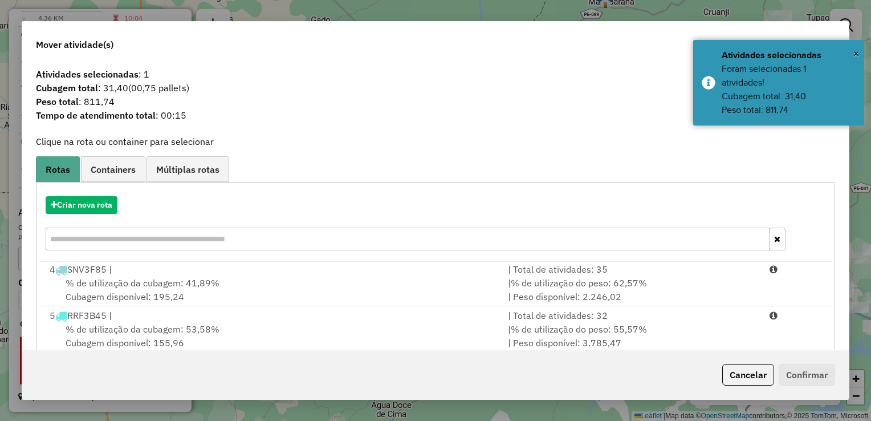
scroll to position [159, 0]
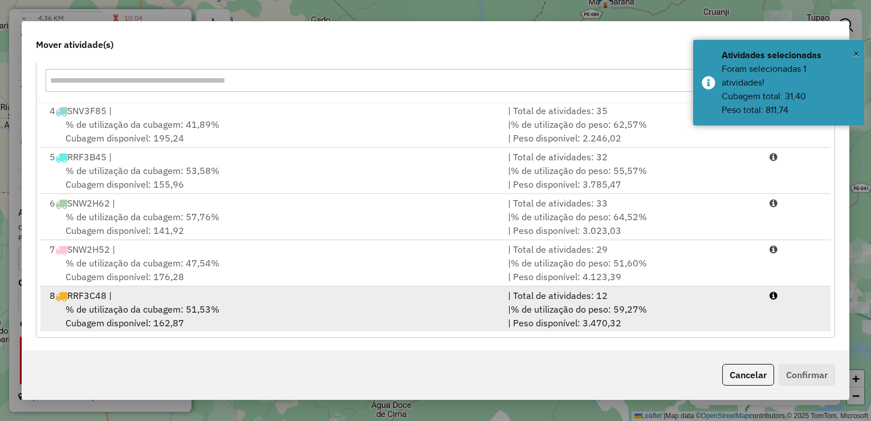
click at [125, 305] on span "% de utilização da cubagem: 51,53%" at bounding box center [143, 308] width 154 height 11
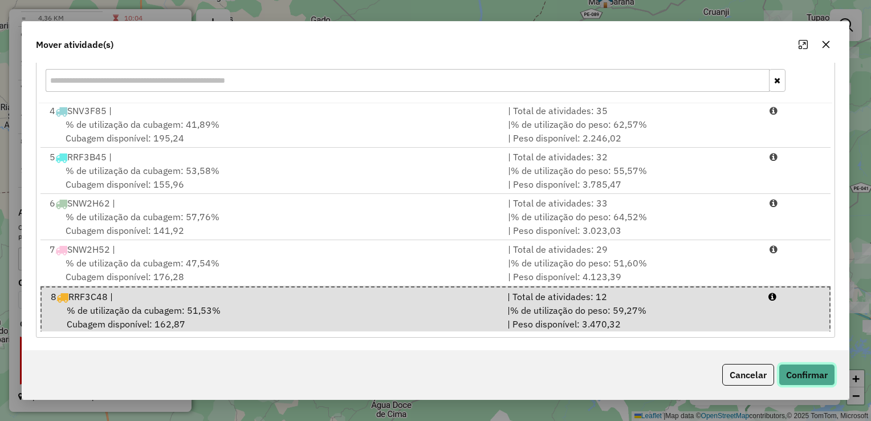
click at [810, 373] on button "Confirmar" at bounding box center [807, 375] width 56 height 22
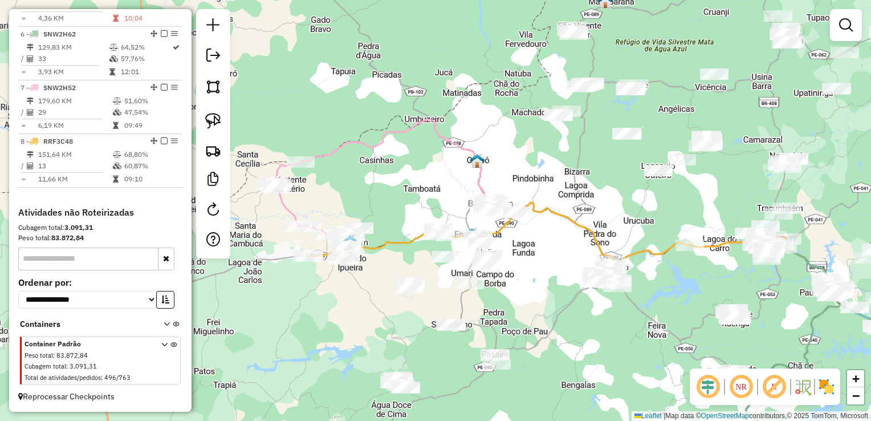
scroll to position [0, 0]
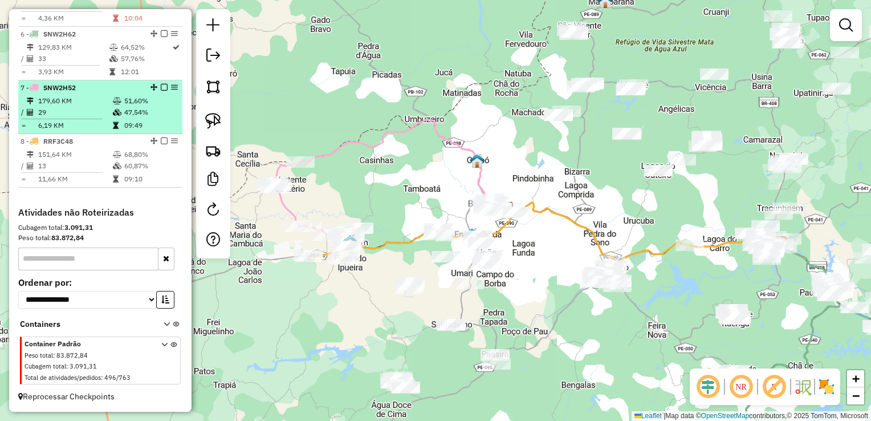
click at [68, 106] on td "179,60 KM" at bounding box center [75, 100] width 75 height 11
select select "**********"
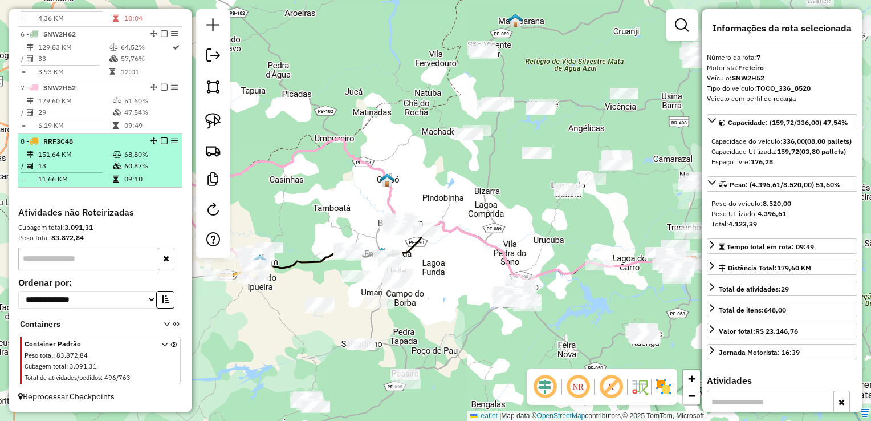
click at [57, 160] on td "151,64 KM" at bounding box center [75, 154] width 75 height 11
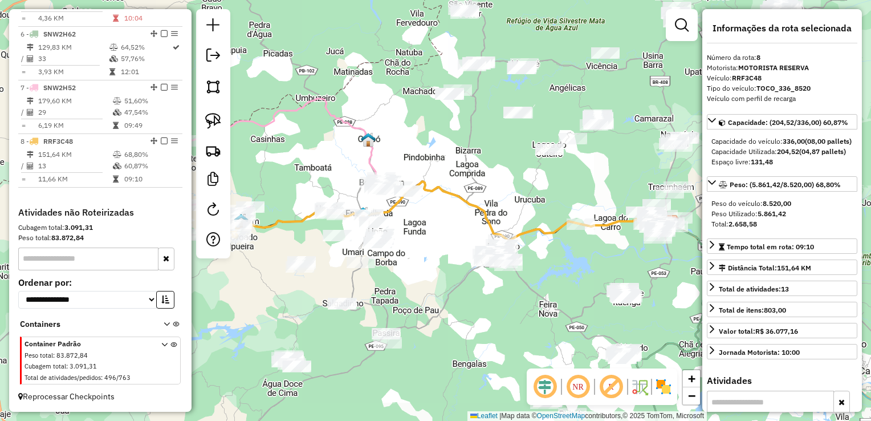
click at [273, 161] on div "Janela de atendimento Grade de atendimento Capacidade Transportadoras Veículos …" at bounding box center [435, 210] width 871 height 421
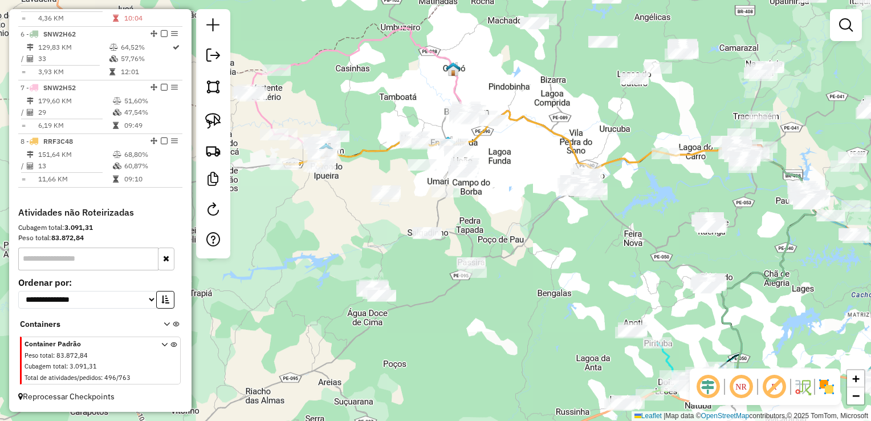
drag, startPoint x: 321, startPoint y: 259, endPoint x: 407, endPoint y: 181, distance: 116.3
click at [406, 181] on div "Janela de atendimento Grade de atendimento Capacidade Transportadoras Veículos …" at bounding box center [435, 210] width 871 height 421
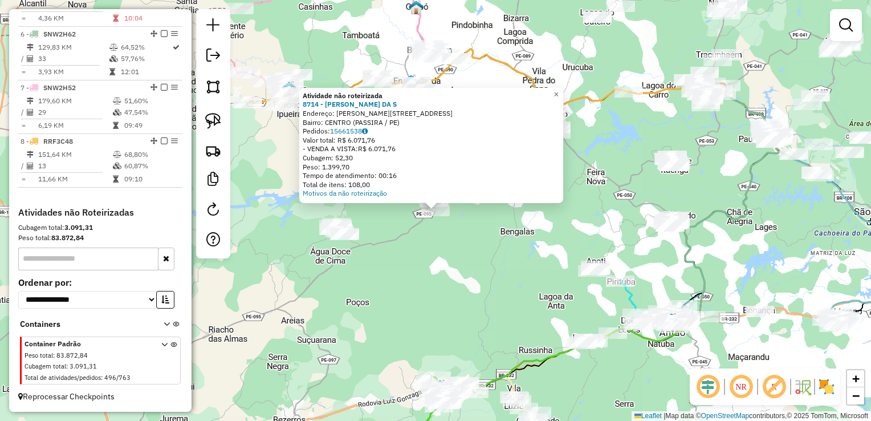
drag, startPoint x: 415, startPoint y: 253, endPoint x: 397, endPoint y: 206, distance: 50.0
click at [415, 253] on div "Atividade não roteirizada 8714 - EDNELSON CICERO DA S Endereço: R R SEVERINO FE…" at bounding box center [435, 210] width 871 height 421
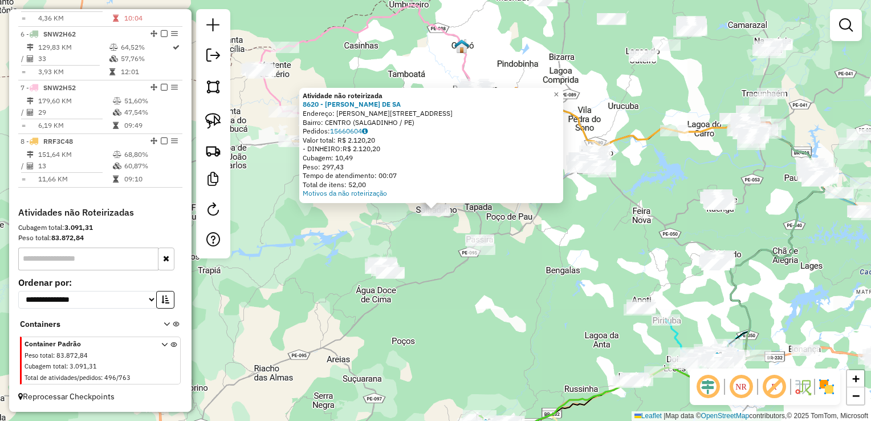
click at [411, 224] on div "Atividade não roteirizada 8620 - DIEGO CARVALHO DE SA Endereço: R ANTONIO GOMES…" at bounding box center [435, 210] width 871 height 421
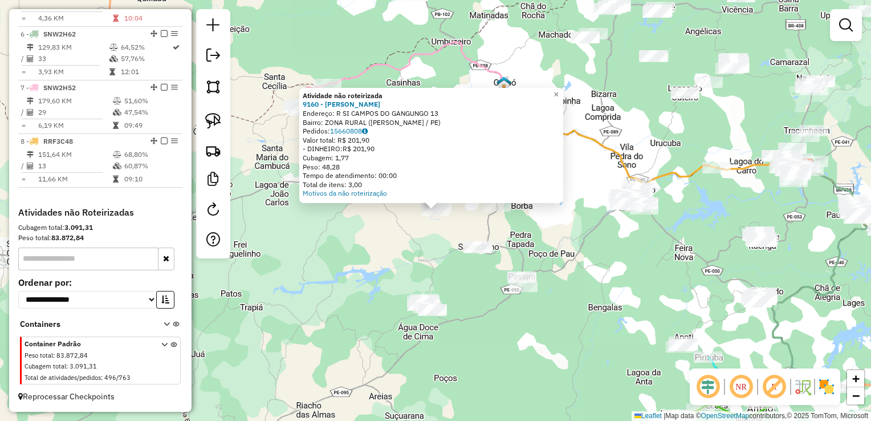
click at [417, 227] on div "Atividade não roteirizada 9160 - JOSE SOARES DA SILVA Endereço: R SI CAMPOS DO …" at bounding box center [435, 210] width 871 height 421
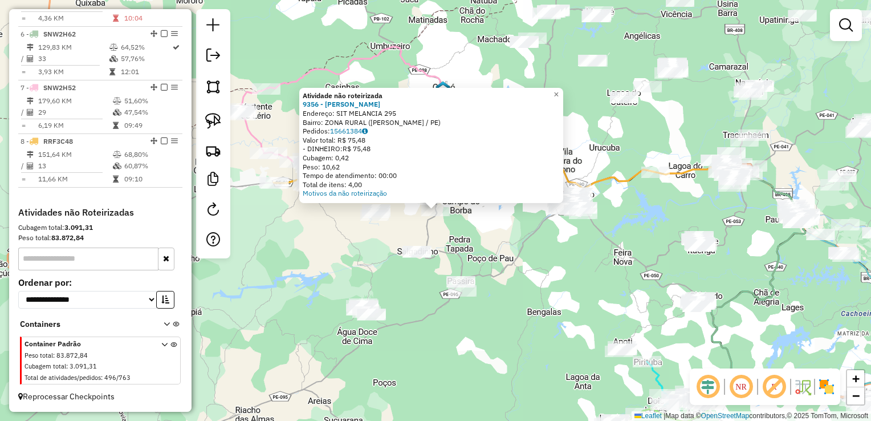
click at [496, 232] on div "Atividade não roteirizada 9356 - GIVANILDO SILVESTRE Endereço: SIT MELANCIA 295…" at bounding box center [435, 210] width 871 height 421
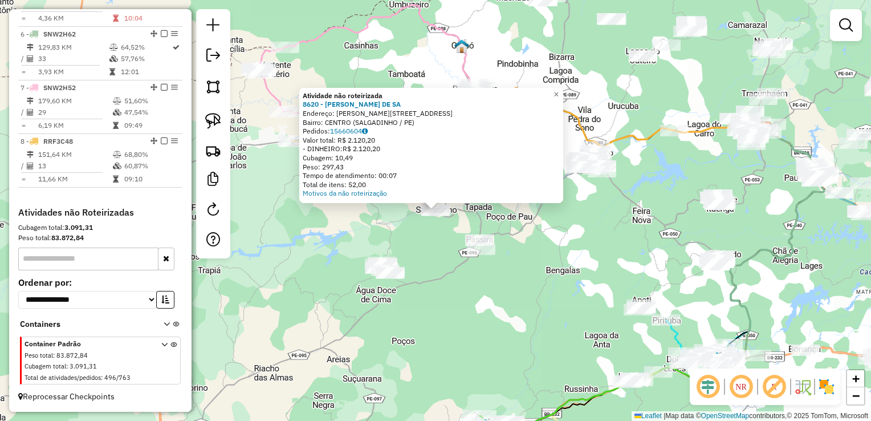
click at [420, 265] on div "Atividade não roteirizada 8620 - DIEGO CARVALHO DE SA Endereço: R ANTONIO GOMES…" at bounding box center [435, 210] width 871 height 421
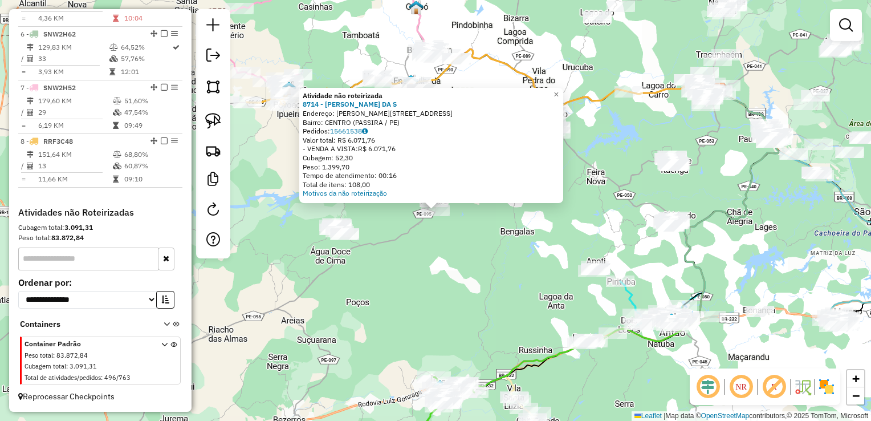
click at [430, 266] on div "Atividade não roteirizada 8714 - EDNELSON CICERO DA S Endereço: R R SEVERINO FE…" at bounding box center [435, 210] width 871 height 421
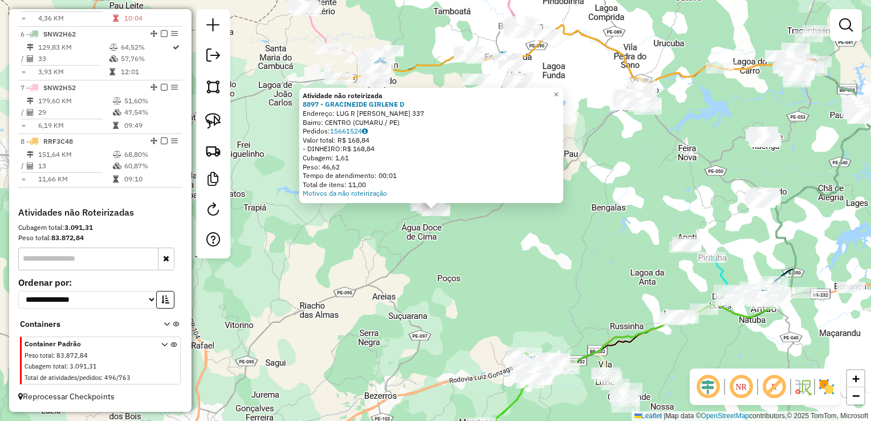
click at [408, 248] on div "Atividade não roteirizada 8897 - GRACINEIDE GIRLENE D Endereço: LUG R SEVERINO …" at bounding box center [435, 210] width 871 height 421
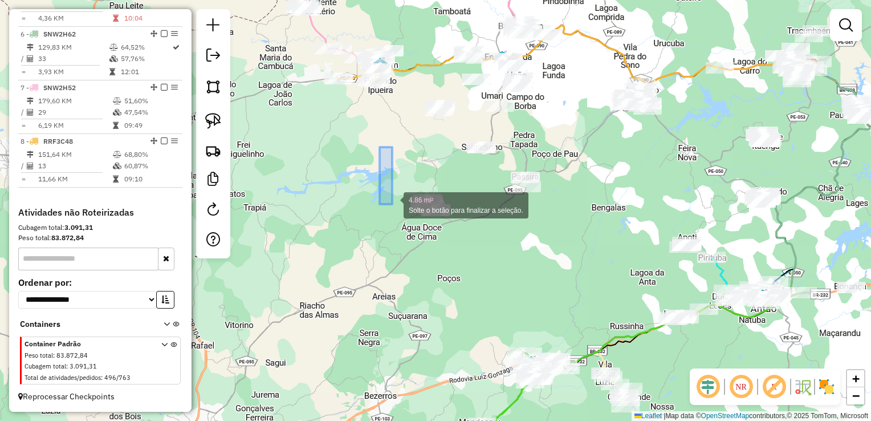
drag, startPoint x: 380, startPoint y: 147, endPoint x: 392, endPoint y: 204, distance: 58.4
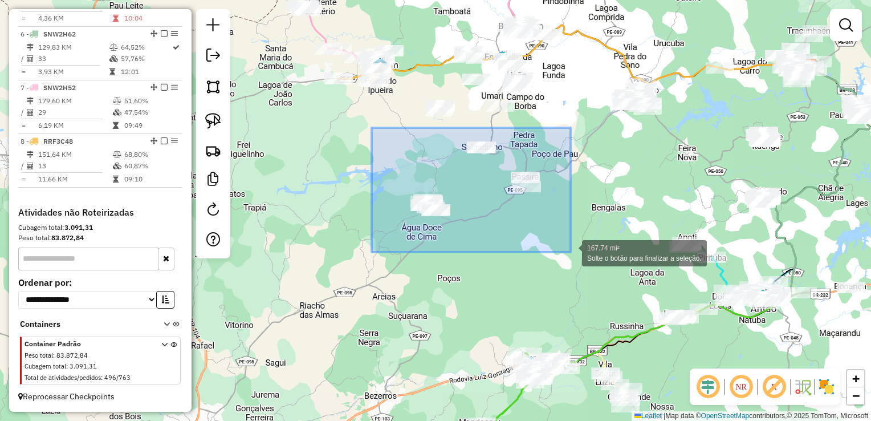
drag, startPoint x: 372, startPoint y: 128, endPoint x: 571, endPoint y: 252, distance: 234.7
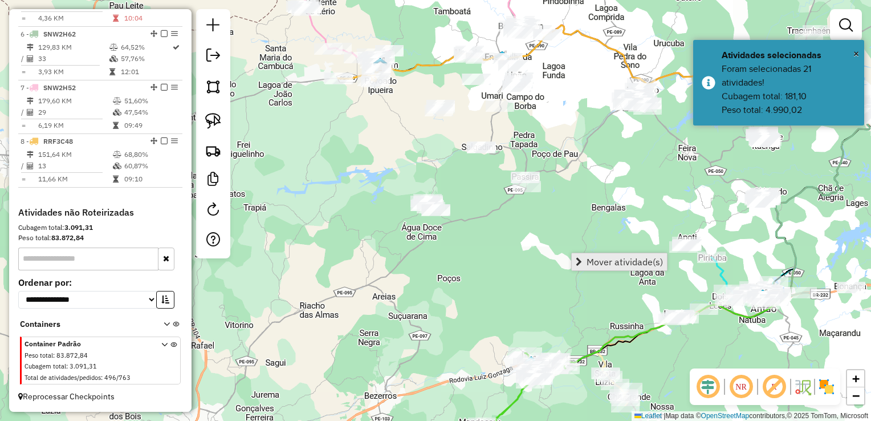
click at [585, 256] on link "Mover atividade(s)" at bounding box center [619, 261] width 95 height 17
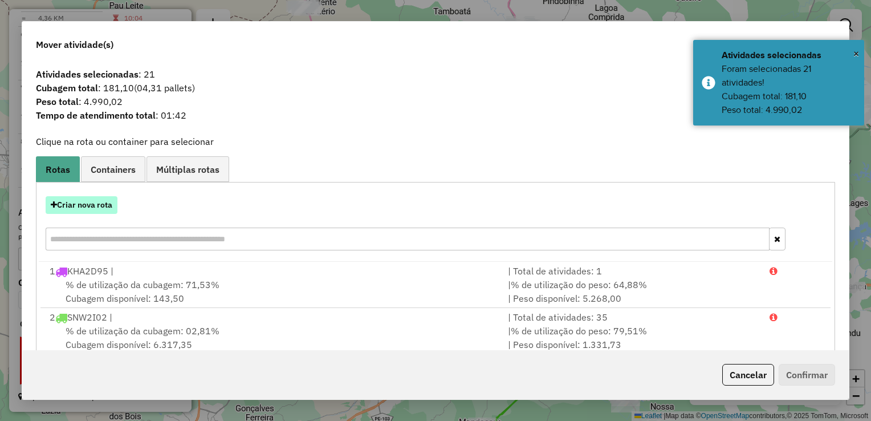
click at [88, 206] on button "Criar nova rota" at bounding box center [82, 205] width 72 height 18
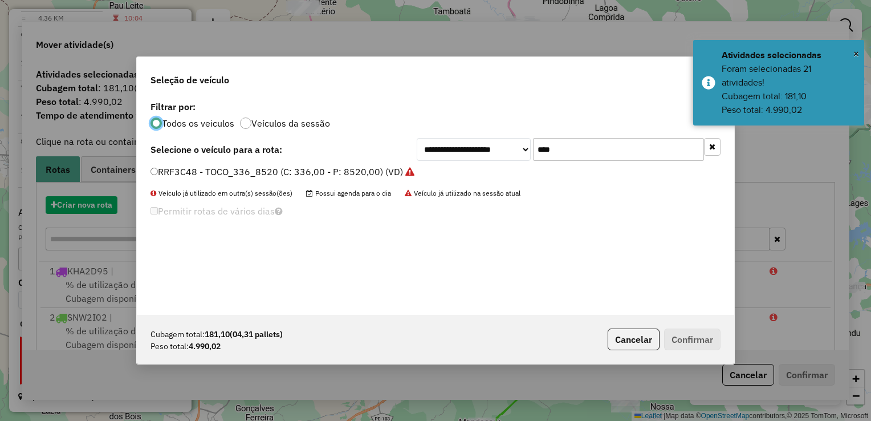
scroll to position [6, 3]
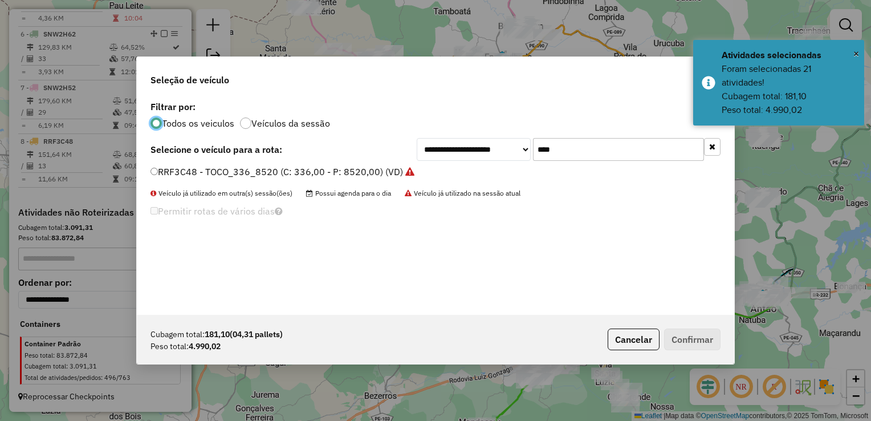
click at [567, 151] on input "****" at bounding box center [618, 149] width 171 height 23
type input "*"
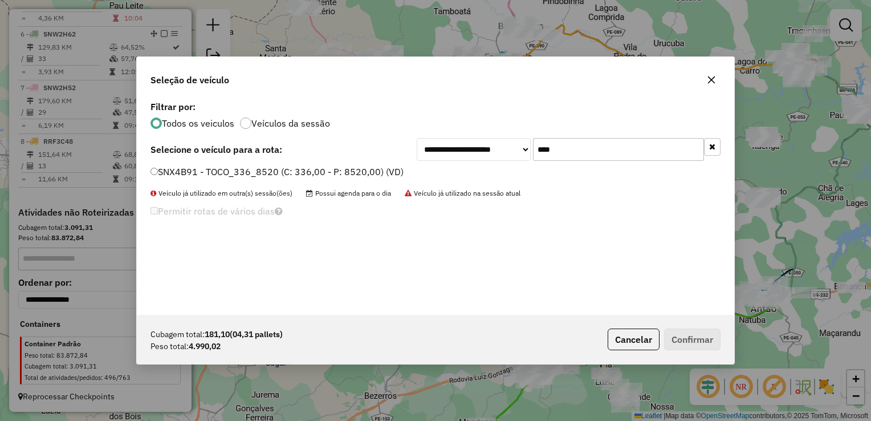
type input "****"
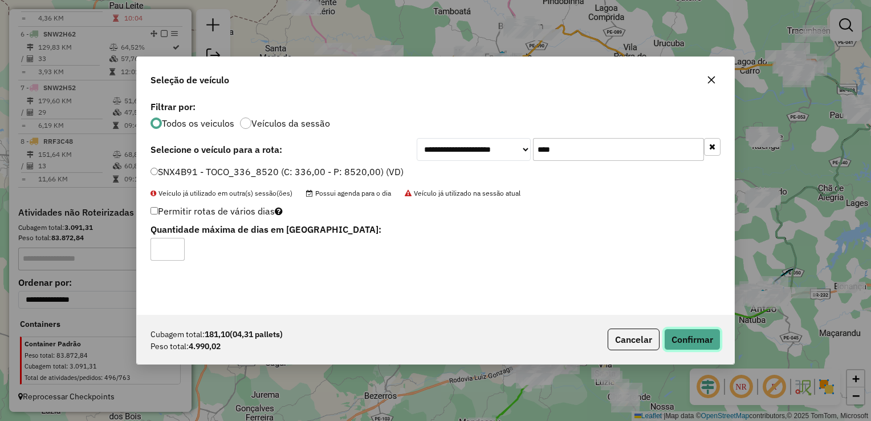
click at [672, 340] on button "Confirmar" at bounding box center [692, 340] width 56 height 22
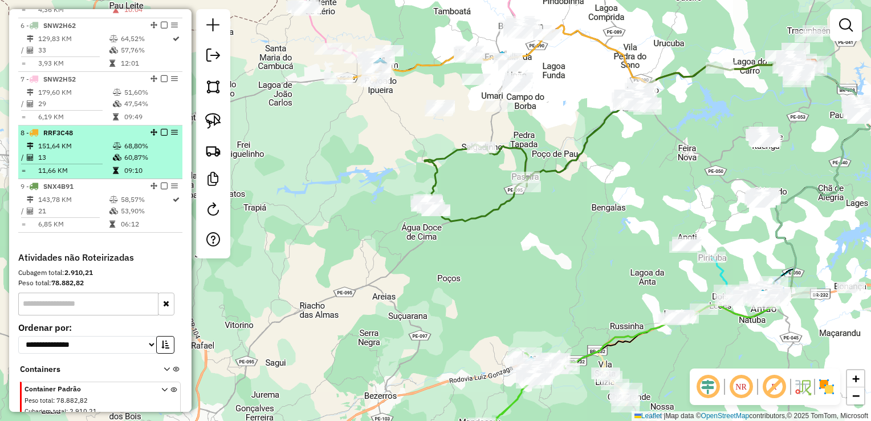
click at [80, 163] on td "13" at bounding box center [75, 157] width 75 height 11
select select "**********"
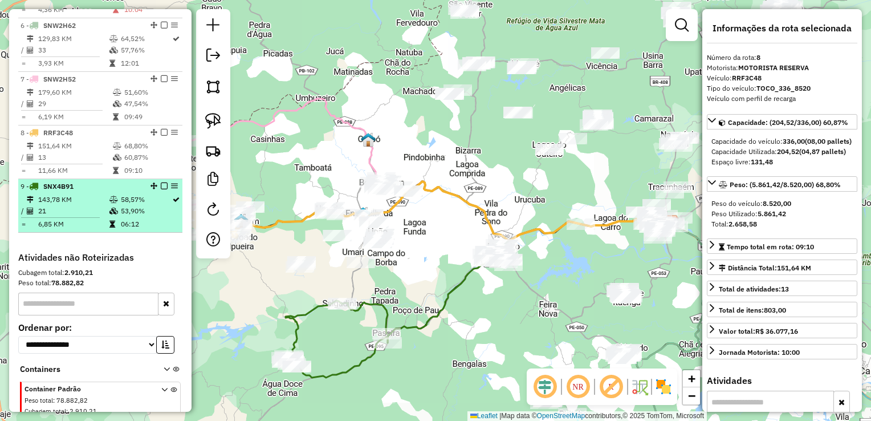
click at [54, 217] on td "21" at bounding box center [73, 210] width 71 height 11
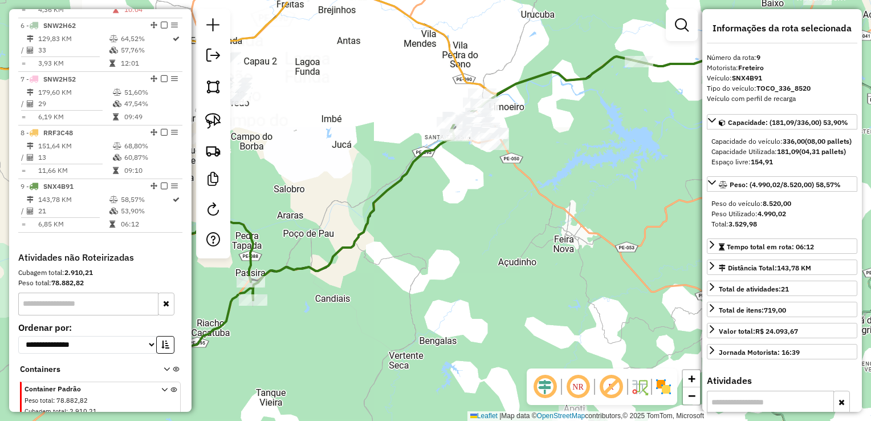
click at [310, 257] on div "Janela de atendimento Grade de atendimento Capacidade Transportadoras Veículos …" at bounding box center [435, 210] width 871 height 421
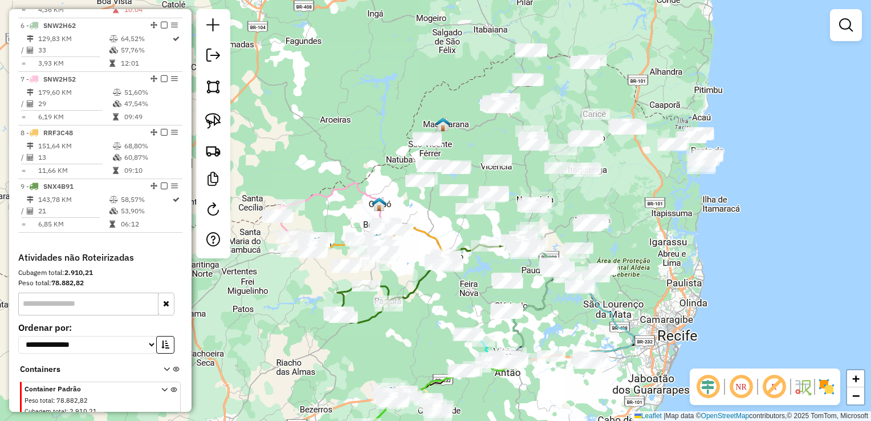
drag, startPoint x: 310, startPoint y: 232, endPoint x: 403, endPoint y: 270, distance: 101.0
click at [403, 270] on div "Janela de atendimento Grade de atendimento Capacidade Transportadoras Veículos …" at bounding box center [435, 210] width 871 height 421
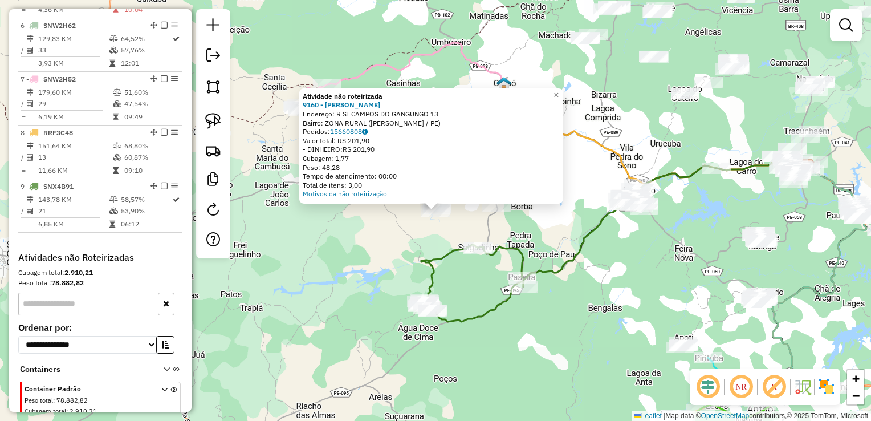
click at [413, 254] on div "Atividade não roteirizada 9160 - JOSE SOARES DA SILVA Endereço: R SI CAMPOS DO …" at bounding box center [435, 210] width 871 height 421
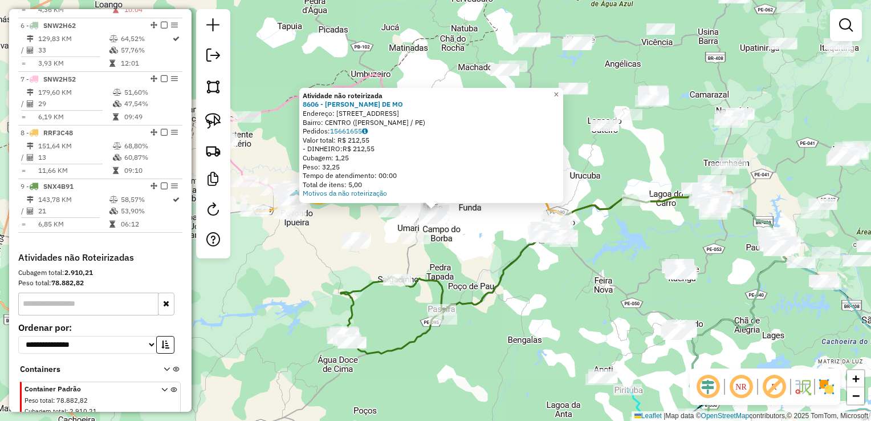
click at [481, 232] on div "Atividade não roteirizada 8606 - INES FERNANDES DE MO Endereço: R BOA VISTA 1 B…" at bounding box center [435, 210] width 871 height 421
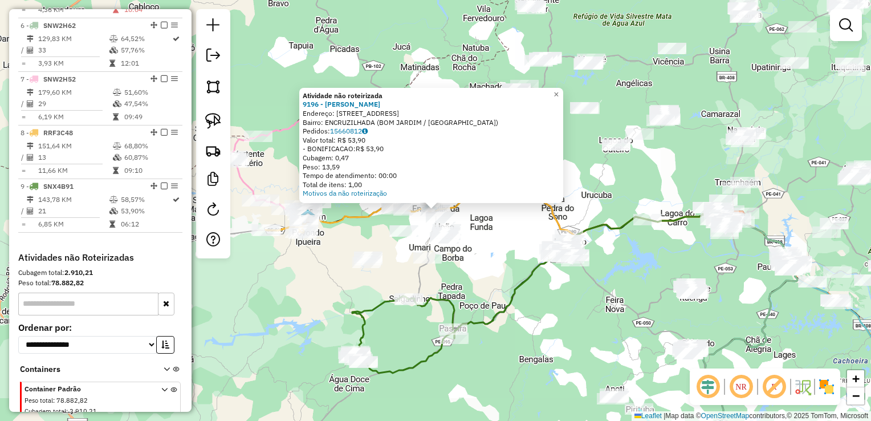
click at [347, 206] on div "Atividade não roteirizada 9196 - JOAO GOMES DA SILVA Endereço: R ENCRUZILHADA 1…" at bounding box center [435, 210] width 871 height 421
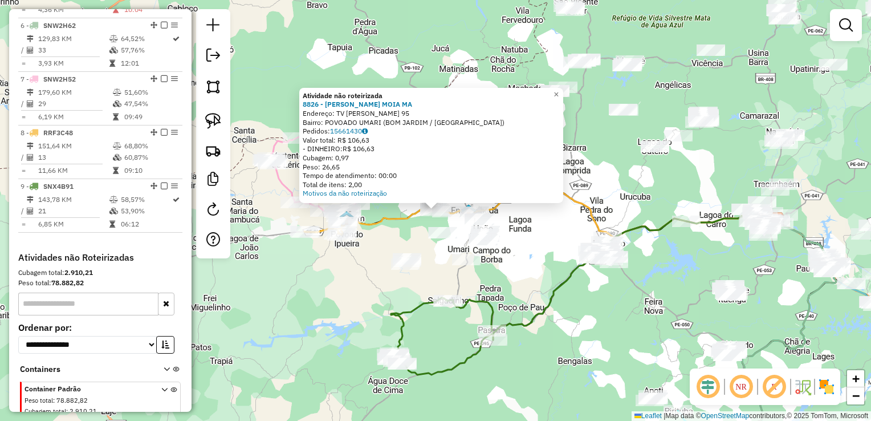
click at [512, 267] on div "Atividade não roteirizada 8826 - IZABEL VIANA MOIA MA Endereço: TV JOSE FELIPE …" at bounding box center [435, 210] width 871 height 421
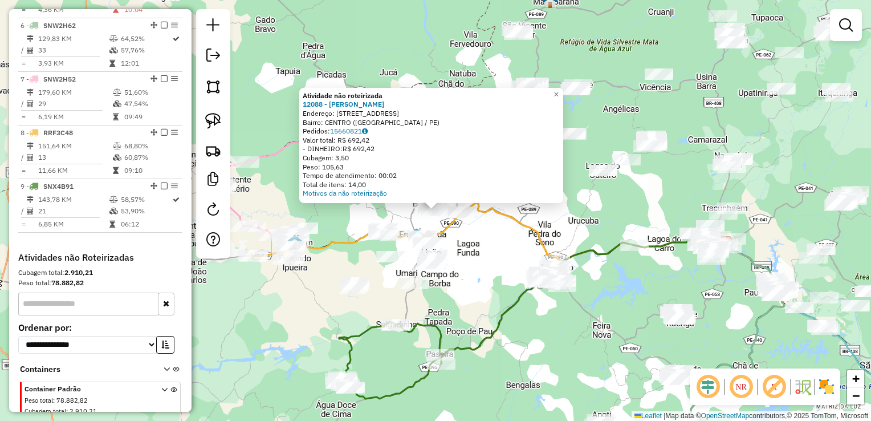
click at [485, 234] on div "Atividade não roteirizada 12088 - FABIANA DA SILVA NAS Endereço: R OITO 2 Bairr…" at bounding box center [435, 210] width 871 height 421
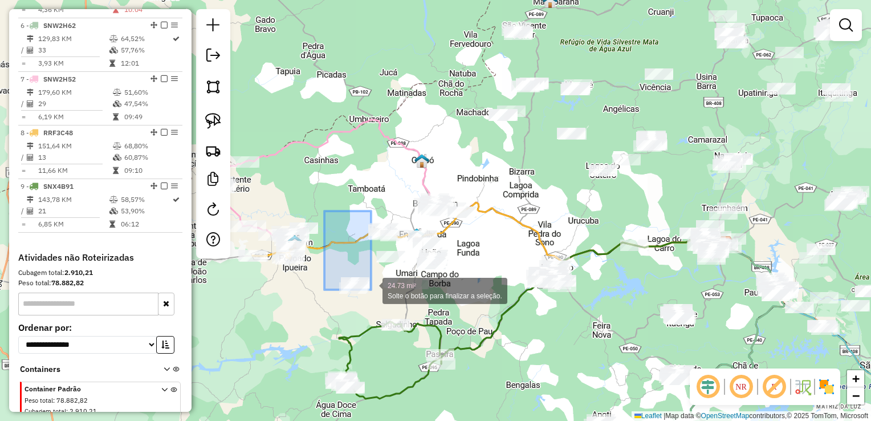
drag, startPoint x: 325, startPoint y: 211, endPoint x: 371, endPoint y: 290, distance: 91.6
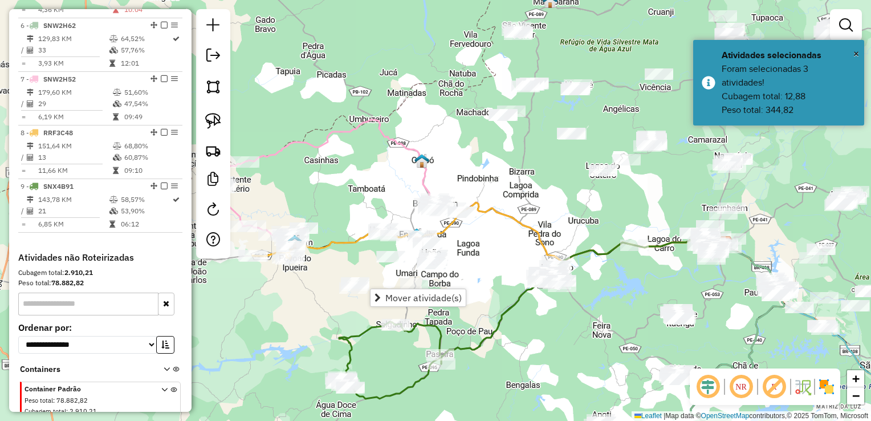
click at [329, 226] on div "Janela de atendimento Grade de atendimento Capacidade Transportadoras Veículos …" at bounding box center [435, 210] width 871 height 421
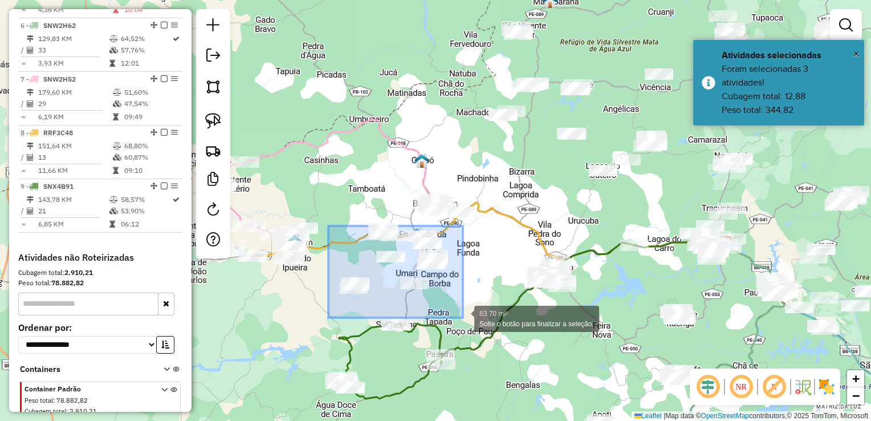
drag, startPoint x: 329, startPoint y: 226, endPoint x: 463, endPoint y: 318, distance: 162.9
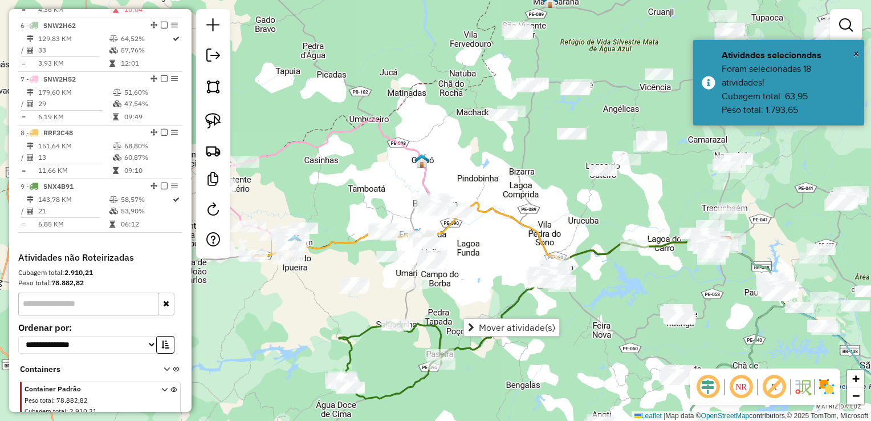
click at [487, 253] on div "Janela de atendimento Grade de atendimento Capacidade Transportadoras Veículos …" at bounding box center [435, 210] width 871 height 421
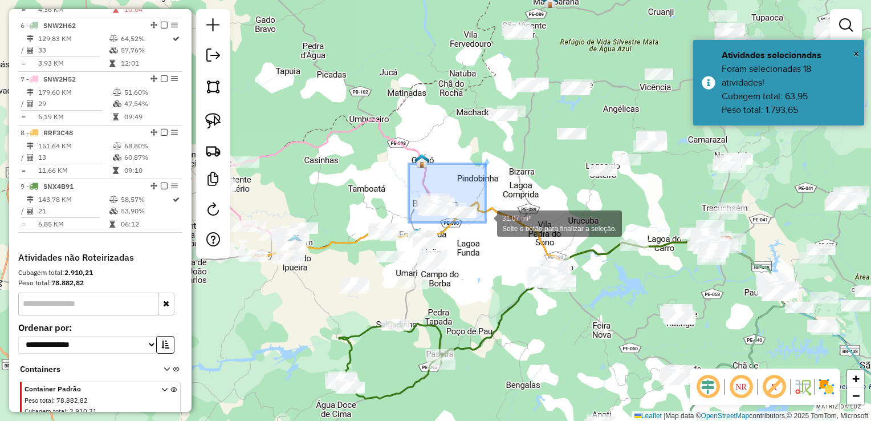
drag, startPoint x: 409, startPoint y: 164, endPoint x: 486, endPoint y: 222, distance: 96.8
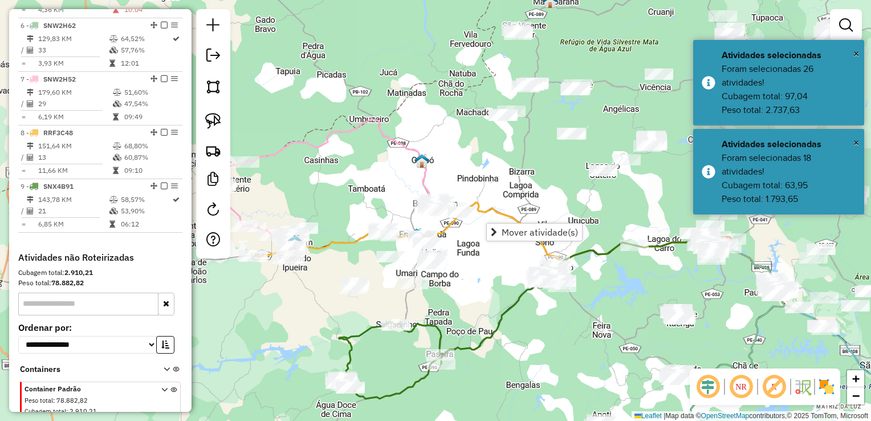
click at [479, 173] on div "Janela de atendimento Grade de atendimento Capacidade Transportadoras Veículos …" at bounding box center [435, 210] width 871 height 421
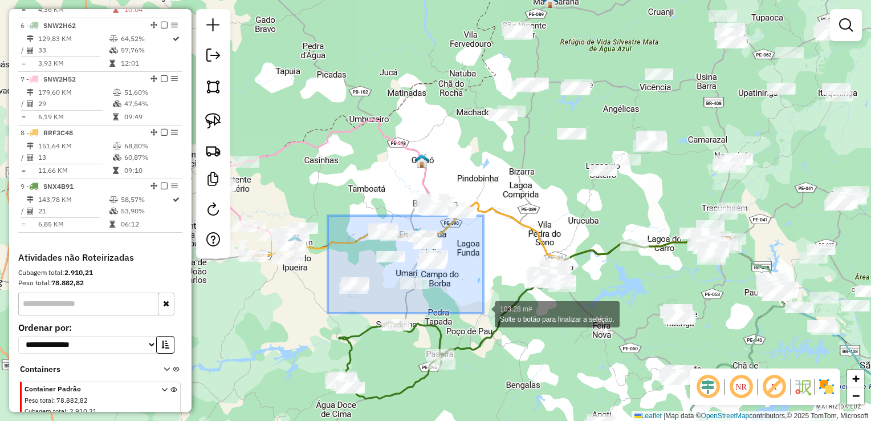
drag, startPoint x: 328, startPoint y: 216, endPoint x: 484, endPoint y: 313, distance: 183.7
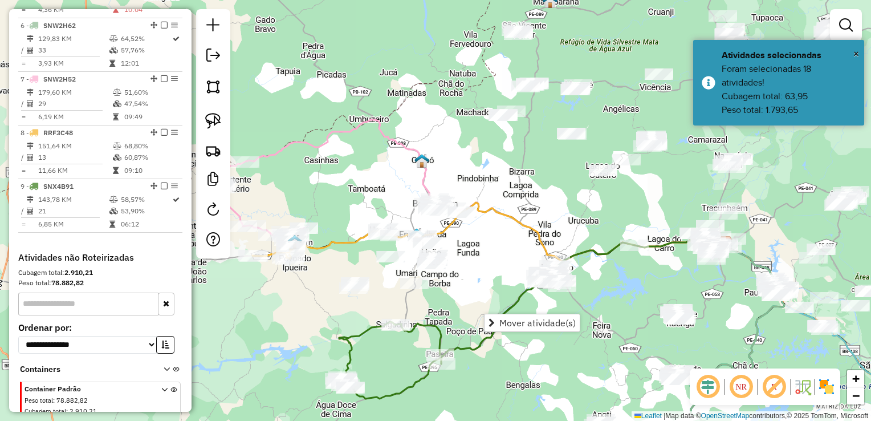
click at [492, 274] on div "Janela de atendimento Grade de atendimento Capacidade Transportadoras Veículos …" at bounding box center [435, 210] width 871 height 421
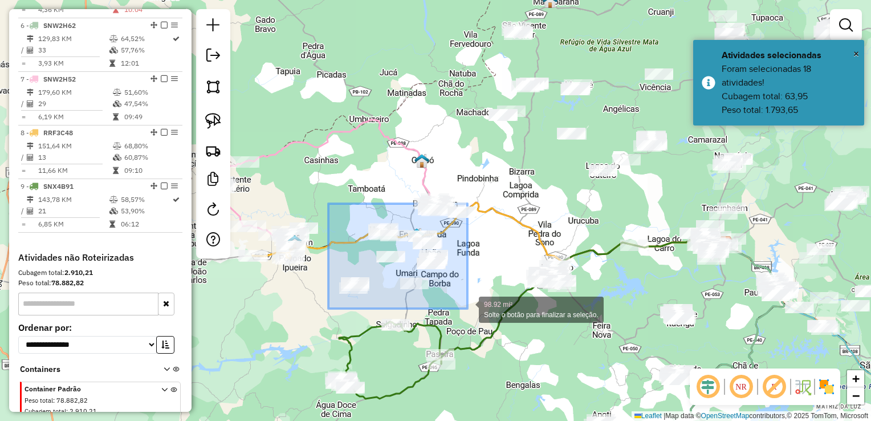
drag, startPoint x: 331, startPoint y: 212, endPoint x: 469, endPoint y: 309, distance: 169.1
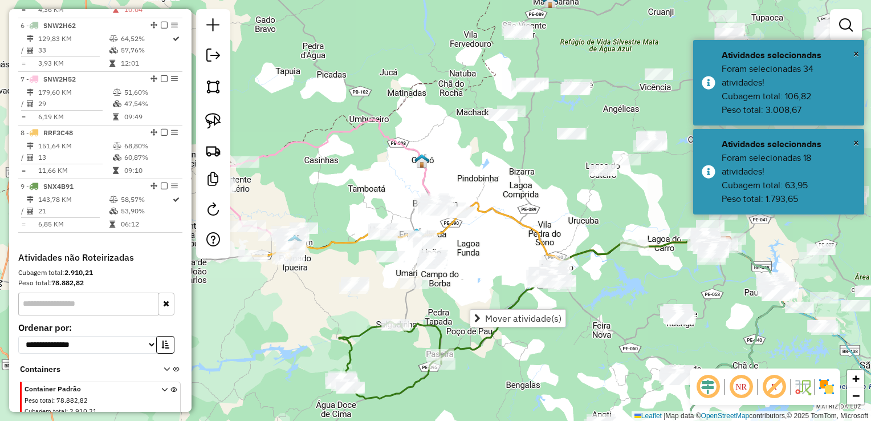
click at [491, 281] on div "Janela de atendimento Grade de atendimento Capacidade Transportadoras Veículos …" at bounding box center [435, 210] width 871 height 421
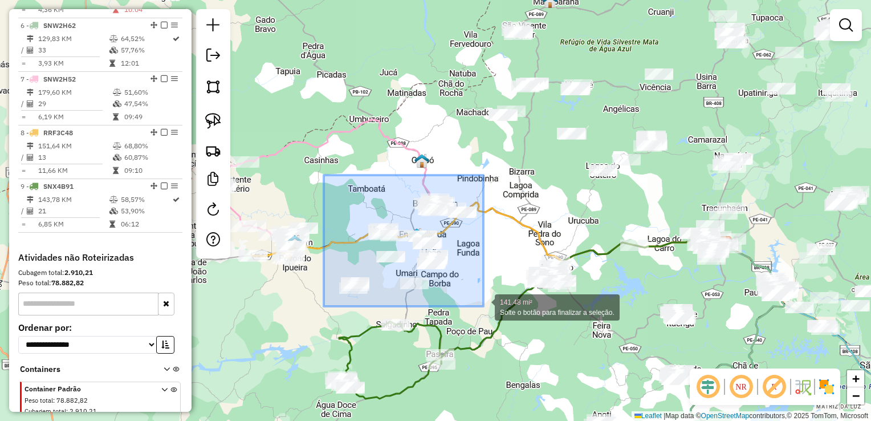
drag, startPoint x: 324, startPoint y: 175, endPoint x: 485, endPoint y: 306, distance: 208.0
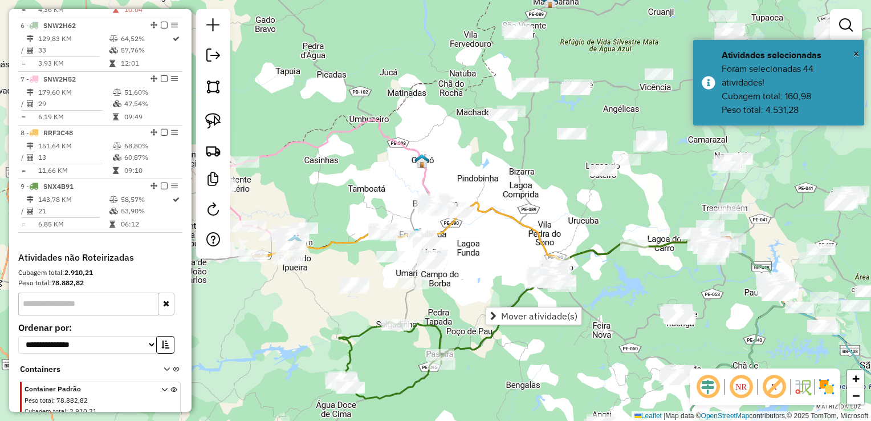
click at [491, 268] on div "Janela de atendimento Grade de atendimento Capacidade Transportadoras Veículos …" at bounding box center [435, 210] width 871 height 421
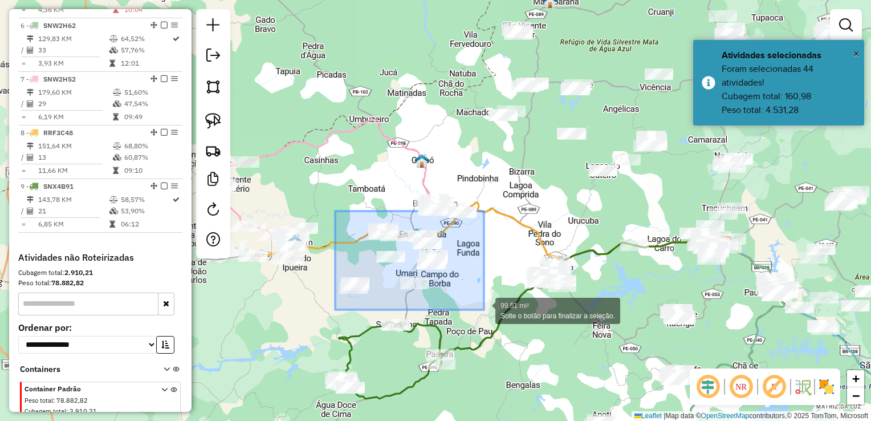
drag, startPoint x: 335, startPoint y: 211, endPoint x: 484, endPoint y: 310, distance: 178.6
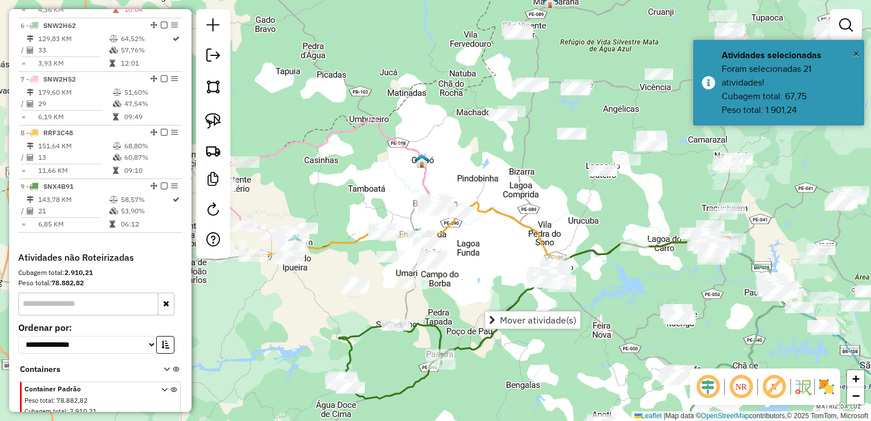
click at [487, 274] on div "Janela de atendimento Grade de atendimento Capacidade Transportadoras Veículos …" at bounding box center [435, 210] width 871 height 421
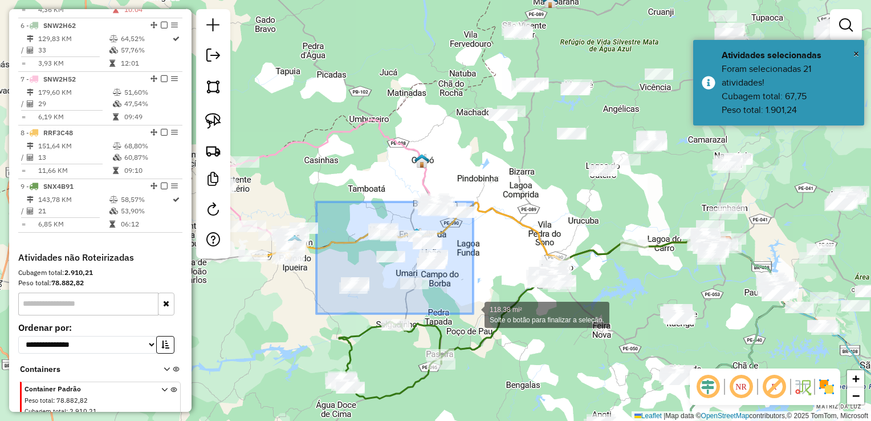
drag, startPoint x: 317, startPoint y: 202, endPoint x: 475, endPoint y: 314, distance: 193.5
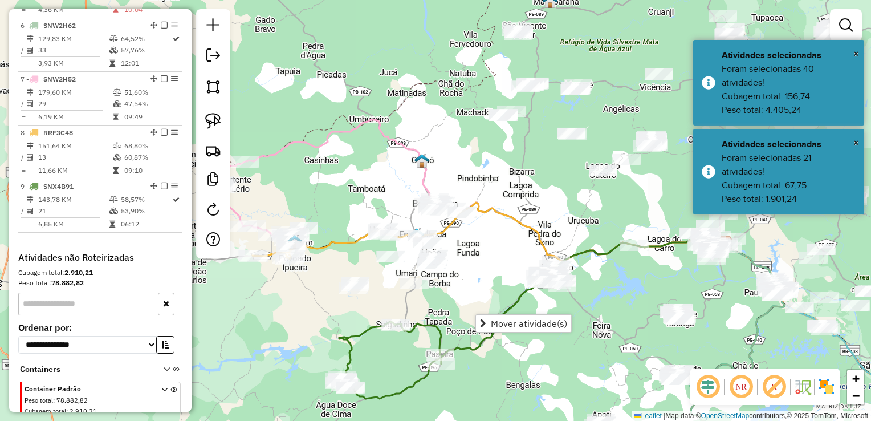
click at [481, 250] on div "Janela de atendimento Grade de atendimento Capacidade Transportadoras Veículos …" at bounding box center [435, 210] width 871 height 421
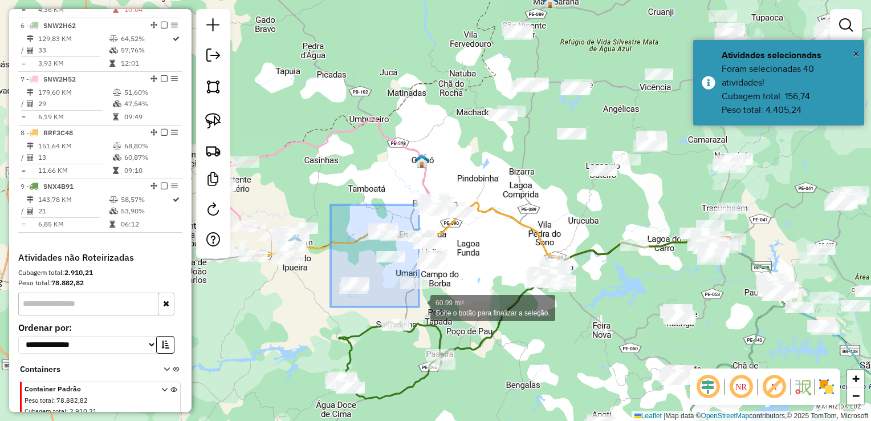
drag, startPoint x: 331, startPoint y: 211, endPoint x: 415, endPoint y: 305, distance: 125.6
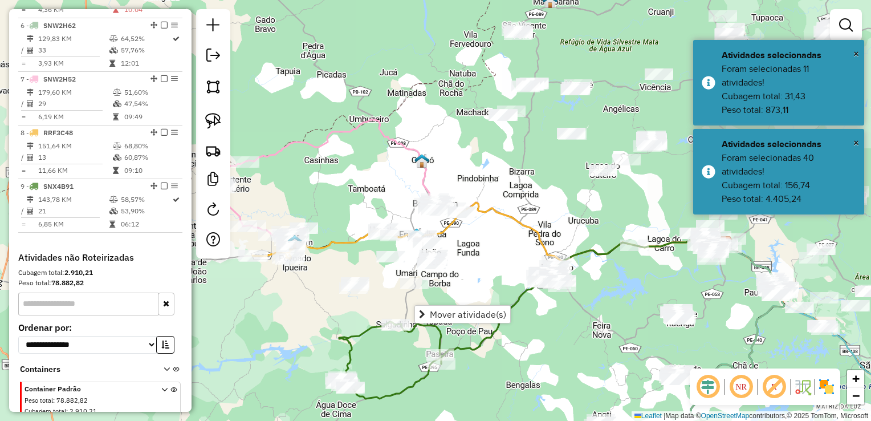
click at [479, 250] on div "Janela de atendimento Grade de atendimento Capacidade Transportadoras Veículos …" at bounding box center [435, 210] width 871 height 421
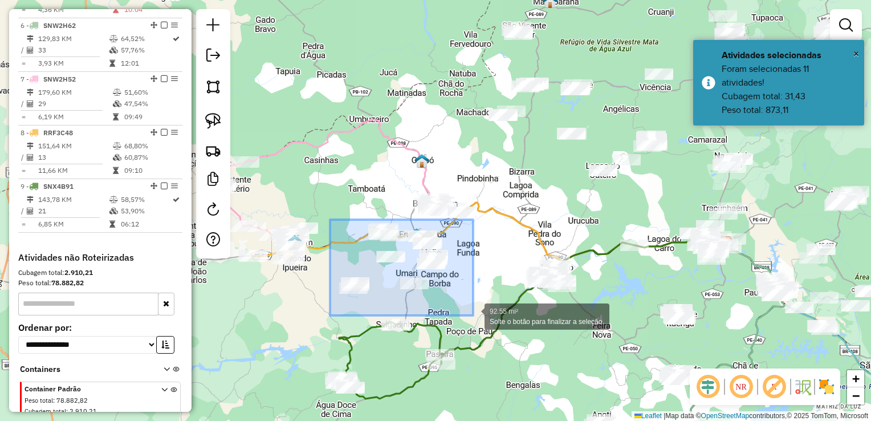
drag, startPoint x: 330, startPoint y: 220, endPoint x: 473, endPoint y: 315, distance: 172.3
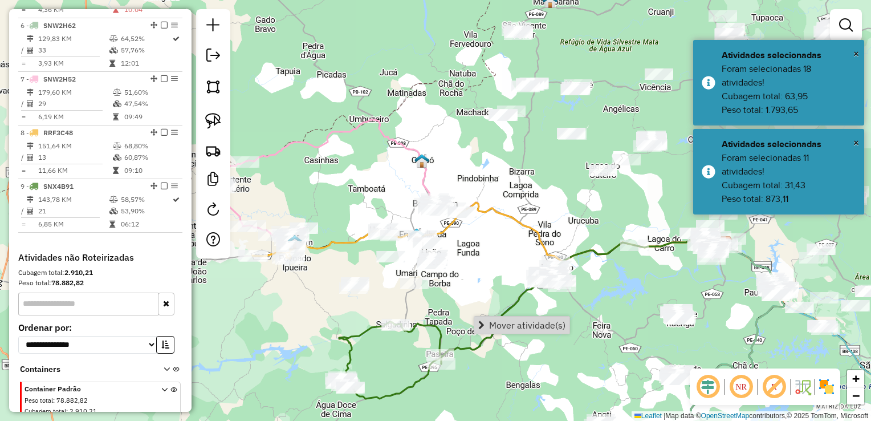
click at [483, 254] on div "Janela de atendimento Grade de atendimento Capacidade Transportadoras Veículos …" at bounding box center [435, 210] width 871 height 421
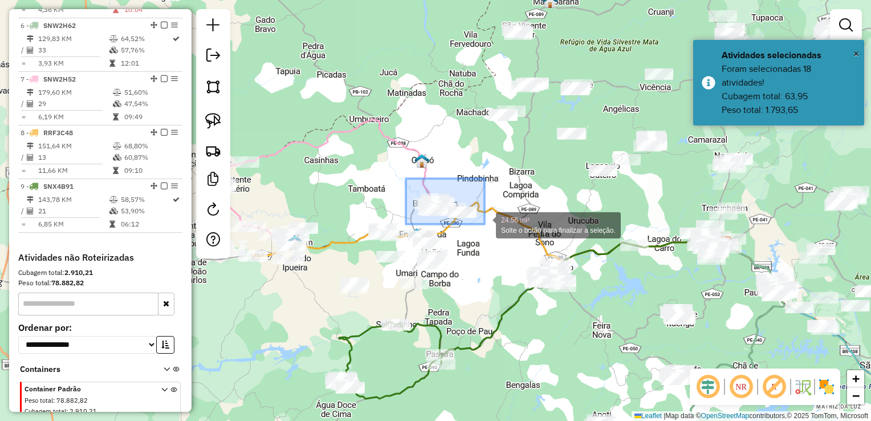
drag, startPoint x: 406, startPoint y: 179, endPoint x: 485, endPoint y: 224, distance: 91.0
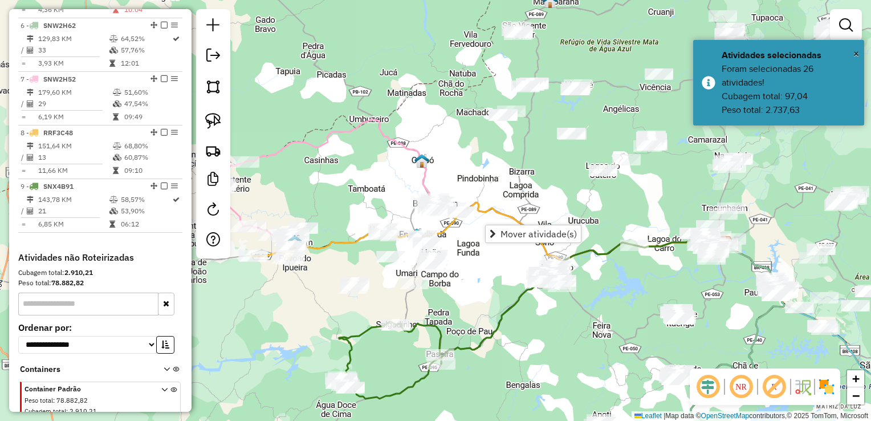
click at [469, 263] on div "Janela de atendimento Grade de atendimento Capacidade Transportadoras Veículos …" at bounding box center [435, 210] width 871 height 421
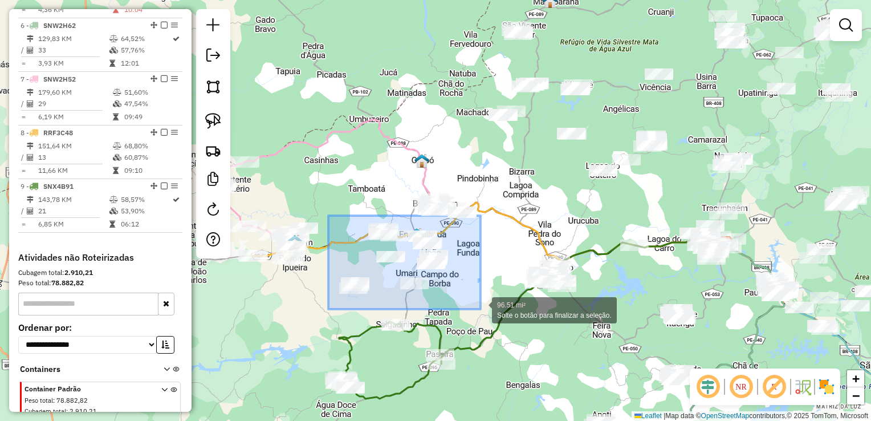
drag, startPoint x: 328, startPoint y: 218, endPoint x: 481, endPoint y: 309, distance: 178.0
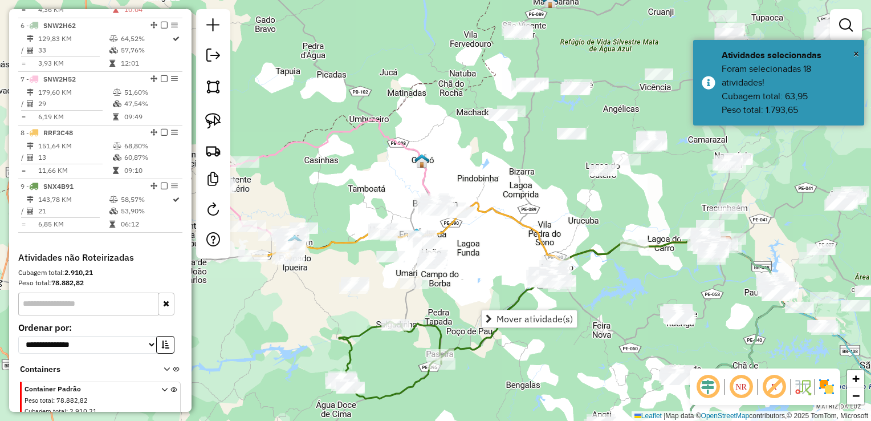
drag, startPoint x: 487, startPoint y: 273, endPoint x: 452, endPoint y: 270, distance: 35.5
click at [485, 272] on div "Janela de atendimento Grade de atendimento Capacidade Transportadoras Veículos …" at bounding box center [435, 210] width 871 height 421
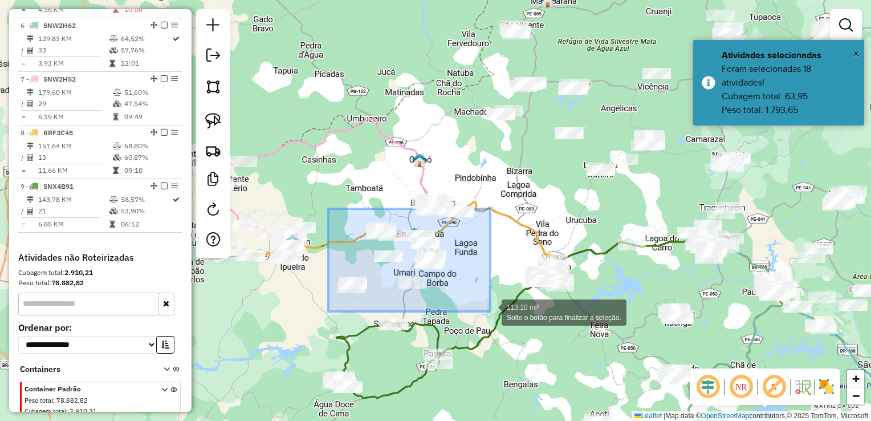
drag, startPoint x: 329, startPoint y: 209, endPoint x: 490, endPoint y: 311, distance: 191.8
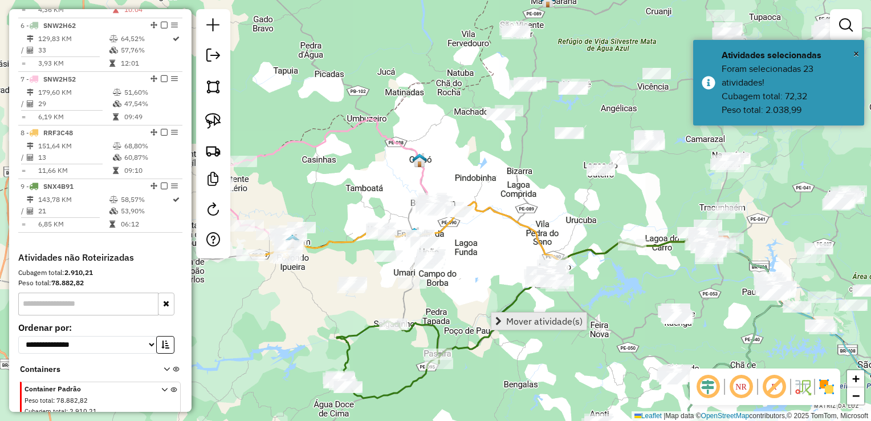
click at [509, 321] on span "Mover atividade(s)" at bounding box center [544, 321] width 76 height 9
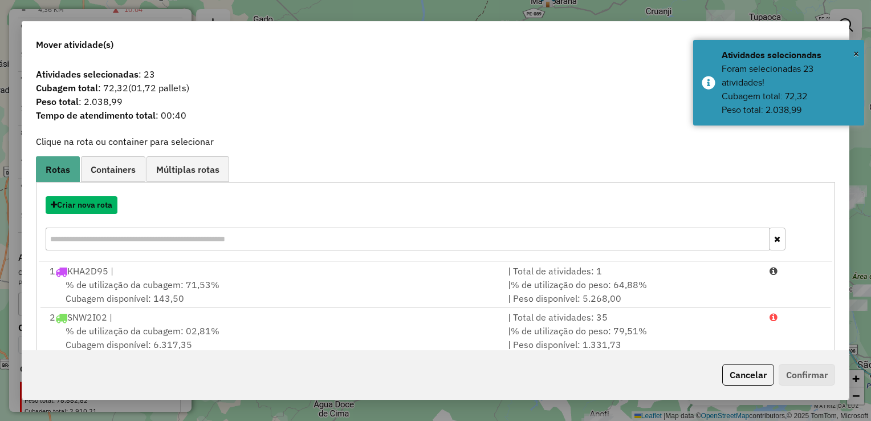
click at [90, 205] on button "Criar nova rota" at bounding box center [82, 205] width 72 height 18
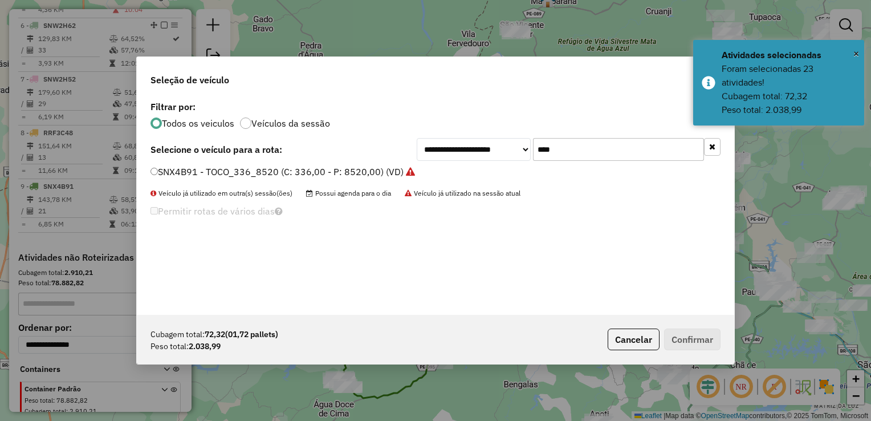
click at [572, 144] on input "****" at bounding box center [618, 149] width 171 height 23
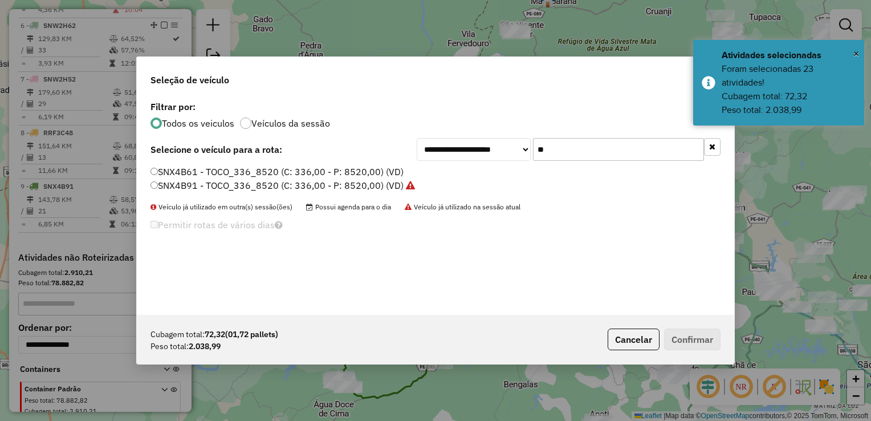
type input "*"
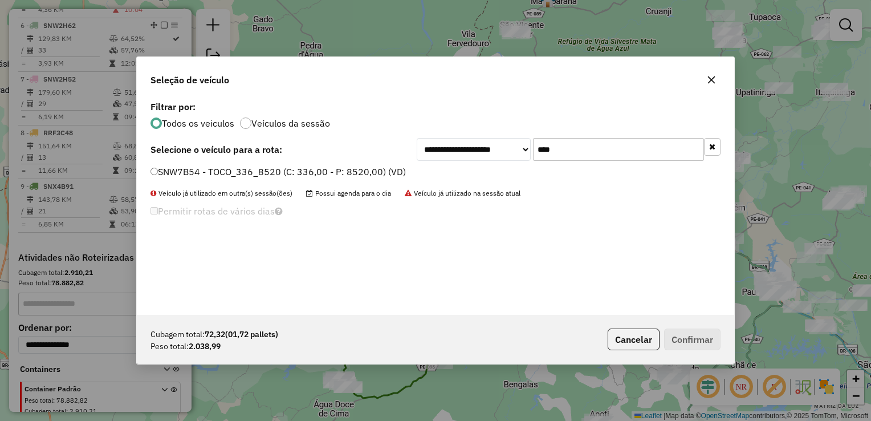
type input "****"
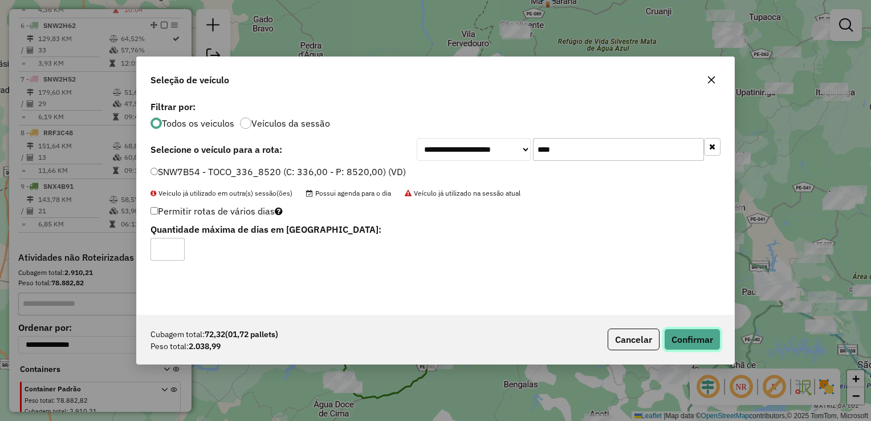
click at [707, 340] on button "Confirmar" at bounding box center [692, 340] width 56 height 22
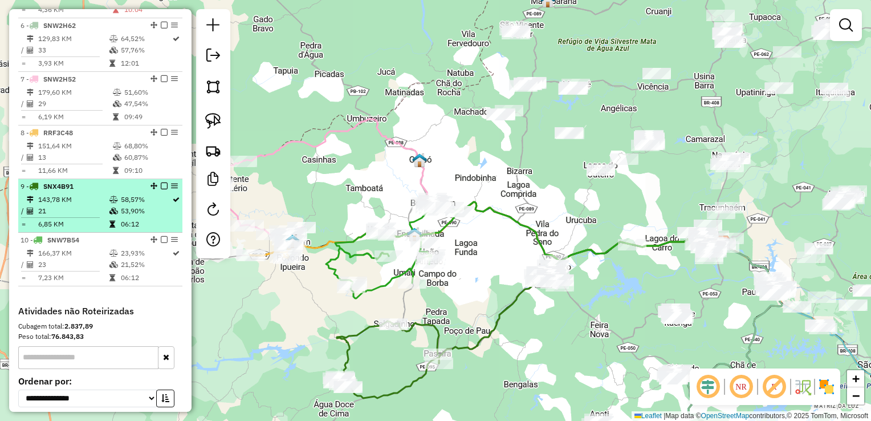
click at [60, 205] on td "143,78 KM" at bounding box center [73, 199] width 71 height 11
select select "**********"
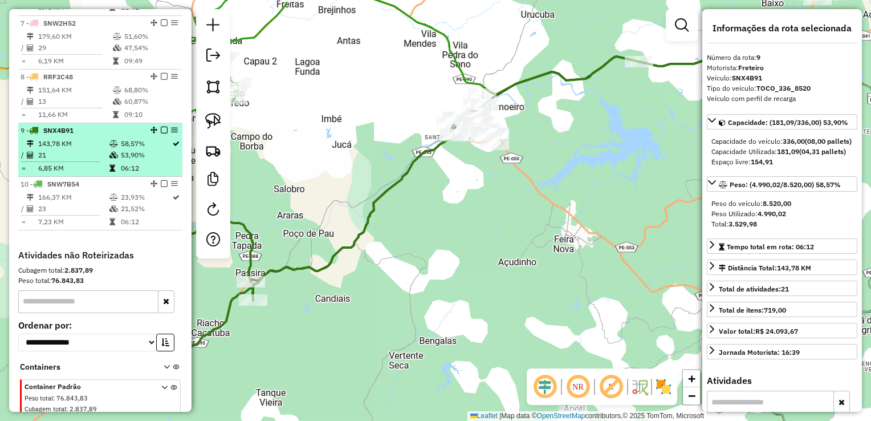
scroll to position [733, 0]
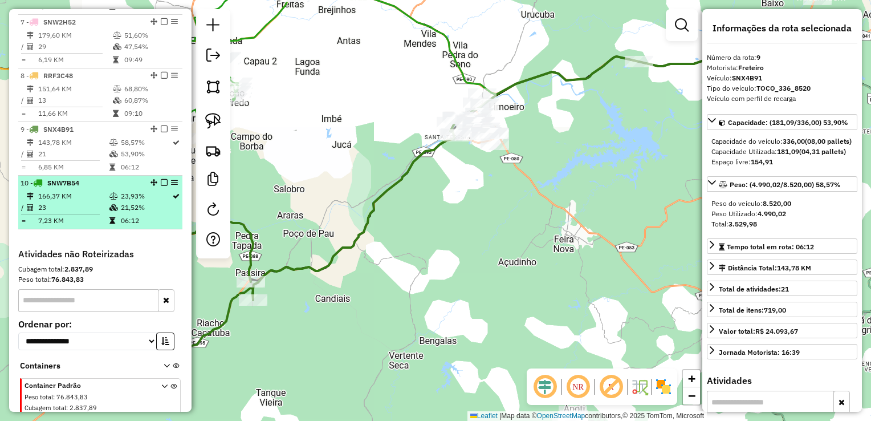
click at [62, 202] on td "166,37 KM" at bounding box center [73, 195] width 71 height 11
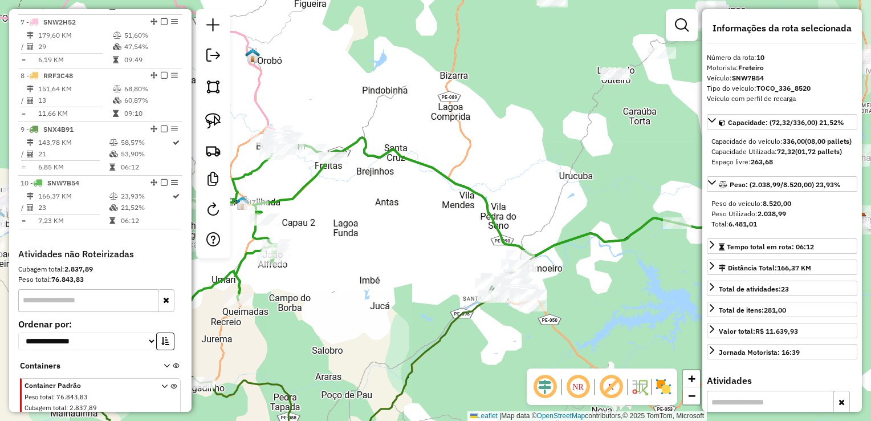
drag, startPoint x: 324, startPoint y: 214, endPoint x: 425, endPoint y: 266, distance: 113.5
click at [423, 267] on div "Janela de atendimento Grade de atendimento Capacidade Transportadoras Veículos …" at bounding box center [435, 210] width 871 height 421
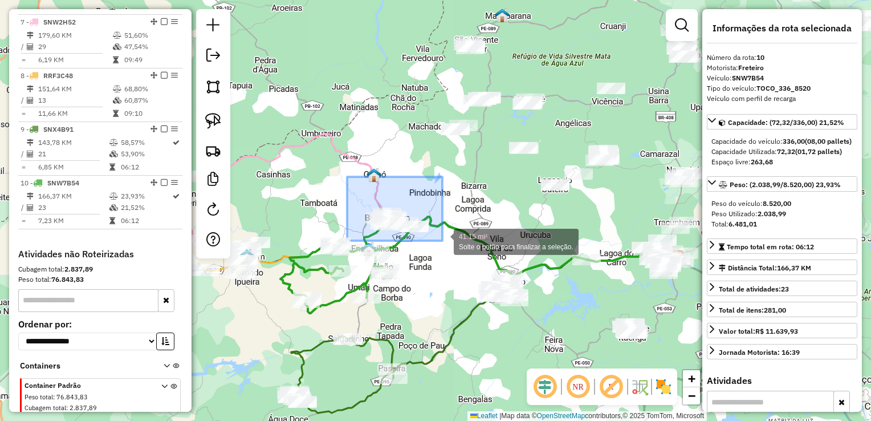
drag, startPoint x: 347, startPoint y: 179, endPoint x: 443, endPoint y: 241, distance: 113.4
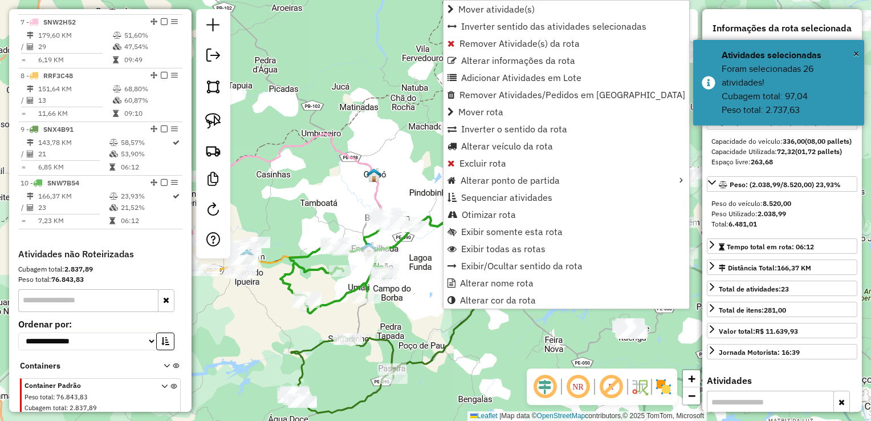
click at [424, 270] on div "Janela de atendimento Grade de atendimento Capacidade Transportadoras Veículos …" at bounding box center [435, 210] width 871 height 421
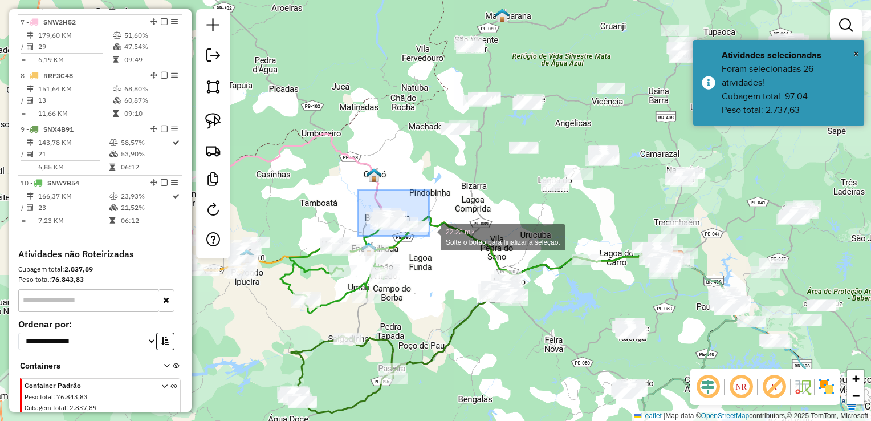
drag, startPoint x: 395, startPoint y: 229, endPoint x: 431, endPoint y: 236, distance: 37.1
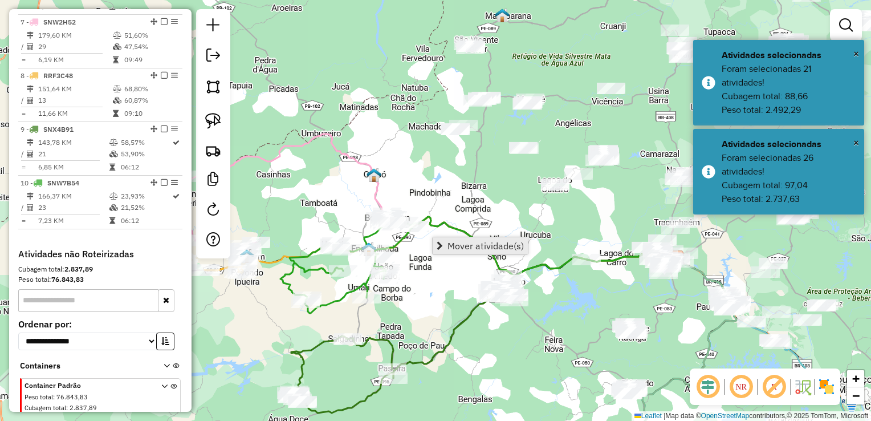
click at [459, 245] on span "Mover atividade(s)" at bounding box center [486, 245] width 76 height 9
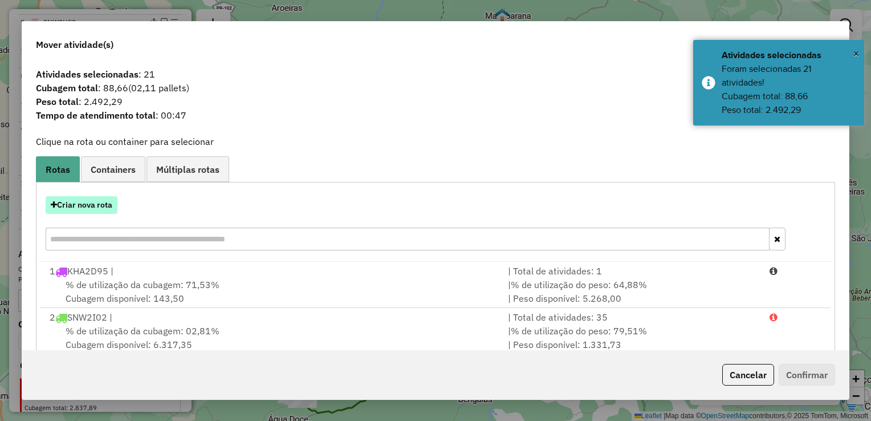
click at [73, 205] on button "Criar nova rota" at bounding box center [82, 205] width 72 height 18
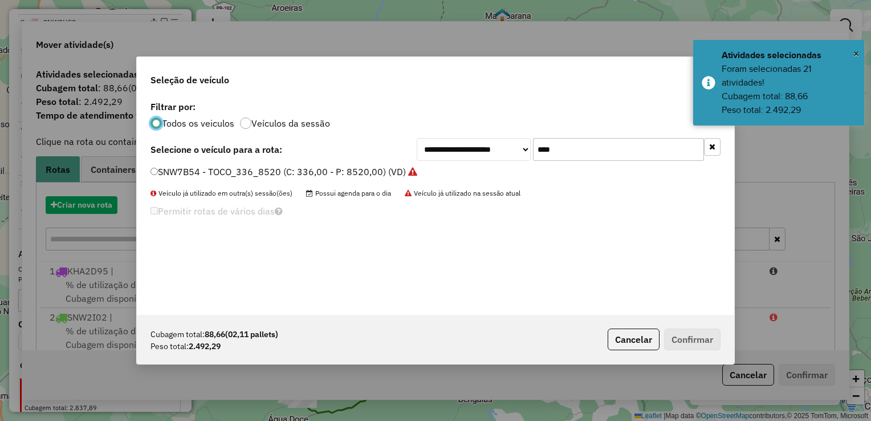
scroll to position [6, 3]
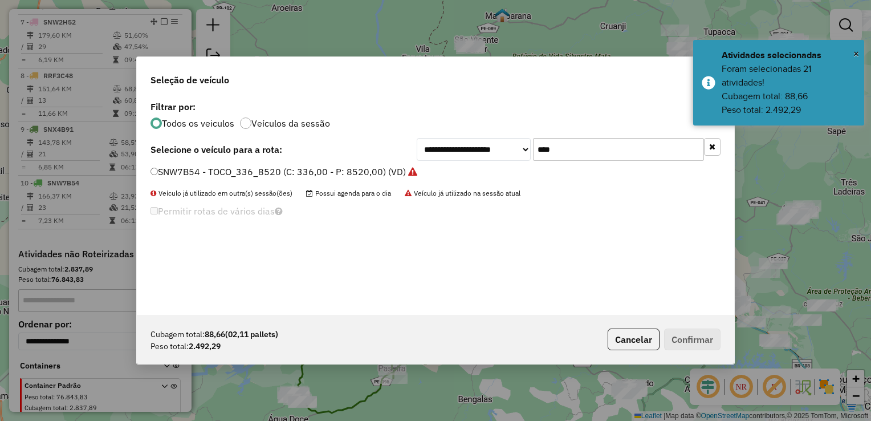
click at [598, 153] on input "****" at bounding box center [618, 149] width 171 height 23
type input "*"
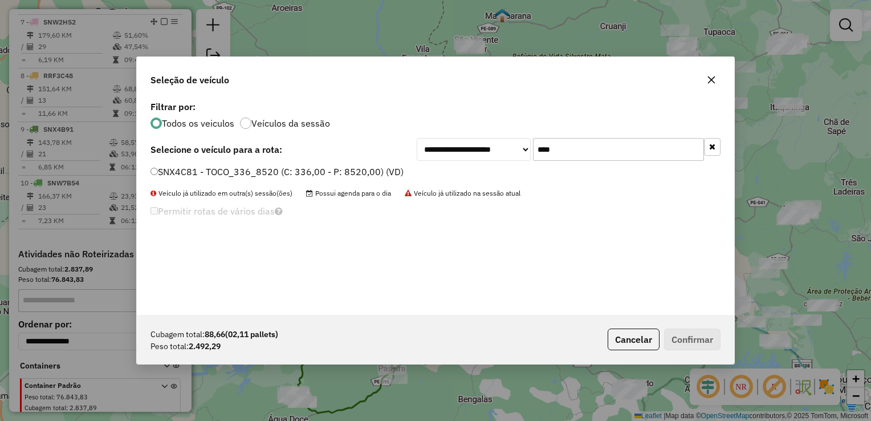
type input "****"
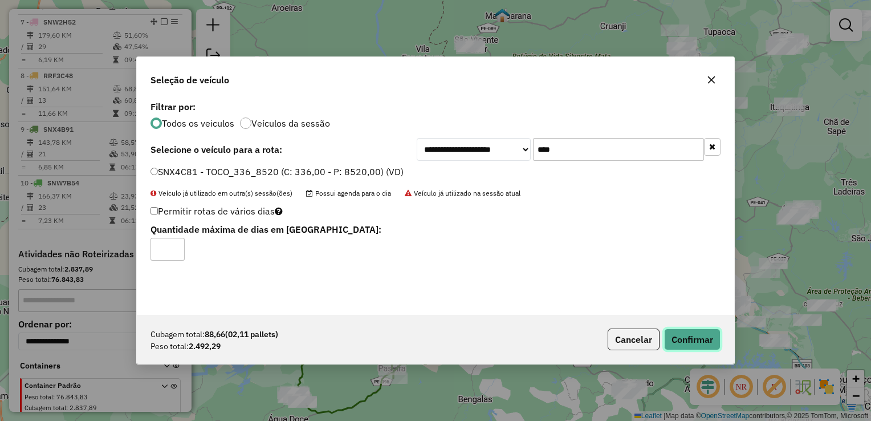
click at [684, 340] on button "Confirmar" at bounding box center [692, 340] width 56 height 22
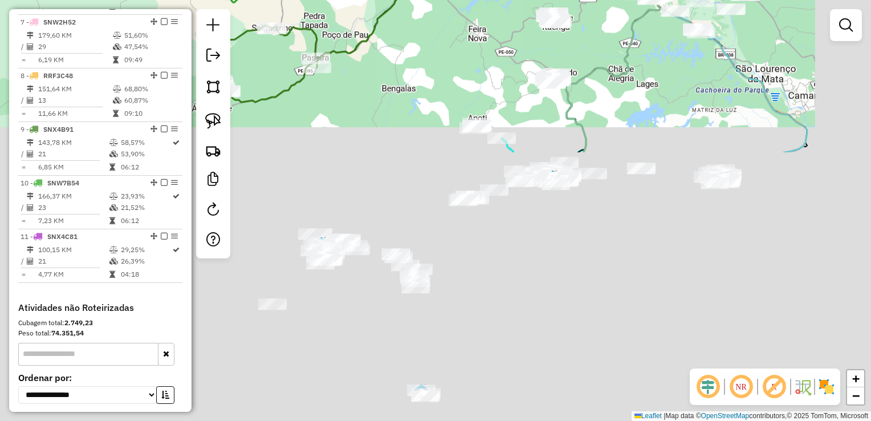
drag, startPoint x: 413, startPoint y: 145, endPoint x: 346, endPoint y: -42, distance: 199.0
click at [346, 0] on html "Aguarde... Pop-up bloqueado! Seu navegador bloqueou automáticamente a abertura …" at bounding box center [435, 210] width 871 height 421
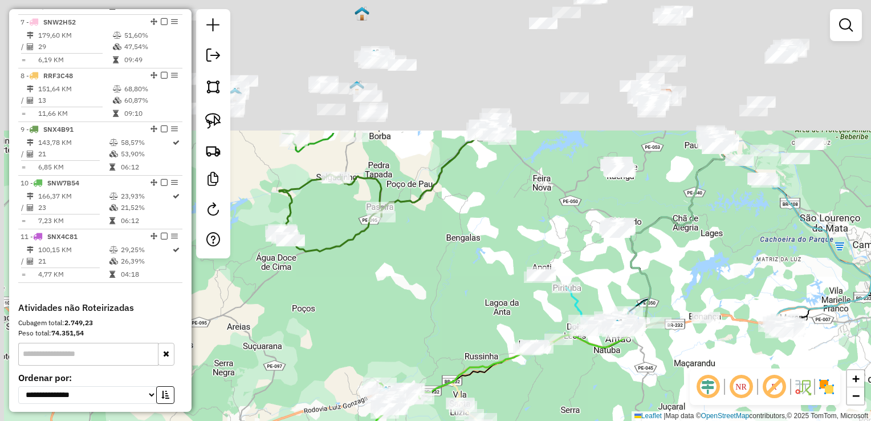
drag, startPoint x: 411, startPoint y: 99, endPoint x: 516, endPoint y: 279, distance: 208.3
click at [516, 279] on div "Janela de atendimento Grade de atendimento Capacidade Transportadoras Veículos …" at bounding box center [435, 210] width 871 height 421
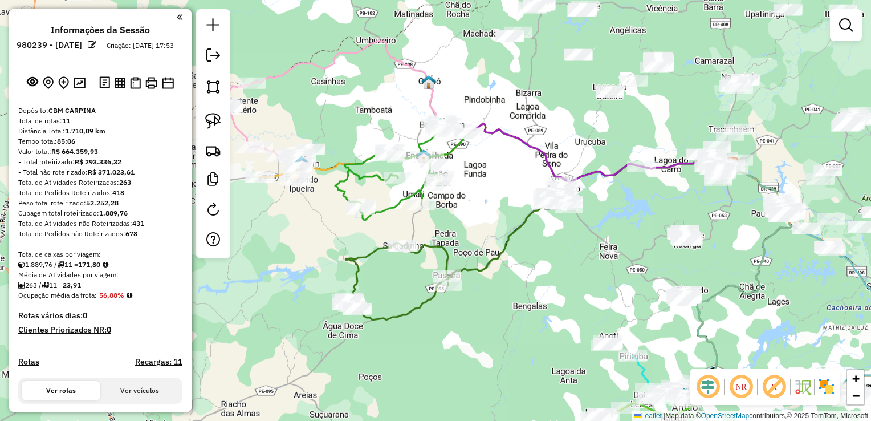
scroll to position [733, 0]
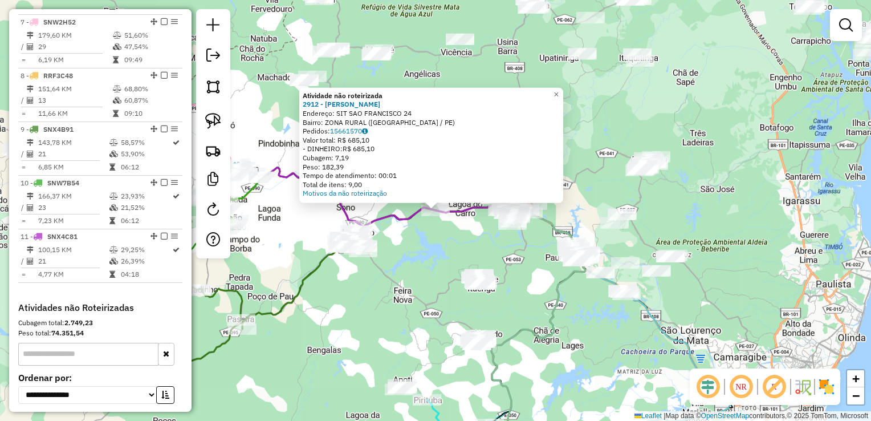
click at [412, 259] on div "Atividade não roteirizada 2912 - CARLA SONIA DA SILVA Endereço: SIT SAO FRANCIS…" at bounding box center [435, 210] width 871 height 421
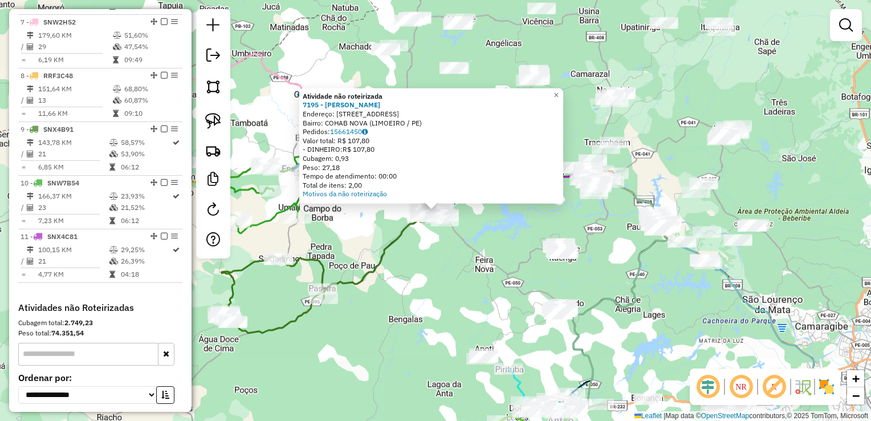
click at [408, 291] on div "Atividade não roteirizada 7195 - JOSEFA LUIZA DE SANT Endereço: R VINTE 101 Bai…" at bounding box center [435, 210] width 871 height 421
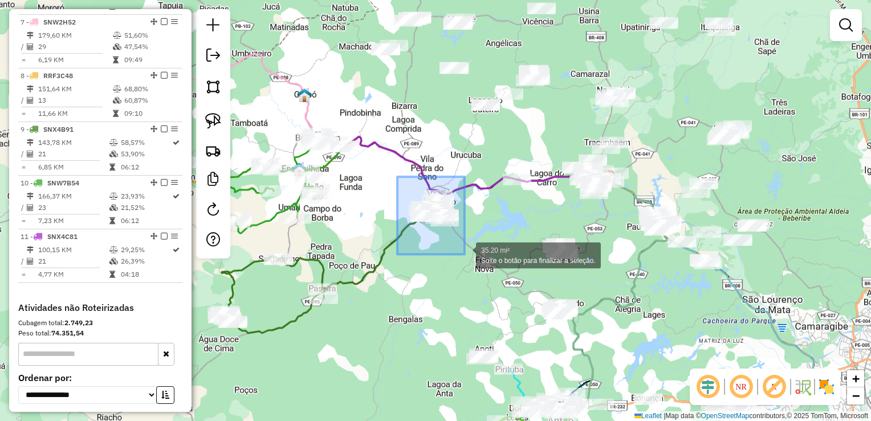
drag, startPoint x: 398, startPoint y: 189, endPoint x: 465, endPoint y: 254, distance: 94.0
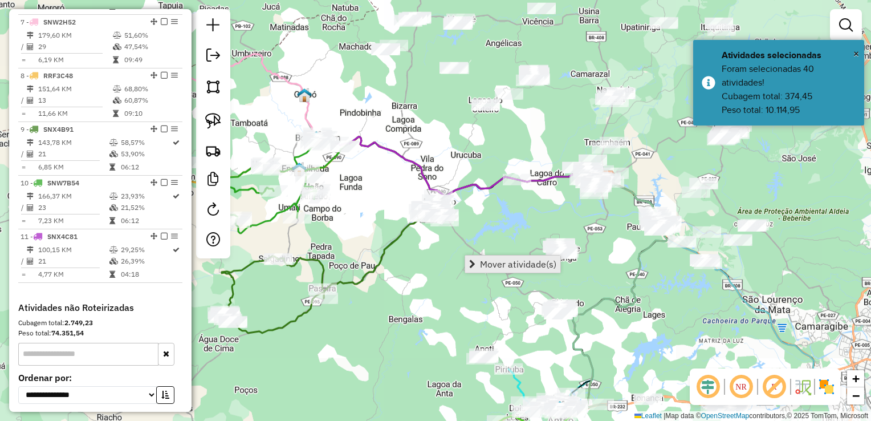
click at [490, 260] on span "Mover atividade(s)" at bounding box center [518, 264] width 76 height 9
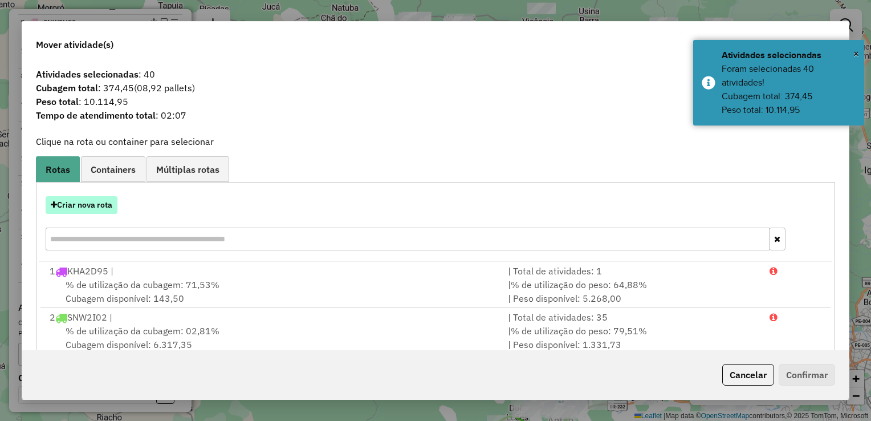
click at [86, 206] on button "Criar nova rota" at bounding box center [82, 205] width 72 height 18
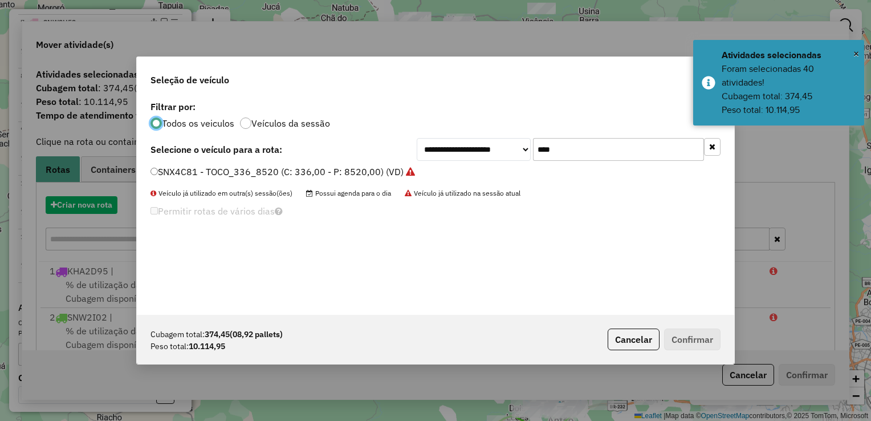
scroll to position [6, 3]
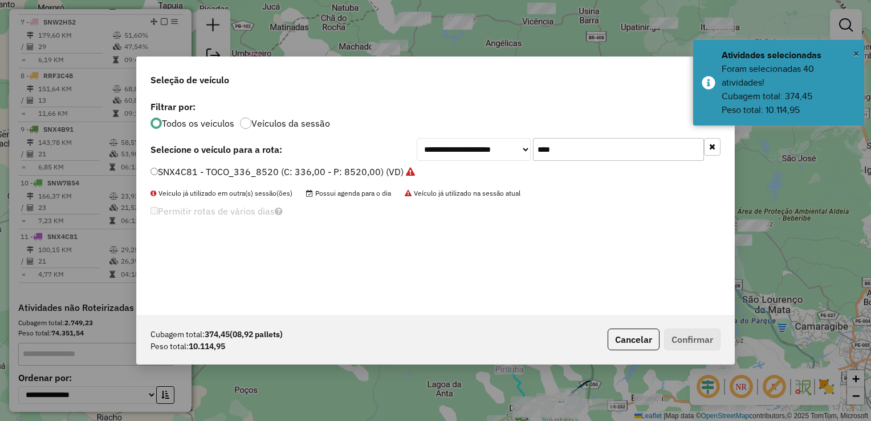
click at [581, 155] on input "****" at bounding box center [618, 149] width 171 height 23
type input "*"
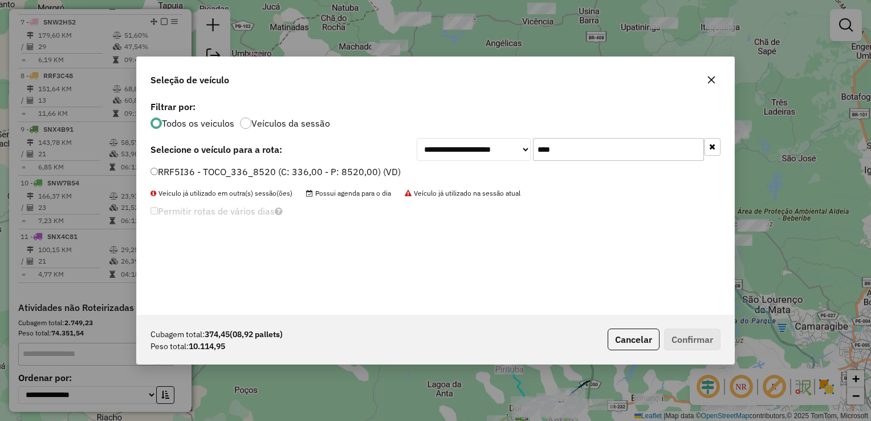
type input "****"
click at [150, 169] on div "RRF5I36 - TOCO_336_8520 (C: 336,00 - P: 8520,00) (VD)" at bounding box center [436, 176] width 584 height 23
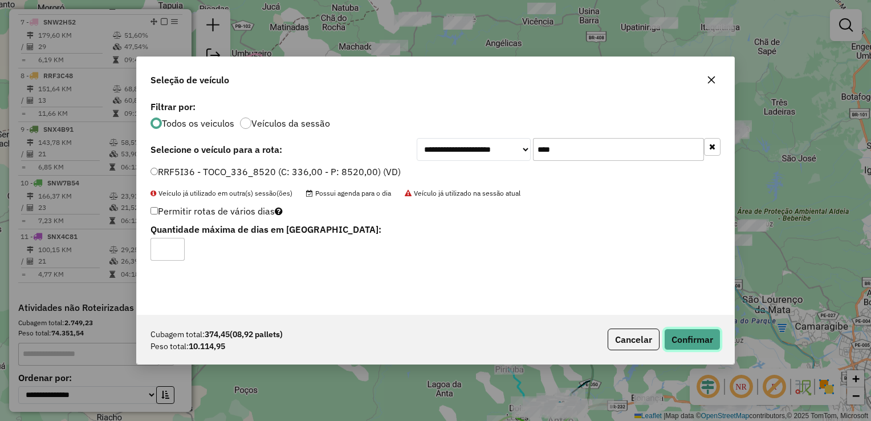
click at [683, 346] on button "Confirmar" at bounding box center [692, 340] width 56 height 22
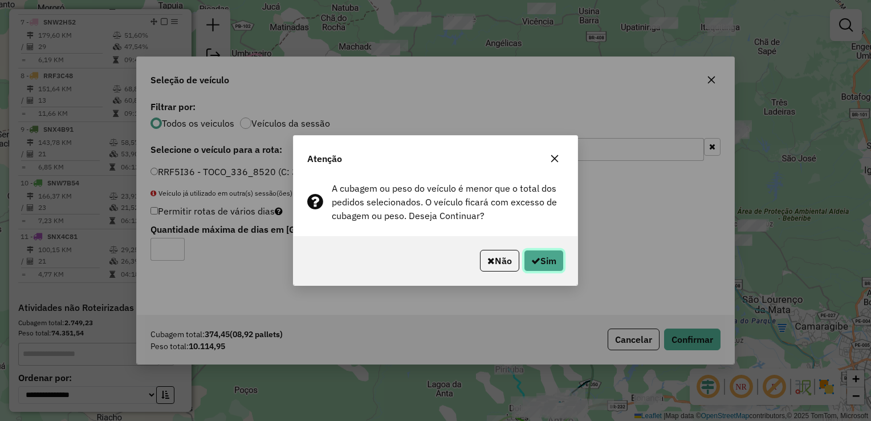
click at [546, 256] on button "Sim" at bounding box center [544, 261] width 40 height 22
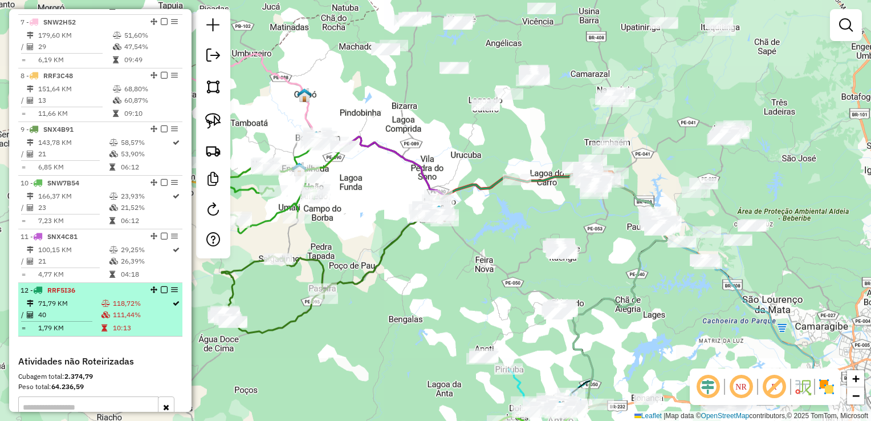
click at [50, 321] on td "40" at bounding box center [69, 314] width 63 height 11
select select "**********"
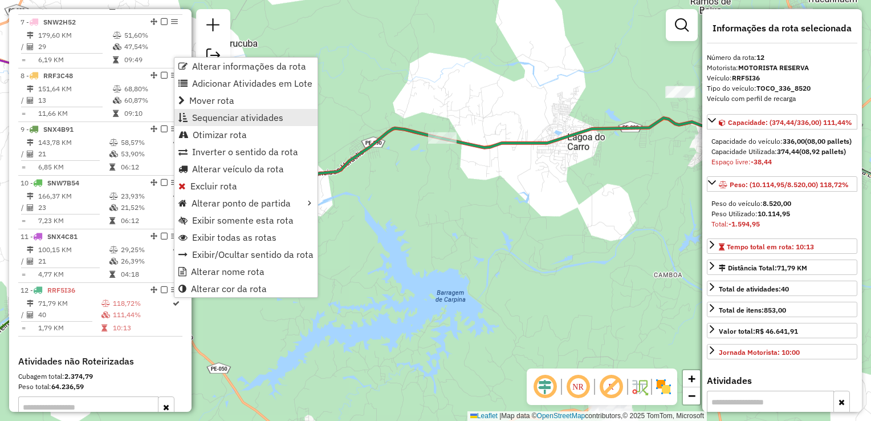
click at [220, 120] on span "Sequenciar atividades" at bounding box center [237, 117] width 91 height 9
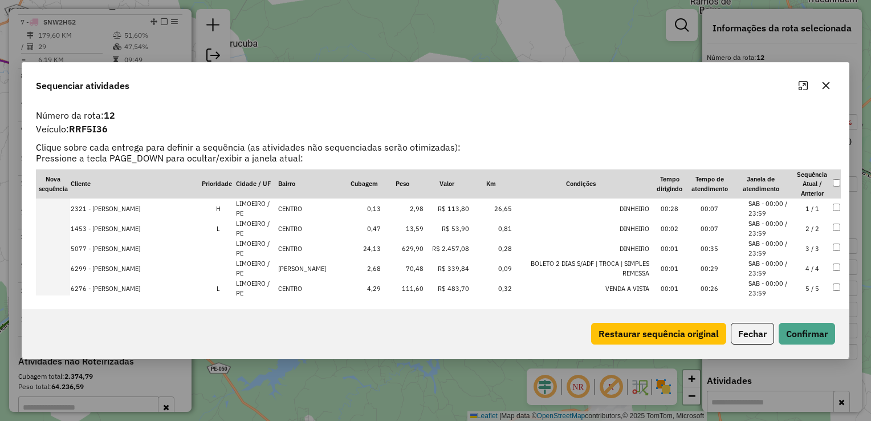
click at [402, 244] on td "629,90" at bounding box center [403, 248] width 43 height 20
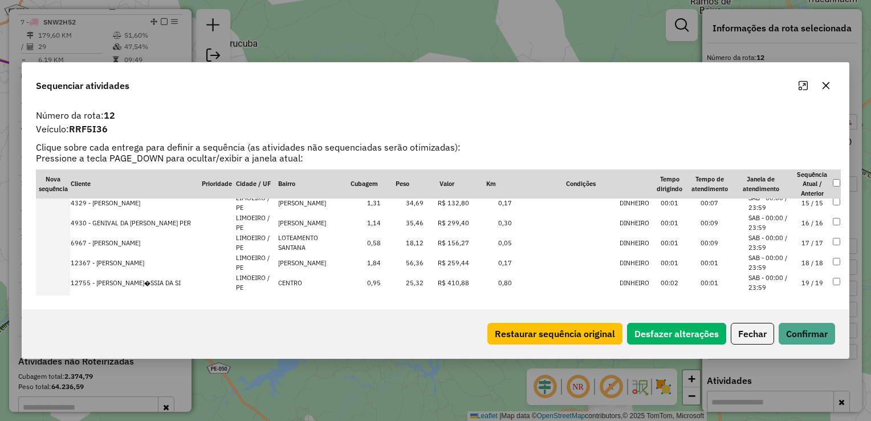
scroll to position [342, 0]
click at [406, 243] on td "5.865,50" at bounding box center [403, 243] width 43 height 20
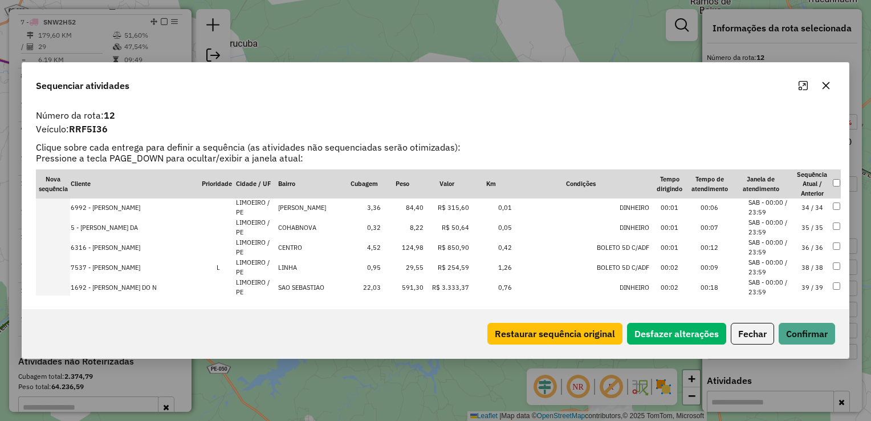
scroll to position [598, 0]
click at [403, 266] on td "661,16" at bounding box center [403, 270] width 43 height 20
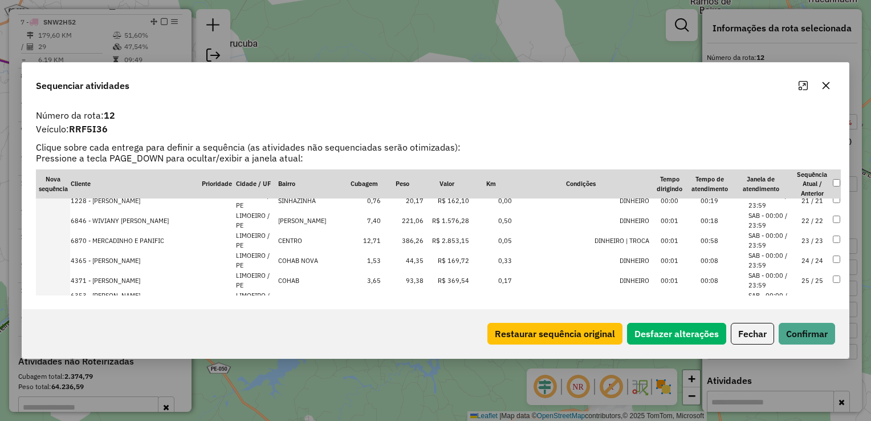
scroll to position [447, 0]
click at [404, 242] on td "386,26" at bounding box center [403, 240] width 43 height 20
click at [406, 219] on td "221,06" at bounding box center [403, 220] width 43 height 20
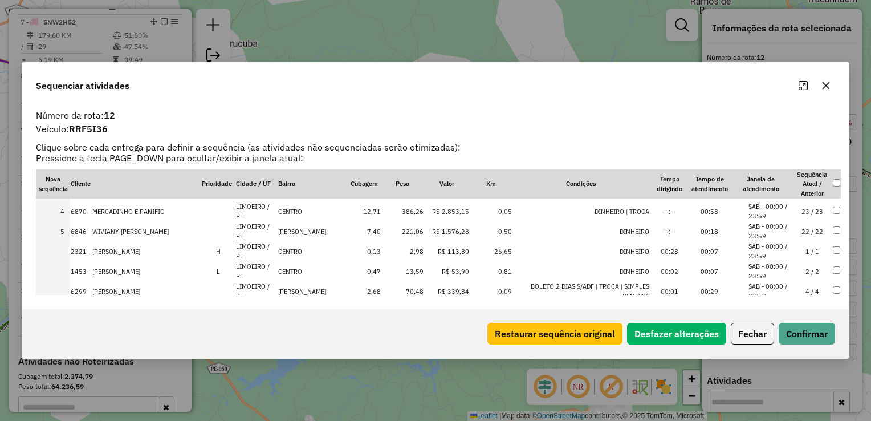
scroll to position [114, 0]
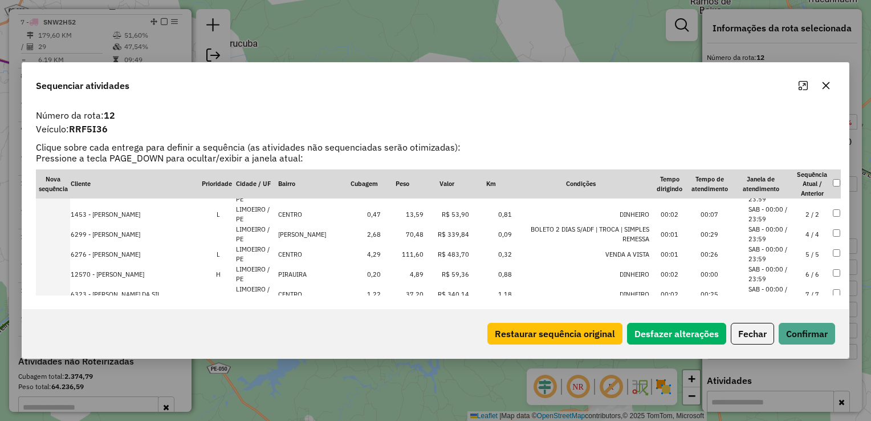
click at [404, 255] on td "111,60" at bounding box center [403, 254] width 43 height 20
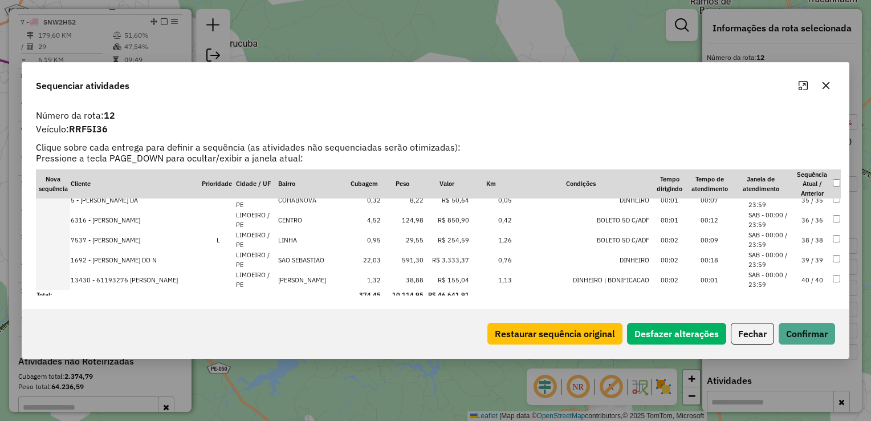
scroll to position [712, 0]
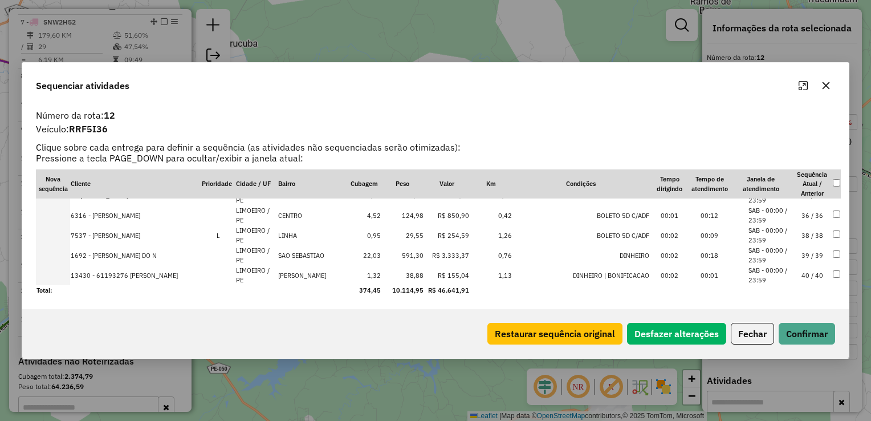
click at [404, 257] on td "591,30" at bounding box center [403, 255] width 43 height 20
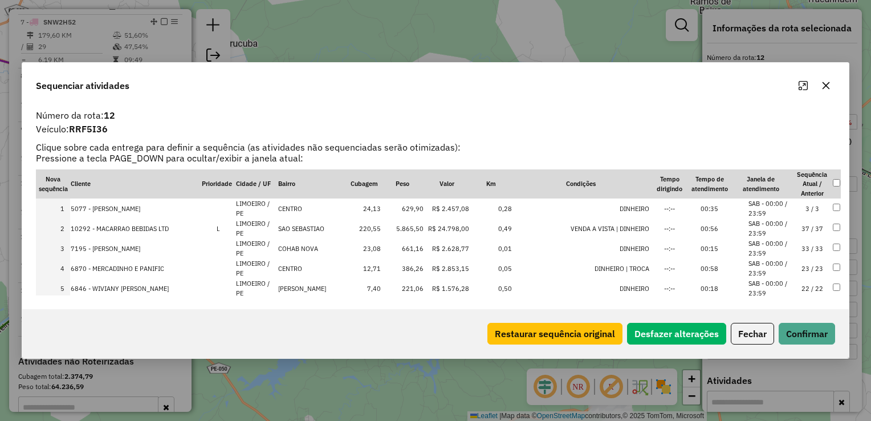
scroll to position [0, 0]
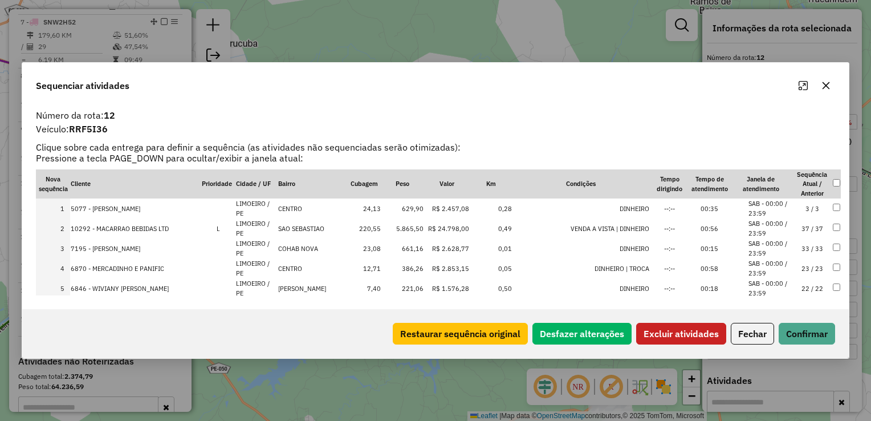
click at [833, 222] on td at bounding box center [837, 228] width 9 height 20
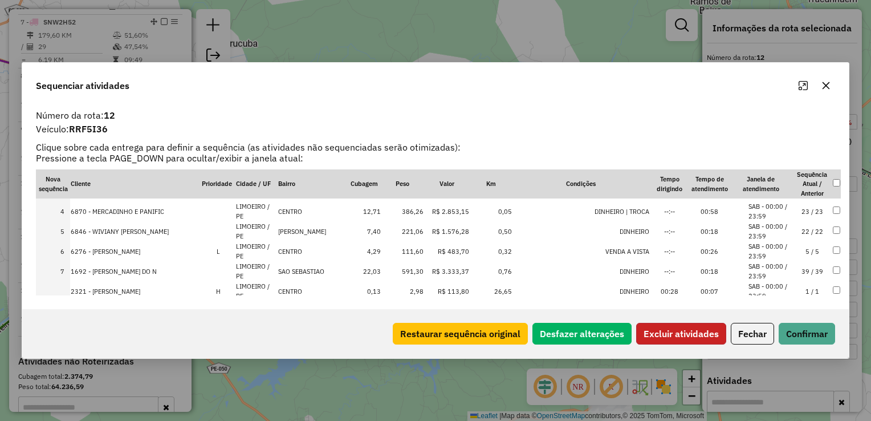
click at [692, 332] on button "Excluir atividades" at bounding box center [682, 334] width 90 height 22
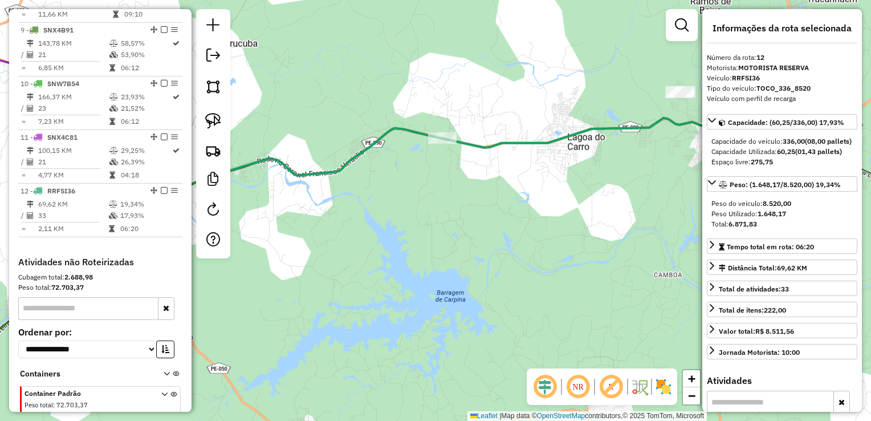
scroll to position [890, 0]
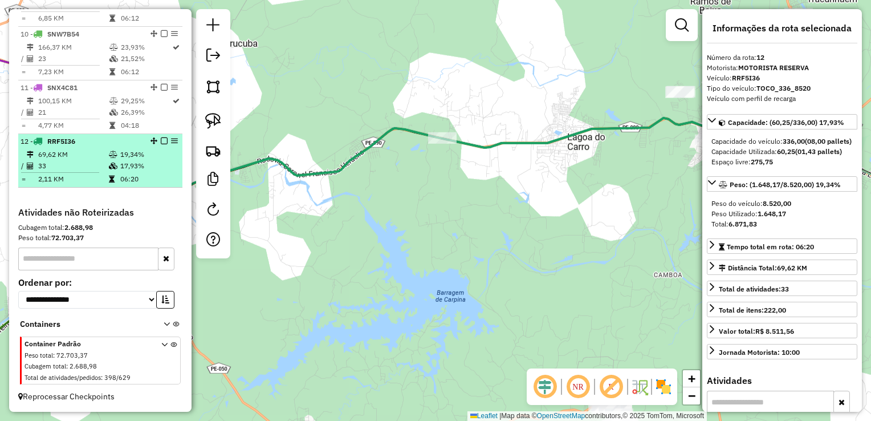
click at [60, 162] on td "33" at bounding box center [73, 165] width 71 height 11
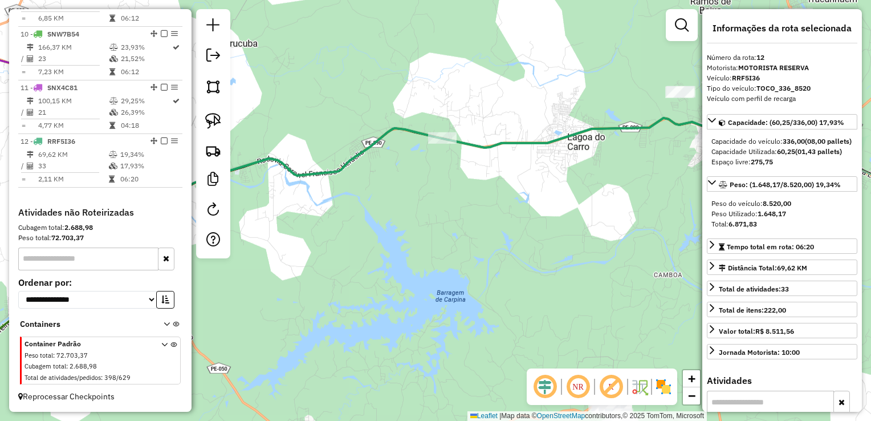
click at [330, 225] on div "Janela de atendimento Grade de atendimento Capacidade Transportadoras Veículos …" at bounding box center [435, 210] width 871 height 421
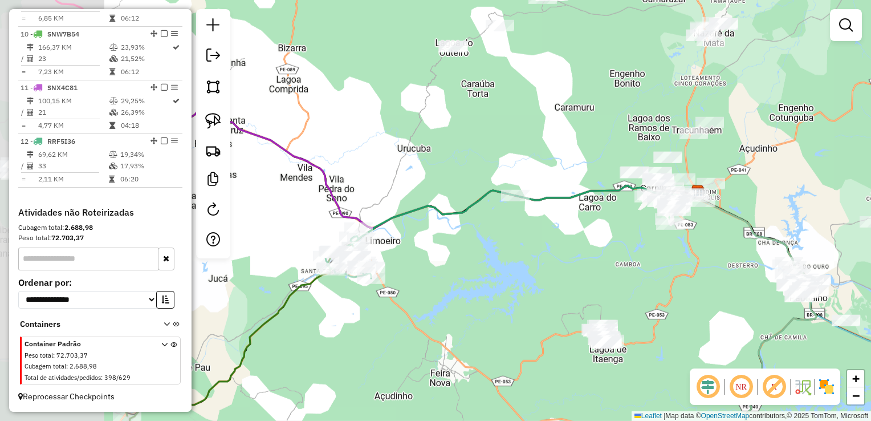
drag, startPoint x: 340, startPoint y: 242, endPoint x: 469, endPoint y: 255, distance: 130.1
click at [469, 255] on div "Janela de atendimento Grade de atendimento Capacidade Transportadoras Veículos …" at bounding box center [435, 210] width 871 height 421
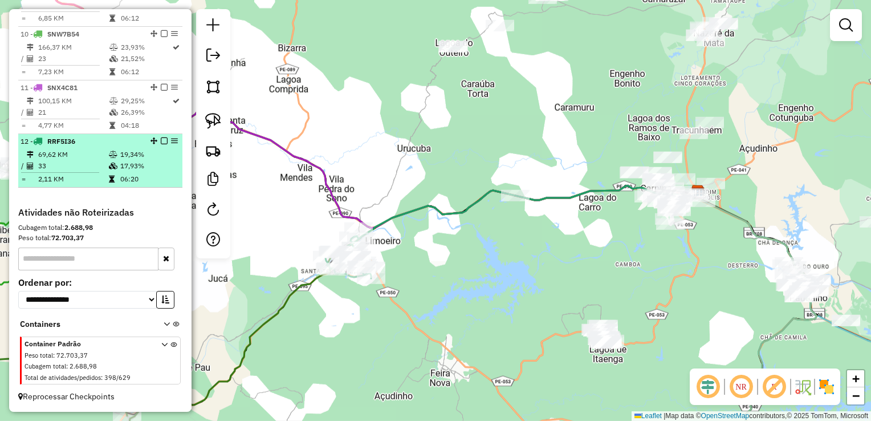
click at [59, 162] on td "33" at bounding box center [73, 165] width 71 height 11
select select "**********"
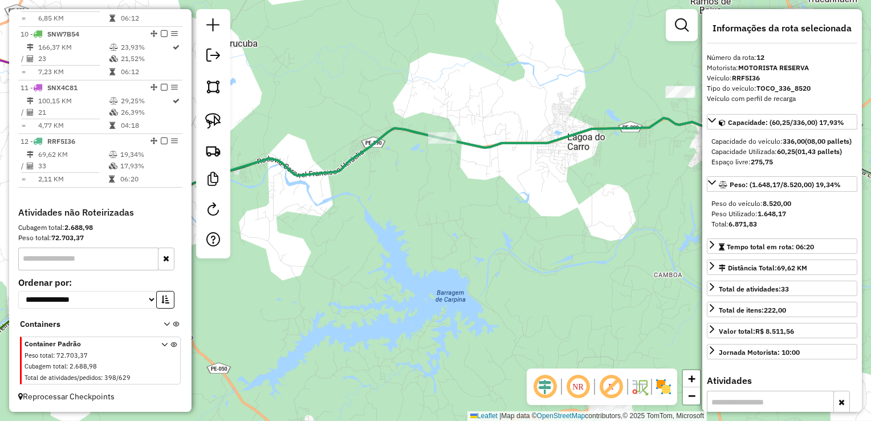
click at [341, 253] on div "Janela de atendimento Grade de atendimento Capacidade Transportadoras Veículos …" at bounding box center [435, 210] width 871 height 421
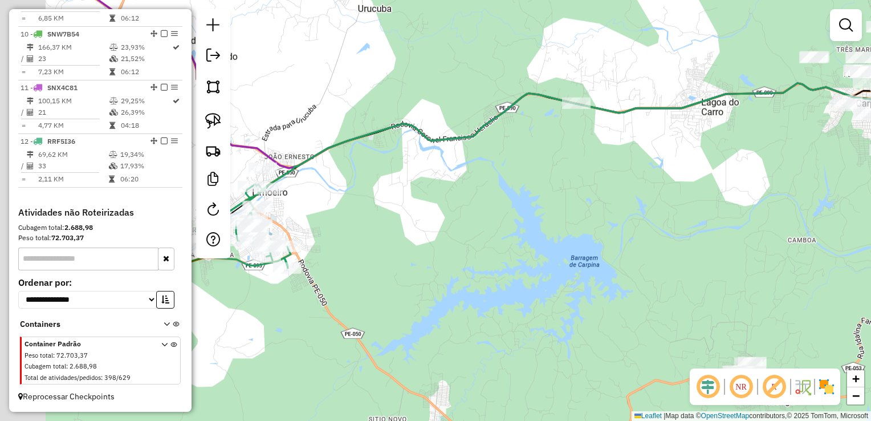
drag, startPoint x: 370, startPoint y: 254, endPoint x: 497, endPoint y: 221, distance: 132.0
click at [493, 224] on div "Janela de atendimento Grade de atendimento Capacidade Transportadoras Veículos …" at bounding box center [435, 210] width 871 height 421
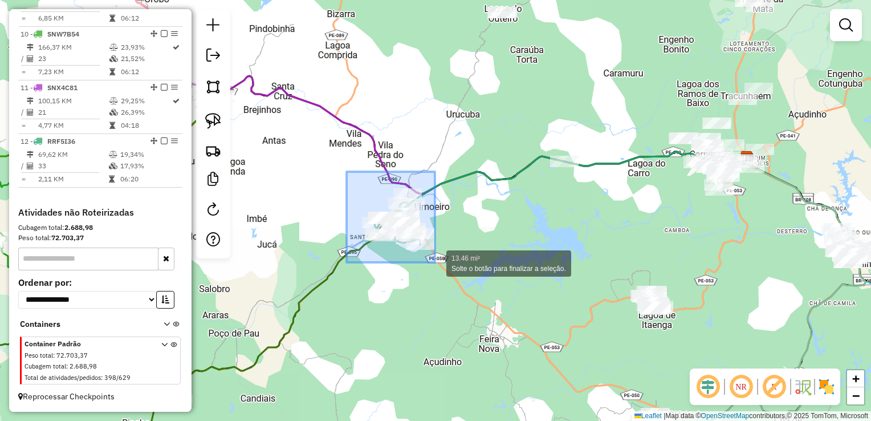
drag, startPoint x: 347, startPoint y: 172, endPoint x: 435, endPoint y: 262, distance: 126.6
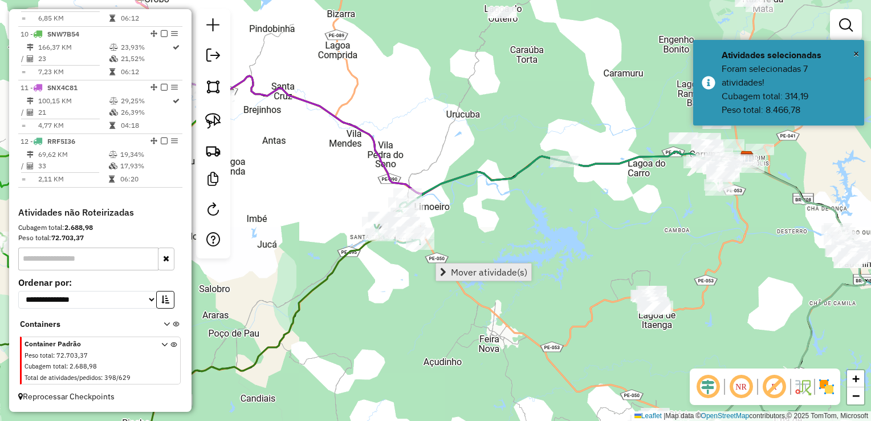
click at [473, 268] on span "Mover atividade(s)" at bounding box center [489, 271] width 76 height 9
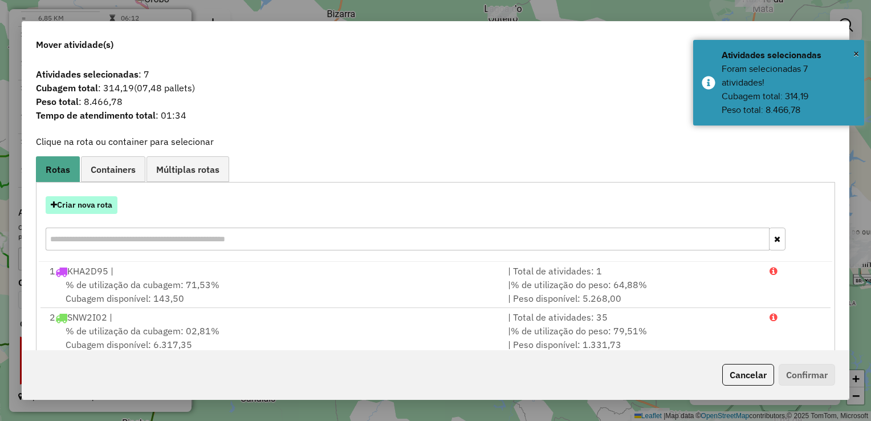
click at [91, 205] on button "Criar nova rota" at bounding box center [82, 205] width 72 height 18
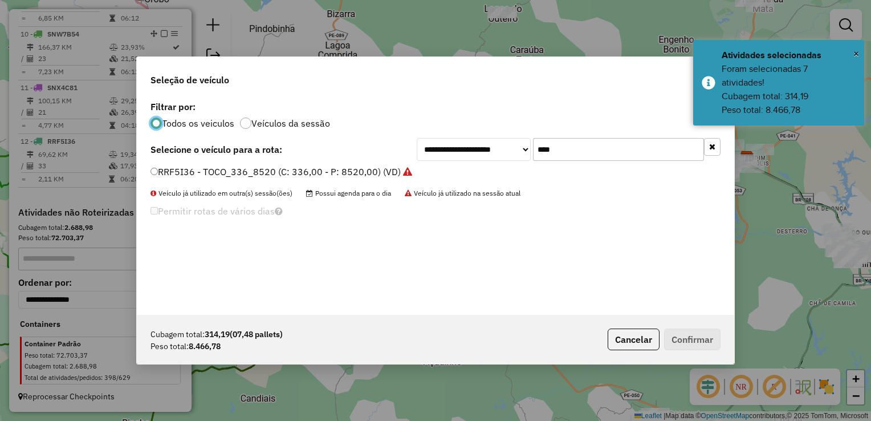
scroll to position [6, 3]
click at [600, 151] on input "****" at bounding box center [618, 149] width 171 height 23
type input "*"
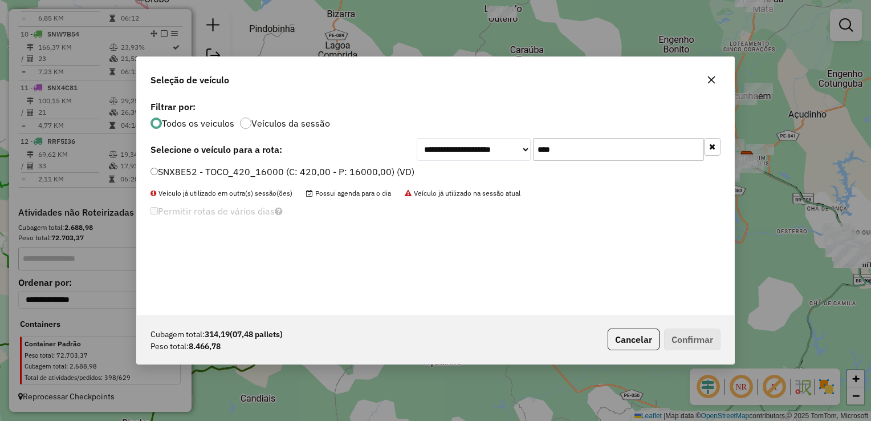
type input "****"
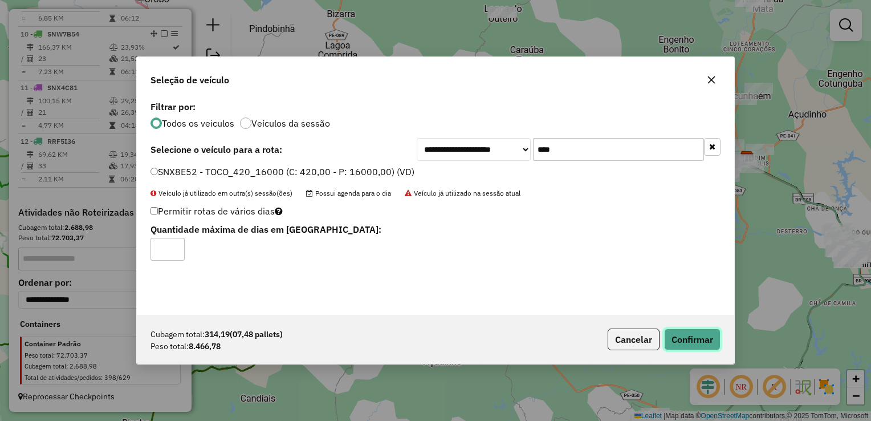
click at [711, 341] on button "Confirmar" at bounding box center [692, 340] width 56 height 22
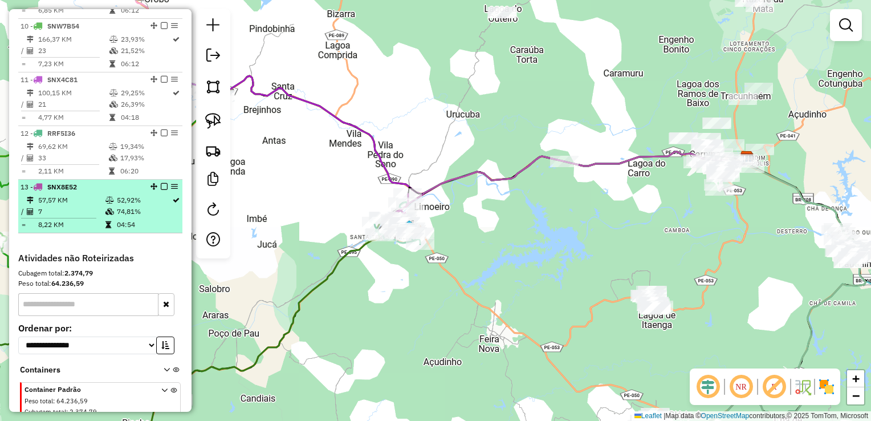
click at [59, 217] on td "7" at bounding box center [71, 211] width 67 height 11
select select "**********"
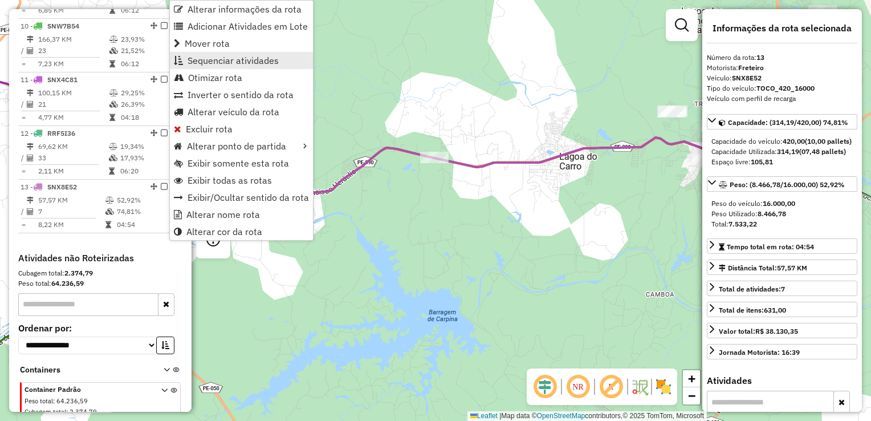
click at [239, 62] on span "Sequenciar atividades" at bounding box center [233, 60] width 91 height 9
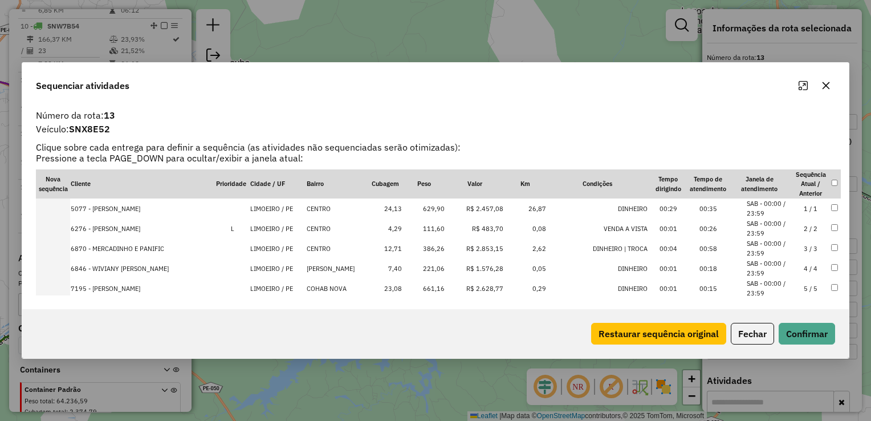
click at [440, 209] on td "629,90" at bounding box center [424, 208] width 43 height 20
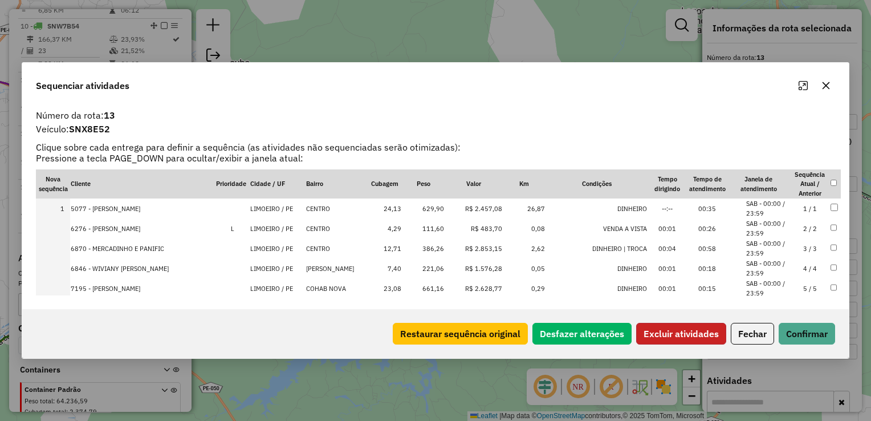
click at [698, 334] on button "Excluir atividades" at bounding box center [682, 334] width 90 height 22
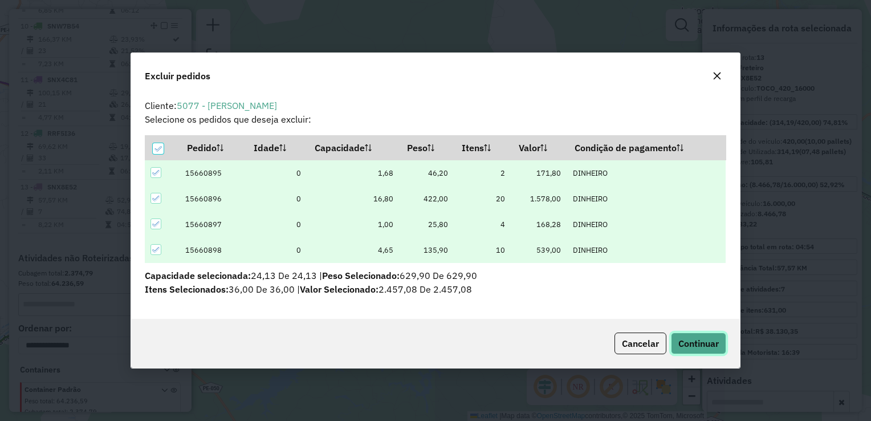
click at [703, 342] on span "Continuar" at bounding box center [699, 343] width 40 height 11
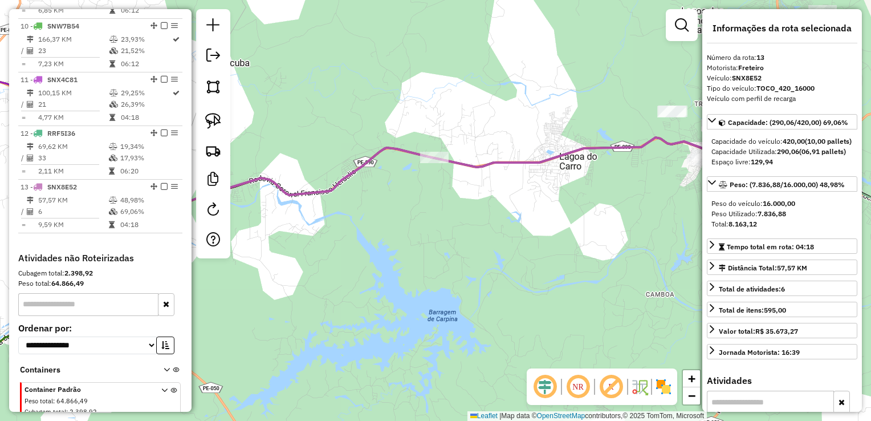
scroll to position [944, 0]
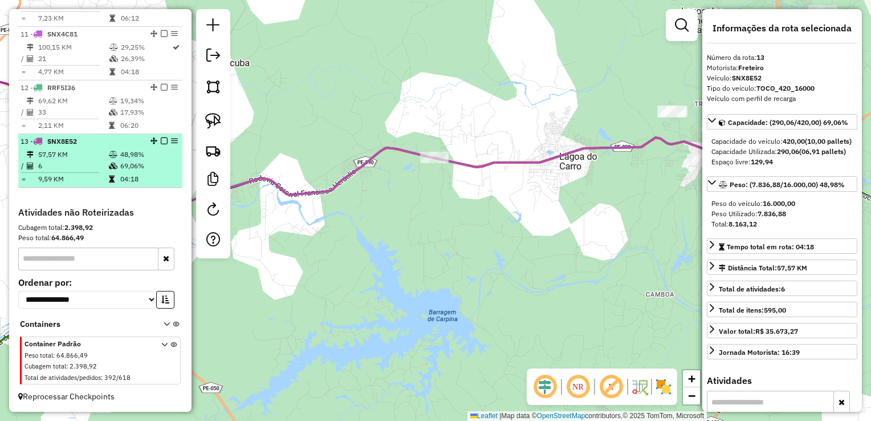
click at [62, 165] on td "6" at bounding box center [73, 165] width 71 height 11
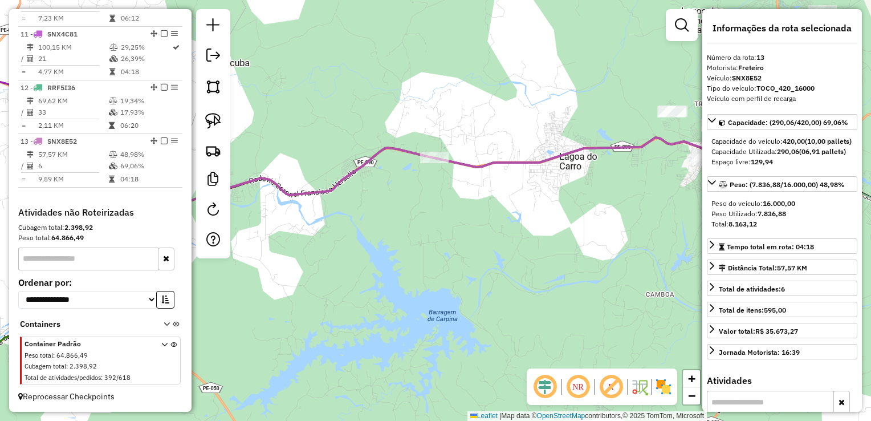
click at [348, 195] on div "Janela de atendimento Grade de atendimento Capacidade Transportadoras Veículos …" at bounding box center [435, 210] width 871 height 421
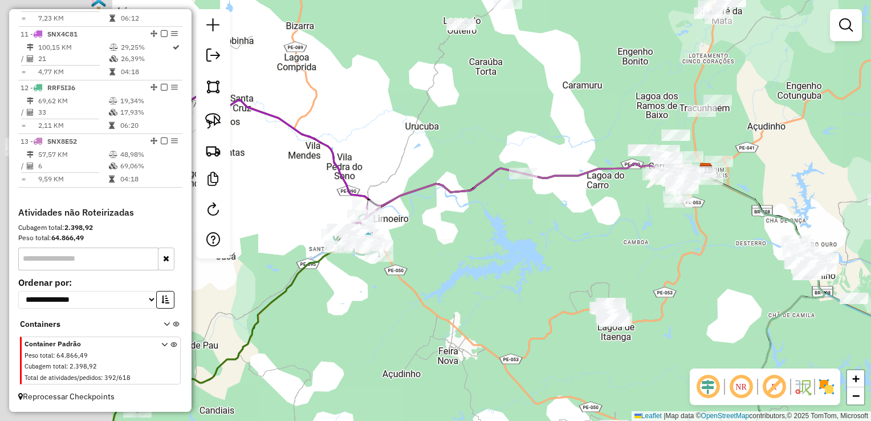
drag, startPoint x: 335, startPoint y: 249, endPoint x: 464, endPoint y: 237, distance: 129.5
click at [467, 237] on div "Janela de atendimento Grade de atendimento Capacidade Transportadoras Veículos …" at bounding box center [435, 210] width 871 height 421
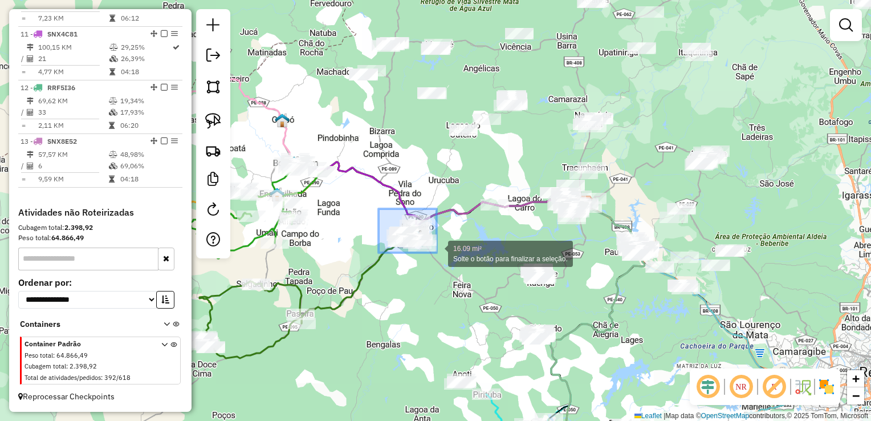
drag, startPoint x: 379, startPoint y: 209, endPoint x: 438, endPoint y: 253, distance: 74.1
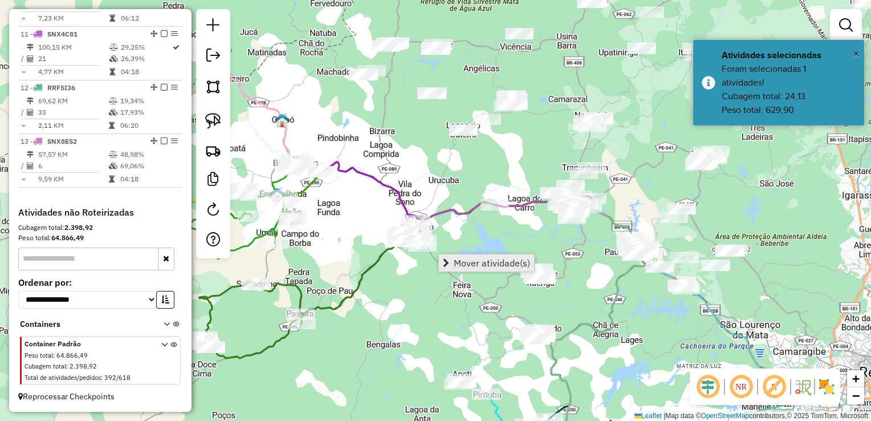
click at [459, 260] on span "Mover atividade(s)" at bounding box center [492, 262] width 76 height 9
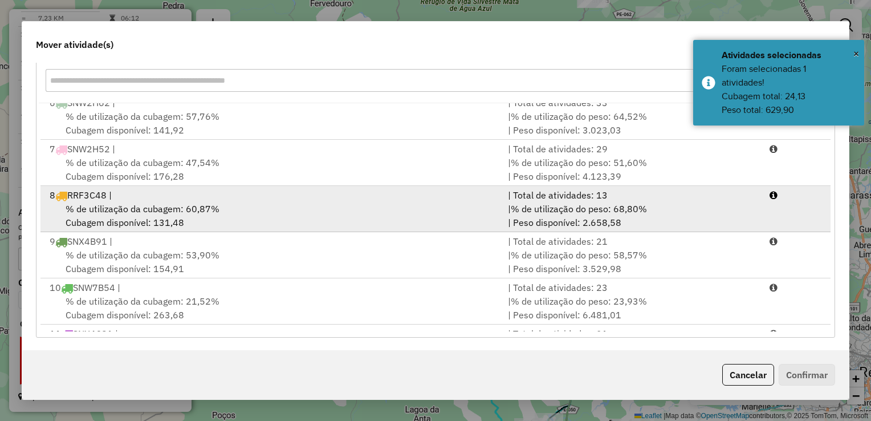
scroll to position [371, 0]
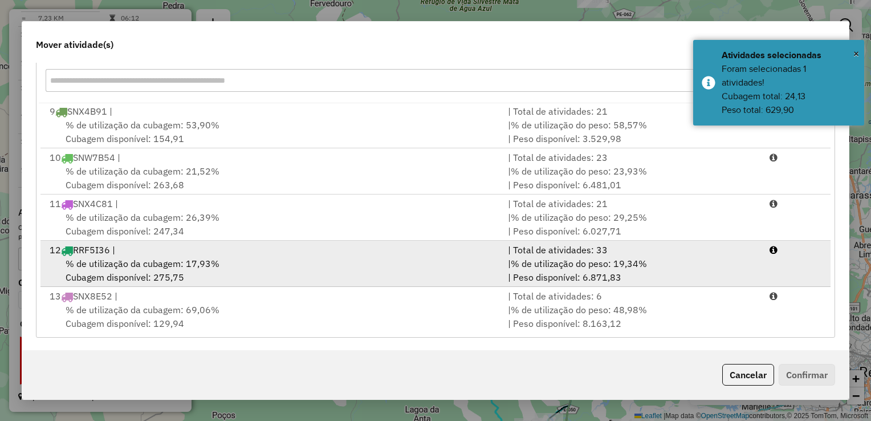
click at [110, 267] on span "% de utilização da cubagem: 17,93%" at bounding box center [143, 263] width 154 height 11
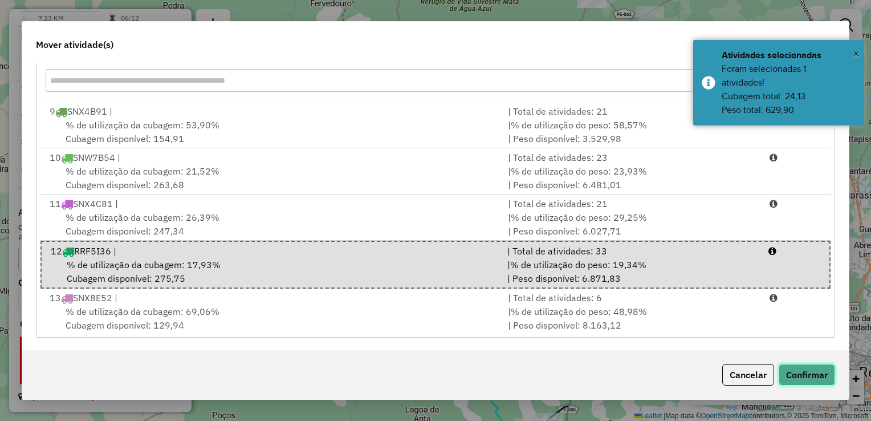
click at [814, 375] on button "Confirmar" at bounding box center [807, 375] width 56 height 22
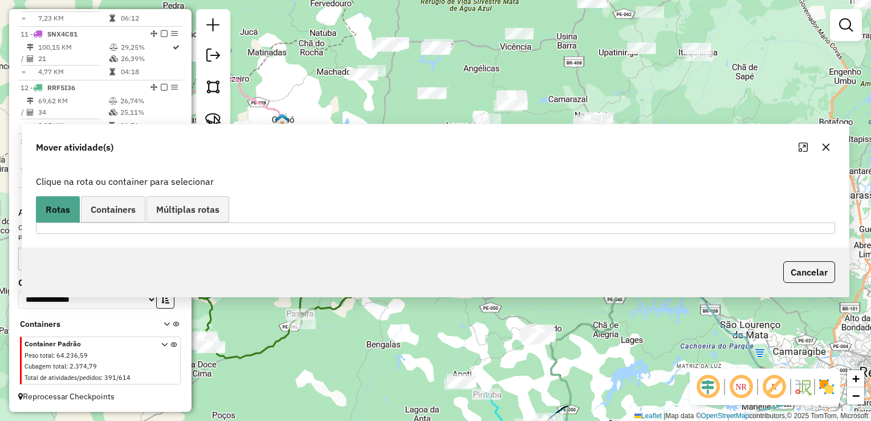
scroll to position [0, 0]
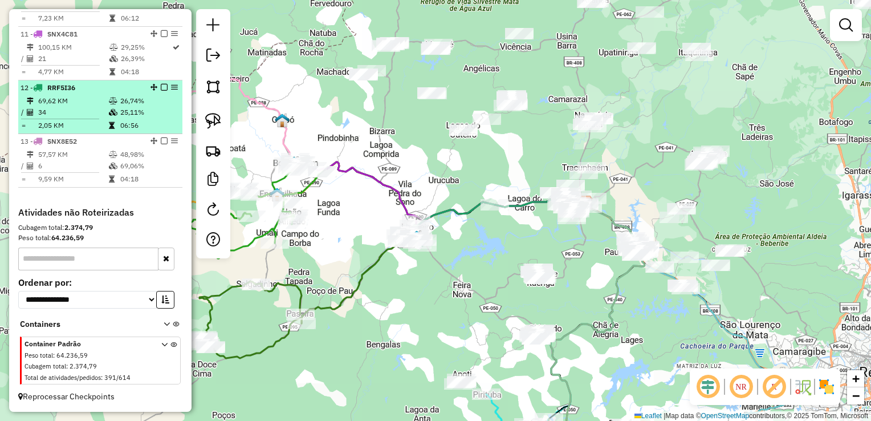
click at [66, 111] on td "34" at bounding box center [73, 112] width 71 height 11
select select "**********"
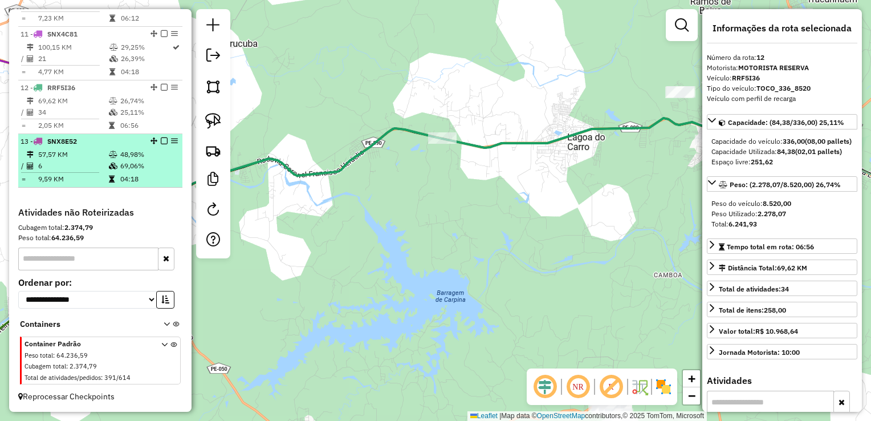
click at [55, 165] on td "6" at bounding box center [73, 165] width 71 height 11
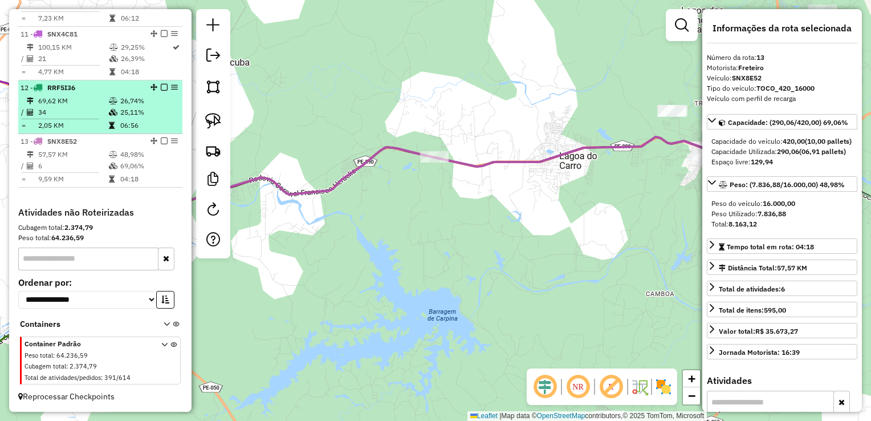
click at [46, 98] on td "69,62 KM" at bounding box center [73, 100] width 71 height 11
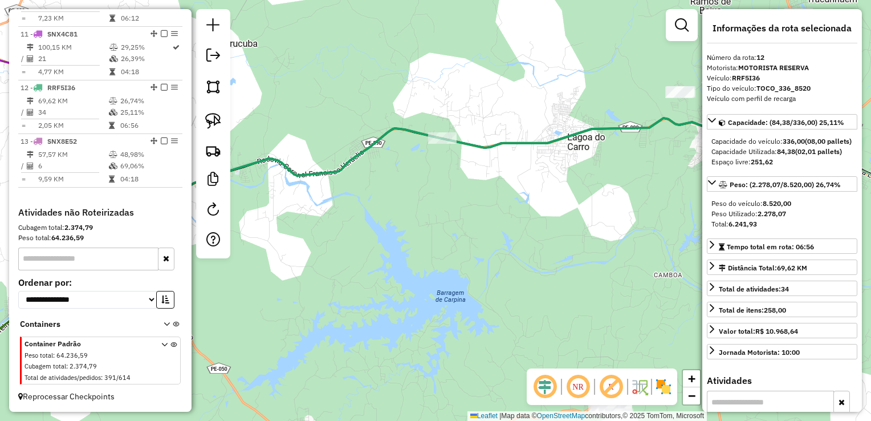
click at [319, 184] on div "Janela de atendimento Grade de atendimento Capacidade Transportadoras Veículos …" at bounding box center [435, 210] width 871 height 421
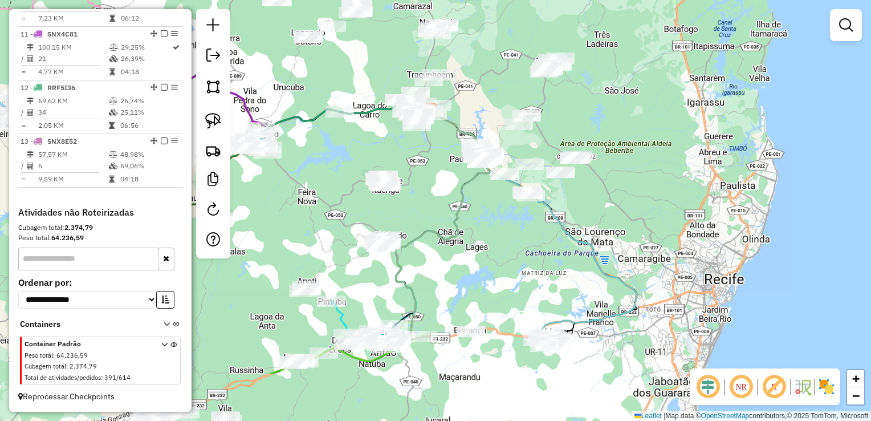
drag, startPoint x: 456, startPoint y: 268, endPoint x: 422, endPoint y: 161, distance: 112.4
click at [421, 161] on div "Janela de atendimento Grade de atendimento Capacidade Transportadoras Veículos …" at bounding box center [435, 210] width 871 height 421
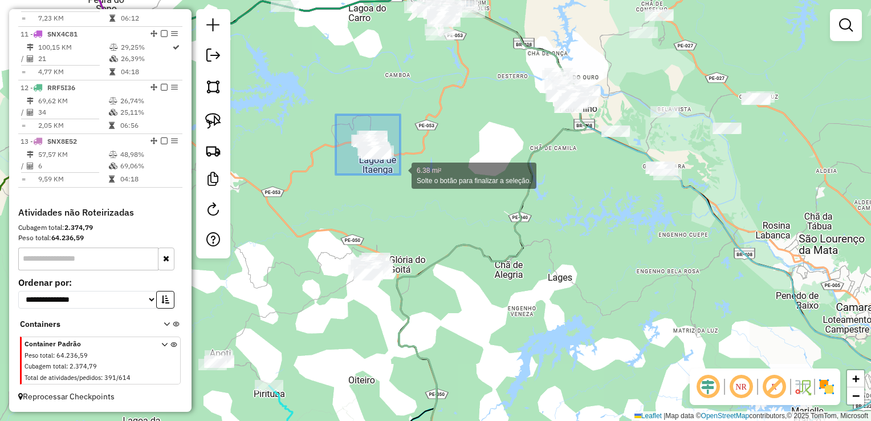
drag, startPoint x: 340, startPoint y: 148, endPoint x: 404, endPoint y: 176, distance: 69.0
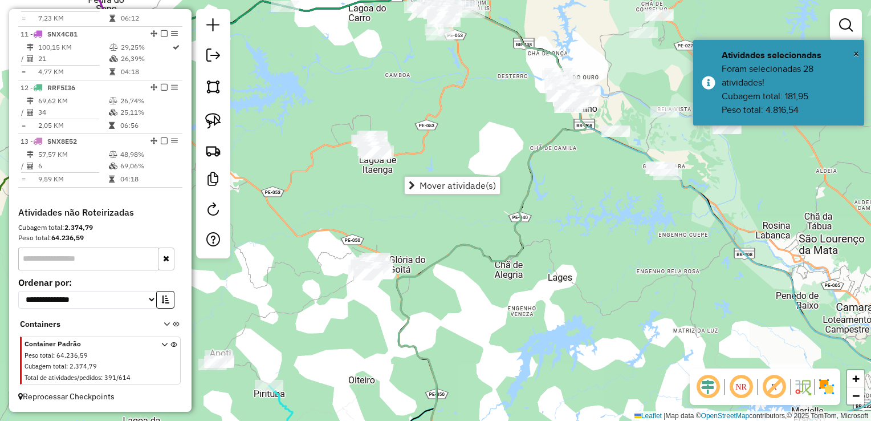
click at [411, 151] on div "Janela de atendimento Grade de atendimento Capacidade Transportadoras Veículos …" at bounding box center [435, 210] width 871 height 421
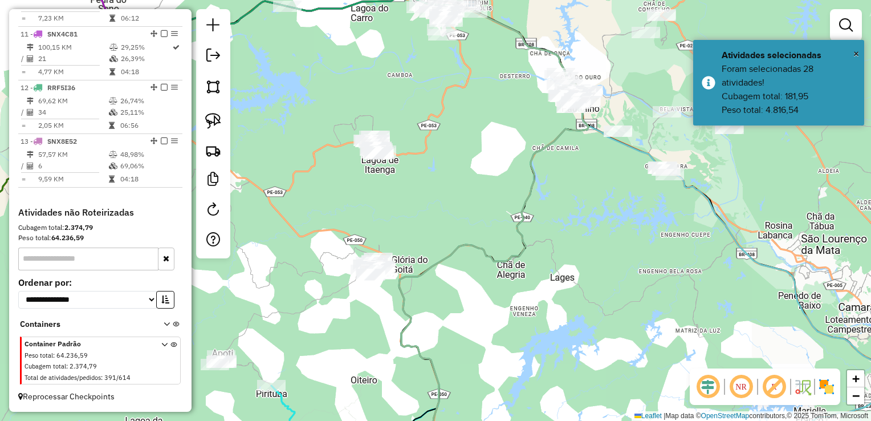
drag, startPoint x: 333, startPoint y: 222, endPoint x: 427, endPoint y: 141, distance: 124.5
click at [427, 143] on div "Janela de atendimento Grade de atendimento Capacidade Transportadoras Veículos …" at bounding box center [435, 210] width 871 height 421
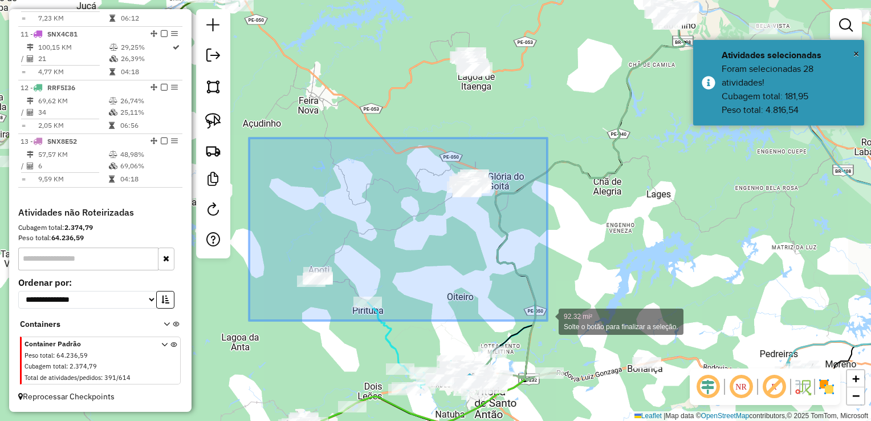
drag, startPoint x: 249, startPoint y: 159, endPoint x: 548, endPoint y: 321, distance: 339.2
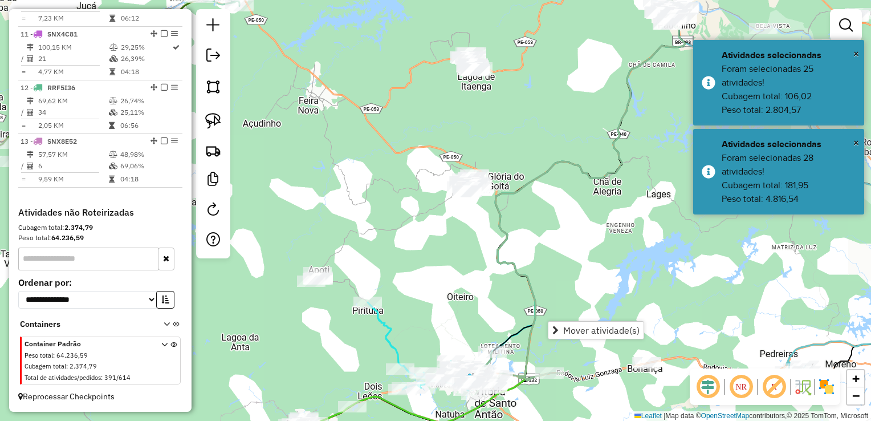
click at [524, 271] on icon at bounding box center [591, 169] width 190 height 423
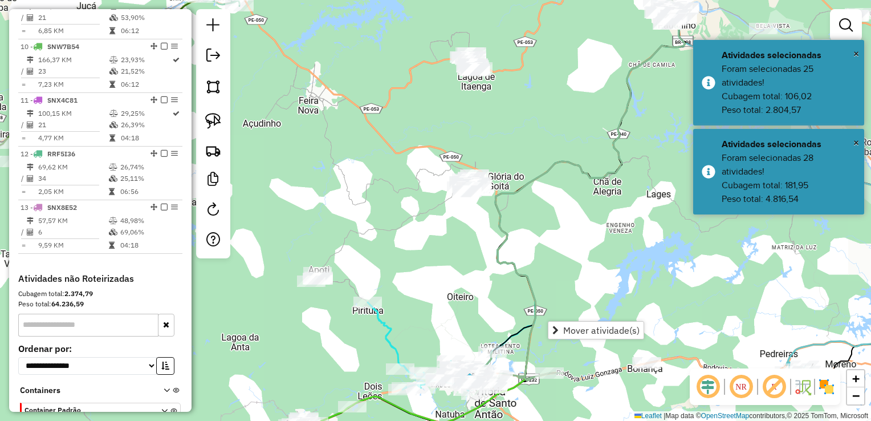
select select "**********"
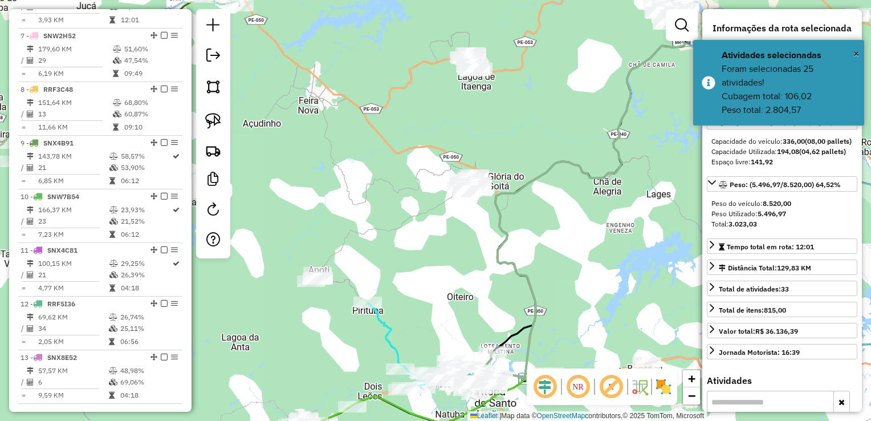
scroll to position [695, 0]
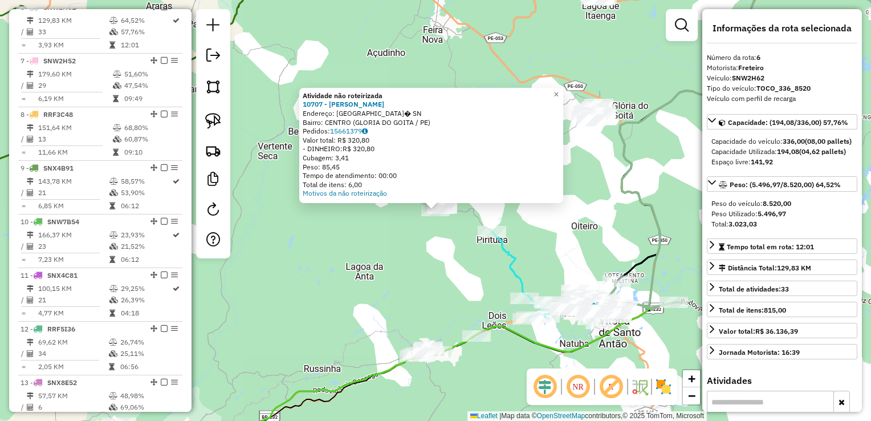
click at [420, 253] on div "Atividade não roteirizada 10707 - SIMONE MARIA Endereço: RUA DO CAJ� SN Bairro:…" at bounding box center [435, 210] width 871 height 421
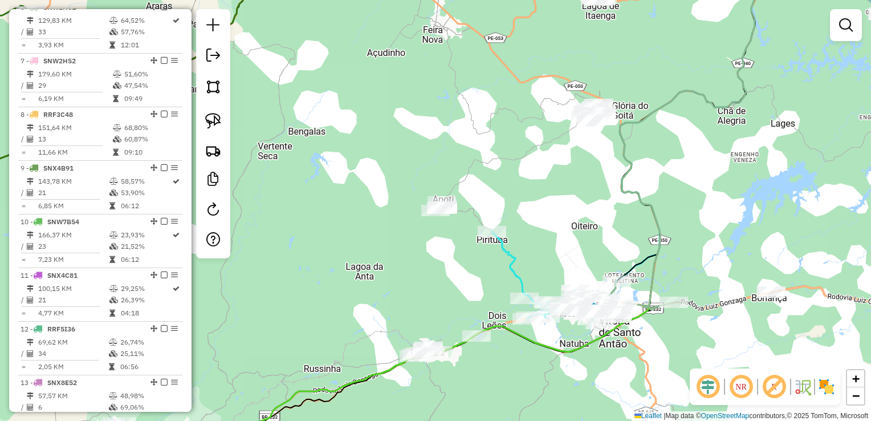
click at [564, 177] on div "Janela de atendimento Grade de atendimento Capacidade Transportadoras Veículos …" at bounding box center [435, 210] width 871 height 421
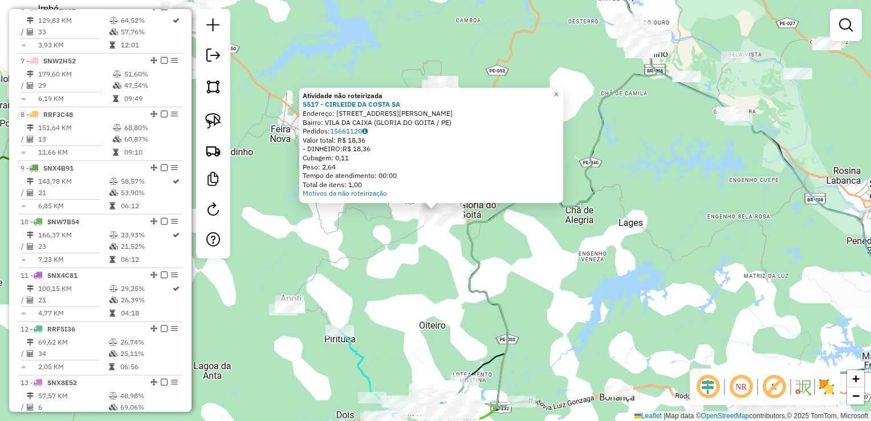
click at [433, 289] on div "Atividade não roteirizada 5517 - CIRLEIDE DA COSTA SA Endereço: R CIRILO MENDES…" at bounding box center [435, 210] width 871 height 421
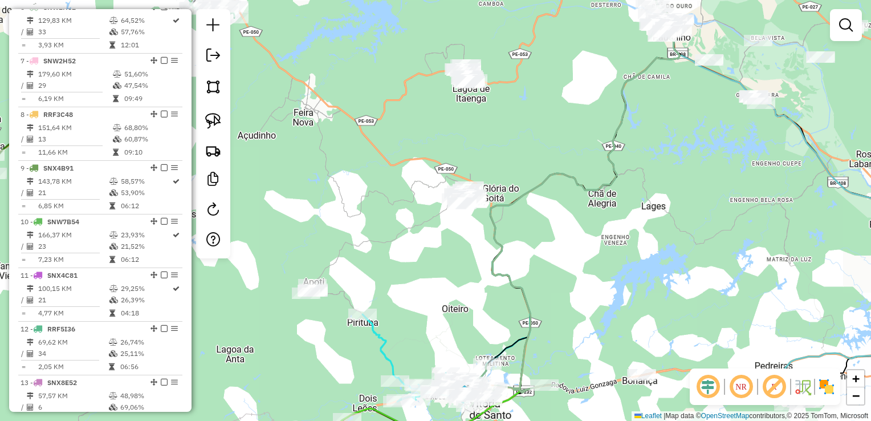
drag, startPoint x: 461, startPoint y: 278, endPoint x: 522, endPoint y: 218, distance: 85.1
click at [521, 222] on div "Janela de atendimento Grade de atendimento Capacidade Transportadoras Veículos …" at bounding box center [435, 210] width 871 height 421
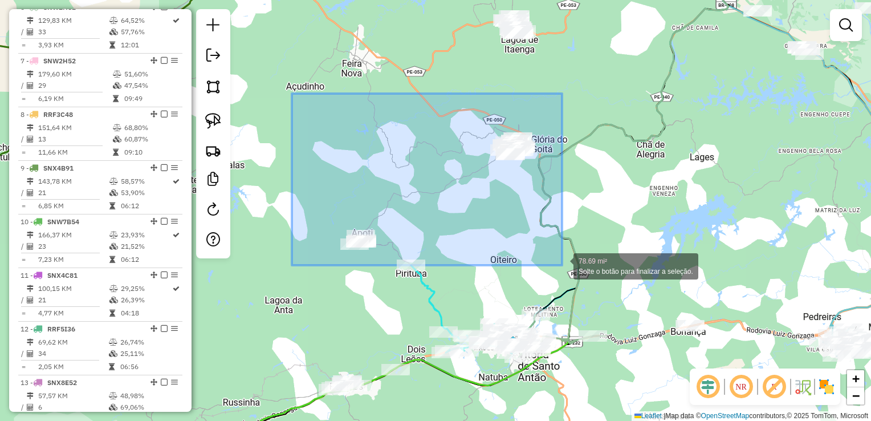
drag, startPoint x: 292, startPoint y: 94, endPoint x: 562, endPoint y: 265, distance: 320.2
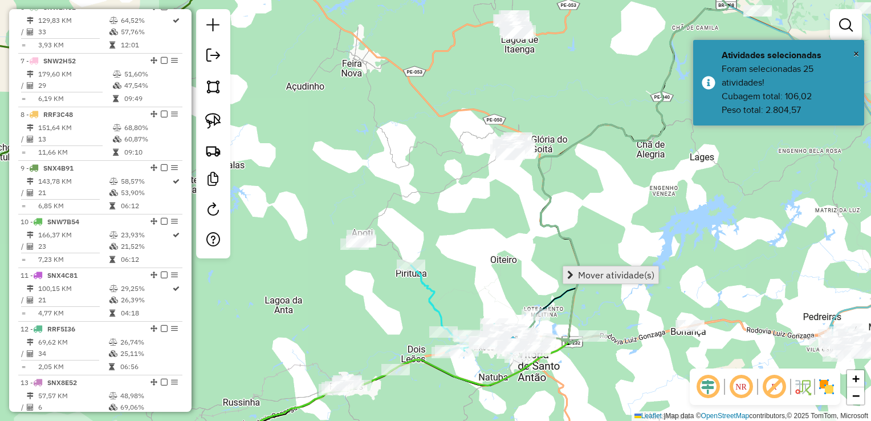
click at [593, 270] on span "Mover atividade(s)" at bounding box center [616, 274] width 76 height 9
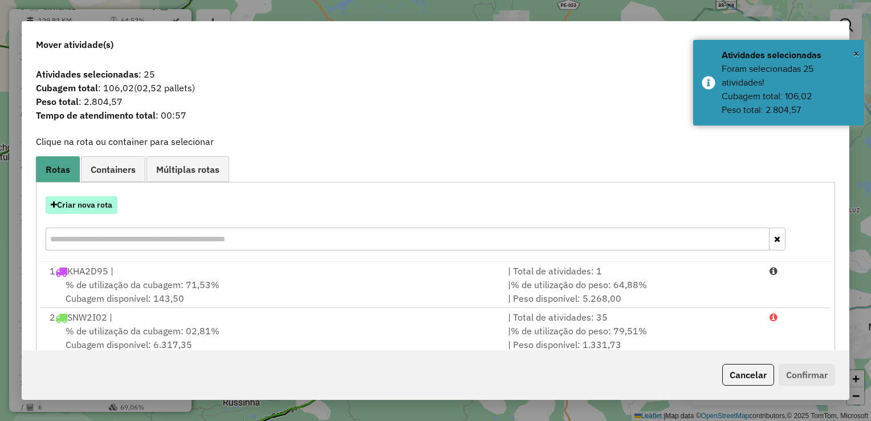
click at [91, 204] on button "Criar nova rota" at bounding box center [82, 205] width 72 height 18
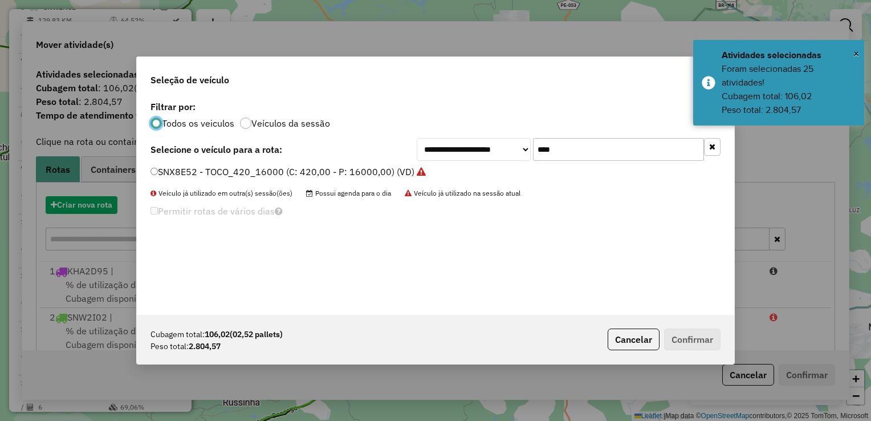
scroll to position [6, 3]
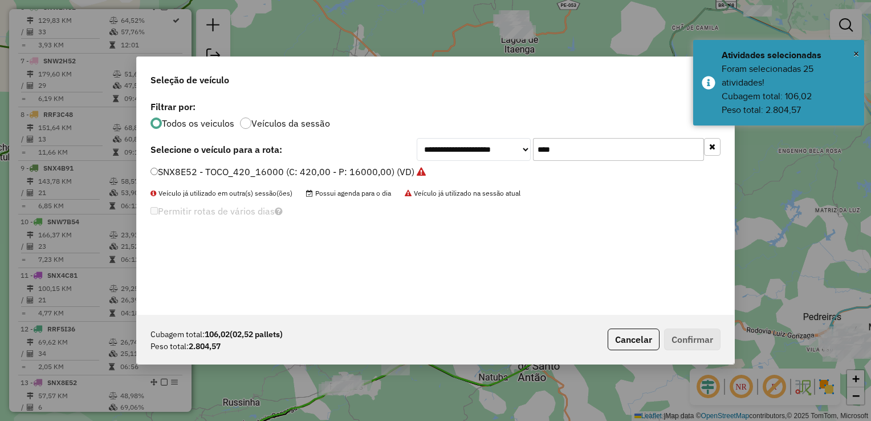
click at [587, 147] on input "****" at bounding box center [618, 149] width 171 height 23
type input "*"
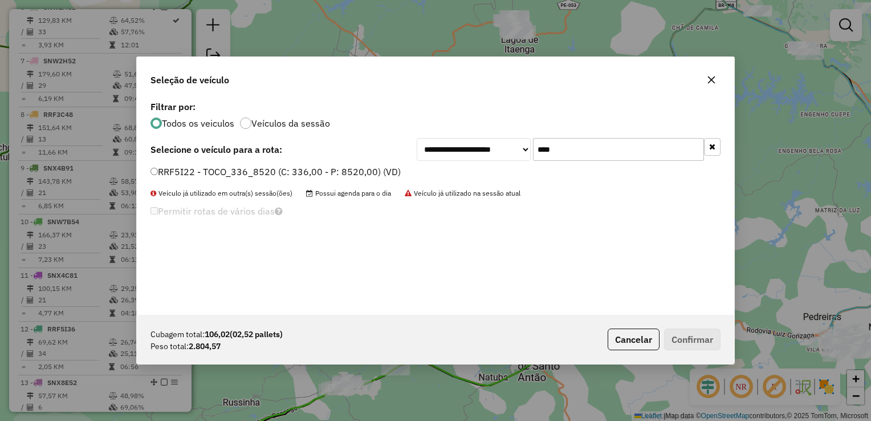
type input "****"
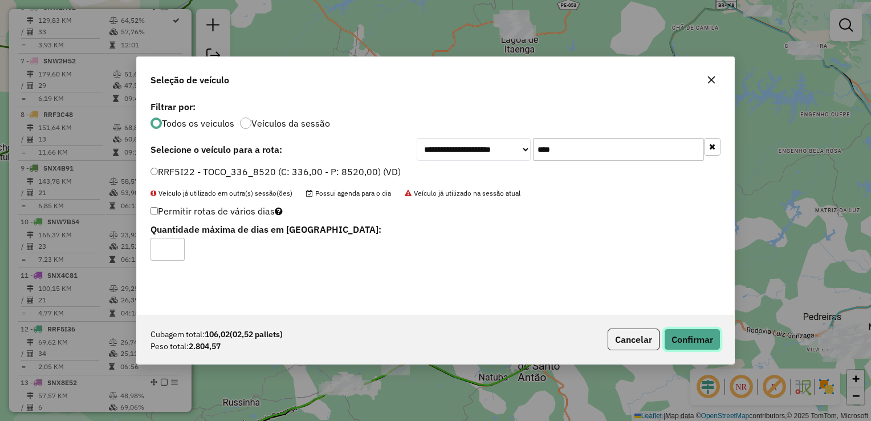
click at [680, 343] on button "Confirmar" at bounding box center [692, 340] width 56 height 22
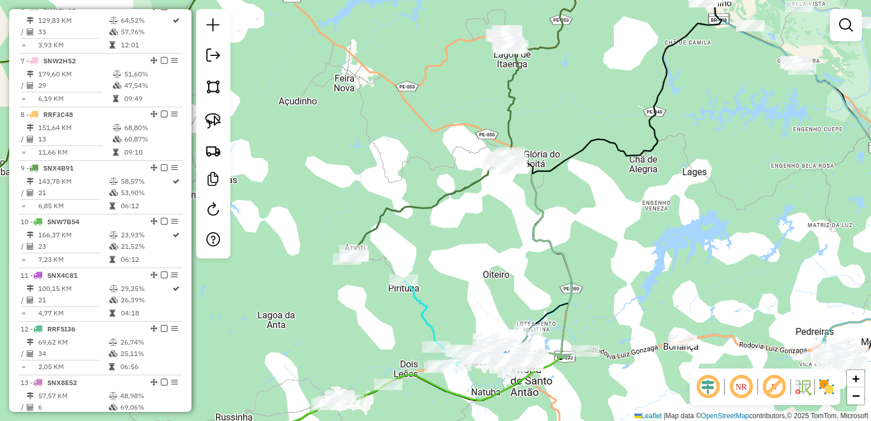
drag, startPoint x: 520, startPoint y: 196, endPoint x: 468, endPoint y: 319, distance: 133.5
click at [469, 314] on div "Janela de atendimento Grade de atendimento Capacidade Transportadoras Veículos …" at bounding box center [435, 210] width 871 height 421
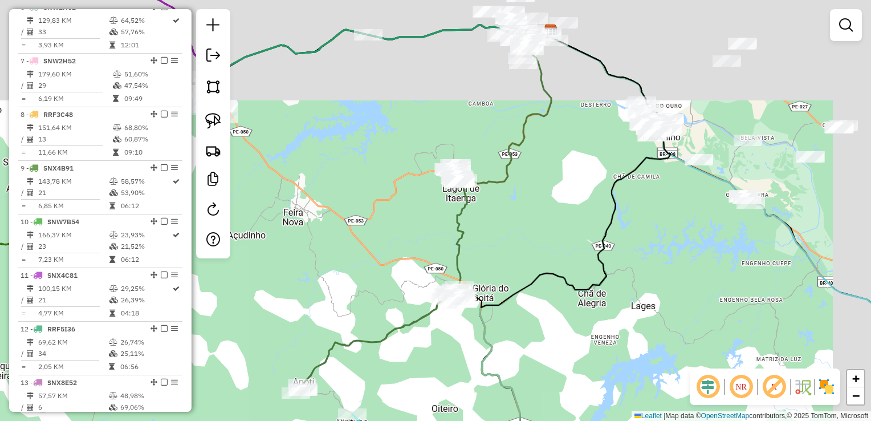
drag, startPoint x: 481, startPoint y: 244, endPoint x: 482, endPoint y: 274, distance: 29.7
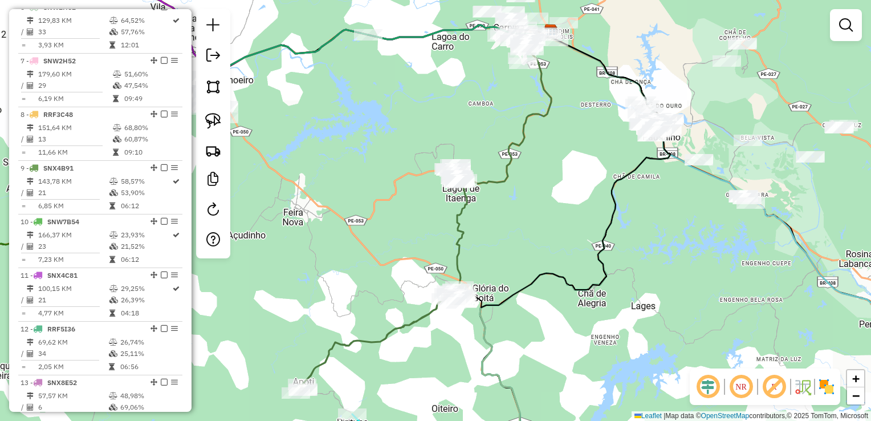
click at [483, 273] on div "Janela de atendimento Grade de atendimento Capacidade Transportadoras Veículos …" at bounding box center [435, 210] width 871 height 421
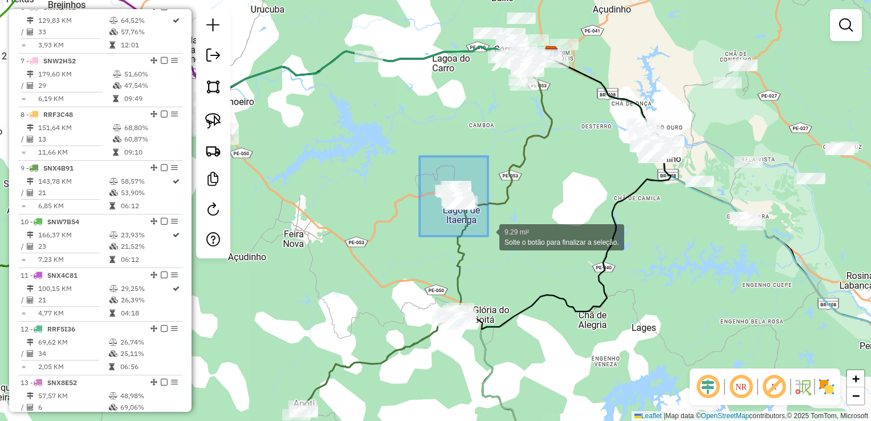
drag, startPoint x: 420, startPoint y: 156, endPoint x: 493, endPoint y: 237, distance: 109.0
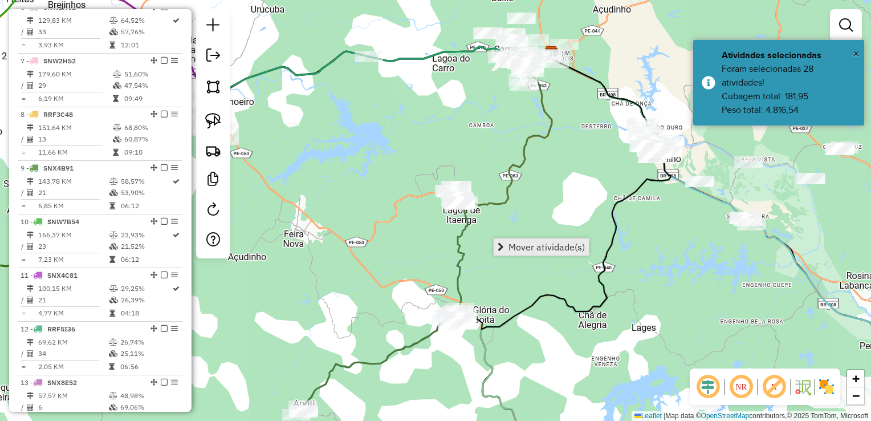
click at [527, 245] on span "Mover atividade(s)" at bounding box center [547, 246] width 76 height 9
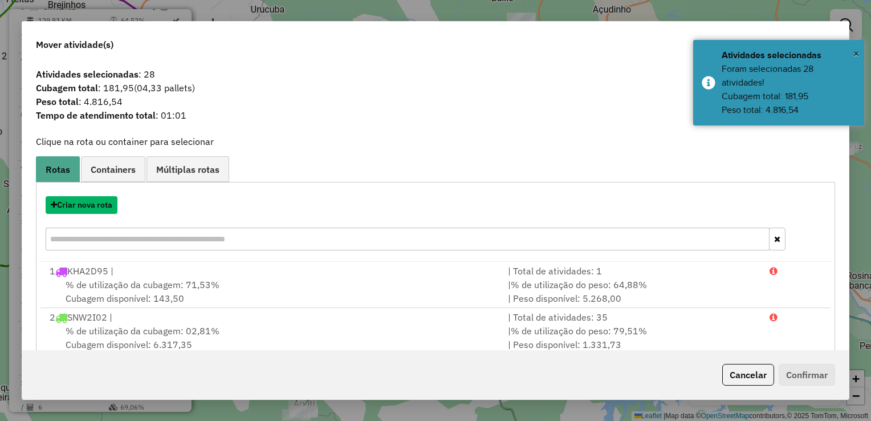
click at [86, 206] on button "Criar nova rota" at bounding box center [82, 205] width 72 height 18
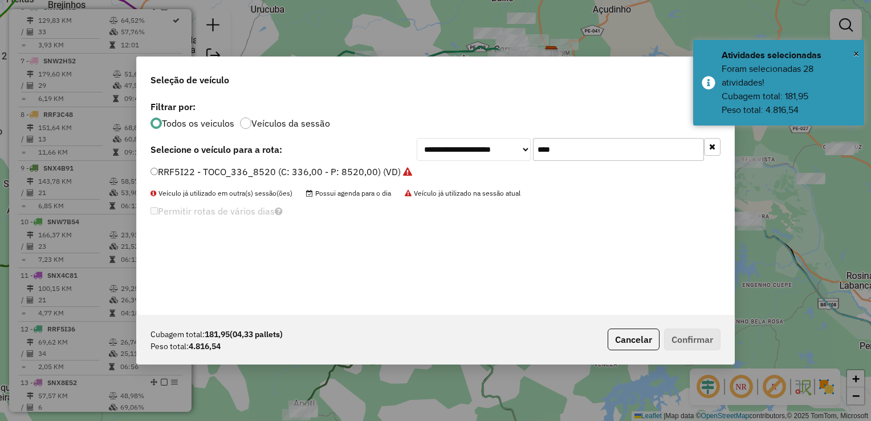
click at [569, 156] on input "****" at bounding box center [618, 149] width 171 height 23
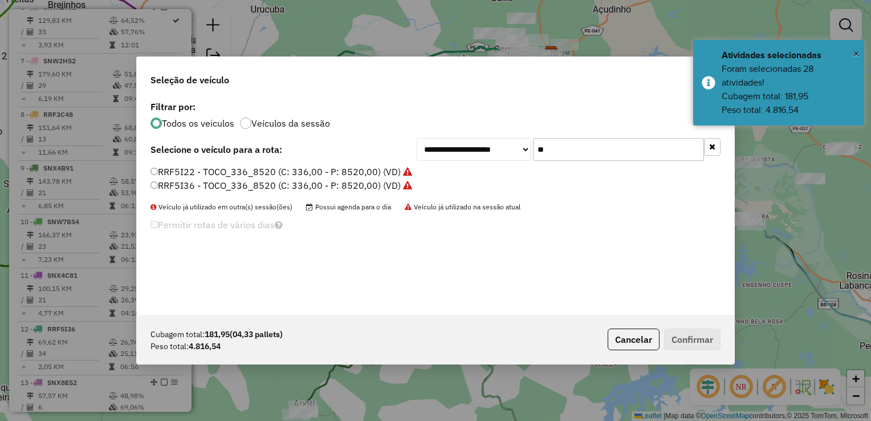
type input "*"
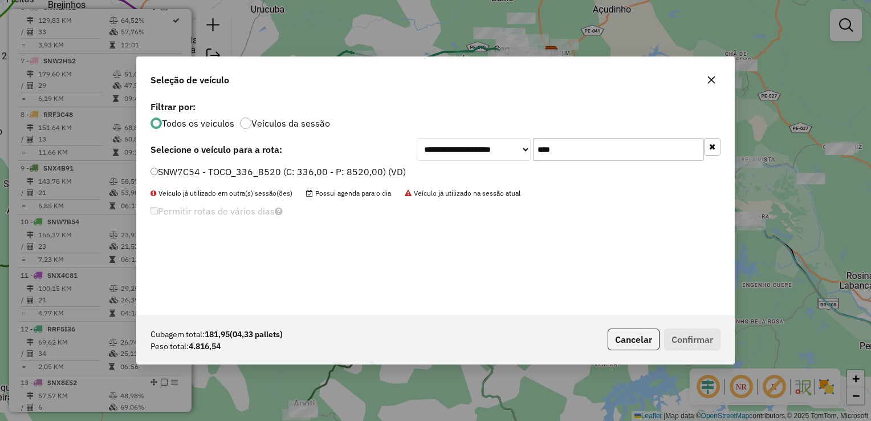
type input "****"
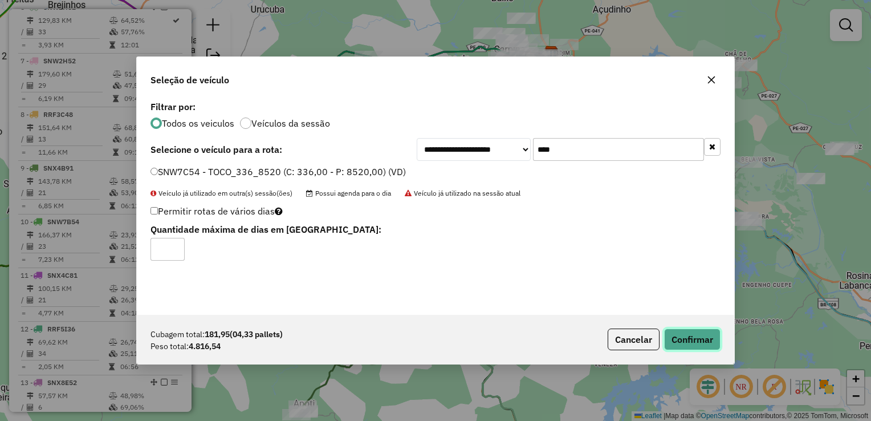
click at [702, 337] on button "Confirmar" at bounding box center [692, 340] width 56 height 22
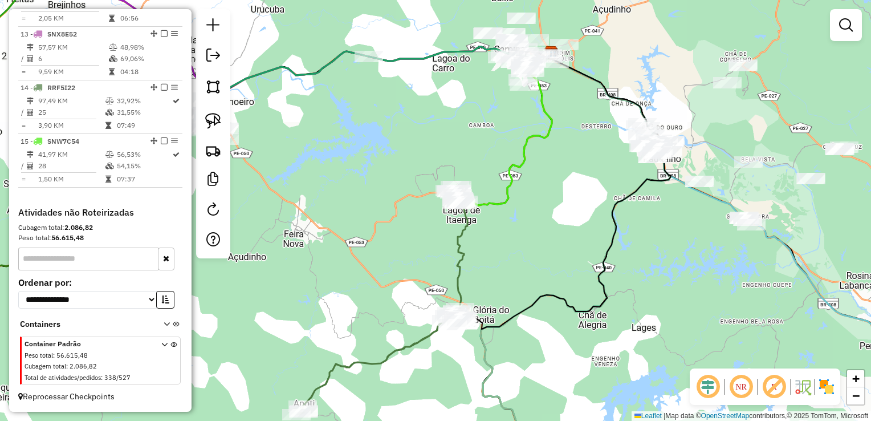
scroll to position [1051, 0]
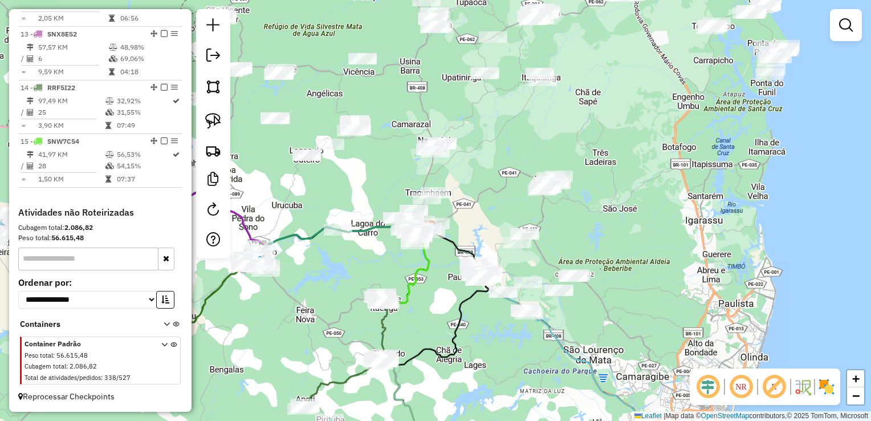
drag, startPoint x: 467, startPoint y: 241, endPoint x: 440, endPoint y: 321, distance: 84.4
click at [440, 321] on div "Janela de atendimento Grade de atendimento Capacidade Transportadoras Veículos …" at bounding box center [435, 210] width 871 height 421
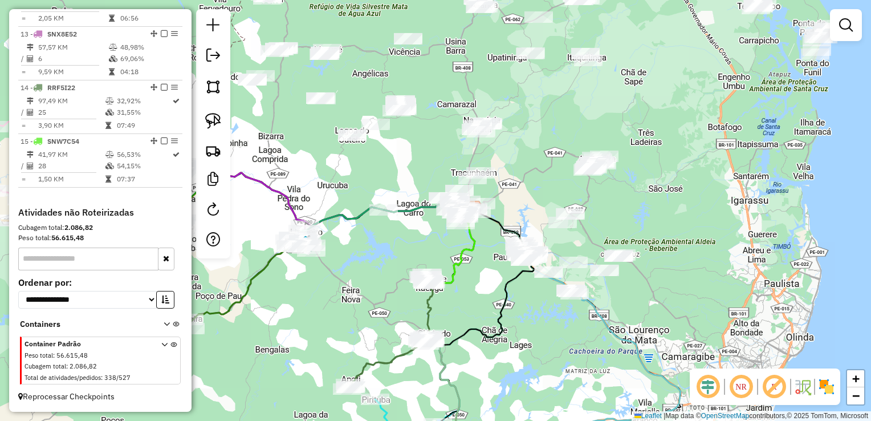
drag, startPoint x: 564, startPoint y: 329, endPoint x: 626, endPoint y: 289, distance: 74.4
click at [629, 291] on div "Janela de atendimento Grade de atendimento Capacidade Transportadoras Veículos …" at bounding box center [435, 210] width 871 height 421
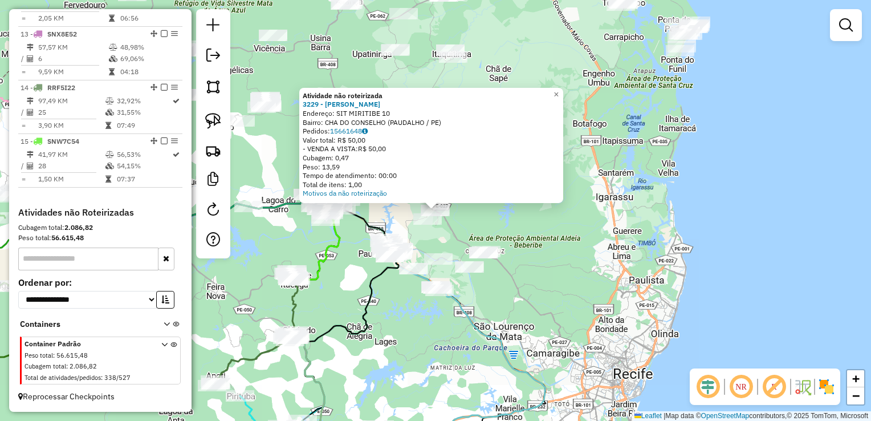
click at [584, 251] on div "Atividade não roteirizada 3229 - EDSON LUIZ ALVES Endereço: SIT MIRITIBE 10 Bai…" at bounding box center [435, 210] width 871 height 421
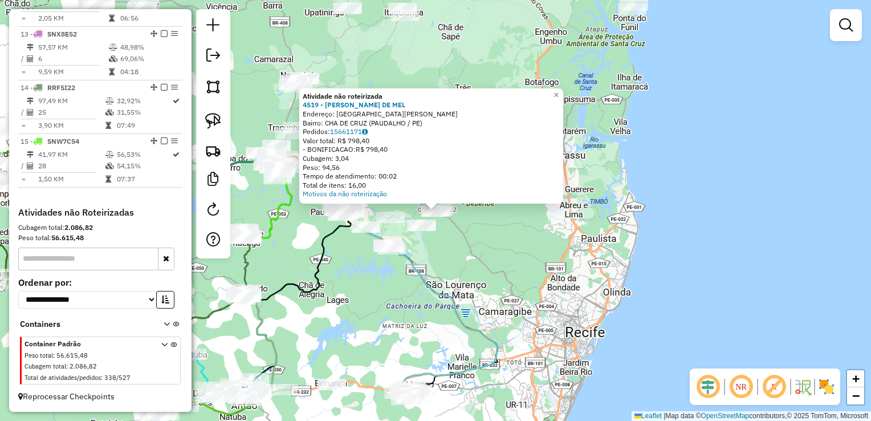
click at [436, 252] on div "Atividade não roteirizada 4519 - DAIANE SANTOS DE MEL Endereço: AVENIDA GERCINA…" at bounding box center [435, 210] width 871 height 421
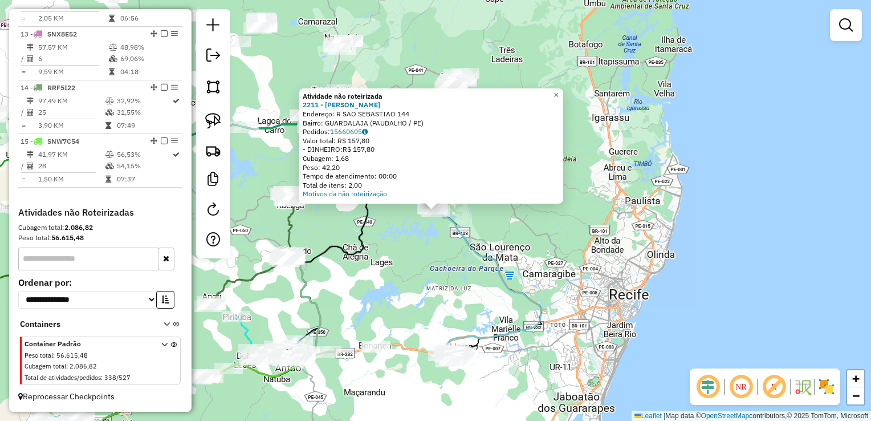
click at [402, 226] on div "Atividade não roteirizada 2211 - JOSE CAETANO MARQUES Endereço: R SAO SEBASTIAO…" at bounding box center [435, 210] width 871 height 421
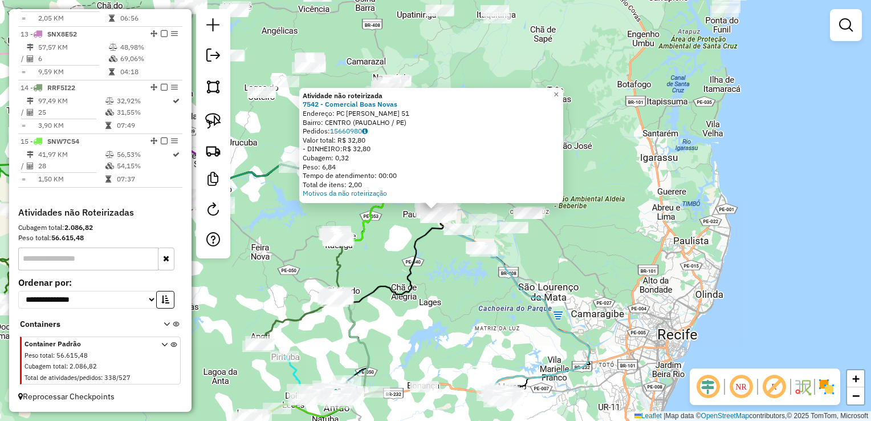
click at [403, 229] on div "Atividade não roteirizada 7542 - Comercial Boas Novas Endereço: PC SAO MIGUEL 5…" at bounding box center [435, 210] width 871 height 421
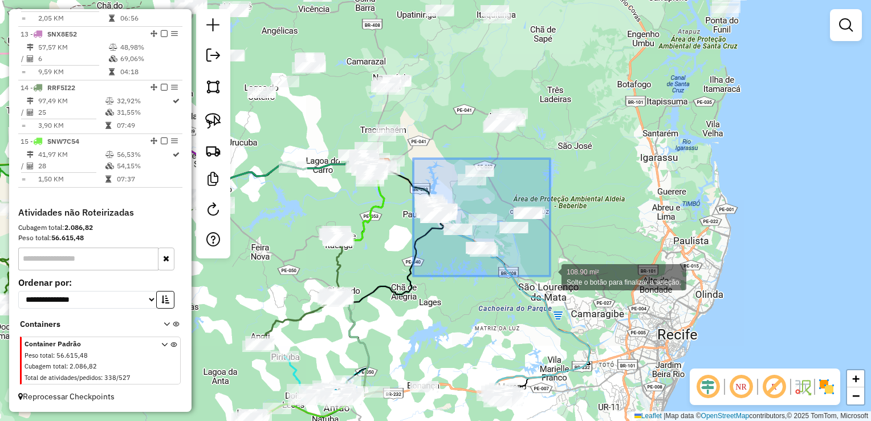
drag, startPoint x: 413, startPoint y: 159, endPoint x: 550, endPoint y: 276, distance: 180.4
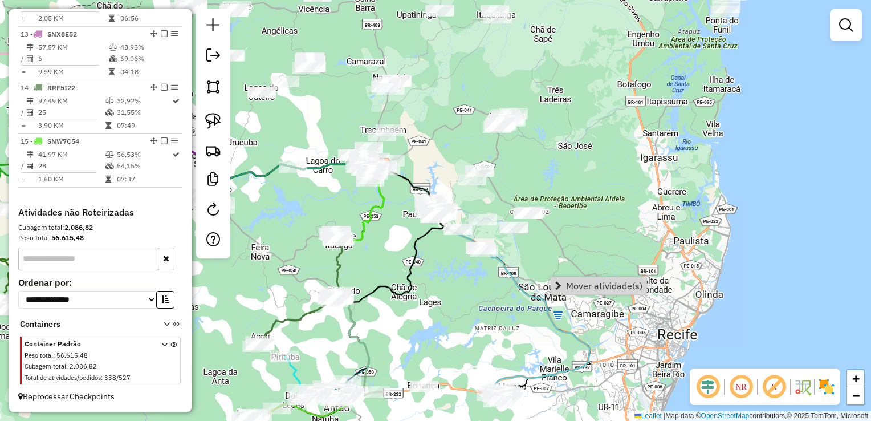
click at [583, 188] on div "Janela de atendimento Grade de atendimento Capacidade Transportadoras Veículos …" at bounding box center [435, 210] width 871 height 421
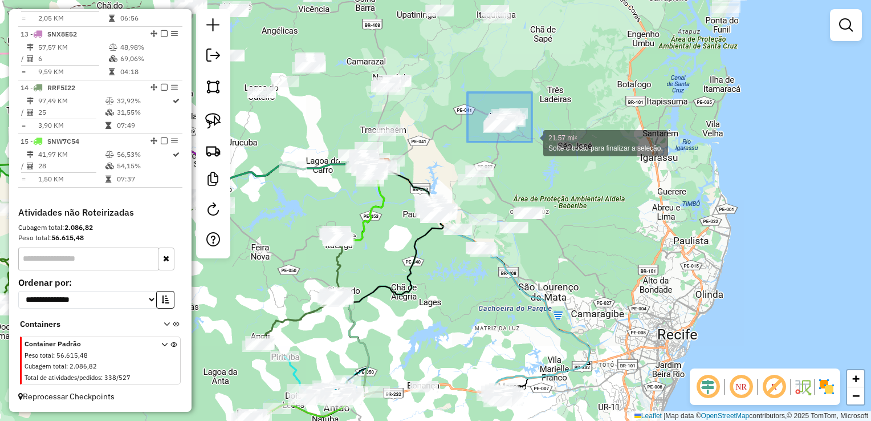
drag, startPoint x: 469, startPoint y: 96, endPoint x: 533, endPoint y: 142, distance: 78.0
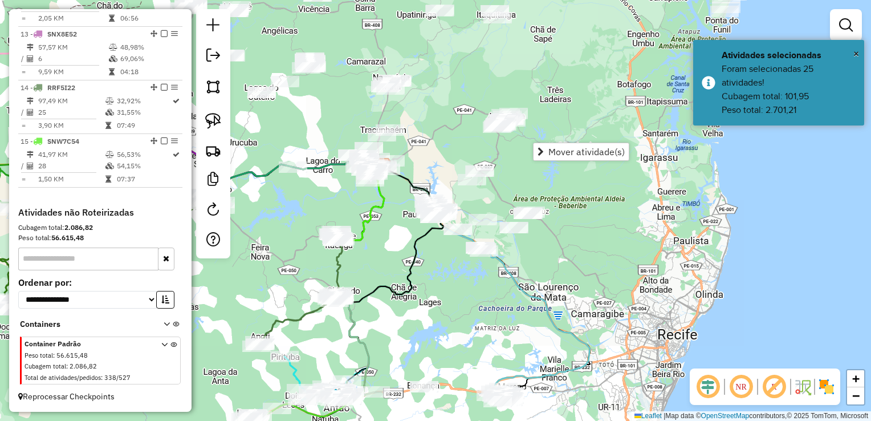
click at [432, 149] on div "Janela de atendimento Grade de atendimento Capacidade Transportadoras Veículos …" at bounding box center [435, 210] width 871 height 421
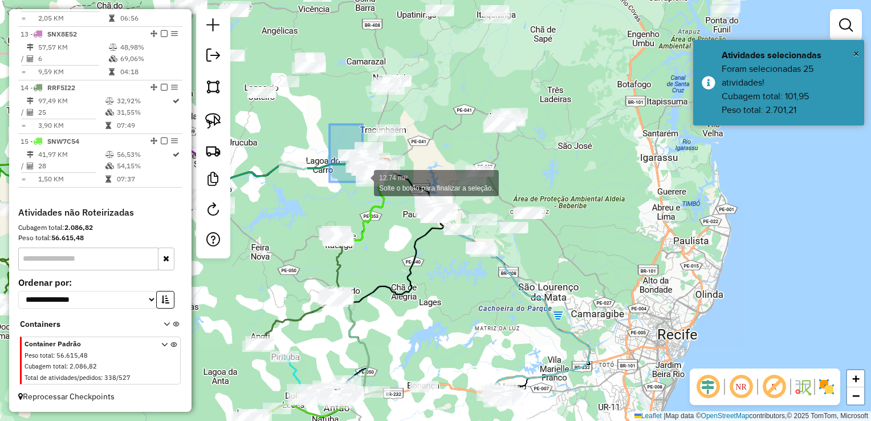
click at [364, 183] on div "12.74 mi² Solte o botão para finalizar a seleção. Janela de atendimento Grade d…" at bounding box center [435, 210] width 871 height 421
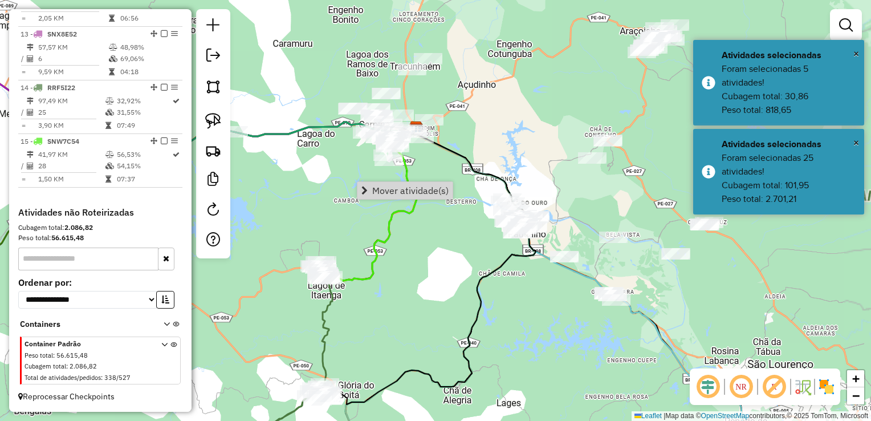
click at [344, 161] on div "Janela de atendimento Grade de atendimento Capacidade Transportadoras Veículos …" at bounding box center [435, 210] width 871 height 421
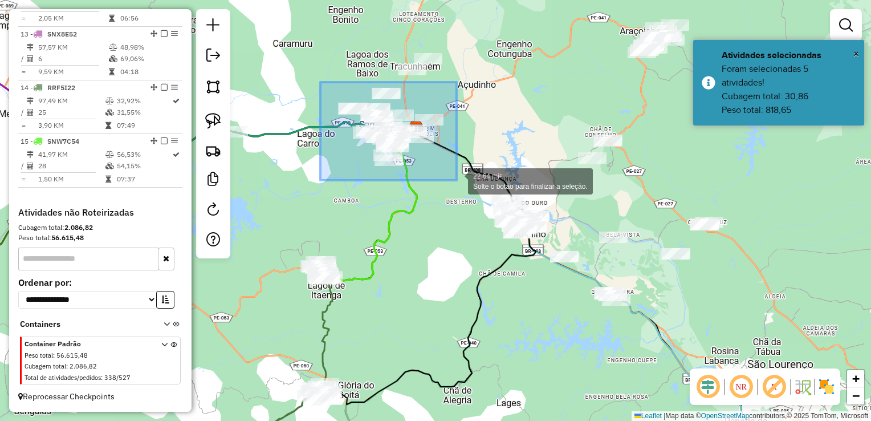
drag, startPoint x: 321, startPoint y: 82, endPoint x: 457, endPoint y: 180, distance: 167.9
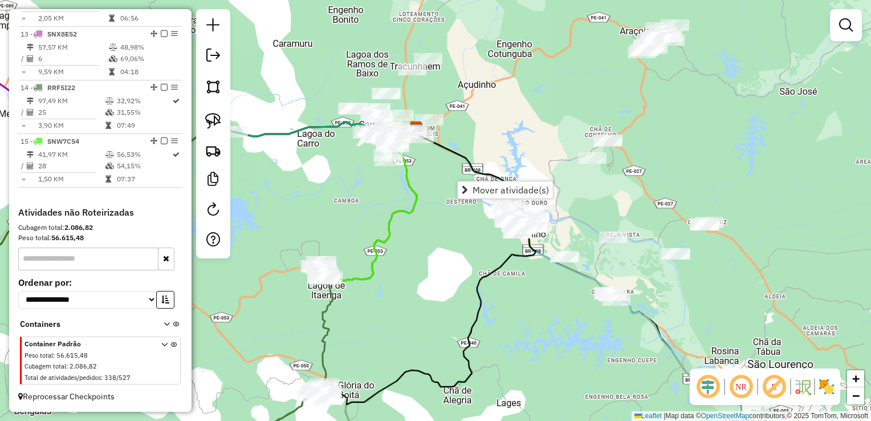
click at [482, 133] on div "Janela de atendimento Grade de atendimento Capacidade Transportadoras Veículos …" at bounding box center [435, 210] width 871 height 421
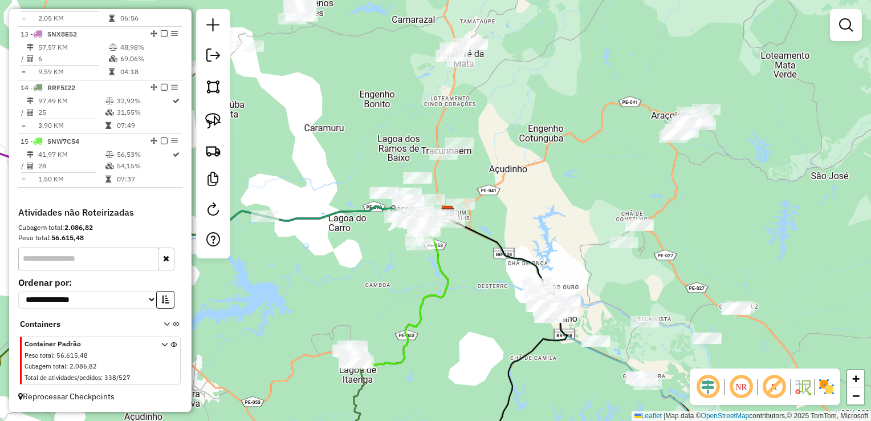
drag, startPoint x: 361, startPoint y: 205, endPoint x: 375, endPoint y: 252, distance: 48.7
click at [376, 249] on div "Janela de atendimento Grade de atendimento Capacidade Transportadoras Veículos …" at bounding box center [435, 210] width 871 height 421
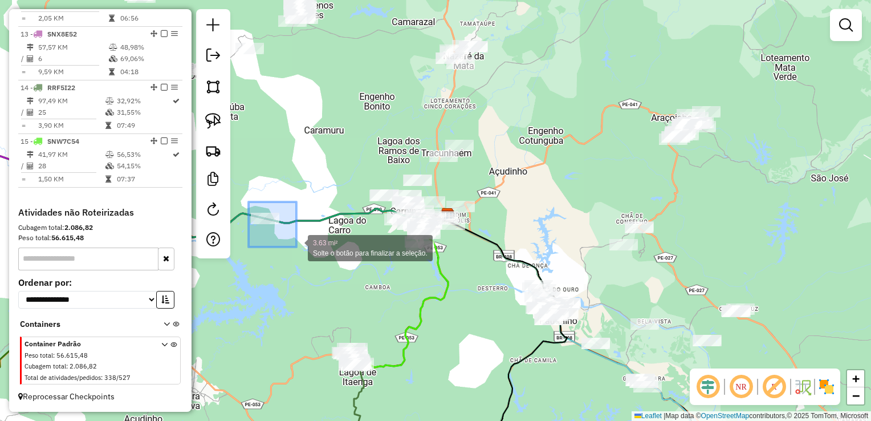
drag, startPoint x: 244, startPoint y: 229, endPoint x: 297, endPoint y: 247, distance: 55.6
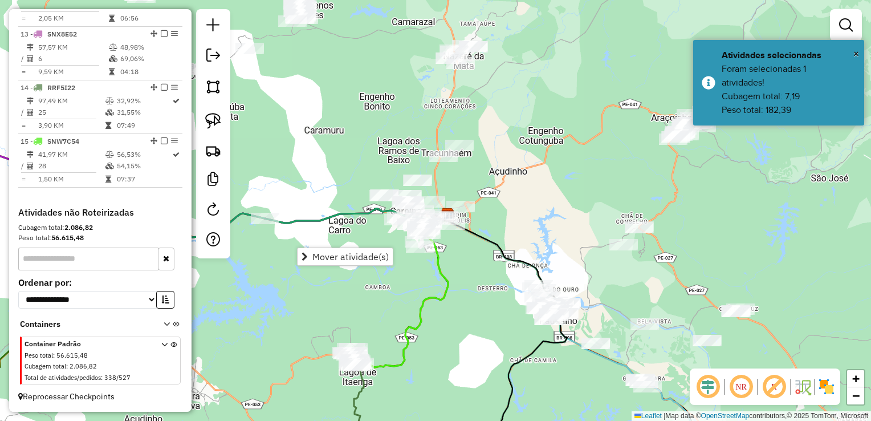
click at [305, 200] on div "Janela de atendimento Grade de atendimento Capacidade Transportadoras Veículos …" at bounding box center [435, 210] width 871 height 421
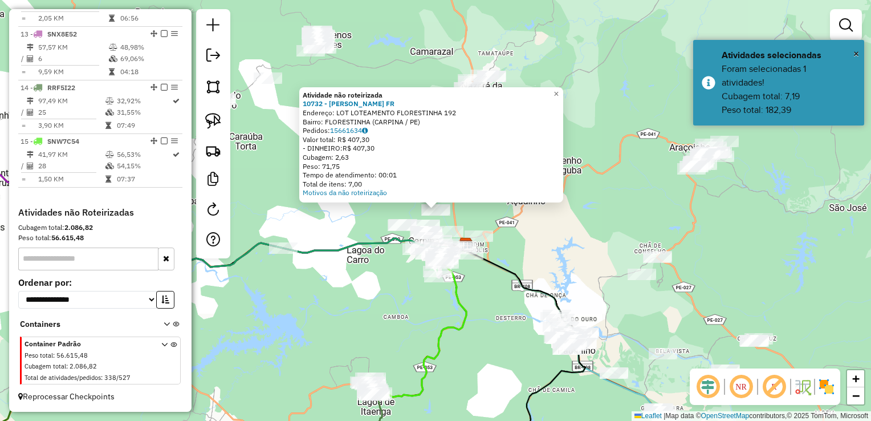
click at [455, 285] on icon at bounding box center [421, 321] width 92 height 154
select select "**********"
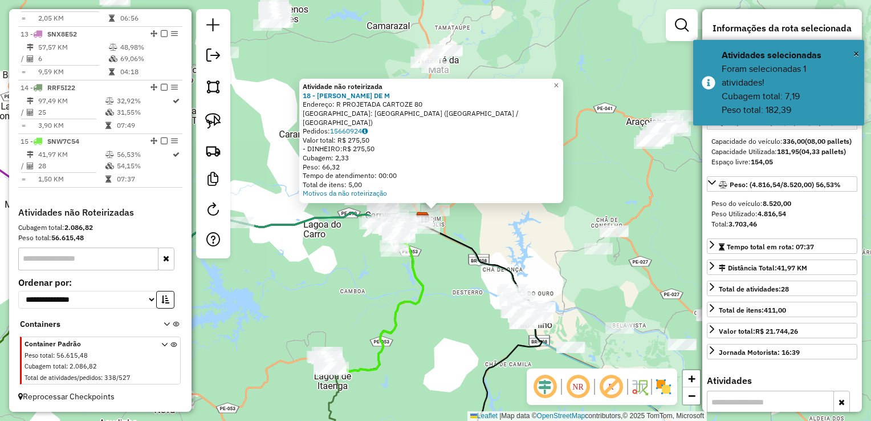
click at [424, 277] on icon at bounding box center [377, 295] width 92 height 154
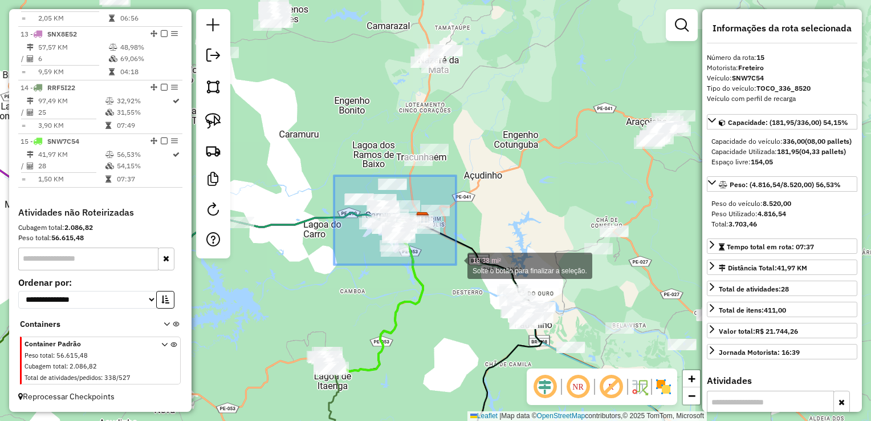
drag, startPoint x: 334, startPoint y: 176, endPoint x: 456, endPoint y: 265, distance: 151.0
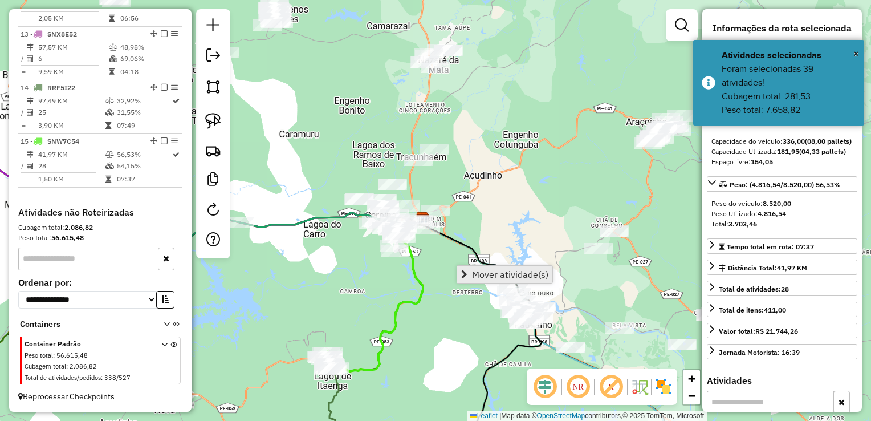
click at [472, 272] on link "Mover atividade(s)" at bounding box center [504, 274] width 95 height 17
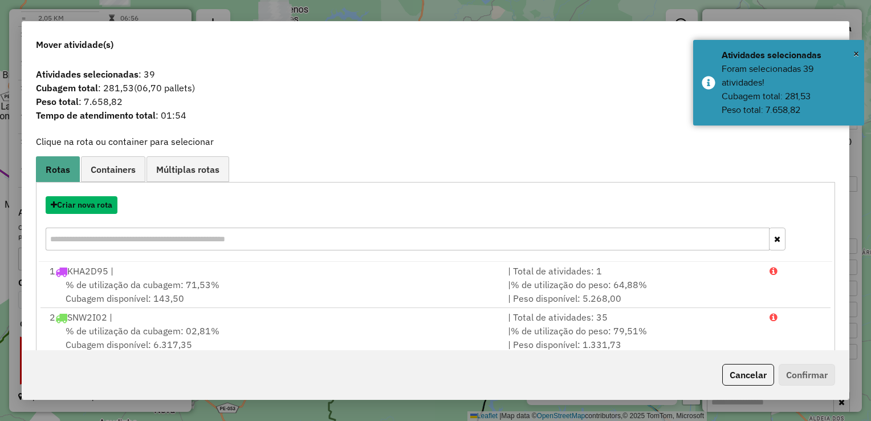
click at [87, 205] on button "Criar nova rota" at bounding box center [82, 205] width 72 height 18
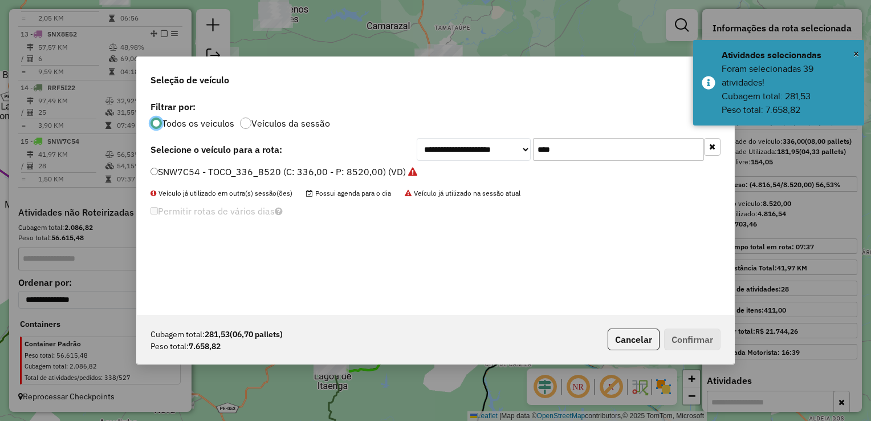
scroll to position [6, 3]
click at [583, 147] on input "****" at bounding box center [618, 149] width 171 height 23
type input "*"
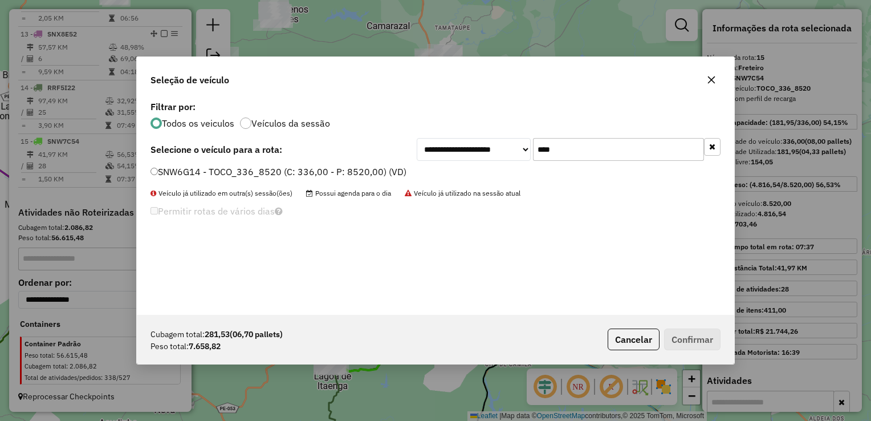
type input "****"
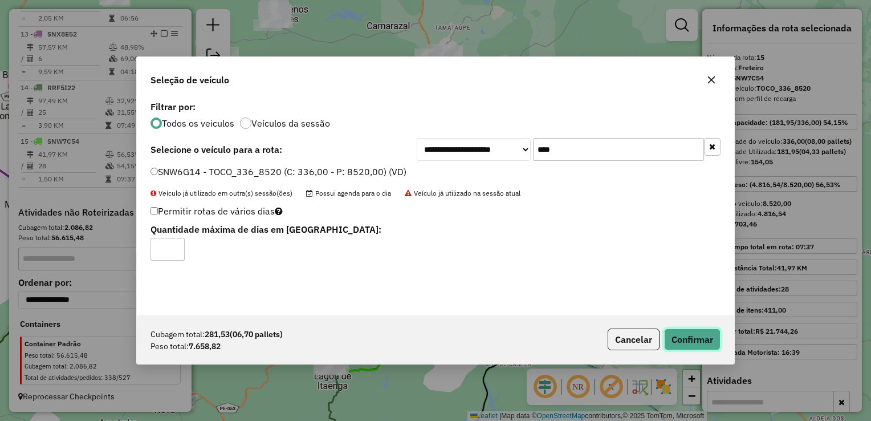
click at [692, 332] on button "Confirmar" at bounding box center [692, 340] width 56 height 22
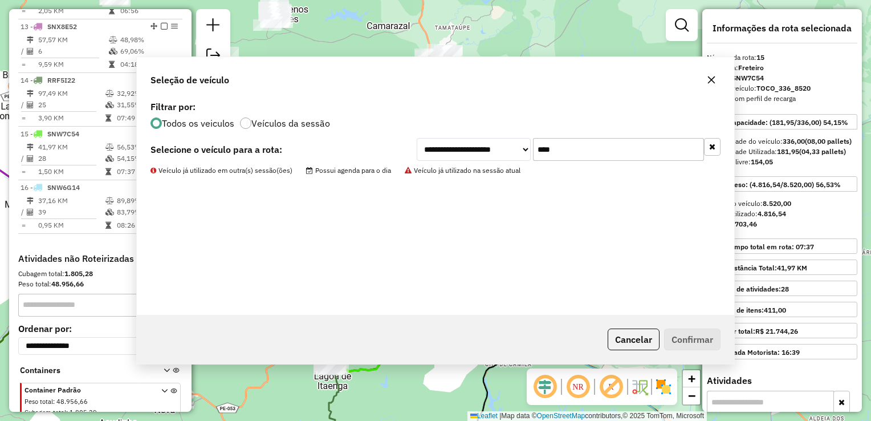
scroll to position [1104, 0]
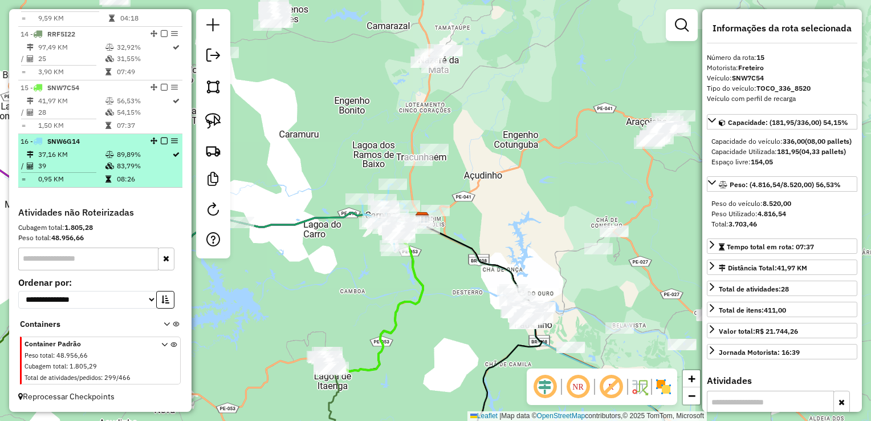
click at [68, 152] on td "37,16 KM" at bounding box center [71, 154] width 67 height 11
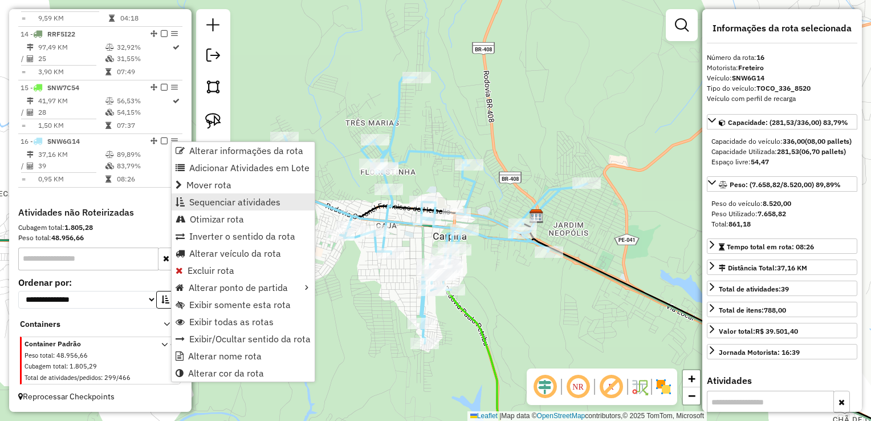
click at [226, 199] on span "Sequenciar atividades" at bounding box center [234, 201] width 91 height 9
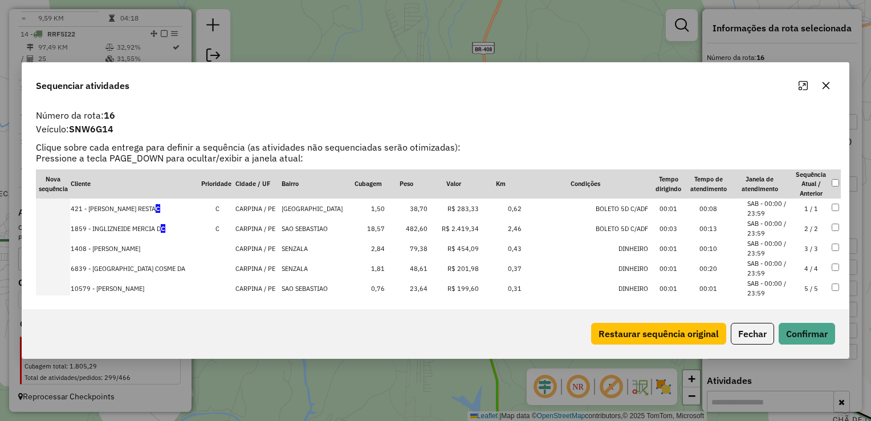
click at [414, 207] on td "38,70" at bounding box center [407, 208] width 43 height 20
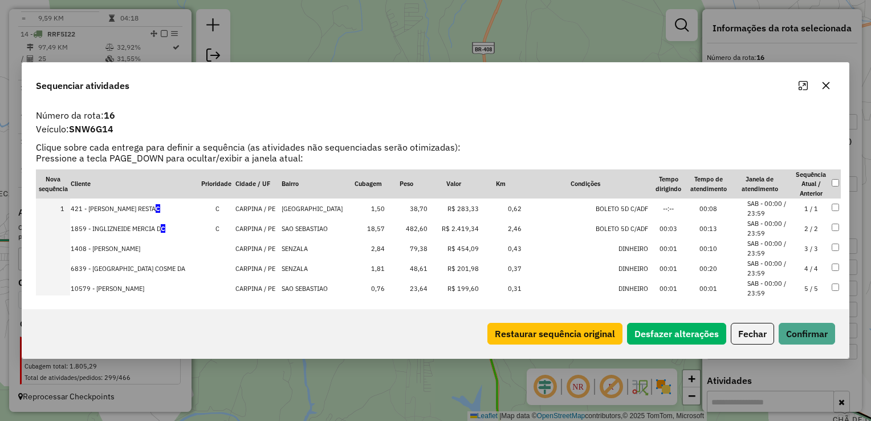
click at [413, 270] on td "48,61" at bounding box center [407, 268] width 43 height 20
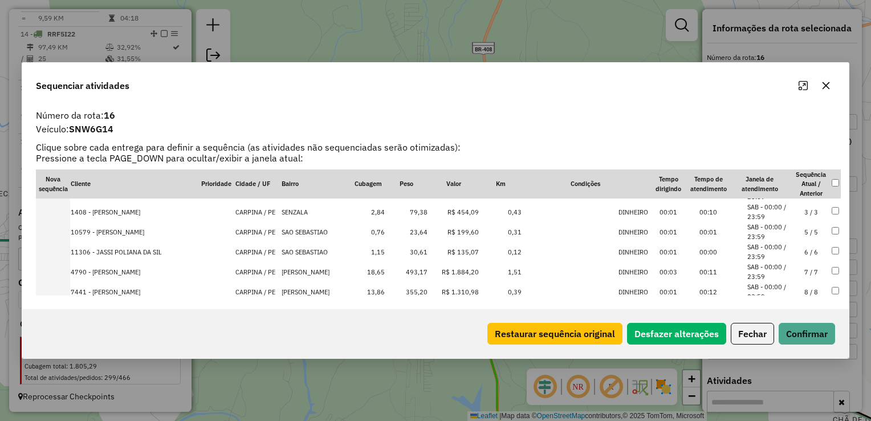
scroll to position [57, 0]
click at [416, 234] on td "23,64" at bounding box center [407, 231] width 43 height 20
click at [416, 234] on td "79,38" at bounding box center [407, 231] width 43 height 20
click at [410, 252] on td "30,61" at bounding box center [407, 251] width 43 height 20
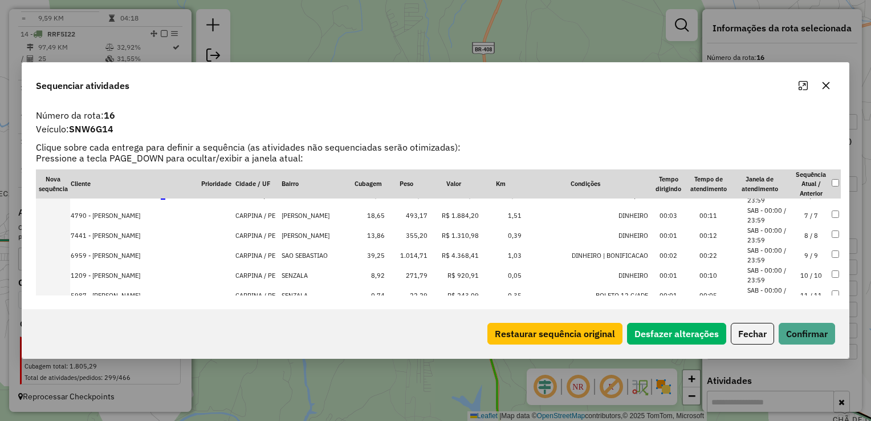
scroll to position [114, 0]
click at [415, 236] on td "22,29" at bounding box center [407, 237] width 43 height 20
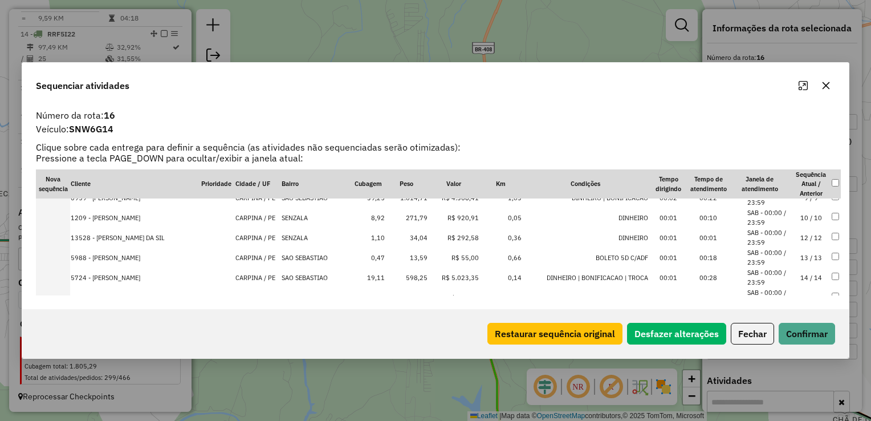
click at [415, 236] on td "34,04" at bounding box center [407, 238] width 43 height 20
click at [415, 236] on td "13,59" at bounding box center [407, 238] width 43 height 20
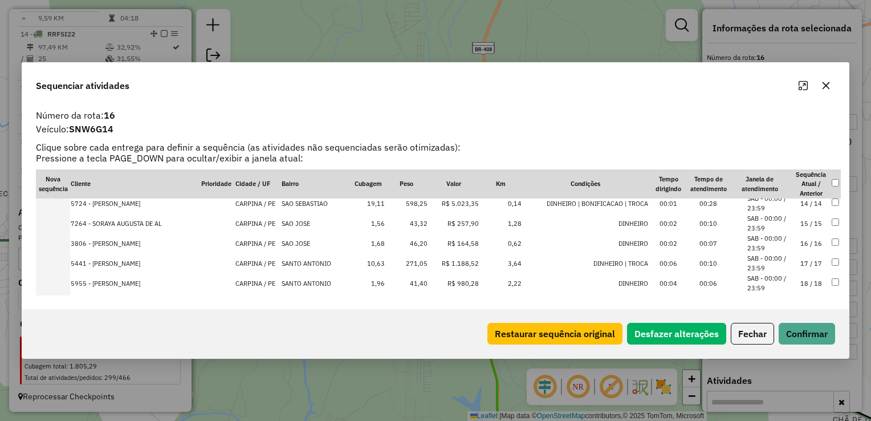
scroll to position [287, 0]
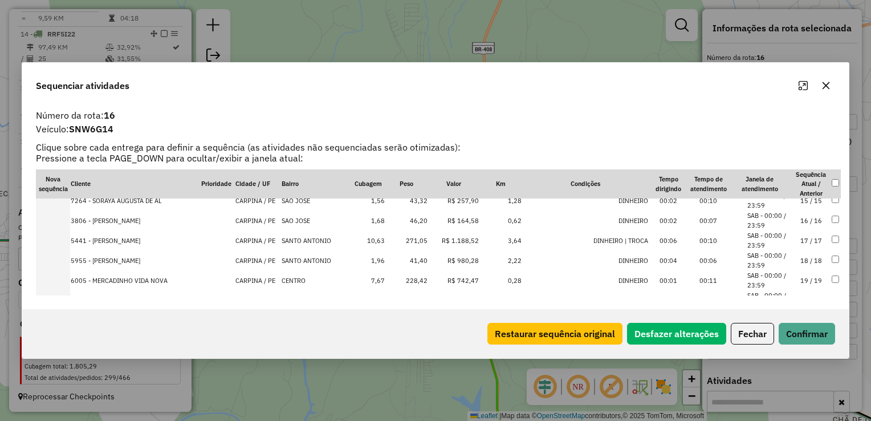
click at [413, 200] on td "43,32" at bounding box center [407, 200] width 43 height 20
click at [416, 204] on td "46,20" at bounding box center [407, 200] width 43 height 20
click at [414, 218] on td "41,40" at bounding box center [407, 220] width 43 height 20
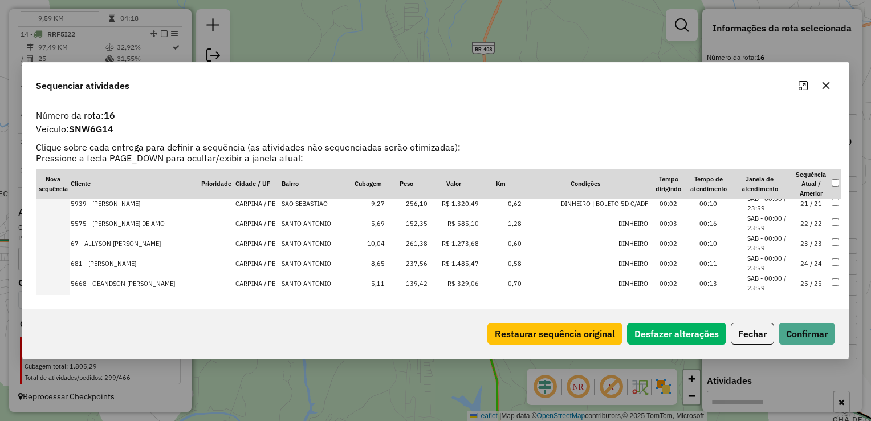
scroll to position [405, 0]
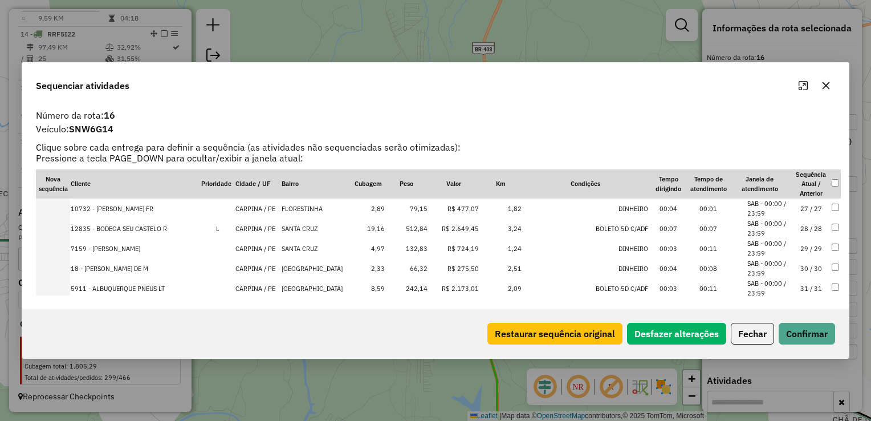
click at [412, 212] on td "79,15" at bounding box center [407, 208] width 43 height 20
click at [411, 248] on td "66,32" at bounding box center [407, 248] width 43 height 20
click at [411, 262] on td "71,95" at bounding box center [407, 268] width 43 height 20
click at [407, 230] on td "38,77" at bounding box center [407, 231] width 43 height 20
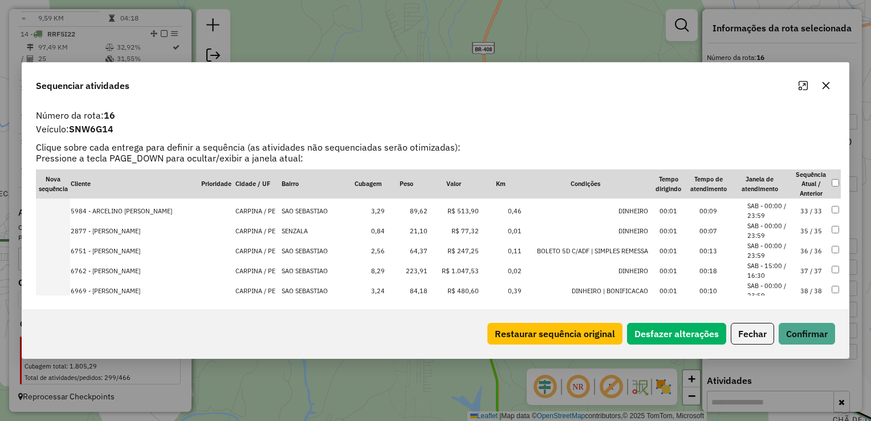
click at [412, 235] on td "21,10" at bounding box center [407, 231] width 43 height 20
click at [412, 235] on td "64,37" at bounding box center [407, 231] width 43 height 20
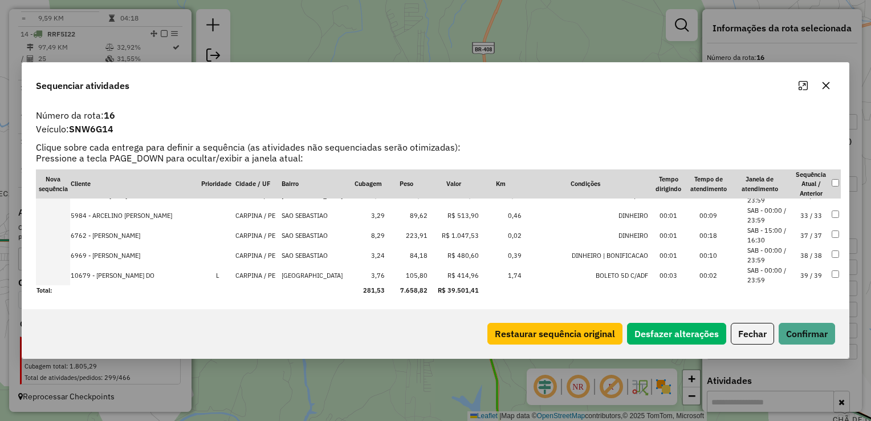
click at [412, 249] on td "84,18" at bounding box center [407, 255] width 43 height 20
click at [412, 238] on td "89,62" at bounding box center [407, 235] width 43 height 20
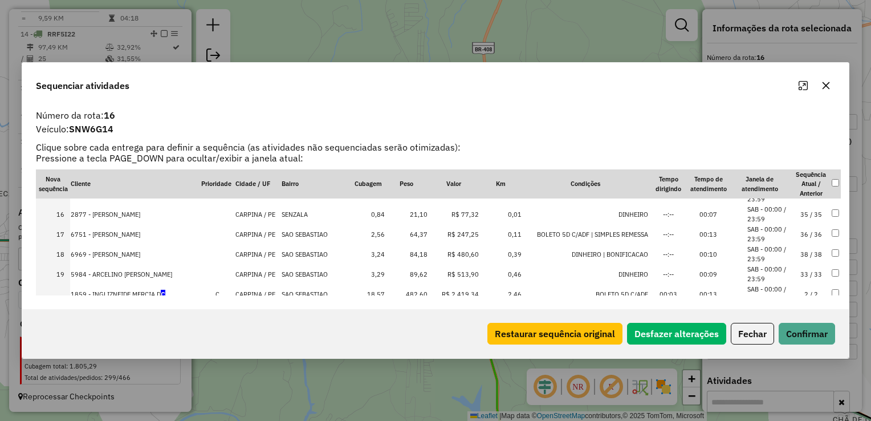
scroll to position [293, 0]
click at [413, 275] on td "89,62" at bounding box center [407, 275] width 43 height 20
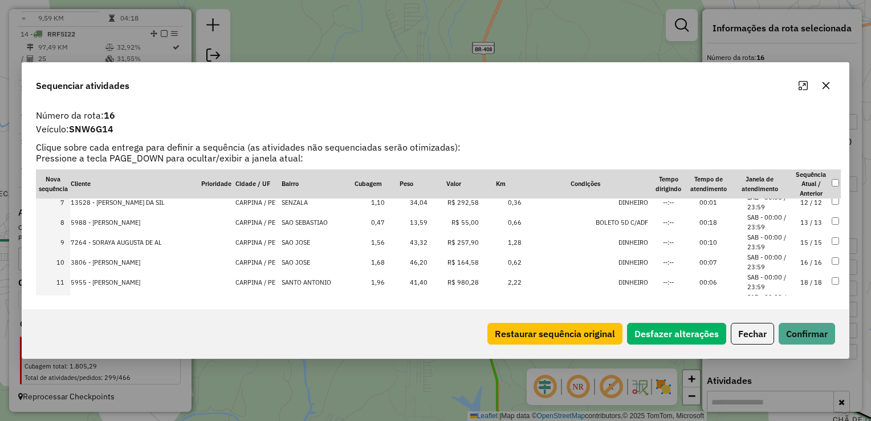
scroll to position [0, 0]
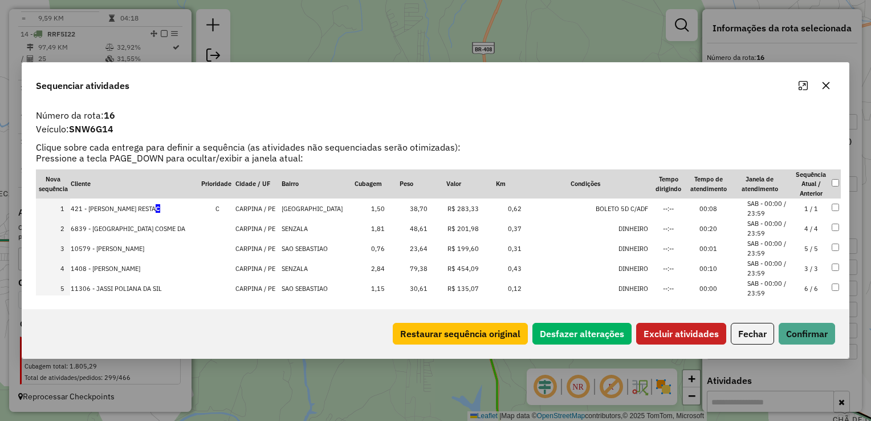
click at [833, 263] on td at bounding box center [837, 268] width 10 height 20
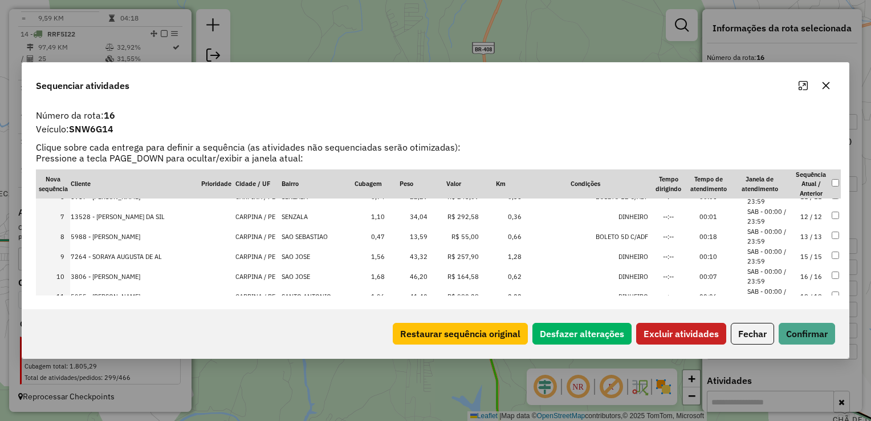
scroll to position [114, 0]
click at [833, 268] on td at bounding box center [837, 274] width 10 height 20
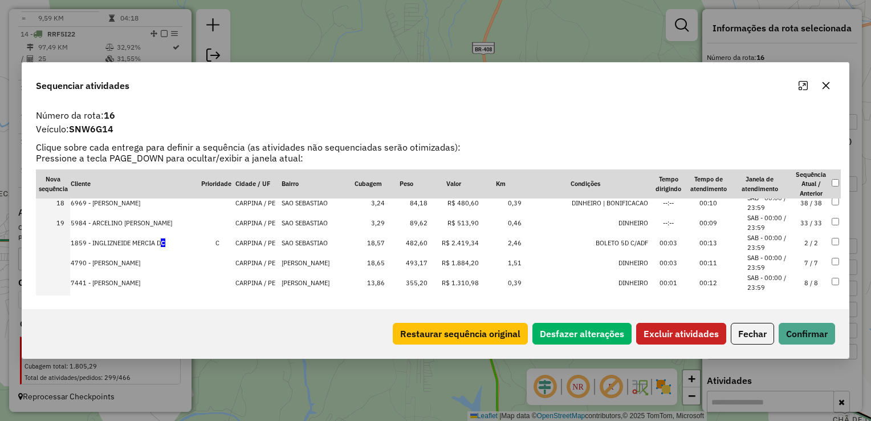
scroll to position [346, 0]
click at [694, 328] on button "Excluir atividades" at bounding box center [682, 334] width 90 height 22
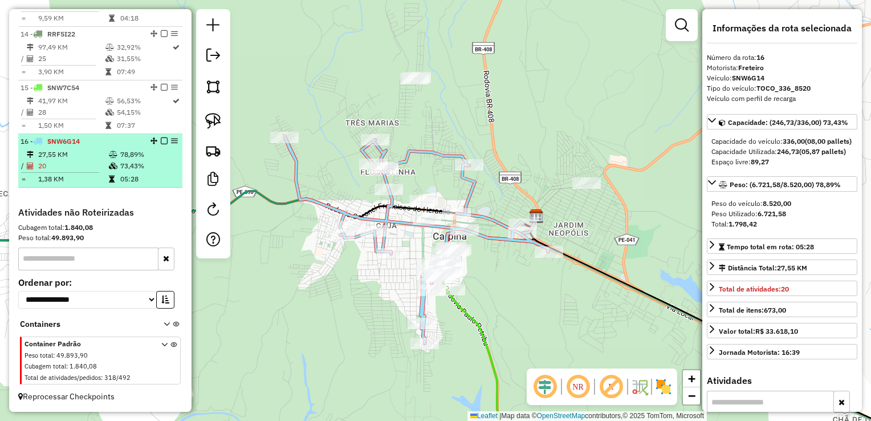
click at [74, 165] on td "20" at bounding box center [73, 165] width 71 height 11
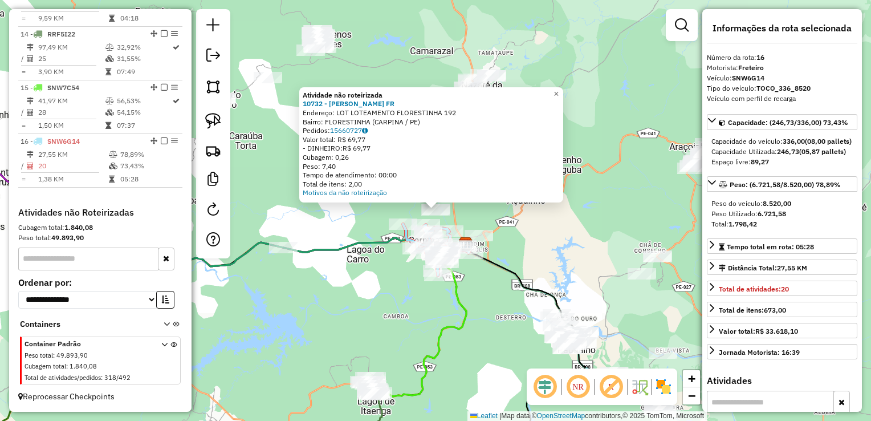
click at [378, 271] on div "Atividade não roteirizada 10732 - GISELLY THAMYRIS FR Endereço: LOT LOTEAMENTO …" at bounding box center [435, 210] width 871 height 421
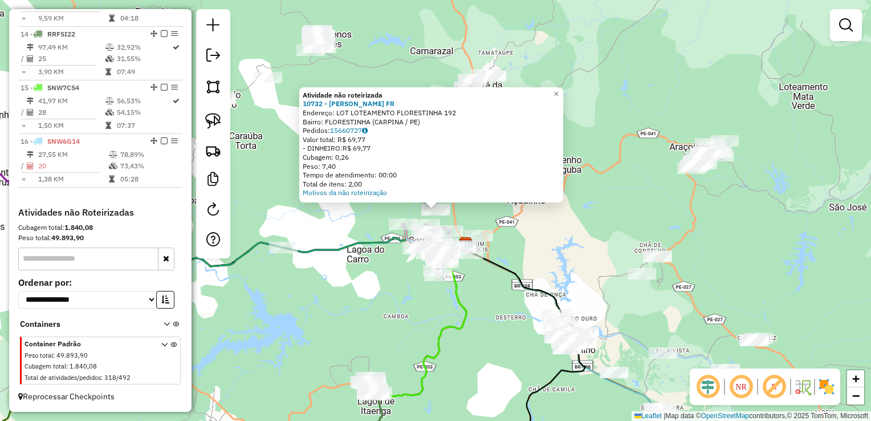
click at [399, 263] on div "Atividade não roteirizada 10732 - GISELLY THAMYRIS FR Endereço: LOT LOTEAMENTO …" at bounding box center [435, 210] width 871 height 421
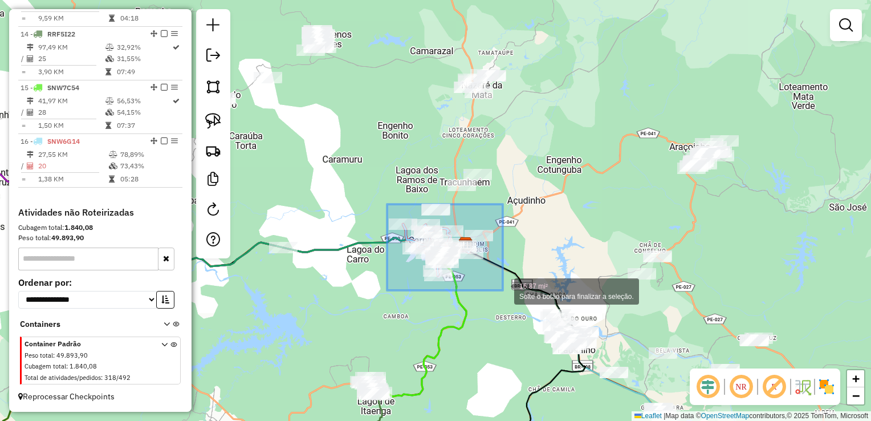
drag, startPoint x: 387, startPoint y: 204, endPoint x: 503, endPoint y: 290, distance: 144.3
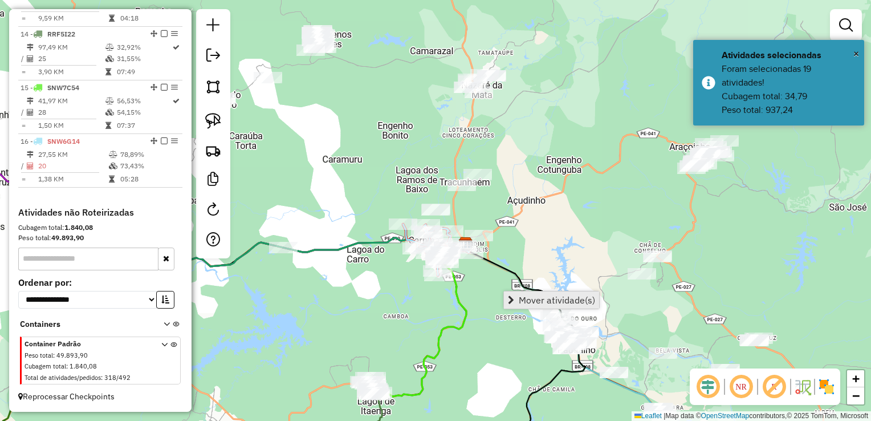
click at [521, 297] on span "Mover atividade(s)" at bounding box center [557, 299] width 76 height 9
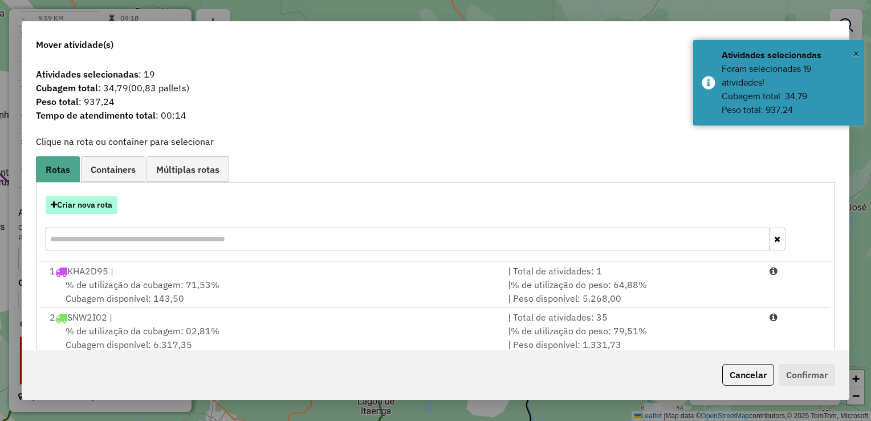
click at [91, 206] on button "Criar nova rota" at bounding box center [82, 205] width 72 height 18
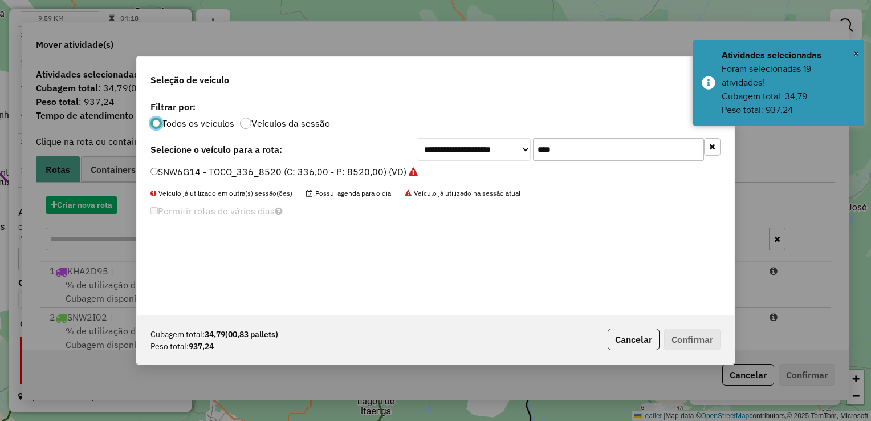
scroll to position [6, 3]
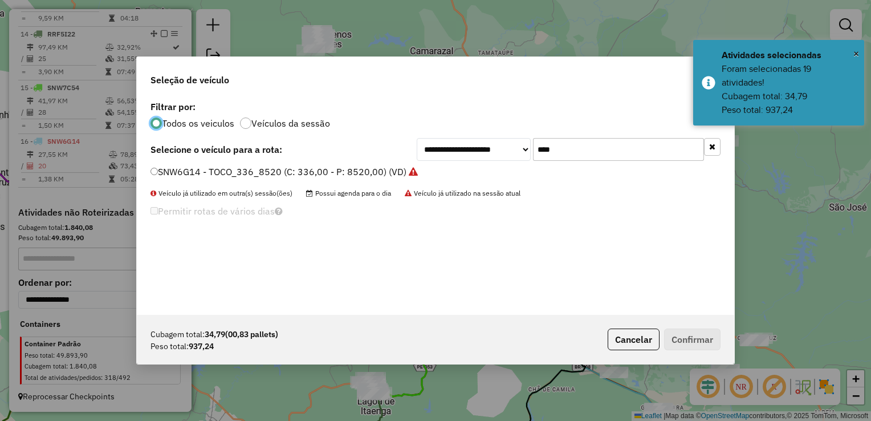
click at [586, 152] on input "****" at bounding box center [618, 149] width 171 height 23
type input "*"
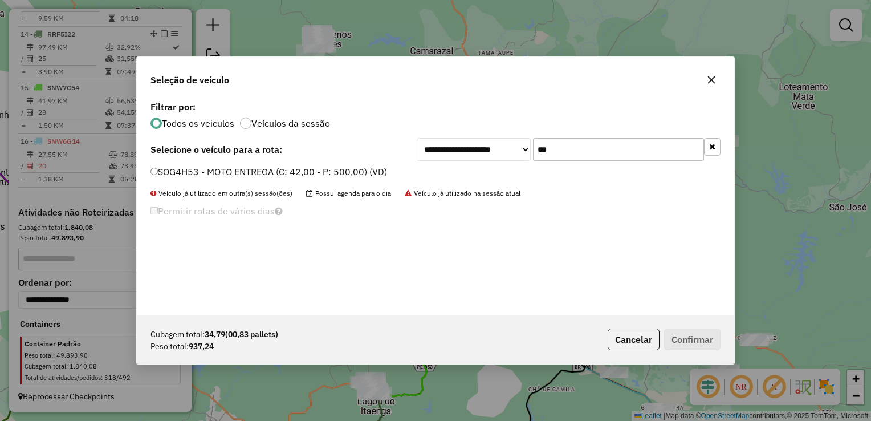
type input "***"
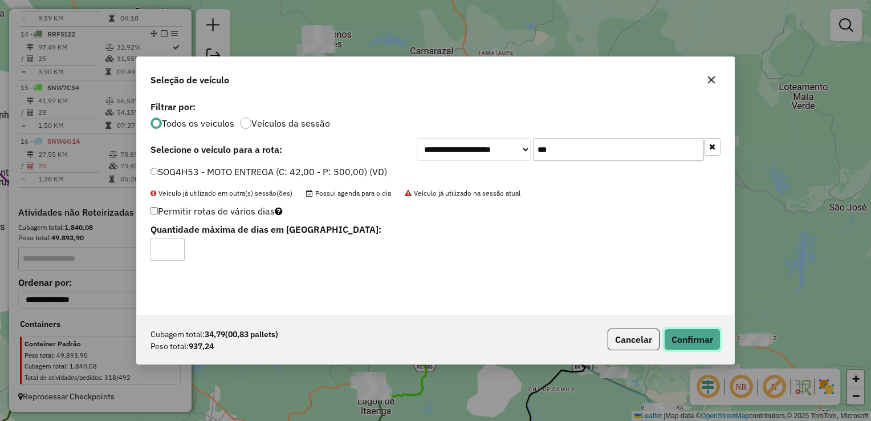
click at [676, 334] on button "Confirmar" at bounding box center [692, 340] width 56 height 22
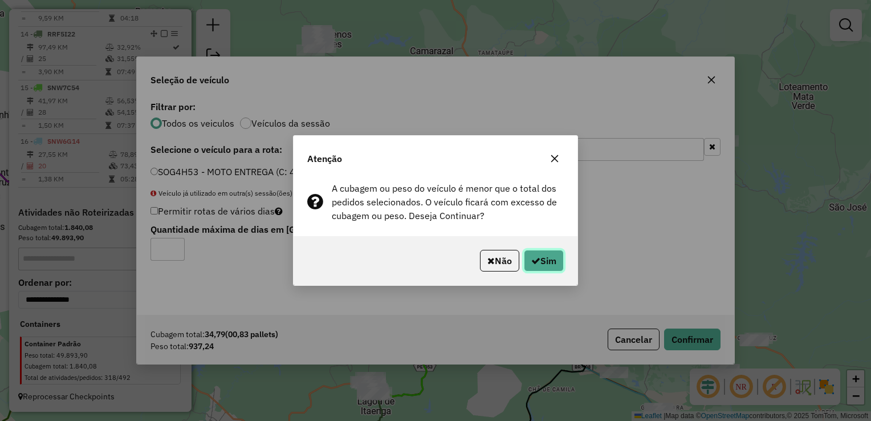
click at [543, 258] on button "Sim" at bounding box center [544, 261] width 40 height 22
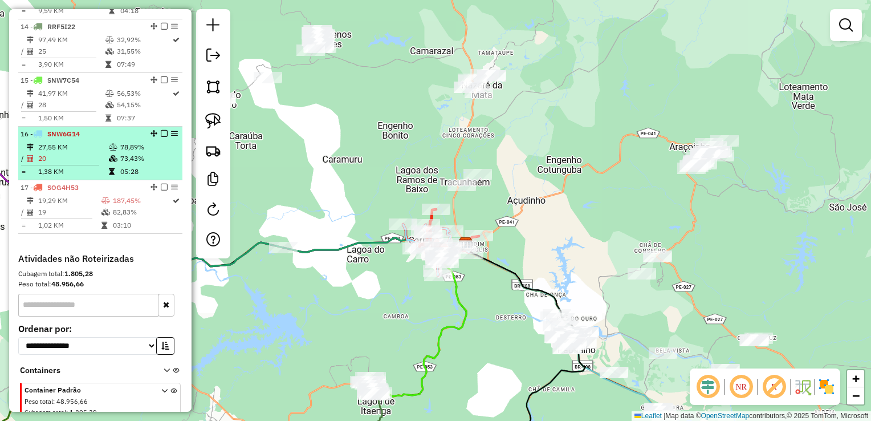
click at [77, 153] on td "27,55 KM" at bounding box center [73, 146] width 71 height 11
select select "**********"
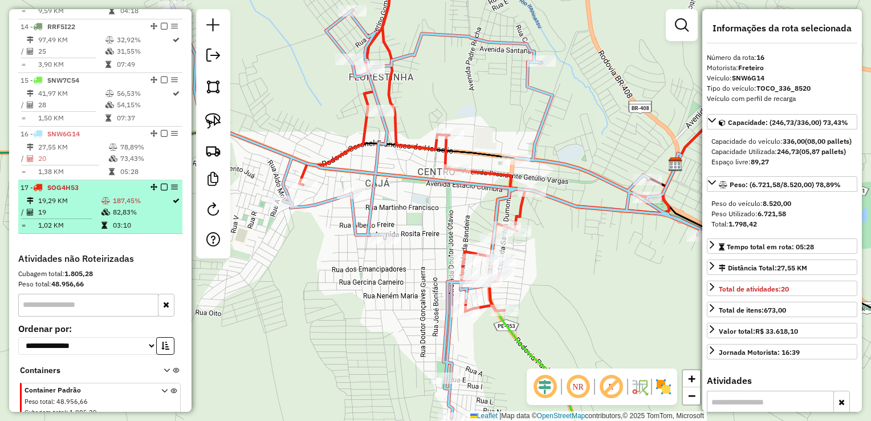
click at [68, 216] on td "19" at bounding box center [69, 211] width 63 height 11
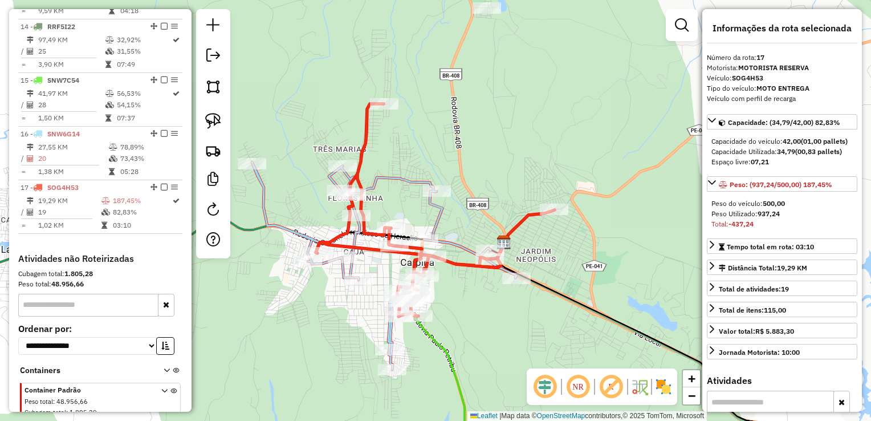
click at [568, 309] on div "Janela de atendimento Grade de atendimento Capacidade Transportadoras Veículos …" at bounding box center [435, 210] width 871 height 421
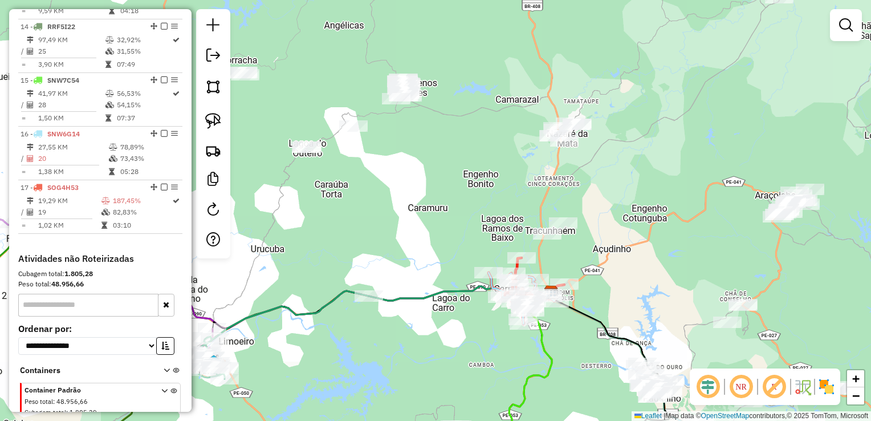
drag, startPoint x: 622, startPoint y: 249, endPoint x: 618, endPoint y: 229, distance: 20.4
click at [620, 232] on div "Janela de atendimento Grade de atendimento Capacidade Transportadoras Veículos …" at bounding box center [435, 210] width 871 height 421
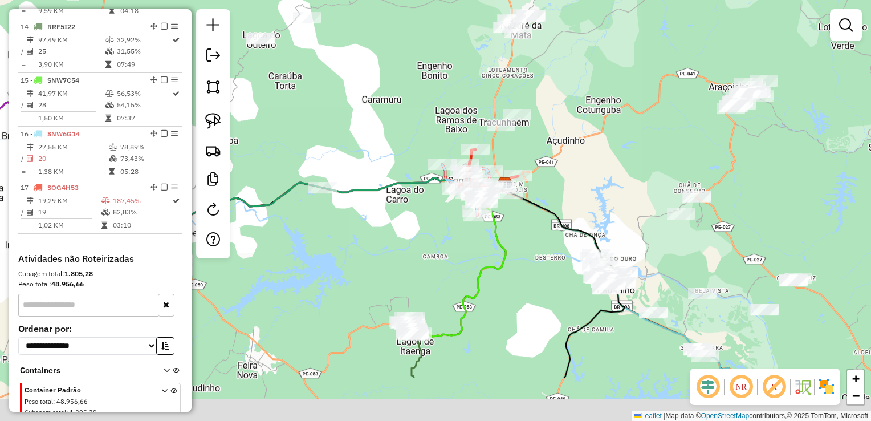
drag, startPoint x: 643, startPoint y: 291, endPoint x: 543, endPoint y: 126, distance: 193.2
click at [546, 133] on div "Janela de atendimento Grade de atendimento Capacidade Transportadoras Veículos …" at bounding box center [435, 210] width 871 height 421
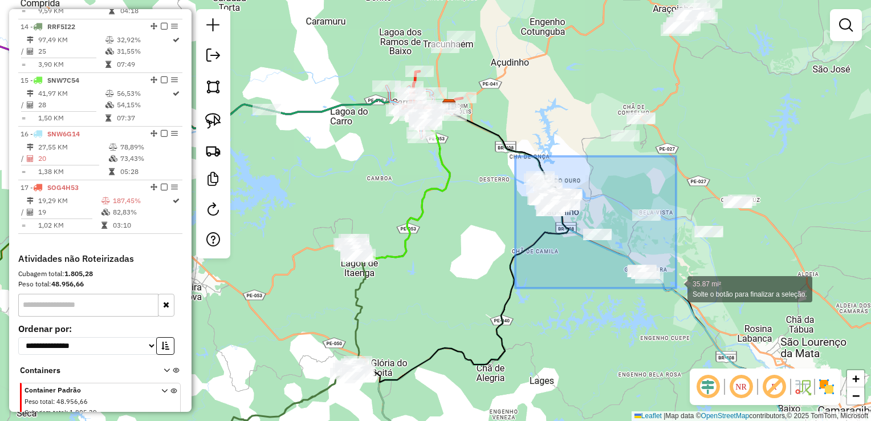
drag, startPoint x: 516, startPoint y: 156, endPoint x: 676, endPoint y: 288, distance: 207.9
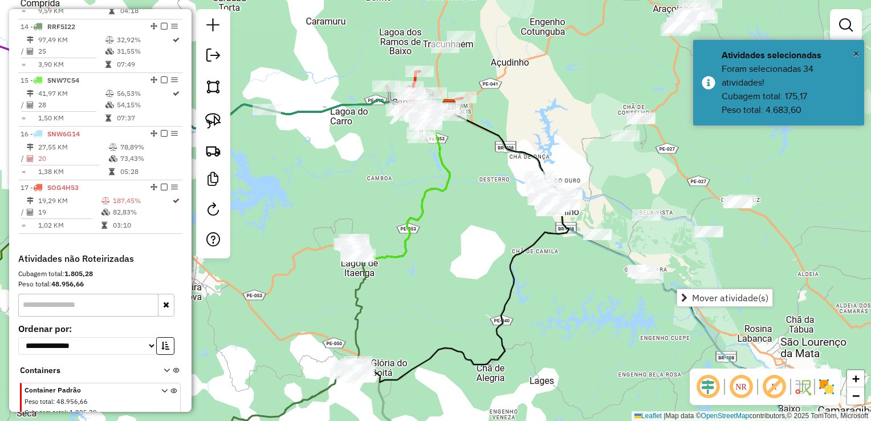
click at [682, 260] on div "Janela de atendimento Grade de atendimento Capacidade Transportadoras Veículos …" at bounding box center [435, 210] width 871 height 421
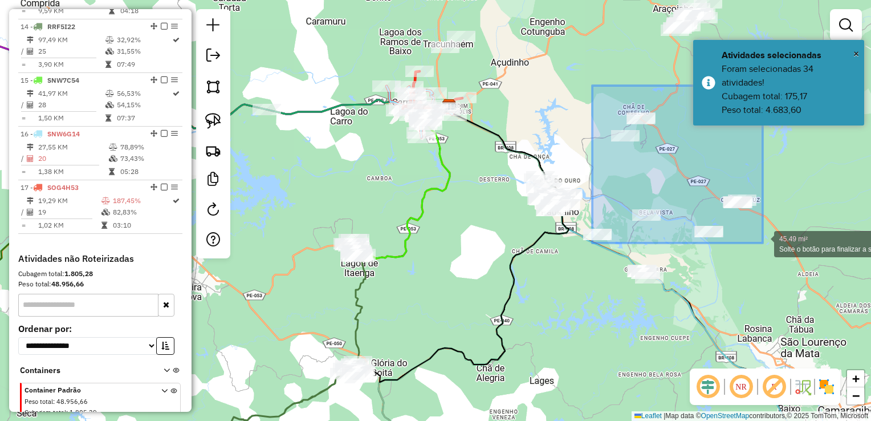
drag, startPoint x: 593, startPoint y: 86, endPoint x: 764, endPoint y: 243, distance: 232.9
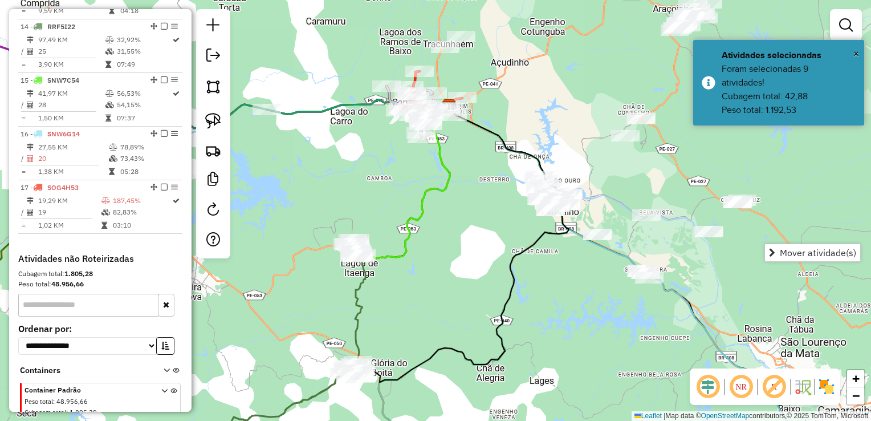
click at [719, 277] on div "Janela de atendimento Grade de atendimento Capacidade Transportadoras Veículos …" at bounding box center [435, 210] width 871 height 421
click at [519, 92] on div "Janela de atendimento Grade de atendimento Capacidade Transportadoras Veículos …" at bounding box center [435, 210] width 871 height 421
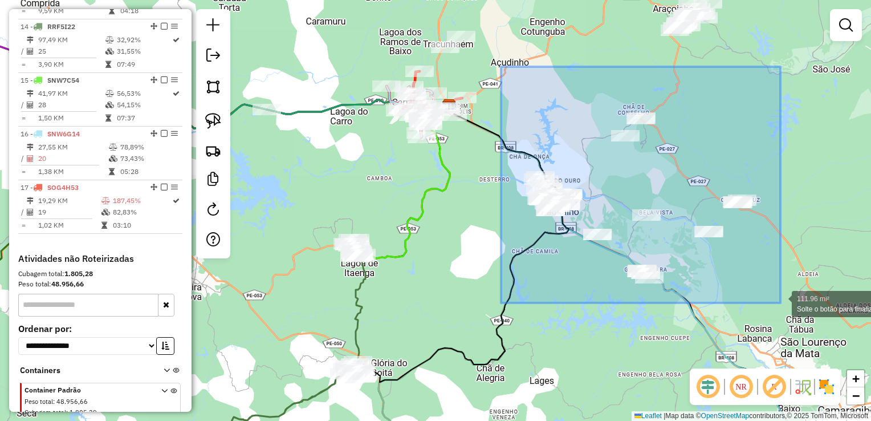
drag, startPoint x: 501, startPoint y: 67, endPoint x: 781, endPoint y: 303, distance: 365.9
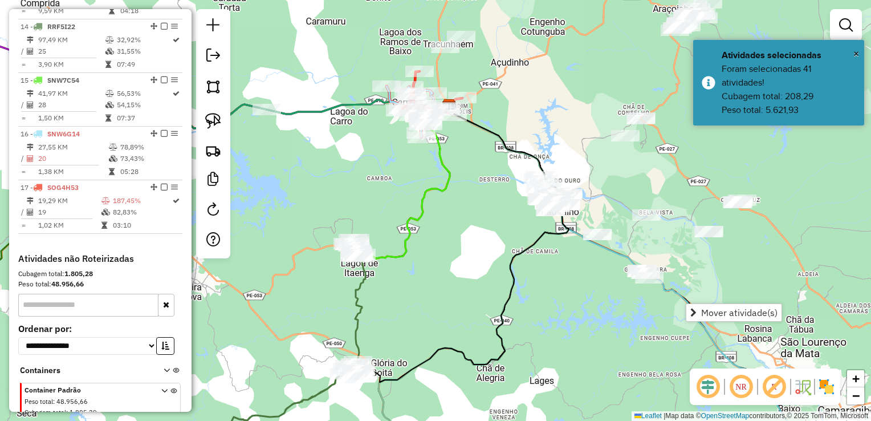
click at [753, 322] on div "Janela de atendimento Grade de atendimento Capacidade Transportadoras Veículos …" at bounding box center [435, 210] width 871 height 421
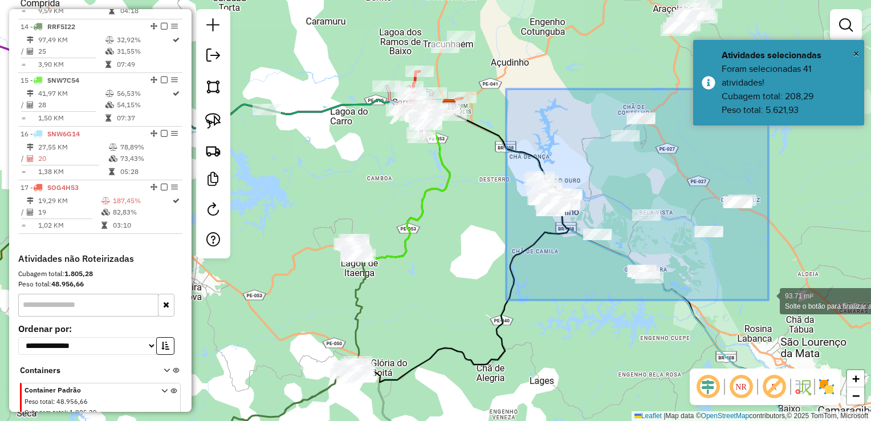
drag, startPoint x: 506, startPoint y: 89, endPoint x: 769, endPoint y: 300, distance: 336.7
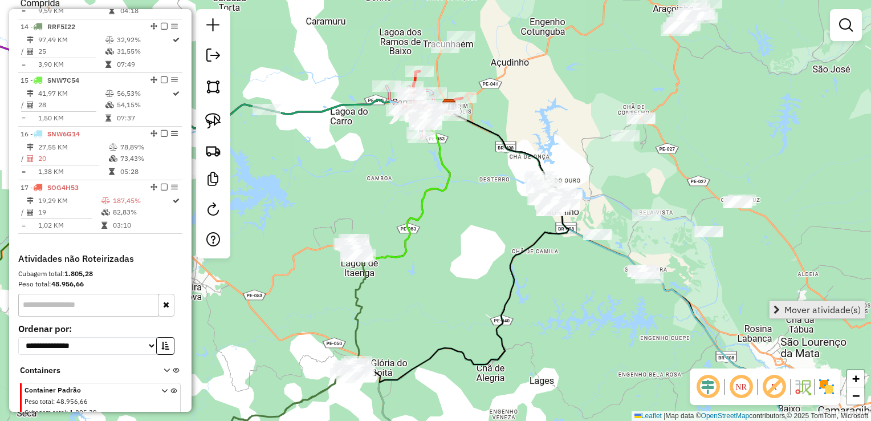
click at [787, 307] on span "Mover atividade(s)" at bounding box center [823, 309] width 76 height 9
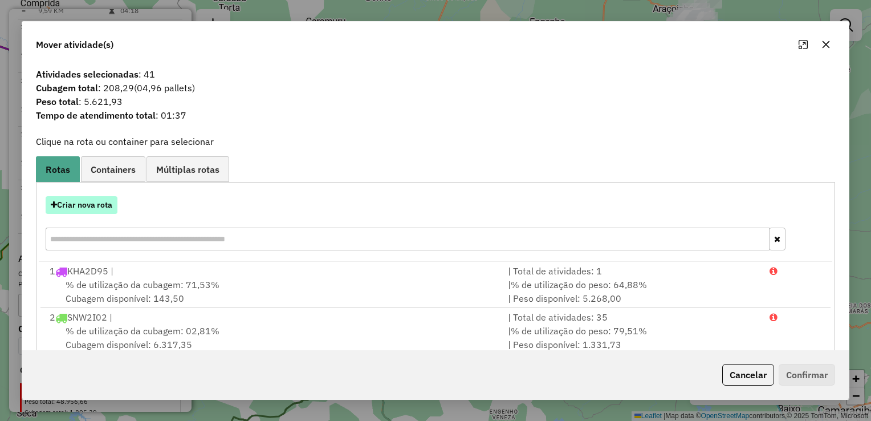
click at [96, 206] on button "Criar nova rota" at bounding box center [82, 205] width 72 height 18
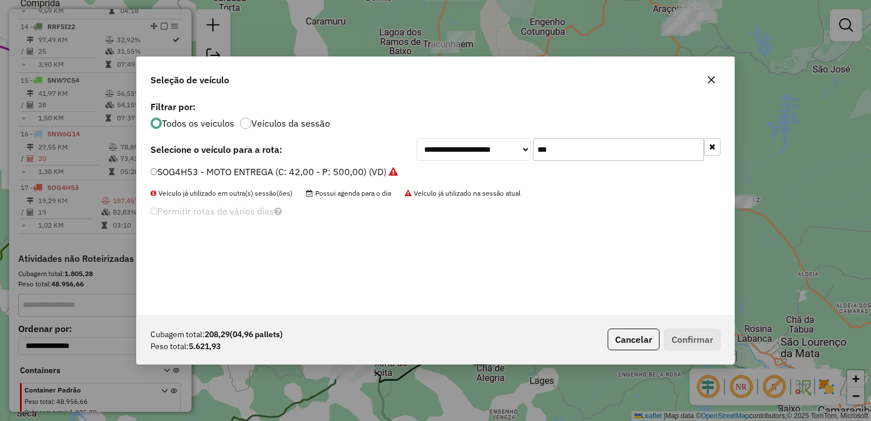
click at [566, 147] on input "***" at bounding box center [618, 149] width 171 height 23
type input "*"
type input "****"
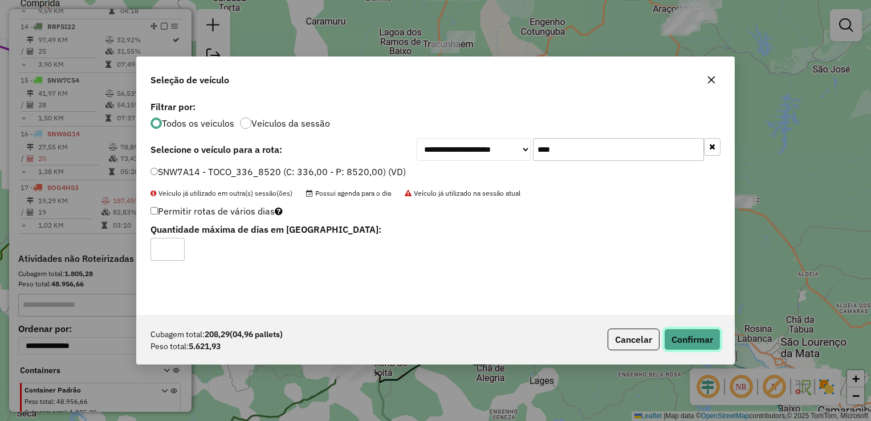
click at [673, 337] on button "Confirmar" at bounding box center [692, 340] width 56 height 22
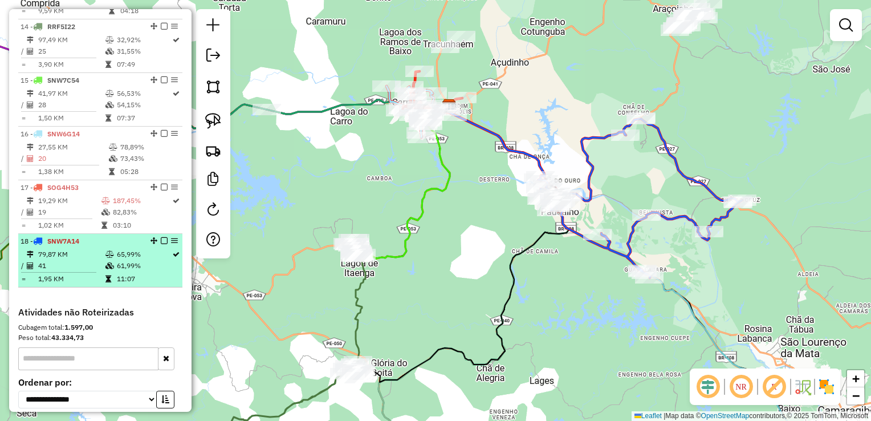
drag, startPoint x: 66, startPoint y: 262, endPoint x: 113, endPoint y: 262, distance: 47.3
click at [66, 260] on td "79,87 KM" at bounding box center [71, 254] width 67 height 11
select select "**********"
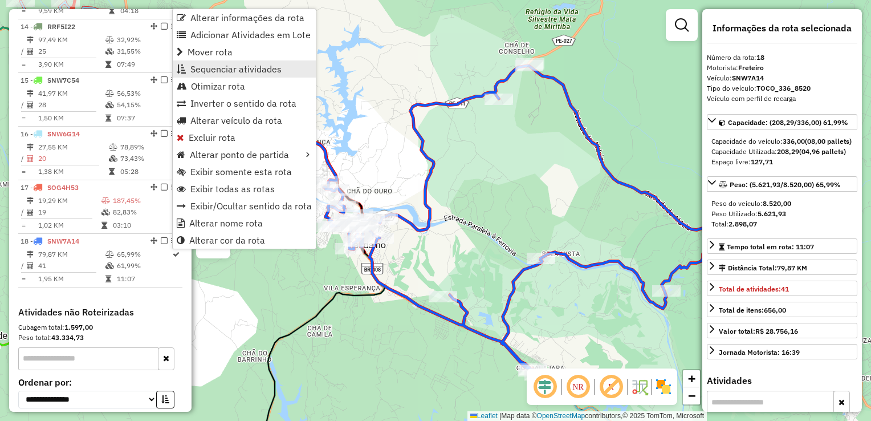
click at [248, 70] on span "Sequenciar atividades" at bounding box center [235, 68] width 91 height 9
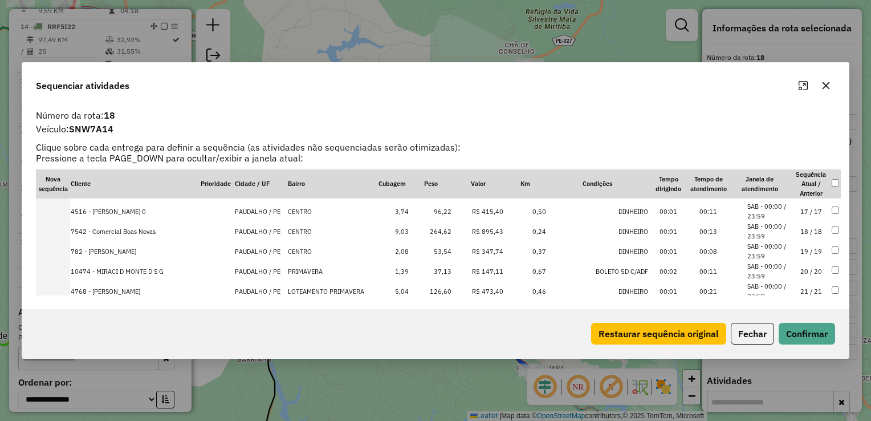
scroll to position [342, 0]
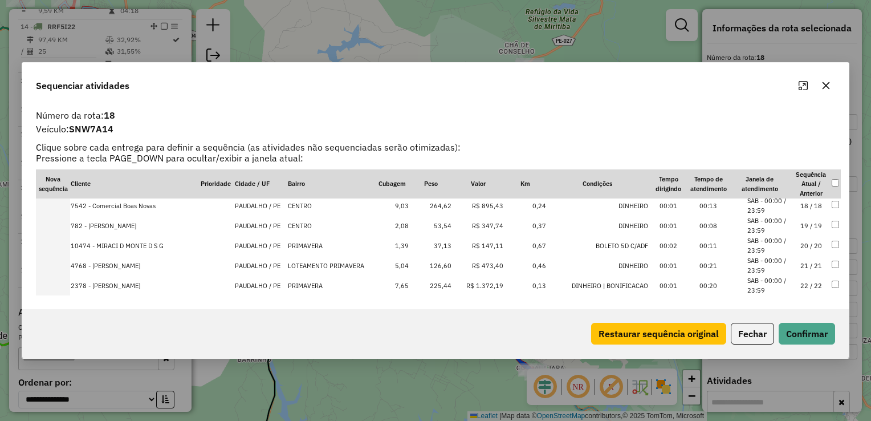
click at [447, 243] on td "37,13" at bounding box center [431, 246] width 43 height 20
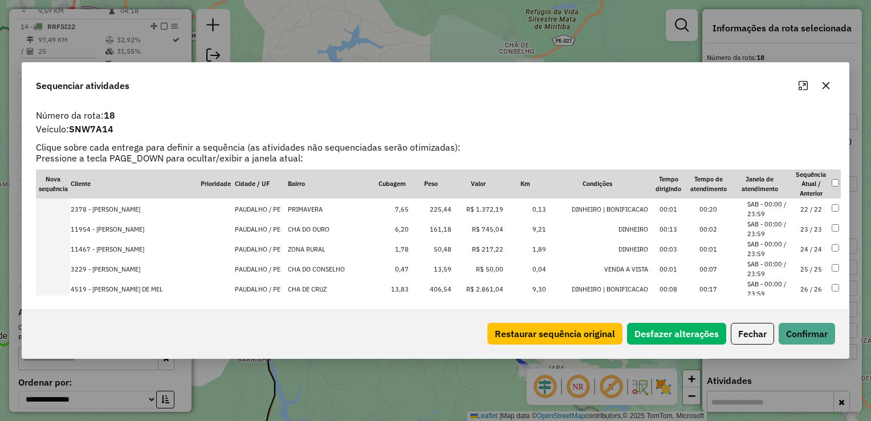
click at [441, 267] on td "13,59" at bounding box center [431, 269] width 43 height 20
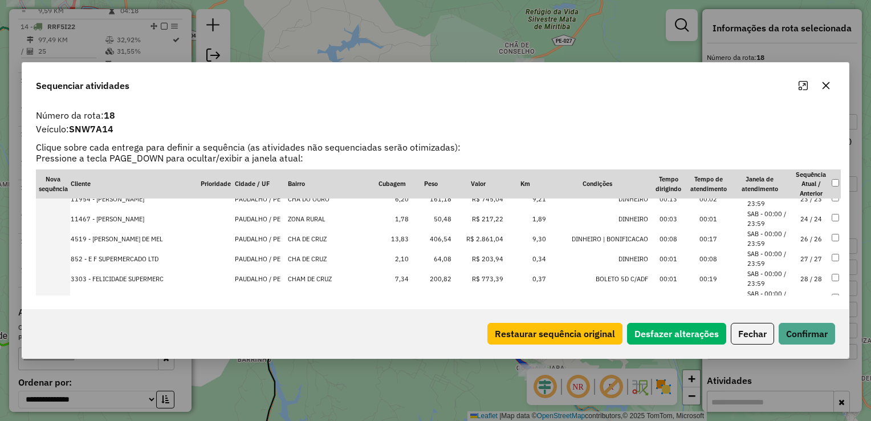
scroll to position [495, 0]
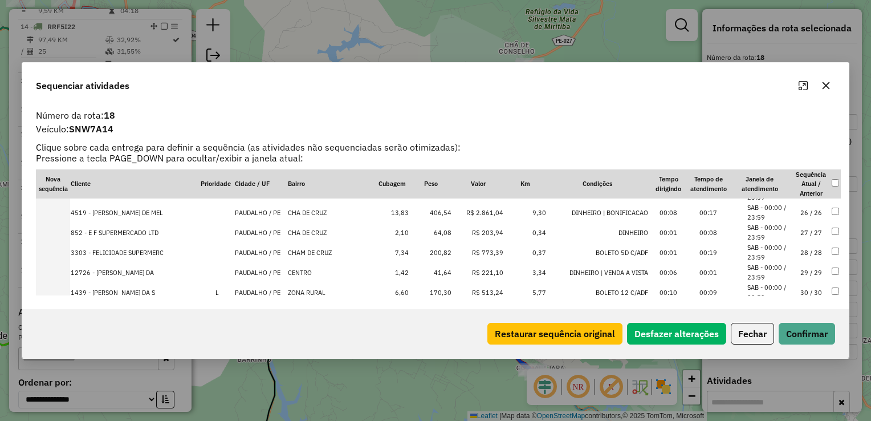
click at [444, 267] on td "41,64" at bounding box center [431, 272] width 43 height 20
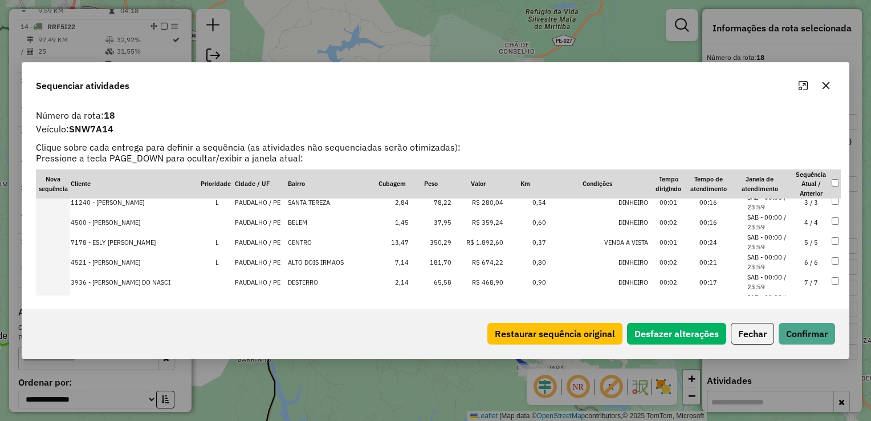
scroll to position [105, 0]
click at [441, 225] on td "37,95" at bounding box center [431, 223] width 43 height 20
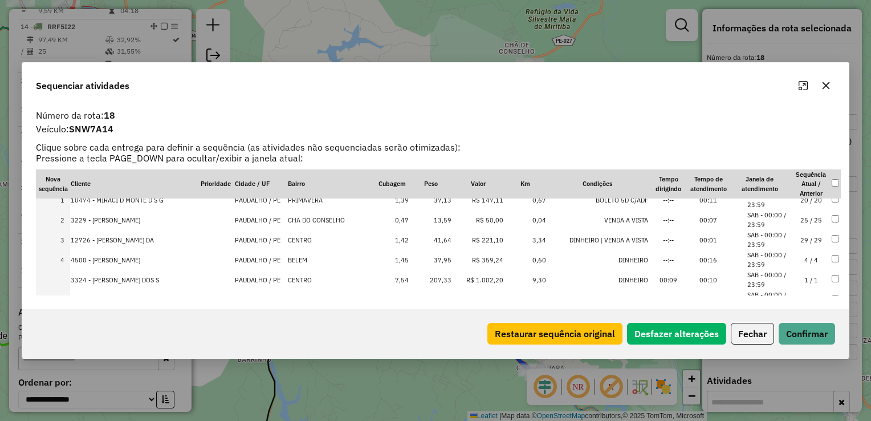
scroll to position [0, 0]
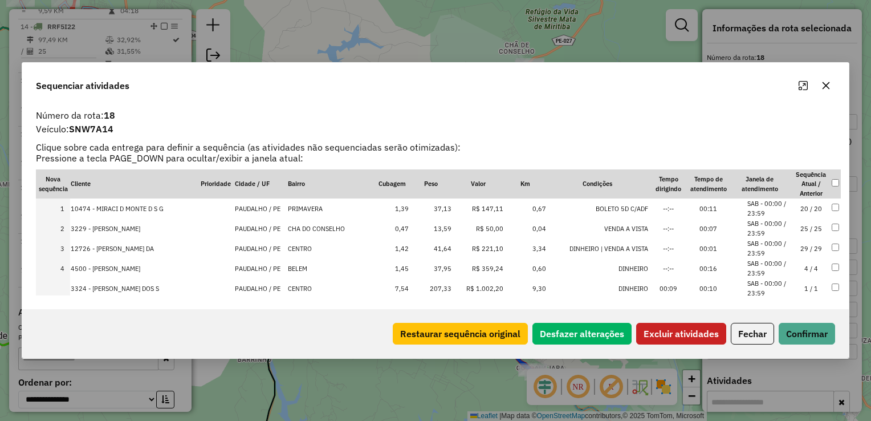
click at [833, 222] on td at bounding box center [837, 228] width 10 height 20
click at [833, 219] on td at bounding box center [837, 228] width 10 height 20
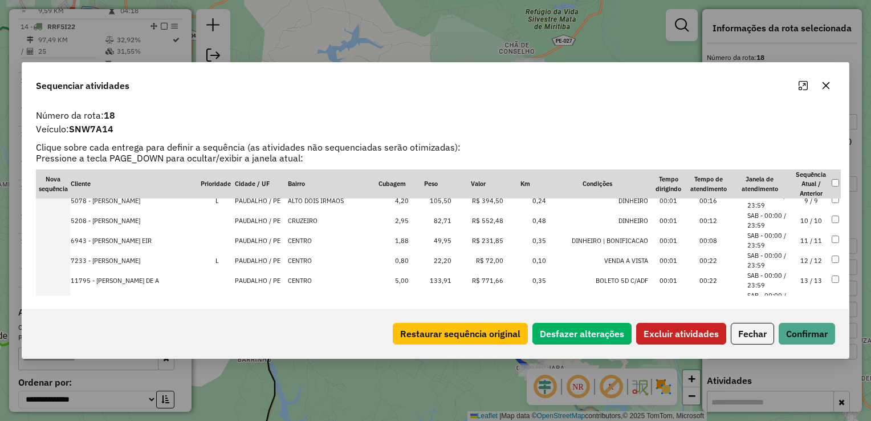
scroll to position [228, 0]
click at [445, 239] on td "49,95" at bounding box center [431, 240] width 43 height 20
click at [447, 240] on td "55,26" at bounding box center [431, 243] width 43 height 20
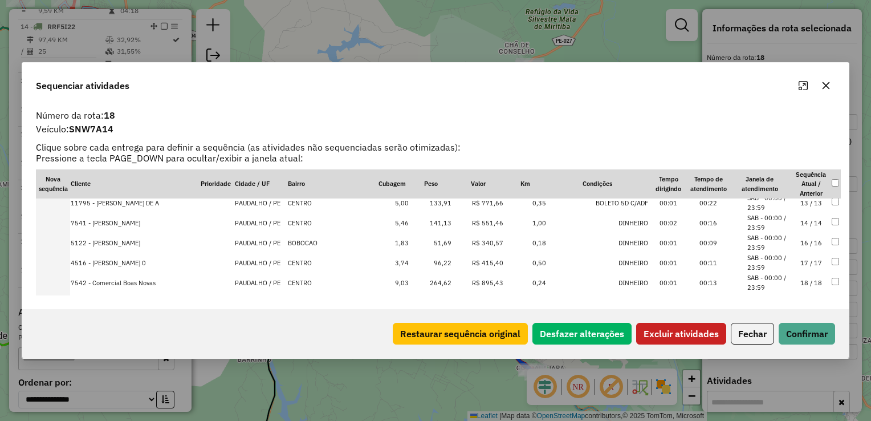
click at [447, 240] on td "51,69" at bounding box center [431, 243] width 43 height 20
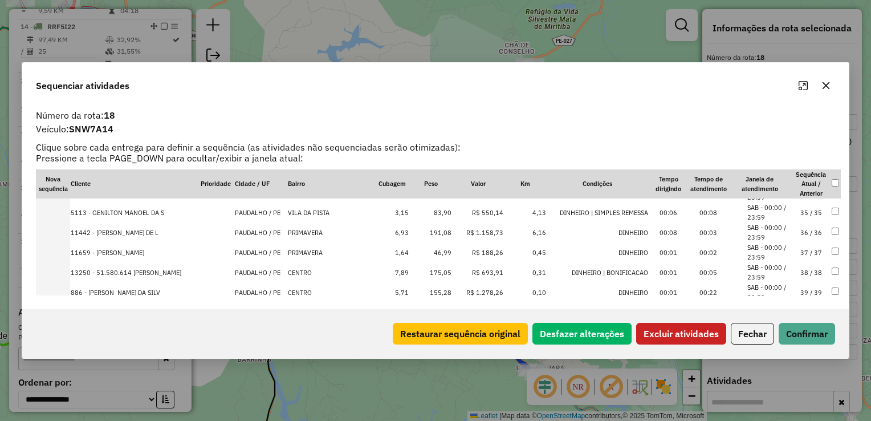
click at [444, 248] on td "46,99" at bounding box center [431, 252] width 43 height 20
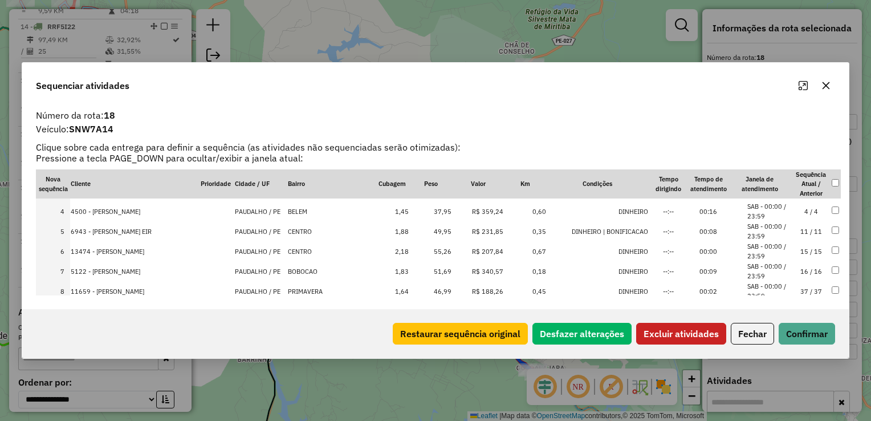
click at [833, 285] on td at bounding box center [837, 291] width 10 height 20
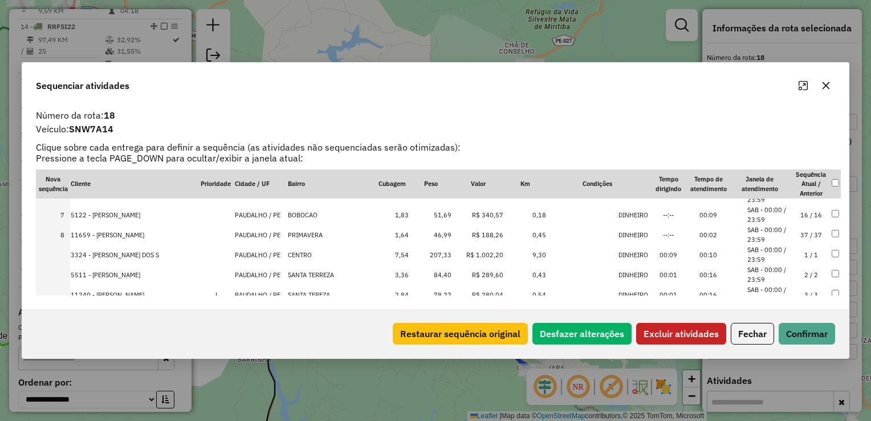
scroll to position [114, 0]
click at [698, 331] on button "Excluir atividades" at bounding box center [682, 334] width 90 height 22
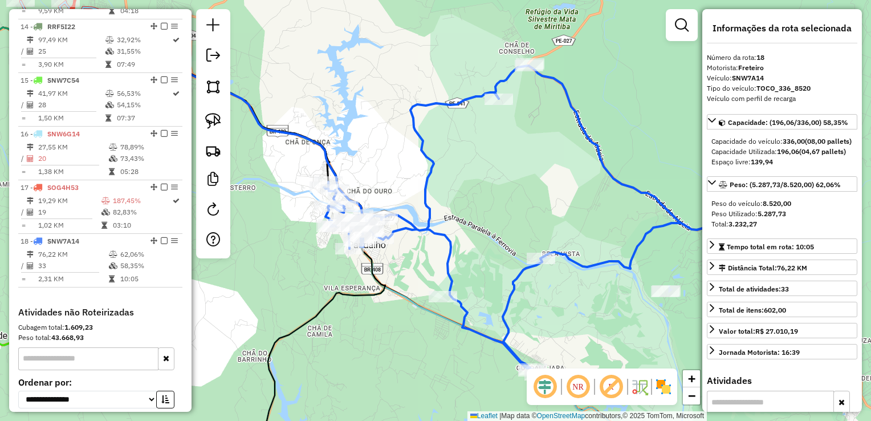
scroll to position [1211, 0]
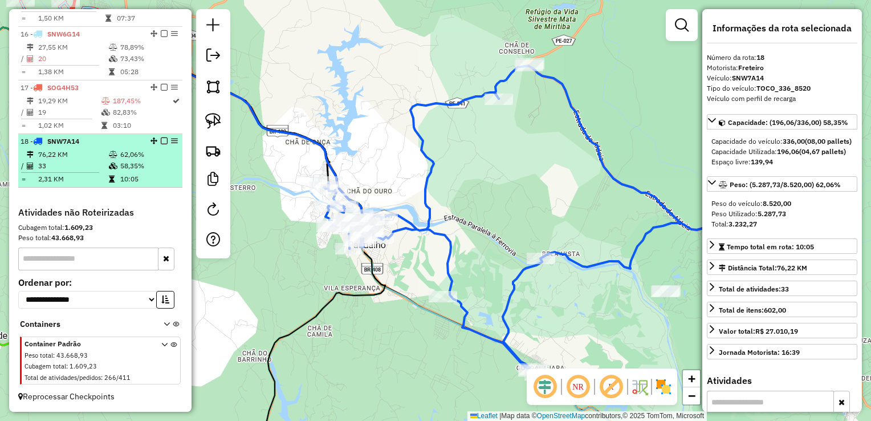
click at [66, 166] on td "33" at bounding box center [73, 165] width 71 height 11
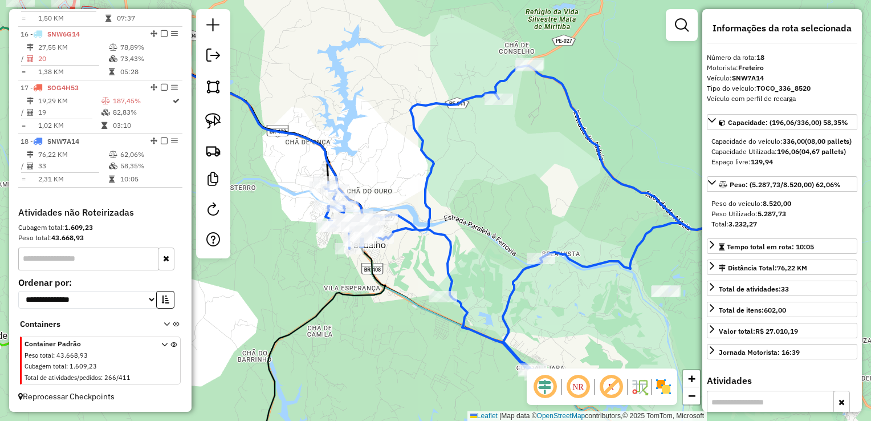
click at [470, 175] on div "Janela de atendimento Grade de atendimento Capacidade Transportadoras Veículos …" at bounding box center [435, 210] width 871 height 421
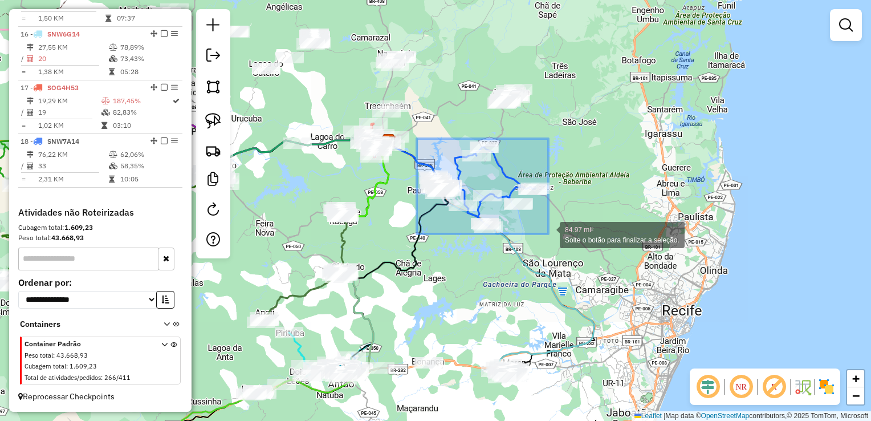
drag, startPoint x: 417, startPoint y: 139, endPoint x: 549, endPoint y: 234, distance: 162.6
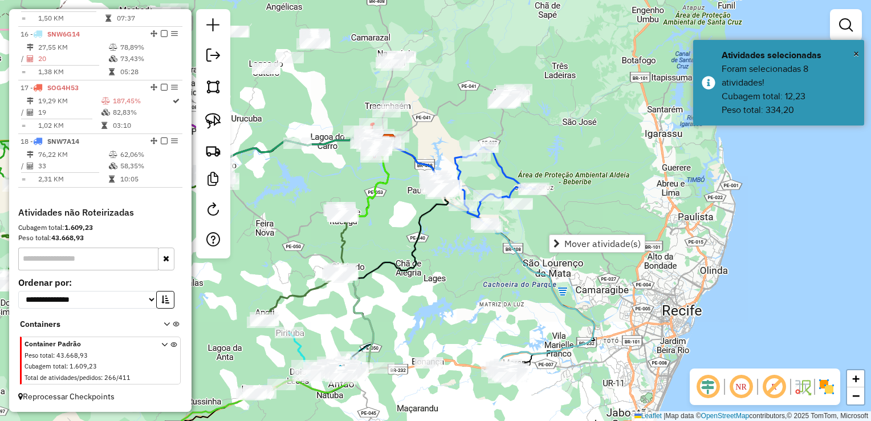
click at [543, 136] on div "Rota 18 - Placa SNW7A14 852 - E F SUPERMERCADO LTD Janela de atendimento Grade …" at bounding box center [435, 210] width 871 height 421
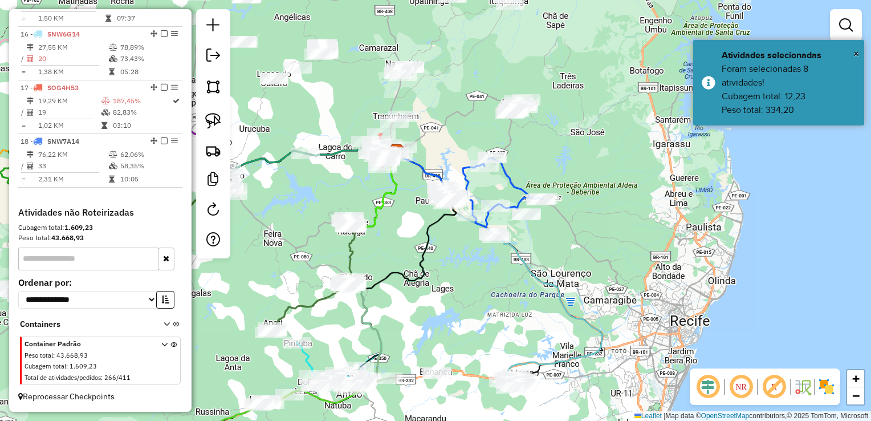
drag, startPoint x: 548, startPoint y: 147, endPoint x: 622, endPoint y: 202, distance: 92.5
click at [625, 201] on div "Janela de atendimento Grade de atendimento Capacidade Transportadoras Veículos …" at bounding box center [435, 210] width 871 height 421
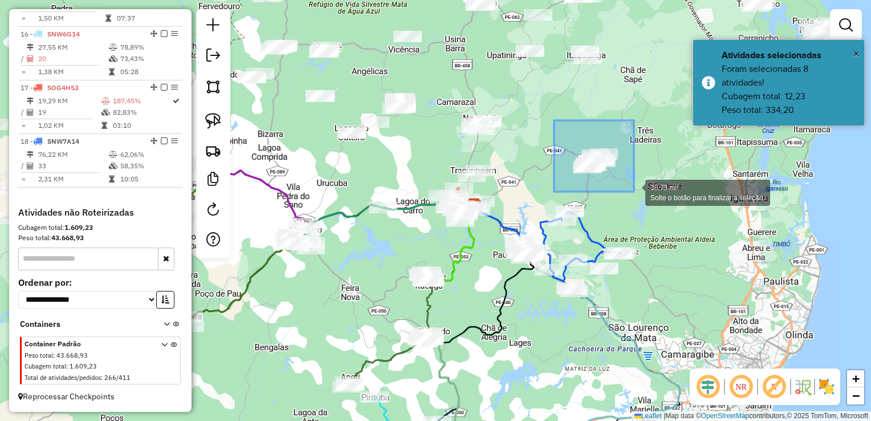
drag, startPoint x: 554, startPoint y: 120, endPoint x: 634, endPoint y: 192, distance: 107.0
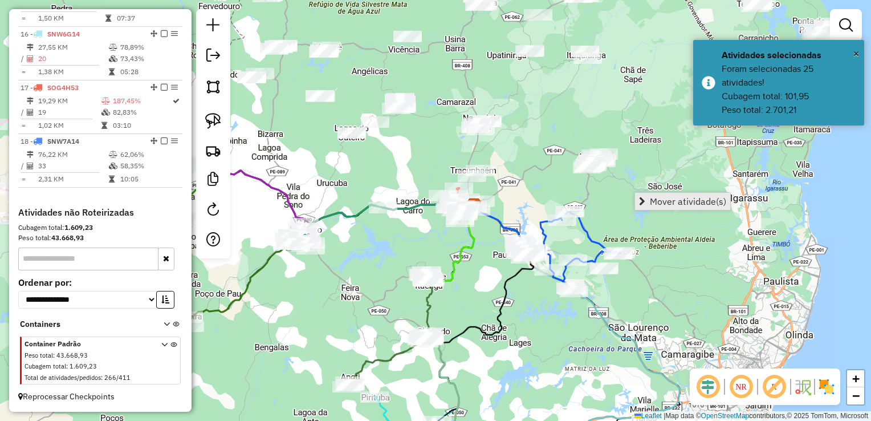
click at [665, 197] on span "Mover atividade(s)" at bounding box center [688, 201] width 76 height 9
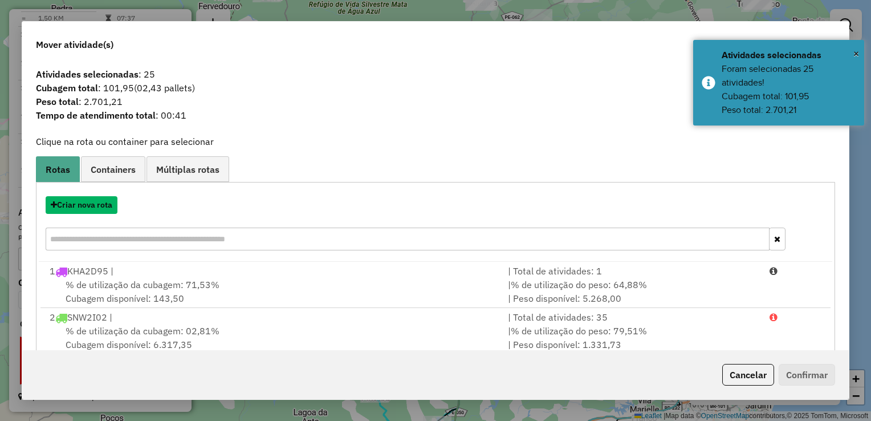
click at [90, 206] on button "Criar nova rota" at bounding box center [82, 205] width 72 height 18
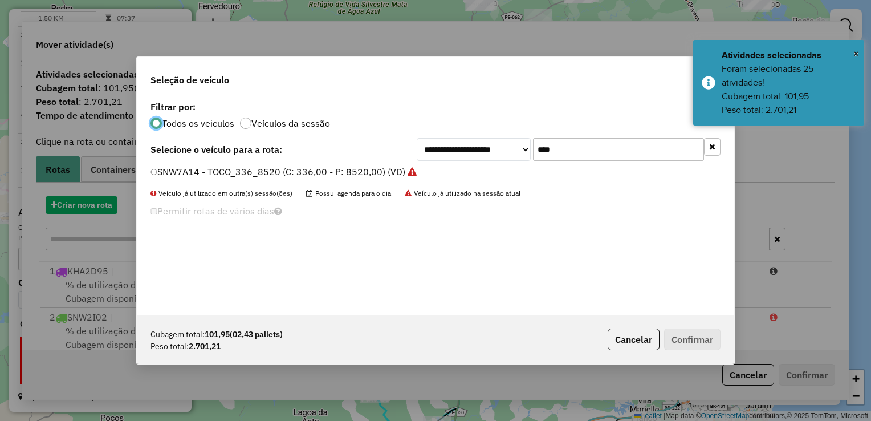
scroll to position [6, 3]
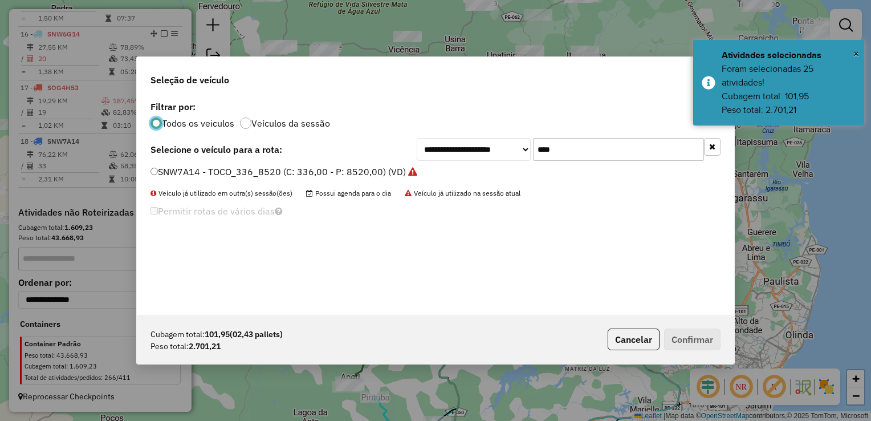
click at [564, 153] on input "****" at bounding box center [618, 149] width 171 height 23
type input "*"
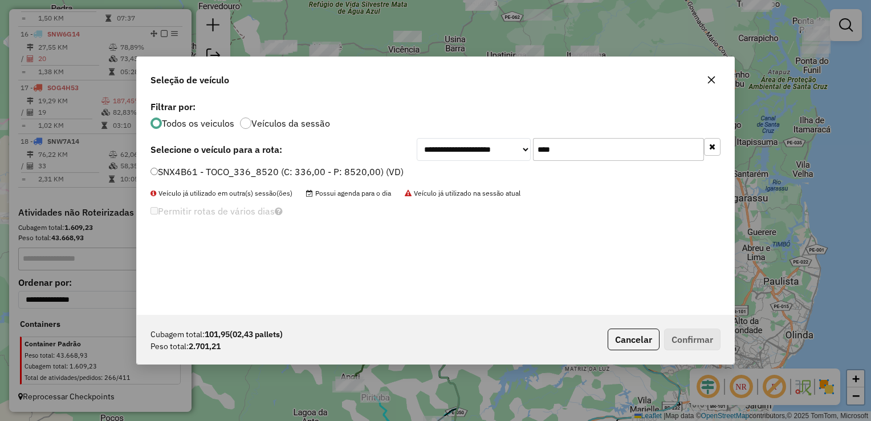
type input "****"
click at [157, 172] on label "SNX4B61 - TOCO_336_8520 (C: 336,00 - P: 8520,00) (VD)" at bounding box center [277, 172] width 253 height 14
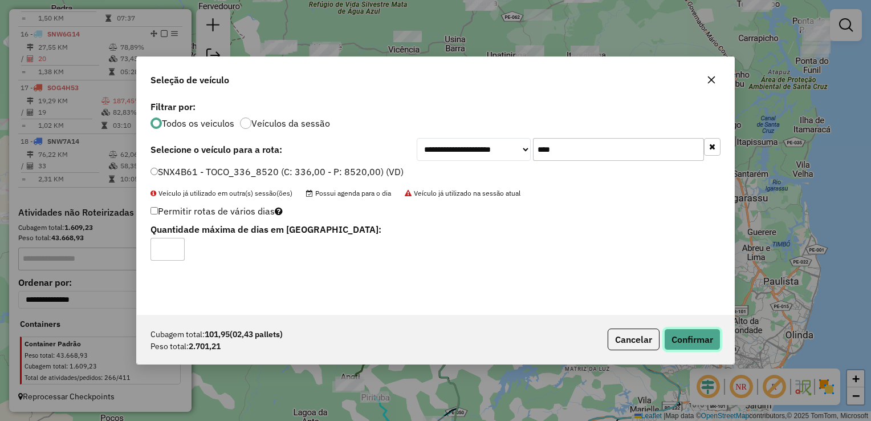
click at [692, 334] on button "Confirmar" at bounding box center [692, 340] width 56 height 22
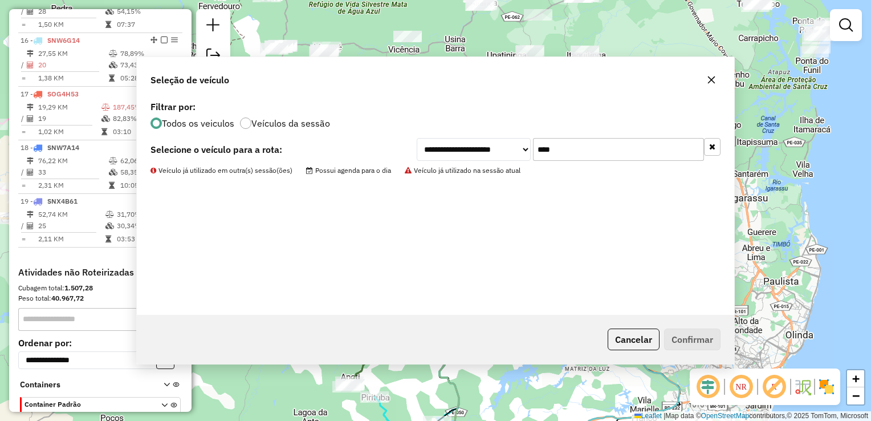
scroll to position [1225, 0]
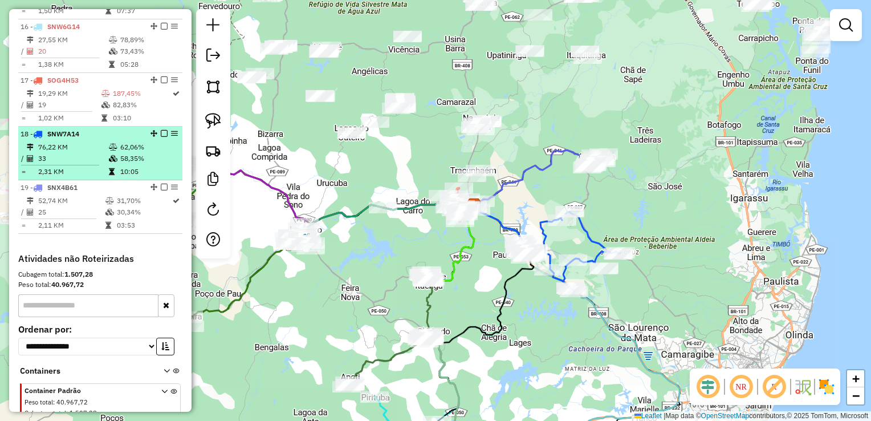
click at [71, 161] on td "33" at bounding box center [73, 158] width 71 height 11
select select "**********"
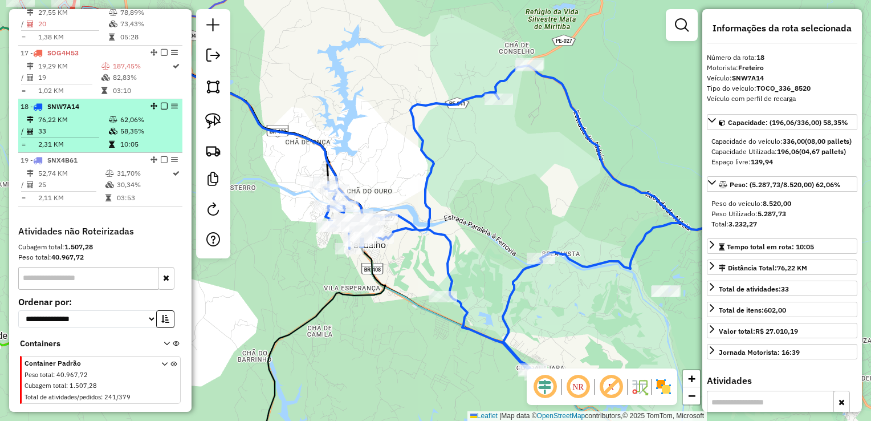
scroll to position [1279, 0]
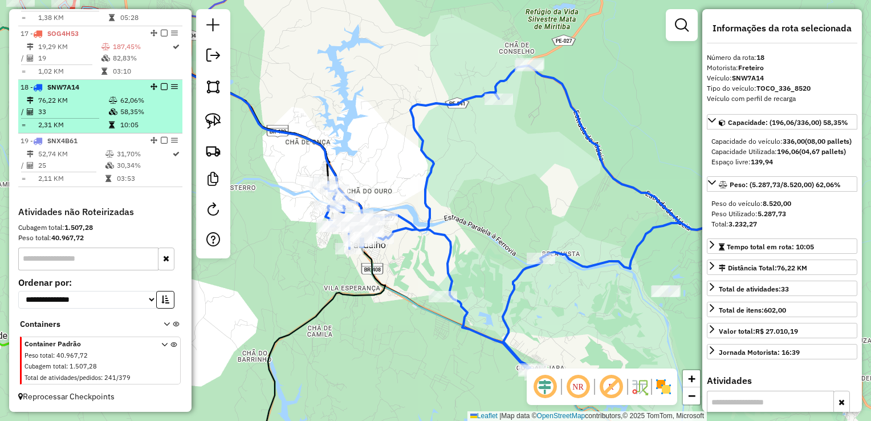
click at [71, 161] on td "25" at bounding box center [71, 165] width 67 height 11
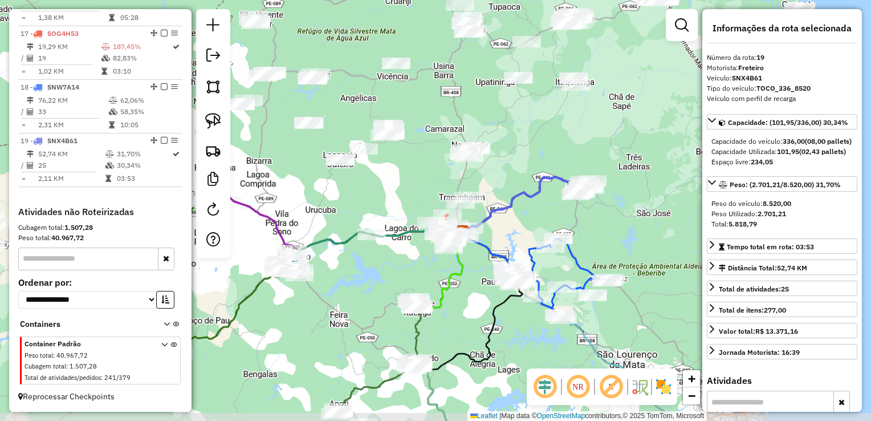
drag, startPoint x: 402, startPoint y: 212, endPoint x: 469, endPoint y: 188, distance: 71.4
click at [499, 203] on icon at bounding box center [524, 204] width 123 height 55
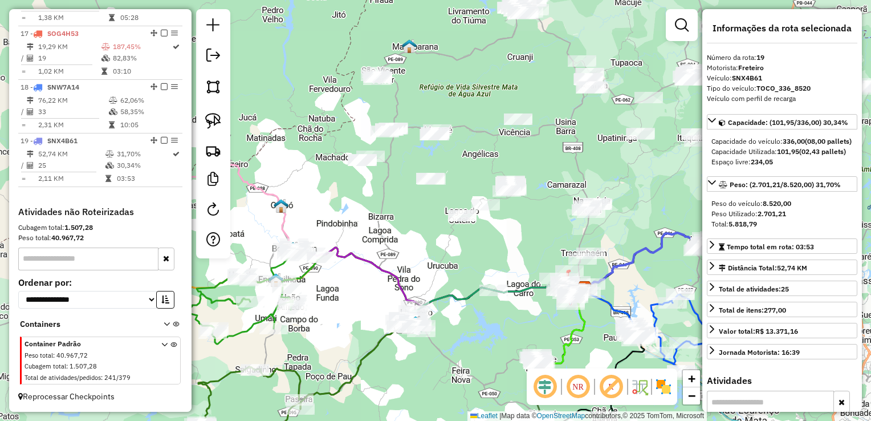
drag, startPoint x: 415, startPoint y: 184, endPoint x: 537, endPoint y: 237, distance: 133.3
click at [537, 237] on div "Janela de atendimento Grade de atendimento Capacidade Transportadoras Veículos …" at bounding box center [435, 210] width 871 height 421
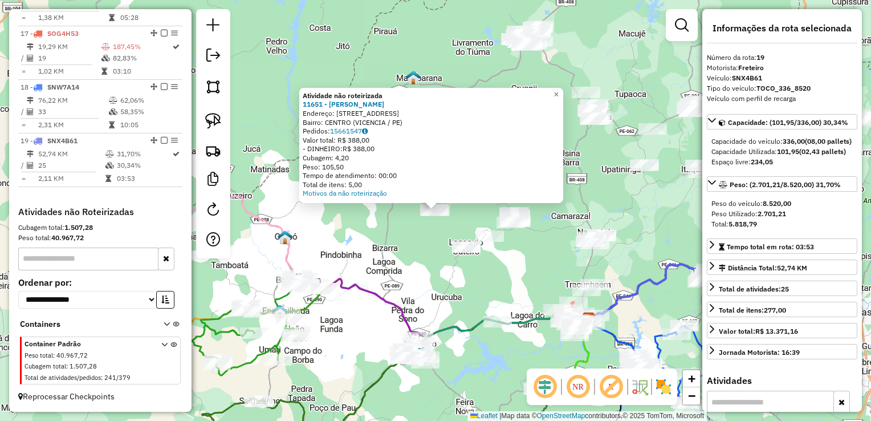
click at [477, 273] on div "Atividade não roteirizada 11651 - SEVERINA MARIA DA SI Endereço: AV SENADO PAUL…" at bounding box center [435, 210] width 871 height 421
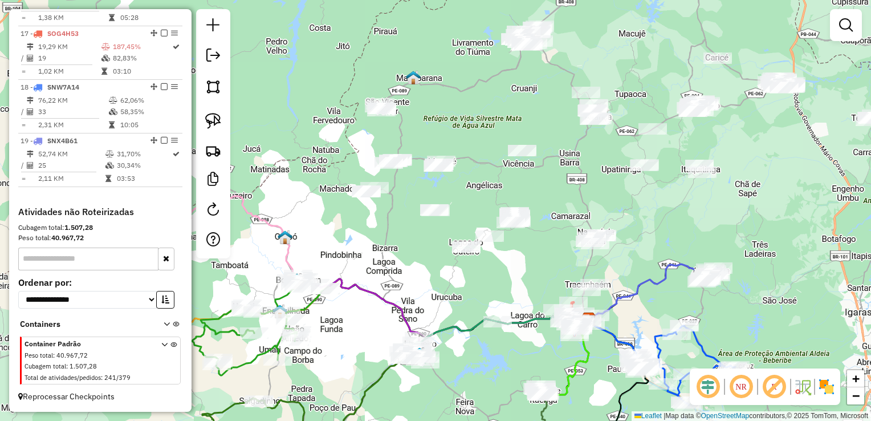
click at [472, 253] on div at bounding box center [466, 246] width 29 height 11
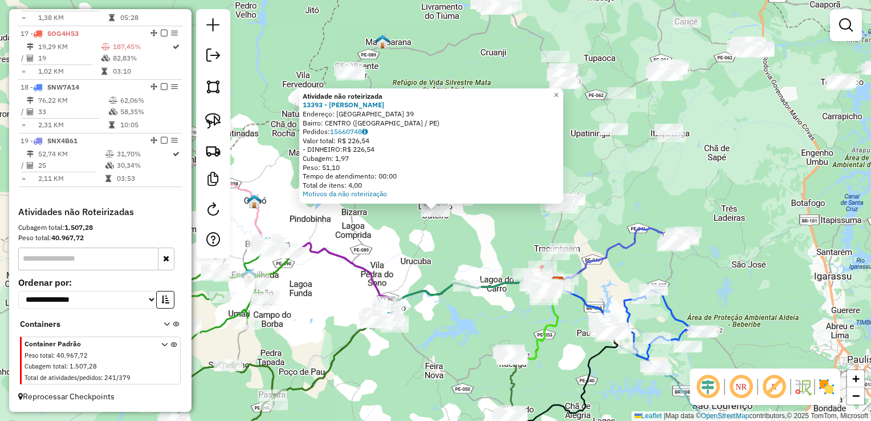
click at [477, 223] on div "Atividade não roteirizada 13393 - JOILSON ANTONIO DA S Endereço: VL LAGOA DO OI…" at bounding box center [435, 210] width 871 height 421
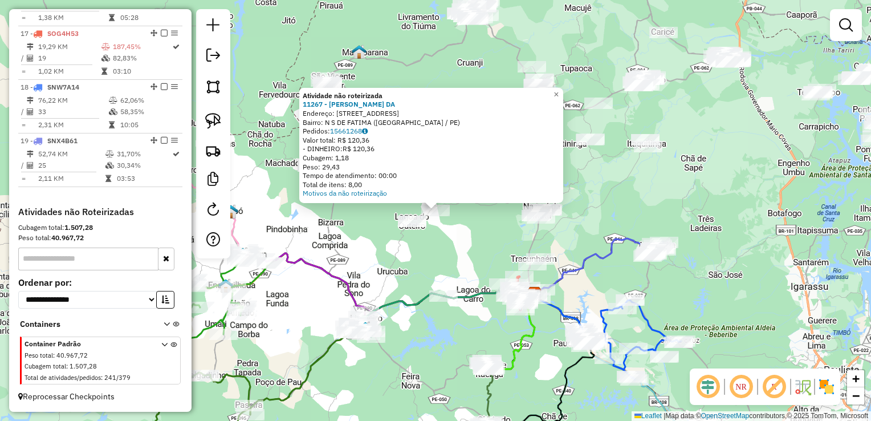
click at [473, 213] on div "Atividade não roteirizada 11267 - GISLAINE GLAUCIA DA Endereço: R QUINZE 15 Bai…" at bounding box center [435, 210] width 871 height 421
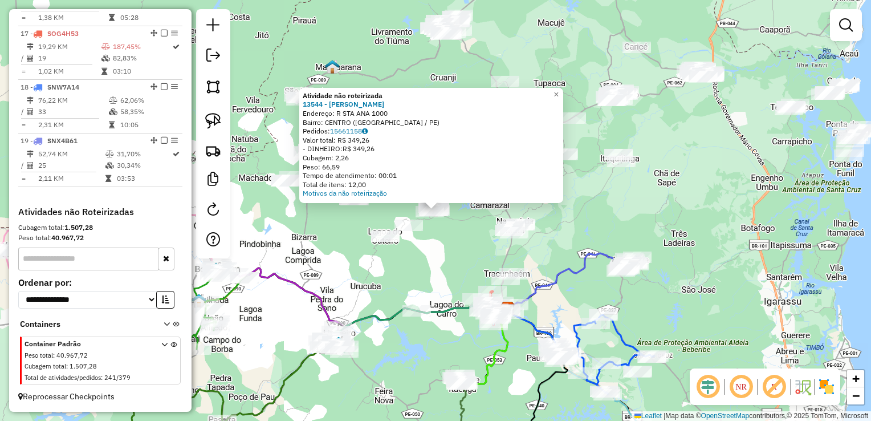
click at [463, 228] on div "Atividade não roteirizada 13544 - IRINALDO MARCELINO D Endereço: R STA ANA 1000…" at bounding box center [435, 210] width 871 height 421
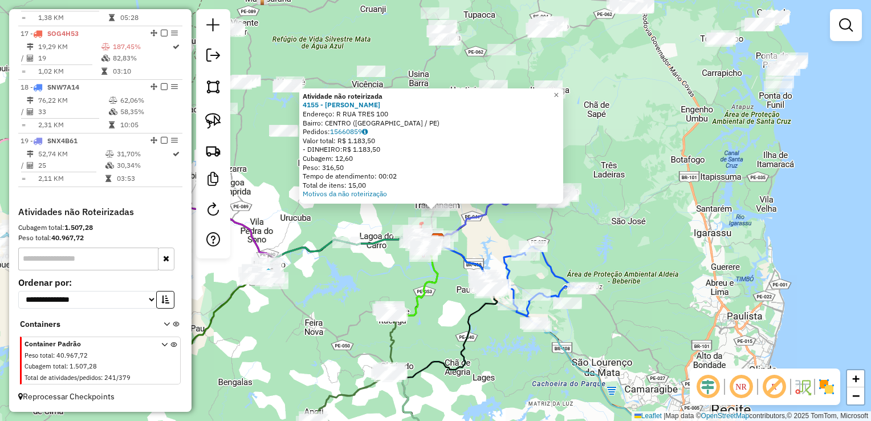
click at [473, 231] on div "Atividade não roteirizada 4155 - ROGERIO C DE SANTANA Endereço: R RUA TRES 100 …" at bounding box center [435, 210] width 871 height 421
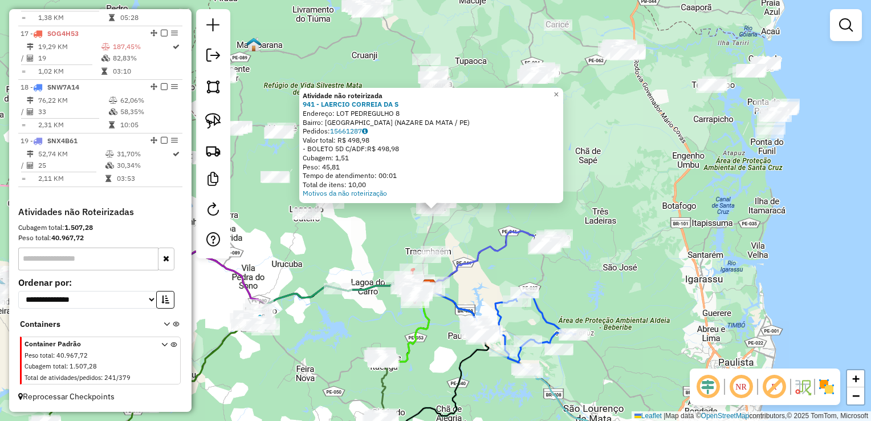
click at [477, 210] on div "Atividade não roteirizada 941 - LAERCIO CORREIA DA S Endereço: LOT PEDREGULHO 8…" at bounding box center [435, 210] width 871 height 421
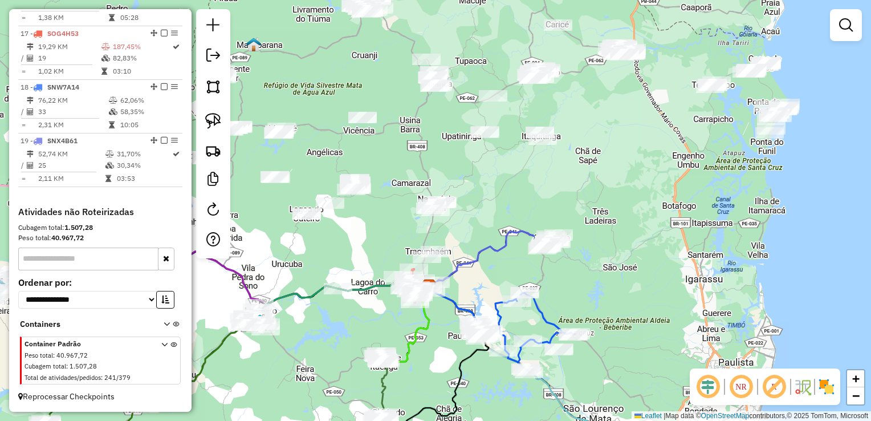
drag, startPoint x: 372, startPoint y: 205, endPoint x: 442, endPoint y: 217, distance: 71.2
click at [442, 217] on div "Janela de atendimento Grade de atendimento Capacidade Transportadoras Veículos …" at bounding box center [435, 210] width 871 height 421
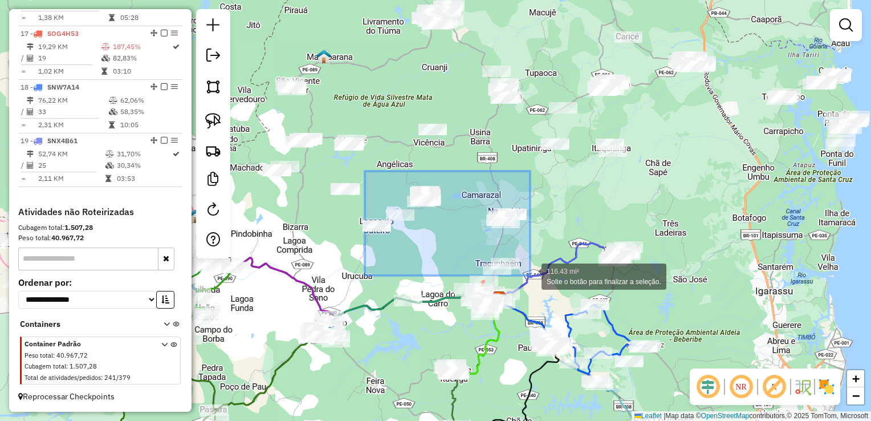
drag, startPoint x: 365, startPoint y: 171, endPoint x: 530, endPoint y: 275, distance: 195.6
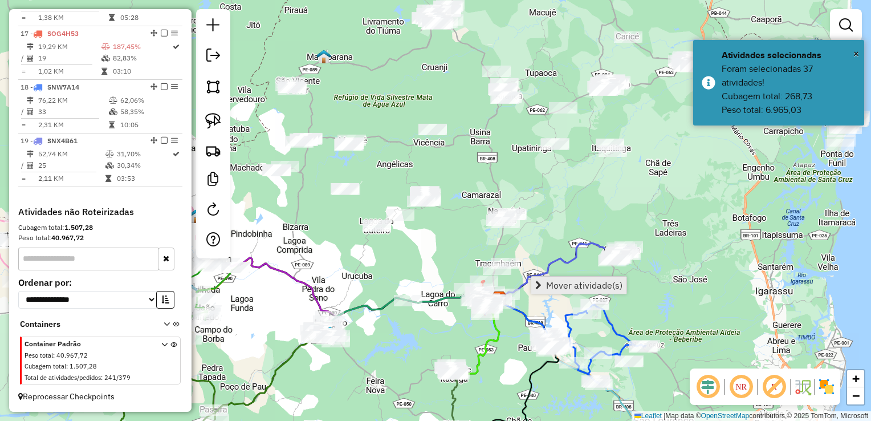
click at [550, 284] on span "Mover atividade(s)" at bounding box center [584, 285] width 76 height 9
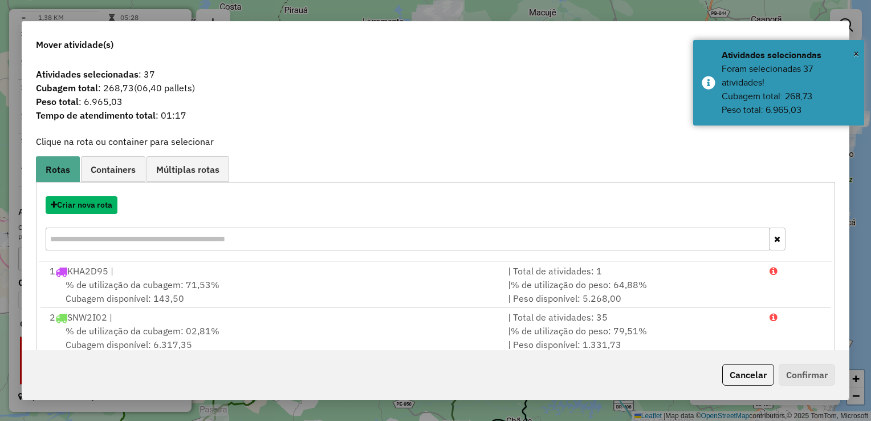
click at [78, 206] on button "Criar nova rota" at bounding box center [82, 205] width 72 height 18
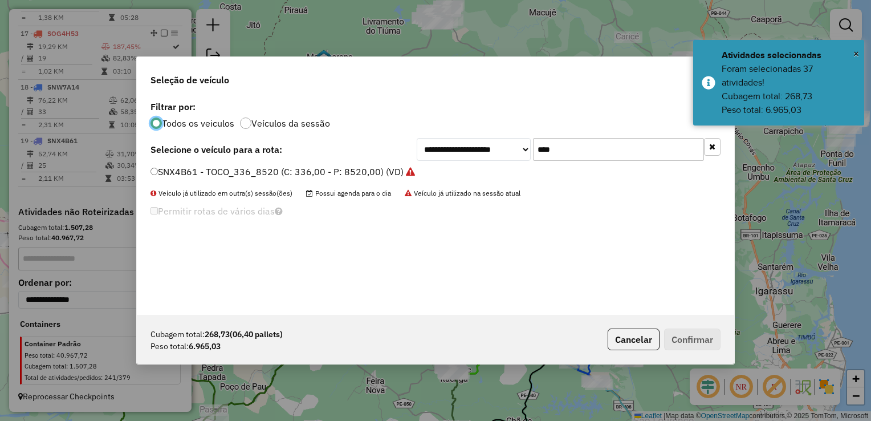
scroll to position [6, 3]
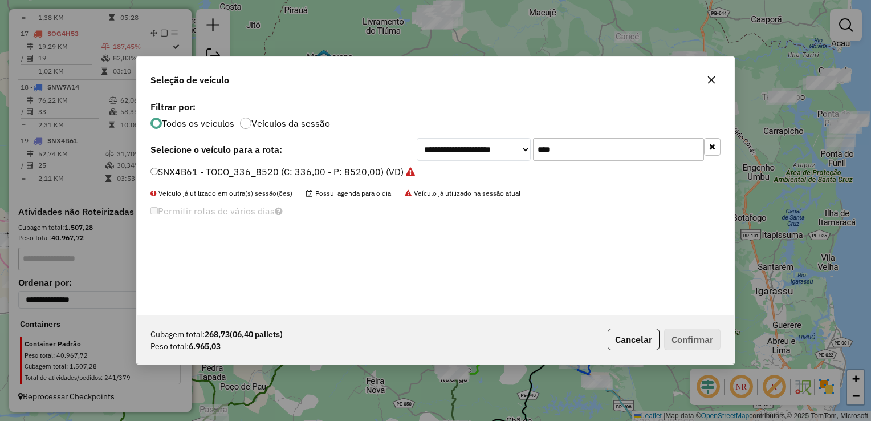
click at [573, 153] on input "****" at bounding box center [618, 149] width 171 height 23
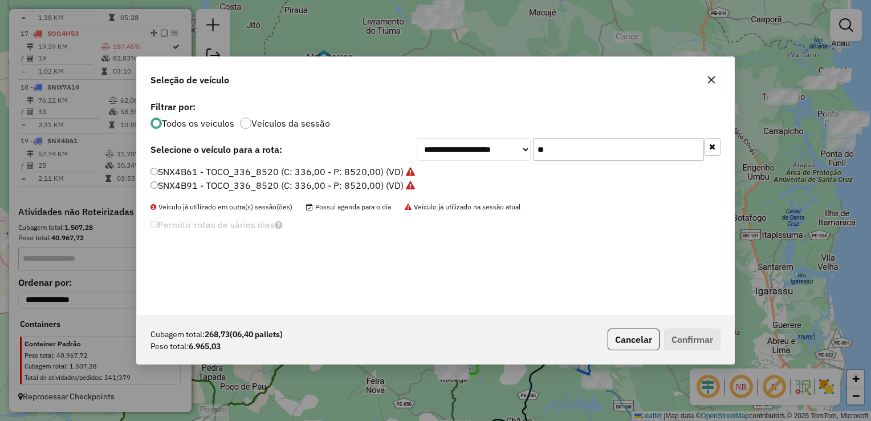
type input "*"
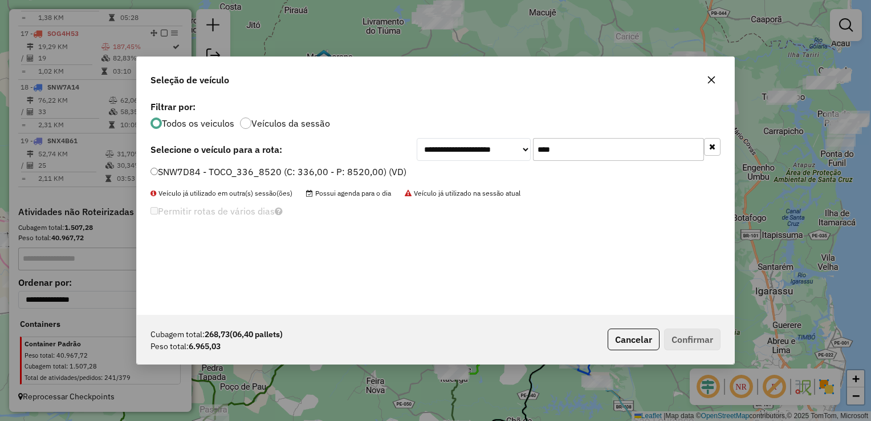
type input "****"
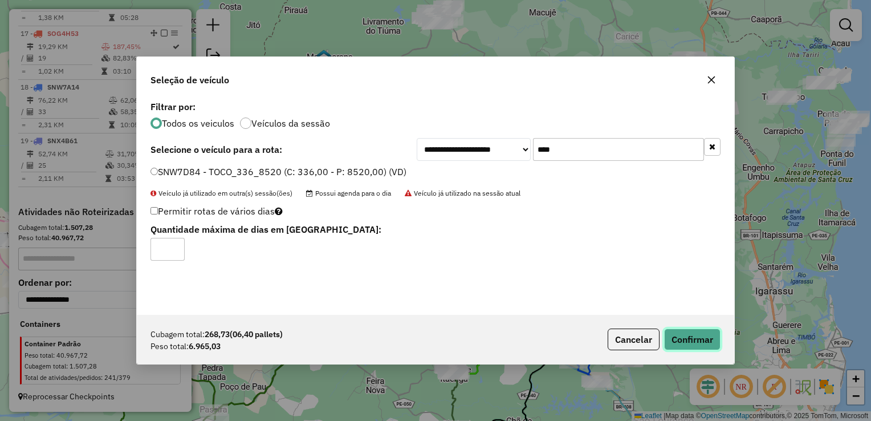
click at [710, 343] on button "Confirmar" at bounding box center [692, 340] width 56 height 22
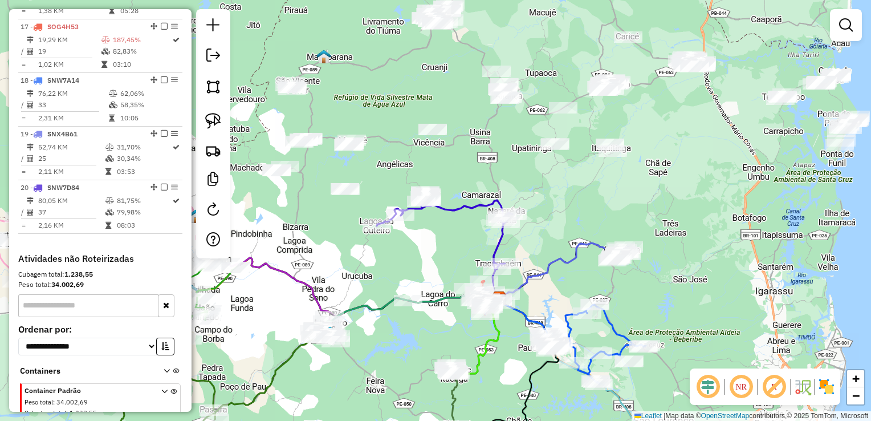
click at [335, 195] on div at bounding box center [346, 189] width 29 height 11
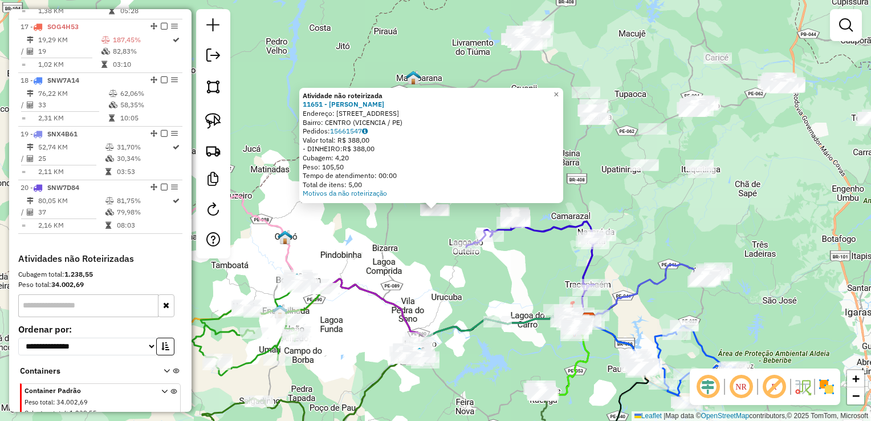
click at [390, 229] on div "Atividade não roteirizada 11651 - SEVERINA MARIA DA SI Endereço: AV SENADO PAUL…" at bounding box center [435, 210] width 871 height 421
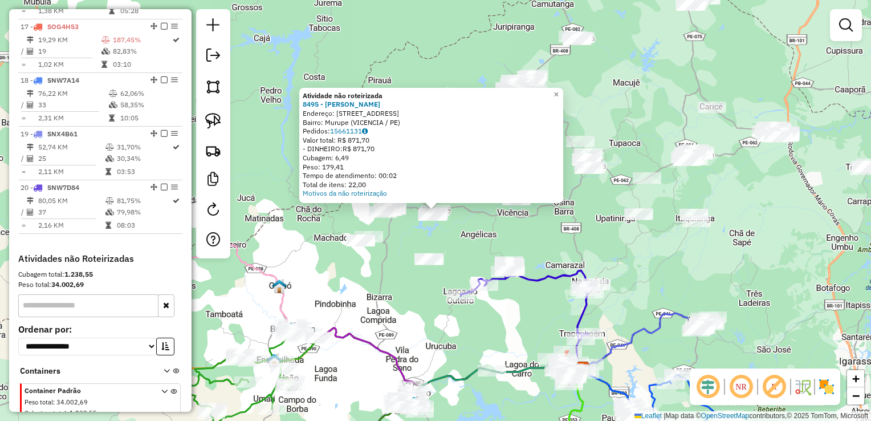
click at [455, 238] on div "Atividade não roteirizada 8495 - SILVANICE FREITAS Endereço: R rua Do campo 1 B…" at bounding box center [435, 210] width 871 height 421
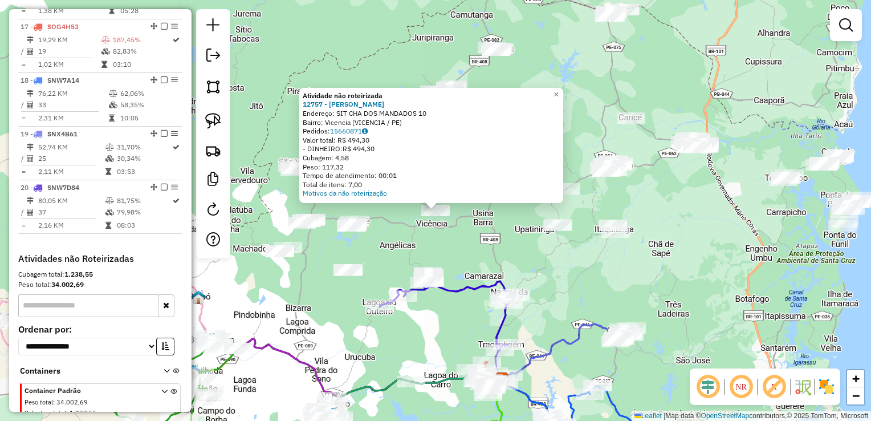
click at [463, 245] on div "Atividade não roteirizada 12757 - ADRIANA VICENTE DA S Endereço: SIT CHA DOS MA…" at bounding box center [435, 210] width 871 height 421
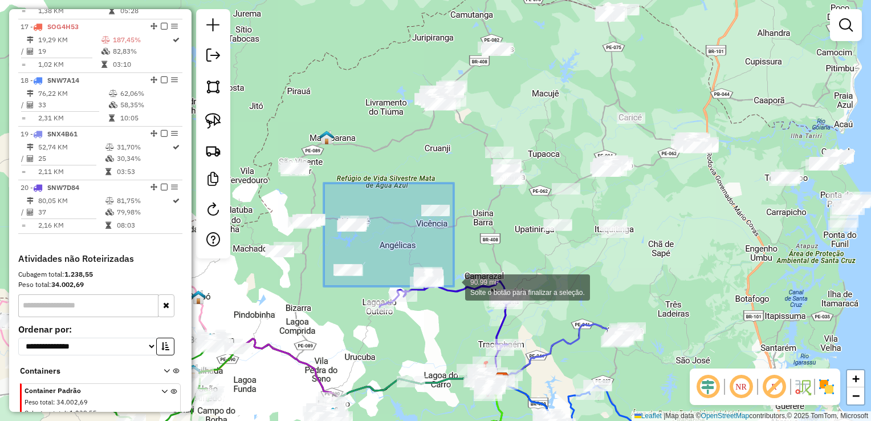
drag, startPoint x: 324, startPoint y: 183, endPoint x: 454, endPoint y: 286, distance: 165.7
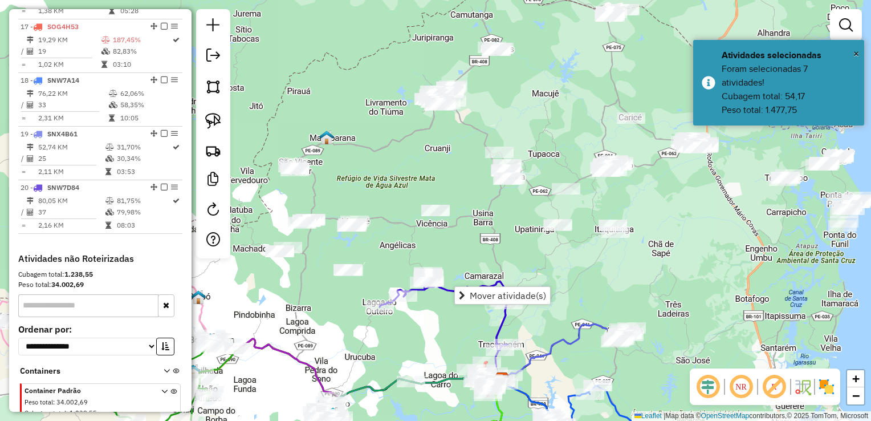
click at [463, 263] on div "Janela de atendimento Grade de atendimento Capacidade Transportadoras Veículos …" at bounding box center [435, 210] width 871 height 421
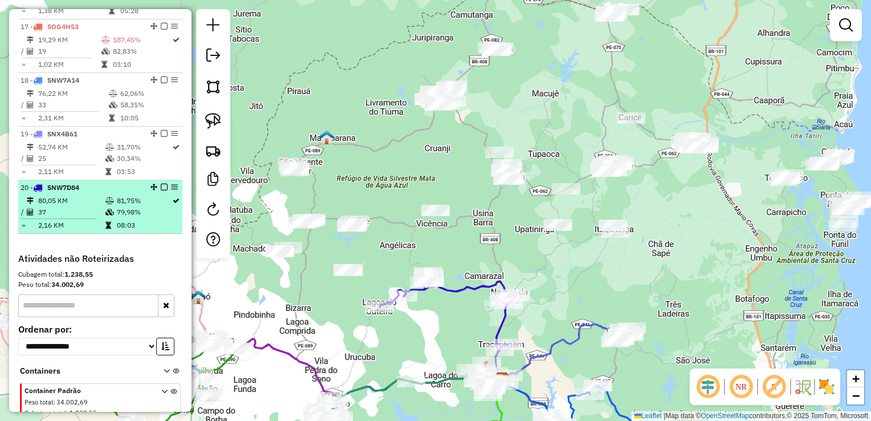
click at [58, 206] on td "80,05 KM" at bounding box center [71, 200] width 67 height 11
select select "**********"
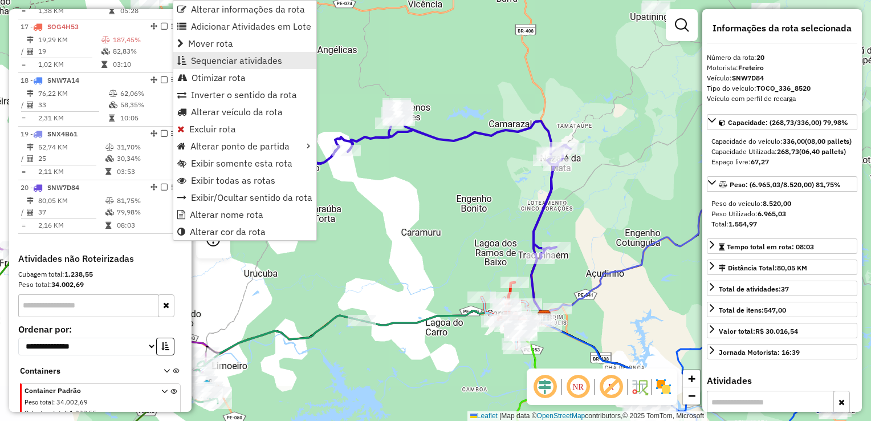
click at [241, 64] on span "Sequenciar atividades" at bounding box center [236, 60] width 91 height 9
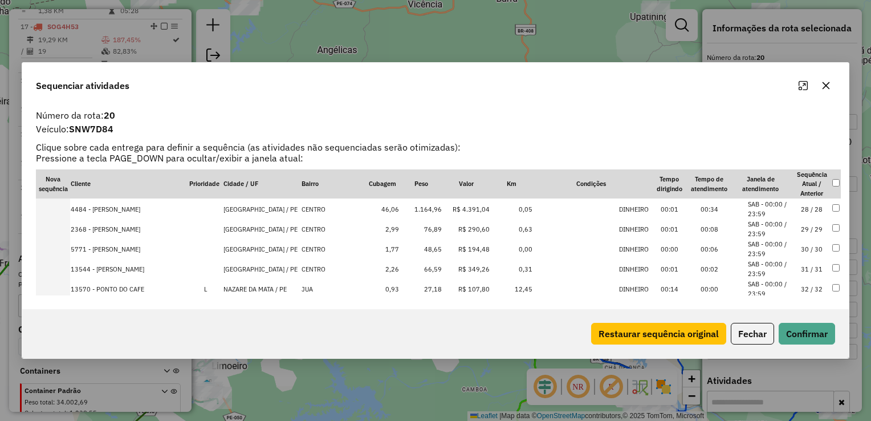
scroll to position [481, 0]
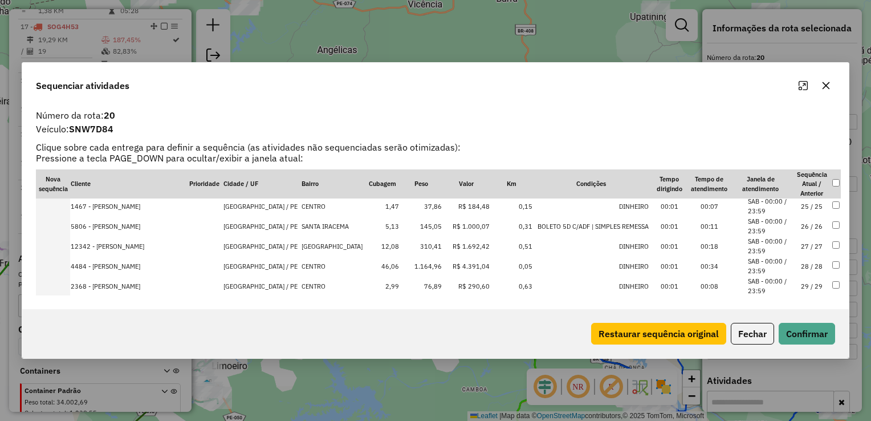
click at [427, 266] on td "1.164,96" at bounding box center [421, 266] width 43 height 20
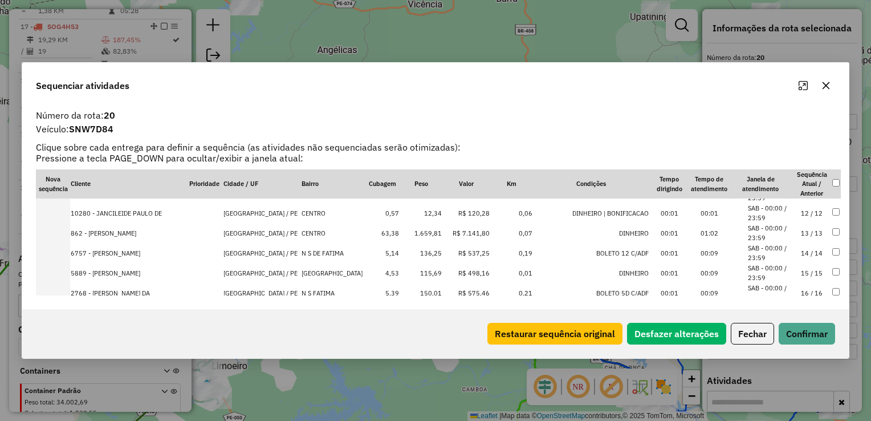
scroll to position [216, 0]
click at [428, 256] on td "150,01" at bounding box center [421, 255] width 43 height 20
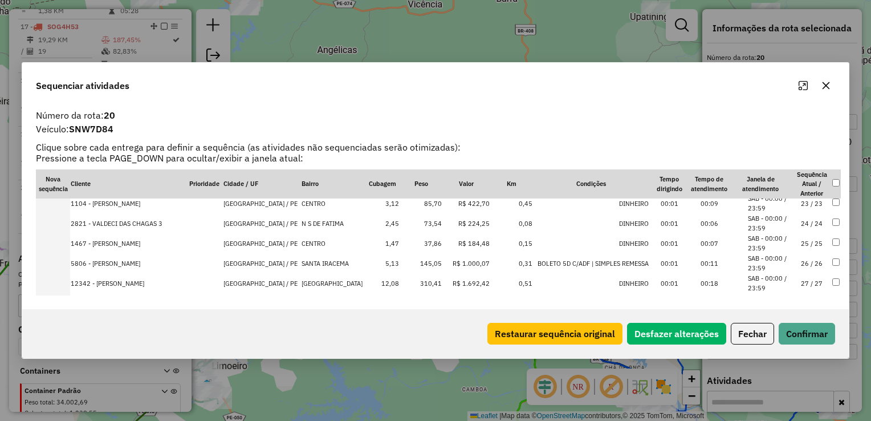
click at [429, 262] on td "145,05" at bounding box center [421, 263] width 43 height 20
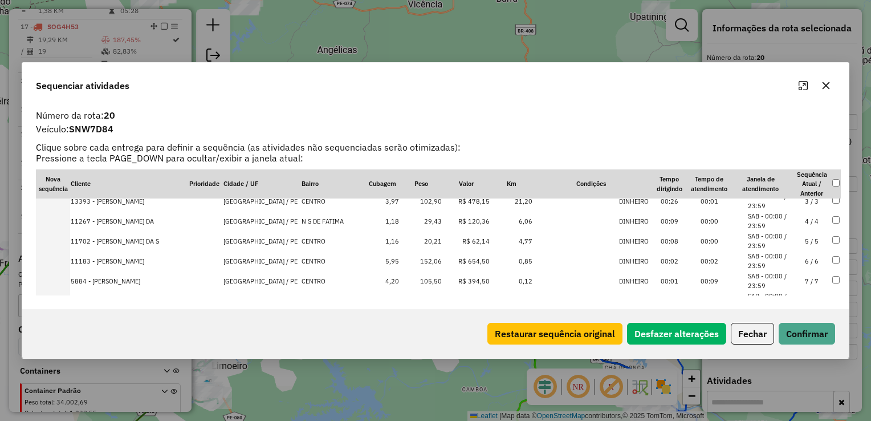
scroll to position [114, 0]
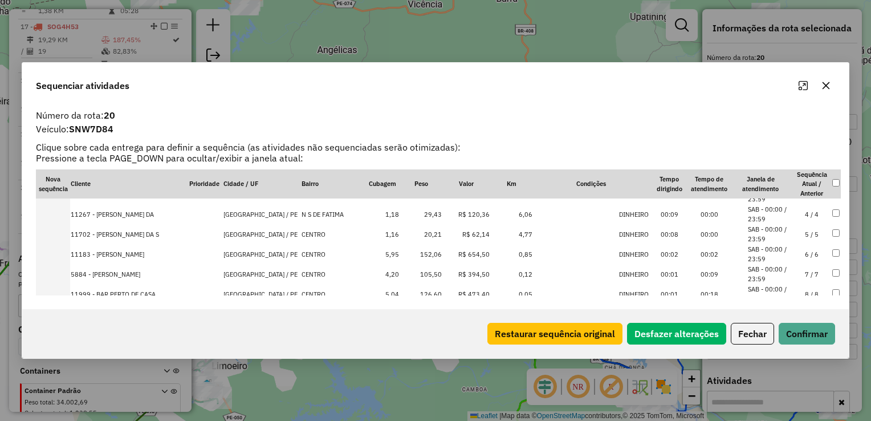
click at [443, 252] on td "R$ 654,50" at bounding box center [466, 254] width 47 height 20
click at [429, 254] on td "105,50" at bounding box center [421, 254] width 43 height 20
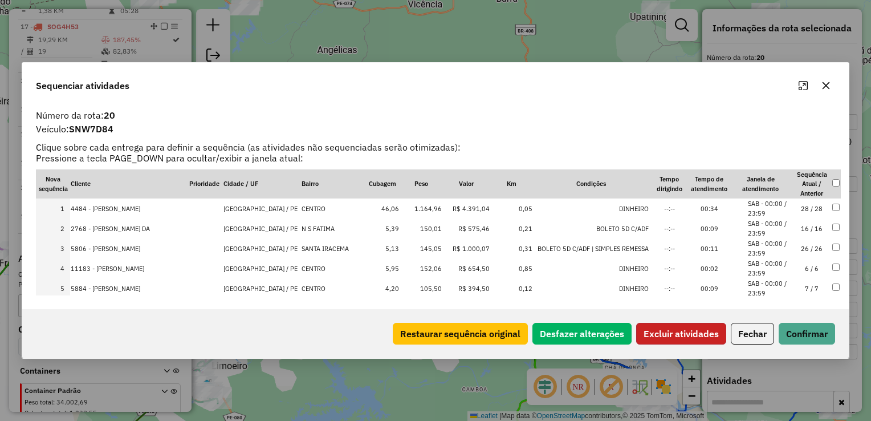
click at [678, 337] on button "Excluir atividades" at bounding box center [682, 334] width 90 height 22
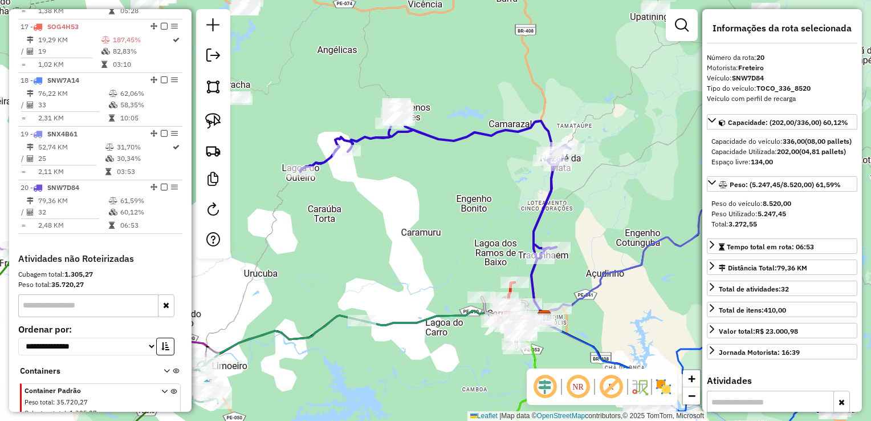
scroll to position [1332, 0]
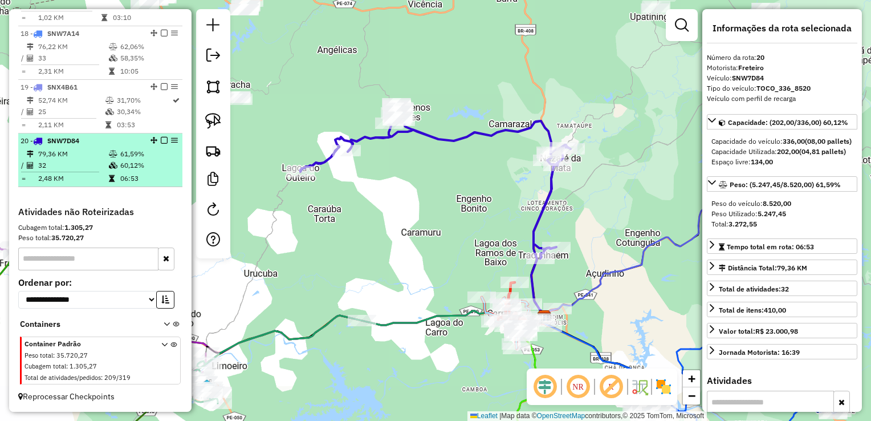
click at [73, 165] on td "32" at bounding box center [73, 165] width 71 height 11
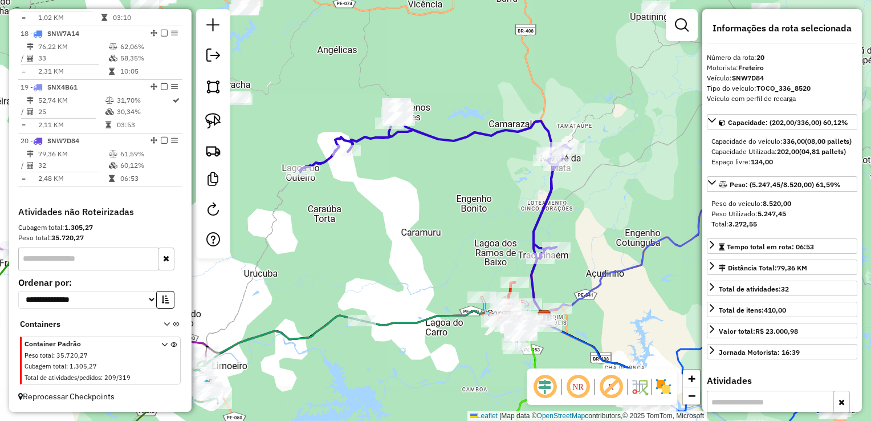
click at [377, 188] on div "Janela de atendimento Grade de atendimento Capacidade Transportadoras Veículos …" at bounding box center [435, 210] width 871 height 421
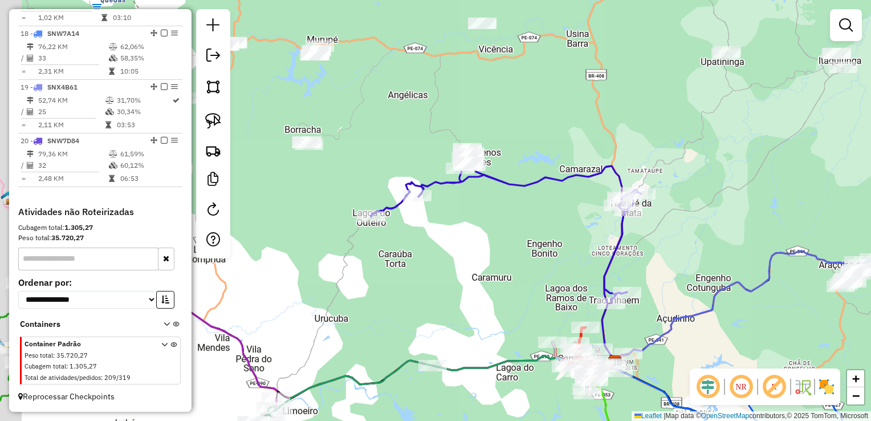
drag, startPoint x: 449, startPoint y: 238, endPoint x: 509, endPoint y: 234, distance: 59.5
click at [510, 238] on div "Janela de atendimento Grade de atendimento Capacidade Transportadoras Veículos …" at bounding box center [435, 210] width 871 height 421
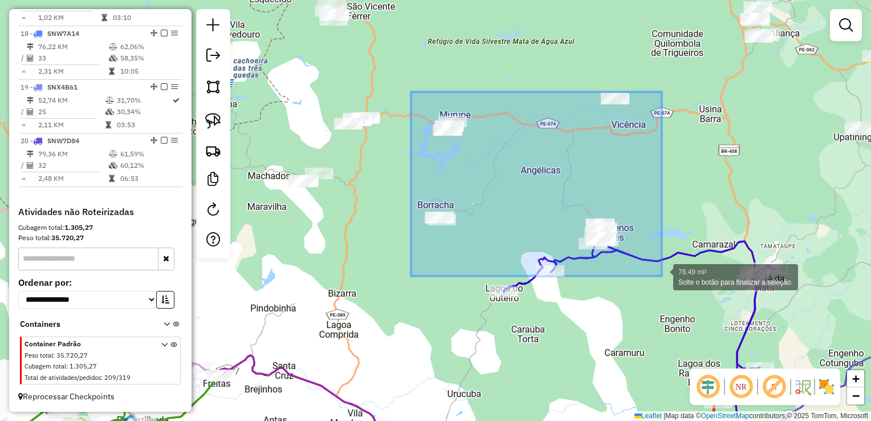
drag, startPoint x: 407, startPoint y: 117, endPoint x: 662, endPoint y: 276, distance: 300.2
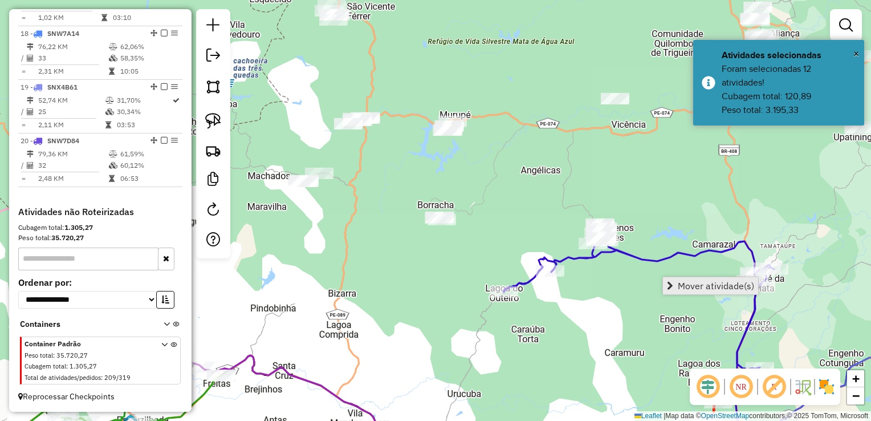
click at [682, 281] on span "Mover atividade(s)" at bounding box center [716, 285] width 76 height 9
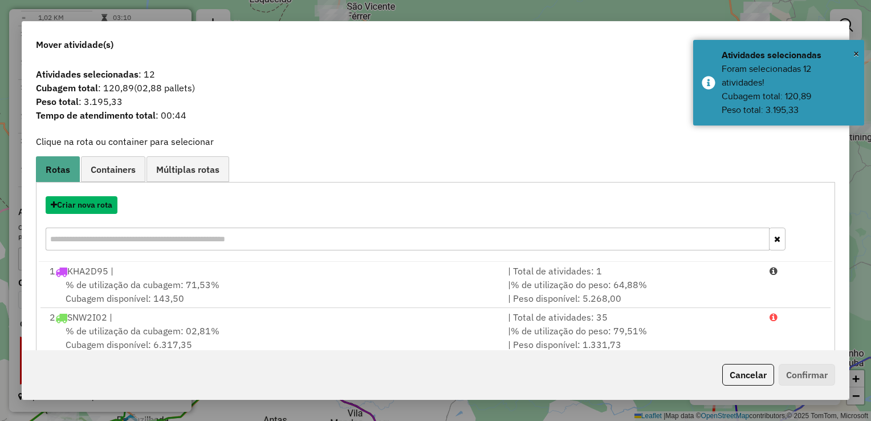
click at [93, 204] on button "Criar nova rota" at bounding box center [82, 205] width 72 height 18
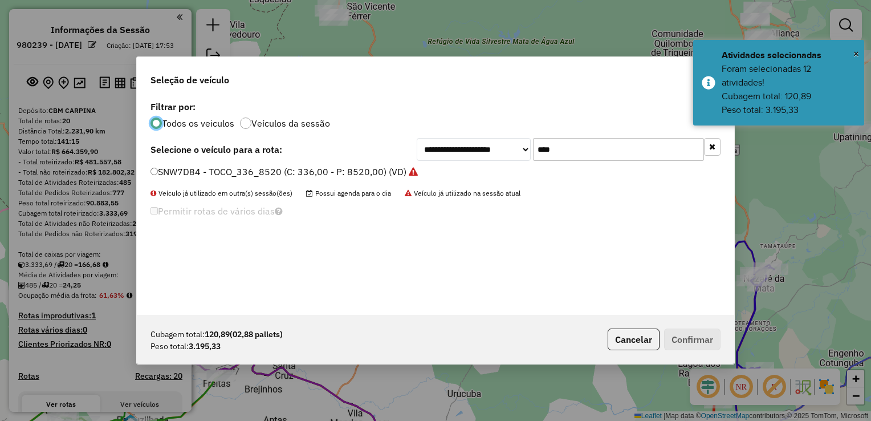
drag, startPoint x: 0, startPoint y: 0, endPoint x: 581, endPoint y: 149, distance: 599.4
click at [581, 149] on input "****" at bounding box center [618, 149] width 171 height 23
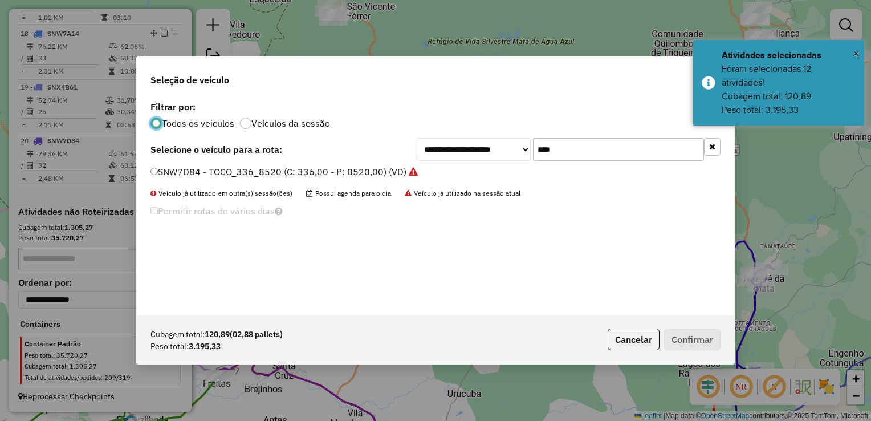
scroll to position [6, 3]
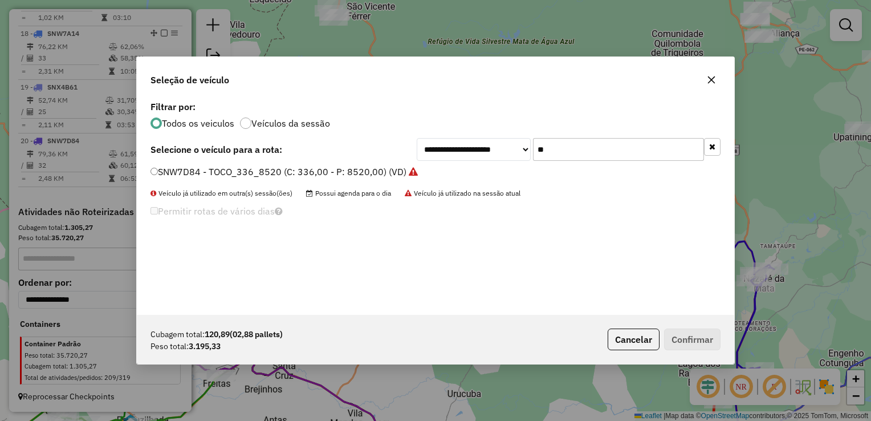
type input "*"
type input "****"
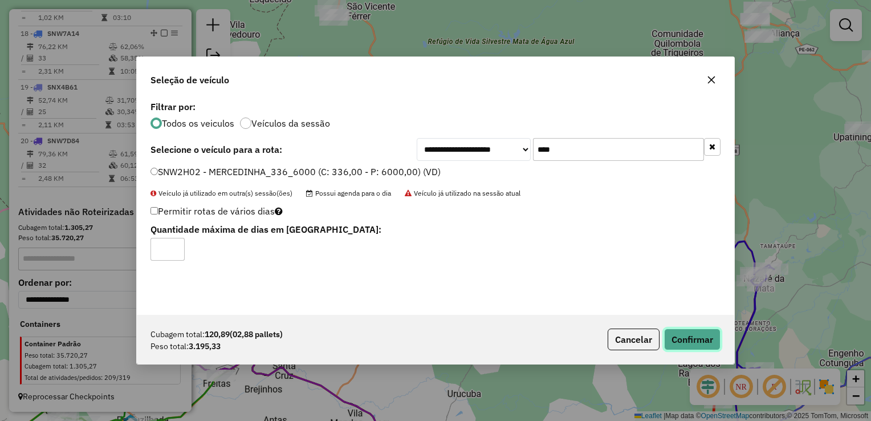
click at [708, 342] on button "Confirmar" at bounding box center [692, 340] width 56 height 22
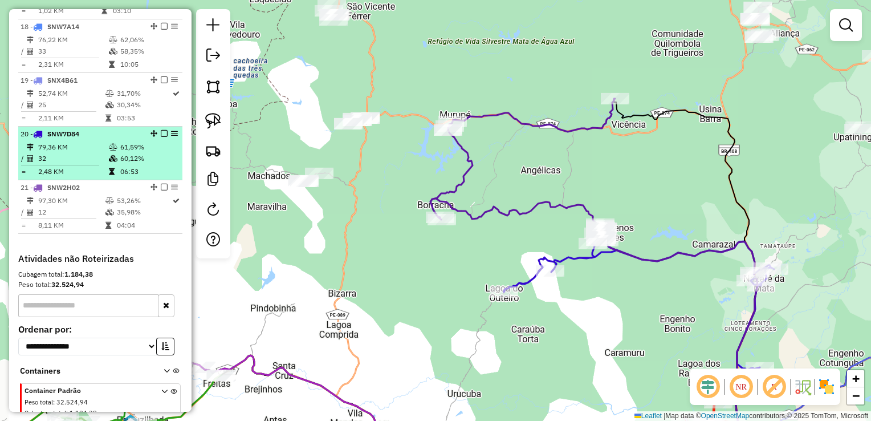
click at [51, 164] on td "32" at bounding box center [73, 158] width 71 height 11
select select "**********"
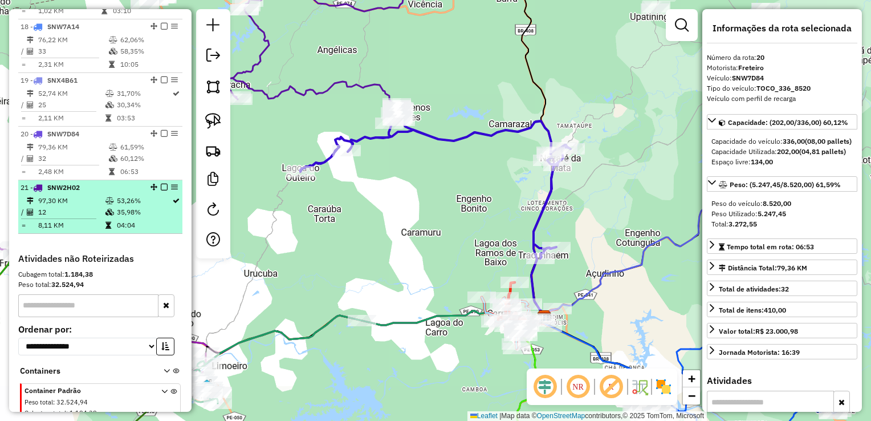
click at [67, 216] on td "12" at bounding box center [71, 211] width 67 height 11
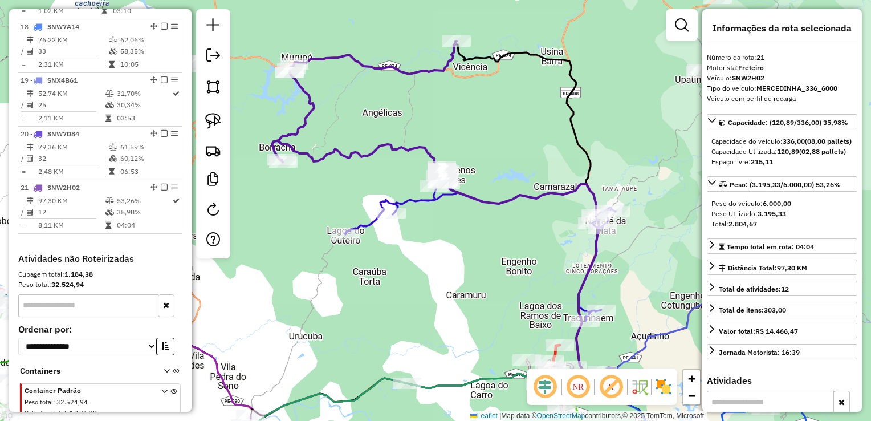
click at [443, 271] on div "Janela de atendimento Grade de atendimento Capacidade Transportadoras Veículos …" at bounding box center [435, 210] width 871 height 421
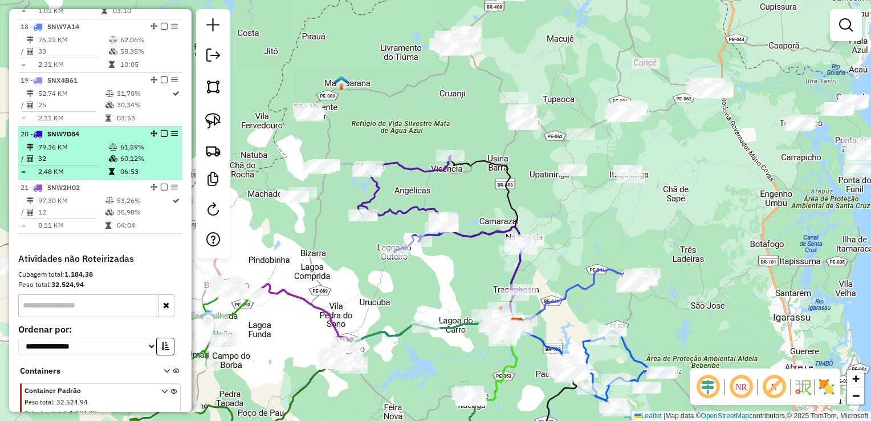
click at [52, 160] on td "32" at bounding box center [73, 158] width 71 height 11
select select "**********"
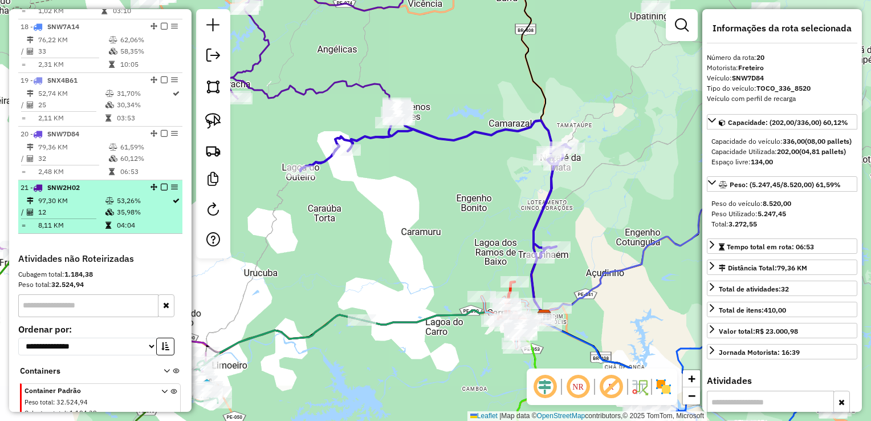
click at [62, 206] on td "97,30 KM" at bounding box center [71, 200] width 67 height 11
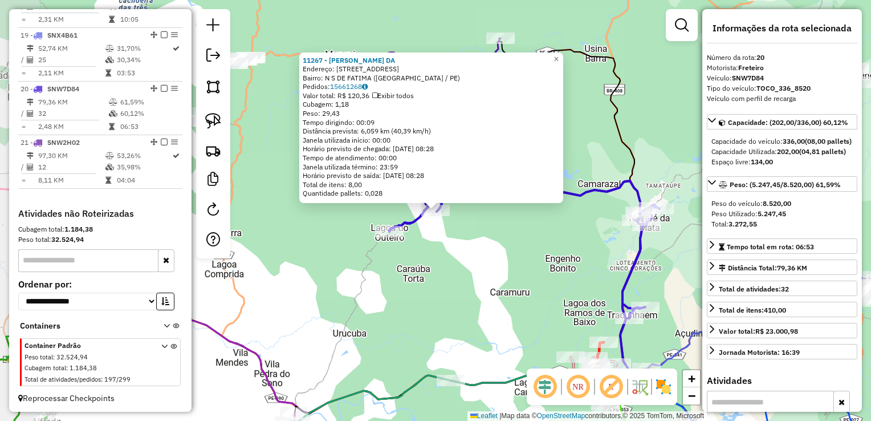
scroll to position [1386, 0]
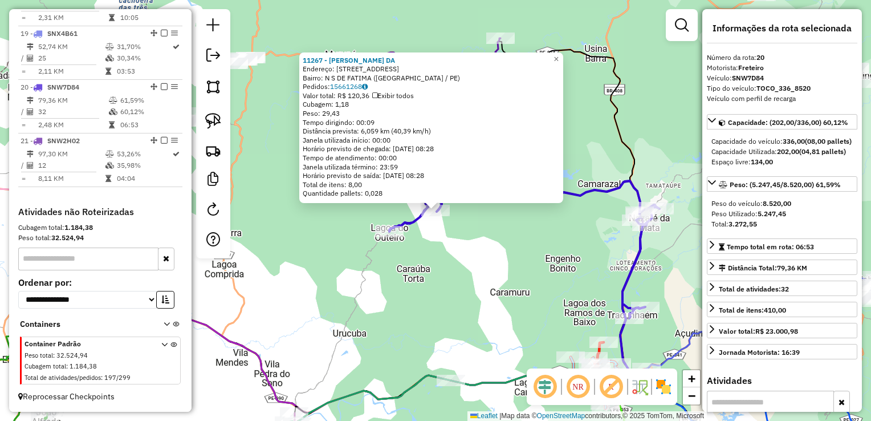
click at [325, 228] on div "Rota 20 - Placa SNW7D84 13393 - JOILSON ANTONIO DA S 11267 - [PERSON_NAME] DA E…" at bounding box center [435, 210] width 871 height 421
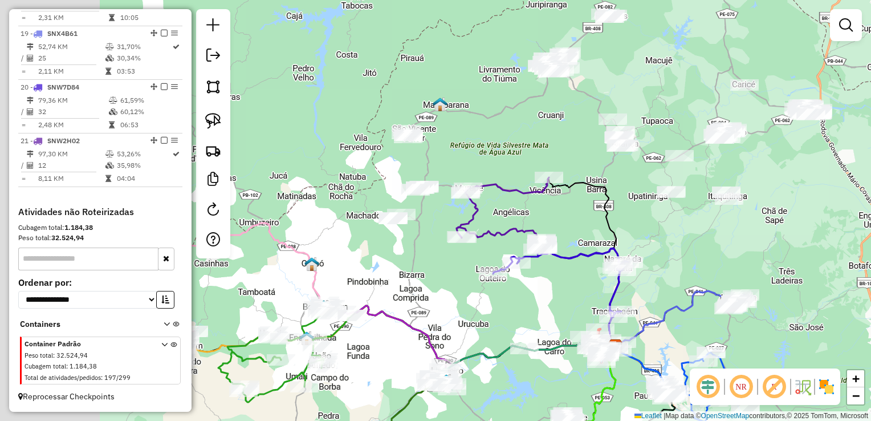
drag, startPoint x: 326, startPoint y: 249, endPoint x: 514, endPoint y: 302, distance: 195.2
click at [514, 302] on div "Janela de atendimento Grade de atendimento Capacidade Transportadoras Veículos …" at bounding box center [435, 210] width 871 height 421
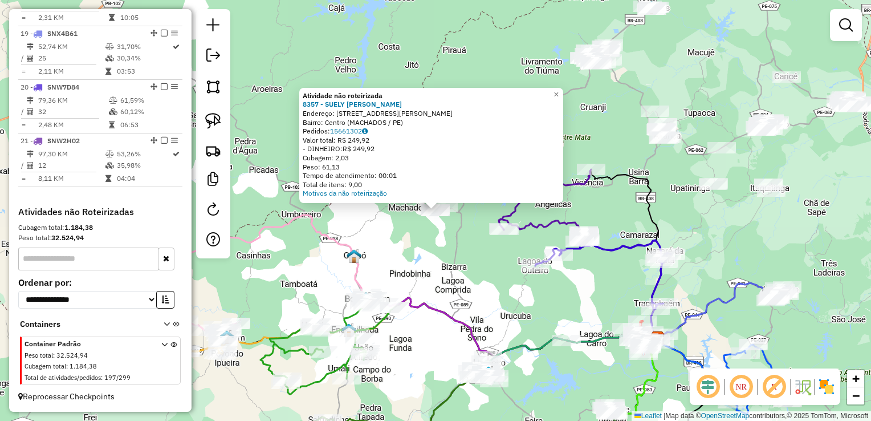
click at [477, 258] on div "Atividade não roteirizada 8357 - SUELY [PERSON_NAME]: [STREET_ADDRESS][PERSON_N…" at bounding box center [435, 210] width 871 height 421
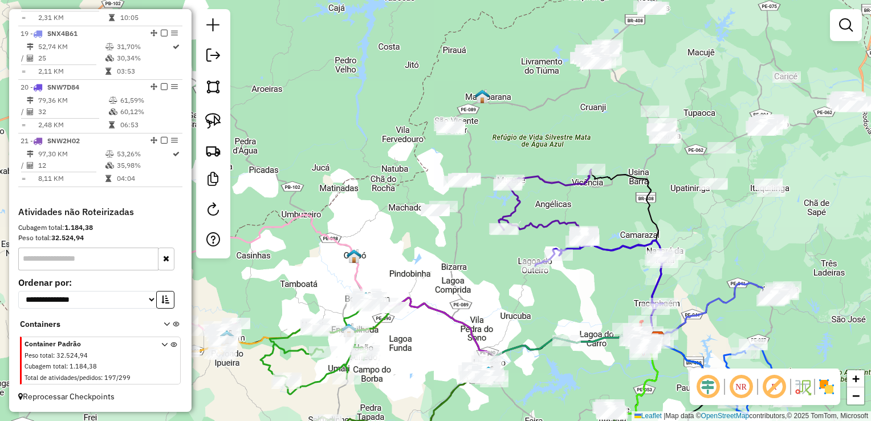
click at [463, 188] on div at bounding box center [458, 181] width 29 height 11
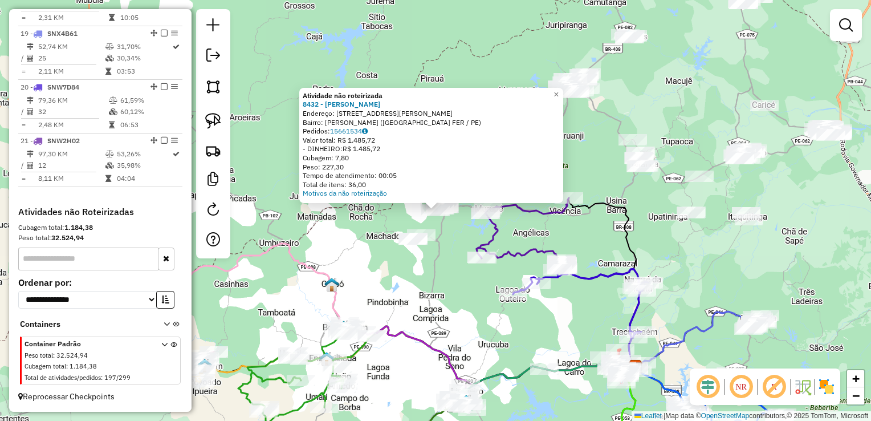
click at [457, 213] on div at bounding box center [444, 207] width 29 height 11
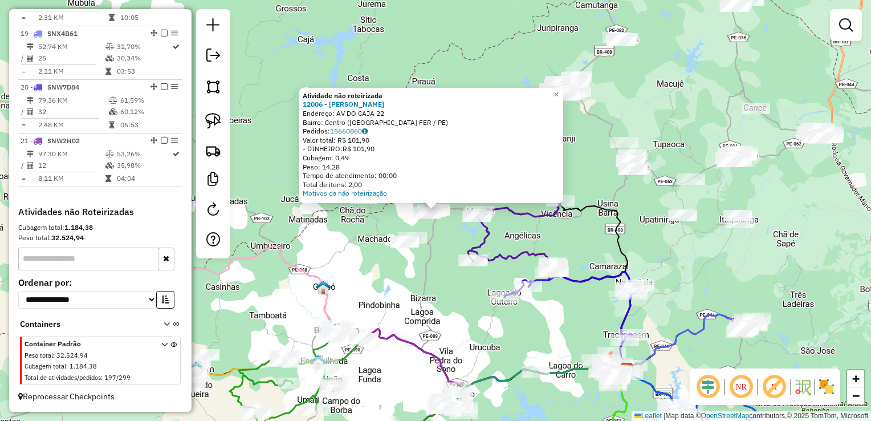
click at [376, 212] on div "Atividade não roteirizada 12006 - [PERSON_NAME] DE ABREU Endereço: [STREET_ADDR…" at bounding box center [435, 210] width 871 height 421
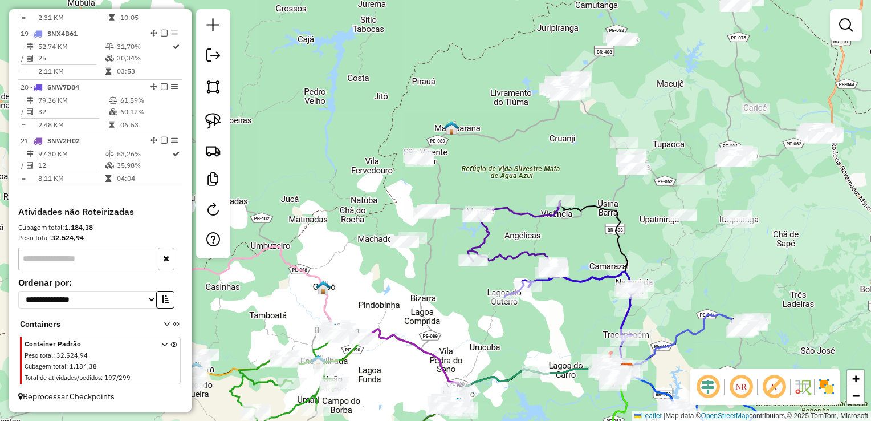
click at [408, 170] on div "Janela de atendimento Grade de atendimento Capacidade Transportadoras Veículos …" at bounding box center [435, 210] width 871 height 421
click at [415, 167] on div at bounding box center [420, 160] width 29 height 11
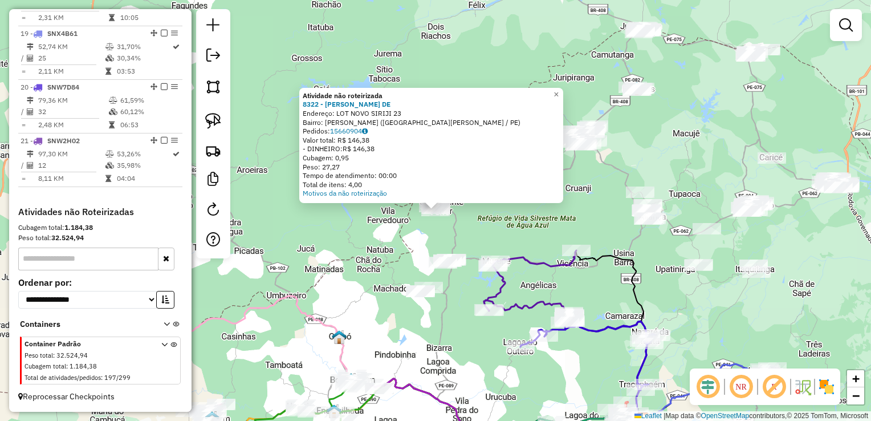
click at [376, 241] on div "Atividade não roteirizada 8322 - [PERSON_NAME] DE Endereço: LOT NOVO SIRIJI 23 …" at bounding box center [435, 210] width 871 height 421
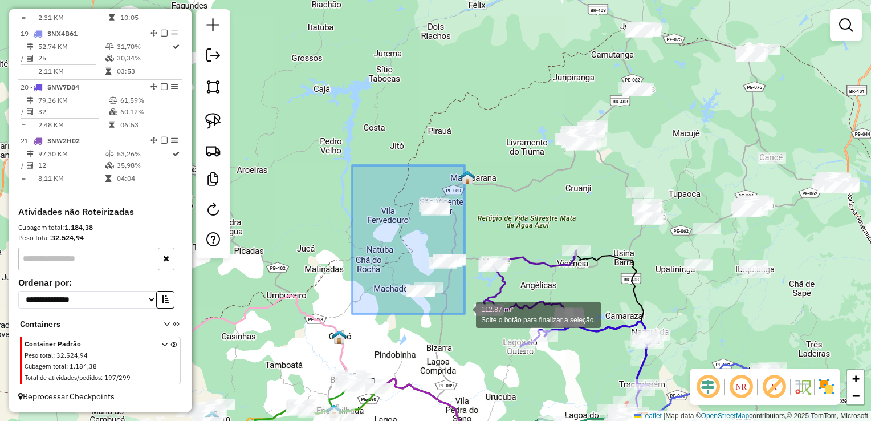
drag, startPoint x: 352, startPoint y: 165, endPoint x: 465, endPoint y: 314, distance: 186.4
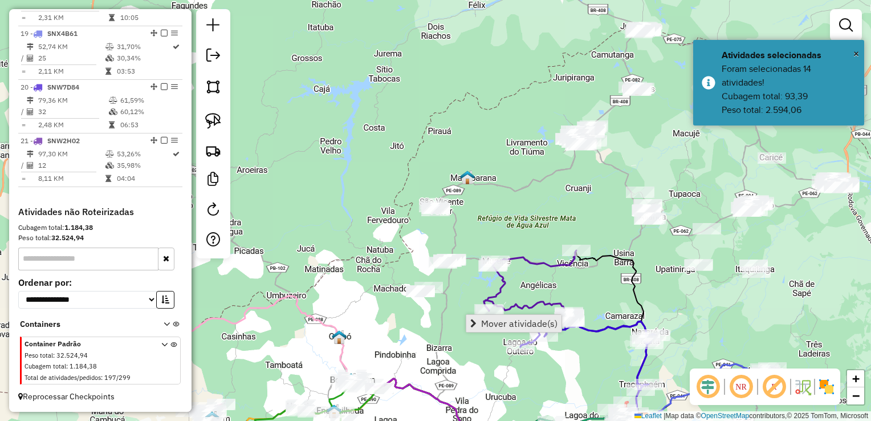
click at [488, 319] on span "Mover atividade(s)" at bounding box center [519, 323] width 76 height 9
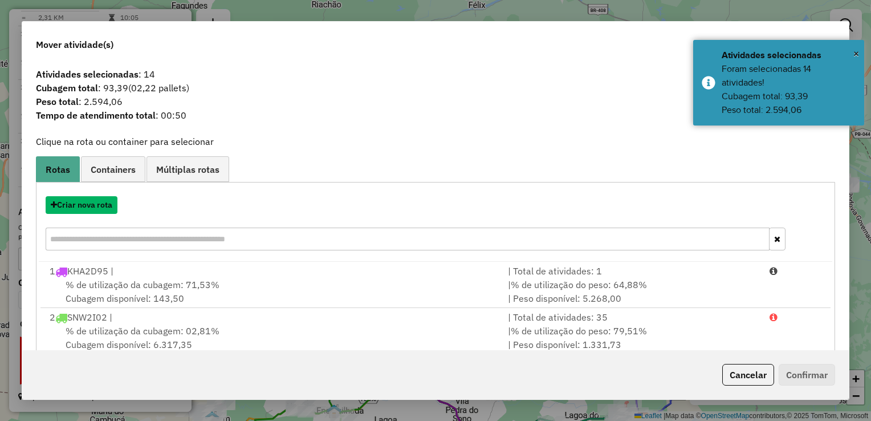
click at [81, 206] on button "Criar nova rota" at bounding box center [82, 205] width 72 height 18
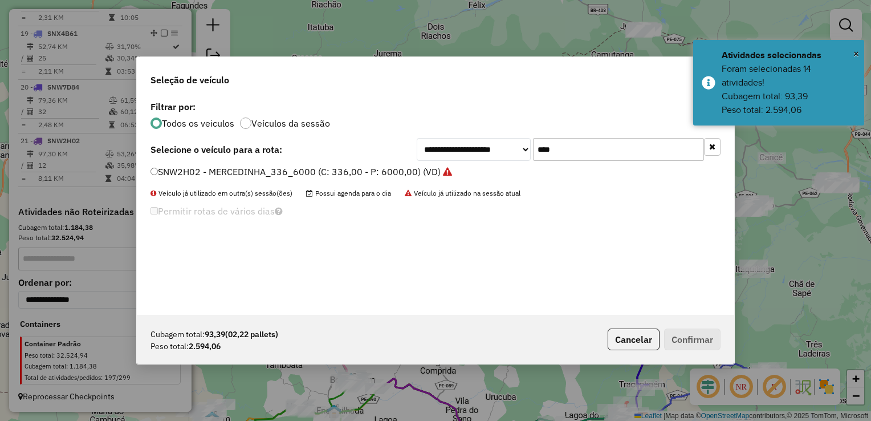
scroll to position [6, 3]
click at [581, 148] on input "****" at bounding box center [618, 149] width 171 height 23
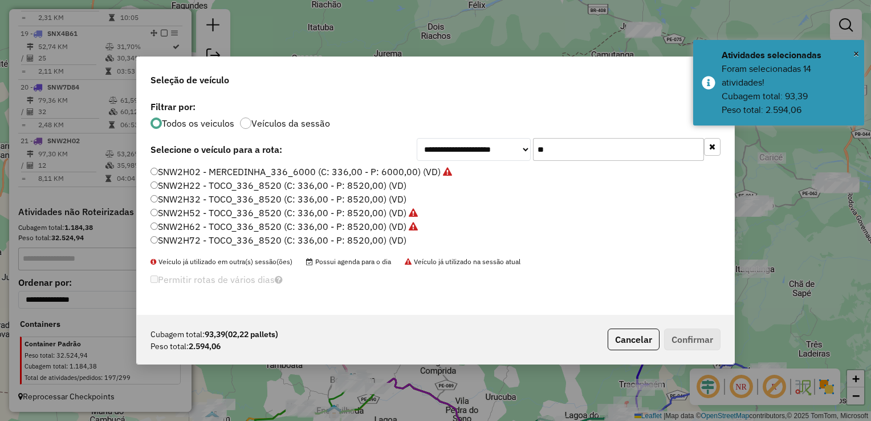
type input "*"
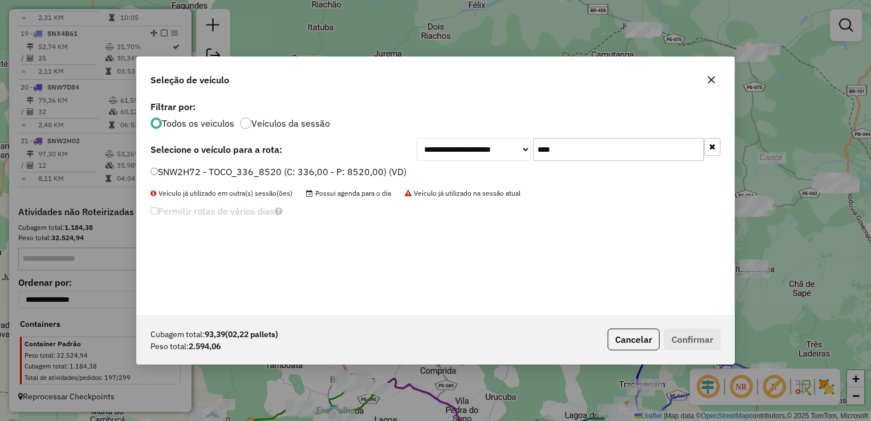
type input "****"
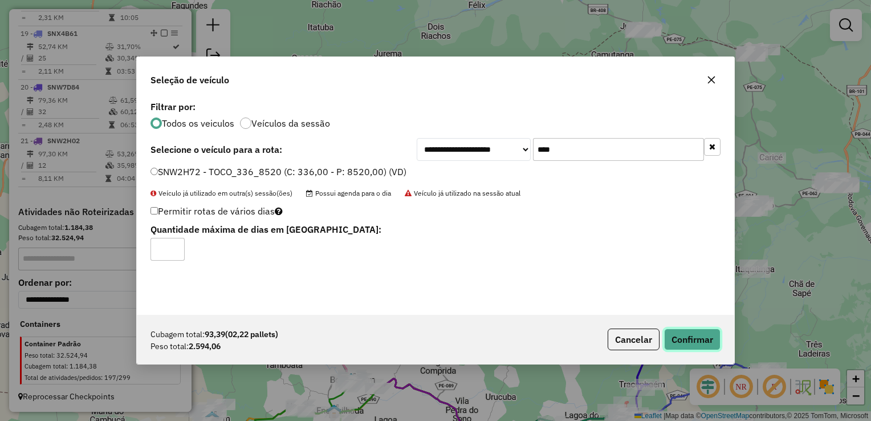
click at [689, 337] on button "Confirmar" at bounding box center [692, 340] width 56 height 22
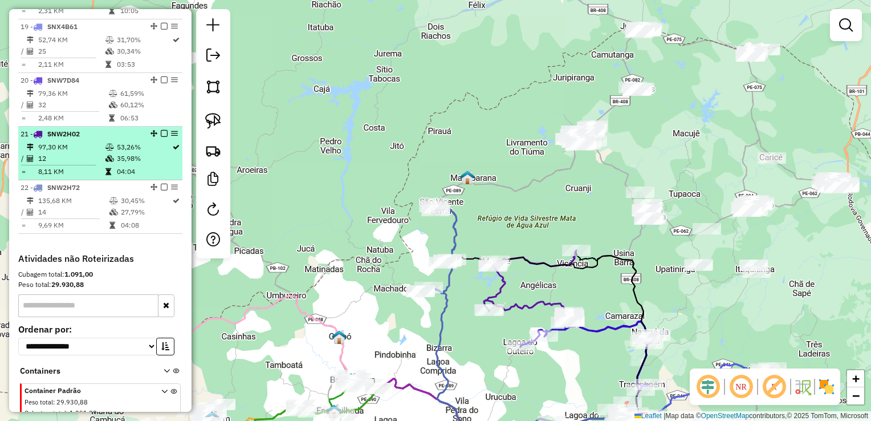
click at [60, 161] on td "12" at bounding box center [71, 158] width 67 height 11
select select "**********"
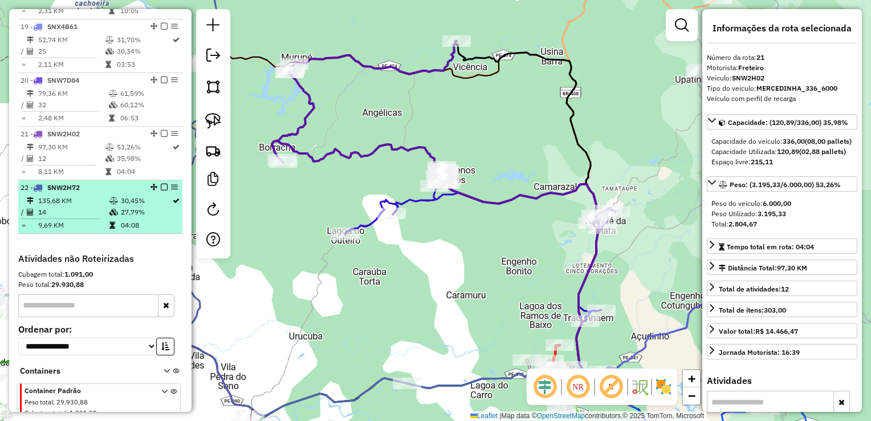
click at [66, 218] on td "14" at bounding box center [73, 211] width 71 height 11
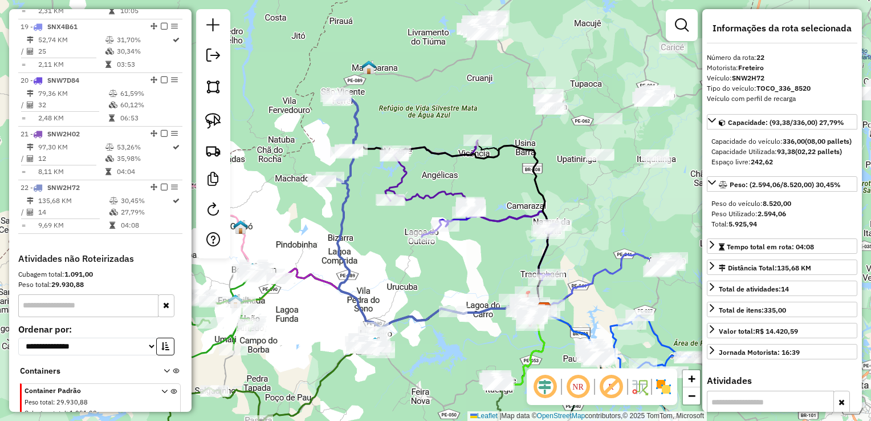
drag, startPoint x: 465, startPoint y: 261, endPoint x: 374, endPoint y: 62, distance: 219.7
click at [386, 81] on div "Janela de atendimento Grade de atendimento Capacidade Transportadoras Veículos …" at bounding box center [435, 210] width 871 height 421
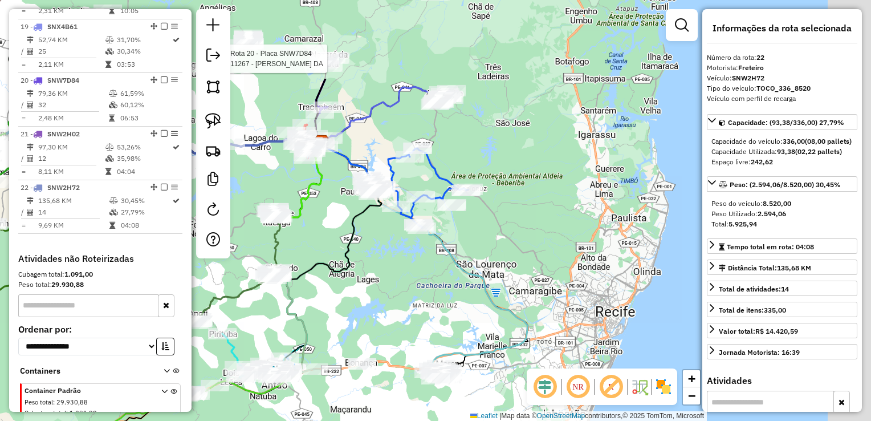
drag, startPoint x: 483, startPoint y: 152, endPoint x: 399, endPoint y: 239, distance: 120.6
click at [394, 274] on div "Rota 20 - Placa SNW7D84 11267 - [PERSON_NAME] DA Janela de atendimento Grade de…" at bounding box center [435, 210] width 871 height 421
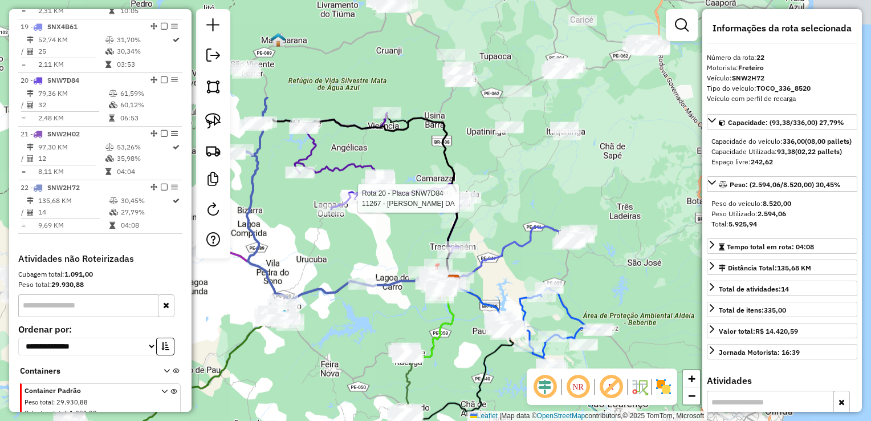
drag, startPoint x: 363, startPoint y: 127, endPoint x: 493, endPoint y: 269, distance: 193.0
click at [505, 286] on div "Rota 20 - Placa SNW7D84 11267 - [PERSON_NAME] DA Janela de atendimento Grade de…" at bounding box center [435, 210] width 871 height 421
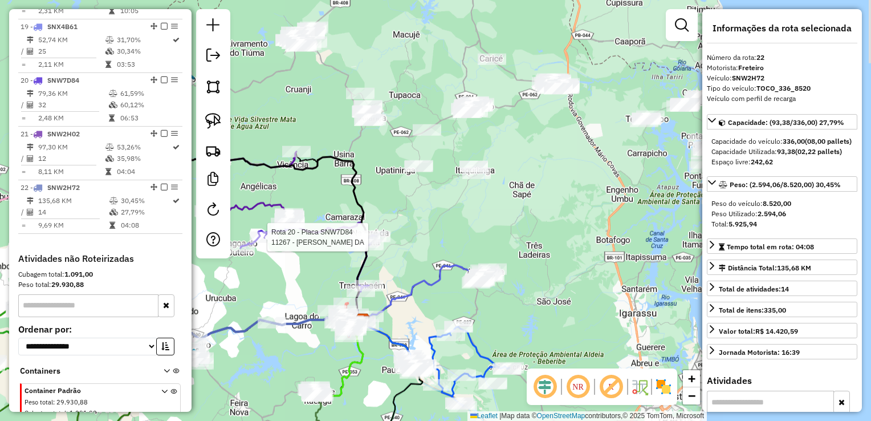
drag, startPoint x: 467, startPoint y: 189, endPoint x: 396, endPoint y: 193, distance: 70.8
click at [396, 193] on div "Rota 20 - Placa SNW7D84 11267 - [PERSON_NAME] DA Janela de atendimento Grade de…" at bounding box center [435, 210] width 871 height 421
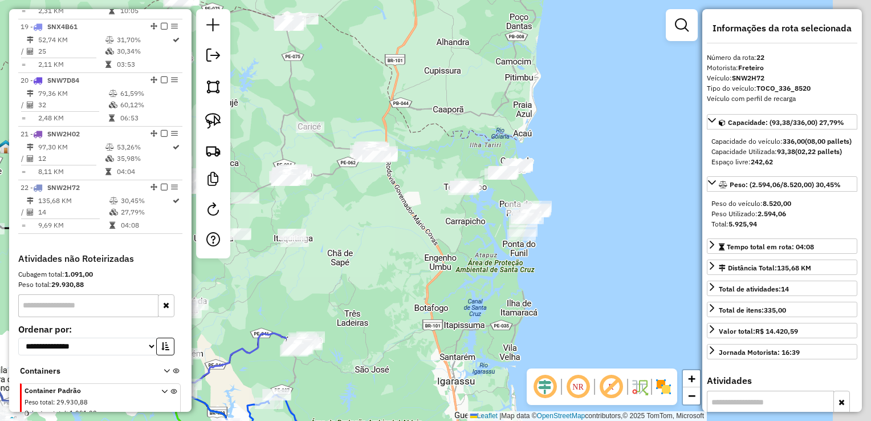
drag, startPoint x: 436, startPoint y: 220, endPoint x: 430, endPoint y: 225, distance: 7.8
click at [430, 225] on div "Rota 20 - Placa SNW7D84 11267 - [PERSON_NAME] DA Janela de atendimento Grade de…" at bounding box center [435, 210] width 871 height 421
click at [426, 209] on div "Rota 20 - Placa SNW7D84 11267 - [PERSON_NAME] DA Janela de atendimento Grade de…" at bounding box center [435, 210] width 871 height 421
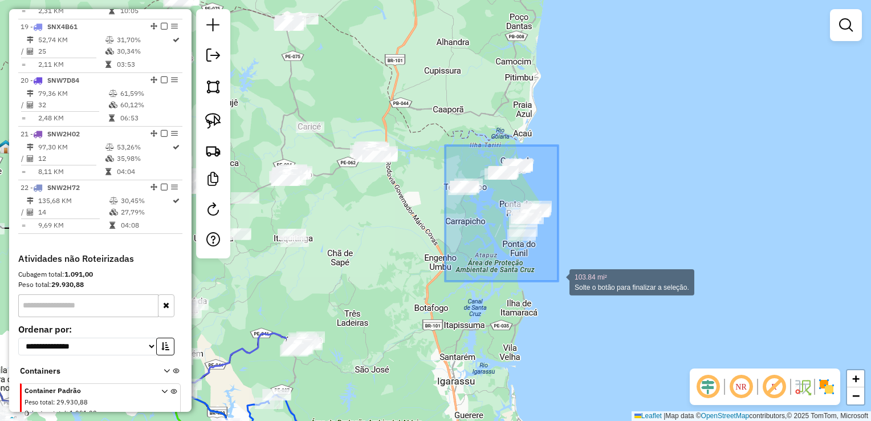
drag, startPoint x: 445, startPoint y: 145, endPoint x: 558, endPoint y: 281, distance: 176.6
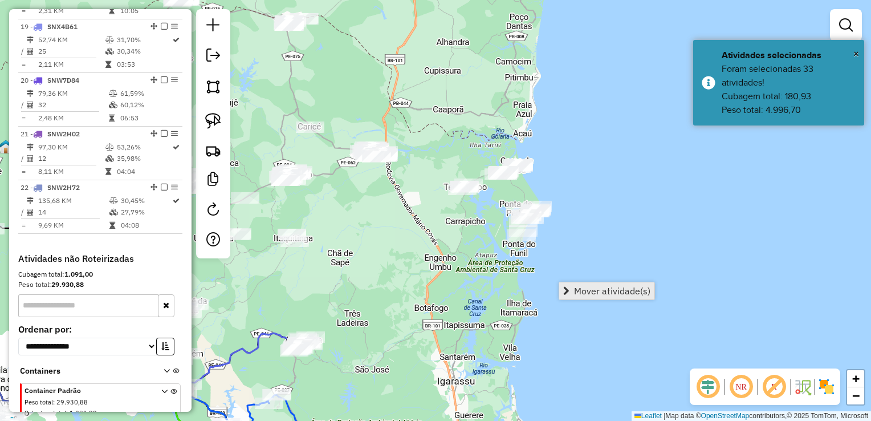
click at [578, 287] on span "Mover atividade(s)" at bounding box center [612, 290] width 76 height 9
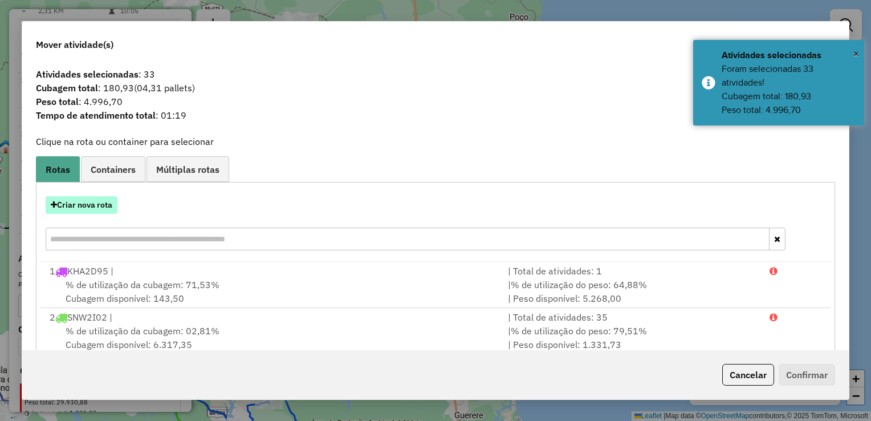
click at [87, 204] on button "Criar nova rota" at bounding box center [82, 205] width 72 height 18
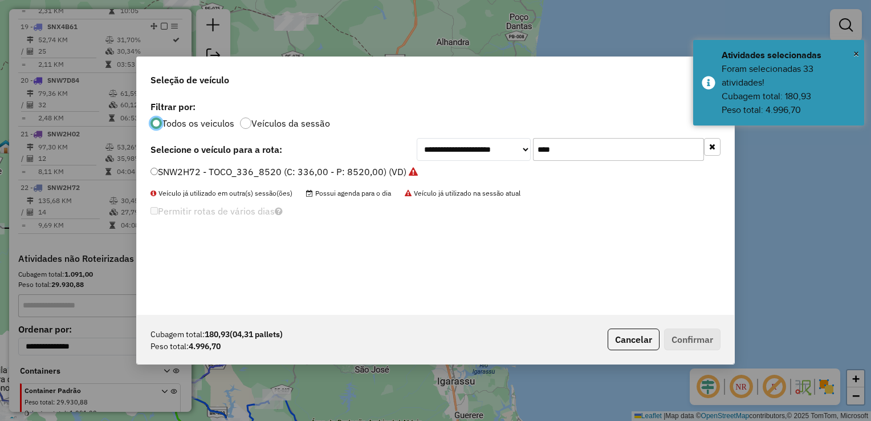
click at [564, 152] on input "****" at bounding box center [618, 149] width 171 height 23
type input "*"
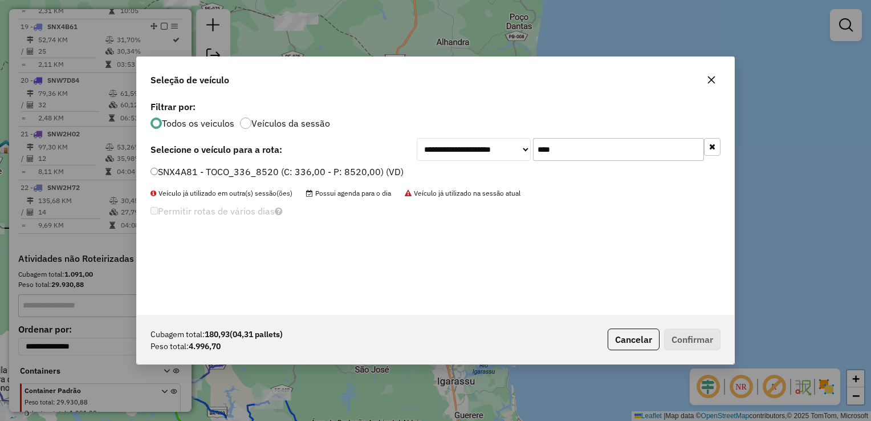
type input "****"
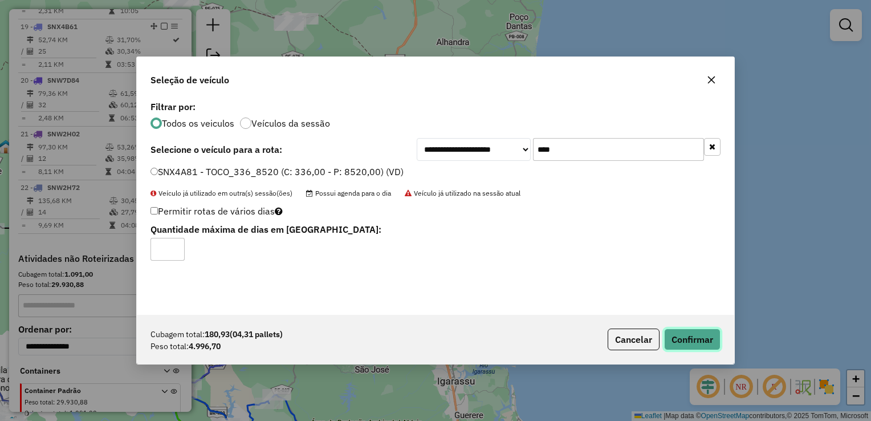
click at [680, 335] on button "Confirmar" at bounding box center [692, 340] width 56 height 22
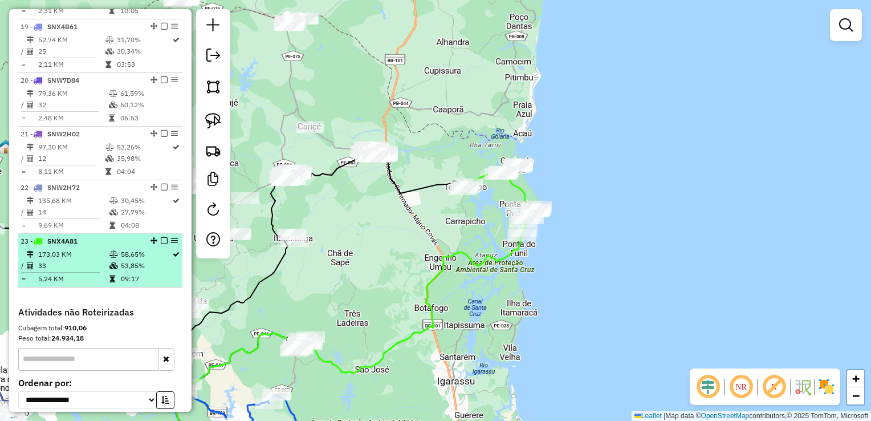
click at [67, 271] on td "33" at bounding box center [73, 265] width 71 height 11
select select "**********"
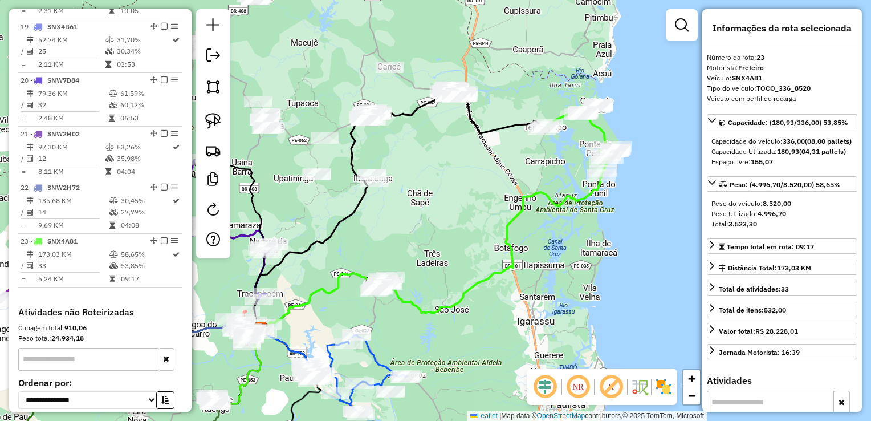
click at [461, 193] on div "Janela de atendimento Grade de atendimento Capacidade Transportadoras Veículos …" at bounding box center [435, 210] width 871 height 421
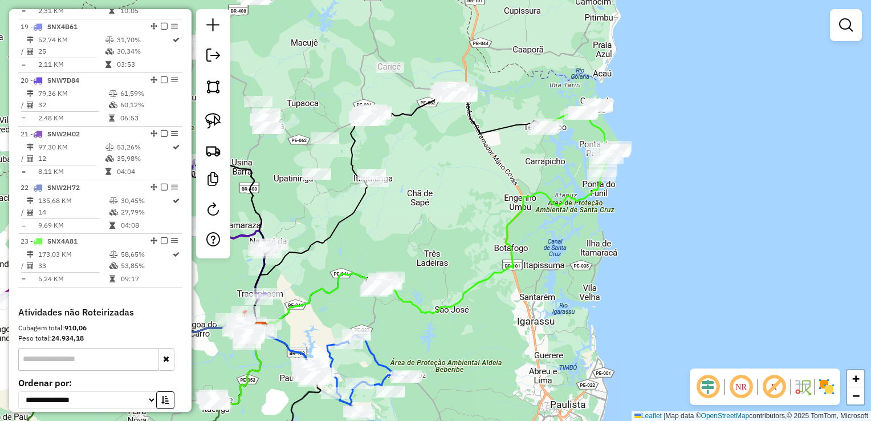
drag, startPoint x: 452, startPoint y: 160, endPoint x: 488, endPoint y: 314, distance: 158.3
click at [488, 314] on div "Janela de atendimento Grade de atendimento Capacidade Transportadoras Veículos …" at bounding box center [435, 210] width 871 height 421
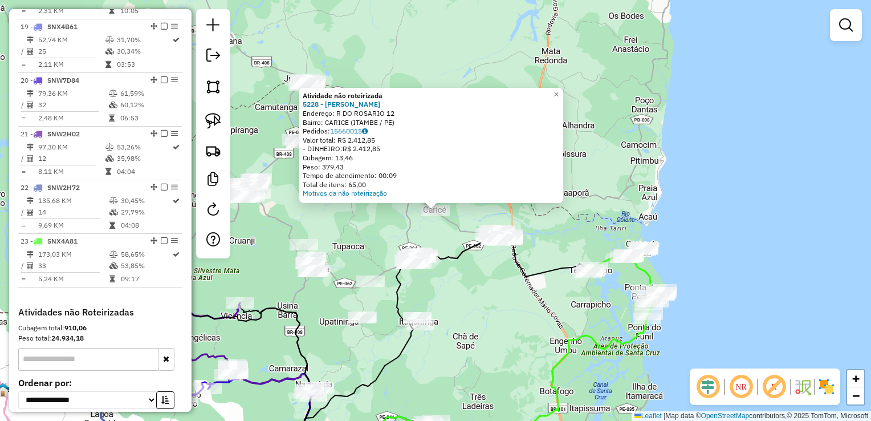
click at [466, 293] on div "Atividade não roteirizada 5228 - [PERSON_NAME]: R DO ROSARIO 12 Bairro: CARICE …" at bounding box center [435, 210] width 871 height 421
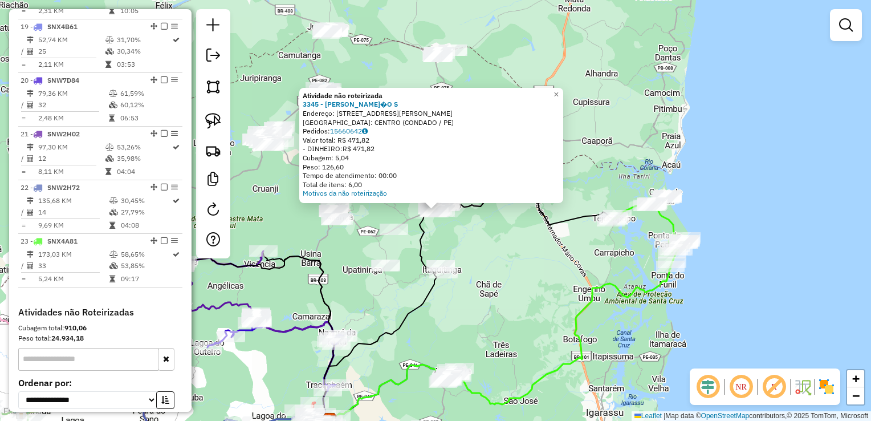
click at [454, 292] on div "Atividade não roteirizada 3345 - LUCIVANDO LOUREN�O S Endereço: [STREET_ADDRESS…" at bounding box center [435, 210] width 871 height 421
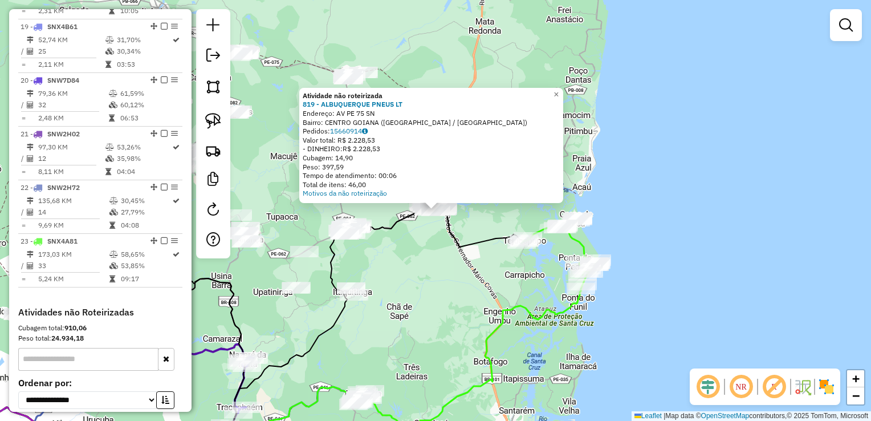
click at [443, 248] on div "Atividade não roteirizada 819 - ALBUQUERQUE PNEUS LT Endereço: AV PE 75 SN Bair…" at bounding box center [435, 210] width 871 height 421
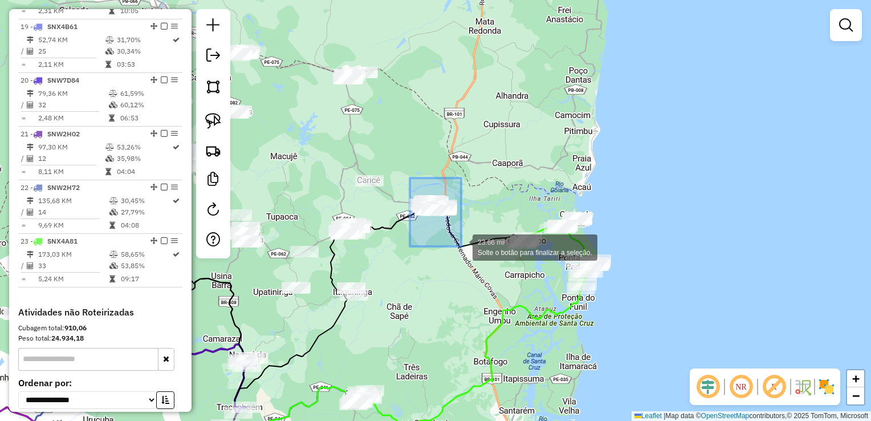
drag, startPoint x: 410, startPoint y: 178, endPoint x: 461, endPoint y: 246, distance: 85.6
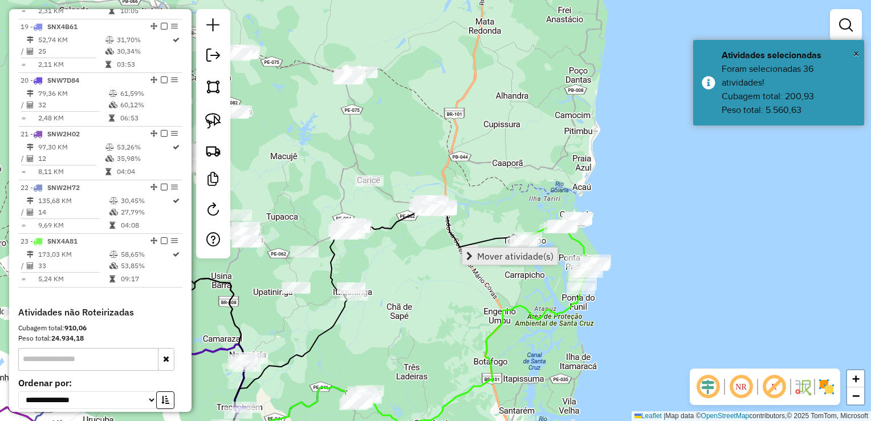
click at [479, 254] on span "Mover atividade(s)" at bounding box center [515, 256] width 76 height 9
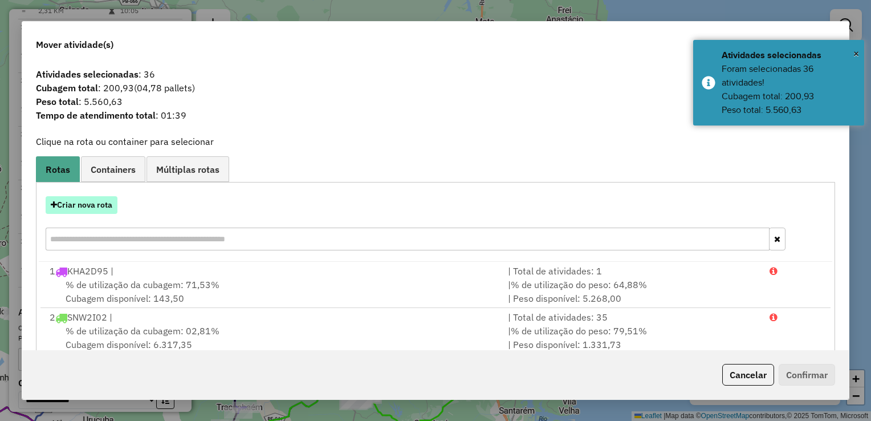
click at [82, 204] on button "Criar nova rota" at bounding box center [82, 205] width 72 height 18
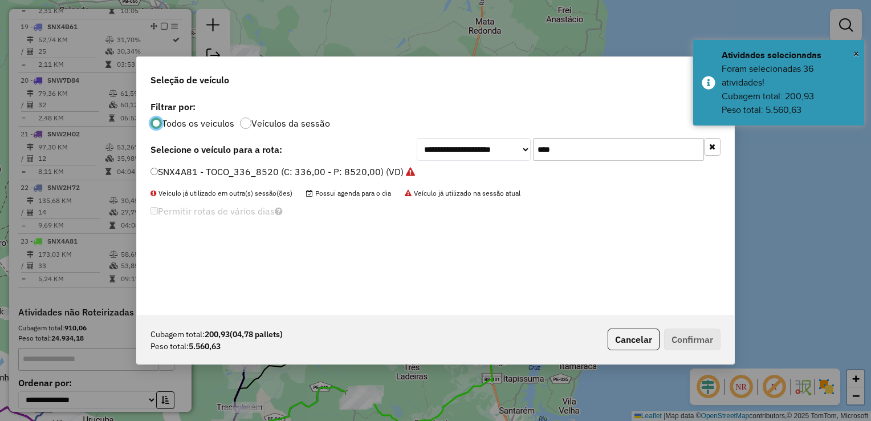
click at [575, 152] on input "****" at bounding box center [618, 149] width 171 height 23
type input "*"
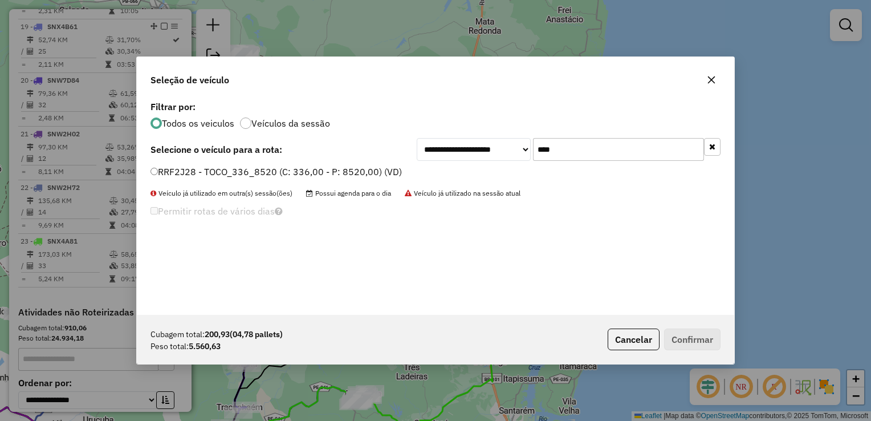
type input "****"
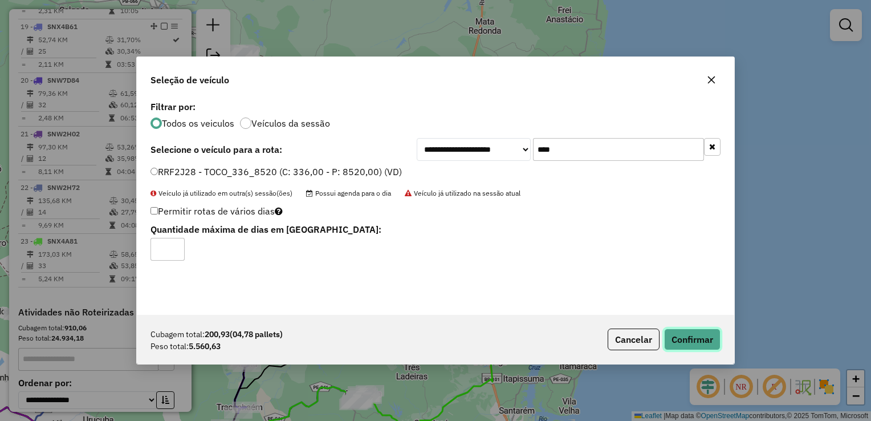
click at [695, 347] on button "Confirmar" at bounding box center [692, 340] width 56 height 22
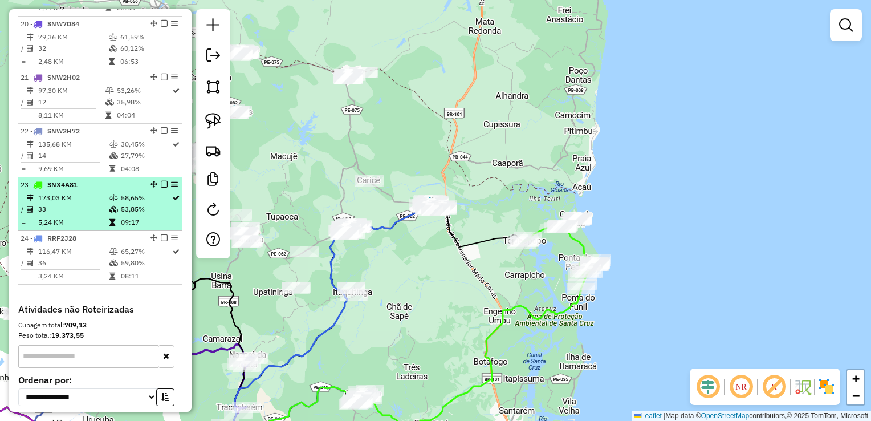
scroll to position [1443, 0]
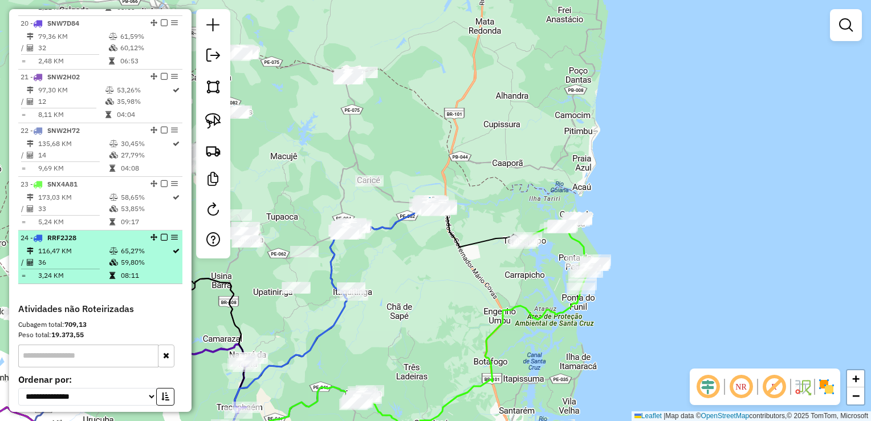
click at [63, 268] on td "36" at bounding box center [73, 262] width 71 height 11
select select "**********"
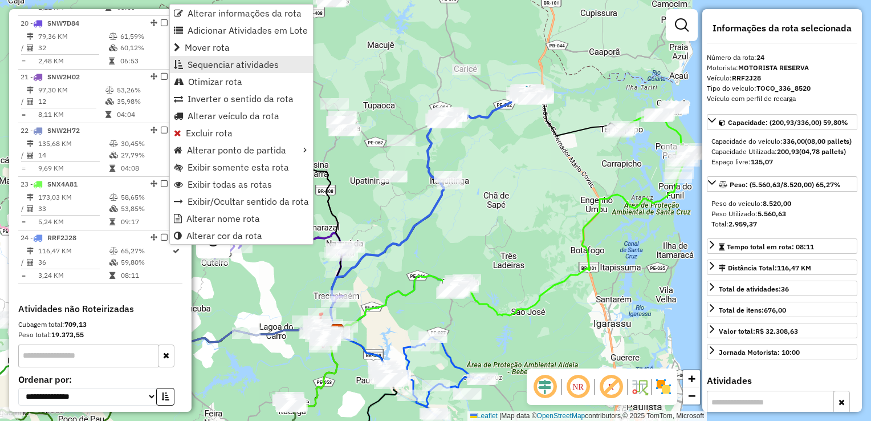
click at [235, 63] on span "Sequenciar atividades" at bounding box center [233, 64] width 91 height 9
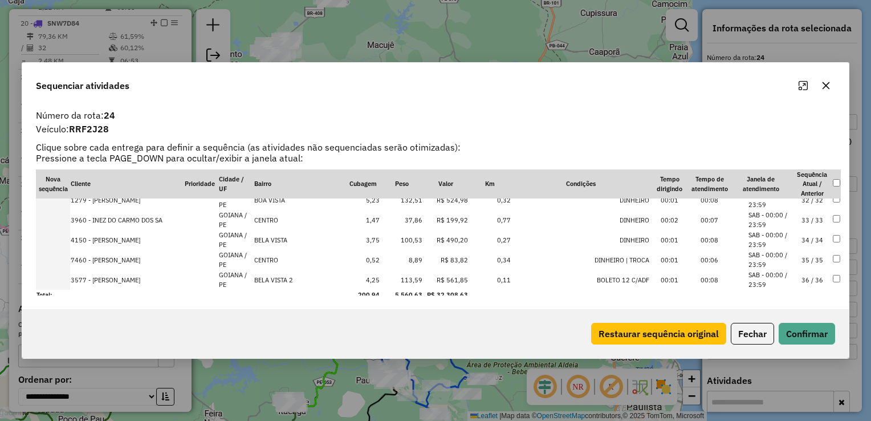
scroll to position [632, 0]
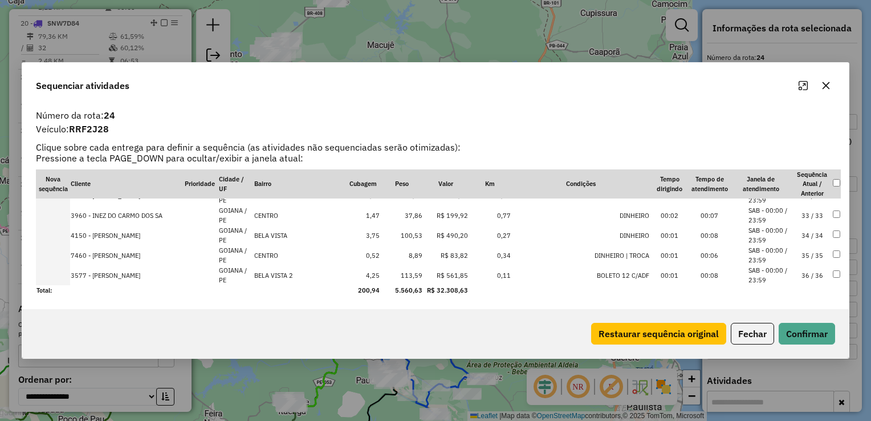
click at [414, 257] on td "8,89" at bounding box center [401, 255] width 43 height 20
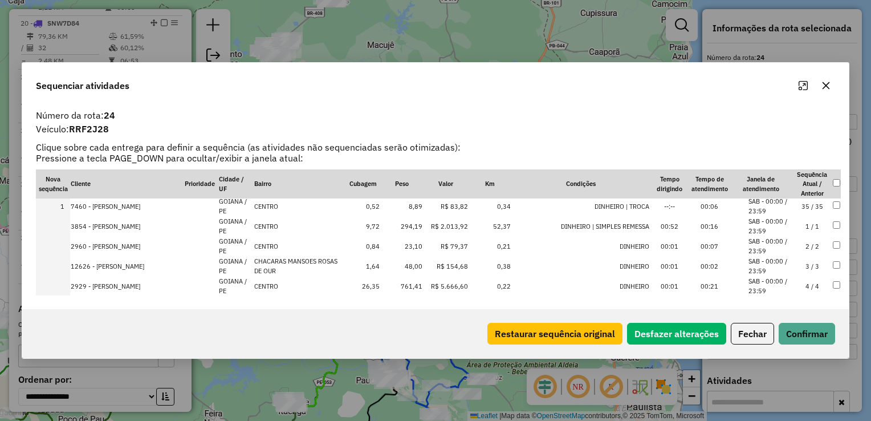
scroll to position [0, 0]
click at [837, 208] on td at bounding box center [837, 208] width 9 height 20
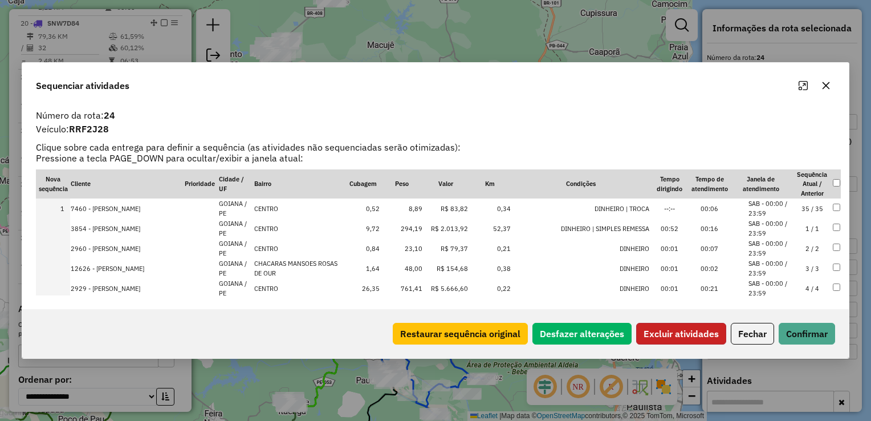
click at [700, 332] on button "Excluir atividades" at bounding box center [682, 334] width 90 height 22
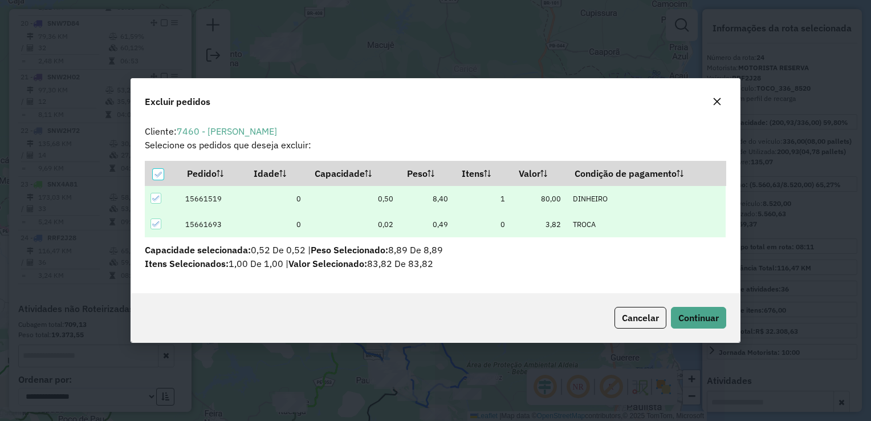
scroll to position [6, 3]
click at [698, 319] on span "Continuar" at bounding box center [699, 317] width 40 height 11
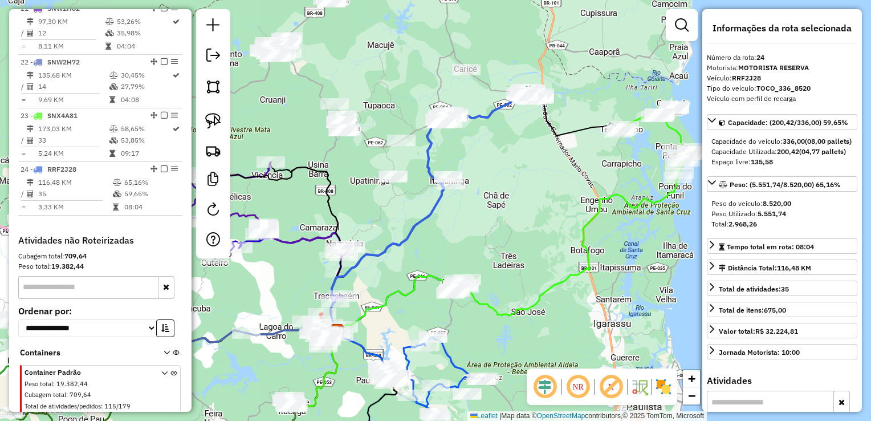
scroll to position [1547, 0]
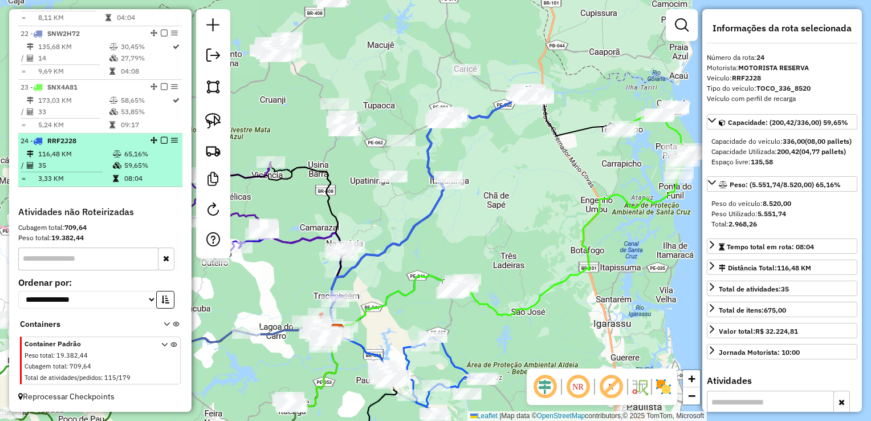
click at [64, 160] on table "116,48 KM 65,16% / 35 59,65% = 3,33 KM 08:04" at bounding box center [101, 166] width 160 height 36
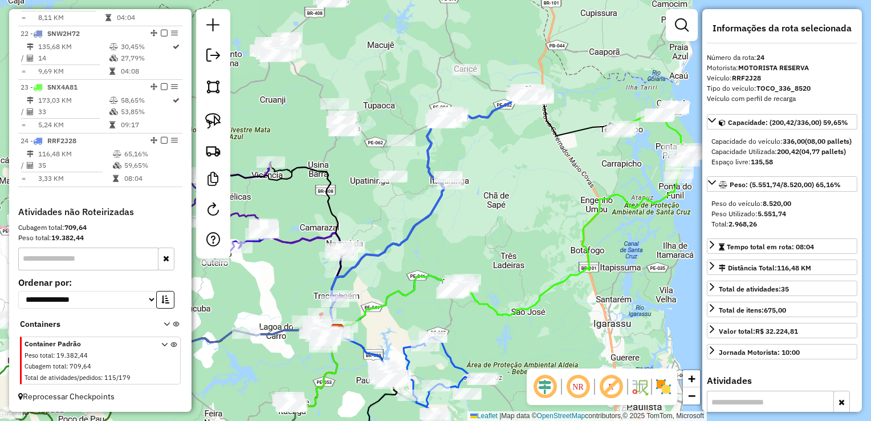
click at [454, 227] on div "Janela de atendimento Grade de atendimento Capacidade Transportadoras Veículos …" at bounding box center [435, 210] width 871 height 421
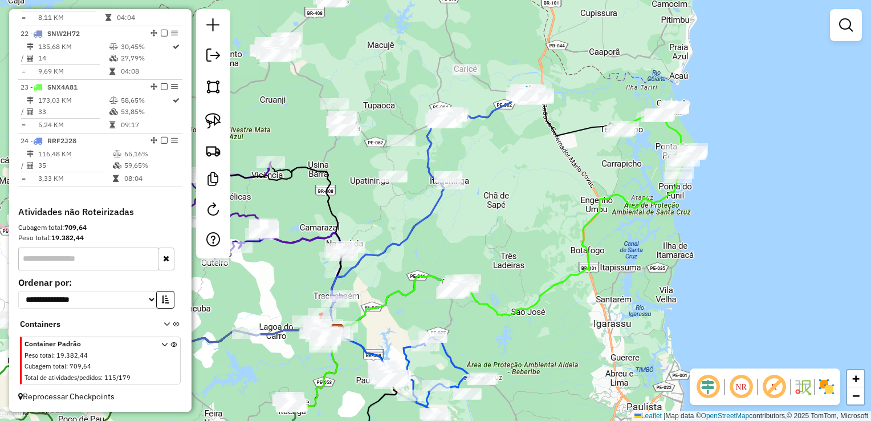
click at [281, 196] on div "Janela de atendimento Grade de atendimento Capacidade Transportadoras Veículos …" at bounding box center [435, 210] width 871 height 421
click at [368, 202] on div "Janela de atendimento Grade de atendimento Capacidade Transportadoras Veículos …" at bounding box center [435, 210] width 871 height 421
click at [283, 133] on div "Janela de atendimento Grade de atendimento Capacidade Transportadoras Veículos …" at bounding box center [435, 210] width 871 height 421
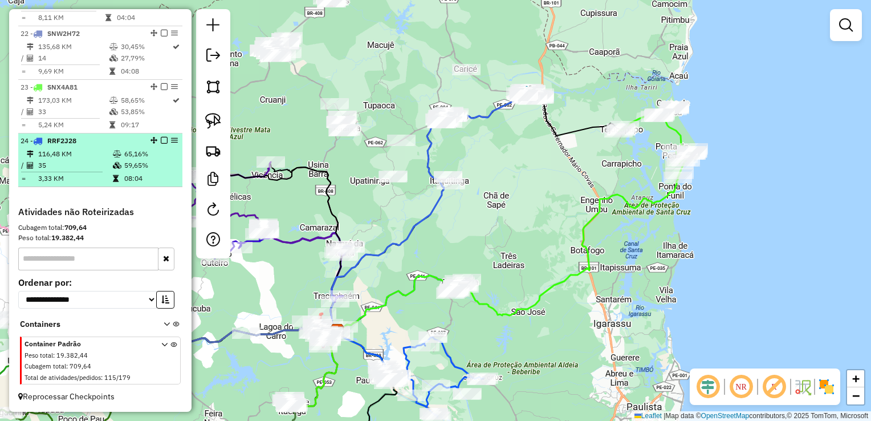
click at [155, 179] on td "08:04" at bounding box center [151, 178] width 54 height 11
select select "**********"
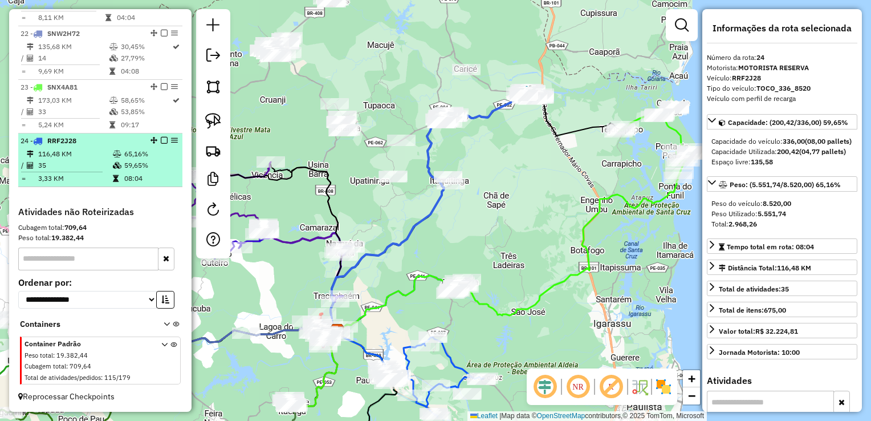
click at [53, 165] on td "35" at bounding box center [75, 165] width 75 height 11
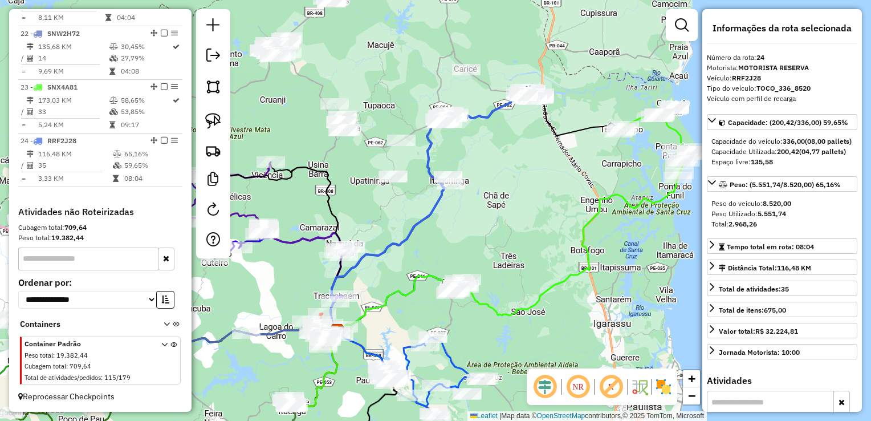
click at [498, 149] on div "Janela de atendimento Grade de atendimento Capacidade Transportadoras Veículos …" at bounding box center [435, 210] width 871 height 421
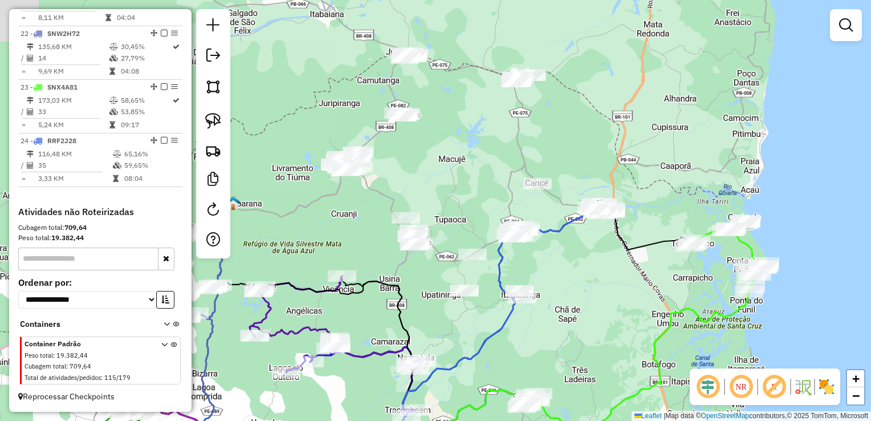
drag, startPoint x: 555, startPoint y: 242, endPoint x: 584, endPoint y: 298, distance: 62.5
click at [584, 298] on div "Janela de atendimento Grade de atendimento Capacidade Transportadoras Veículos …" at bounding box center [435, 210] width 871 height 421
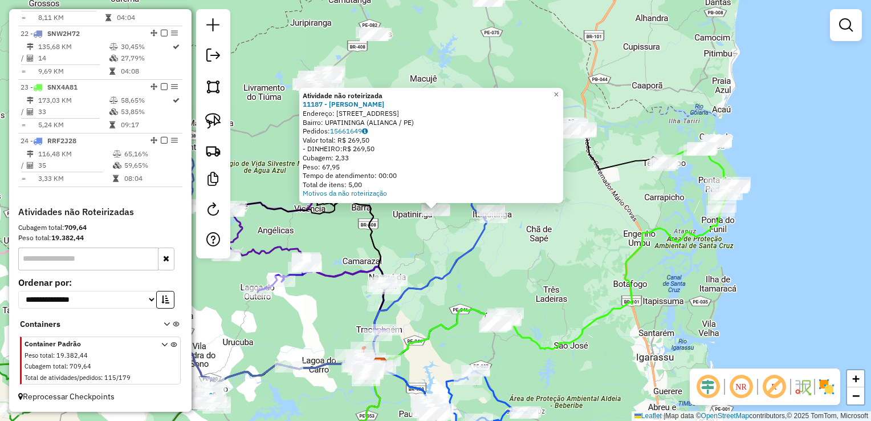
drag, startPoint x: 429, startPoint y: 267, endPoint x: 454, endPoint y: 226, distance: 47.6
click at [429, 266] on div "Atividade não roteirizada 11187 - [PERSON_NAME]: R LO BELIZARIO 19 Bairro: UPAT…" at bounding box center [435, 210] width 871 height 421
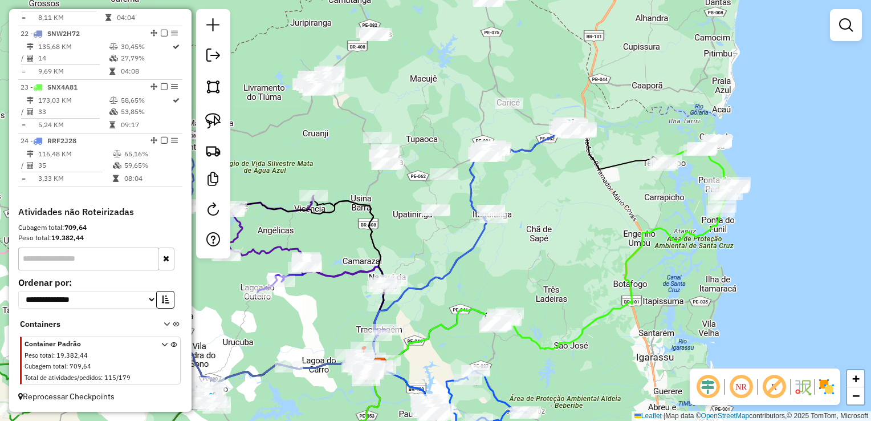
click at [449, 180] on div at bounding box center [444, 173] width 29 height 11
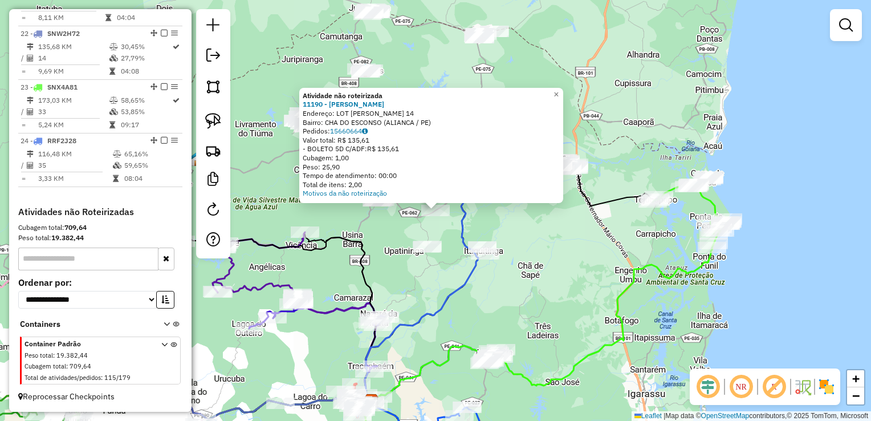
drag, startPoint x: 451, startPoint y: 233, endPoint x: 465, endPoint y: 239, distance: 15.4
click at [454, 233] on div "Atividade não roteirizada 11190 - [PERSON_NAME] D Endereço: LOT [PERSON_NAME] 1…" at bounding box center [435, 210] width 871 height 421
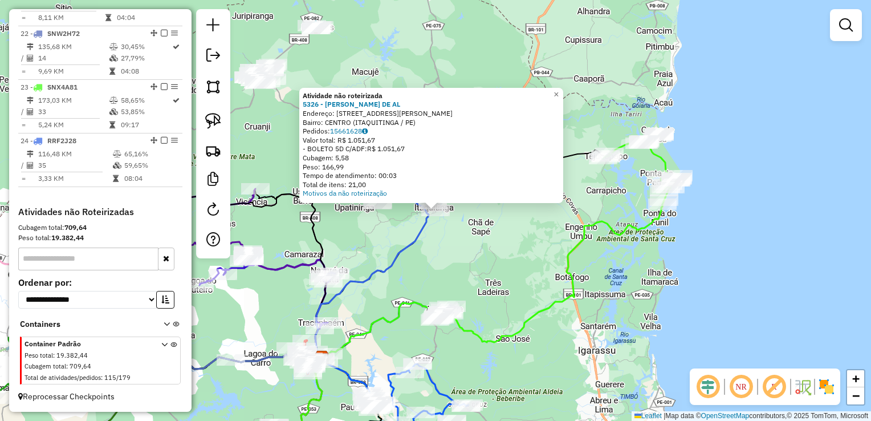
click at [479, 260] on div "Atividade não roteirizada 5326 - [PERSON_NAME] DE AL Endereço: [STREET_ADDRESS]…" at bounding box center [435, 210] width 871 height 421
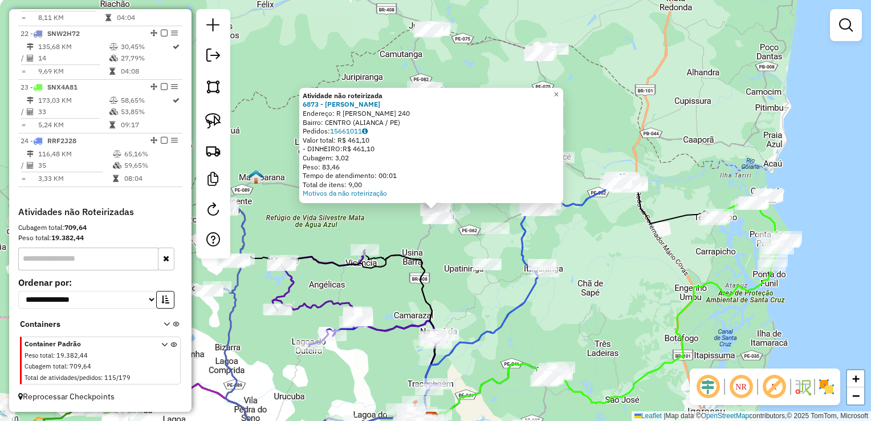
click at [407, 244] on div "Atividade não roteirizada 6873 - [PERSON_NAME]: R NIVAN BORBA 240 Bairro: CENTR…" at bounding box center [435, 210] width 871 height 421
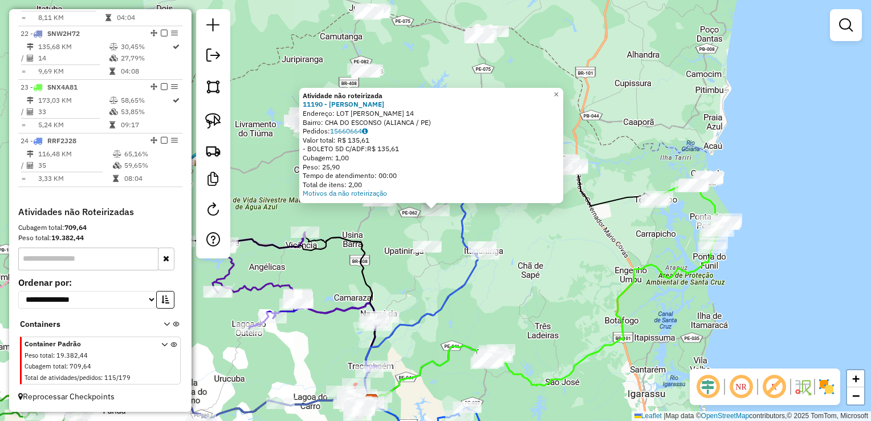
click at [449, 263] on div "Atividade não roteirizada 11190 - [PERSON_NAME] D Endereço: LOT [PERSON_NAME] 1…" at bounding box center [435, 210] width 871 height 421
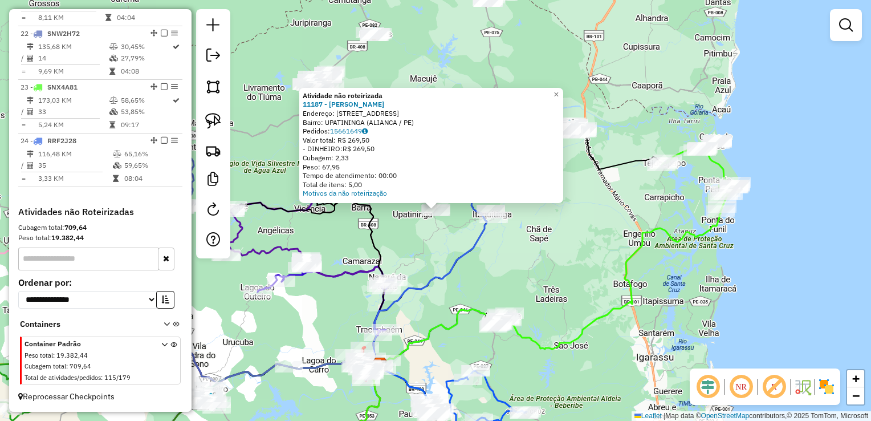
click at [424, 254] on div "Atividade não roteirizada 11187 - [PERSON_NAME]: R LO BELIZARIO 19 Bairro: UPAT…" at bounding box center [435, 210] width 871 height 421
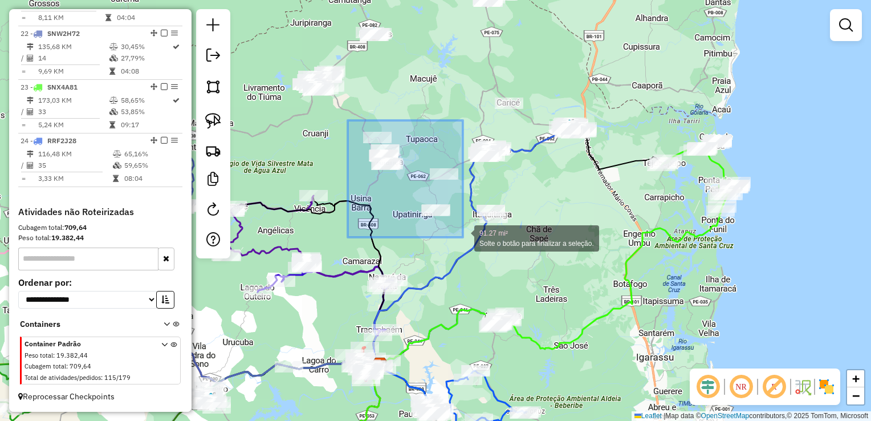
drag, startPoint x: 348, startPoint y: 120, endPoint x: 463, endPoint y: 237, distance: 164.1
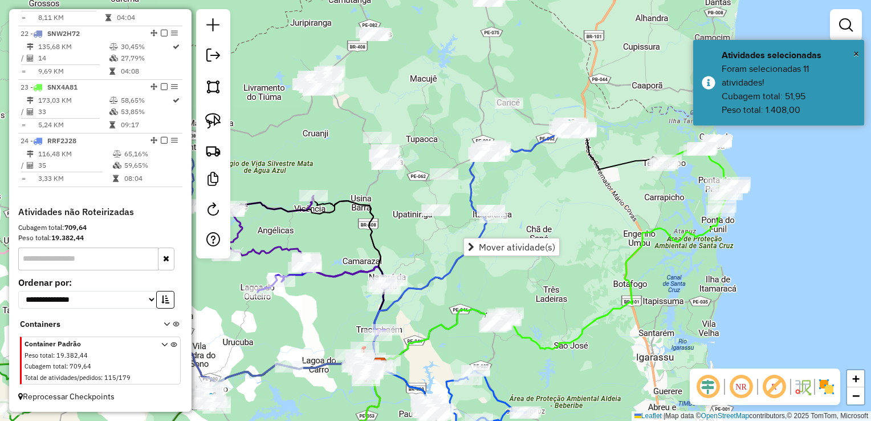
click at [493, 180] on div "Janela de atendimento Grade de atendimento Capacidade Transportadoras Veículos …" at bounding box center [435, 210] width 871 height 421
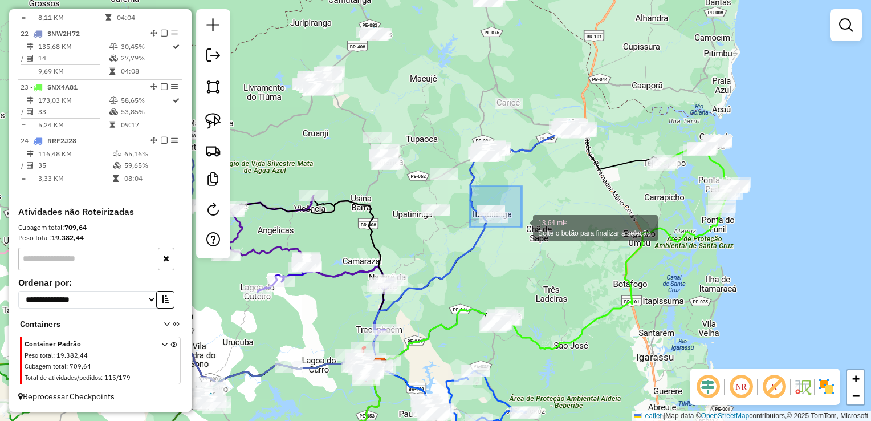
drag, startPoint x: 470, startPoint y: 186, endPoint x: 523, endPoint y: 227, distance: 67.1
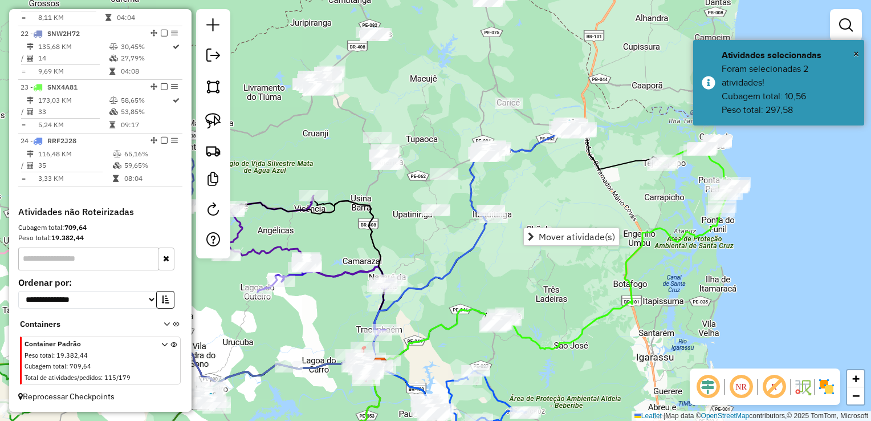
click at [532, 192] on div "Janela de atendimento Grade de atendimento Capacidade Transportadoras Veículos …" at bounding box center [435, 210] width 871 height 421
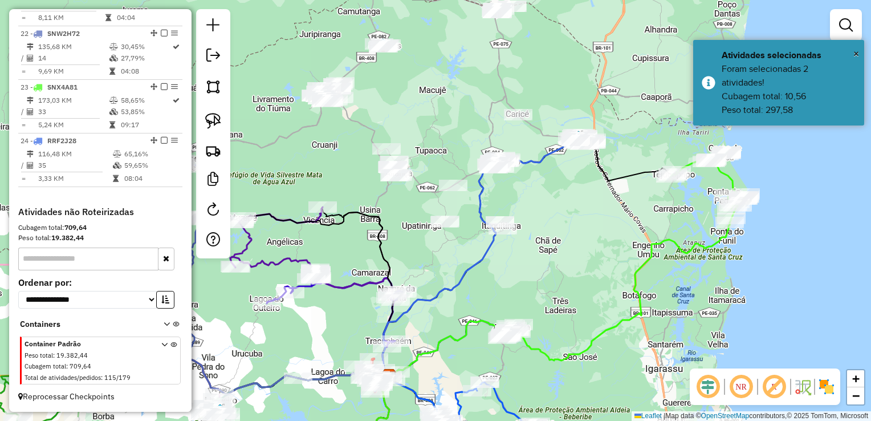
drag, startPoint x: 534, startPoint y: 175, endPoint x: 616, endPoint y: 230, distance: 98.6
click at [616, 230] on div "Janela de atendimento Grade de atendimento Capacidade Transportadoras Veículos …" at bounding box center [435, 210] width 871 height 421
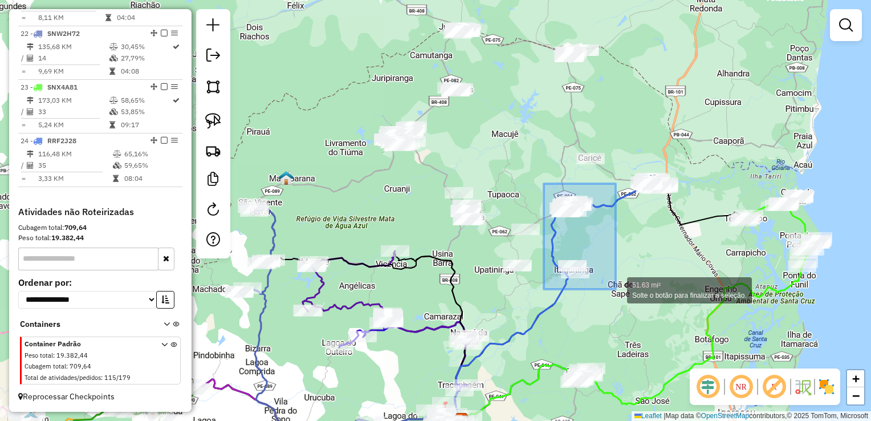
drag, startPoint x: 544, startPoint y: 184, endPoint x: 616, endPoint y: 289, distance: 127.7
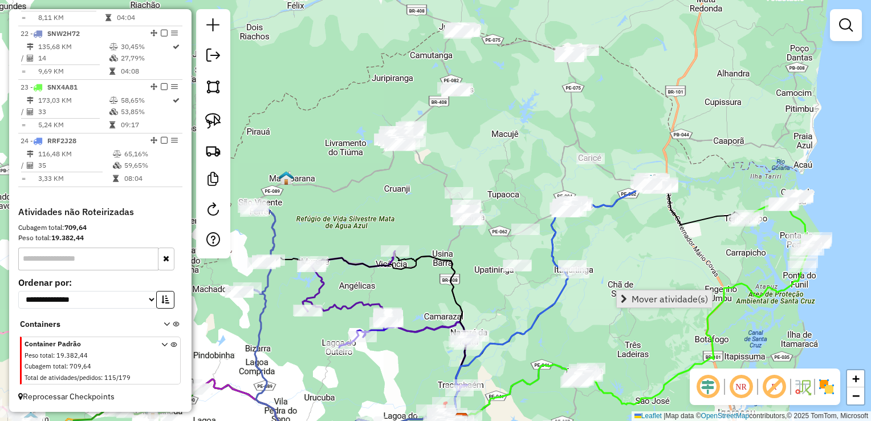
click at [634, 299] on span "Mover atividade(s)" at bounding box center [670, 298] width 76 height 9
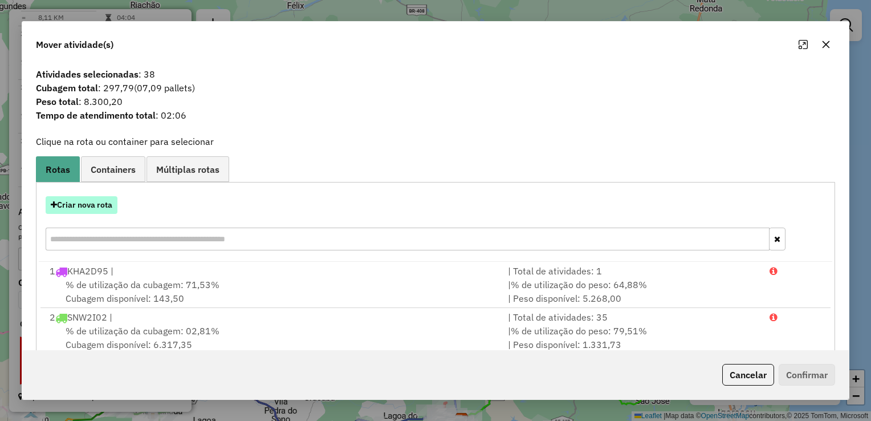
click at [91, 204] on button "Criar nova rota" at bounding box center [82, 205] width 72 height 18
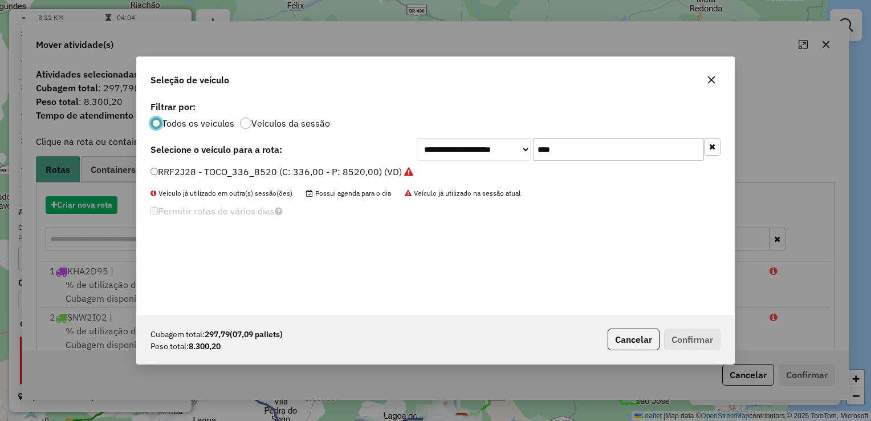
scroll to position [6, 3]
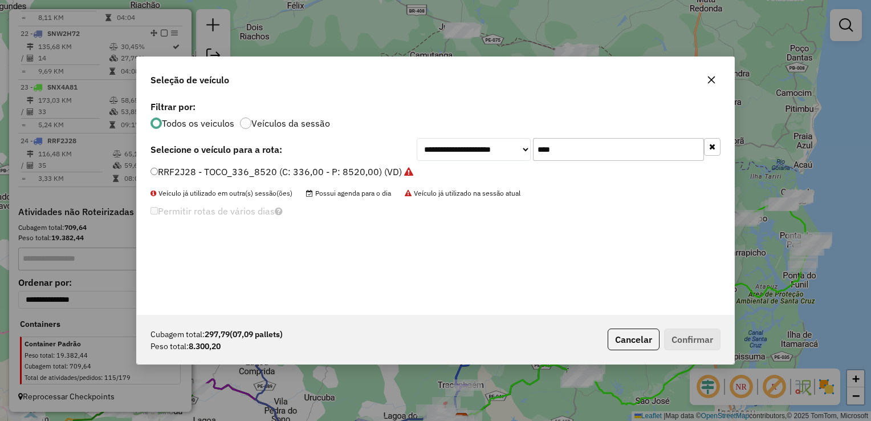
click at [569, 152] on input "****" at bounding box center [618, 149] width 171 height 23
type input "*"
type input "****"
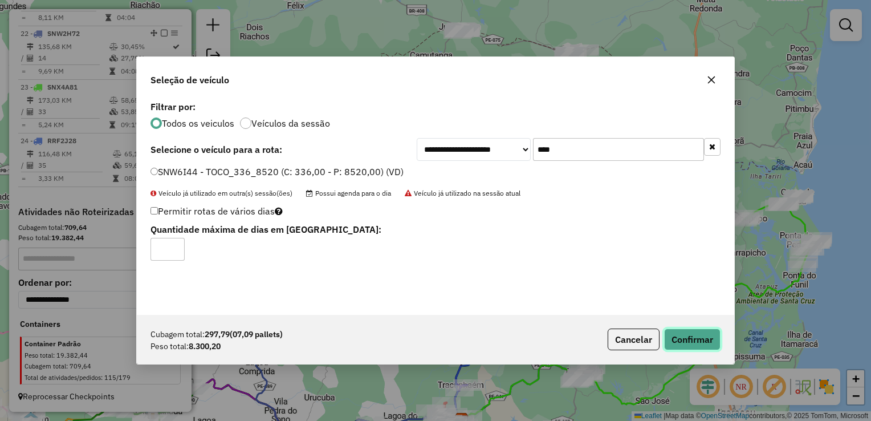
click at [702, 333] on button "Confirmar" at bounding box center [692, 340] width 56 height 22
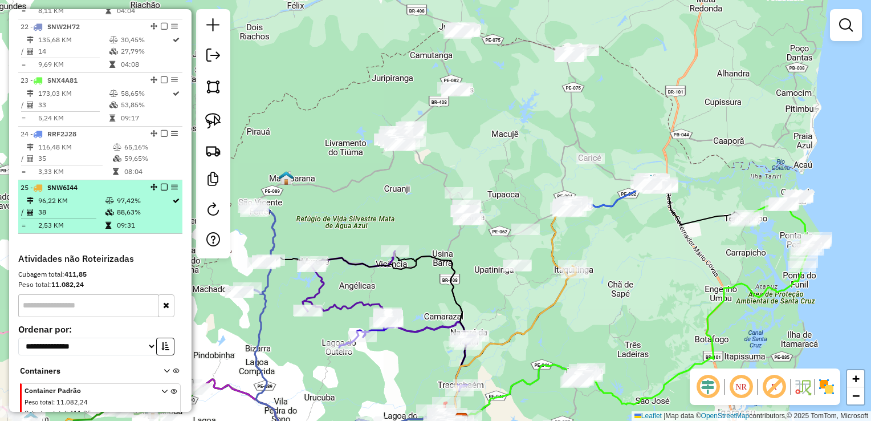
click at [71, 206] on td "96,22 KM" at bounding box center [71, 200] width 67 height 11
select select "**********"
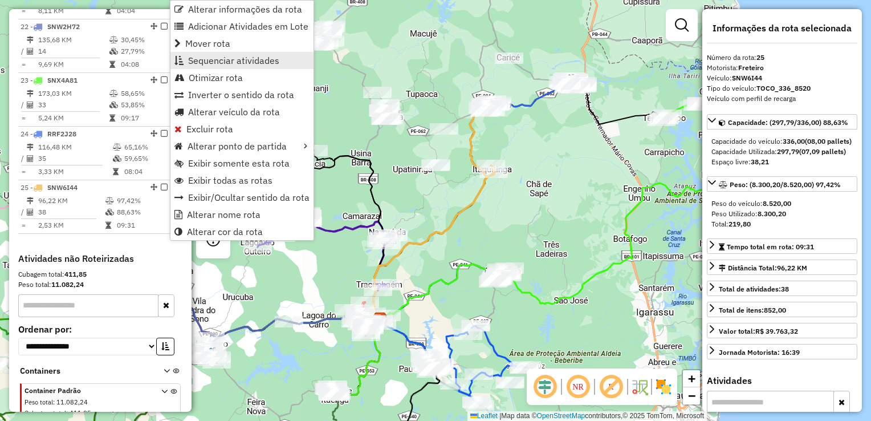
click at [234, 56] on span "Sequenciar atividades" at bounding box center [233, 60] width 91 height 9
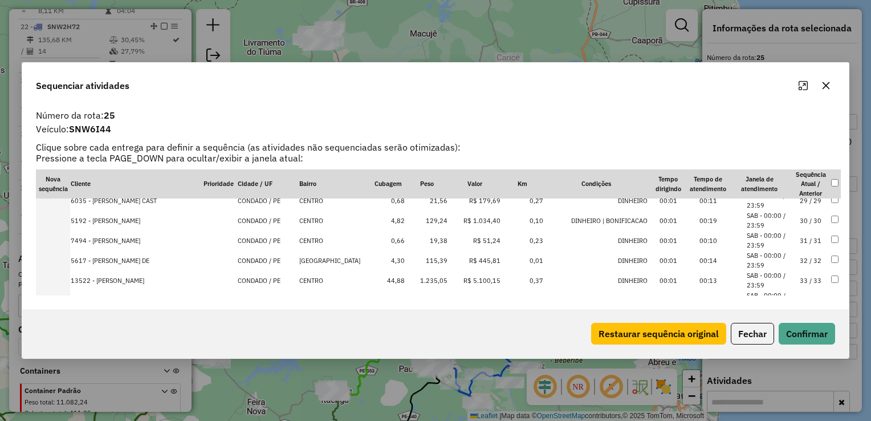
scroll to position [672, 0]
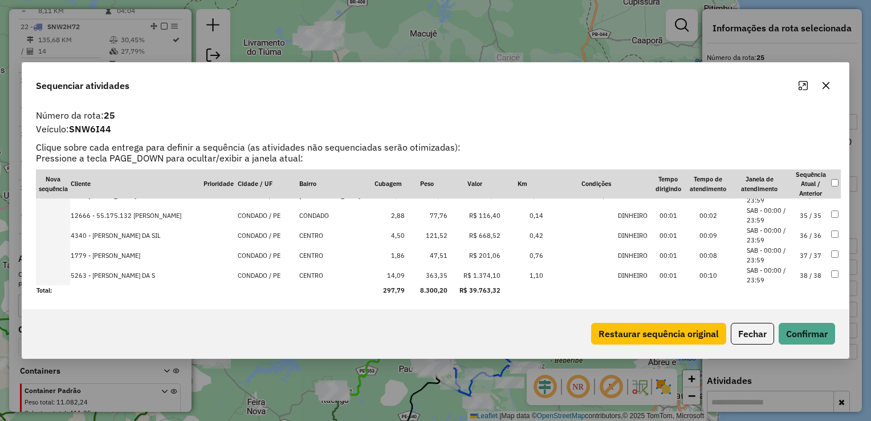
click at [436, 274] on td "363,35" at bounding box center [427, 275] width 43 height 20
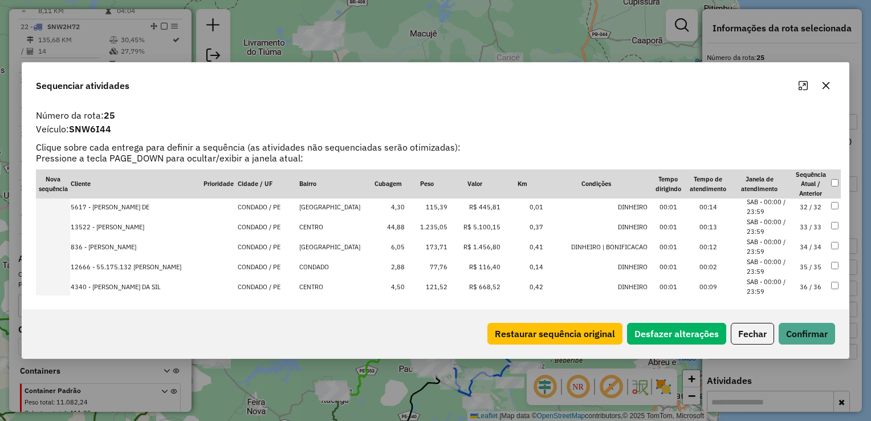
scroll to position [615, 0]
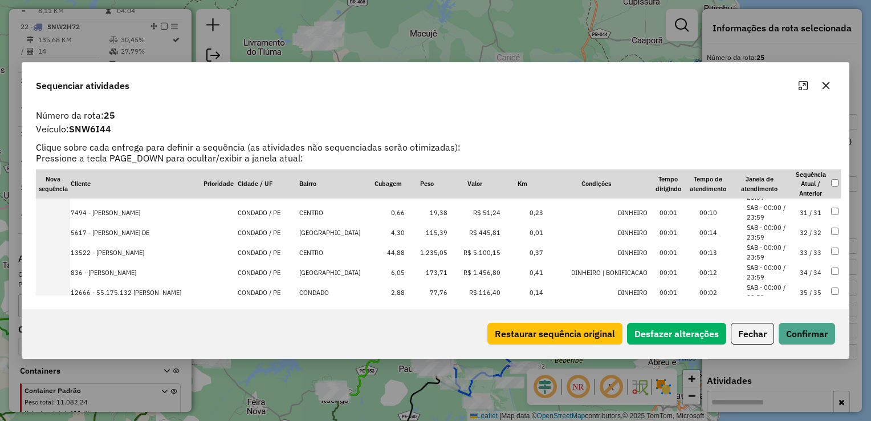
click at [436, 250] on td "1.235,05" at bounding box center [427, 252] width 43 height 20
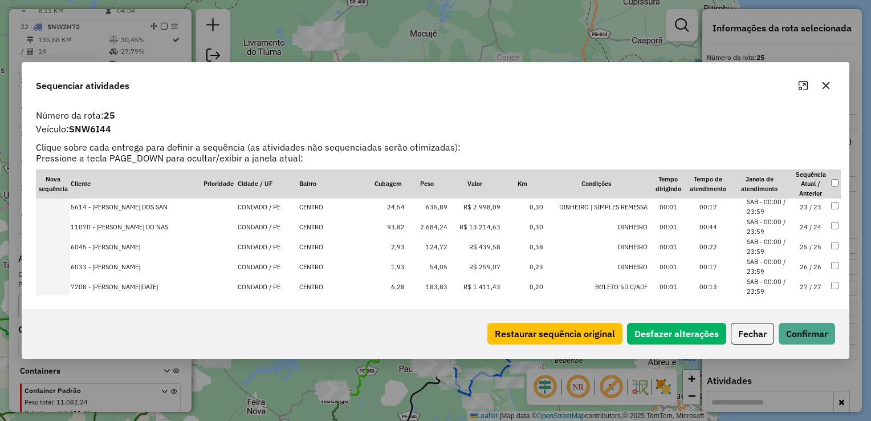
scroll to position [464, 0]
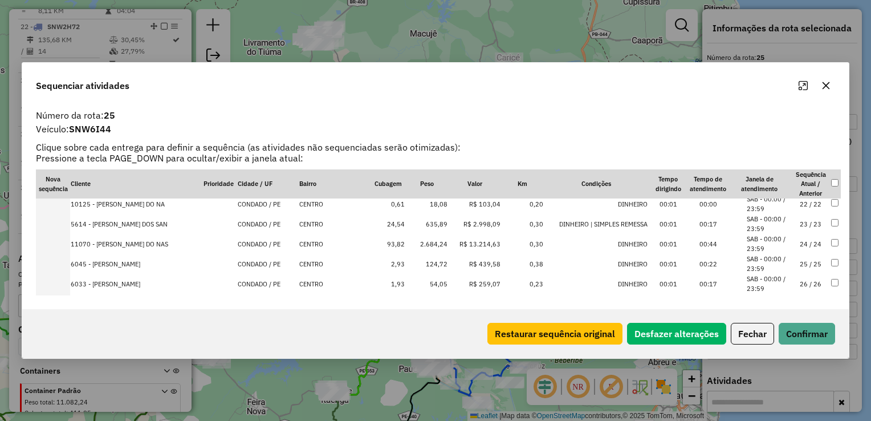
click at [432, 227] on td "635,89" at bounding box center [427, 224] width 43 height 20
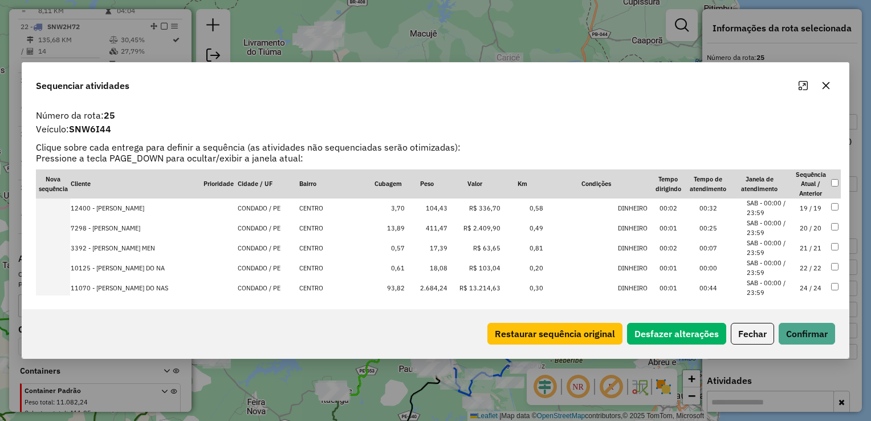
scroll to position [427, 0]
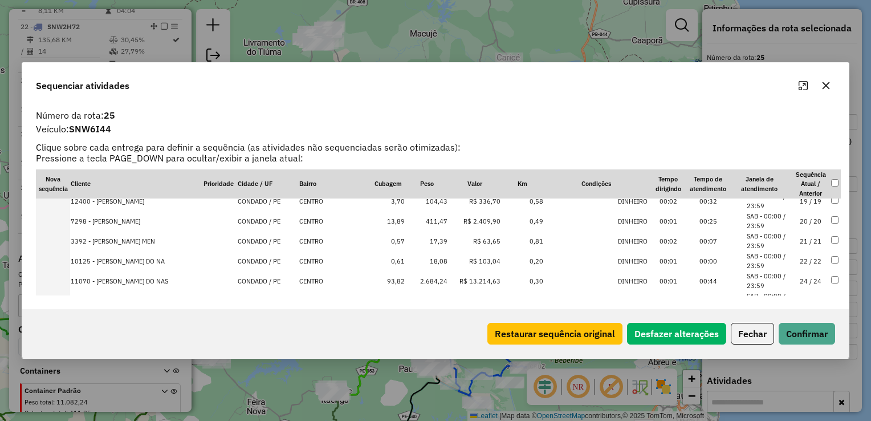
click at [425, 221] on td "411,47" at bounding box center [427, 221] width 43 height 20
click at [433, 261] on td "2.684,24" at bounding box center [427, 264] width 43 height 20
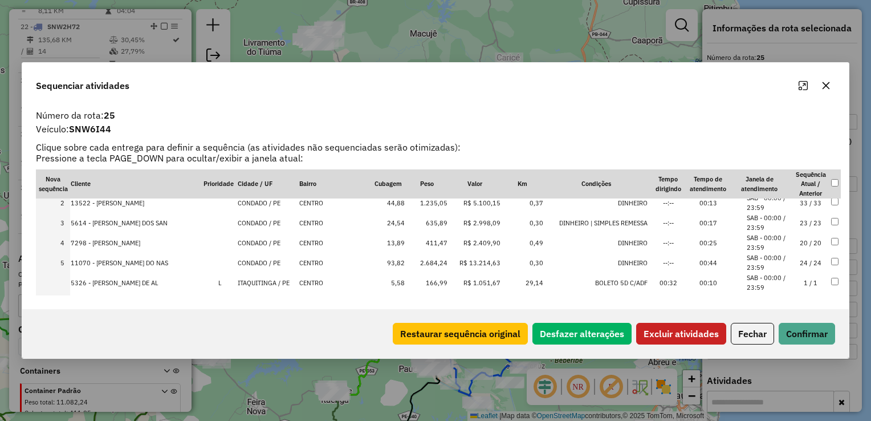
scroll to position [57, 0]
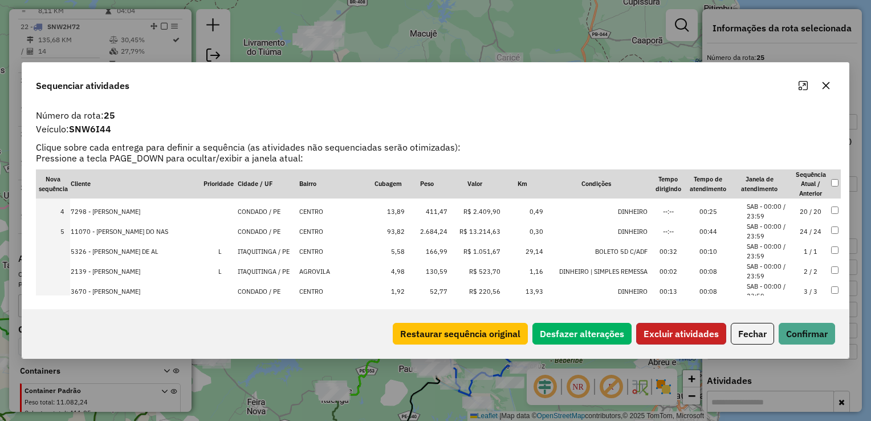
click at [664, 328] on button "Excluir atividades" at bounding box center [682, 334] width 90 height 22
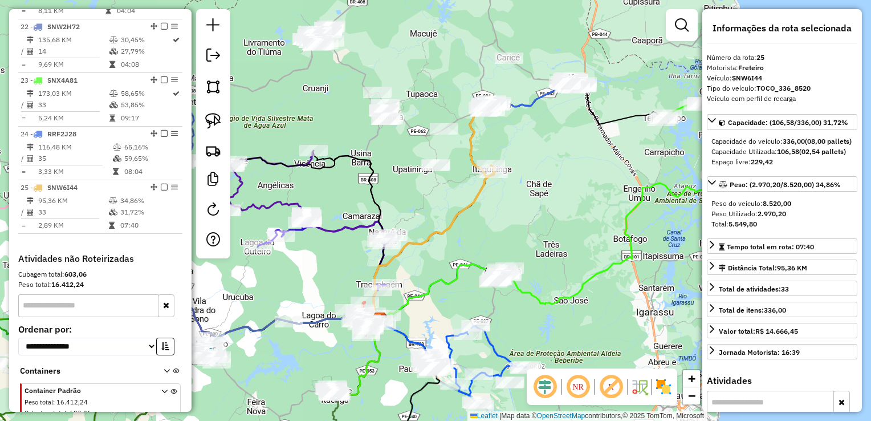
scroll to position [1600, 0]
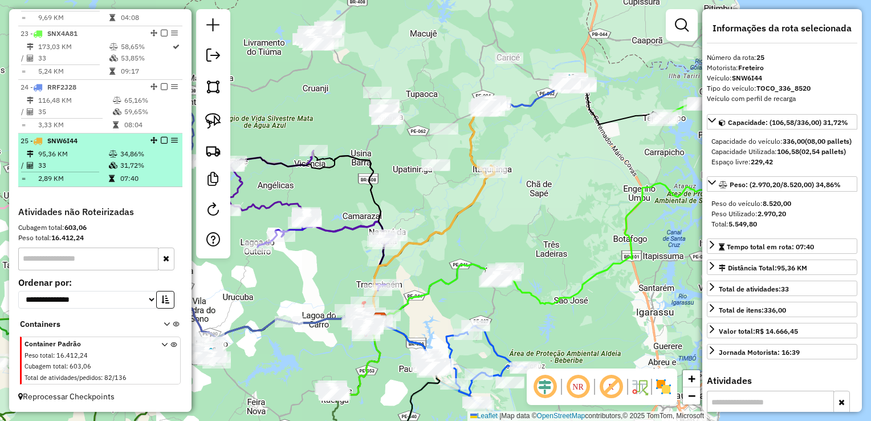
click at [76, 152] on td "95,36 KM" at bounding box center [73, 153] width 71 height 11
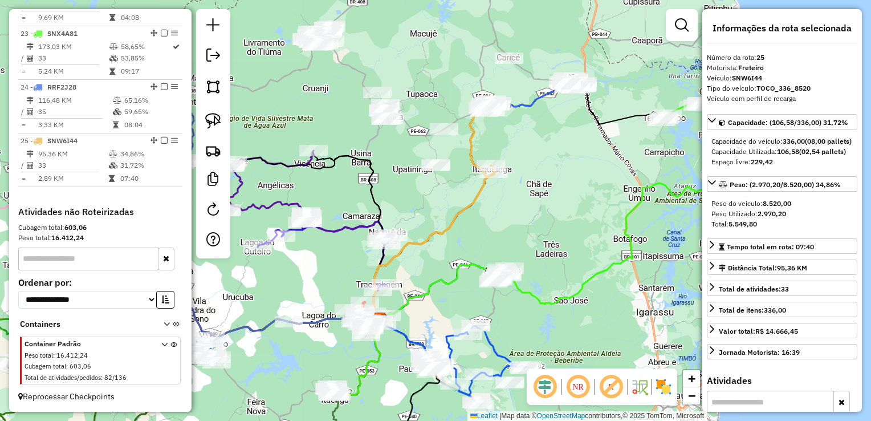
click at [504, 205] on div "Janela de atendimento Grade de atendimento Capacidade Transportadoras Veículos …" at bounding box center [435, 210] width 871 height 421
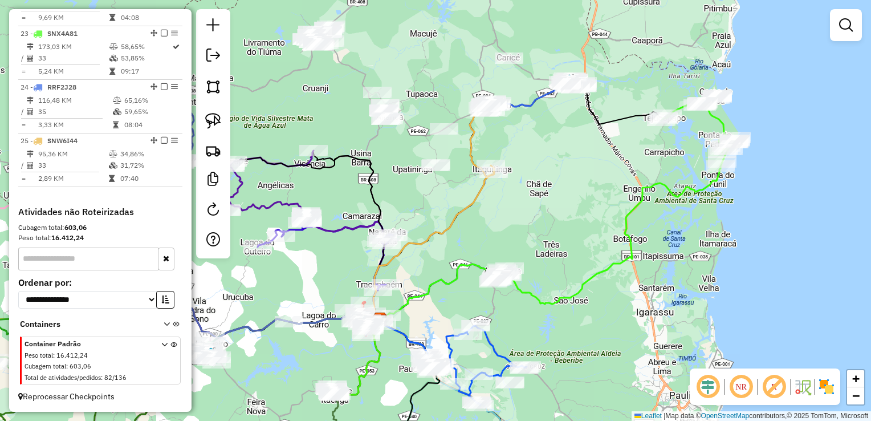
drag, startPoint x: 408, startPoint y: 181, endPoint x: 416, endPoint y: 197, distance: 17.3
click at [416, 197] on div "Janela de atendimento Grade de atendimento Capacidade Transportadoras Veículos …" at bounding box center [435, 210] width 871 height 421
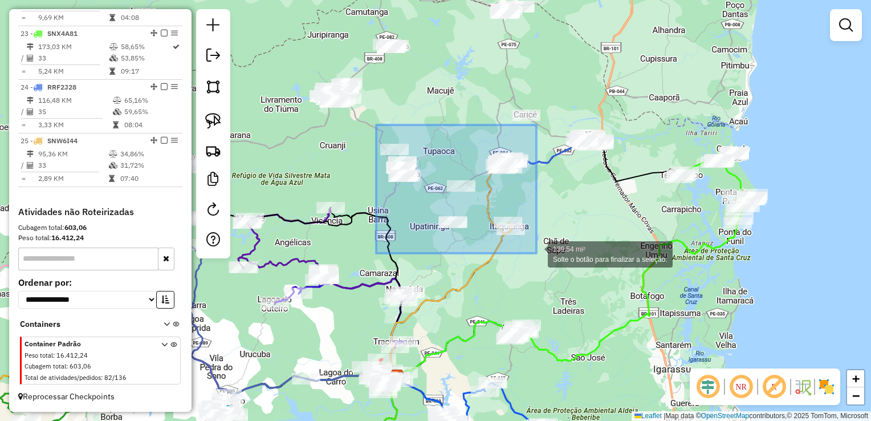
drag, startPoint x: 376, startPoint y: 125, endPoint x: 537, endPoint y: 253, distance: 205.3
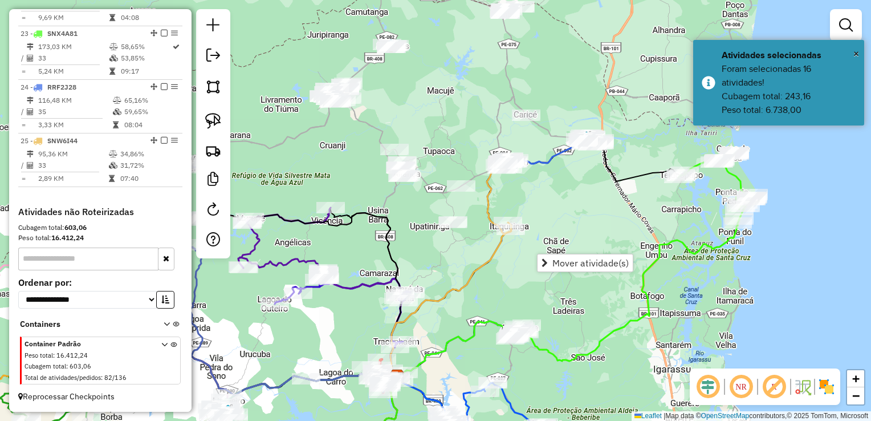
click at [468, 208] on div "Janela de atendimento Grade de atendimento Capacidade Transportadoras Veículos …" at bounding box center [435, 210] width 871 height 421
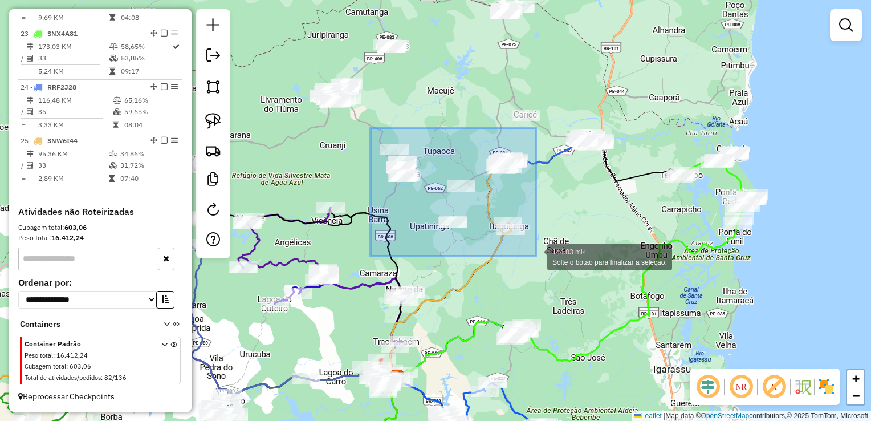
drag, startPoint x: 371, startPoint y: 128, endPoint x: 536, endPoint y: 256, distance: 209.3
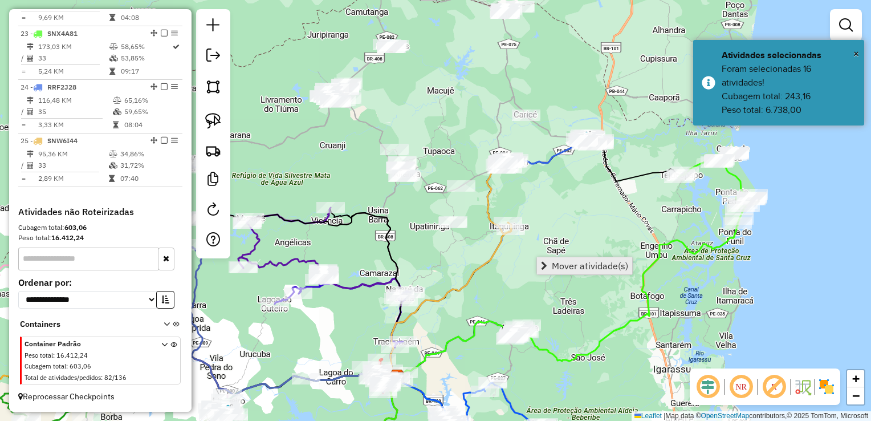
click at [586, 271] on link "Mover atividade(s)" at bounding box center [584, 265] width 95 height 17
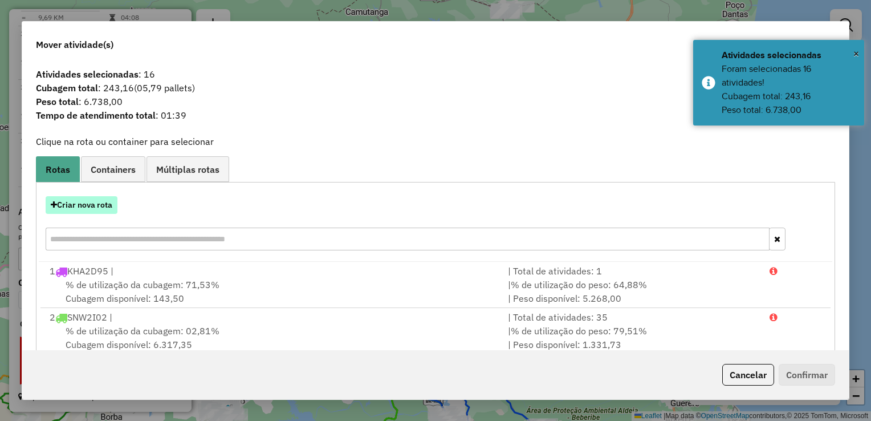
click at [75, 204] on button "Criar nova rota" at bounding box center [82, 205] width 72 height 18
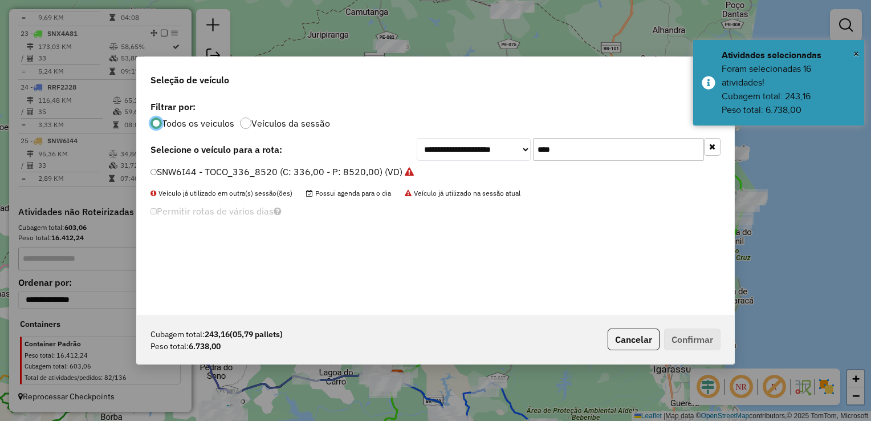
scroll to position [6, 3]
click at [574, 151] on input "****" at bounding box center [618, 149] width 171 height 23
type input "*"
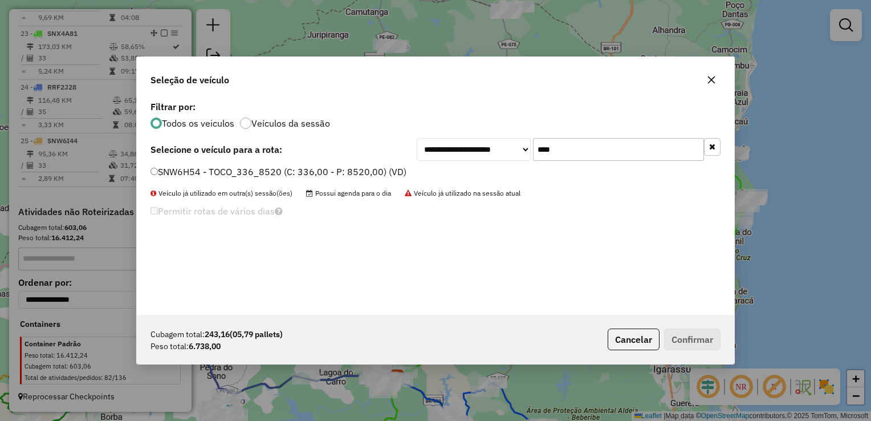
type input "****"
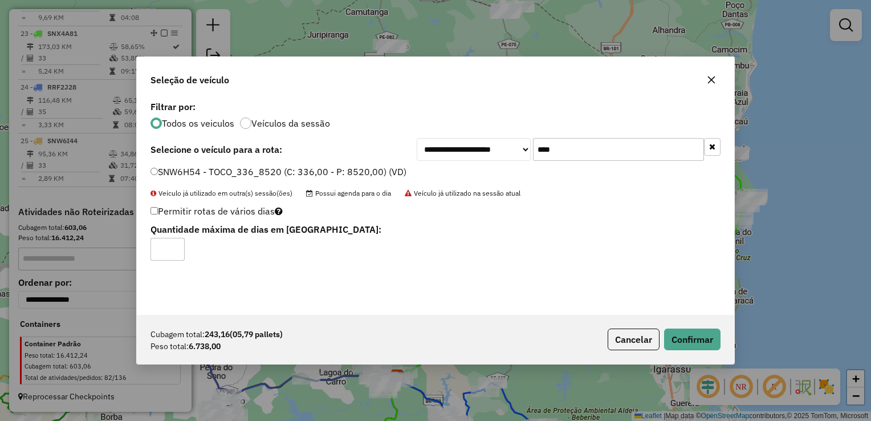
click at [684, 327] on div "Cubagem total: 243,16 (05,79 pallets) Peso total: 6.738,00 Cancelar Confirmar" at bounding box center [436, 339] width 598 height 49
click at [692, 339] on button "Confirmar" at bounding box center [692, 340] width 56 height 22
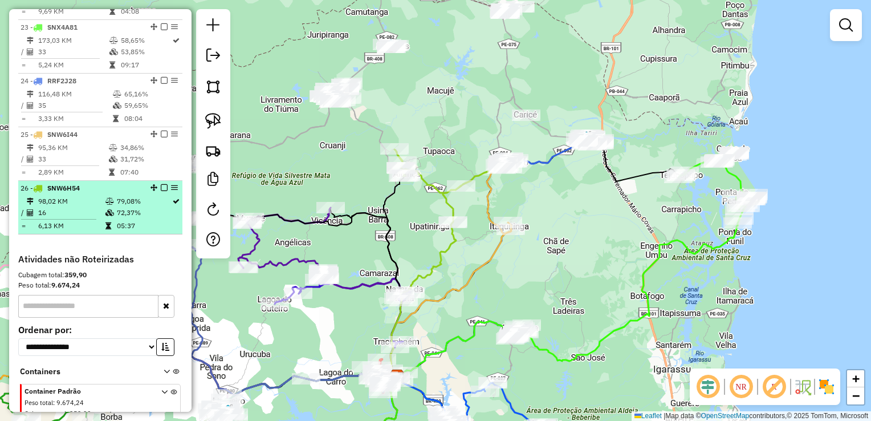
click at [60, 217] on td "16" at bounding box center [71, 212] width 67 height 11
select select "**********"
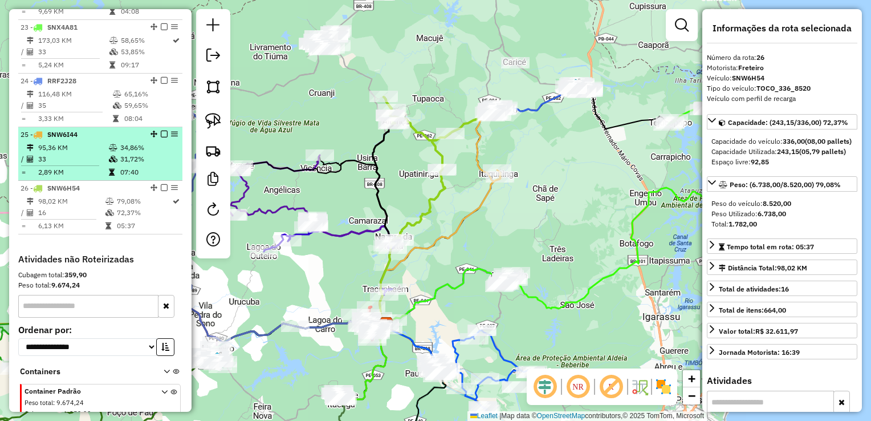
click at [62, 165] on td "33" at bounding box center [73, 158] width 71 height 11
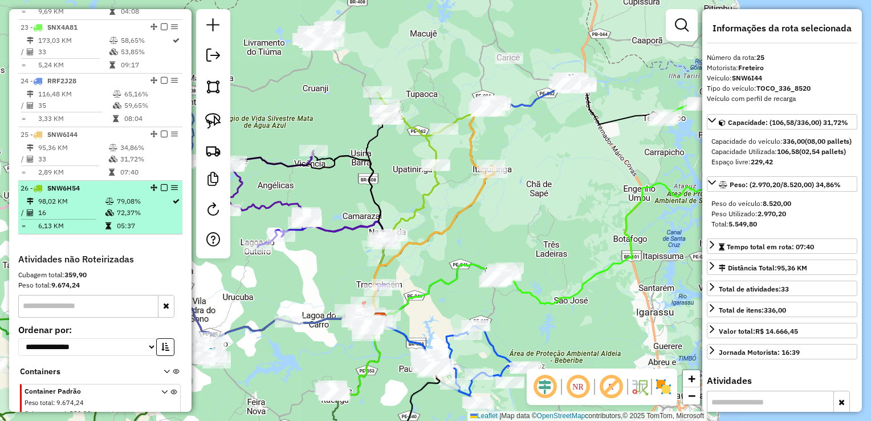
click at [70, 218] on td "16" at bounding box center [71, 212] width 67 height 11
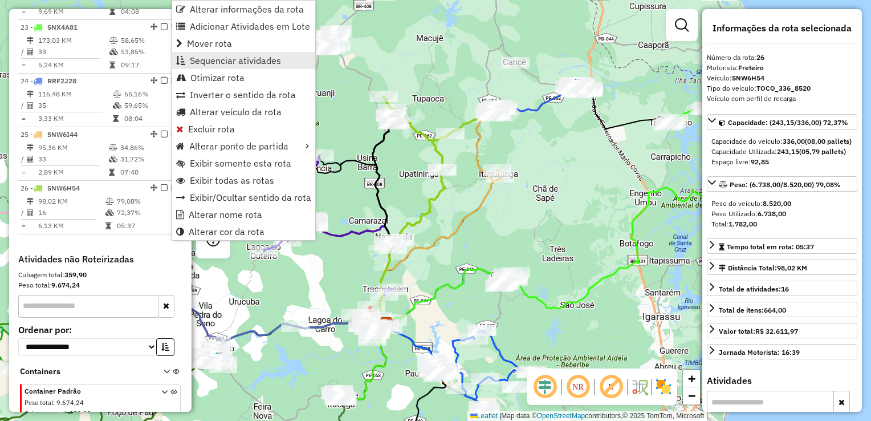
click at [251, 67] on link "Sequenciar atividades" at bounding box center [243, 60] width 143 height 17
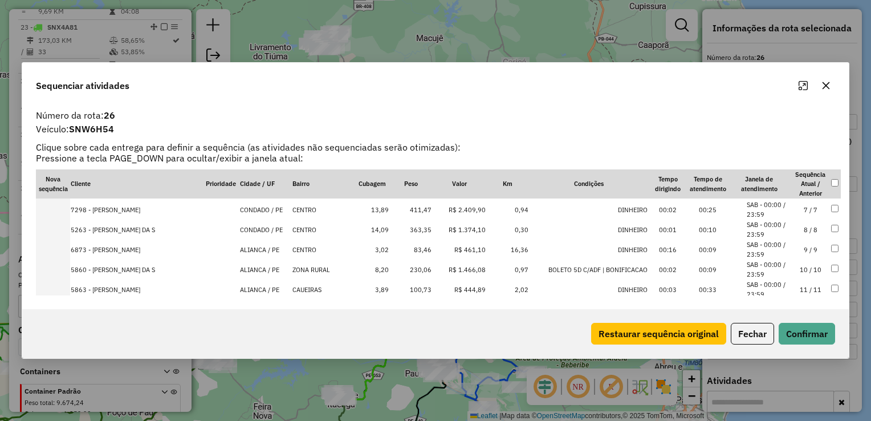
scroll to position [62, 0]
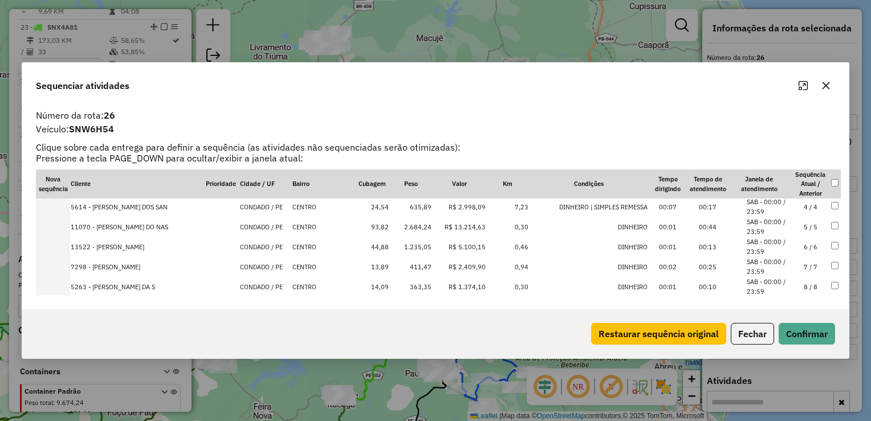
click at [419, 245] on td "1.235,05" at bounding box center [411, 247] width 43 height 20
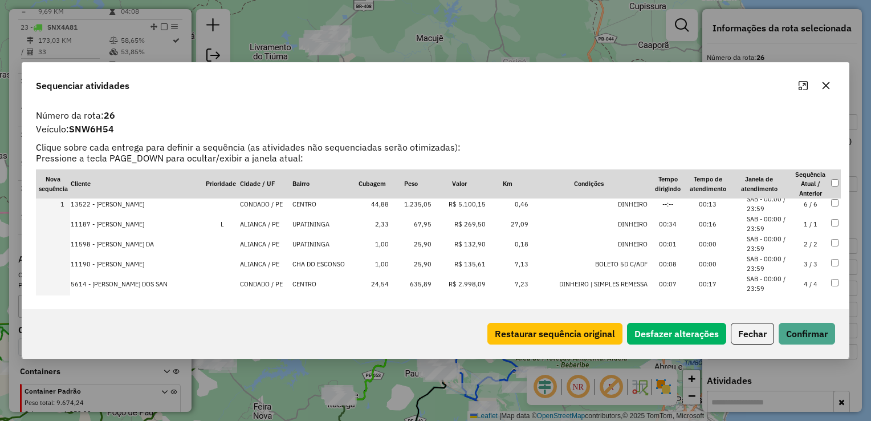
scroll to position [0, 0]
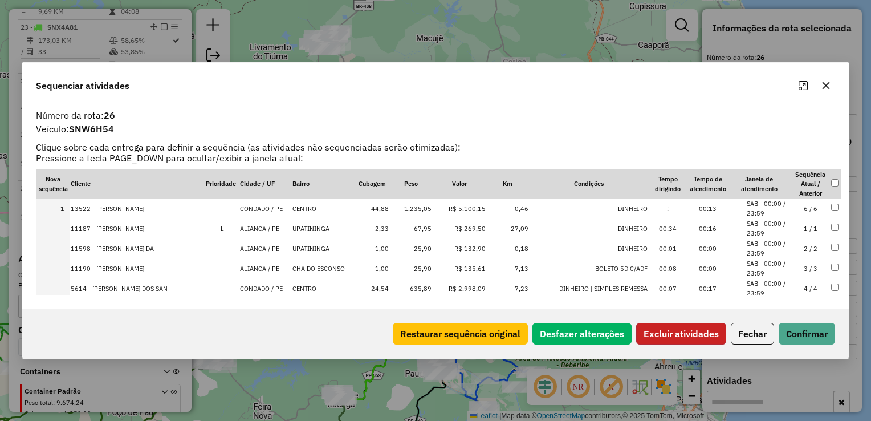
click at [680, 334] on button "Excluir atividades" at bounding box center [682, 334] width 90 height 22
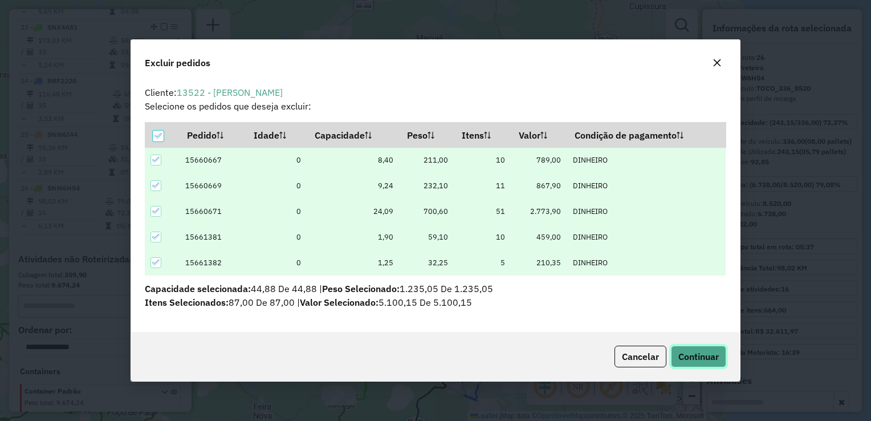
click at [700, 355] on span "Continuar" at bounding box center [699, 356] width 40 height 11
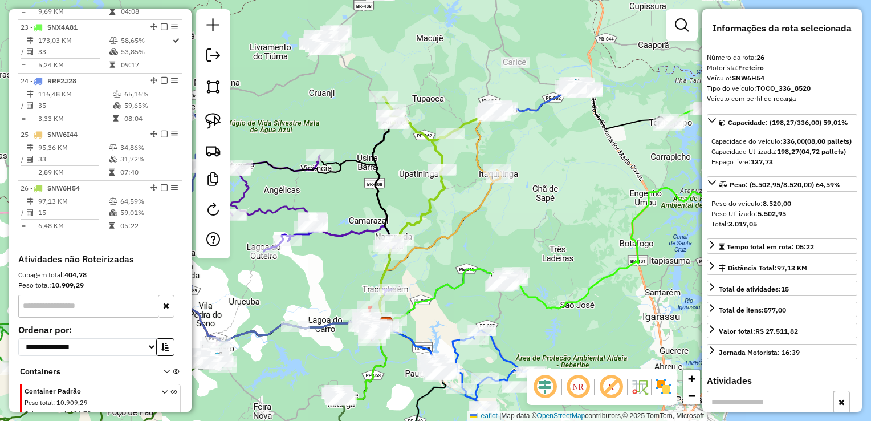
scroll to position [1653, 0]
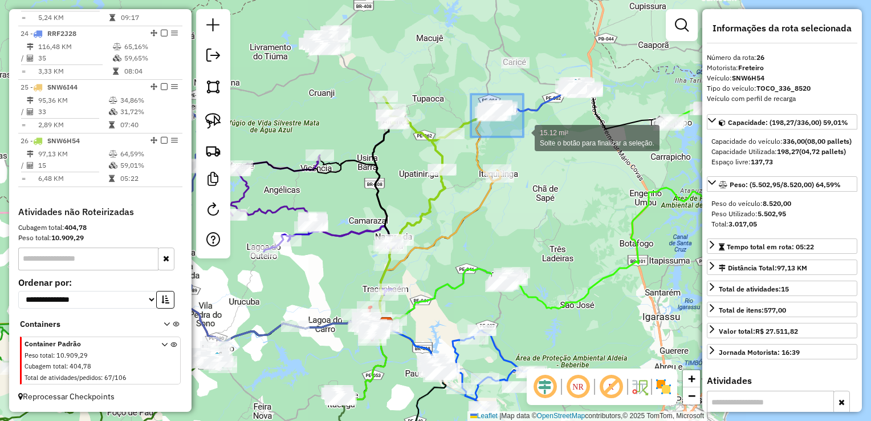
drag, startPoint x: 471, startPoint y: 94, endPoint x: 524, endPoint y: 137, distance: 67.7
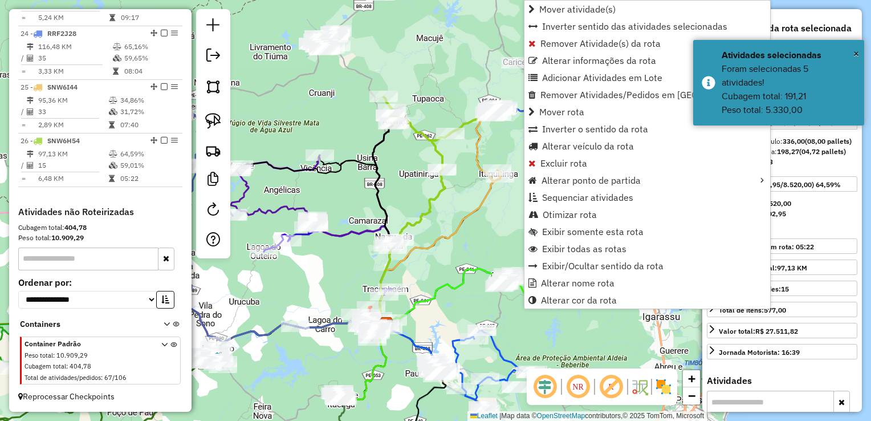
click at [485, 136] on icon at bounding box center [490, 144] width 28 height 76
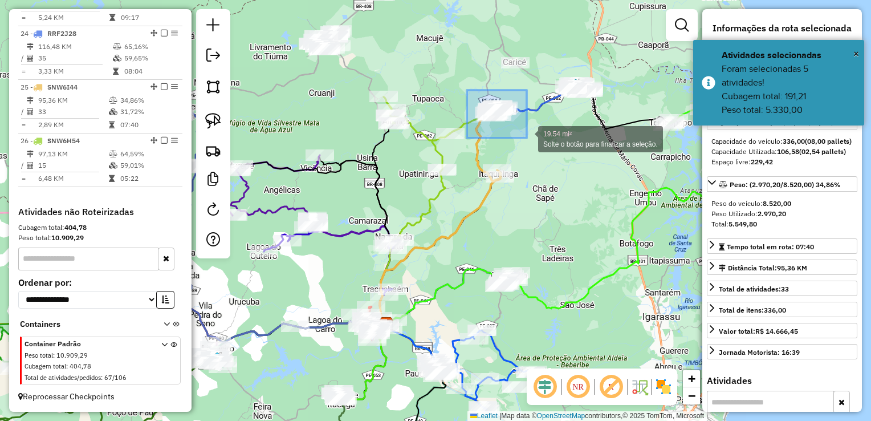
drag, startPoint x: 467, startPoint y: 95, endPoint x: 527, endPoint y: 138, distance: 73.9
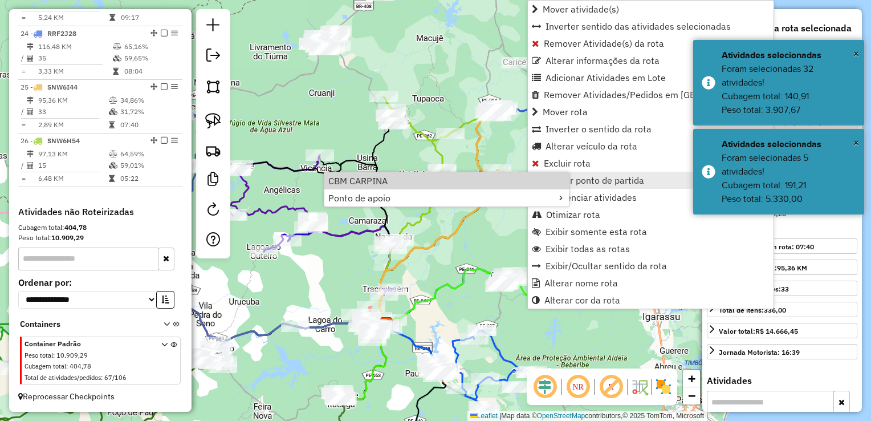
click at [477, 138] on icon at bounding box center [490, 144] width 28 height 76
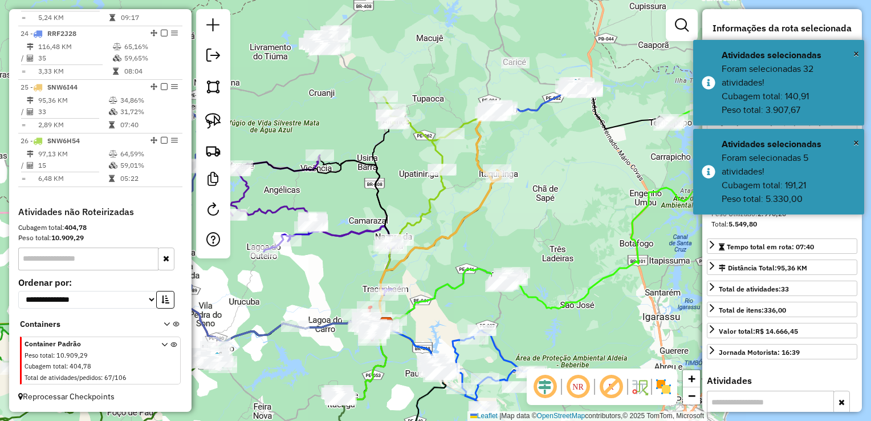
click at [527, 131] on div "Janela de atendimento Grade de atendimento Capacidade Transportadoras Veículos …" at bounding box center [435, 210] width 871 height 421
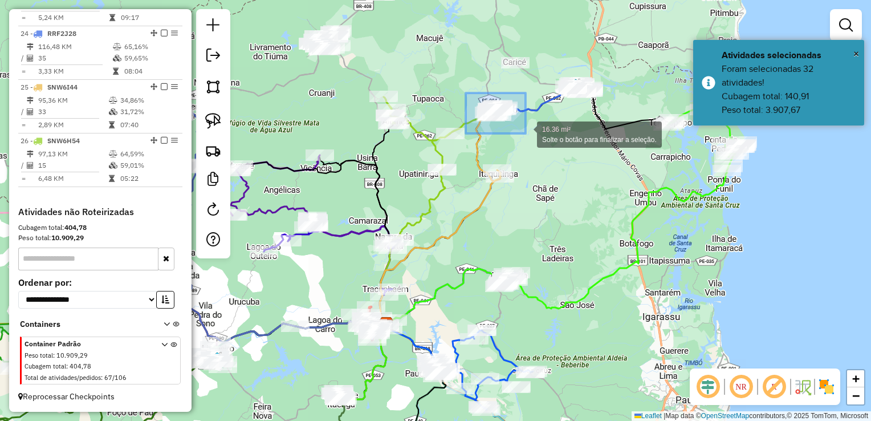
drag, startPoint x: 466, startPoint y: 93, endPoint x: 526, endPoint y: 133, distance: 72.8
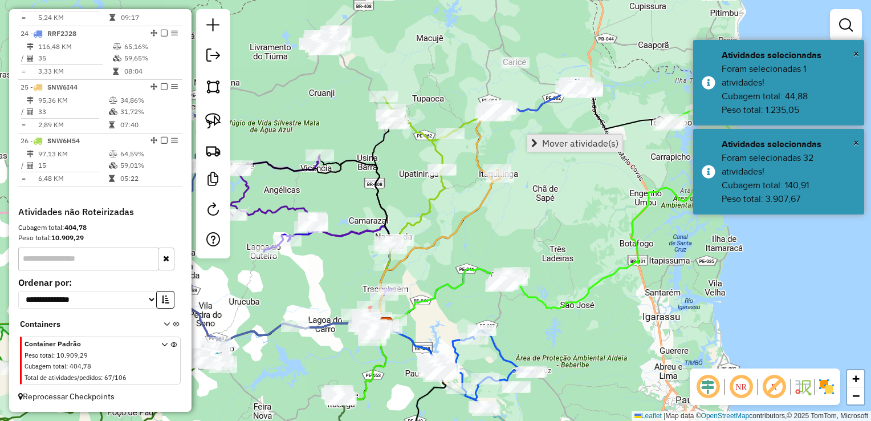
click at [564, 140] on span "Mover atividade(s)" at bounding box center [580, 143] width 76 height 9
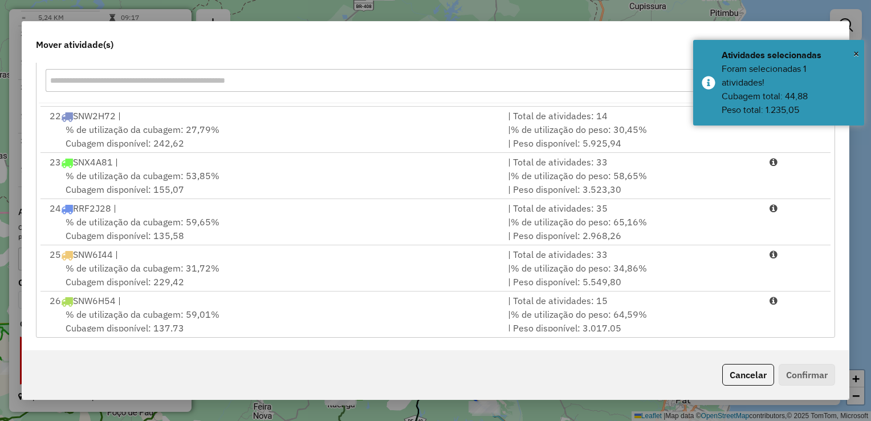
scroll to position [970, 0]
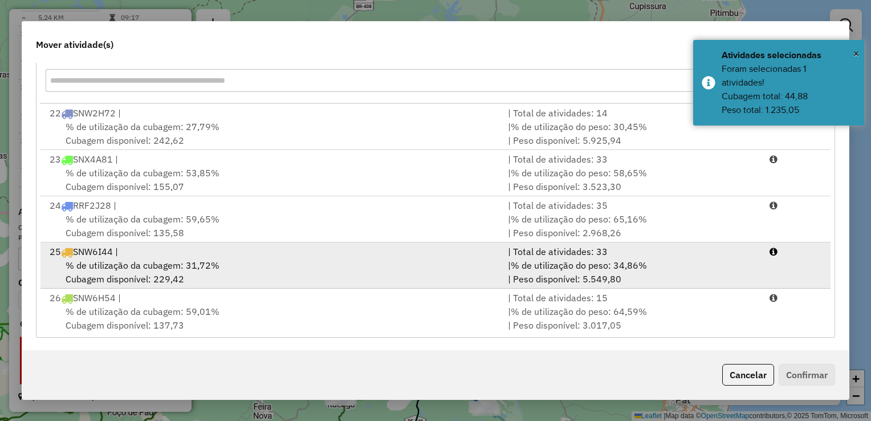
click at [128, 260] on span "% de utilização da cubagem: 31,72%" at bounding box center [143, 265] width 154 height 11
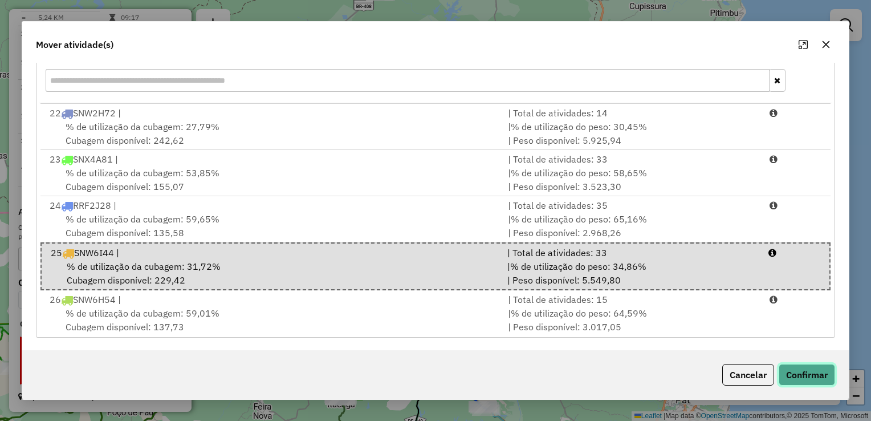
click at [784, 373] on button "Confirmar" at bounding box center [807, 375] width 56 height 22
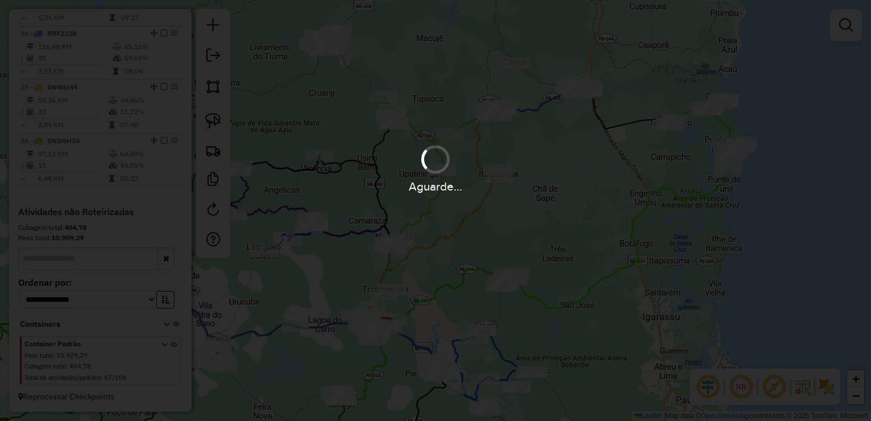
scroll to position [0, 0]
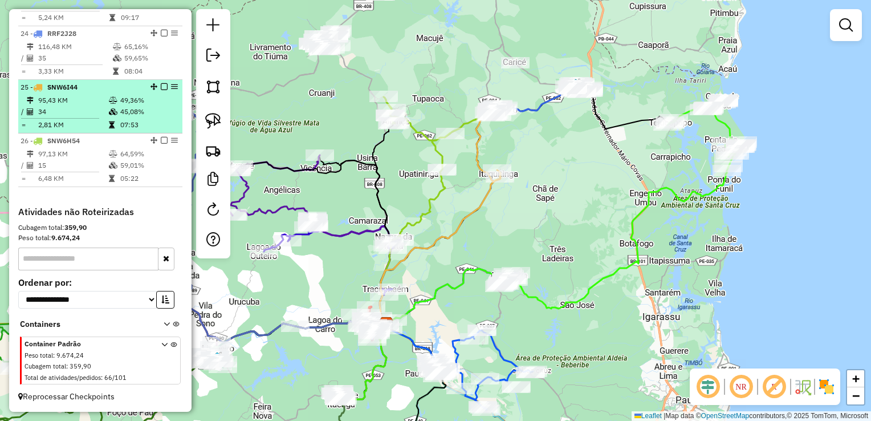
click at [68, 113] on td "34" at bounding box center [73, 111] width 71 height 11
select select "**********"
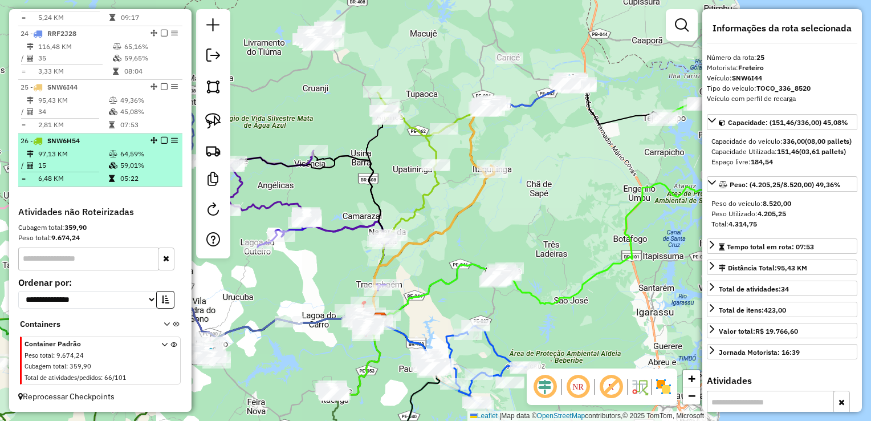
click at [59, 171] on td "15" at bounding box center [73, 165] width 71 height 11
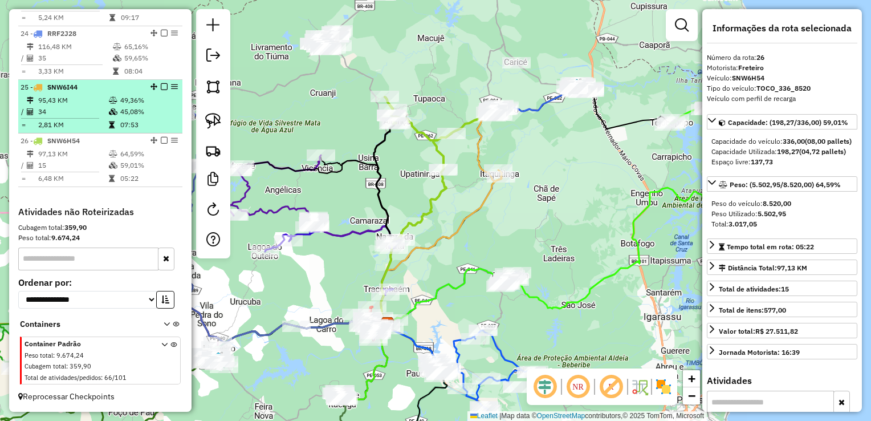
click at [62, 114] on td "34" at bounding box center [73, 111] width 71 height 11
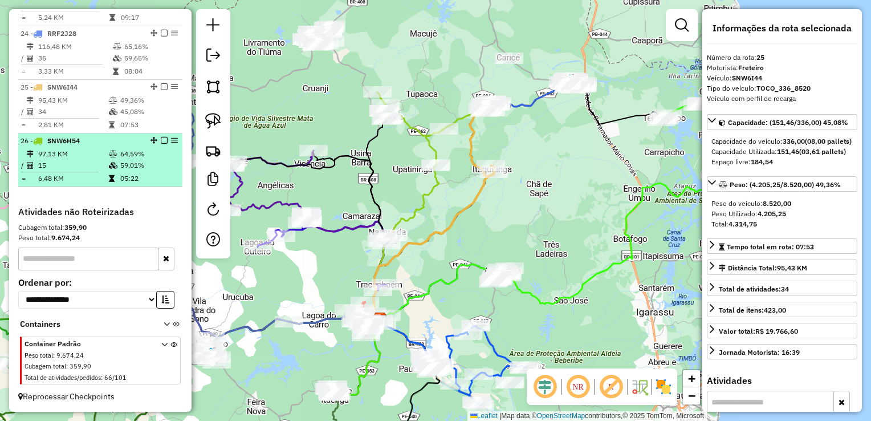
click at [62, 154] on td "97,13 KM" at bounding box center [73, 153] width 71 height 11
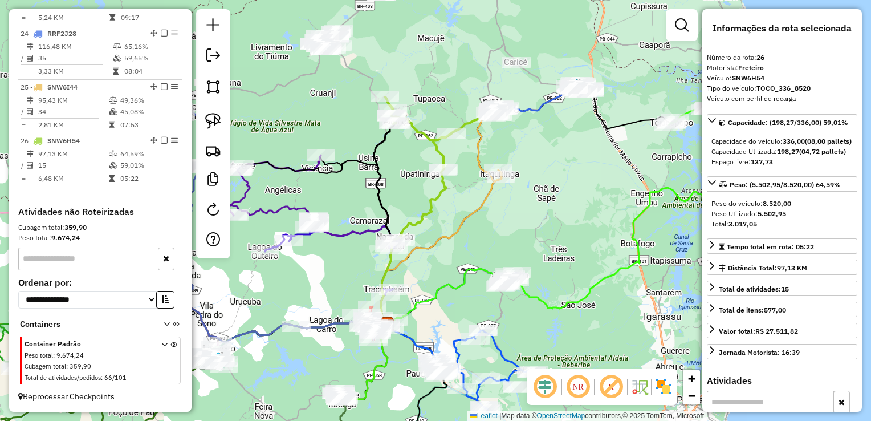
click at [341, 181] on div "Janela de atendimento Grade de atendimento Capacidade Transportadoras Veículos …" at bounding box center [435, 210] width 871 height 421
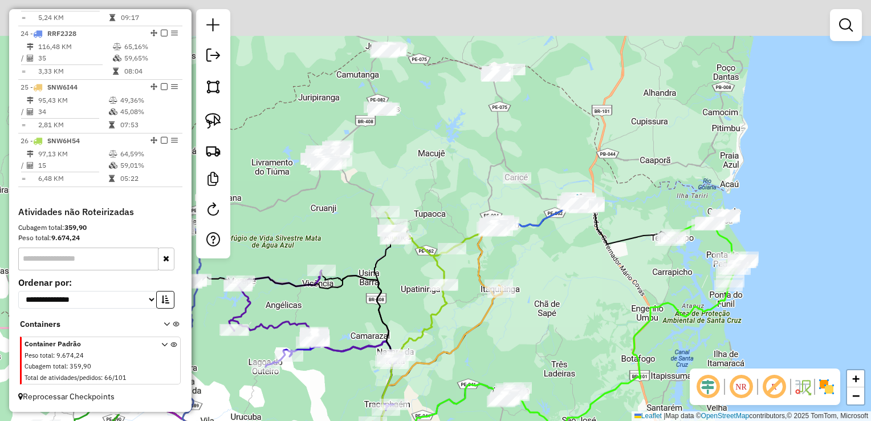
drag, startPoint x: 394, startPoint y: 152, endPoint x: 394, endPoint y: 339, distance: 187.1
click at [394, 339] on div "Janela de atendimento Grade de atendimento Capacidade Transportadoras Veículos …" at bounding box center [435, 210] width 871 height 421
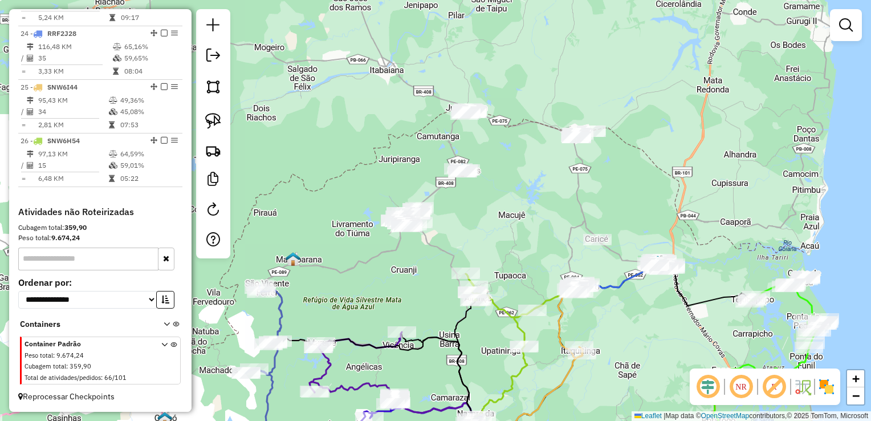
drag, startPoint x: 363, startPoint y: 255, endPoint x: 443, endPoint y: 238, distance: 81.5
click at [443, 238] on div "Janela de atendimento Grade de atendimento Capacidade Transportadoras Veículos …" at bounding box center [435, 210] width 871 height 421
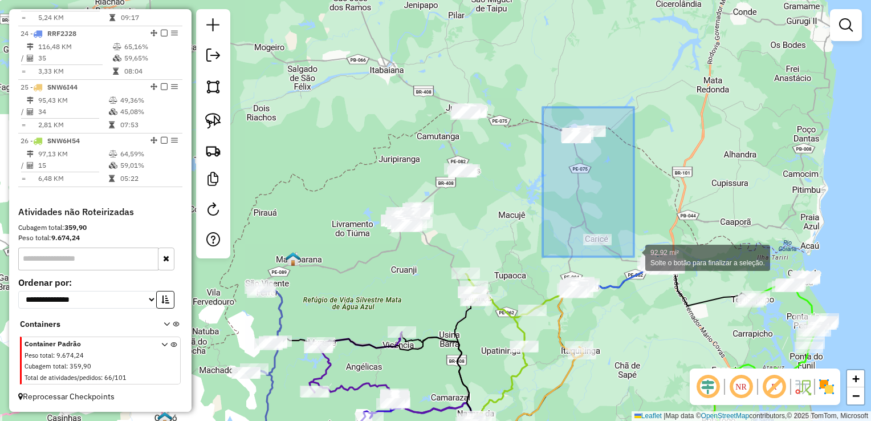
drag, startPoint x: 543, startPoint y: 107, endPoint x: 634, endPoint y: 257, distance: 175.1
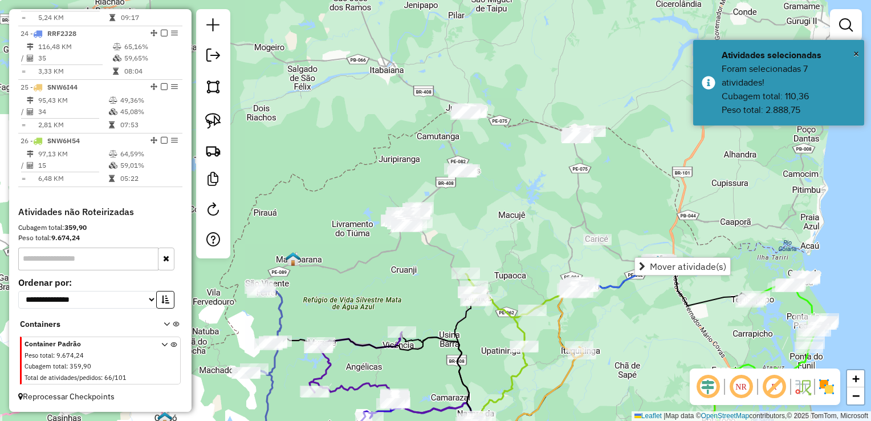
click at [618, 190] on div "Janela de atendimento Grade de atendimento Capacidade Transportadoras Veículos …" at bounding box center [435, 210] width 871 height 421
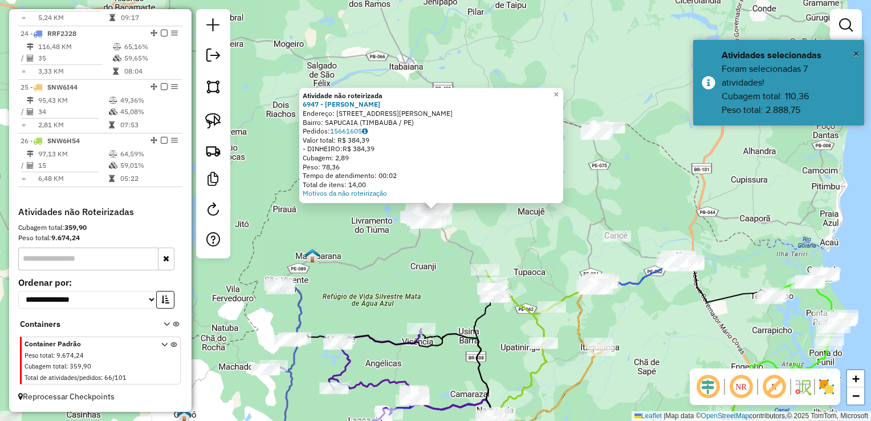
click at [486, 217] on div "Atividade não roteirizada 6947 - [PERSON_NAME]: AV [PERSON_NAME] 418 Bairro: SA…" at bounding box center [435, 210] width 871 height 421
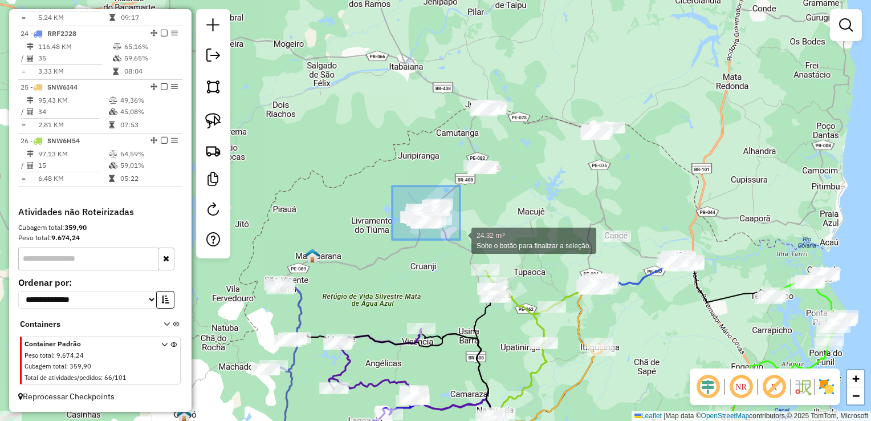
drag, startPoint x: 395, startPoint y: 202, endPoint x: 460, endPoint y: 240, distance: 75.6
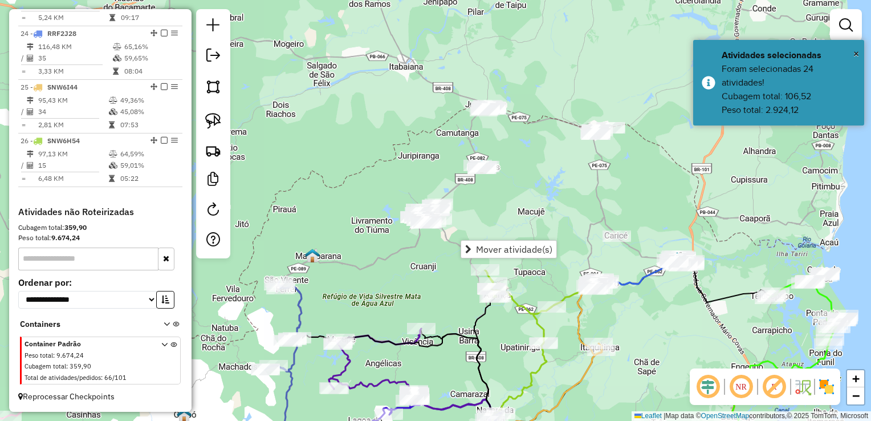
click at [486, 209] on div "Janela de atendimento Grade de atendimento Capacidade Transportadoras Veículos …" at bounding box center [435, 210] width 871 height 421
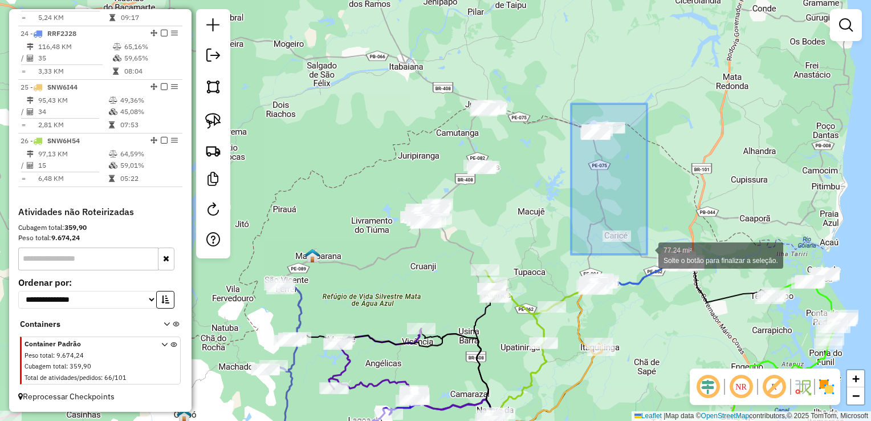
drag, startPoint x: 571, startPoint y: 104, endPoint x: 647, endPoint y: 254, distance: 168.6
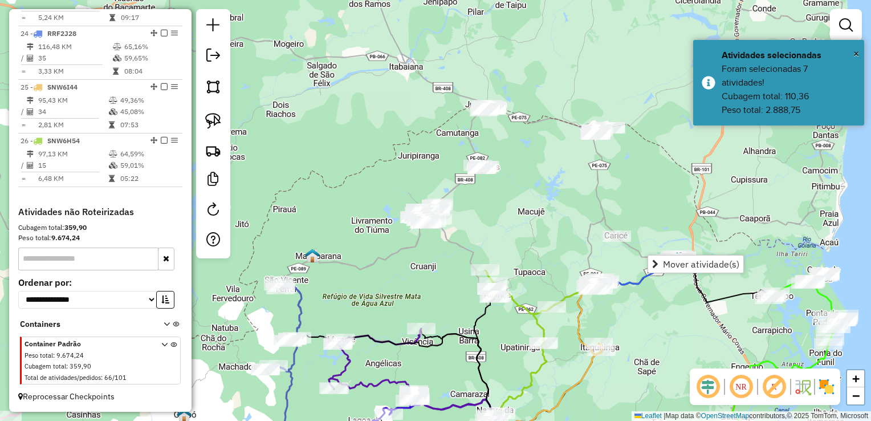
click at [593, 181] on div "Janela de atendimento Grade de atendimento Capacidade Transportadoras Veículos …" at bounding box center [435, 210] width 871 height 421
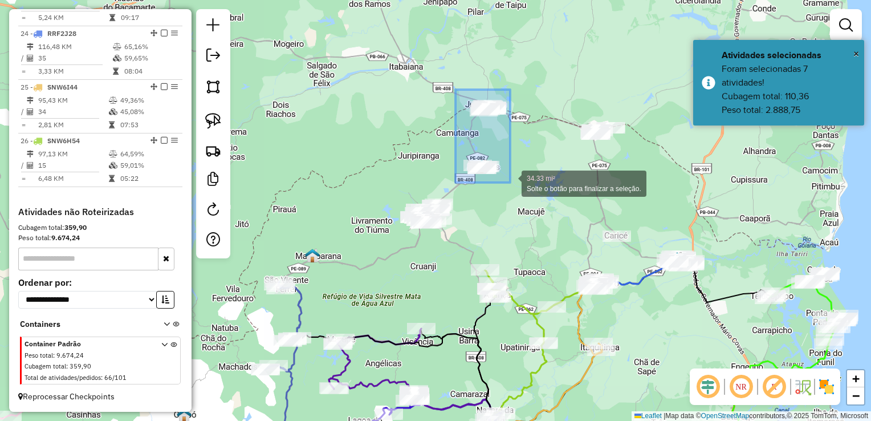
drag, startPoint x: 456, startPoint y: 124, endPoint x: 510, endPoint y: 183, distance: 80.3
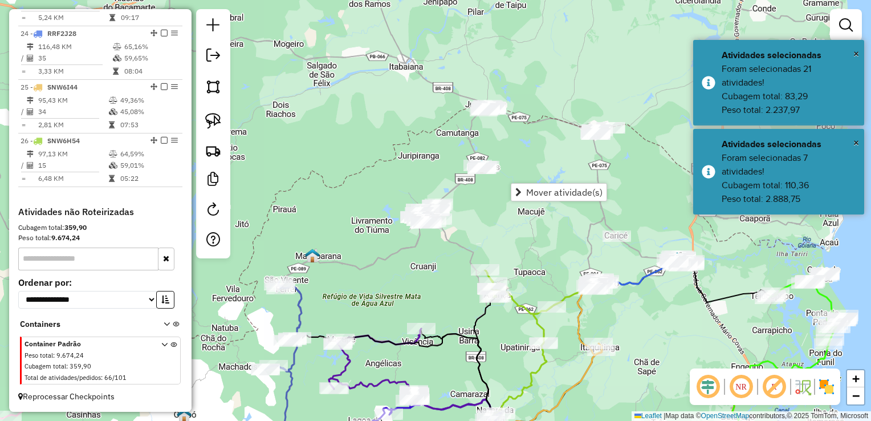
click at [518, 154] on div "Janela de atendimento Grade de atendimento Capacidade Transportadoras Veículos …" at bounding box center [435, 210] width 871 height 421
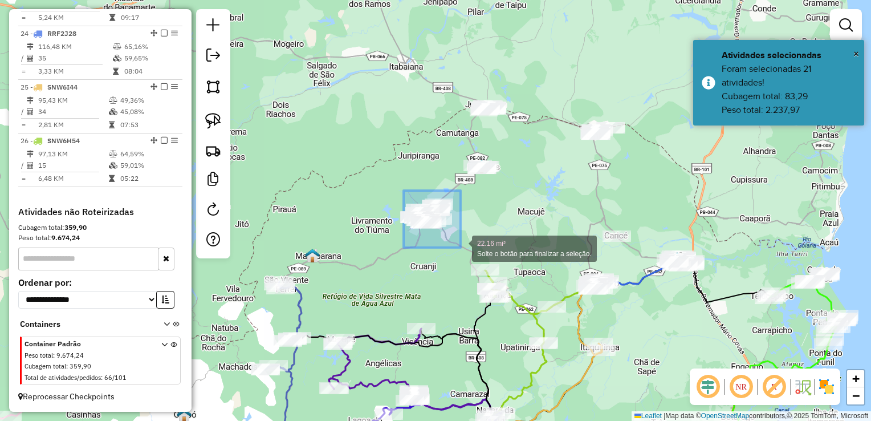
drag, startPoint x: 399, startPoint y: 232, endPoint x: 461, endPoint y: 248, distance: 63.5
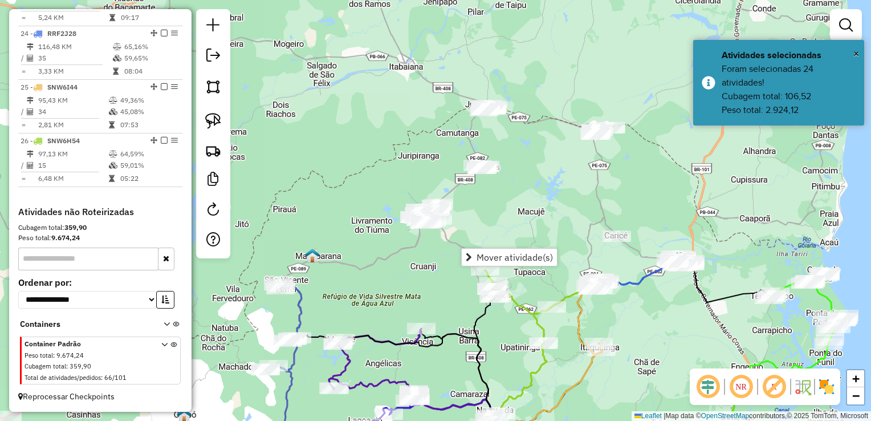
click at [484, 218] on div "Janela de atendimento Grade de atendimento Capacidade Transportadoras Veículos …" at bounding box center [435, 210] width 871 height 421
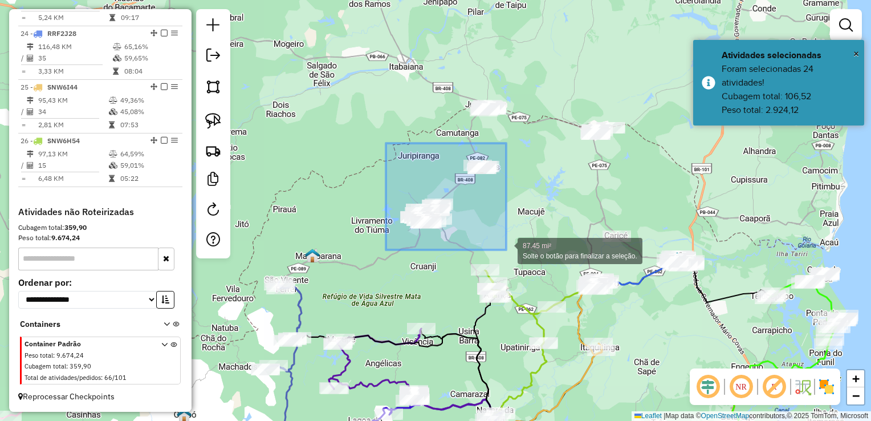
drag, startPoint x: 382, startPoint y: 168, endPoint x: 506, endPoint y: 250, distance: 149.2
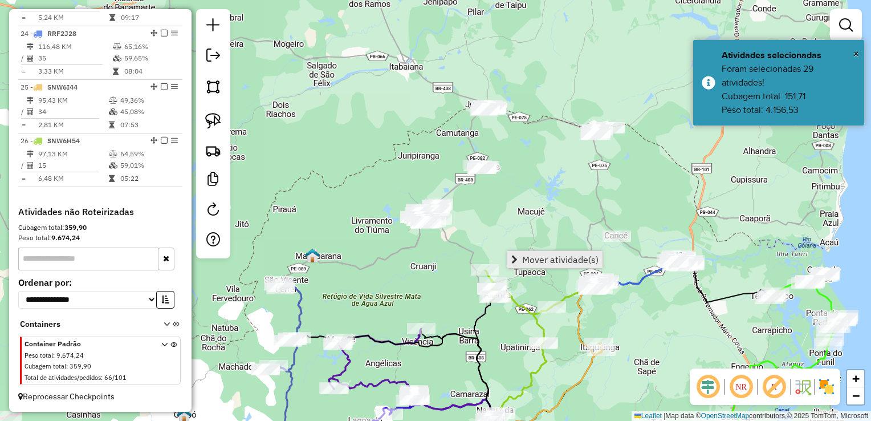
click at [536, 261] on span "Mover atividade(s)" at bounding box center [560, 259] width 76 height 9
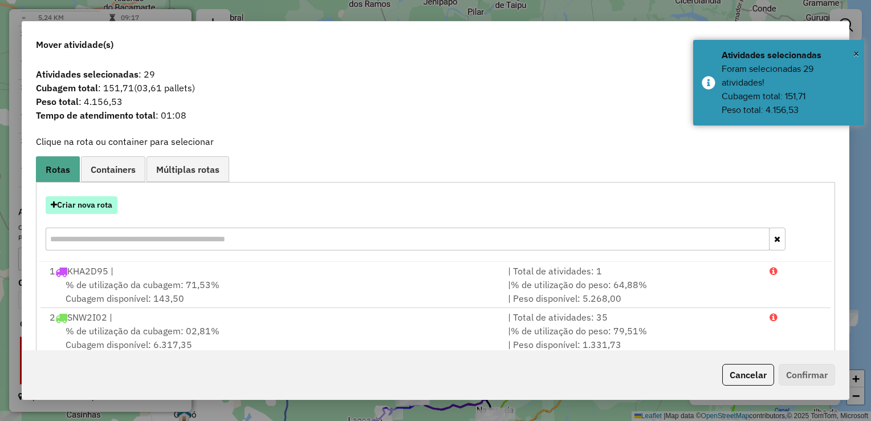
click at [99, 206] on button "Criar nova rota" at bounding box center [82, 205] width 72 height 18
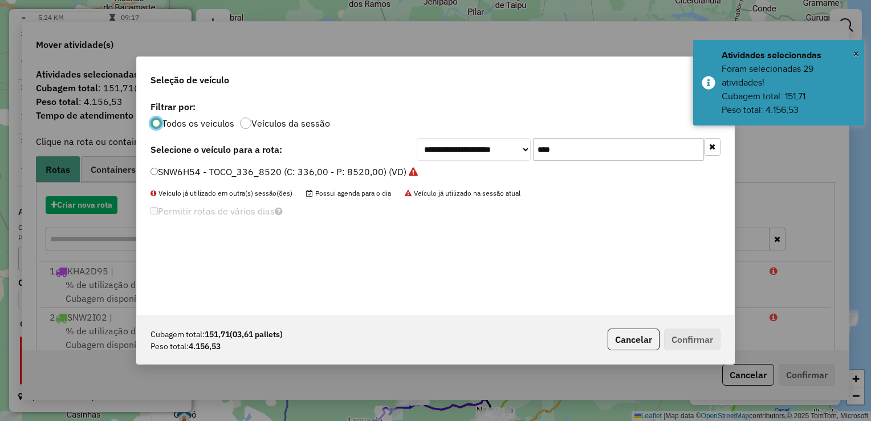
scroll to position [6, 3]
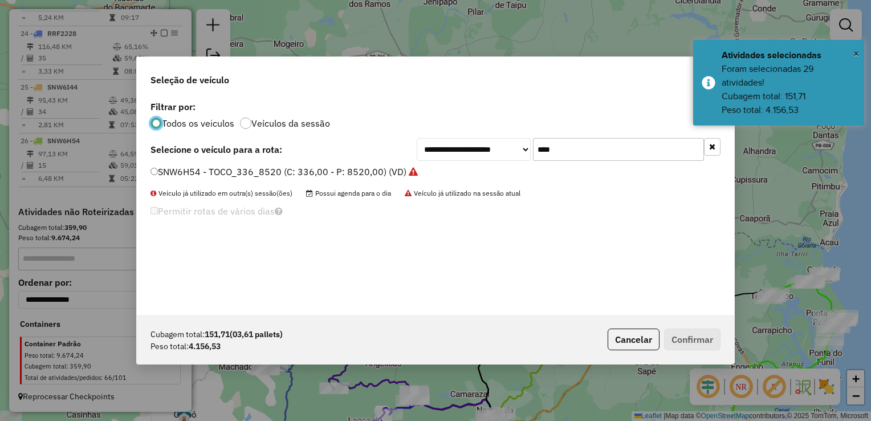
click at [590, 147] on input "****" at bounding box center [618, 149] width 171 height 23
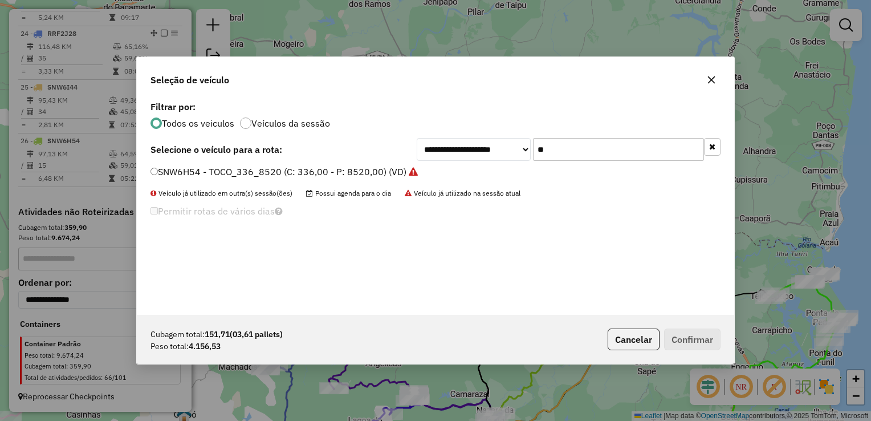
type input "*"
type input "****"
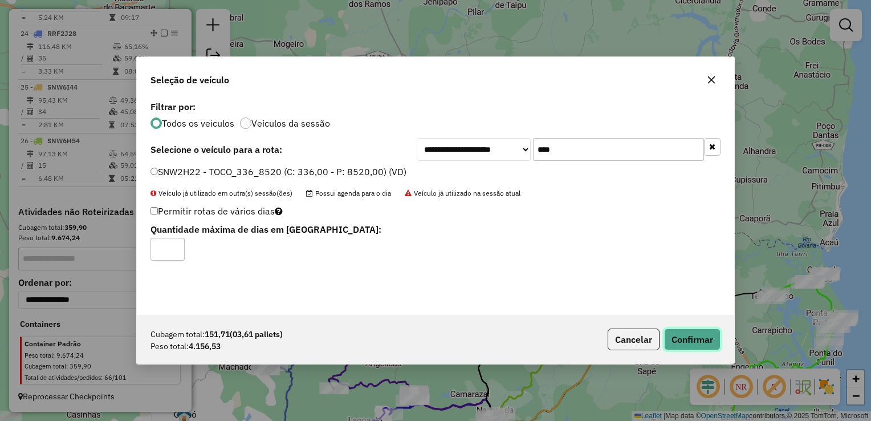
click at [699, 333] on button "Confirmar" at bounding box center [692, 340] width 56 height 22
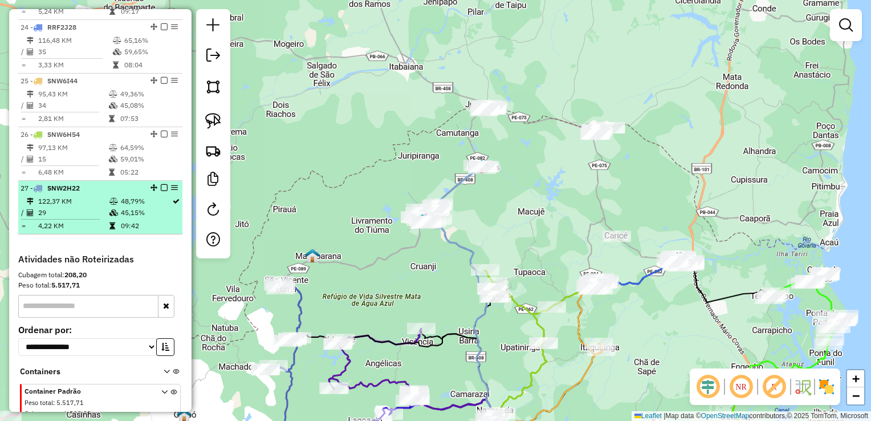
click at [95, 218] on td "29" at bounding box center [73, 212] width 71 height 11
select select "**********"
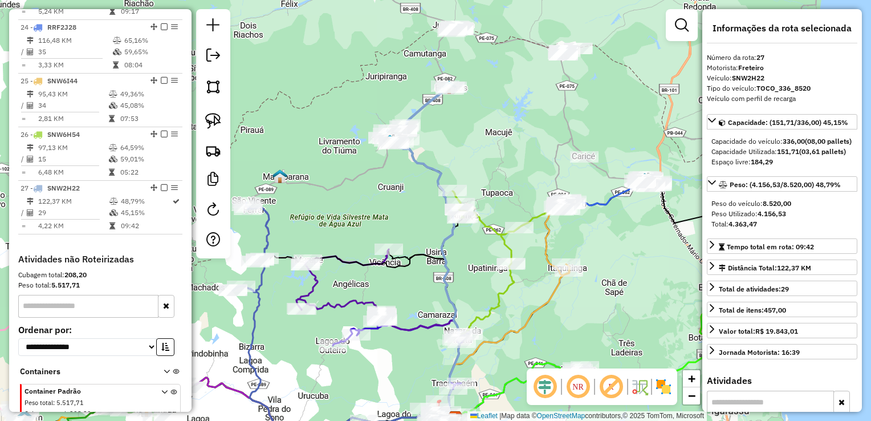
drag, startPoint x: 525, startPoint y: 96, endPoint x: 465, endPoint y: 261, distance: 174.6
click at [468, 260] on div "Janela de atendimento Grade de atendimento Capacidade Transportadoras Veículos …" at bounding box center [435, 210] width 871 height 421
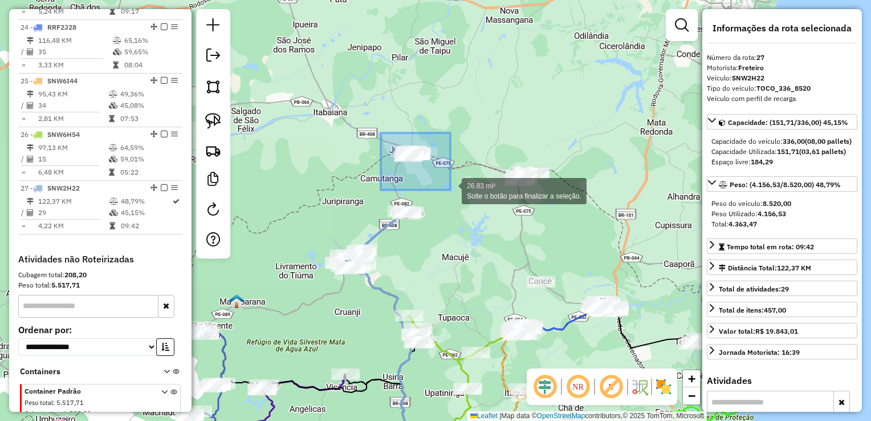
drag, startPoint x: 407, startPoint y: 177, endPoint x: 451, endPoint y: 190, distance: 45.7
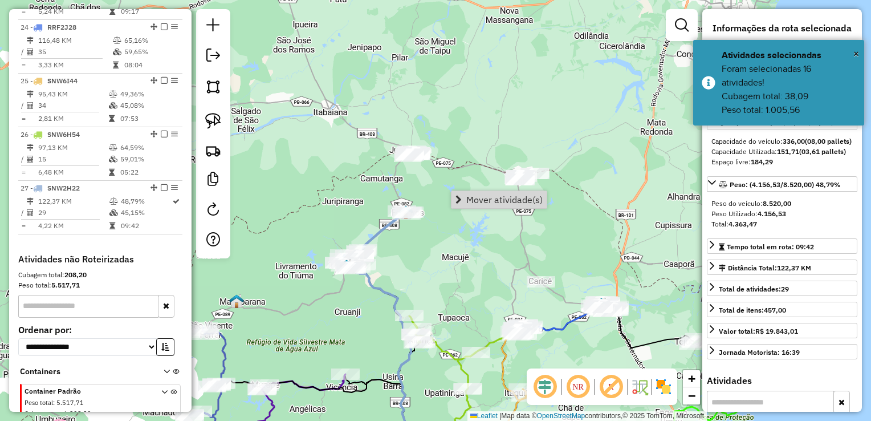
click at [459, 270] on div "Janela de atendimento Grade de atendimento Capacidade Transportadoras Veículos …" at bounding box center [435, 210] width 871 height 421
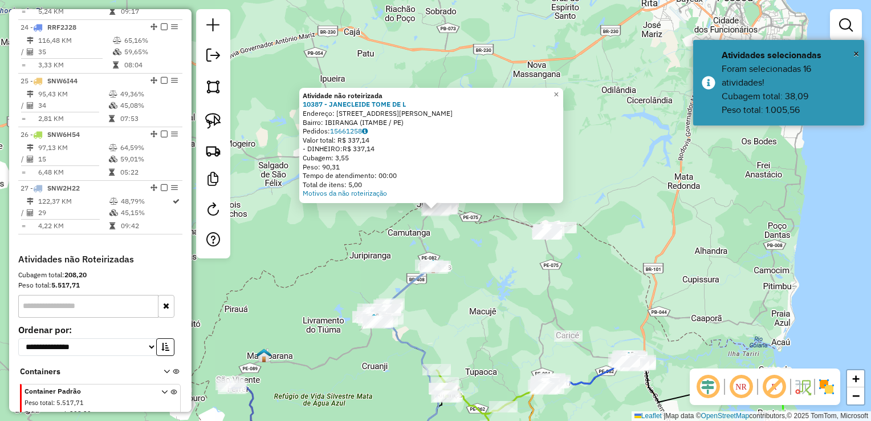
click at [496, 244] on div "Atividade não roteirizada 10387 - JANECLEIDE TOME DE L Endereço: [STREET_ADDRES…" at bounding box center [435, 210] width 871 height 421
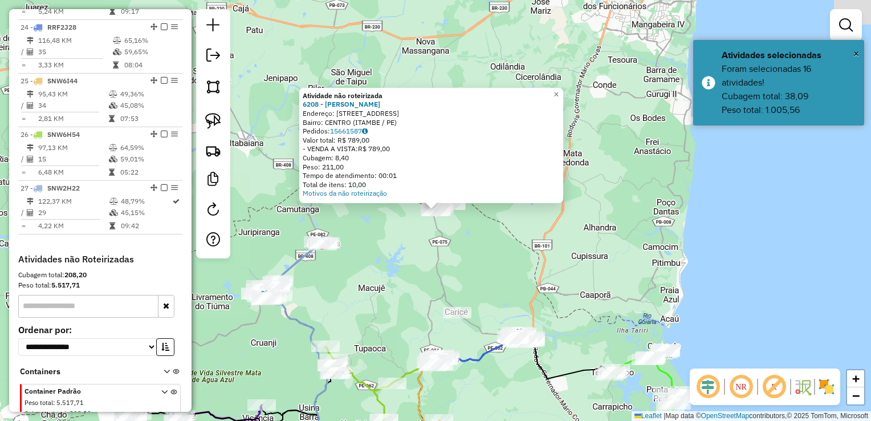
click at [516, 270] on div "Atividade não roteirizada 6208 - [PERSON_NAME]: [STREET_ADDRESS] Bairro: CENTRO…" at bounding box center [435, 210] width 871 height 421
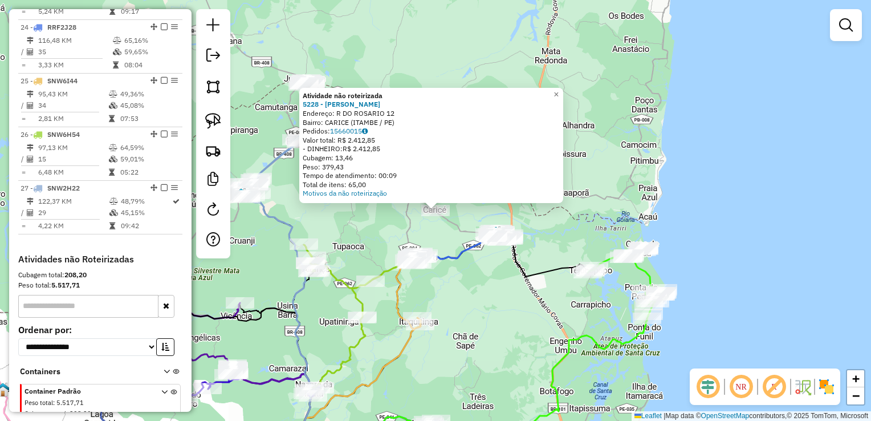
click at [386, 220] on div "Rota 25 - Placa SNW6I44 2625 - [PERSON_NAME] DA SI Rota 25 - Placa SNW6I44 2847…" at bounding box center [435, 210] width 871 height 421
click at [367, 236] on div "Atividade não roteirizada 5228 - [PERSON_NAME]: R DO ROSARIO 12 Bairro: CARICE …" at bounding box center [435, 210] width 871 height 421
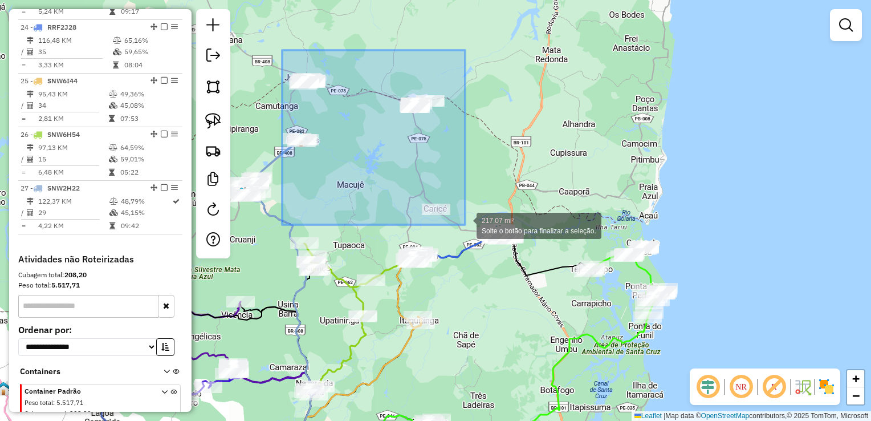
drag, startPoint x: 282, startPoint y: 50, endPoint x: 465, endPoint y: 225, distance: 252.9
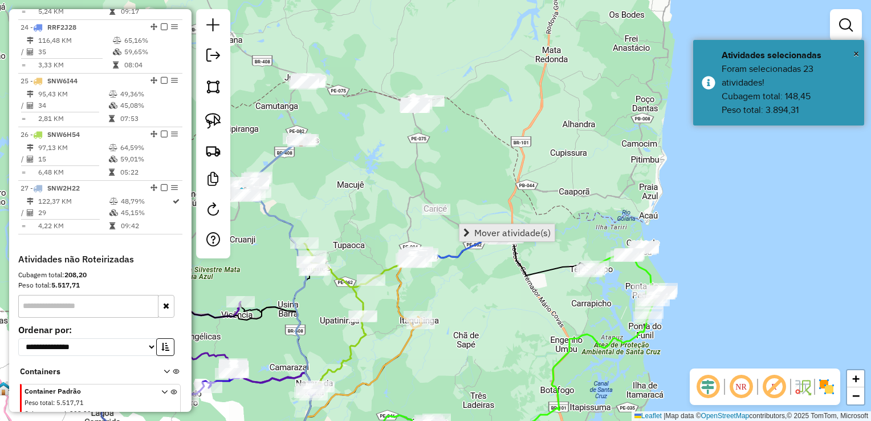
click at [476, 233] on span "Mover atividade(s)" at bounding box center [513, 232] width 76 height 9
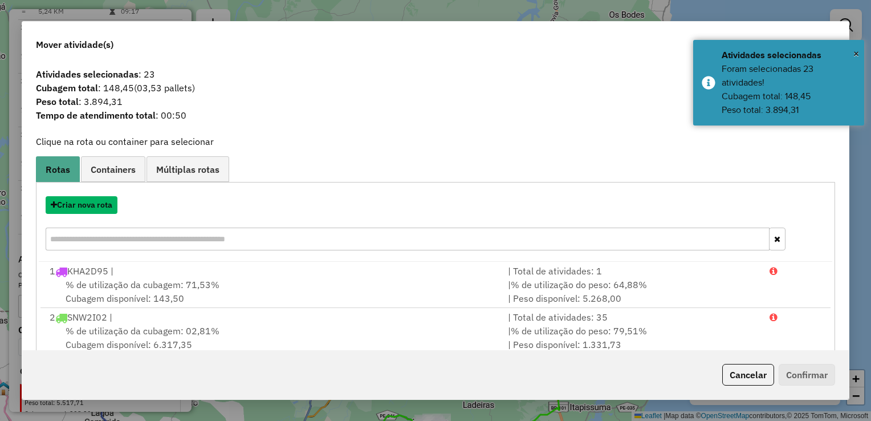
click at [87, 204] on button "Criar nova rota" at bounding box center [82, 205] width 72 height 18
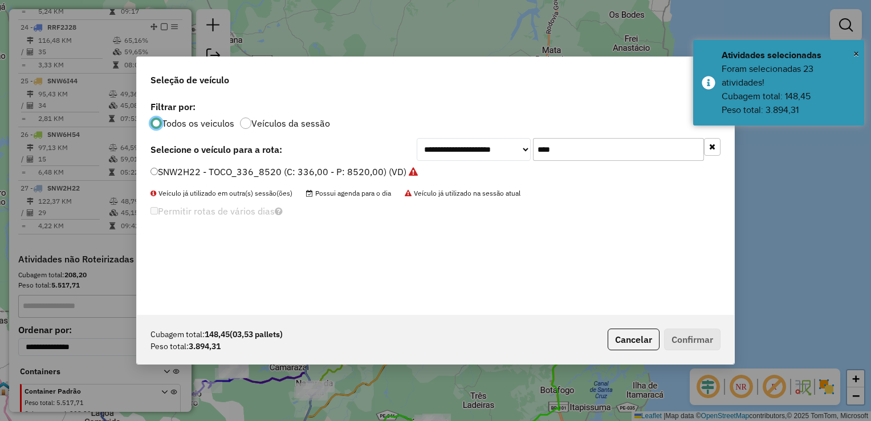
click at [572, 150] on input "****" at bounding box center [618, 149] width 171 height 23
type input "*"
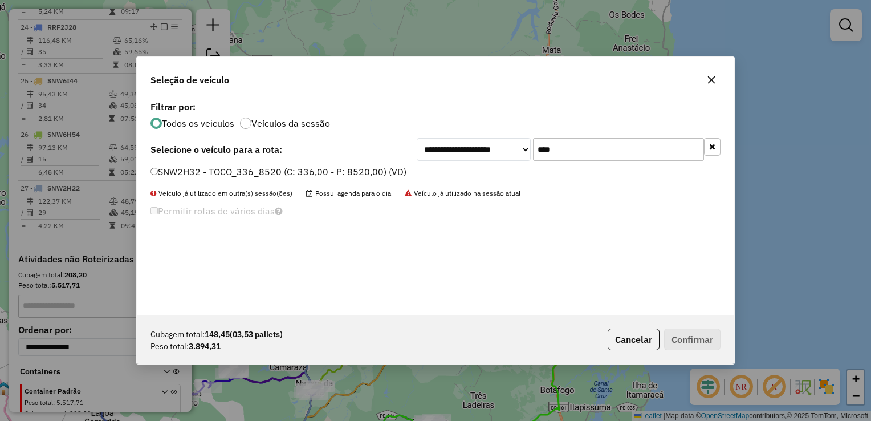
type input "****"
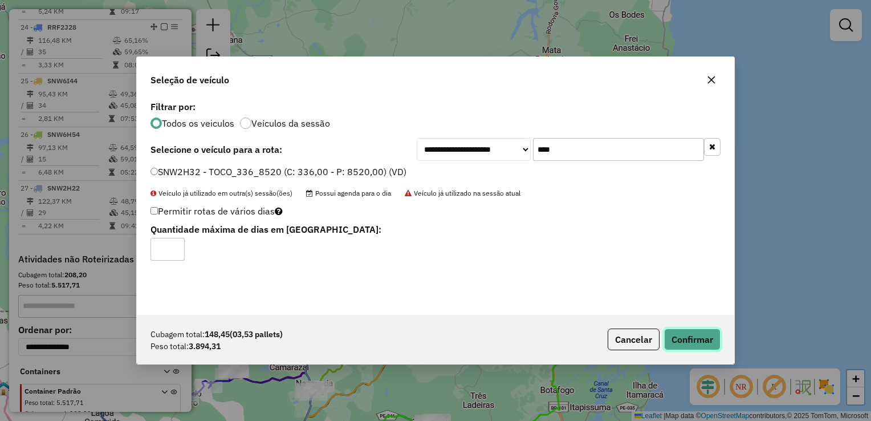
click at [687, 339] on button "Confirmar" at bounding box center [692, 340] width 56 height 22
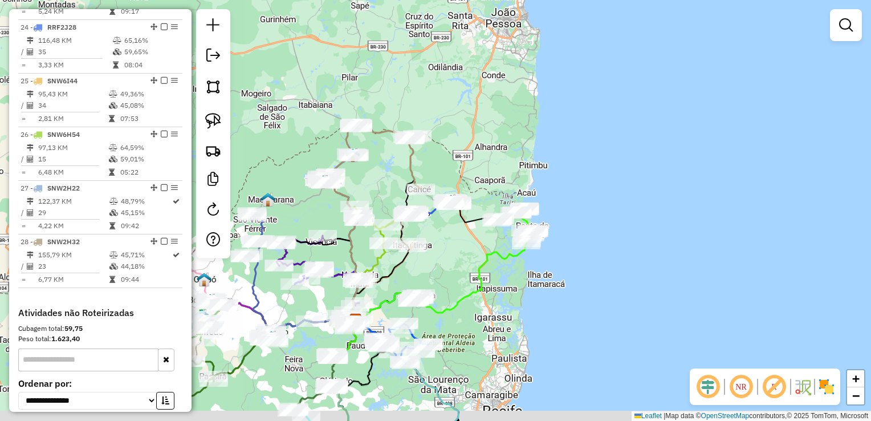
drag, startPoint x: 452, startPoint y: 284, endPoint x: 527, endPoint y: 158, distance: 146.8
click at [527, 161] on div "Janela de atendimento Grade de atendimento Capacidade Transportadoras Veículos …" at bounding box center [435, 210] width 871 height 421
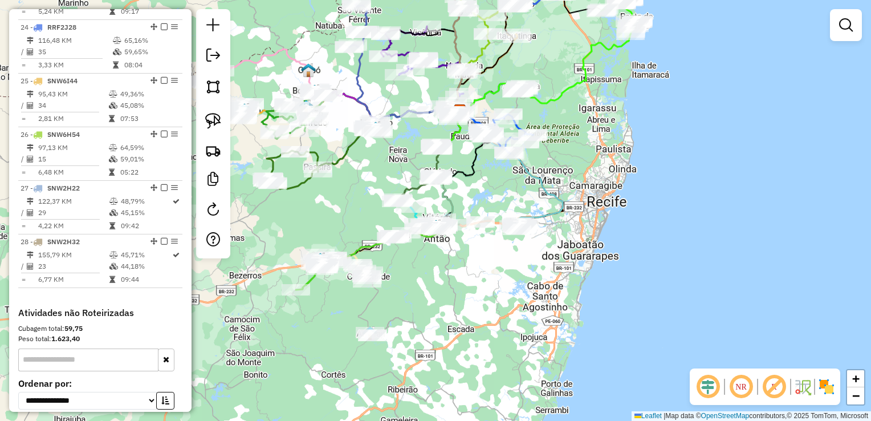
drag, startPoint x: 315, startPoint y: 304, endPoint x: 344, endPoint y: 222, distance: 86.6
click at [344, 222] on div "Janela de atendimento Grade de atendimento Capacidade Transportadoras Veículos …" at bounding box center [435, 210] width 871 height 421
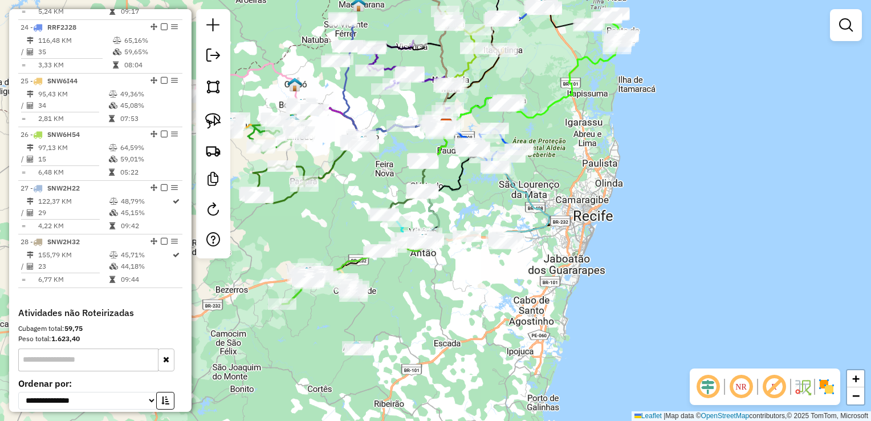
drag, startPoint x: 481, startPoint y: 277, endPoint x: 439, endPoint y: 368, distance: 100.0
click at [439, 368] on div "Janela de atendimento Grade de atendimento Capacidade Transportadoras Veículos …" at bounding box center [435, 210] width 871 height 421
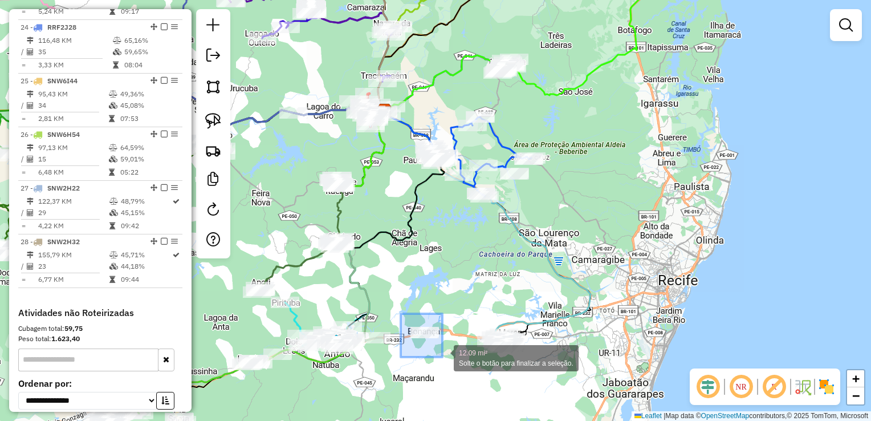
drag, startPoint x: 401, startPoint y: 314, endPoint x: 443, endPoint y: 357, distance: 60.1
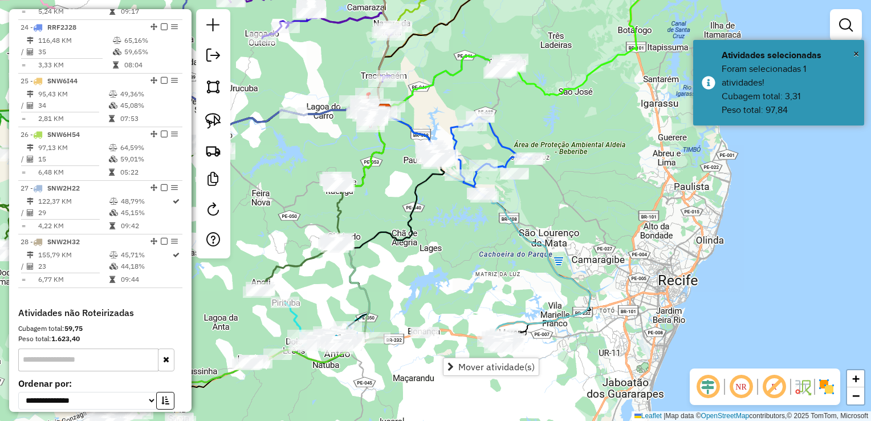
click at [459, 280] on div "Janela de atendimento Grade de atendimento Capacidade Transportadoras Veículos …" at bounding box center [435, 210] width 871 height 421
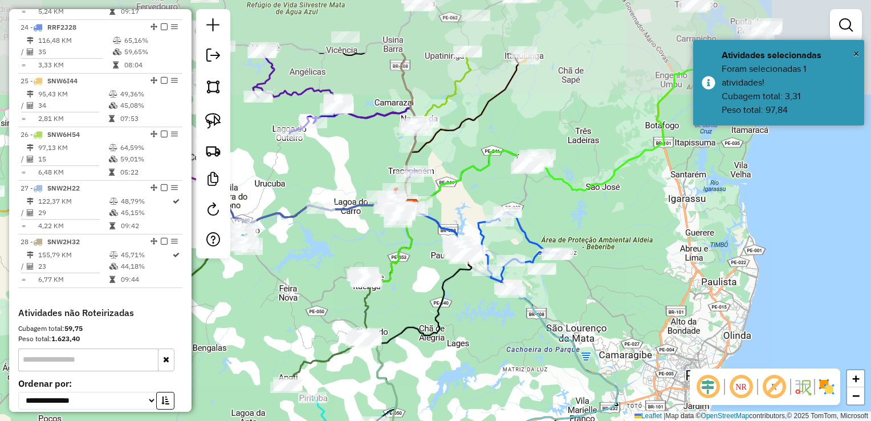
drag, startPoint x: 440, startPoint y: 260, endPoint x: 468, endPoint y: 357, distance: 101.3
click at [468, 357] on div "Janela de atendimento Grade de atendimento Capacidade Transportadoras Veículos …" at bounding box center [435, 210] width 871 height 421
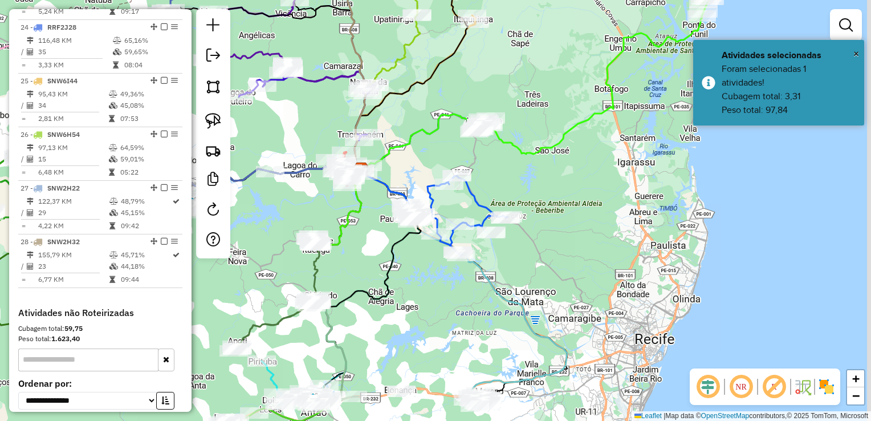
drag, startPoint x: 402, startPoint y: 267, endPoint x: 347, endPoint y: 220, distance: 72.8
click at [351, 226] on icon at bounding box center [338, 207] width 46 height 77
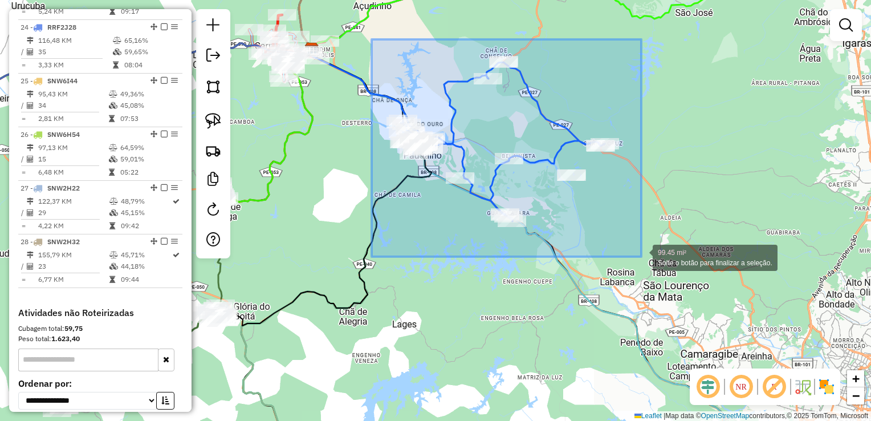
drag, startPoint x: 372, startPoint y: 39, endPoint x: 642, endPoint y: 257, distance: 346.4
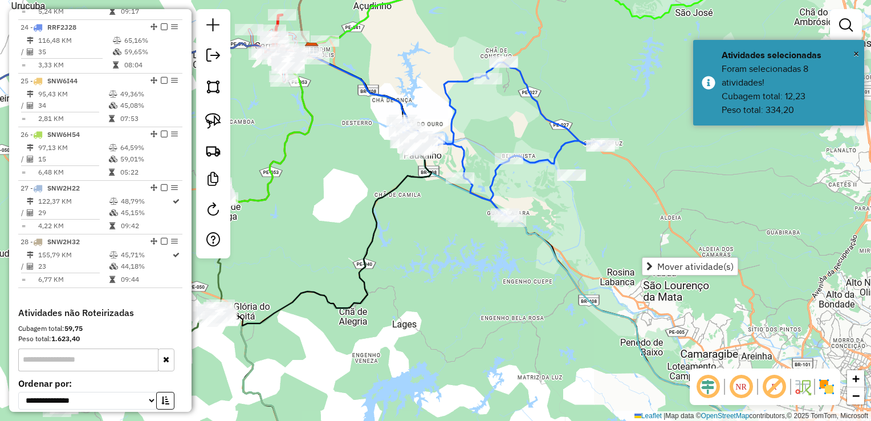
click at [601, 242] on div "Janela de atendimento Grade de atendimento Capacidade Transportadoras Veículos …" at bounding box center [435, 210] width 871 height 421
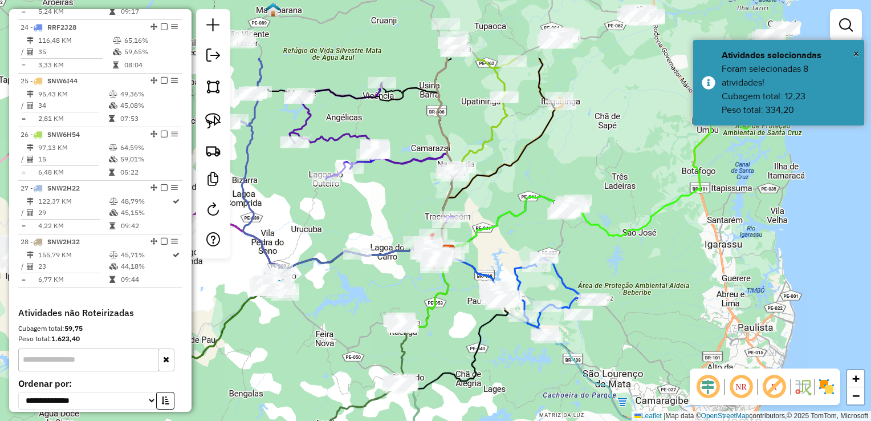
drag, startPoint x: 511, startPoint y: 317, endPoint x: 522, endPoint y: 433, distance: 117.5
click at [522, 420] on html "Aguarde... Pop-up bloqueado! Seu navegador bloqueou automáticamente a abertura …" at bounding box center [435, 210] width 871 height 421
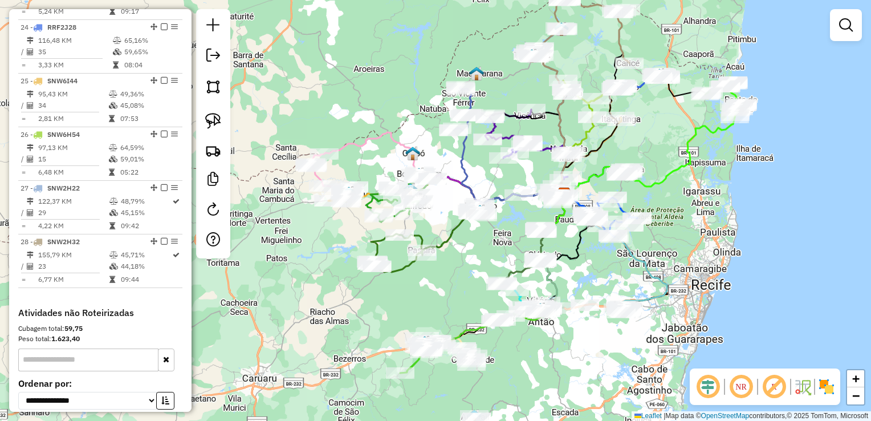
drag, startPoint x: 637, startPoint y: 229, endPoint x: 657, endPoint y: 156, distance: 75.7
click at [657, 156] on div "Janela de atendimento Grade de atendimento Capacidade Transportadoras Veículos …" at bounding box center [435, 210] width 871 height 421
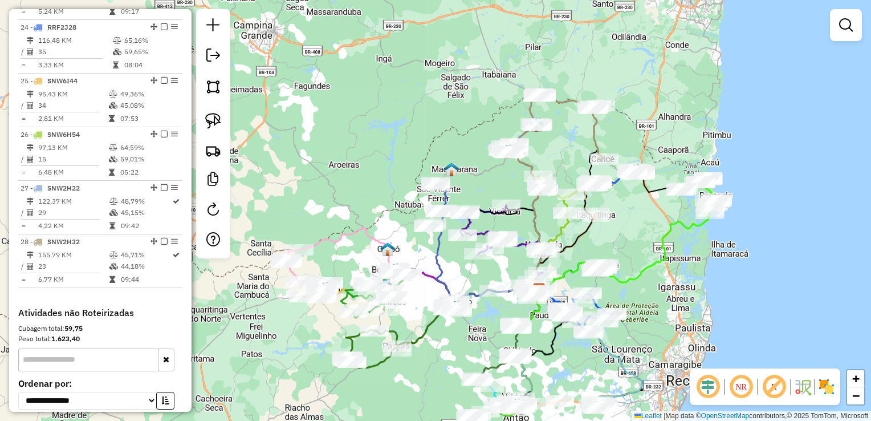
drag, startPoint x: 659, startPoint y: 157, endPoint x: 634, endPoint y: 250, distance: 96.8
click at [634, 250] on div "Janela de atendimento Grade de atendimento Capacidade Transportadoras Veículos …" at bounding box center [435, 210] width 871 height 421
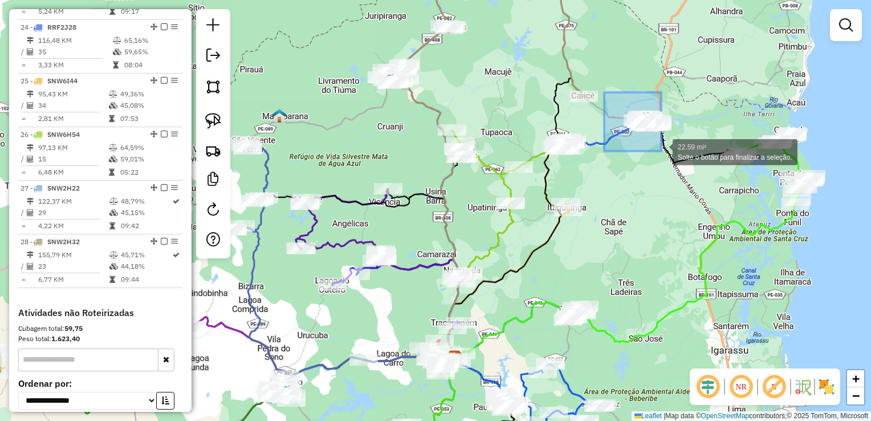
drag, startPoint x: 624, startPoint y: 135, endPoint x: 662, endPoint y: 151, distance: 41.1
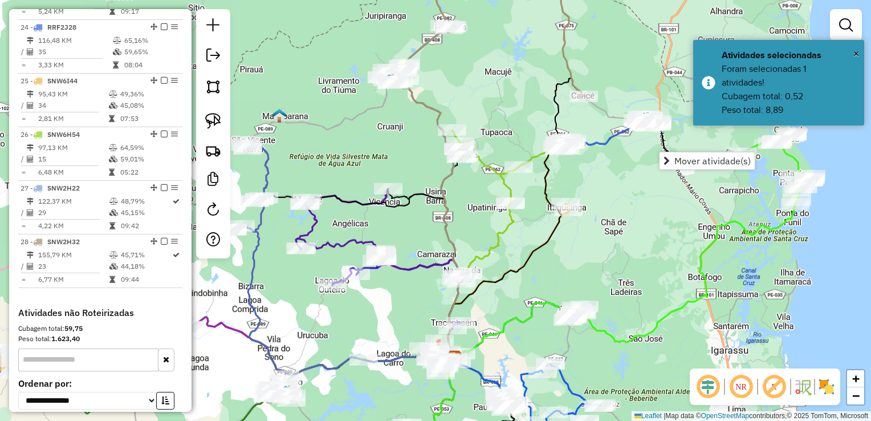
click at [636, 238] on div "Janela de atendimento Grade de atendimento Capacidade Transportadoras Veículos …" at bounding box center [435, 210] width 871 height 421
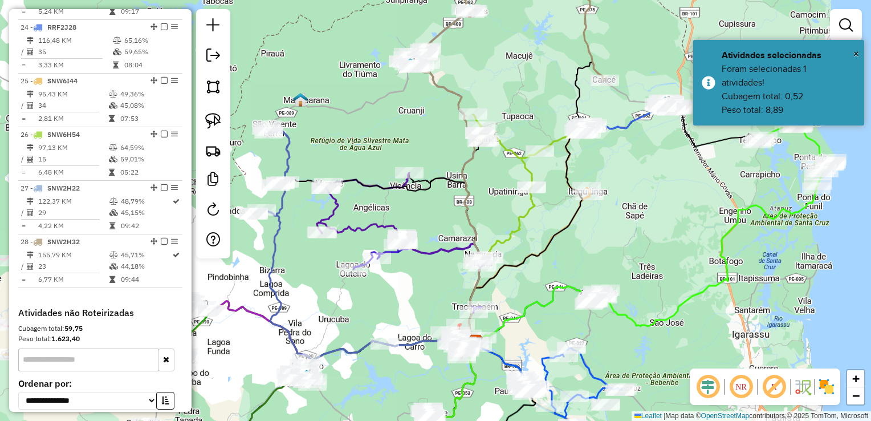
drag, startPoint x: 629, startPoint y: 257, endPoint x: 680, endPoint y: 83, distance: 180.8
click at [679, 104] on div "Janela de atendimento Grade de atendimento Capacidade Transportadoras Veículos …" at bounding box center [435, 210] width 871 height 421
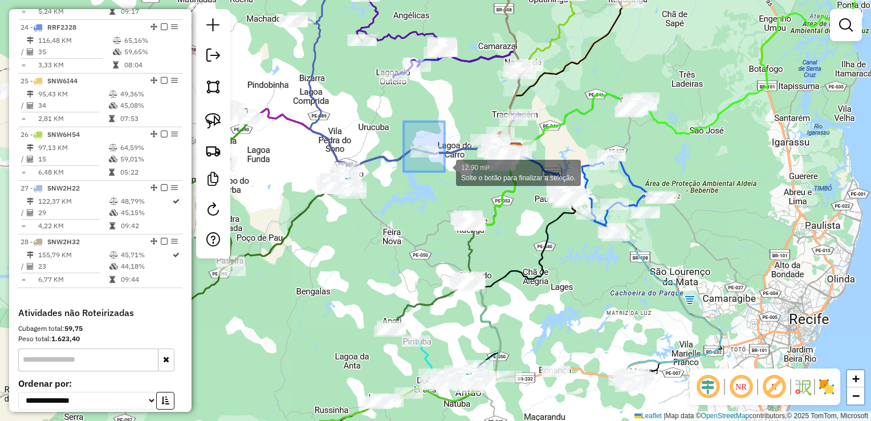
drag, startPoint x: 406, startPoint y: 129, endPoint x: 461, endPoint y: 175, distance: 70.9
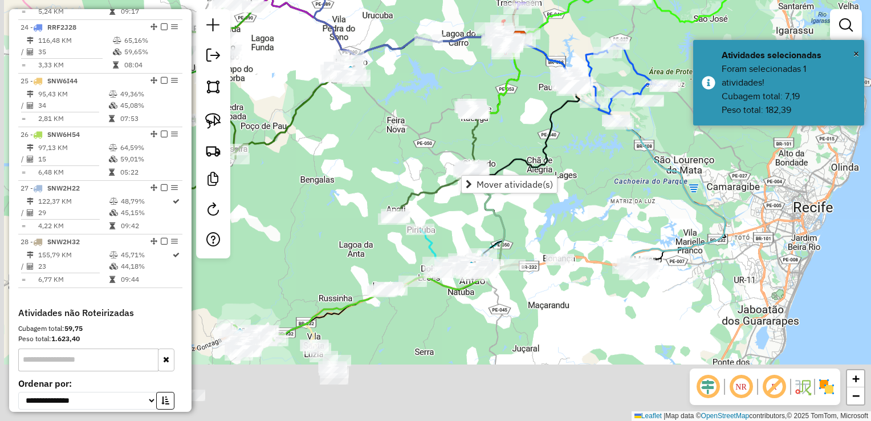
drag, startPoint x: 623, startPoint y: 160, endPoint x: 623, endPoint y: 98, distance: 62.7
click at [620, 109] on div "Janela de atendimento Grade de atendimento Capacidade Transportadoras Veículos …" at bounding box center [435, 210] width 871 height 421
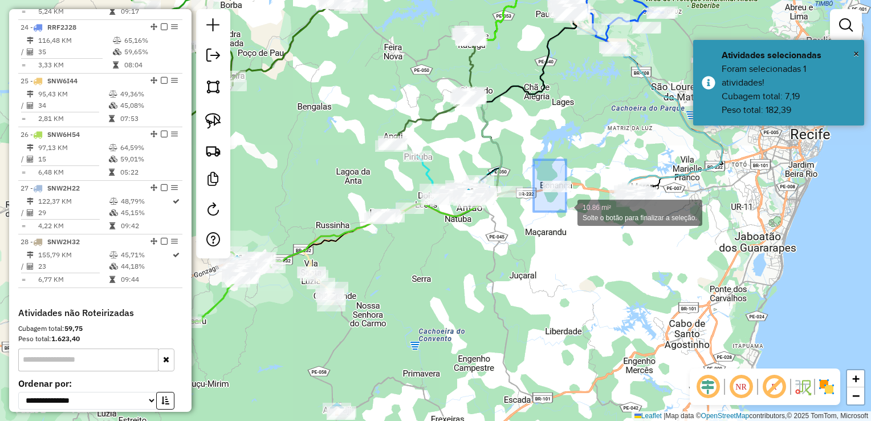
drag, startPoint x: 534, startPoint y: 190, endPoint x: 568, endPoint y: 211, distance: 39.9
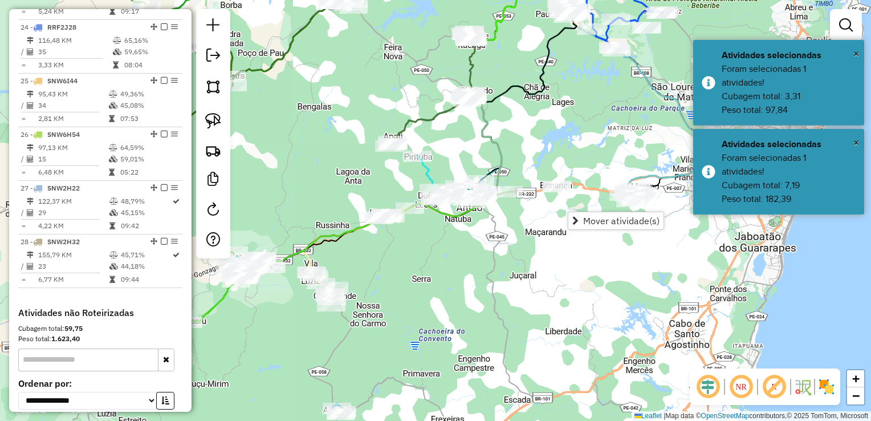
click at [578, 128] on div "Janela de atendimento Grade de atendimento Capacidade Transportadoras Veículos …" at bounding box center [435, 210] width 871 height 421
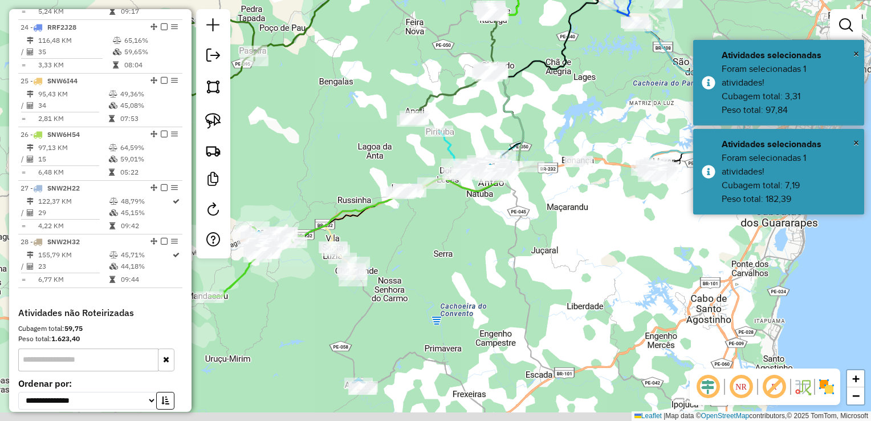
drag, startPoint x: 512, startPoint y: 279, endPoint x: 575, endPoint y: 151, distance: 143.6
click at [577, 165] on div "Janela de atendimento Grade de atendimento Capacidade Transportadoras Veículos …" at bounding box center [435, 210] width 871 height 421
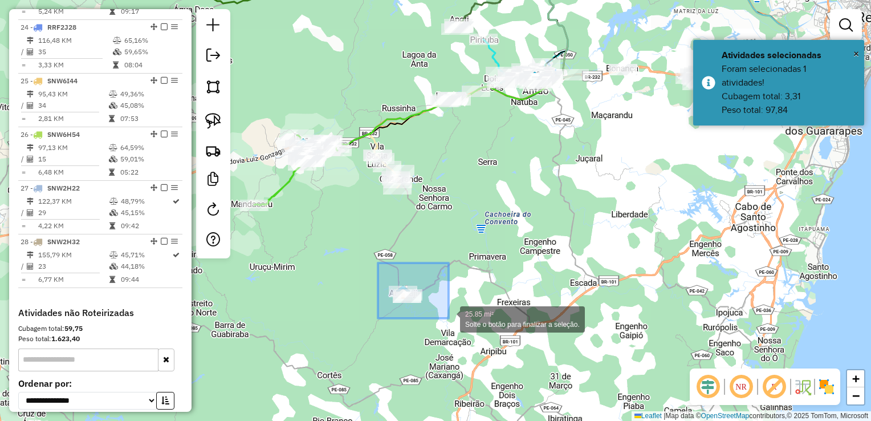
drag, startPoint x: 397, startPoint y: 282, endPoint x: 452, endPoint y: 321, distance: 67.1
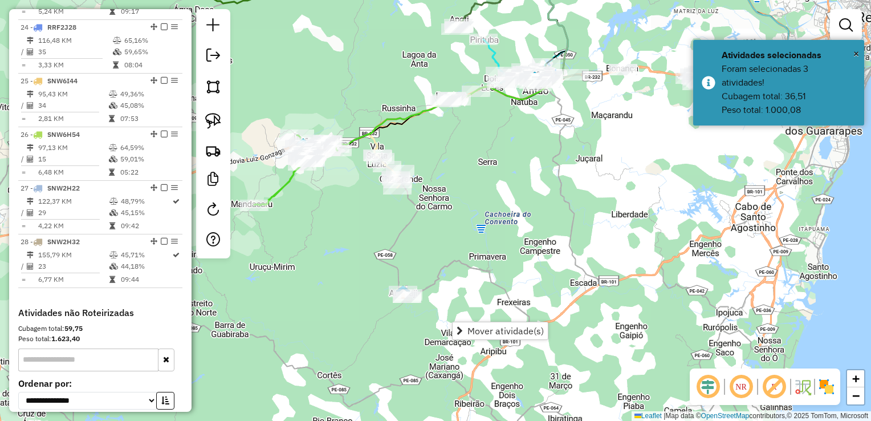
click at [452, 226] on div "Janela de atendimento Grade de atendimento Capacidade Transportadoras Veículos …" at bounding box center [435, 210] width 871 height 421
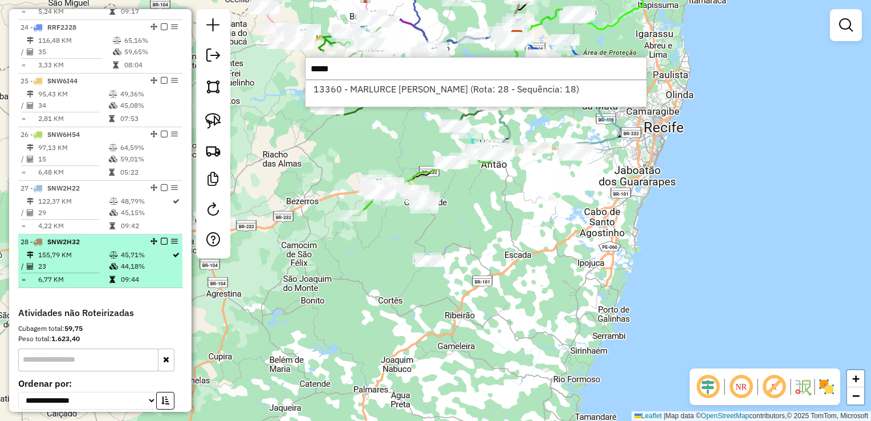
type input "*****"
select select "**********"
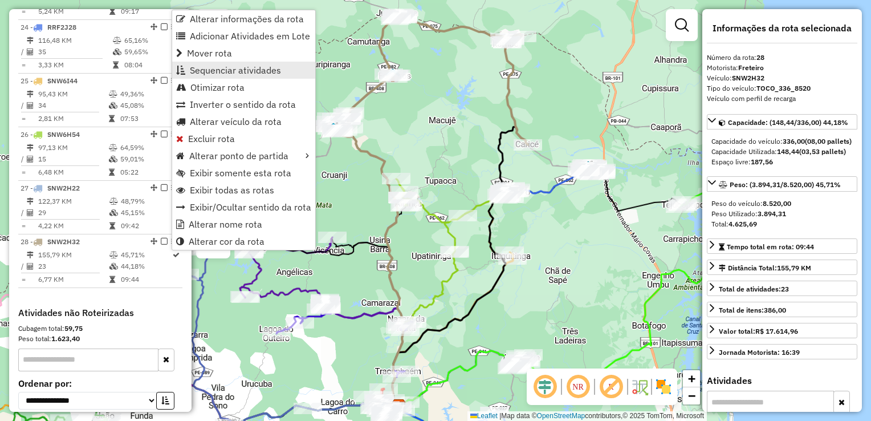
click at [205, 71] on span "Sequenciar atividades" at bounding box center [235, 70] width 91 height 9
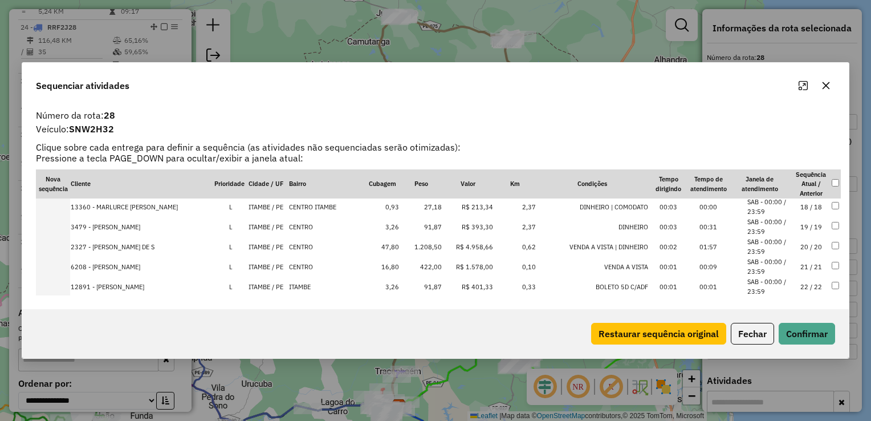
scroll to position [342, 0]
click at [825, 87] on icon "button" at bounding box center [826, 85] width 9 height 9
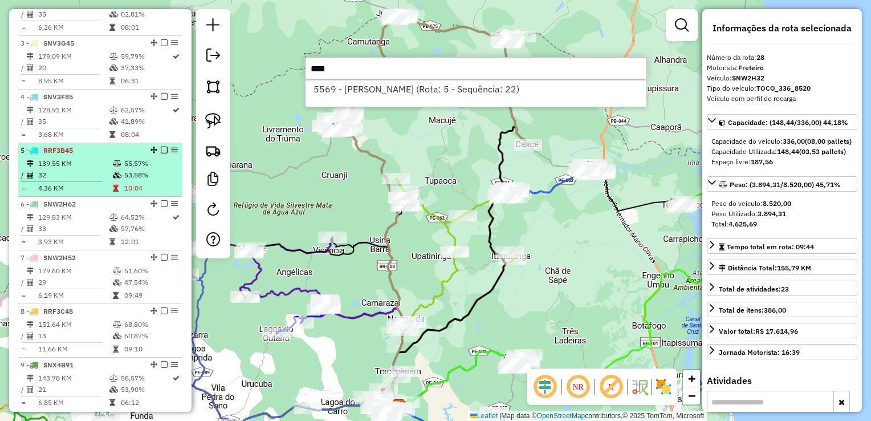
scroll to position [513, 0]
type input "****"
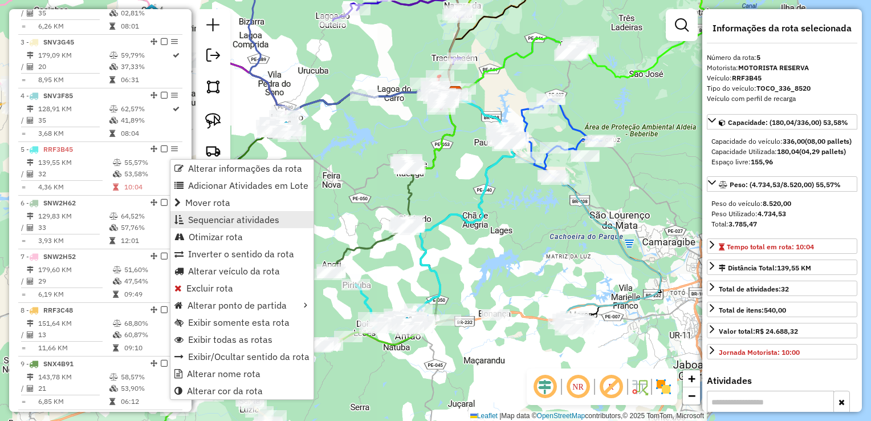
click at [214, 226] on link "Sequenciar atividades" at bounding box center [242, 219] width 143 height 17
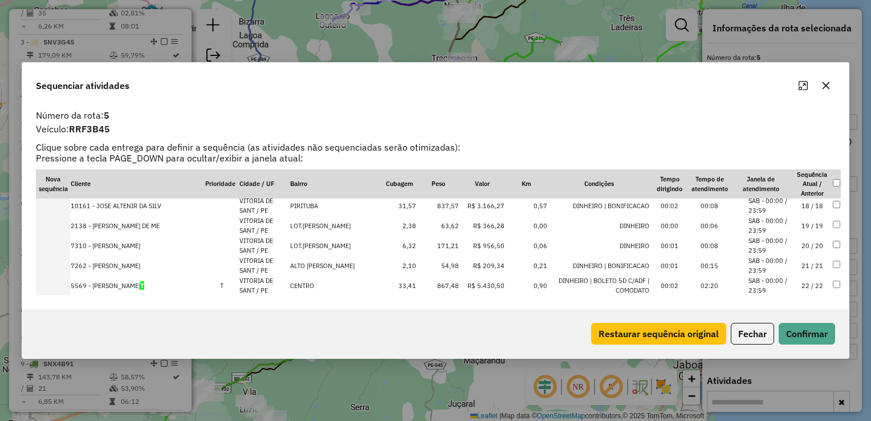
scroll to position [399, 0]
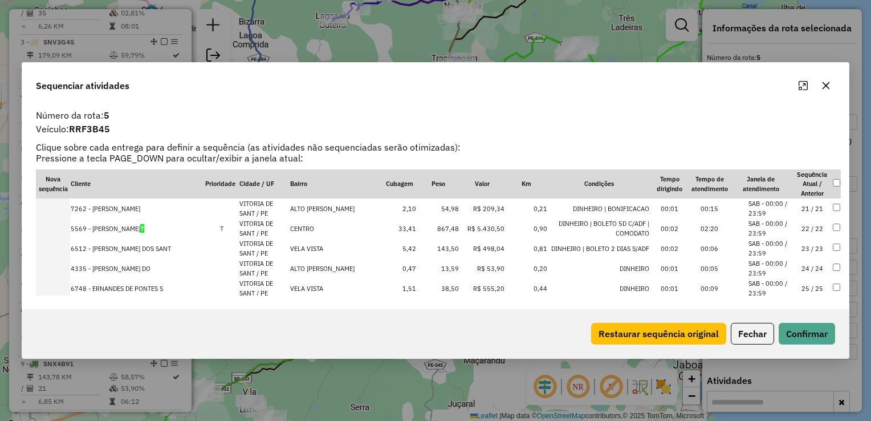
click at [825, 84] on icon "button" at bounding box center [826, 85] width 7 height 7
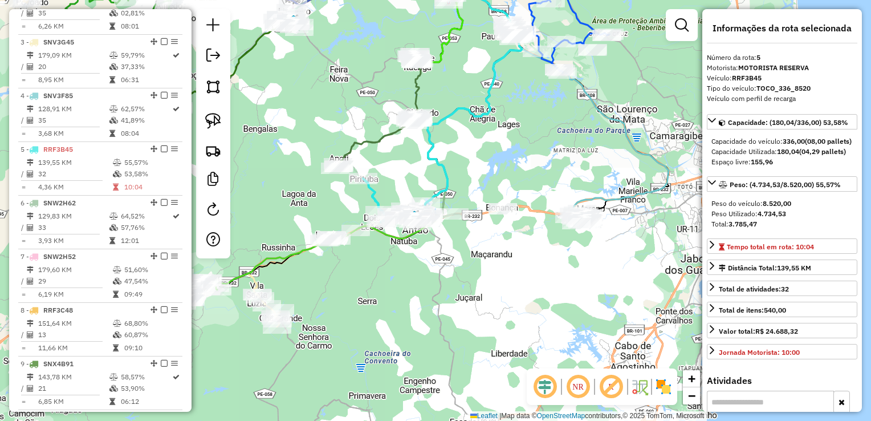
drag, startPoint x: 465, startPoint y: 101, endPoint x: 474, endPoint y: 262, distance: 161.7
click at [475, 263] on div "Janela de atendimento Grade de atendimento Capacidade Transportadoras Veículos …" at bounding box center [435, 210] width 871 height 421
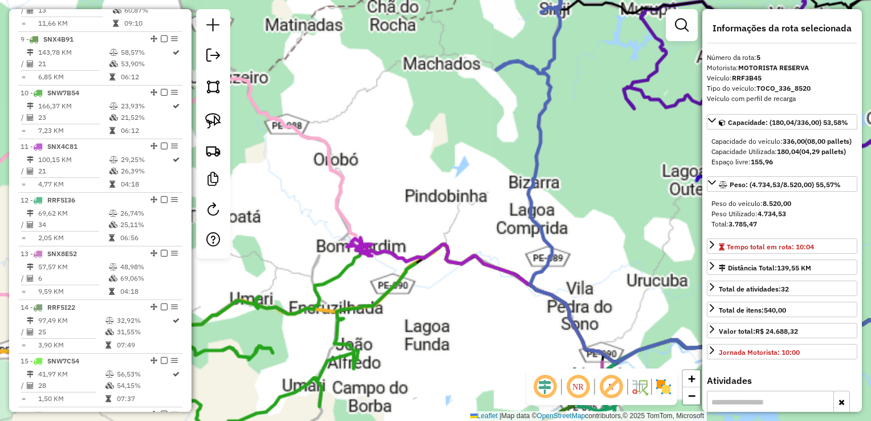
scroll to position [798, 0]
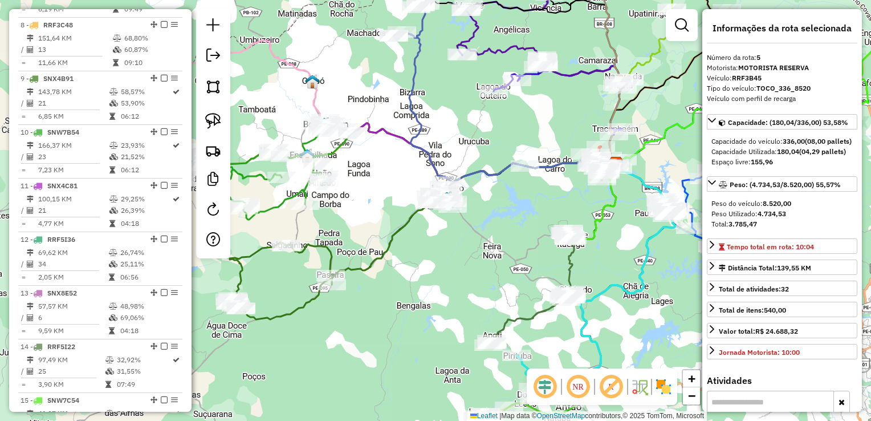
click at [349, 80] on div "Janela de atendimento Grade de atendimento Capacidade Transportadoras Veículos …" at bounding box center [435, 210] width 871 height 421
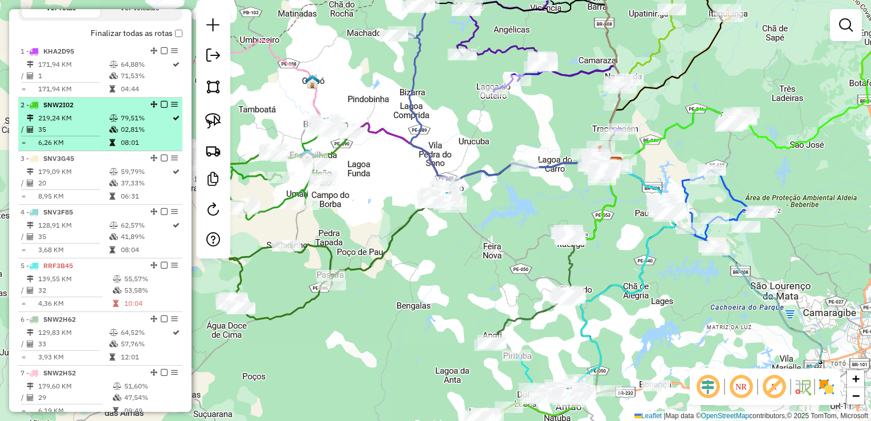
scroll to position [399, 0]
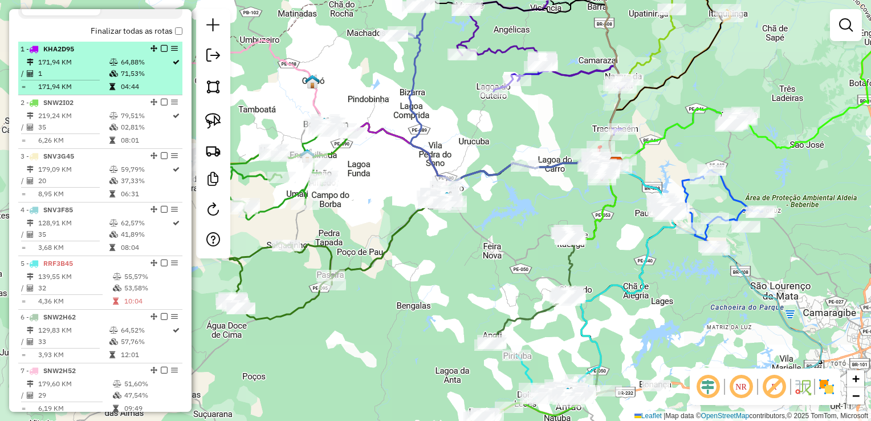
click at [62, 79] on td "1" at bounding box center [73, 73] width 71 height 11
select select "**********"
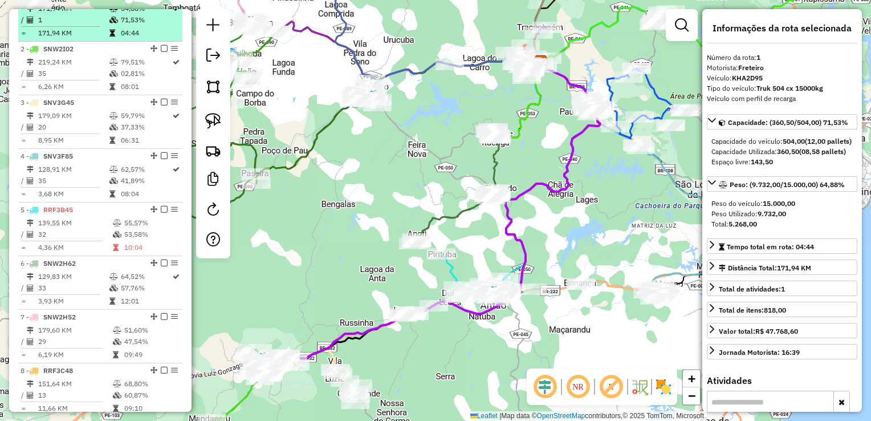
scroll to position [456, 0]
click at [62, 76] on td "35" at bounding box center [73, 69] width 71 height 11
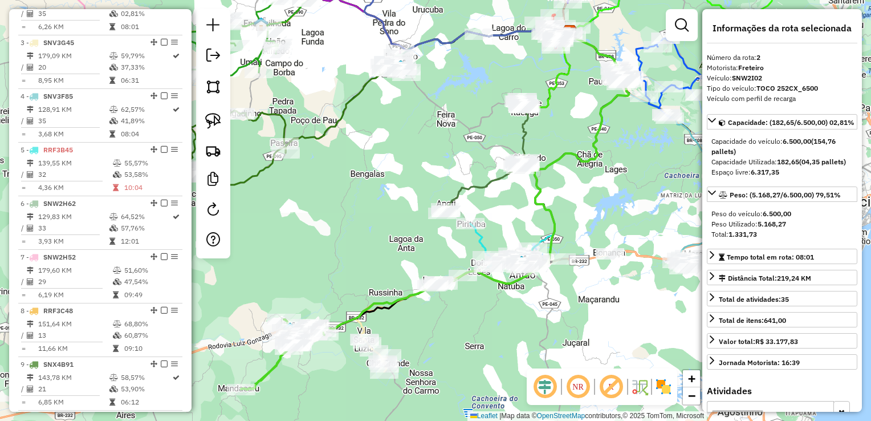
scroll to position [513, 0]
click at [62, 74] on hr at bounding box center [60, 73] width 79 height 1
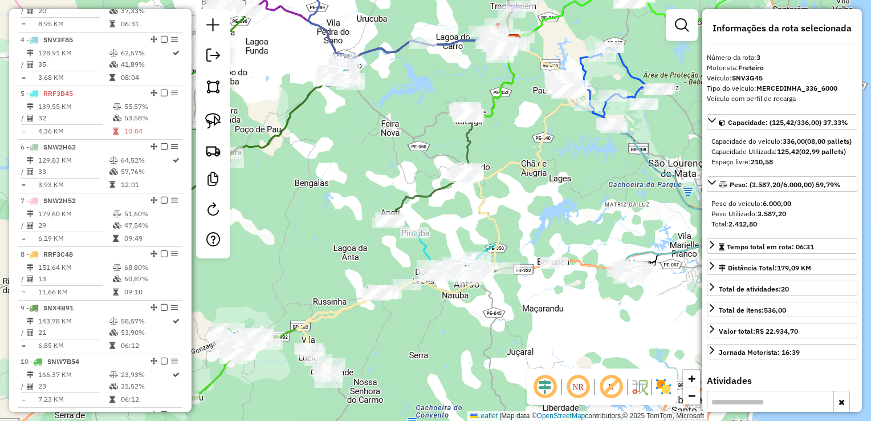
scroll to position [570, 0]
click at [62, 82] on td "3,68 KM" at bounding box center [73, 76] width 71 height 11
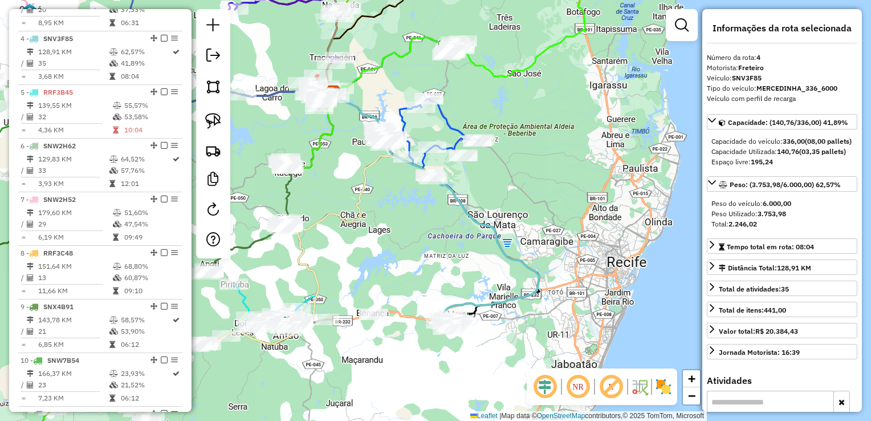
scroll to position [627, 0]
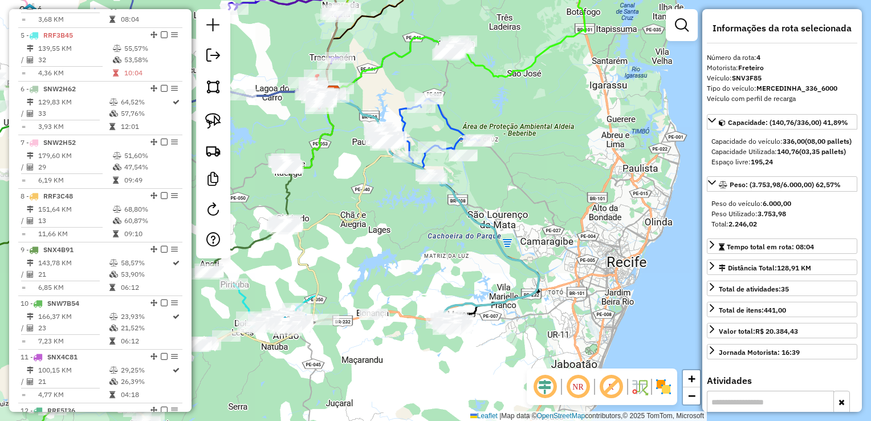
click at [62, 79] on td "4,36 KM" at bounding box center [75, 72] width 75 height 11
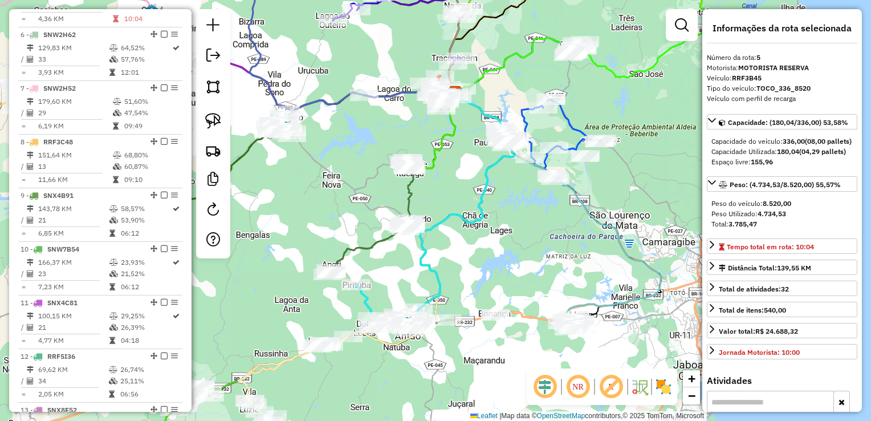
scroll to position [684, 0]
click at [62, 75] on td "3,93 KM" at bounding box center [73, 69] width 71 height 11
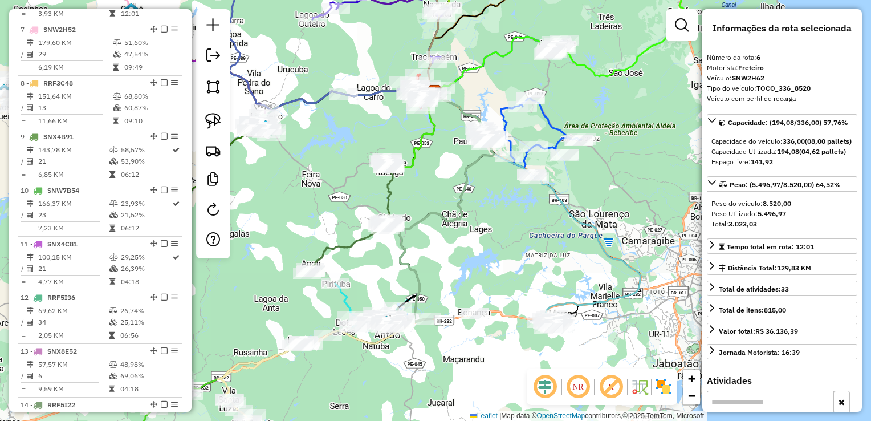
scroll to position [741, 0]
click at [62, 75] on li "7 - SNW2H52 179,60 KM 51,60% / 29 47,54% = 6,19 KM 09:49" at bounding box center [100, 48] width 164 height 54
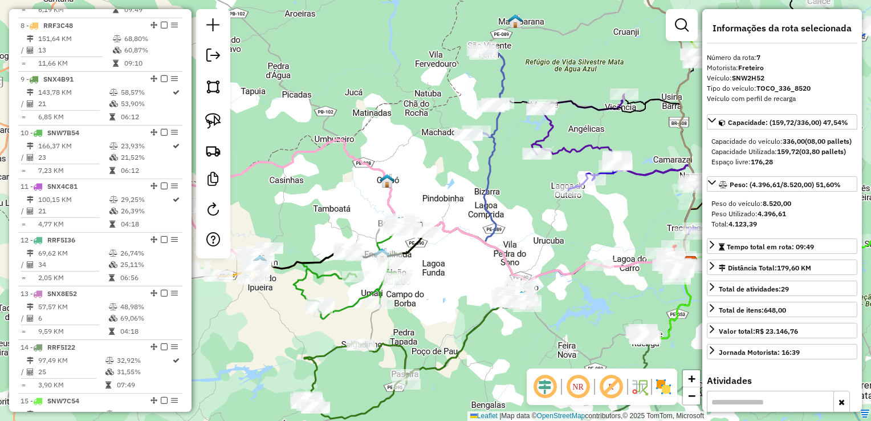
scroll to position [798, 0]
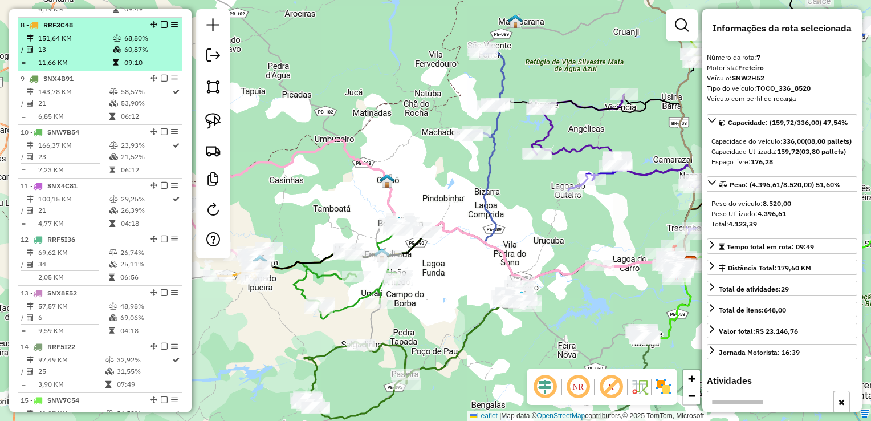
click at [62, 44] on td "151,64 KM" at bounding box center [75, 38] width 75 height 11
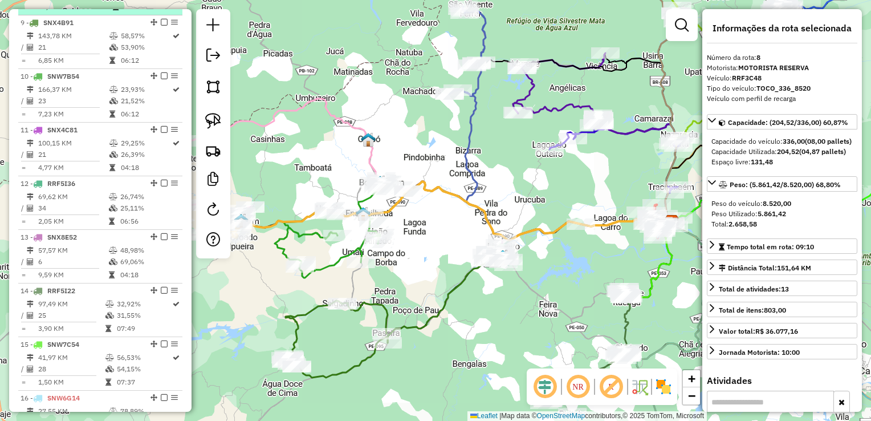
scroll to position [855, 0]
click at [62, 40] on td "143,78 KM" at bounding box center [73, 34] width 71 height 11
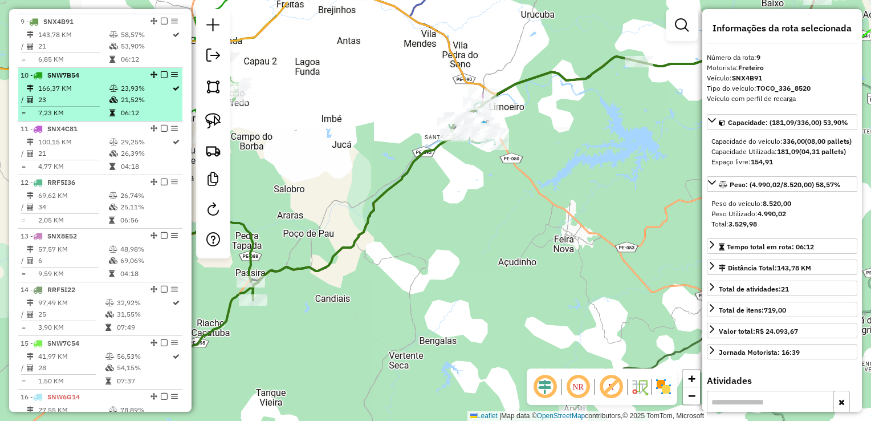
click at [60, 91] on td "166,37 KM" at bounding box center [73, 88] width 71 height 11
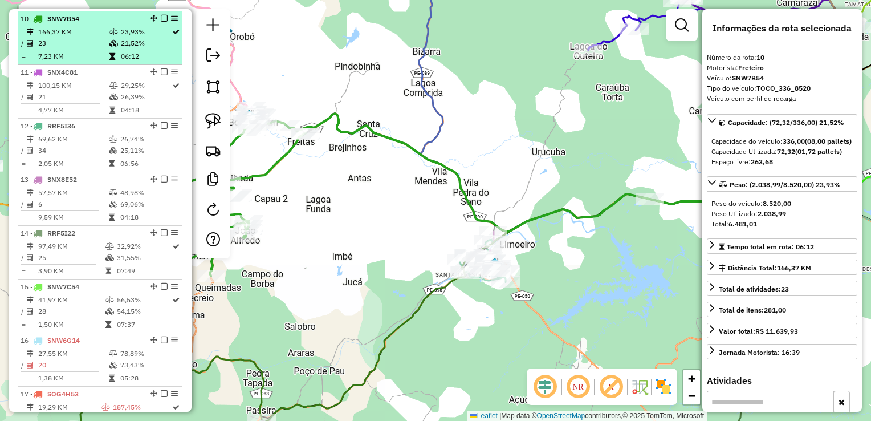
scroll to position [912, 0]
click at [62, 91] on td "100,15 KM" at bounding box center [73, 84] width 71 height 11
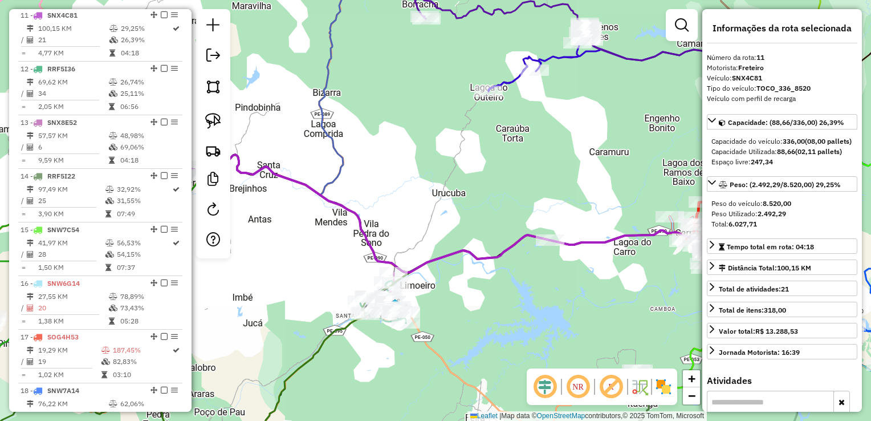
scroll to position [969, 0]
click at [62, 87] on td "69,62 KM" at bounding box center [73, 81] width 71 height 11
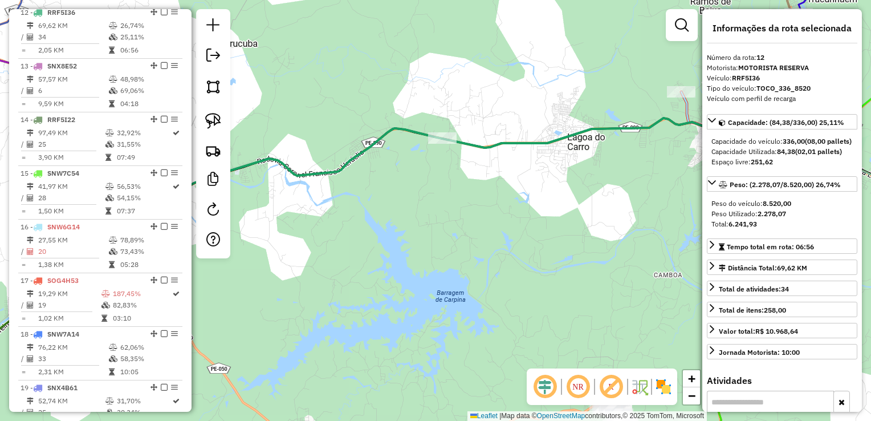
scroll to position [1026, 0]
click at [62, 84] on td "57,57 KM" at bounding box center [73, 77] width 71 height 11
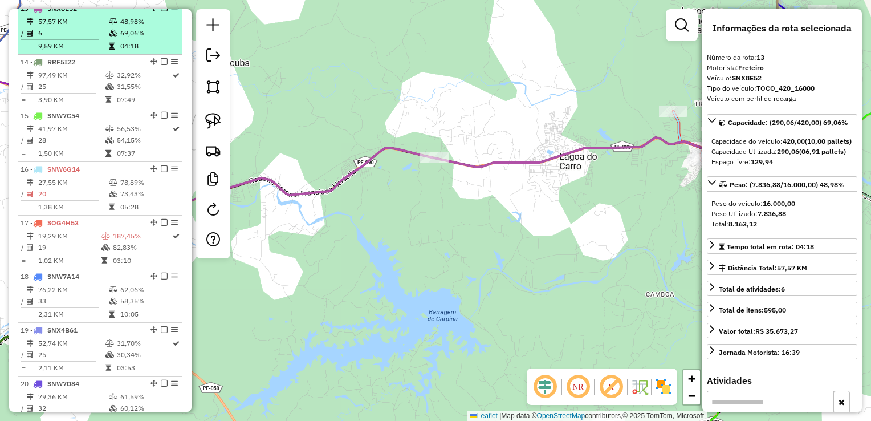
scroll to position [1083, 0]
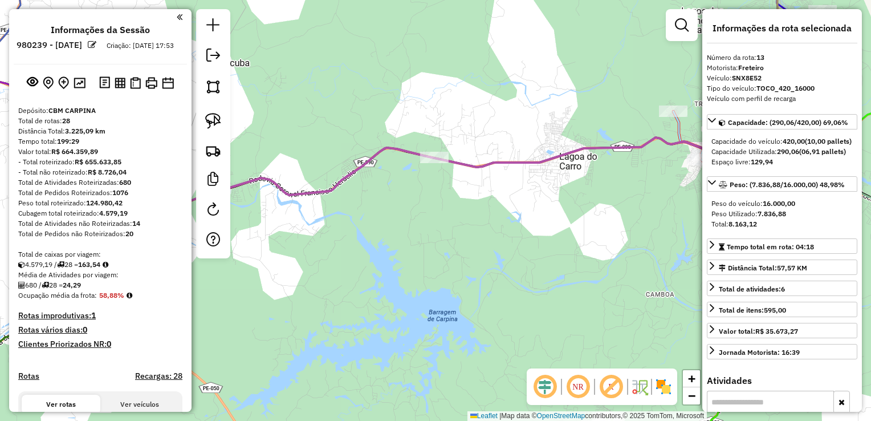
select select "**********"
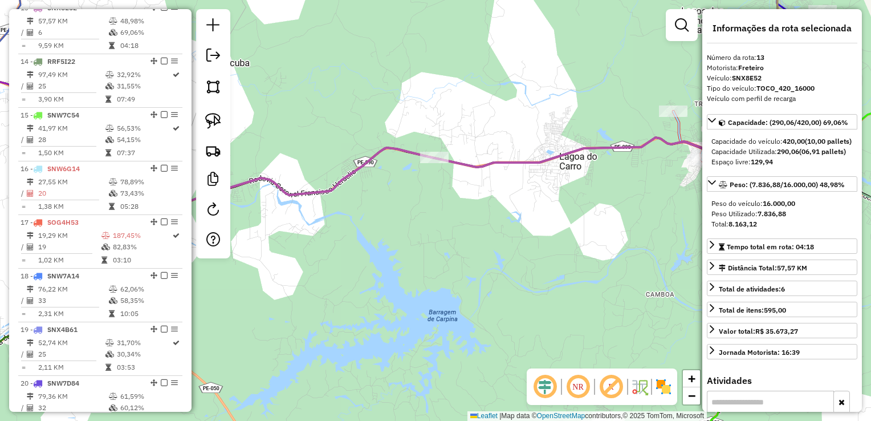
click at [63, 91] on td "25" at bounding box center [71, 85] width 67 height 11
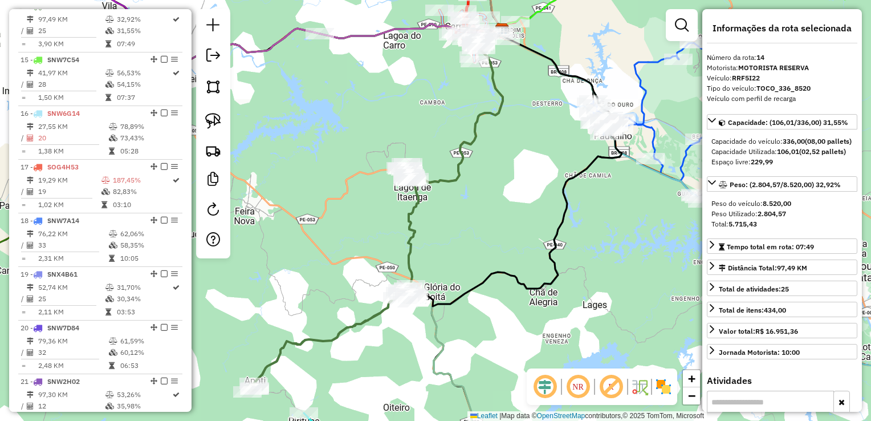
scroll to position [1140, 0]
click at [63, 88] on td "28" at bounding box center [71, 82] width 67 height 11
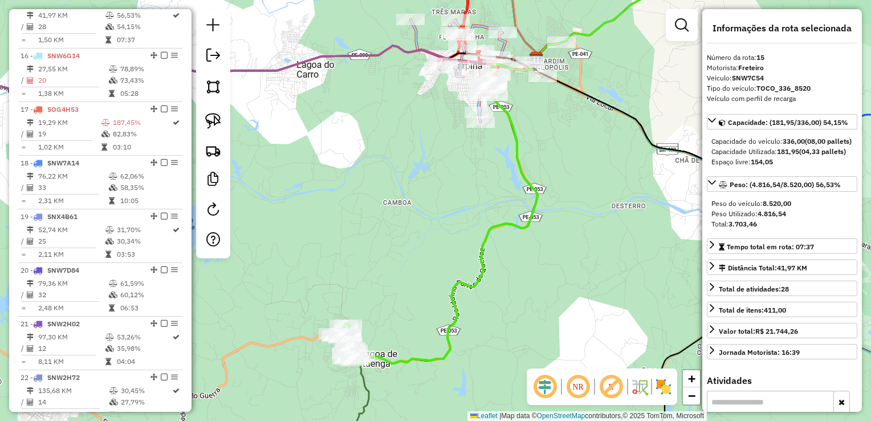
scroll to position [1197, 0]
click at [63, 85] on td "20" at bounding box center [73, 79] width 71 height 11
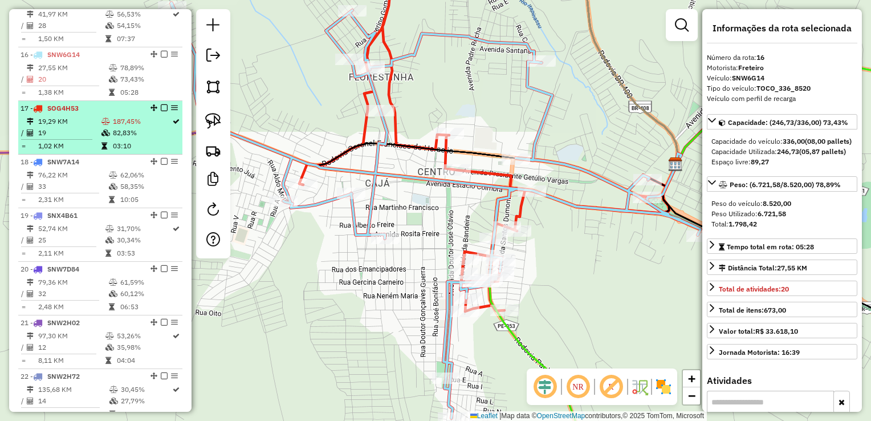
click at [78, 127] on td "19,29 KM" at bounding box center [69, 121] width 63 height 11
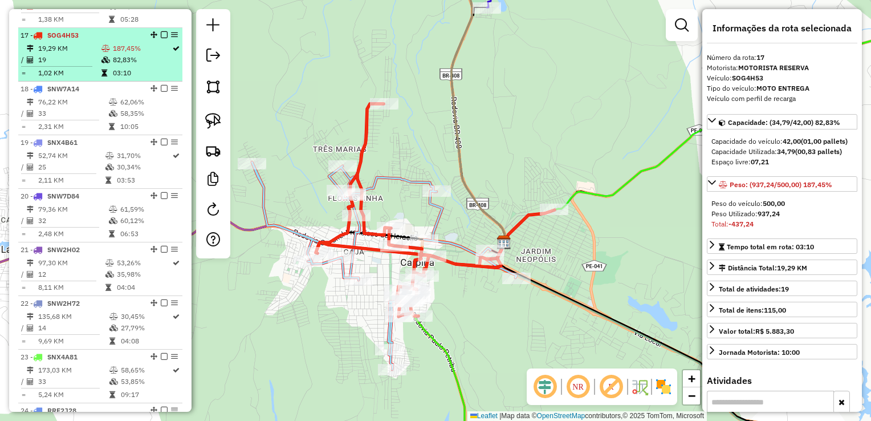
scroll to position [1311, 0]
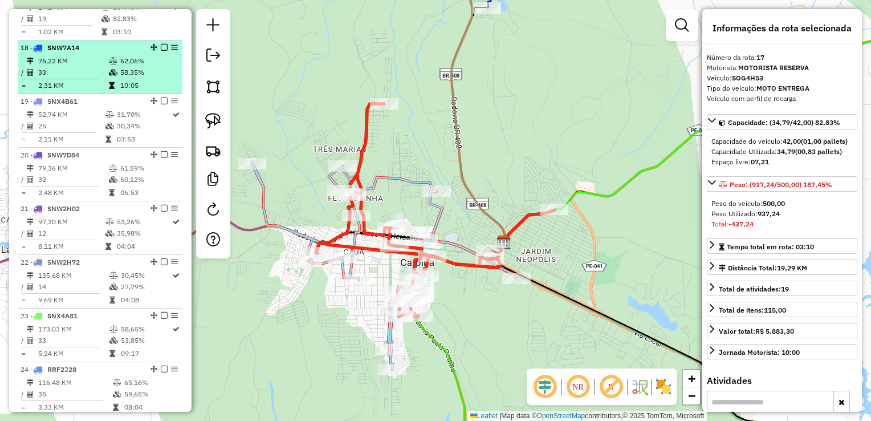
click at [70, 78] on td "33" at bounding box center [73, 72] width 71 height 11
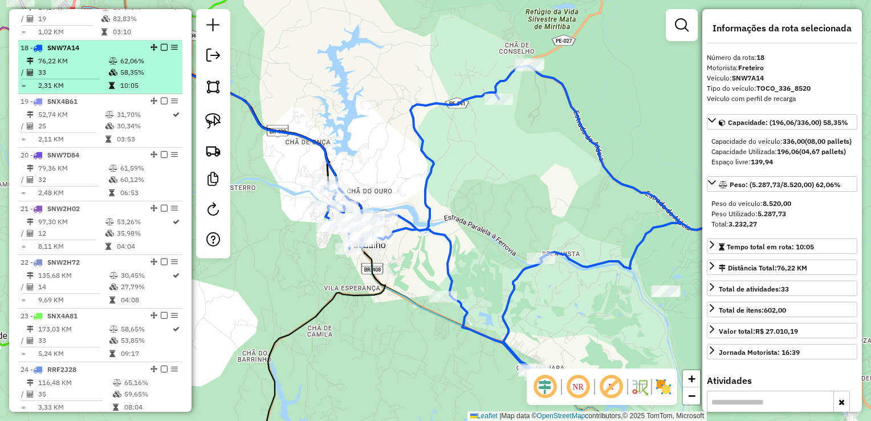
scroll to position [1368, 0]
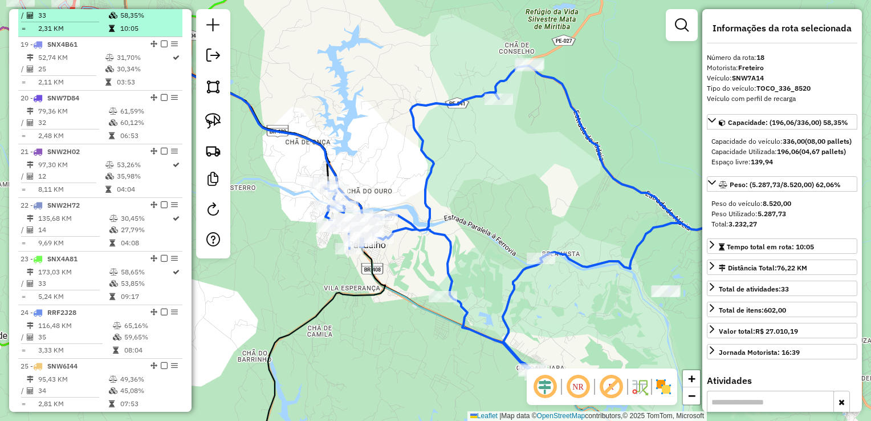
click at [70, 76] on td at bounding box center [63, 76] width 84 height 2
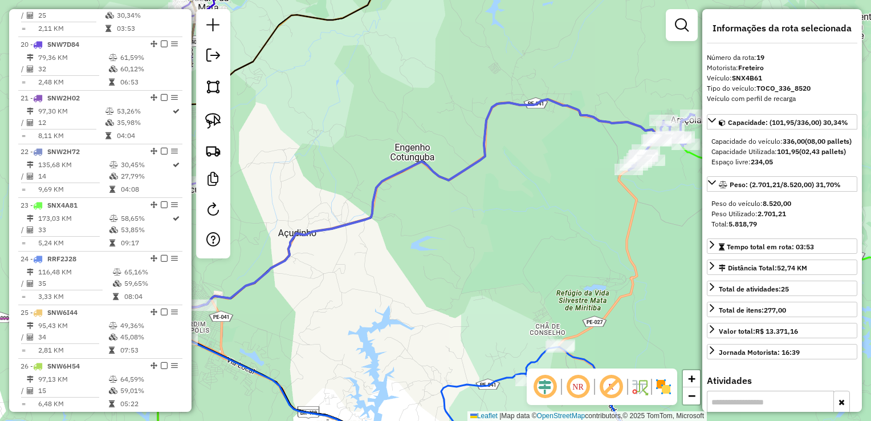
scroll to position [1425, 0]
click at [70, 83] on td "2,48 KM" at bounding box center [73, 78] width 71 height 11
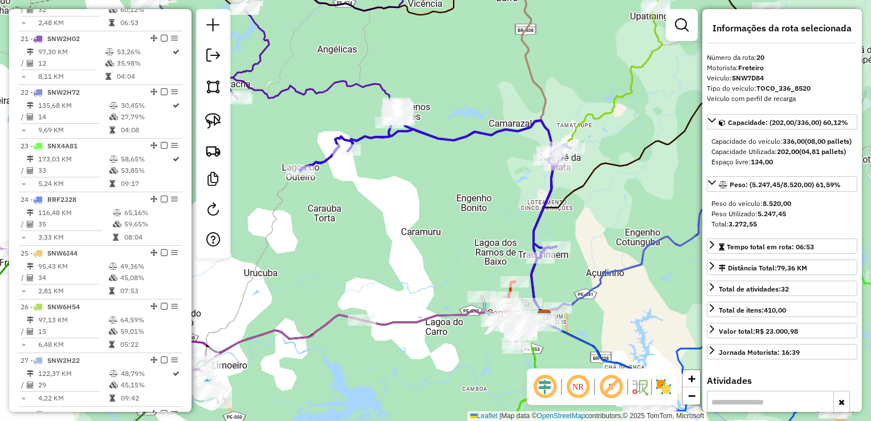
scroll to position [1482, 0]
click at [70, 81] on td "8,11 KM" at bounding box center [71, 75] width 67 height 11
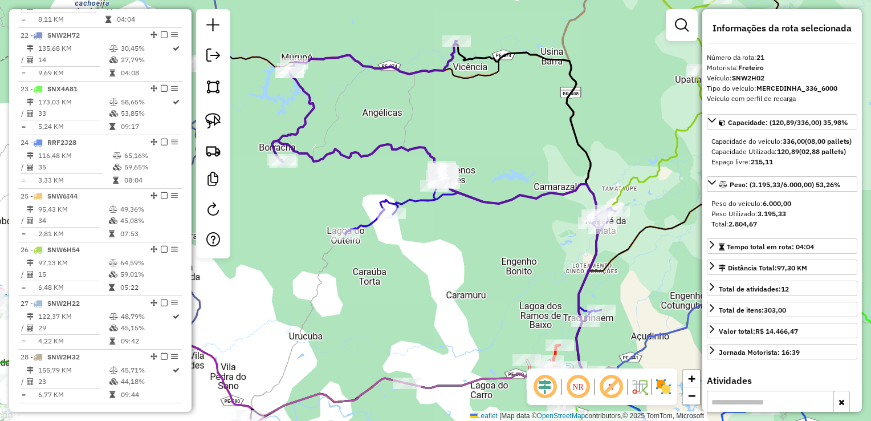
scroll to position [1539, 0]
click at [70, 78] on td "9,69 KM" at bounding box center [73, 71] width 71 height 11
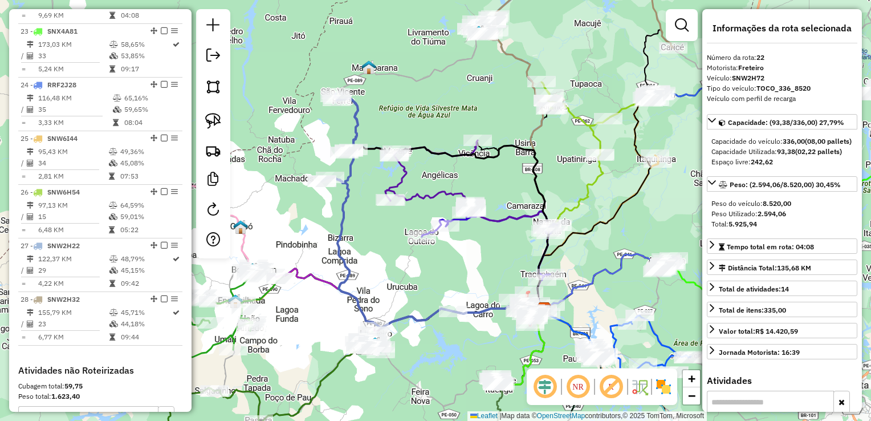
scroll to position [1596, 0]
click at [70, 77] on li "23 - SNX4A81 173,03 KM 58,65% / 33 53,85% = 5,24 KM 09:17" at bounding box center [100, 50] width 164 height 54
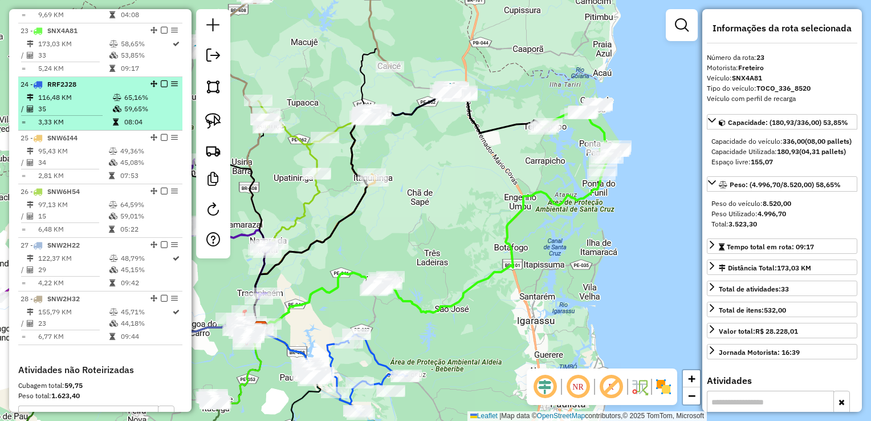
click at [59, 103] on td "116,48 KM" at bounding box center [75, 97] width 75 height 11
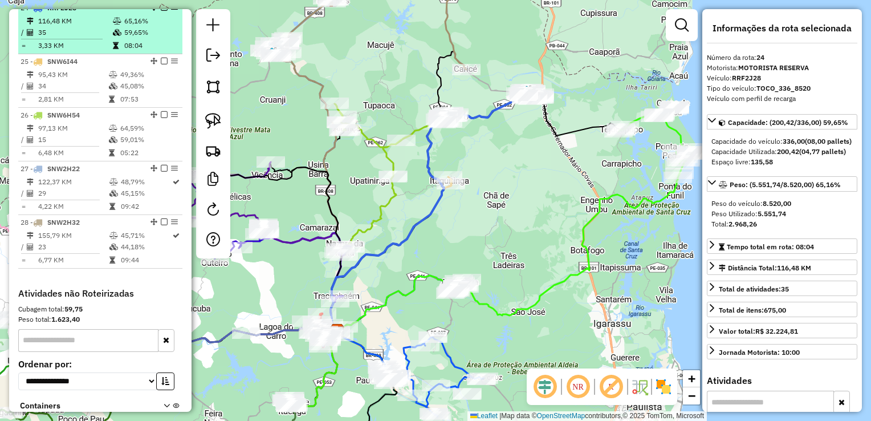
scroll to position [1710, 0]
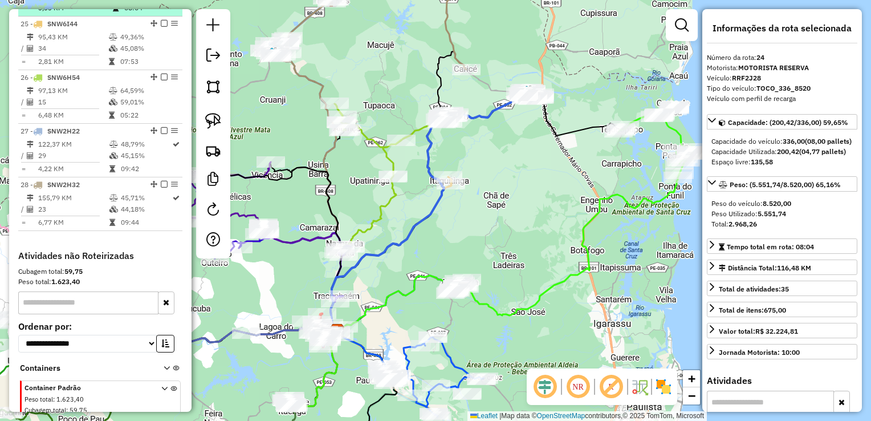
click at [59, 106] on td "15" at bounding box center [73, 101] width 71 height 11
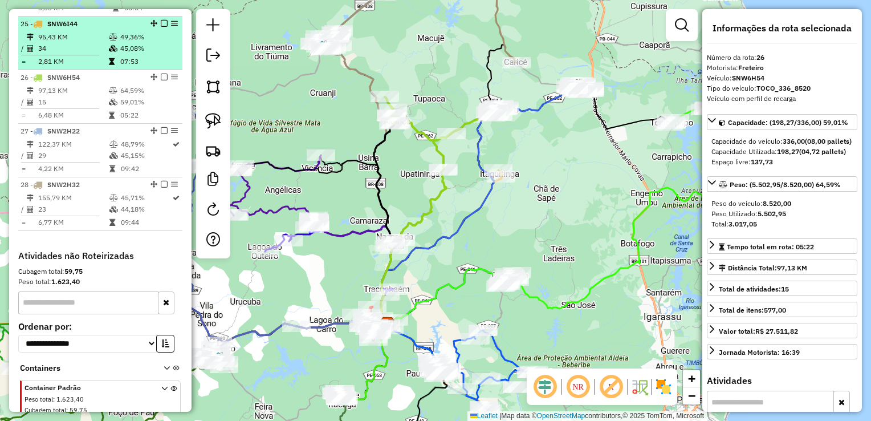
click at [67, 56] on td at bounding box center [65, 55] width 88 height 2
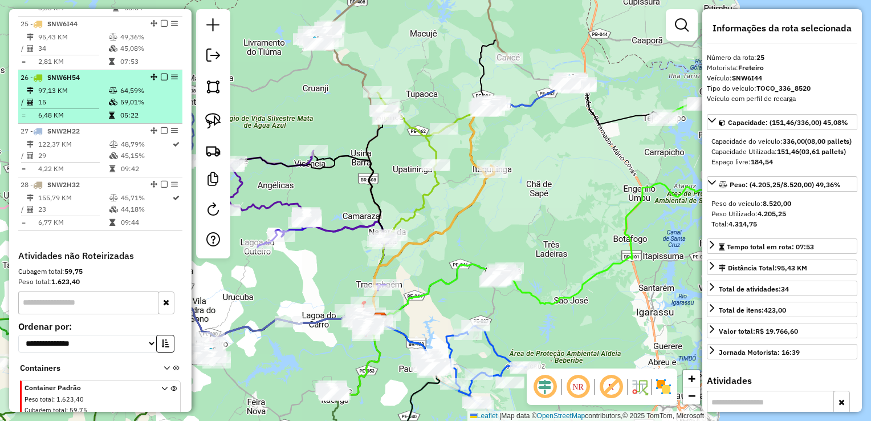
click at [59, 96] on td "97,13 KM" at bounding box center [73, 90] width 71 height 11
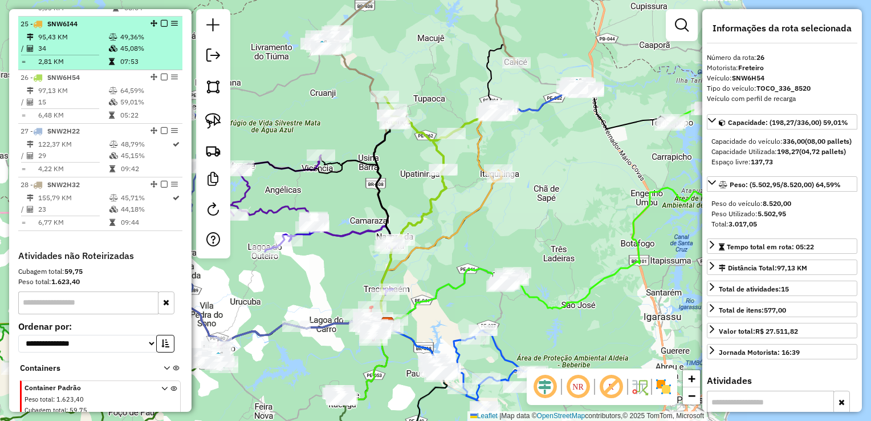
click at [65, 63] on td "2,81 KM" at bounding box center [73, 61] width 71 height 11
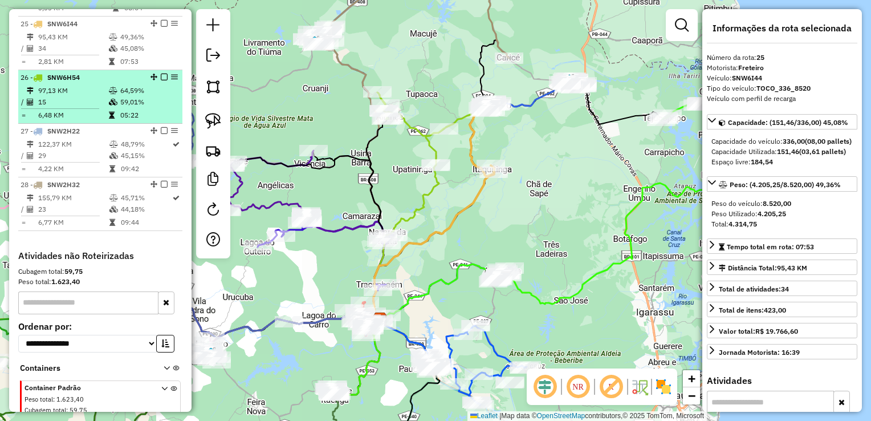
click at [62, 93] on td "97,13 KM" at bounding box center [73, 90] width 71 height 11
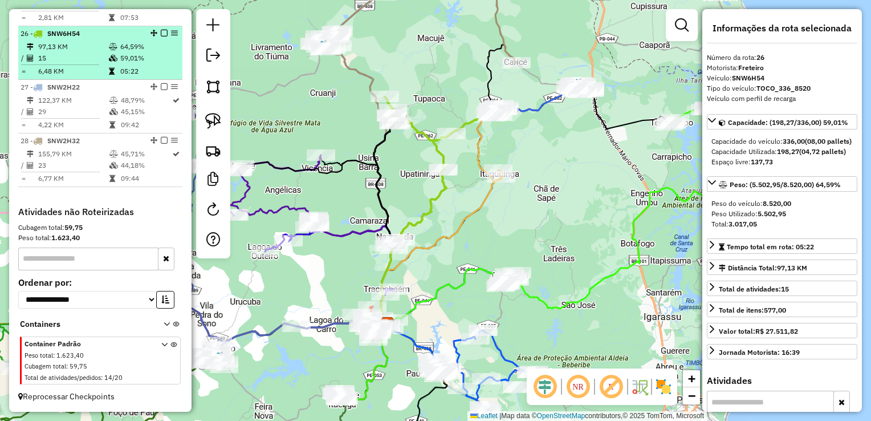
scroll to position [1761, 0]
click at [62, 94] on li "27 - SNW2H22 122,37 KM 48,79% / 29 45,15% = 4,22 KM 09:42" at bounding box center [100, 107] width 164 height 54
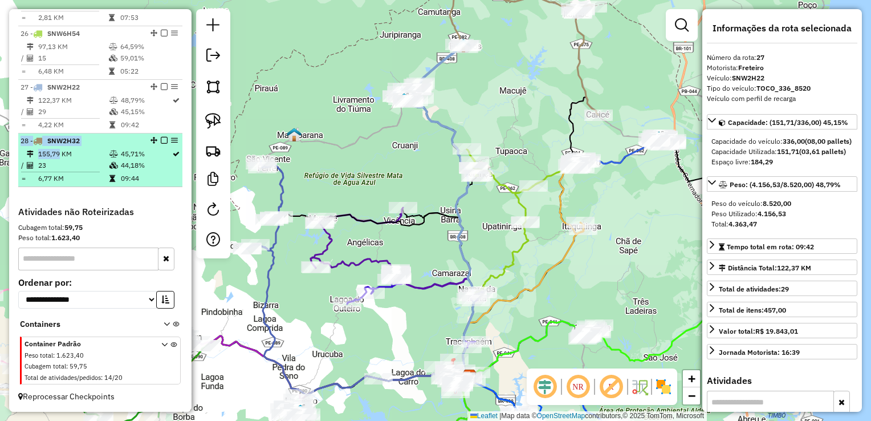
click at [58, 149] on li "28 - SNW2H32 155,79 KM 45,71% / 23 44,18% = 6,77 KM 09:44" at bounding box center [100, 160] width 164 height 54
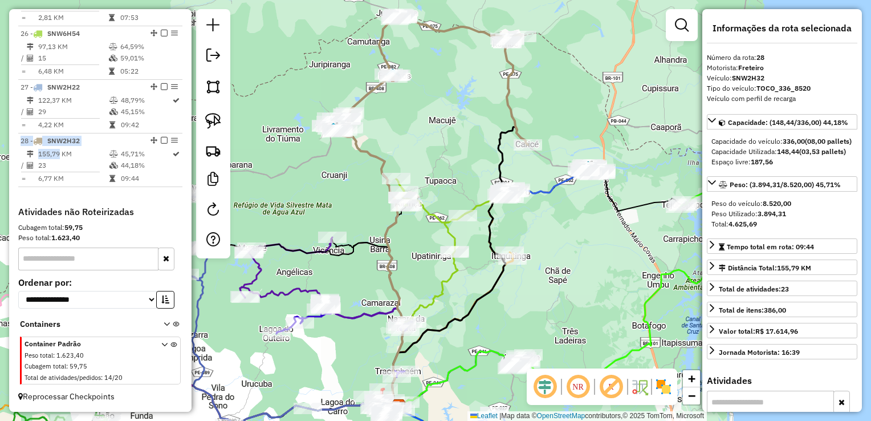
click at [290, 144] on div "Janela de atendimento Grade de atendimento Capacidade Transportadoras Veículos …" at bounding box center [435, 210] width 871 height 421
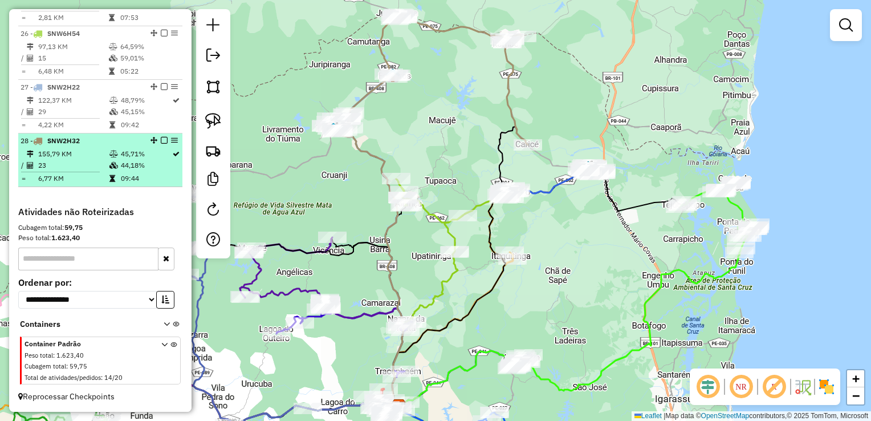
click at [88, 161] on td "23" at bounding box center [73, 165] width 71 height 11
select select "**********"
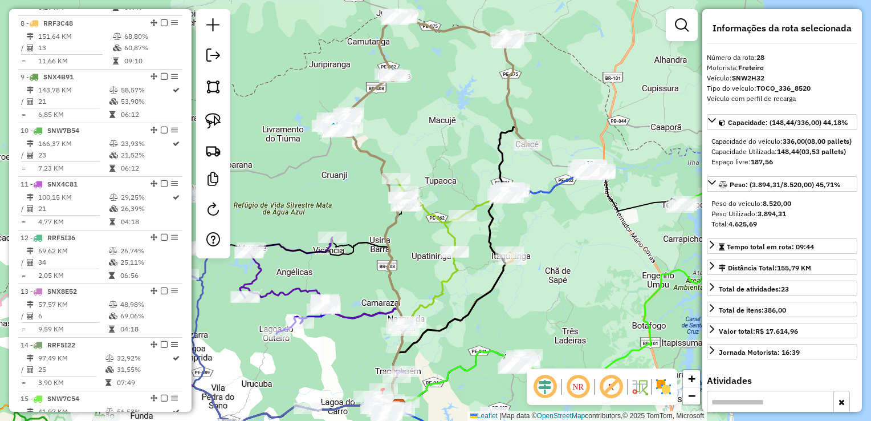
scroll to position [620, 0]
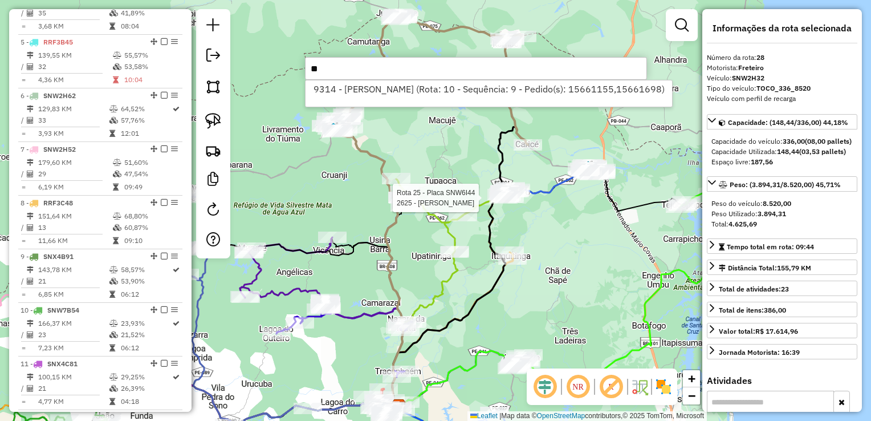
type input "*"
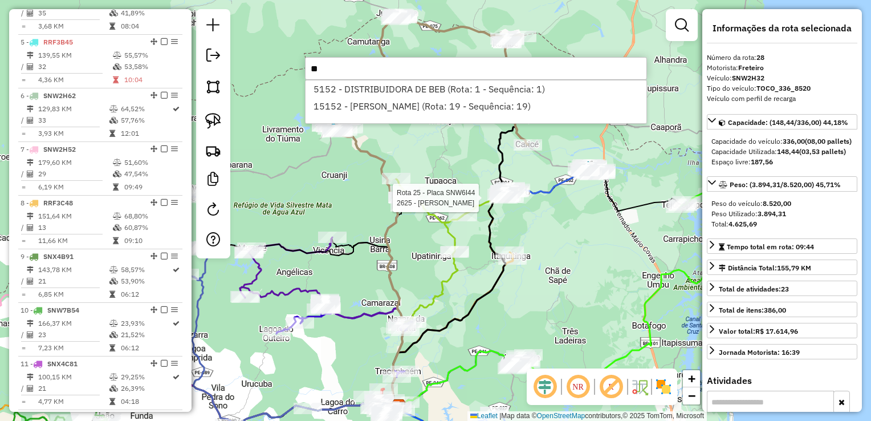
type input "*"
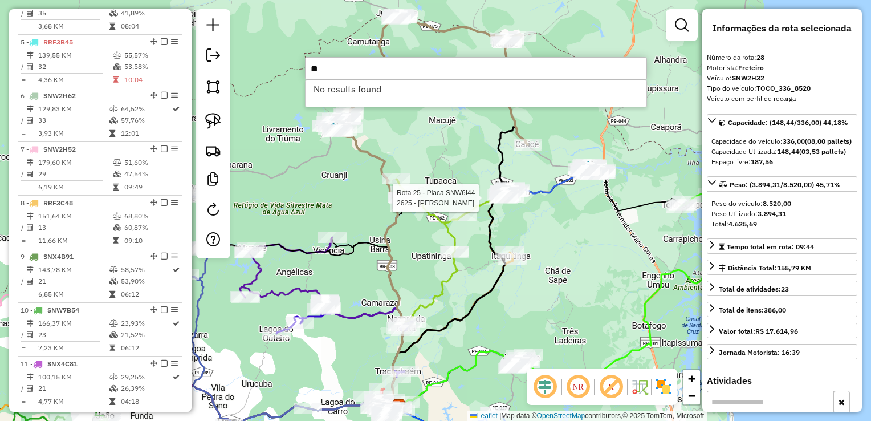
type input "*"
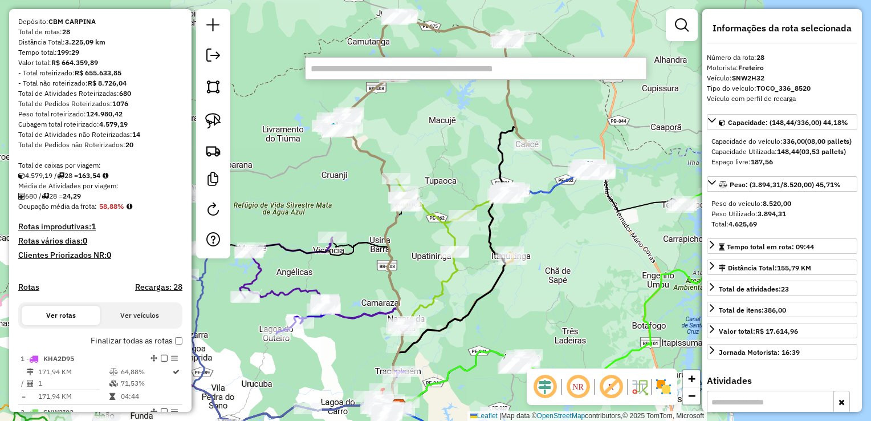
scroll to position [228, 0]
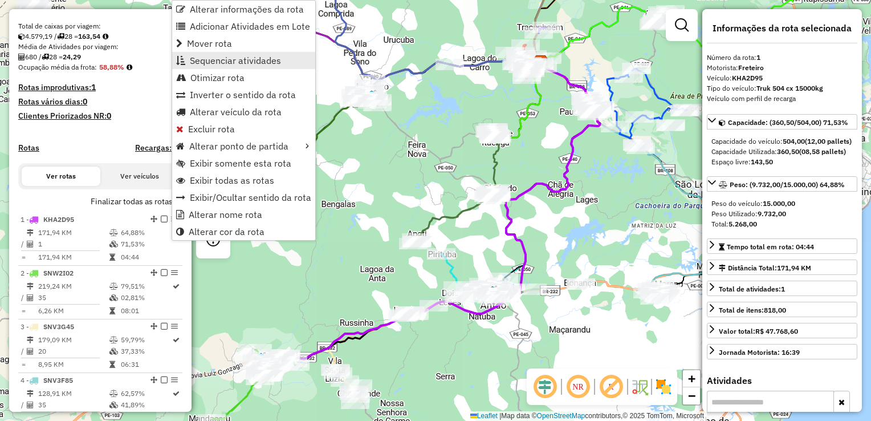
click at [213, 64] on span "Sequenciar atividades" at bounding box center [235, 60] width 91 height 9
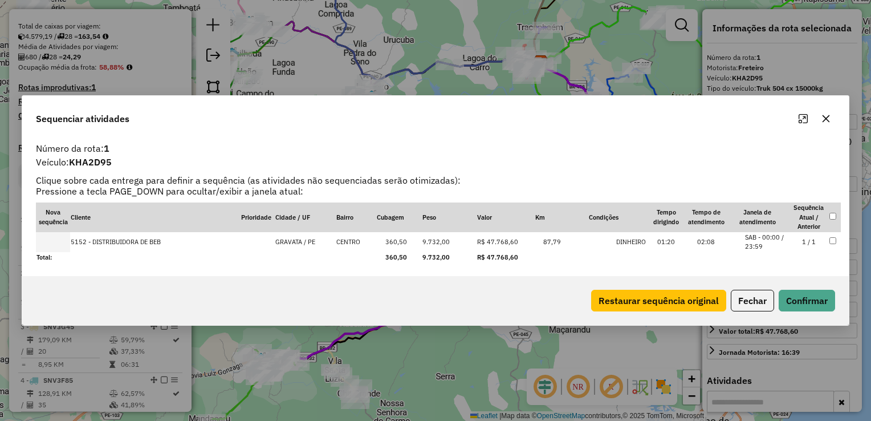
click at [824, 119] on icon "button" at bounding box center [826, 118] width 9 height 9
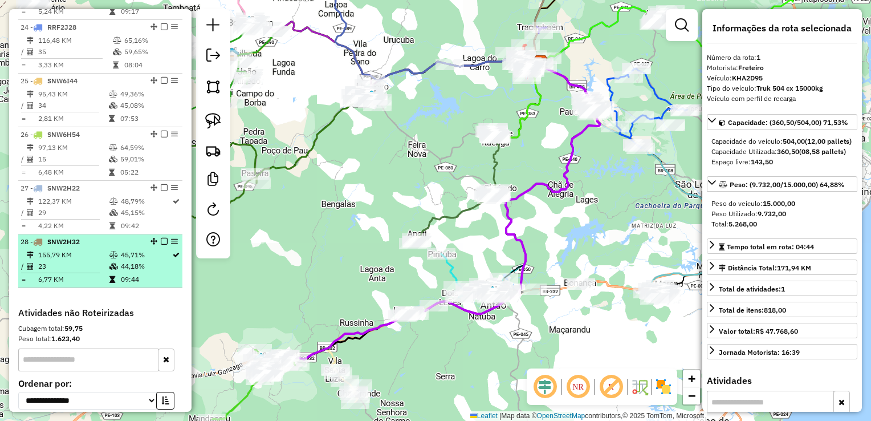
scroll to position [1654, 0]
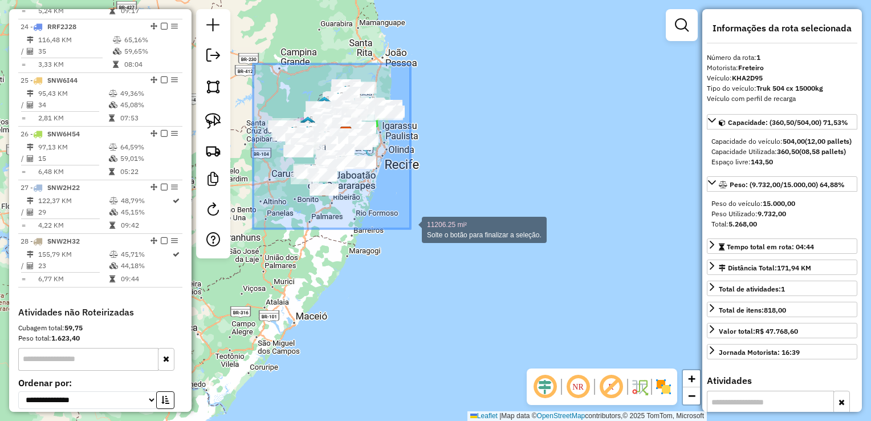
drag, startPoint x: 253, startPoint y: 64, endPoint x: 411, endPoint y: 229, distance: 227.9
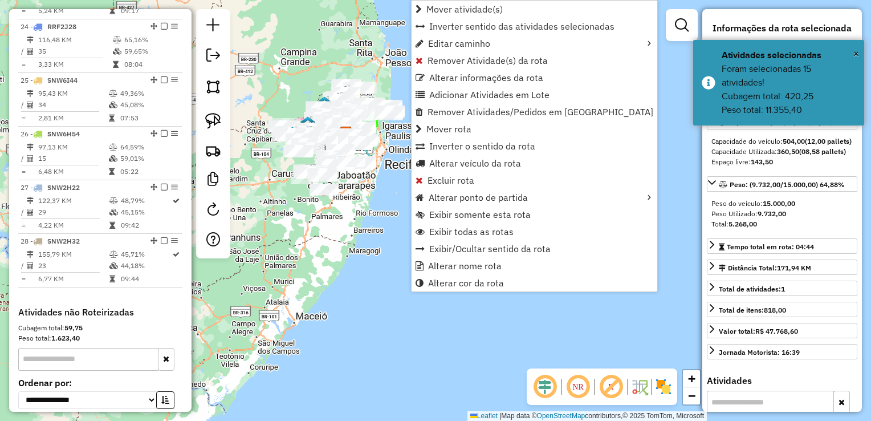
click at [318, 215] on div "Janela de atendimento Grade de atendimento Capacidade Transportadoras Veículos …" at bounding box center [435, 210] width 871 height 421
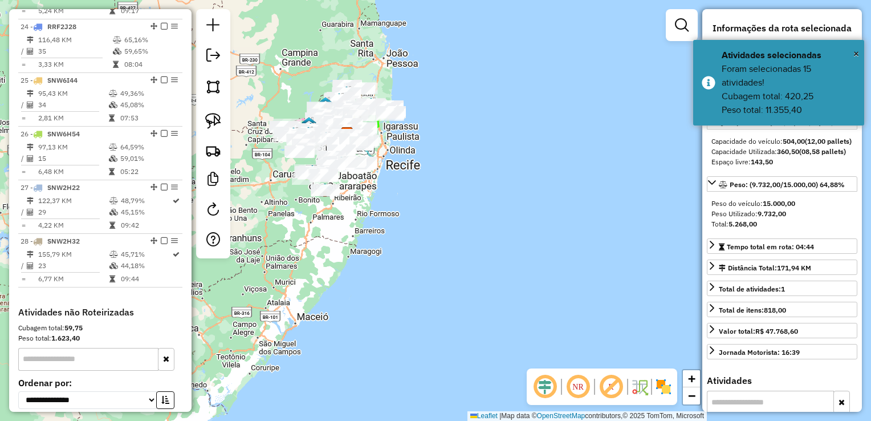
click at [274, 79] on div "Janela de atendimento Grade de atendimento Capacidade Transportadoras Veículos …" at bounding box center [435, 210] width 871 height 421
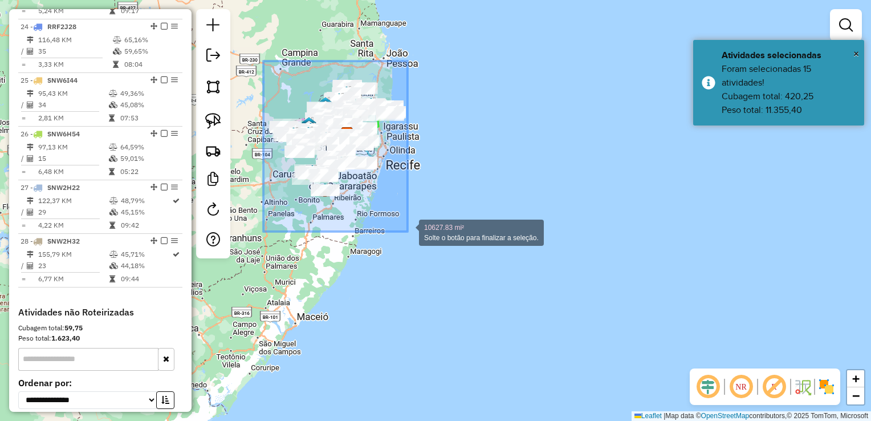
drag, startPoint x: 258, startPoint y: 120, endPoint x: 408, endPoint y: 232, distance: 187.1
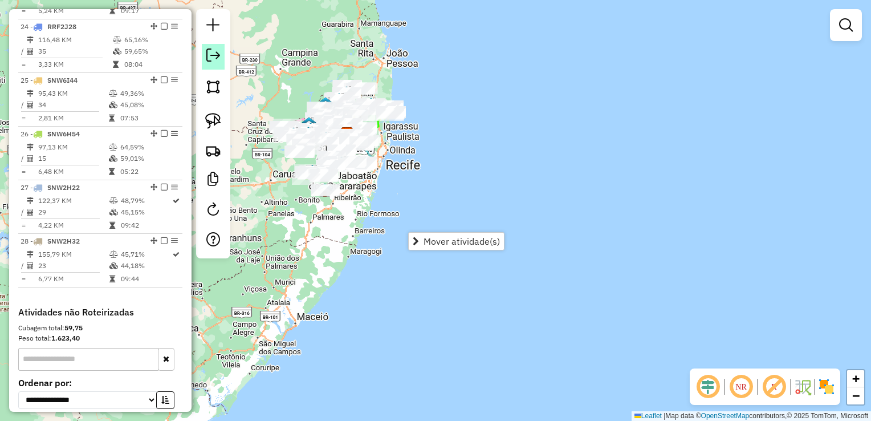
click at [213, 55] on em at bounding box center [213, 55] width 14 height 14
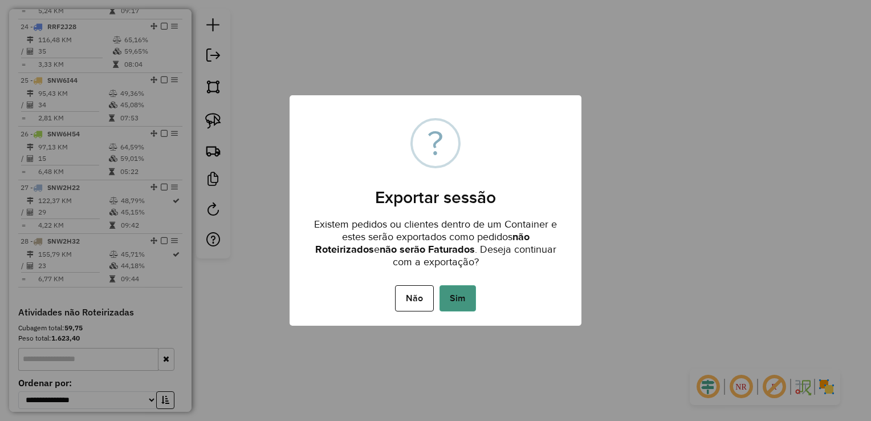
click at [468, 295] on button "Sim" at bounding box center [458, 298] width 37 height 26
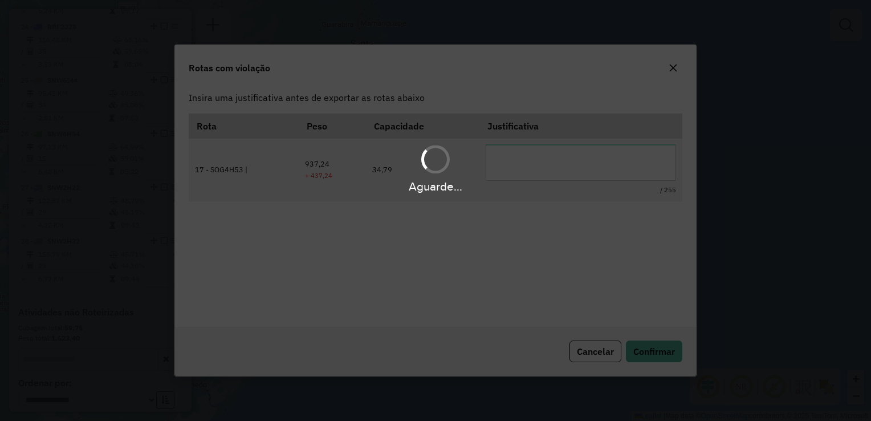
scroll to position [0, 0]
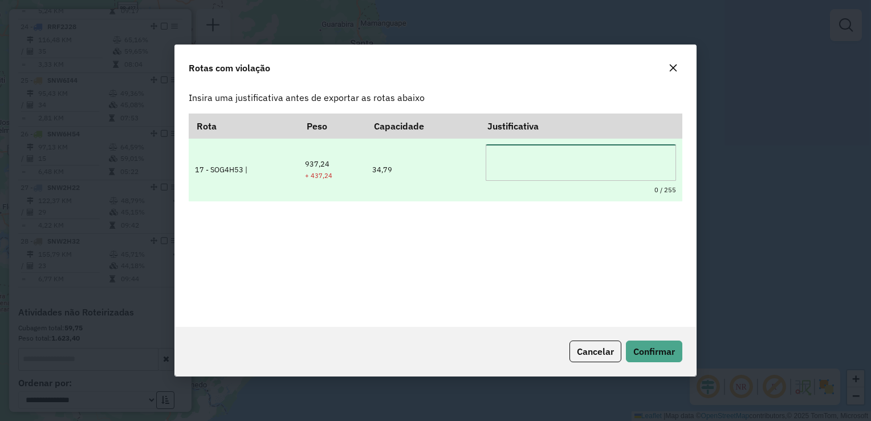
click at [522, 168] on textarea at bounding box center [581, 162] width 191 height 37
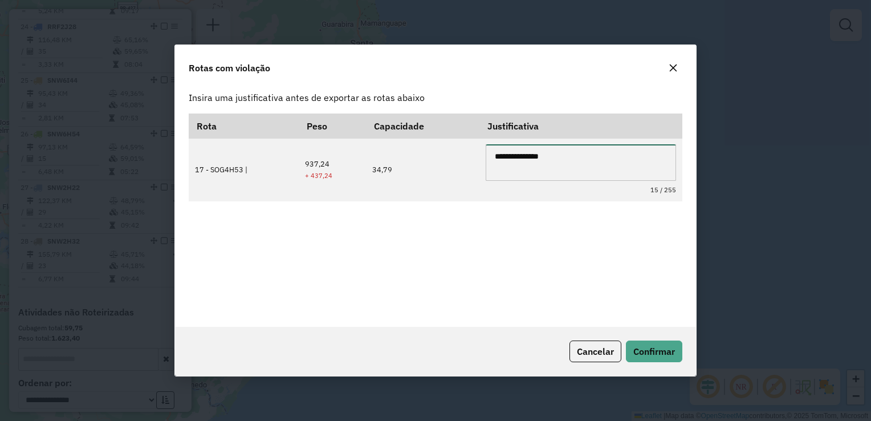
type textarea "**********"
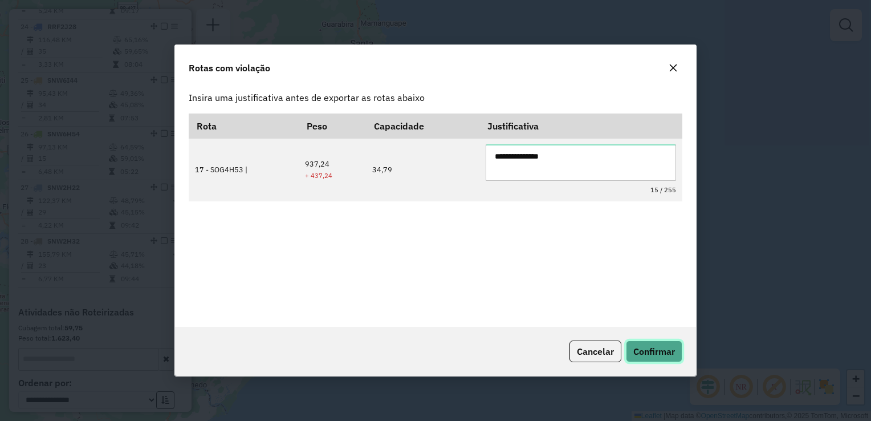
click at [654, 352] on span "Confirmar" at bounding box center [655, 351] width 42 height 11
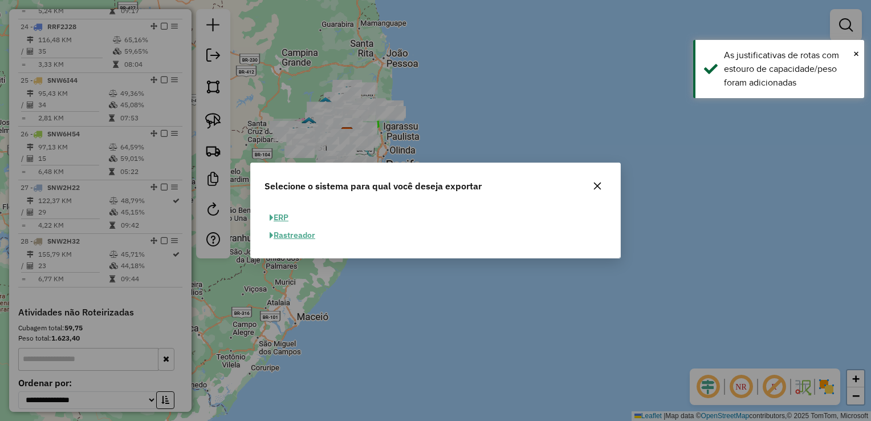
click at [280, 217] on button "ERP" at bounding box center [279, 218] width 29 height 18
select select "**"
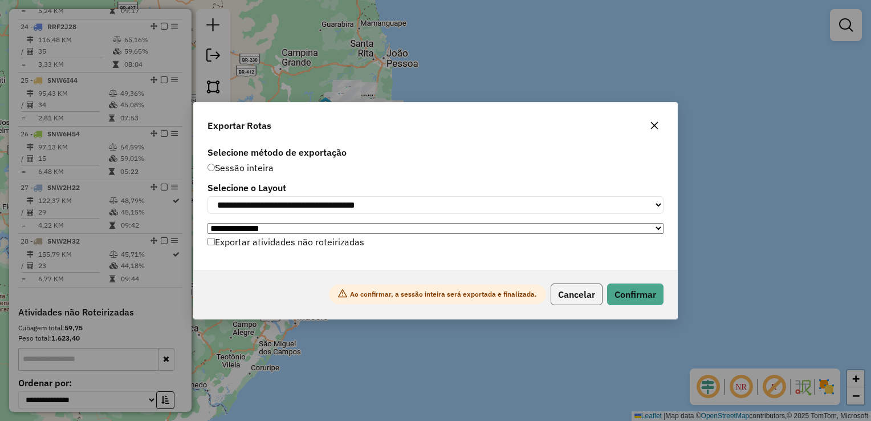
click at [570, 296] on button "Cancelar" at bounding box center [577, 294] width 52 height 22
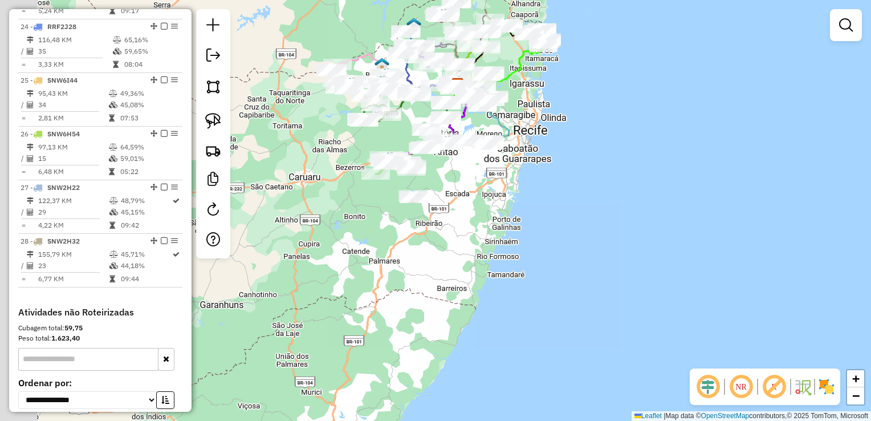
drag, startPoint x: 446, startPoint y: 233, endPoint x: 481, endPoint y: 241, distance: 36.1
click at [481, 241] on div "Janela de atendimento Grade de atendimento Capacidade Transportadoras Veículos …" at bounding box center [435, 210] width 871 height 421
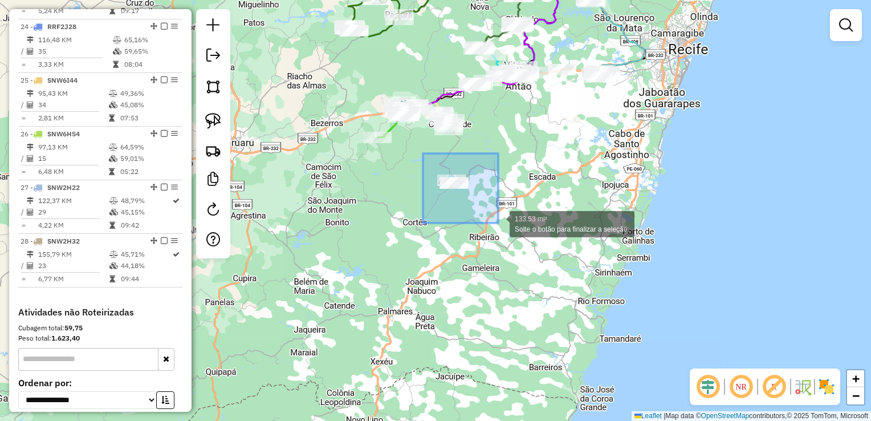
drag, startPoint x: 423, startPoint y: 153, endPoint x: 504, endPoint y: 225, distance: 107.5
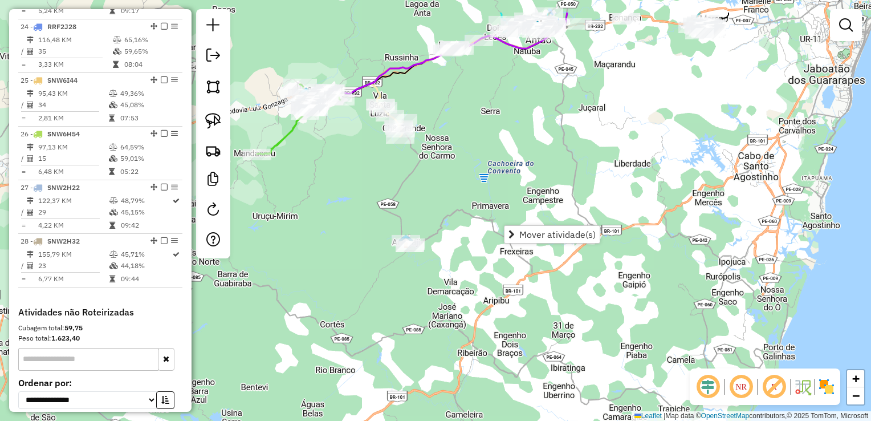
drag, startPoint x: 458, startPoint y: 34, endPoint x: 451, endPoint y: 148, distance: 114.3
click at [451, 148] on div "Janela de atendimento Grade de atendimento Capacidade Transportadoras Veículos …" at bounding box center [435, 210] width 871 height 421
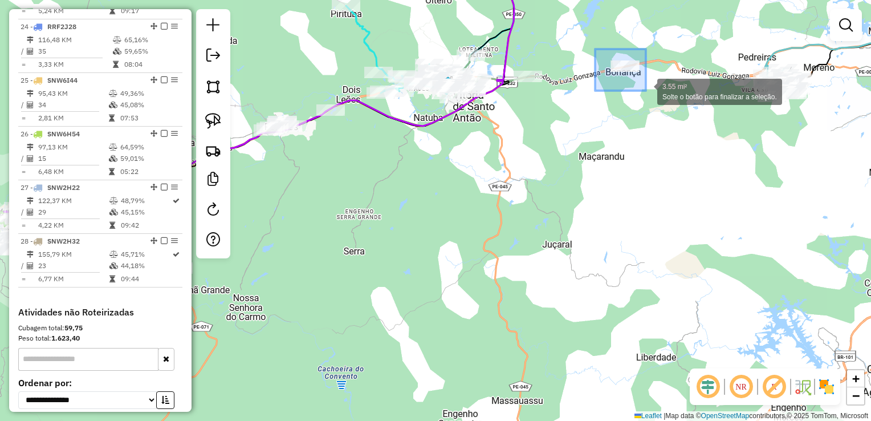
drag, startPoint x: 595, startPoint y: 49, endPoint x: 646, endPoint y: 91, distance: 65.7
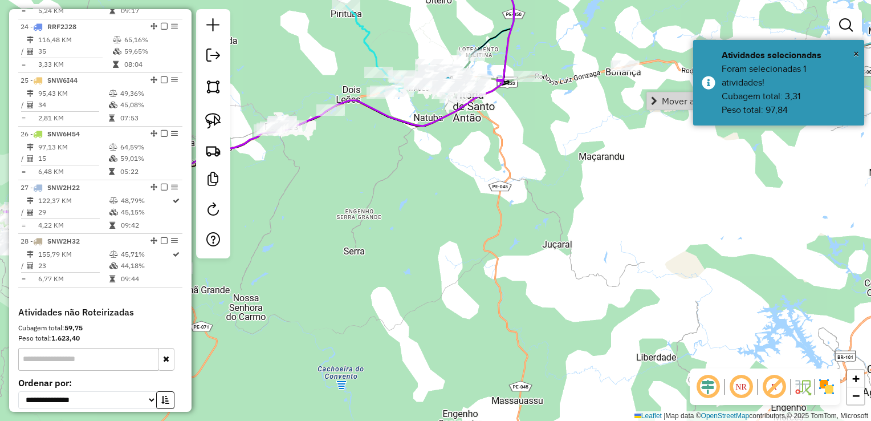
click at [786, 202] on div "Janela de atendimento Grade de atendimento Capacidade Transportadoras Veículos …" at bounding box center [435, 210] width 871 height 421
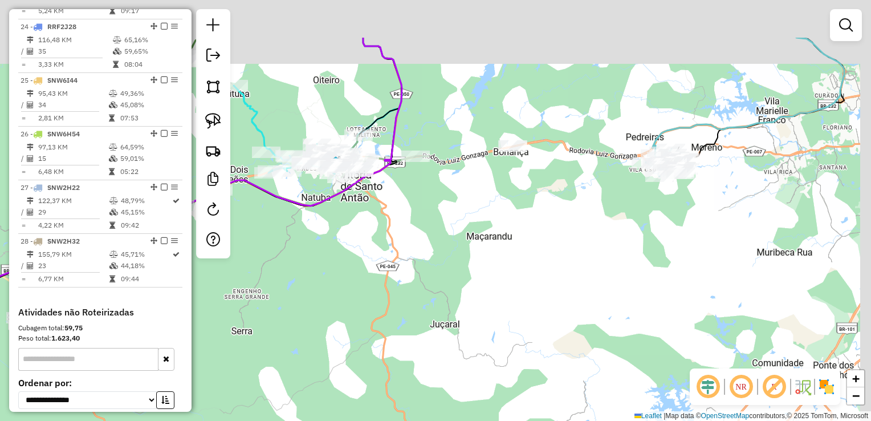
drag, startPoint x: 785, startPoint y: 113, endPoint x: 666, endPoint y: 196, distance: 144.6
click at [666, 196] on div "Janela de atendimento Grade de atendimento Capacidade Transportadoras Veículos …" at bounding box center [435, 210] width 871 height 421
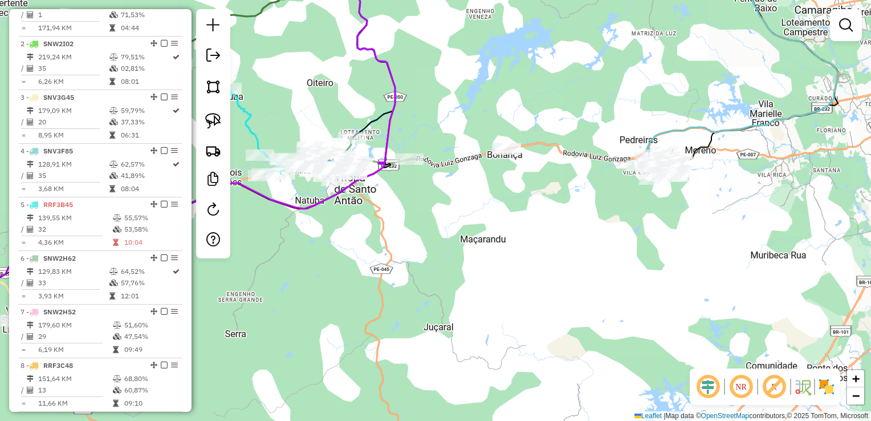
scroll to position [456, 0]
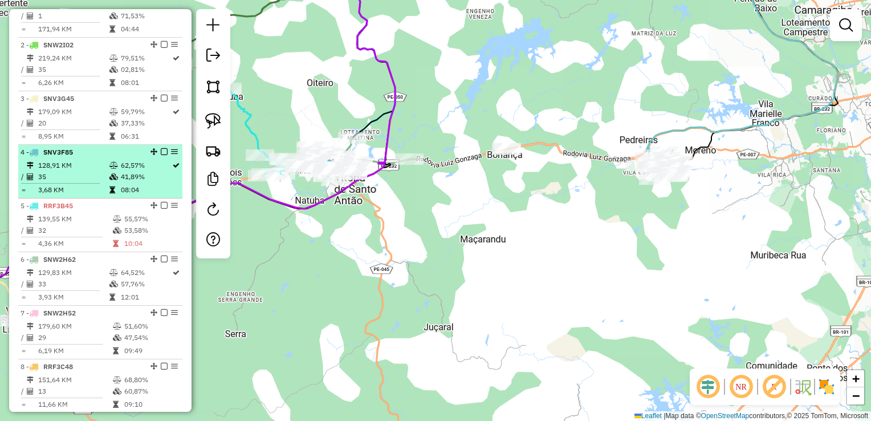
click at [69, 171] on td "128,91 KM" at bounding box center [73, 165] width 71 height 11
select select "**********"
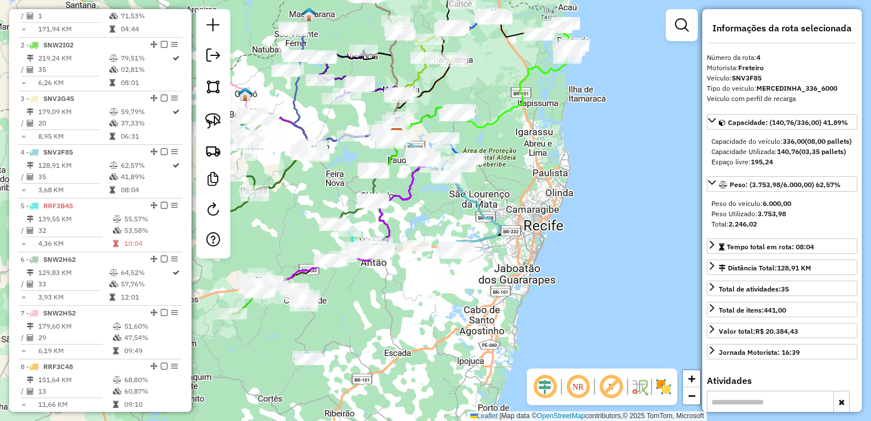
drag, startPoint x: 310, startPoint y: 356, endPoint x: 348, endPoint y: 284, distance: 81.4
click at [346, 291] on div "Janela de atendimento Grade de atendimento Capacidade Transportadoras Veículos …" at bounding box center [435, 210] width 871 height 421
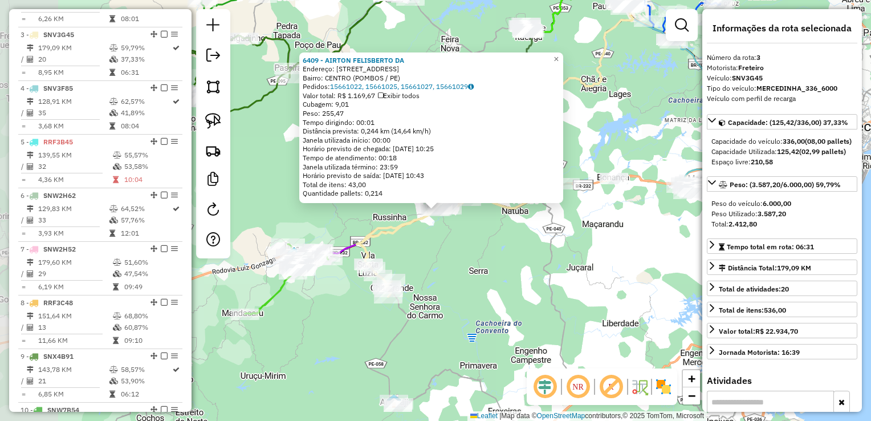
scroll to position [549, 0]
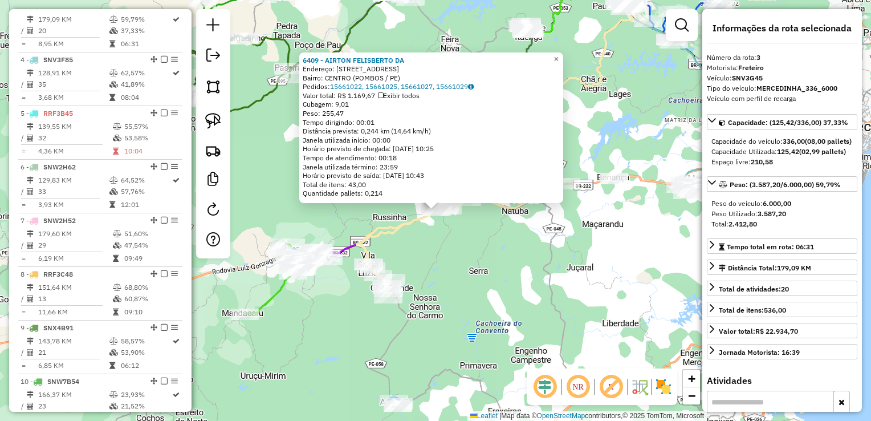
click at [453, 263] on div "6409 - AIRTON FELISBERTO DA Endereço: [STREET_ADDRESS] Bairro: [GEOGRAPHIC_DATA…" at bounding box center [435, 210] width 871 height 421
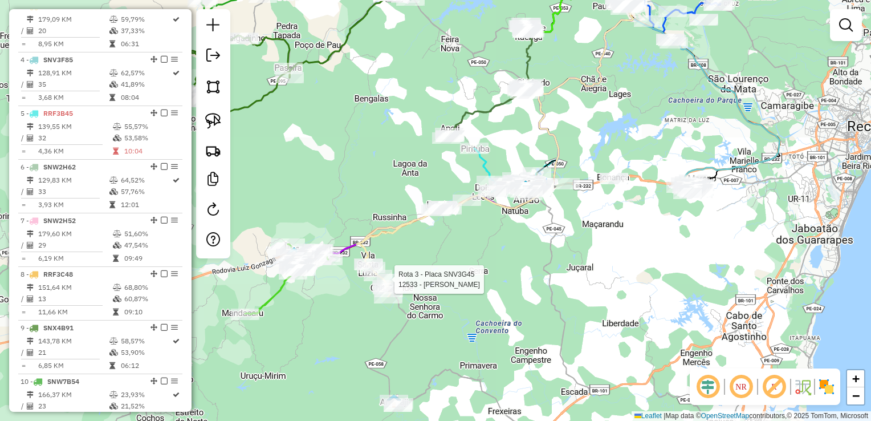
select select "**********"
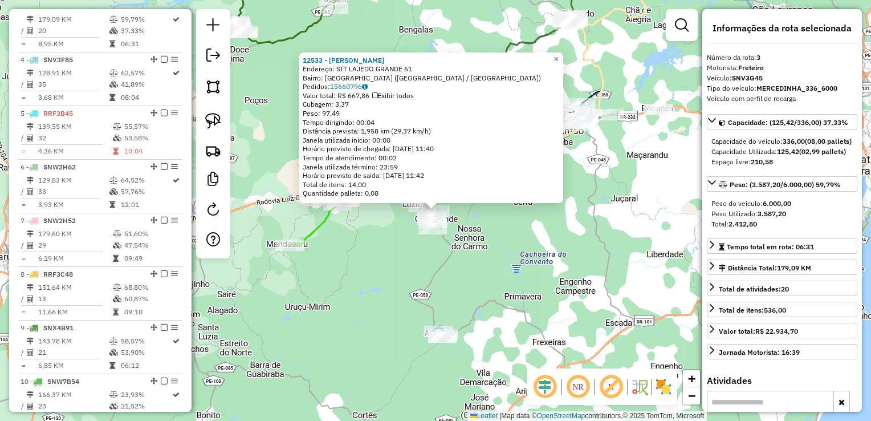
click at [427, 278] on div "12533 - JOaO [PERSON_NAME] DA Endereço: SIT LAJEDO GRANDE 61 Bairro: [GEOGRAPHI…" at bounding box center [435, 210] width 871 height 421
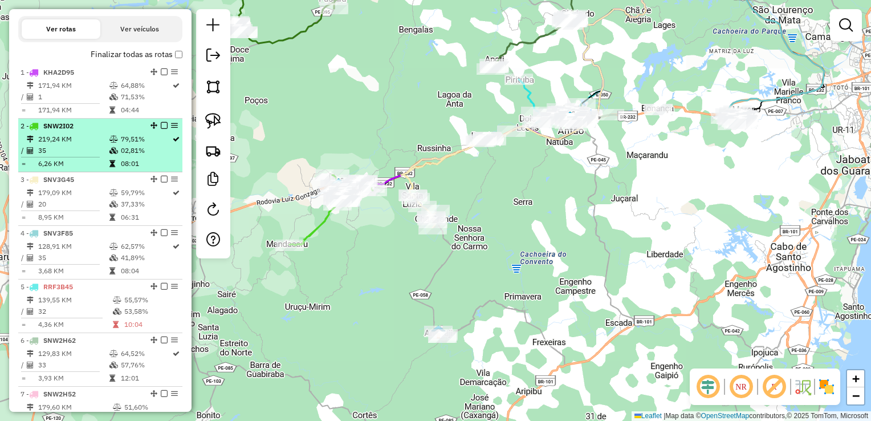
scroll to position [378, 0]
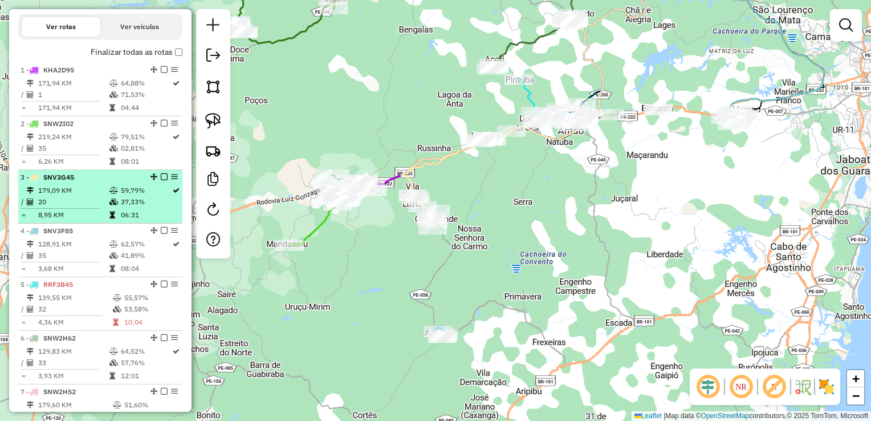
click at [65, 208] on td "20" at bounding box center [73, 201] width 71 height 11
select select "**********"
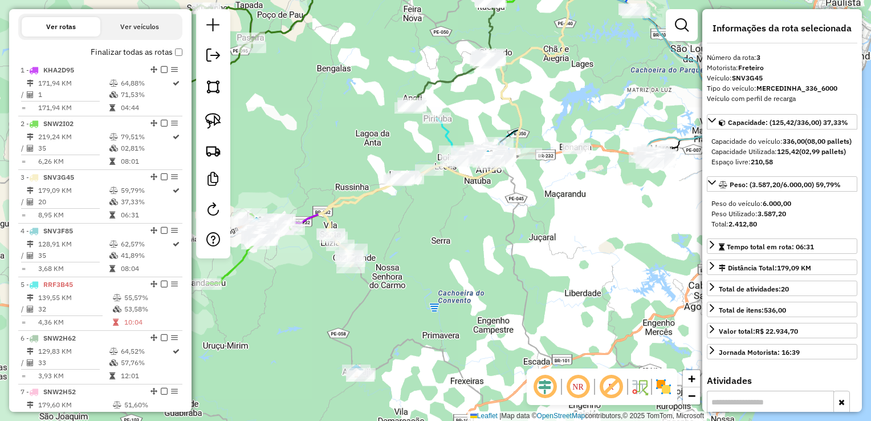
drag, startPoint x: 400, startPoint y: 366, endPoint x: 427, endPoint y: 206, distance: 161.9
click at [425, 214] on div "Janela de atendimento Grade de atendimento Capacidade Transportadoras Veículos …" at bounding box center [435, 210] width 871 height 421
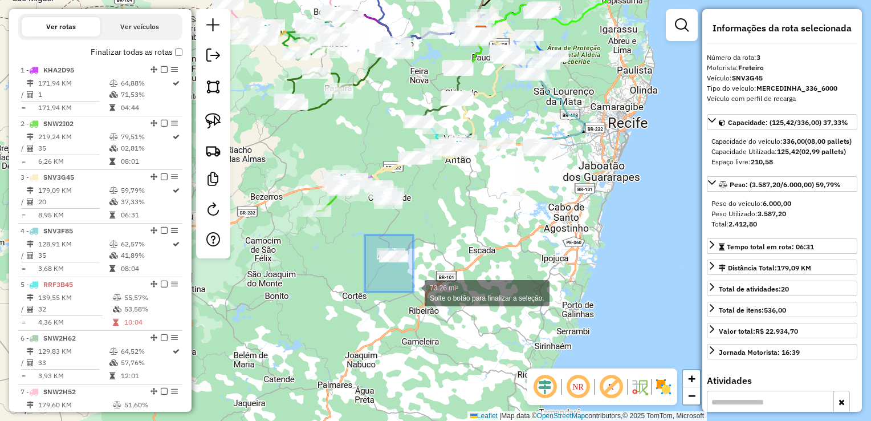
drag, startPoint x: 365, startPoint y: 235, endPoint x: 425, endPoint y: 293, distance: 83.5
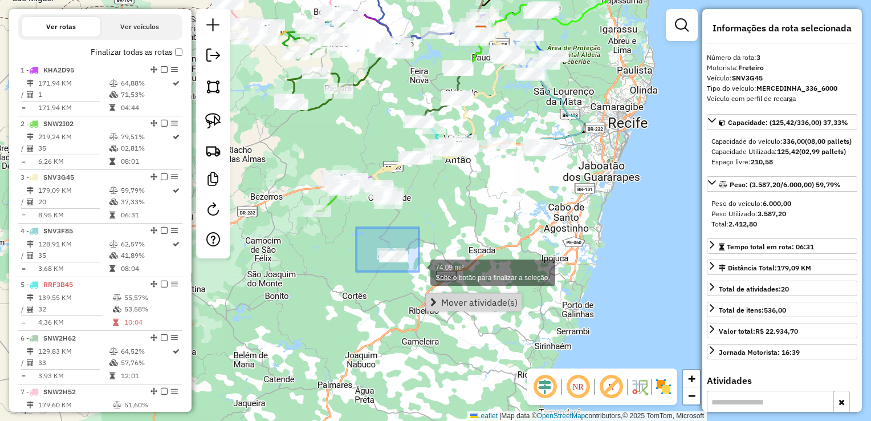
drag, startPoint x: 356, startPoint y: 228, endPoint x: 419, endPoint y: 271, distance: 76.6
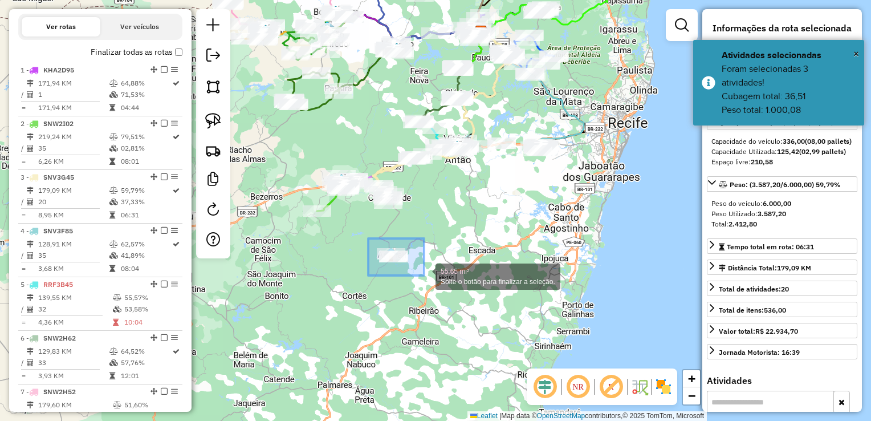
drag, startPoint x: 386, startPoint y: 263, endPoint x: 424, endPoint y: 275, distance: 40.0
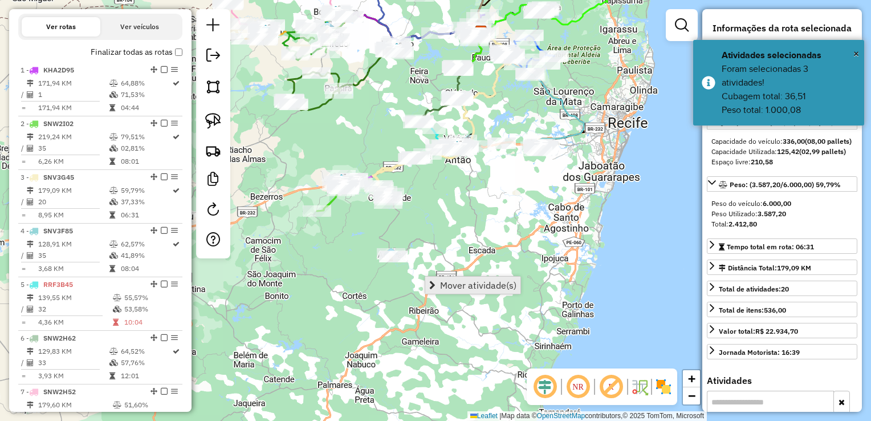
click at [456, 284] on span "Mover atividade(s)" at bounding box center [478, 285] width 76 height 9
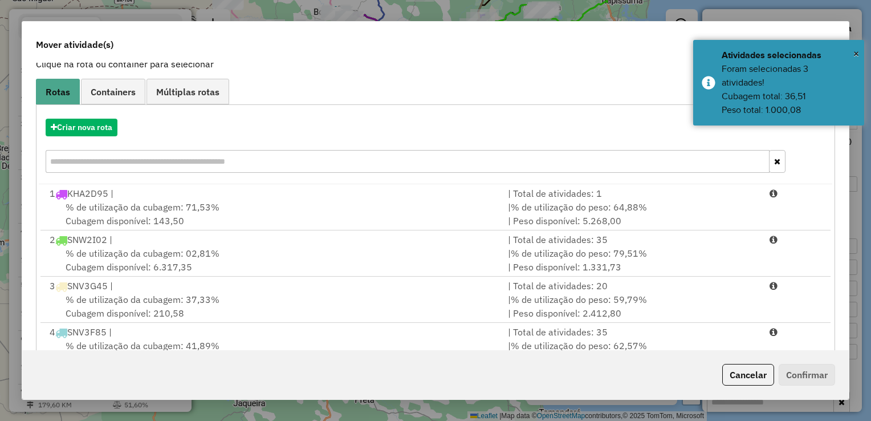
scroll to position [114, 0]
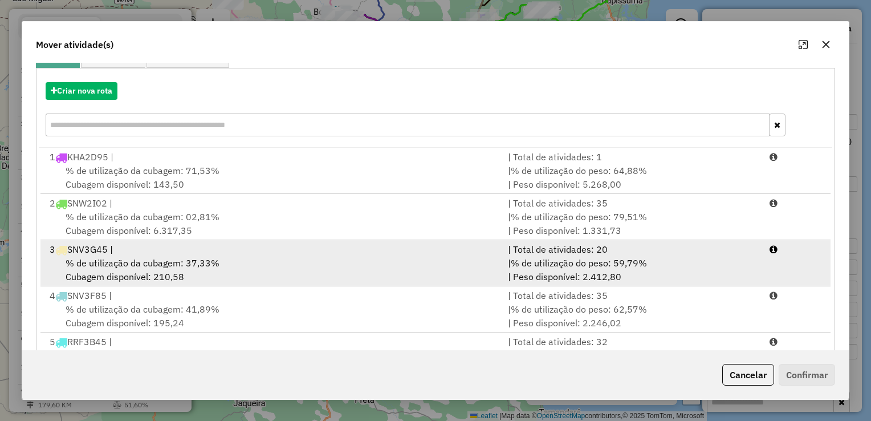
click at [115, 260] on span "% de utilização da cubagem: 37,33%" at bounding box center [143, 262] width 154 height 11
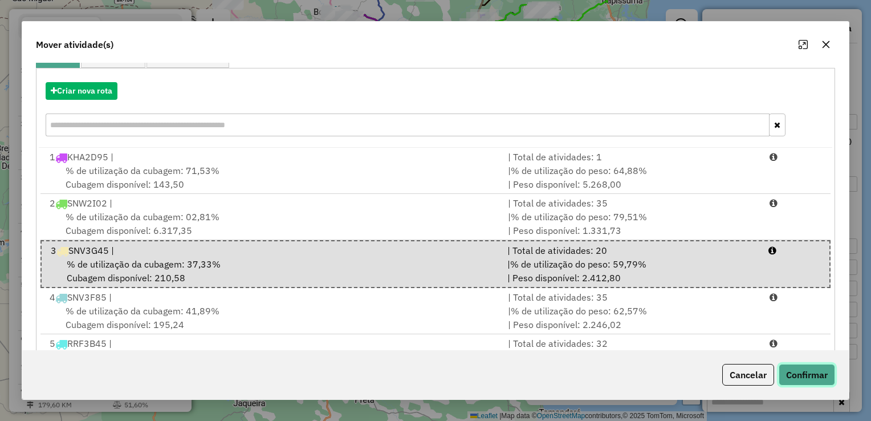
click at [812, 368] on button "Confirmar" at bounding box center [807, 375] width 56 height 22
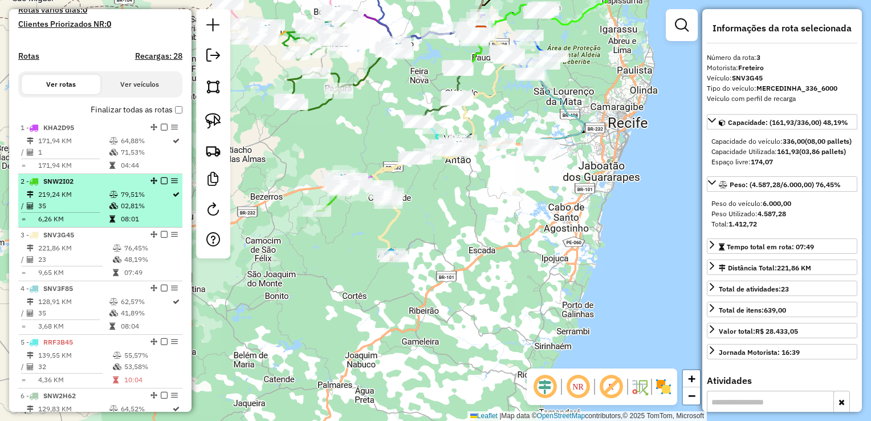
scroll to position [321, 0]
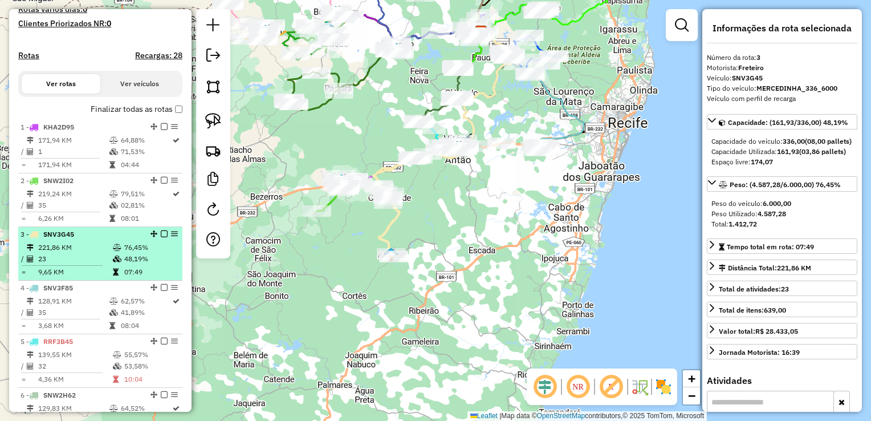
click at [66, 253] on td "221,86 KM" at bounding box center [75, 247] width 75 height 11
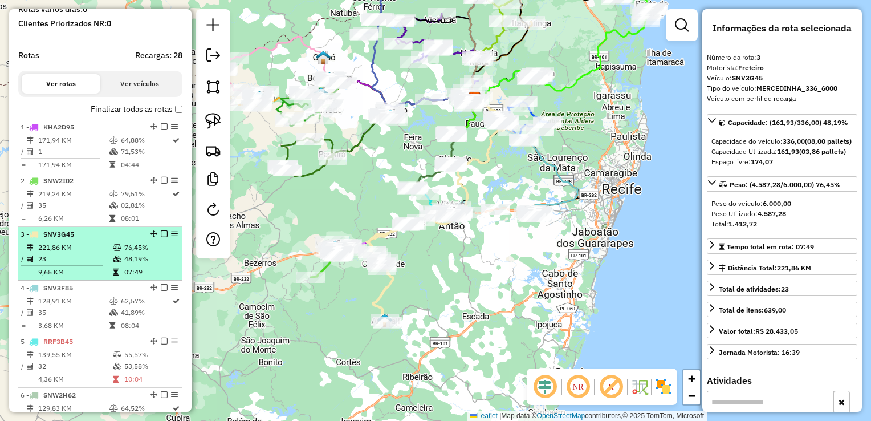
click at [68, 265] on td "23" at bounding box center [75, 258] width 75 height 11
click at [59, 265] on td "23" at bounding box center [75, 258] width 75 height 11
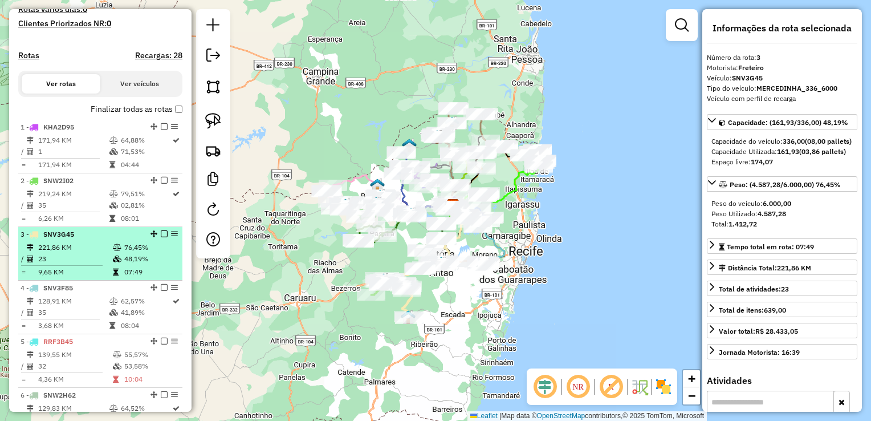
click at [60, 265] on td "23" at bounding box center [75, 258] width 75 height 11
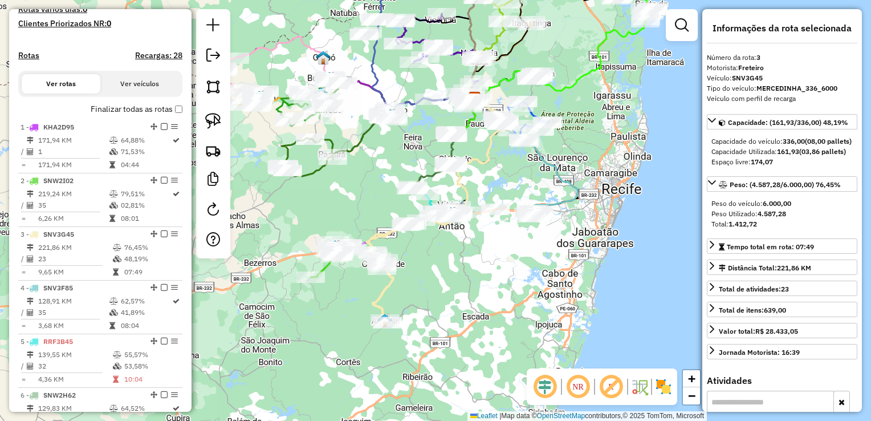
click at [448, 289] on div "Janela de atendimento Grade de atendimento Capacidade Transportadoras Veículos …" at bounding box center [435, 210] width 871 height 421
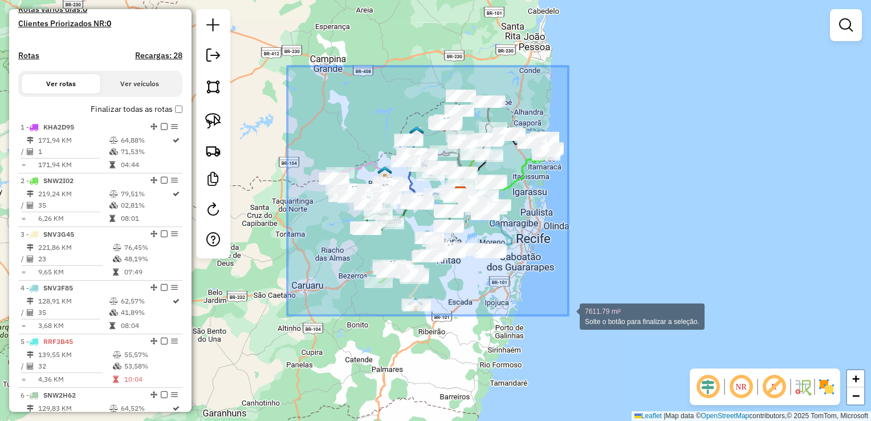
drag, startPoint x: 287, startPoint y: 66, endPoint x: 569, endPoint y: 315, distance: 375.8
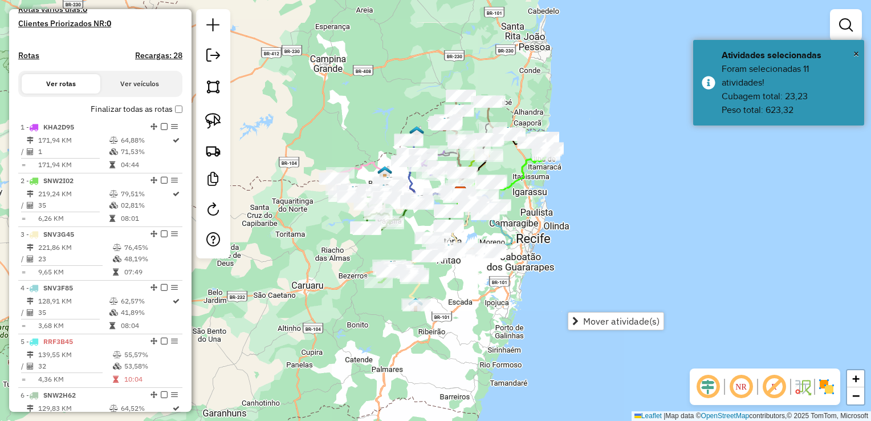
click at [350, 316] on div "Janela de atendimento Grade de atendimento Capacidade Transportadoras Veículos …" at bounding box center [435, 210] width 871 height 421
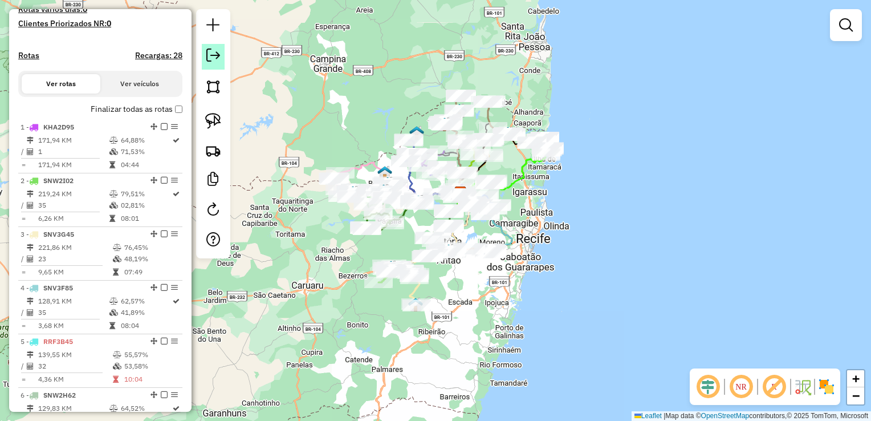
click at [215, 56] on em at bounding box center [213, 55] width 14 height 14
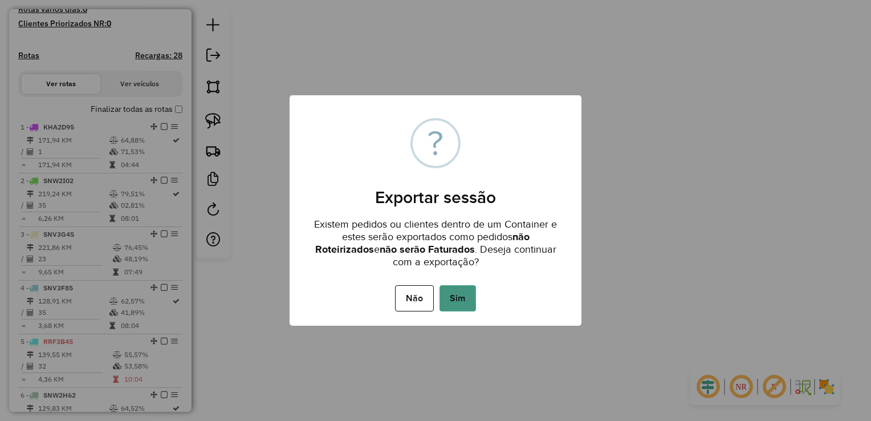
click at [456, 296] on button "Sim" at bounding box center [458, 298] width 37 height 26
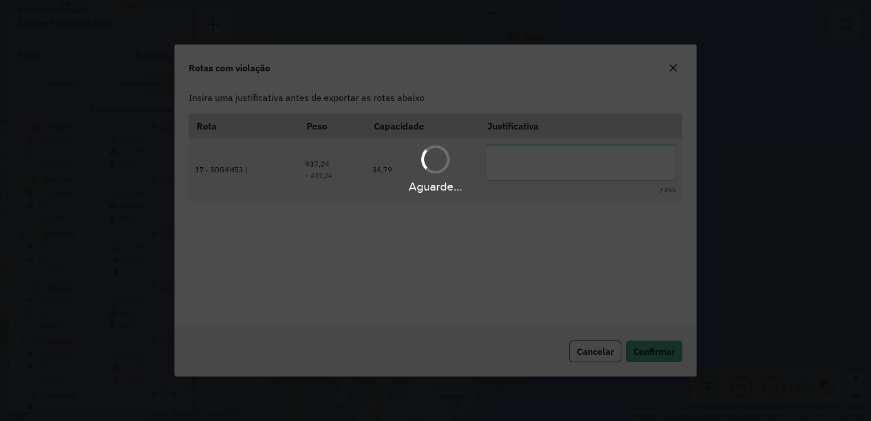
scroll to position [0, 0]
type textarea "**********"
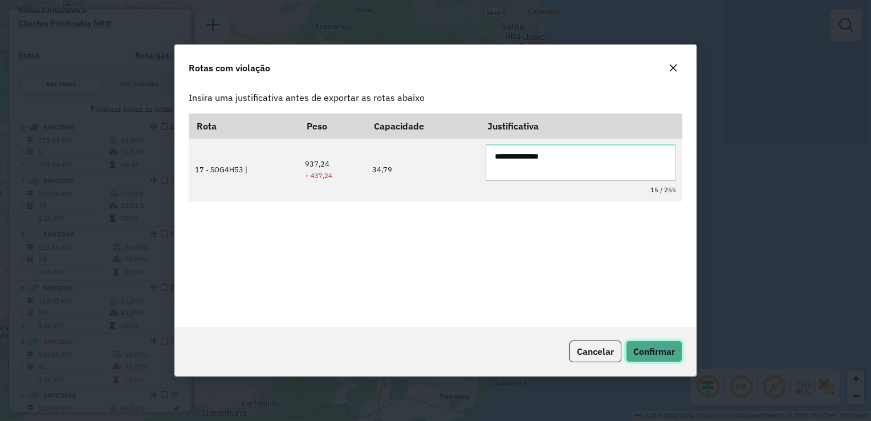
click at [653, 350] on span "Confirmar" at bounding box center [655, 351] width 42 height 11
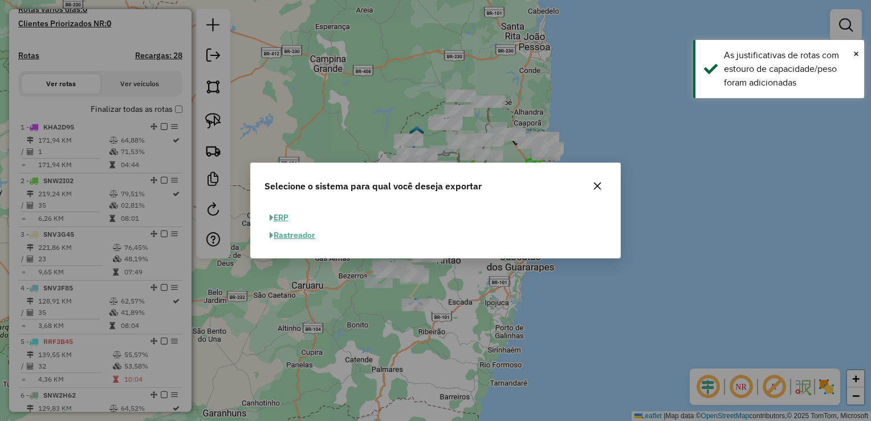
click at [286, 218] on button "ERP" at bounding box center [279, 218] width 29 height 18
select select "**"
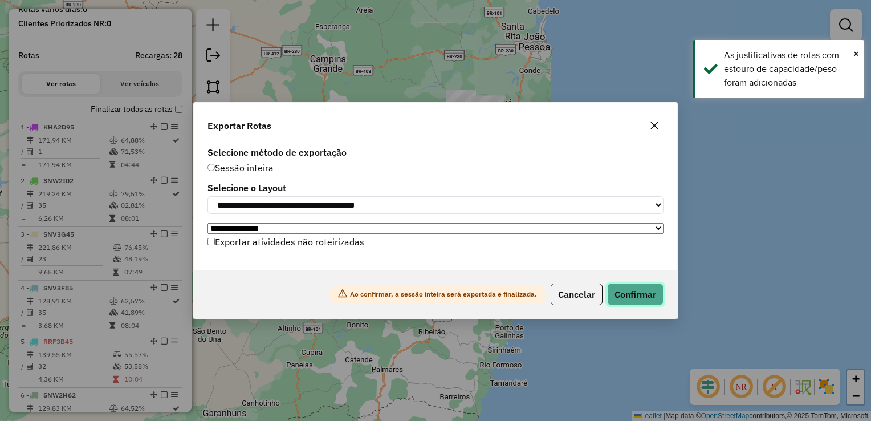
click at [635, 297] on button "Confirmar" at bounding box center [635, 294] width 56 height 22
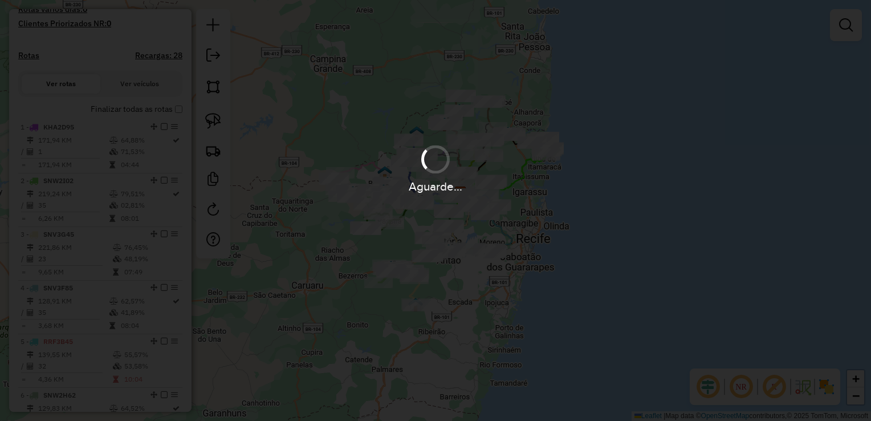
scroll to position [351, 0]
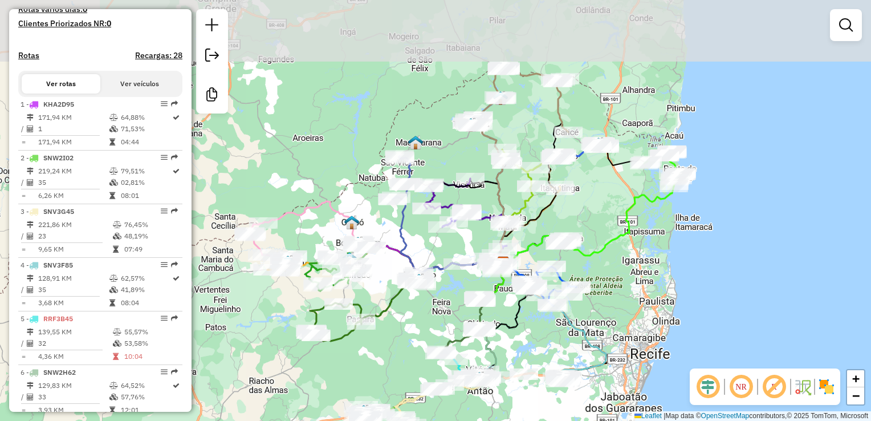
drag, startPoint x: 328, startPoint y: 246, endPoint x: 395, endPoint y: 346, distance: 120.4
click at [395, 346] on div "Janela de atendimento Grade de atendimento Capacidade Transportadoras Veículos …" at bounding box center [435, 210] width 871 height 421
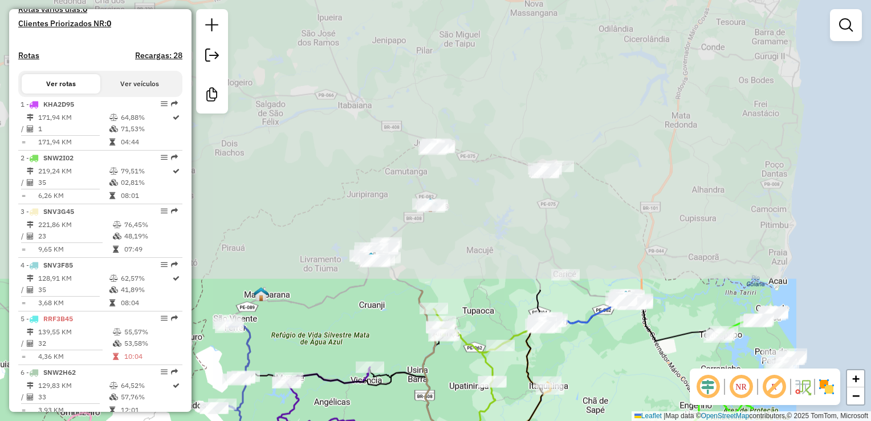
drag, startPoint x: 777, startPoint y: 188, endPoint x: 633, endPoint y: 421, distance: 274.6
click at [633, 420] on html "Aguarde... Pop-up bloqueado! Seu navegador bloqueou automáticamente a abertura …" at bounding box center [435, 210] width 871 height 421
